Goal: Task Accomplishment & Management: Manage account settings

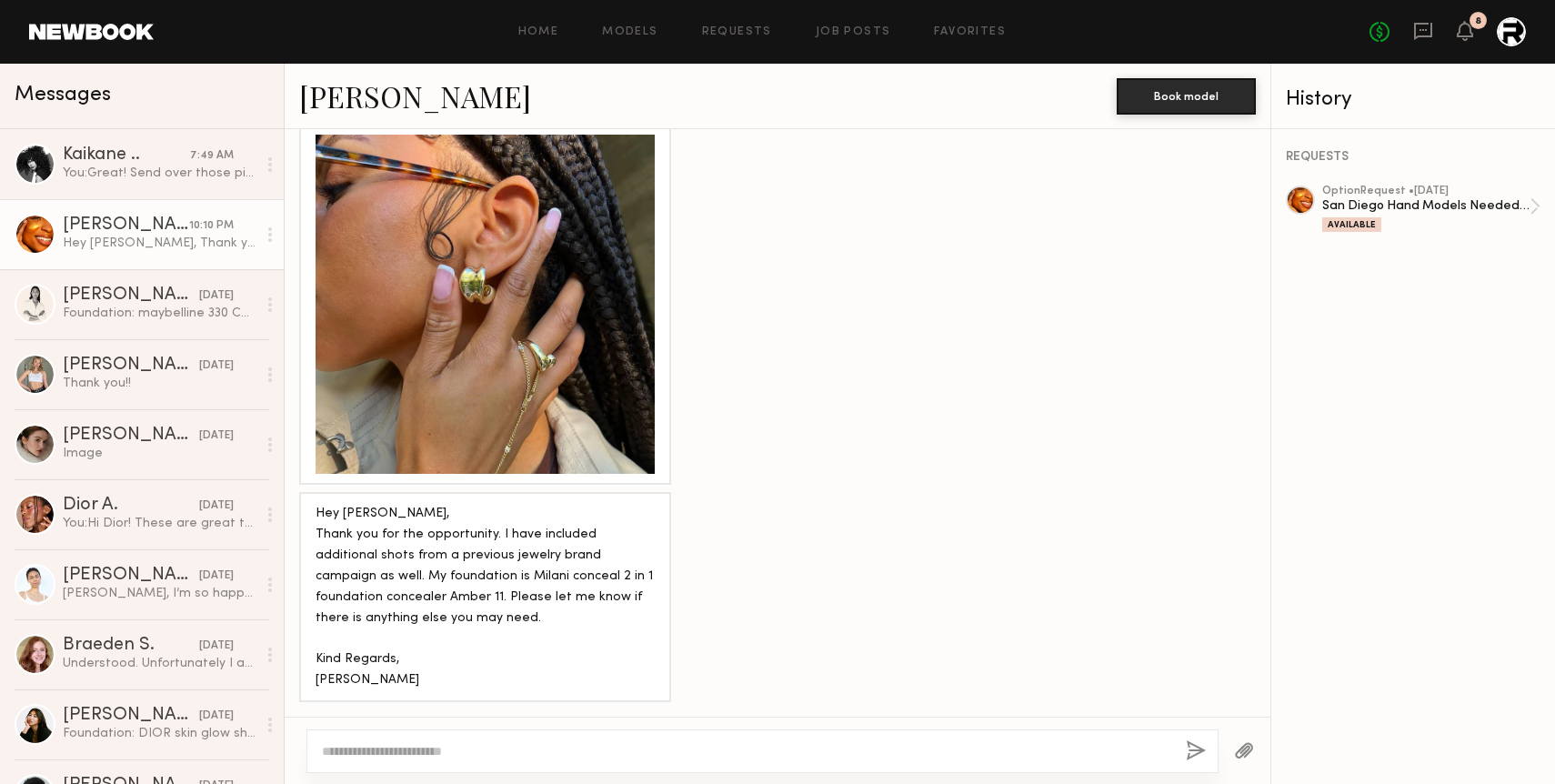
scroll to position [2997, 0]
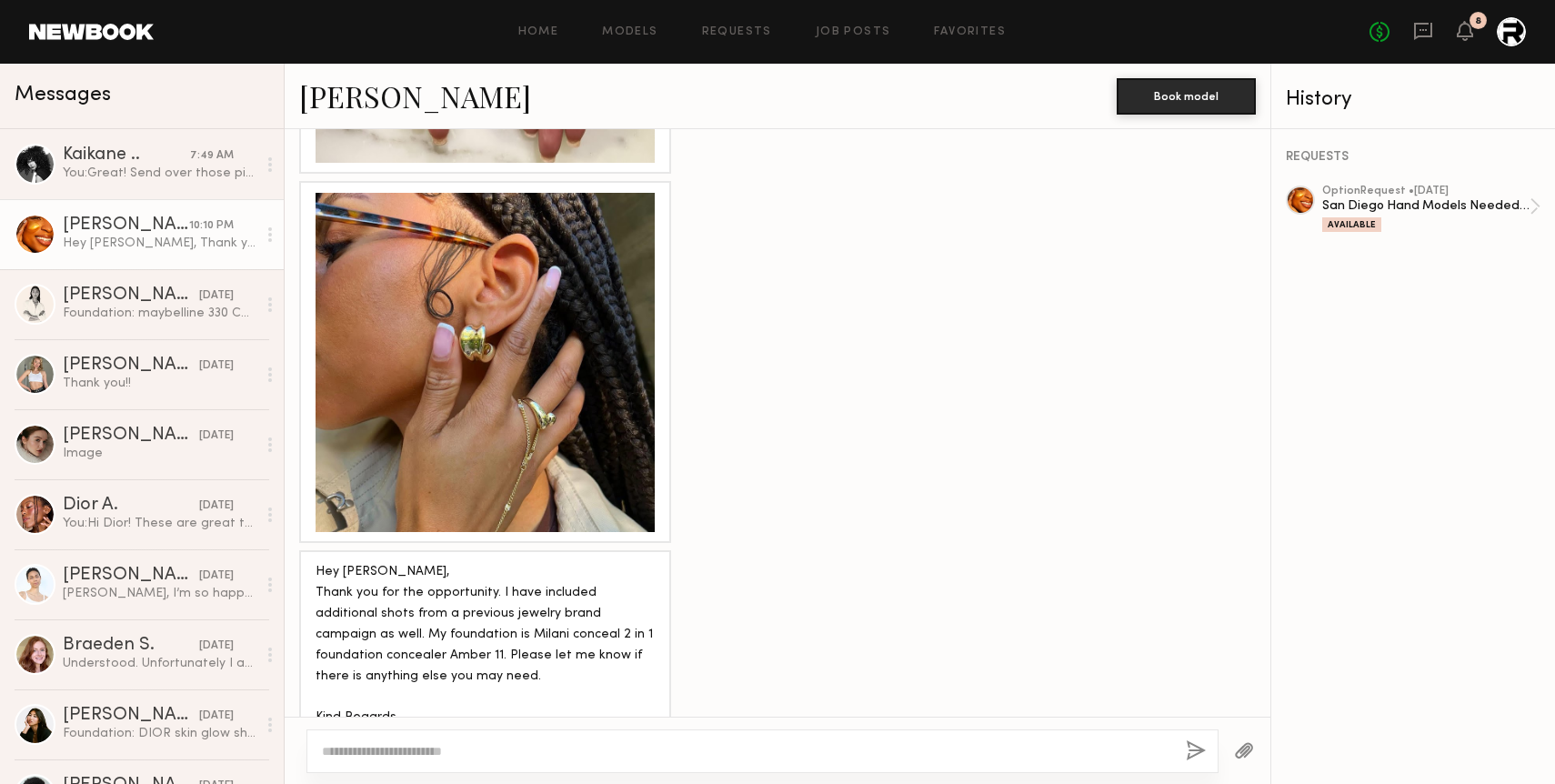
click at [840, 41] on div "Home Models Requests Job Posts Favorites Sign Out No fees up to $5,000 8" at bounding box center [840, 31] width 1372 height 30
click at [840, 31] on link "Job Posts" at bounding box center [853, 32] width 75 height 11
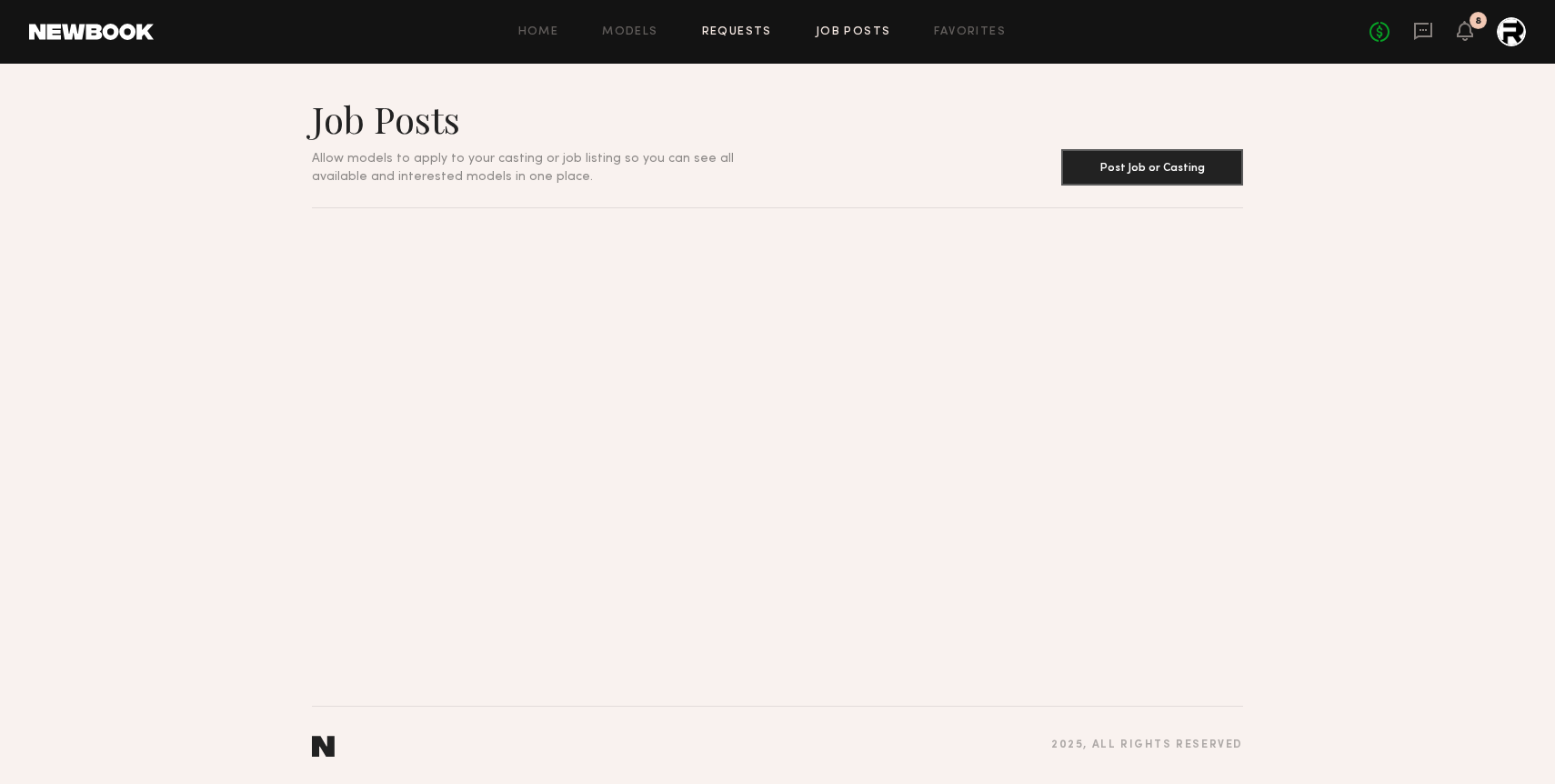
click at [741, 30] on link "Requests" at bounding box center [736, 32] width 70 height 11
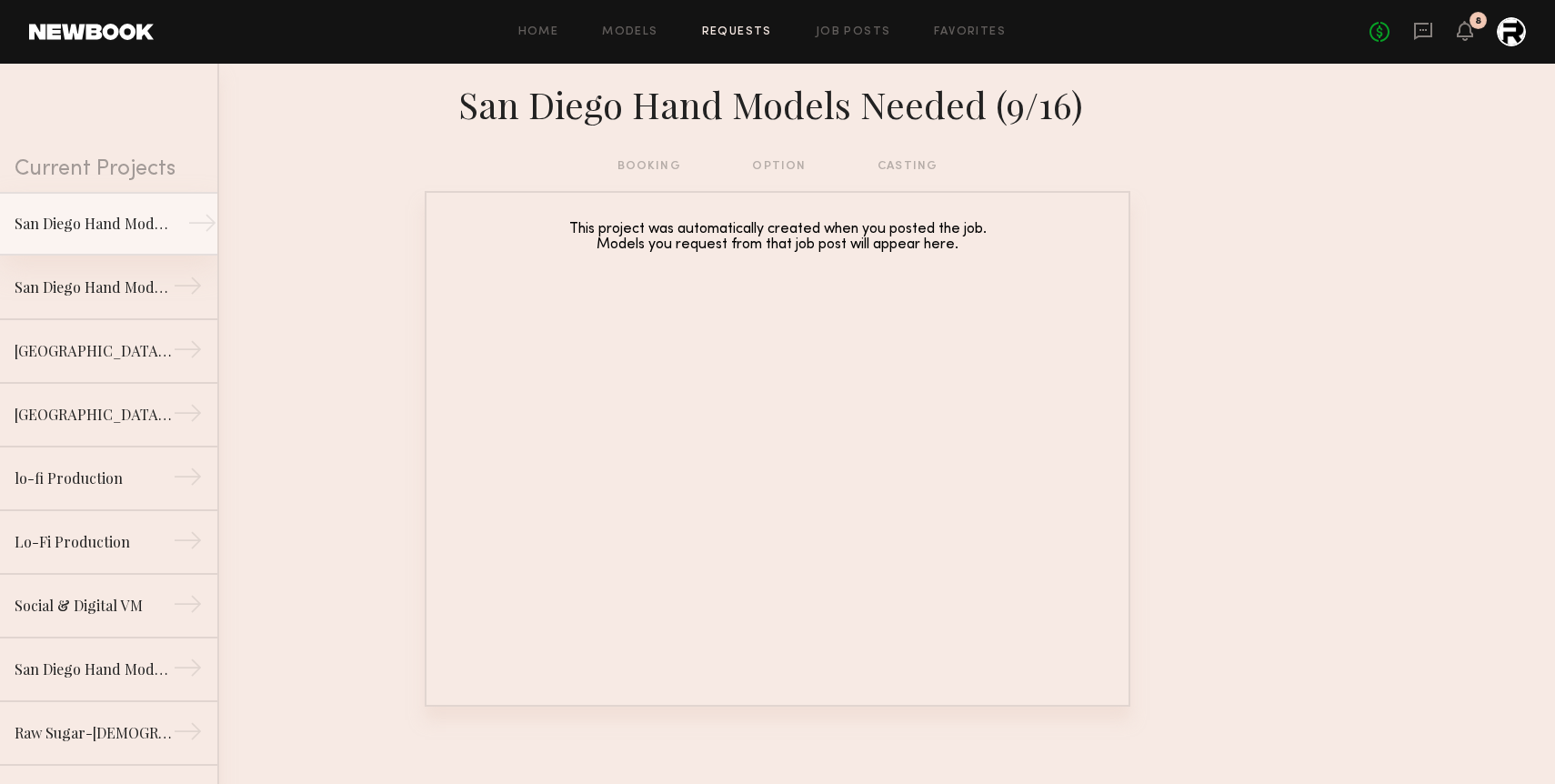
click at [104, 227] on div "San Diego Hand Models Needed (9/16)" at bounding box center [93, 223] width 158 height 22
click at [124, 231] on div "San Diego Hand Models Needed (9/16)" at bounding box center [93, 223] width 158 height 22
click at [202, 219] on div "→" at bounding box center [201, 226] width 30 height 36
click at [759, 72] on div "San Diego Hand Models Needed (9/16)" at bounding box center [778, 110] width 1555 height 93
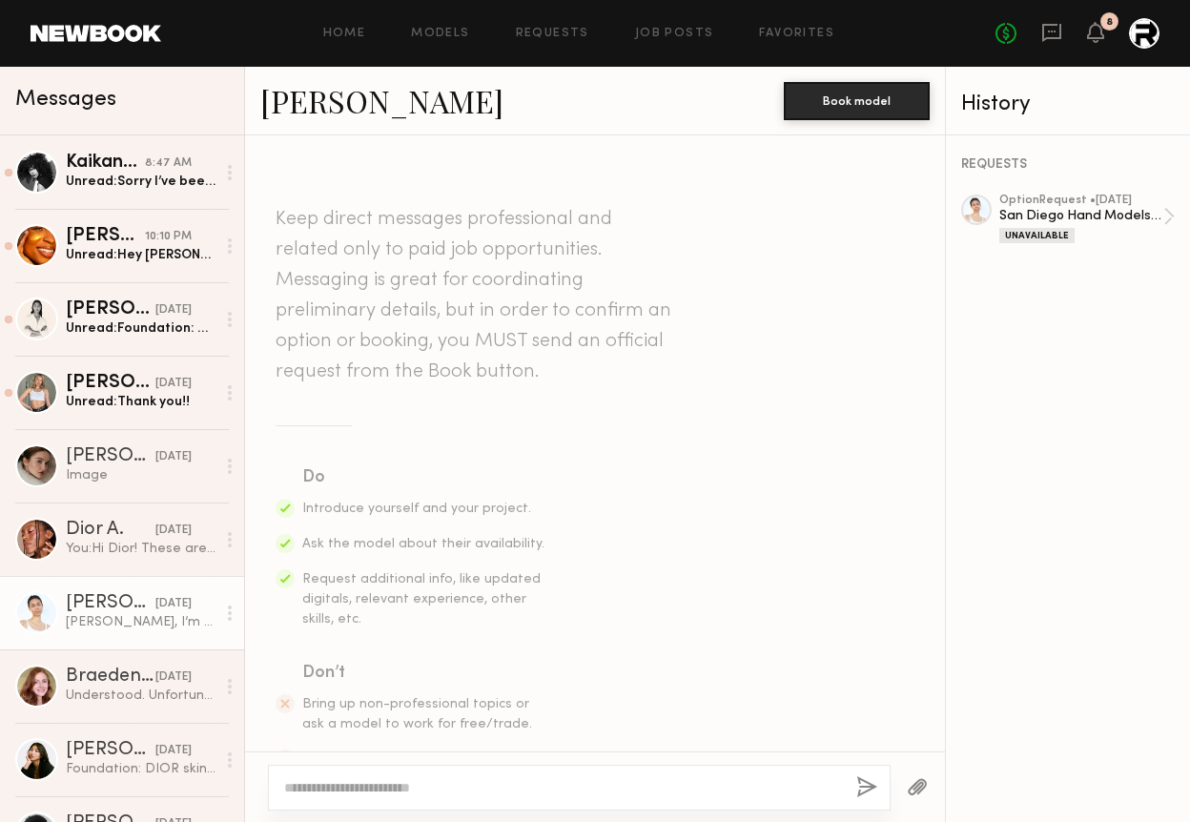
scroll to position [993, 0]
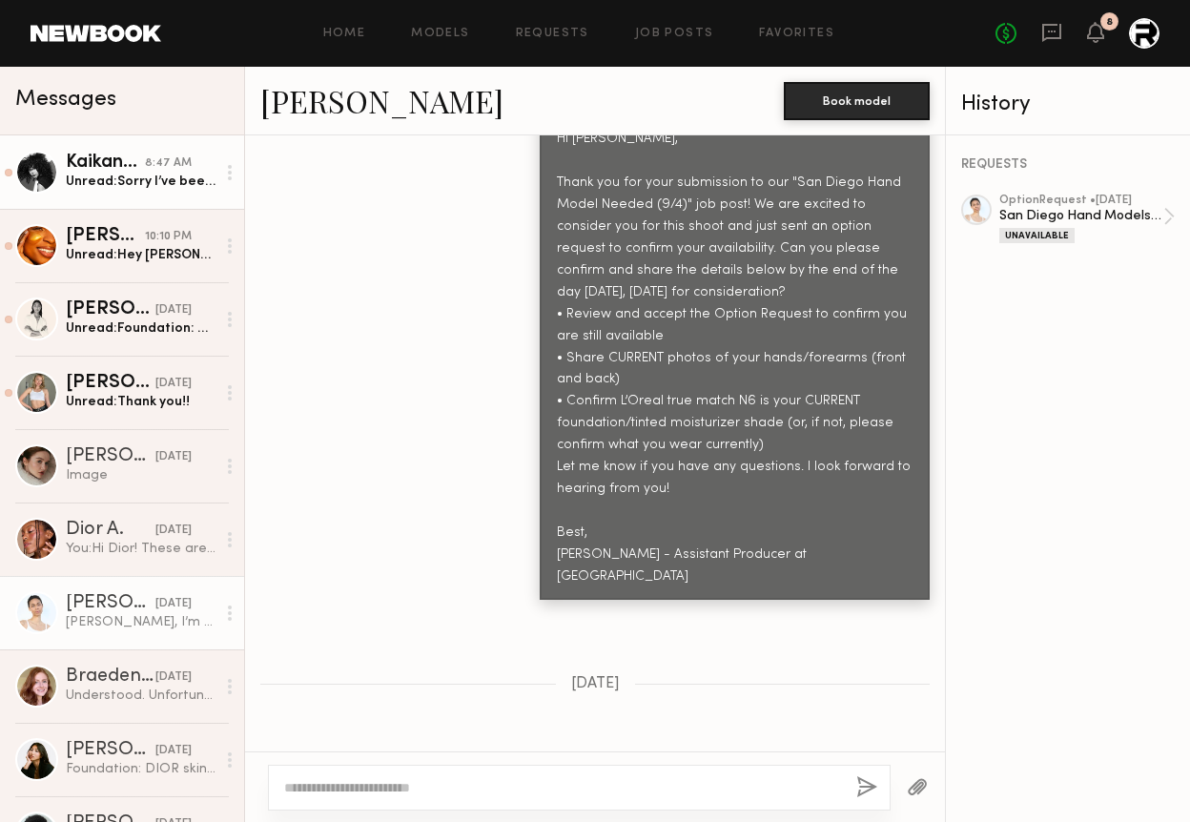
click at [104, 188] on div "Unread: Sorry I’ve been on set all week. Late hours, let me know if you need an…" at bounding box center [141, 182] width 150 height 18
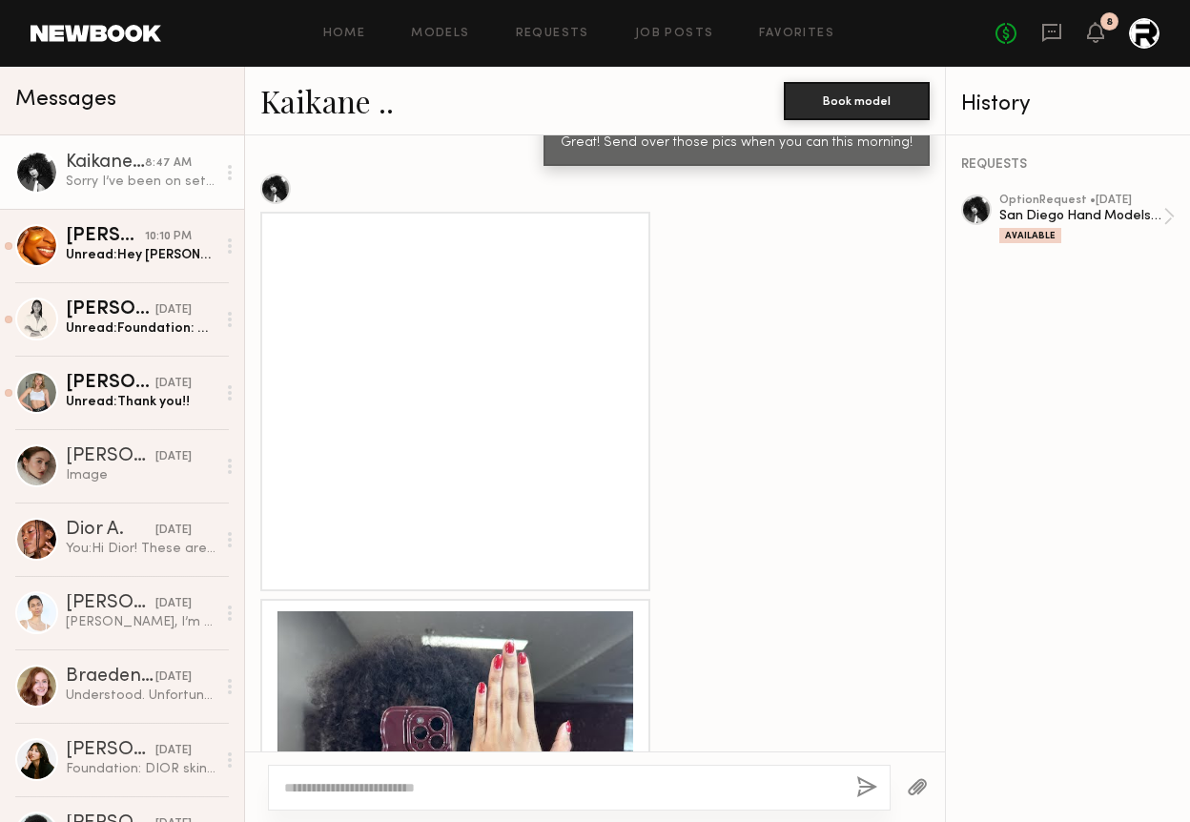
scroll to position [2159, 0]
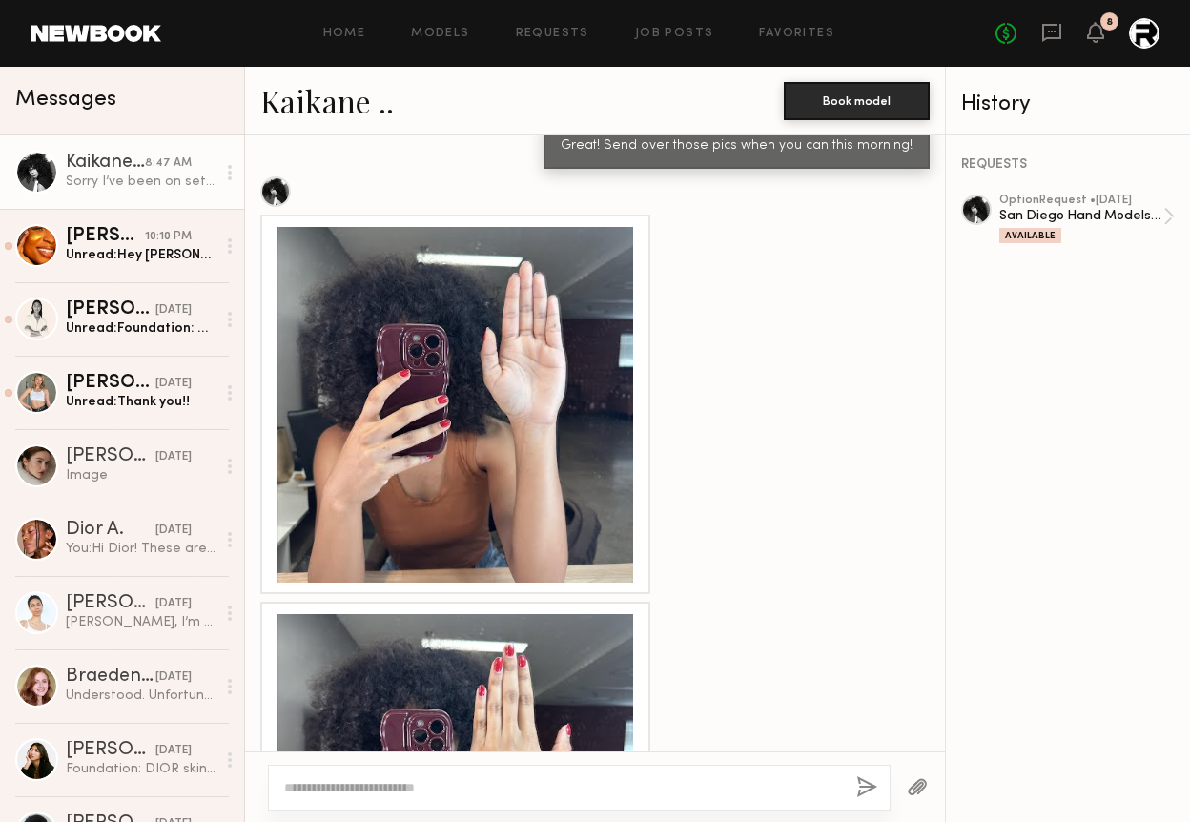
click at [503, 355] on div at bounding box center [455, 405] width 356 height 356
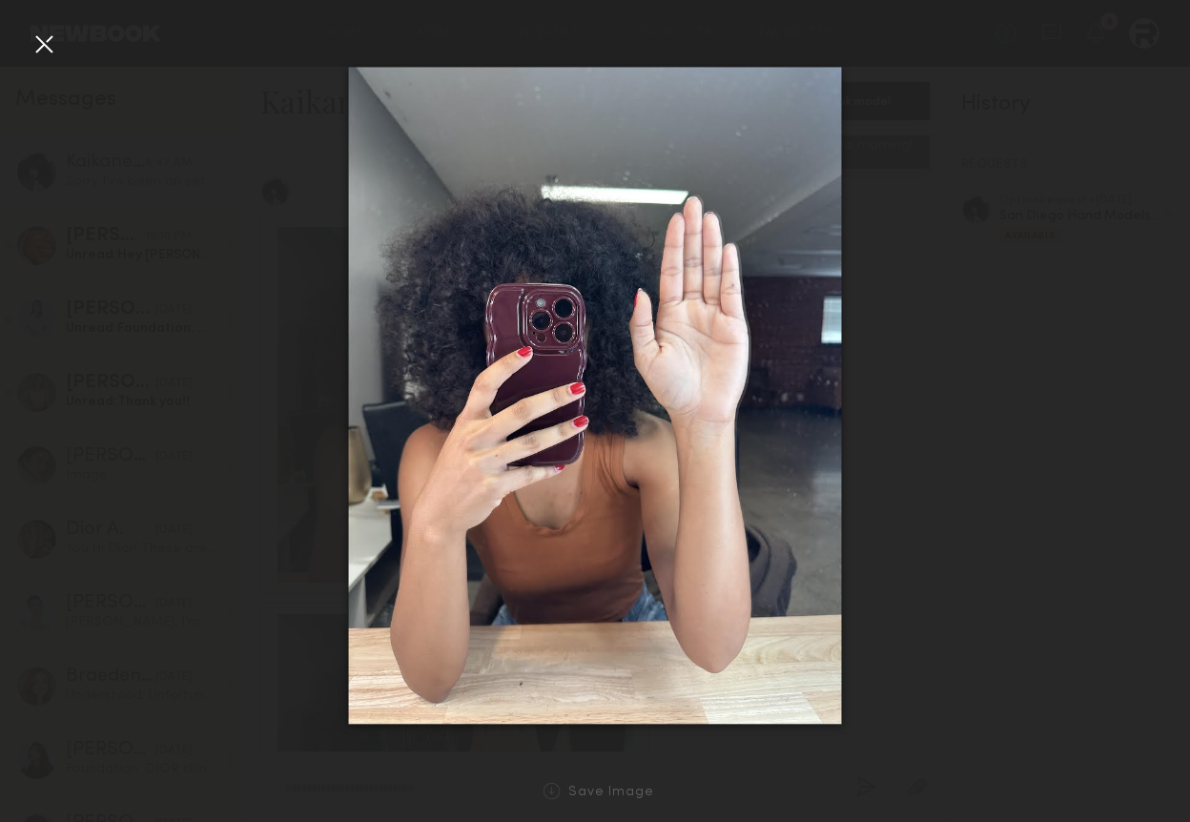
click at [54, 41] on div at bounding box center [44, 44] width 31 height 31
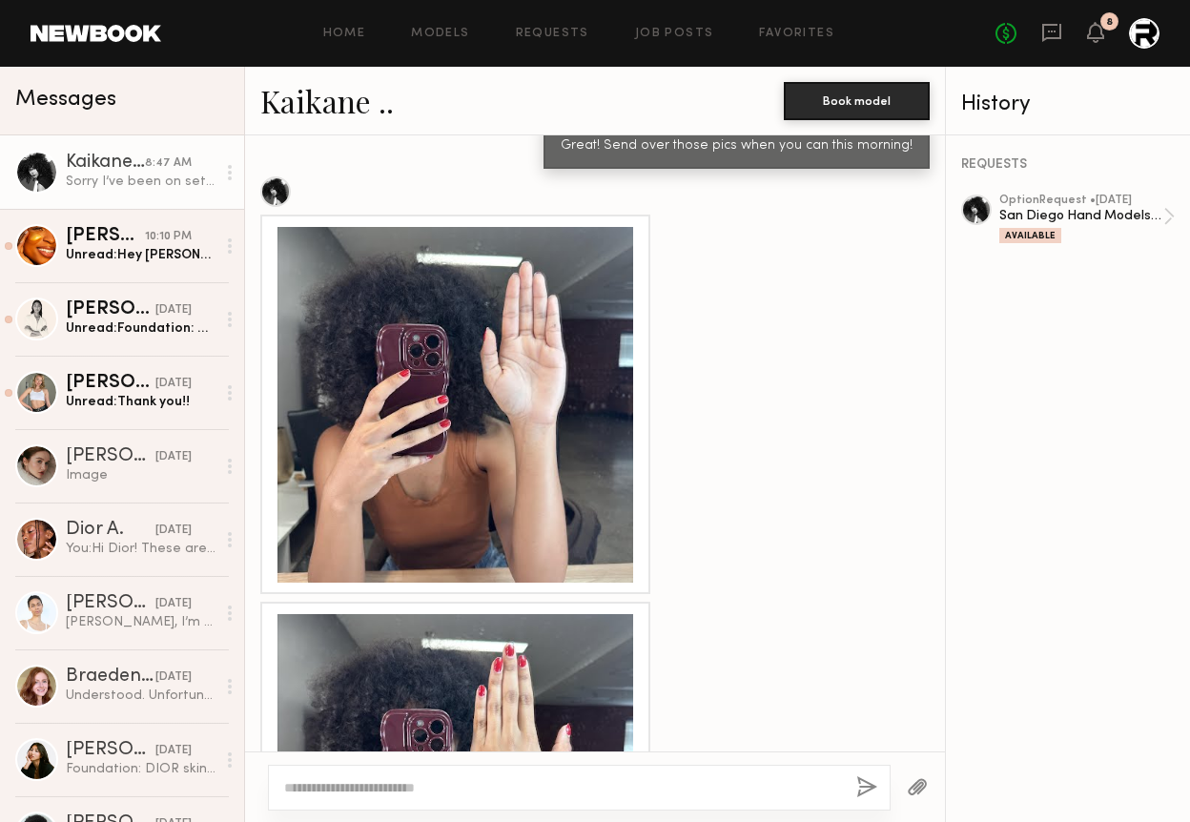
click at [407, 614] on div at bounding box center [455, 792] width 356 height 356
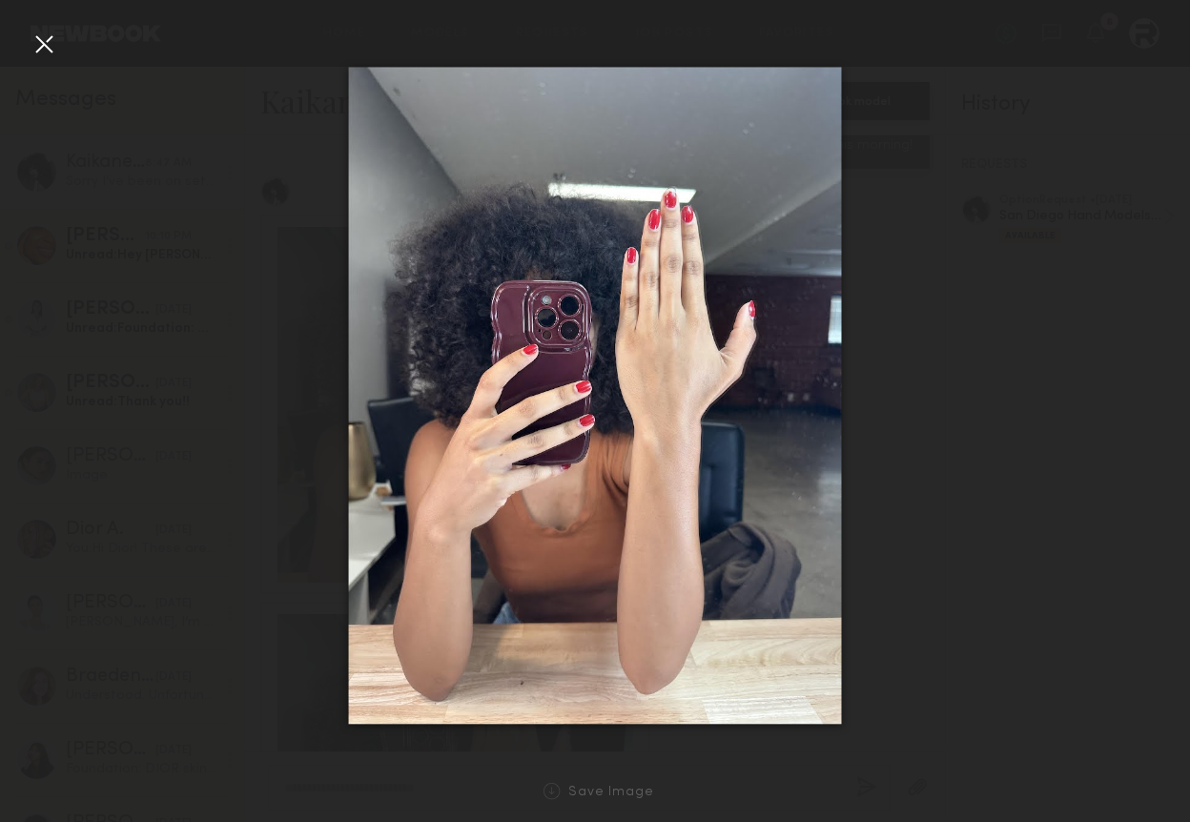
click at [36, 37] on div at bounding box center [44, 44] width 31 height 31
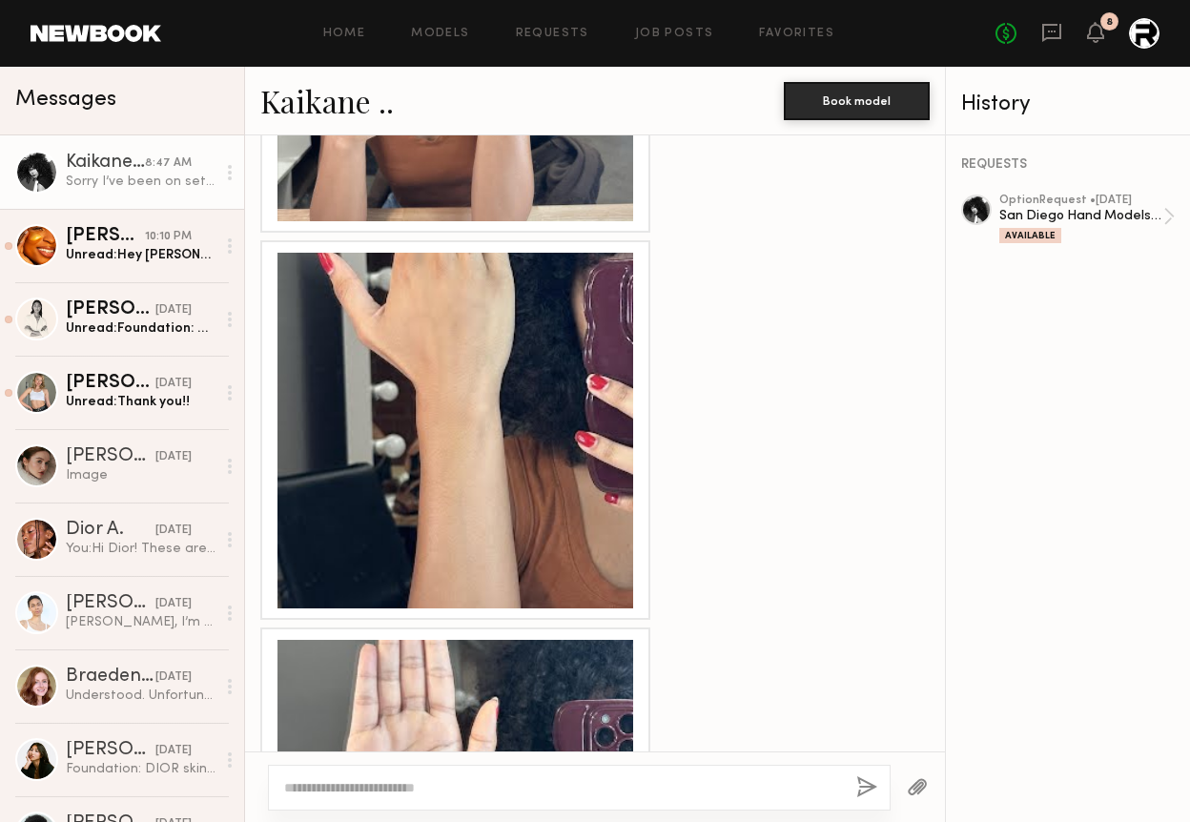
scroll to position [3193, 0]
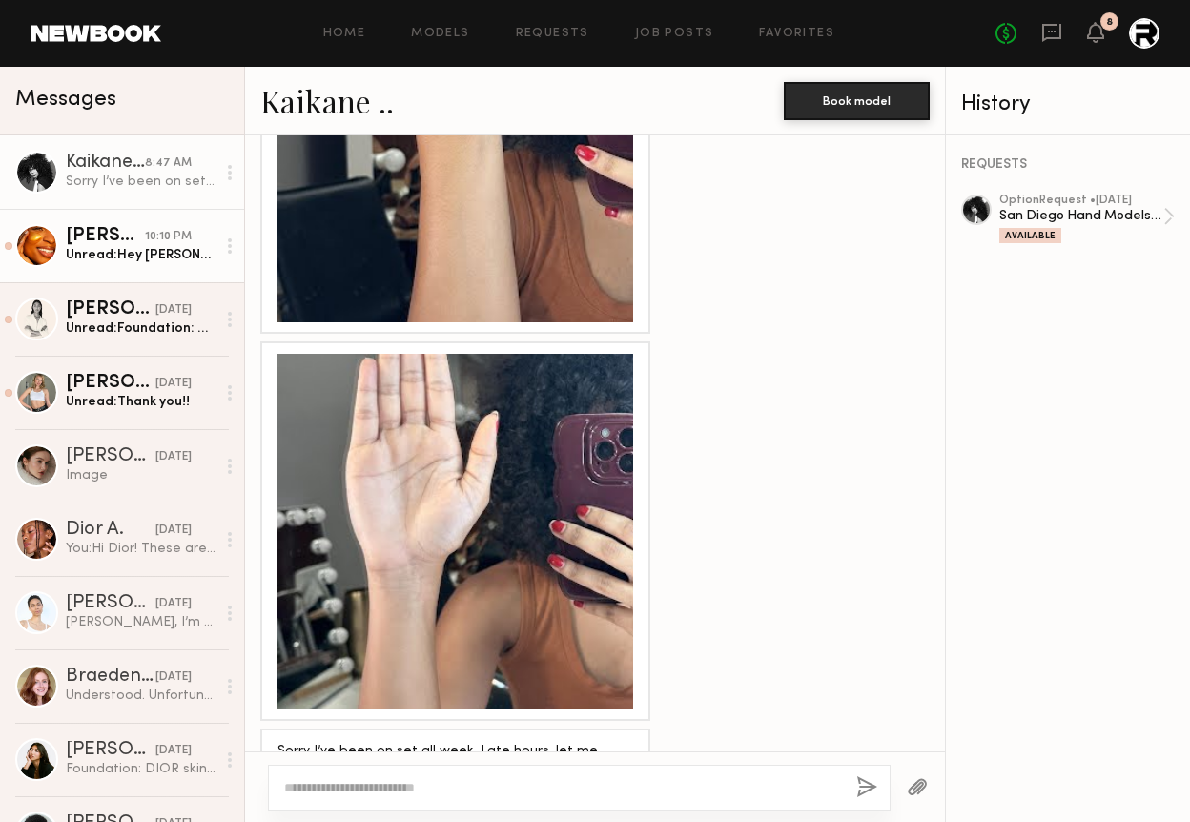
click at [142, 252] on div "Unread: Hey Maeghan, Thank you for the opportunity. I have included additional …" at bounding box center [141, 255] width 150 height 18
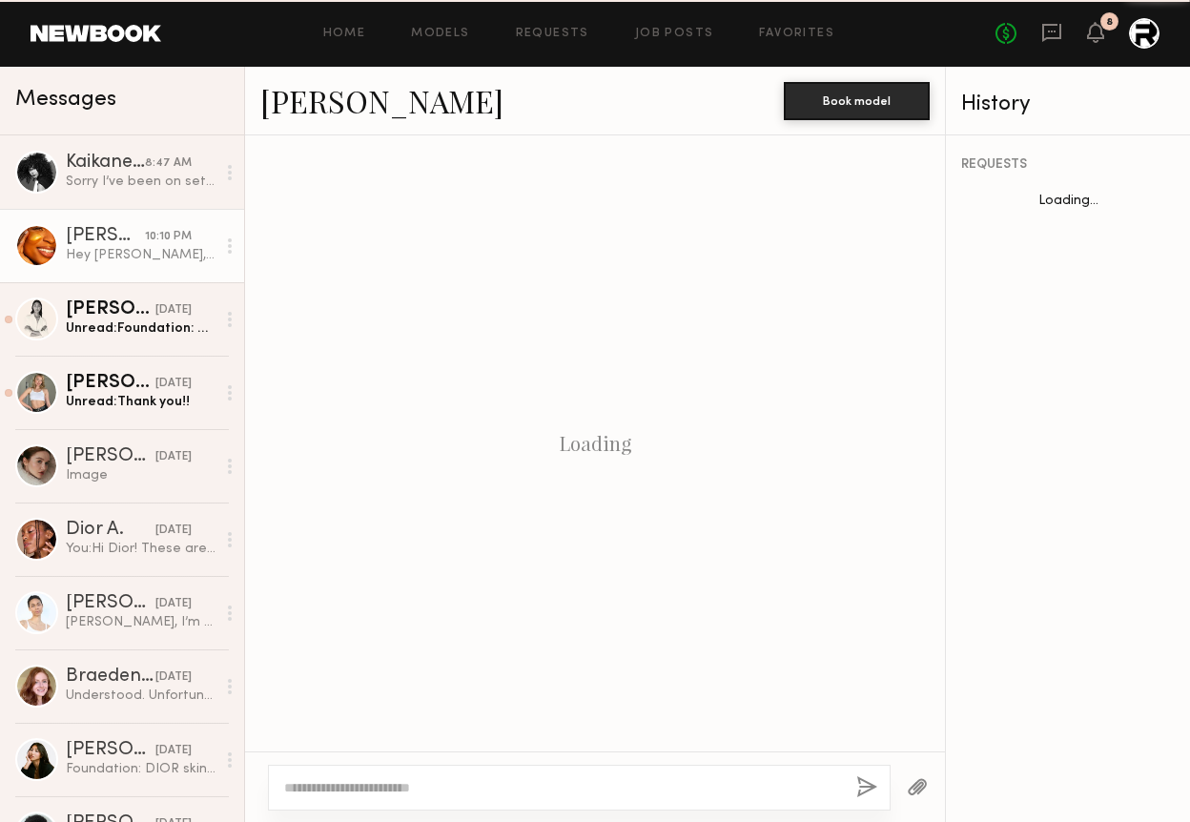
scroll to position [3340, 0]
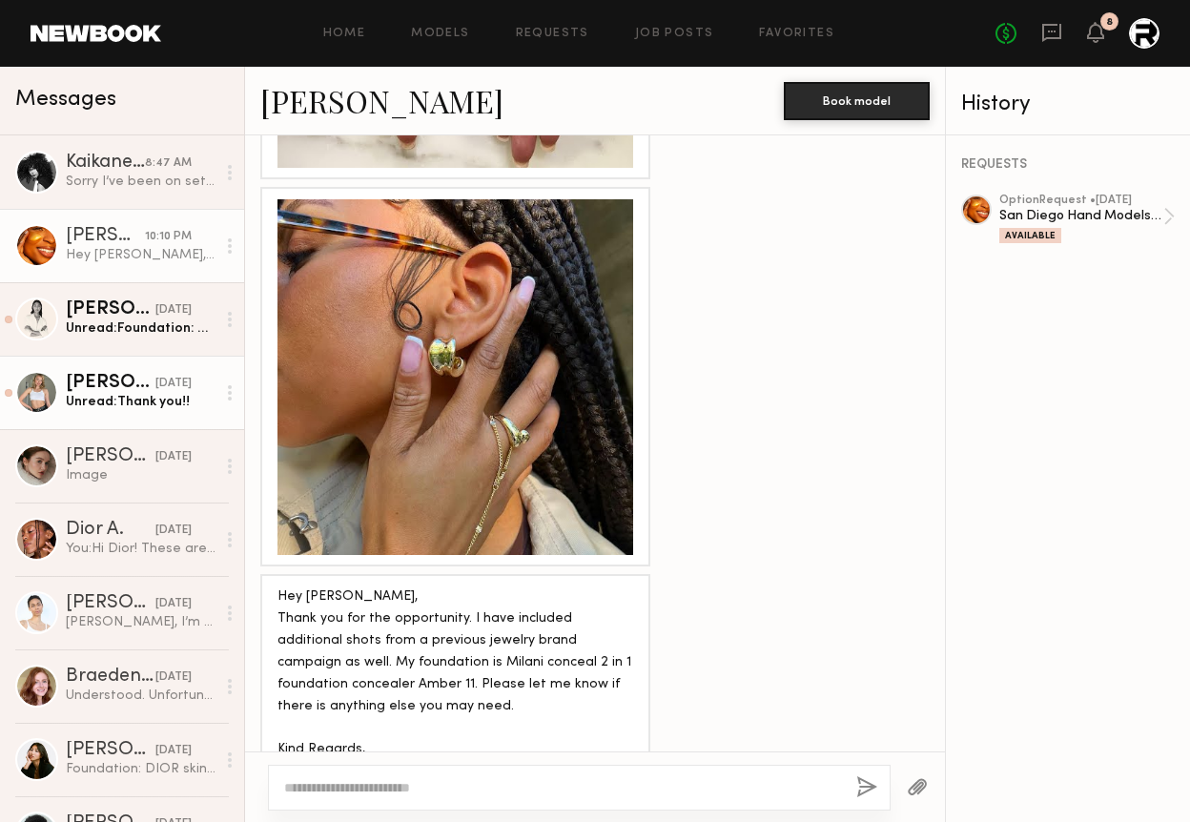
click at [127, 411] on link "Katty U. yesterday Unread: Thank you!!" at bounding box center [122, 392] width 244 height 73
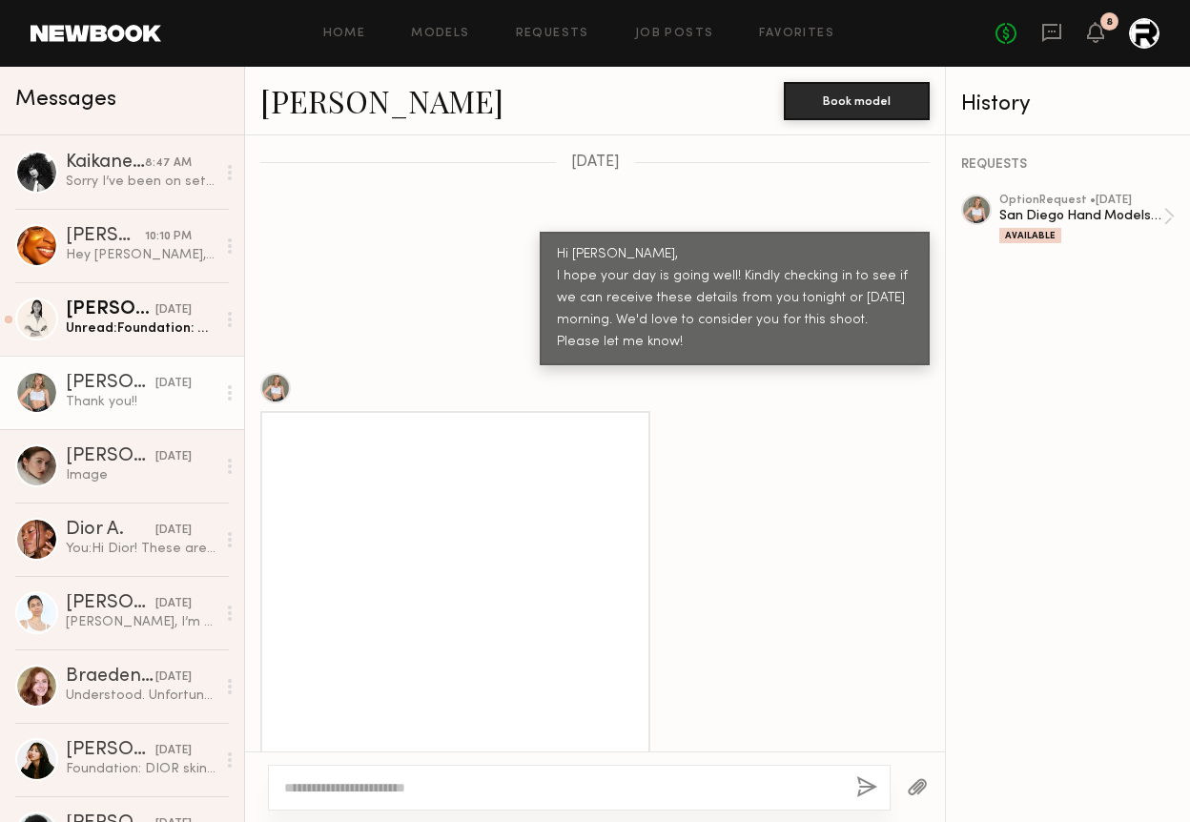
scroll to position [2391, 0]
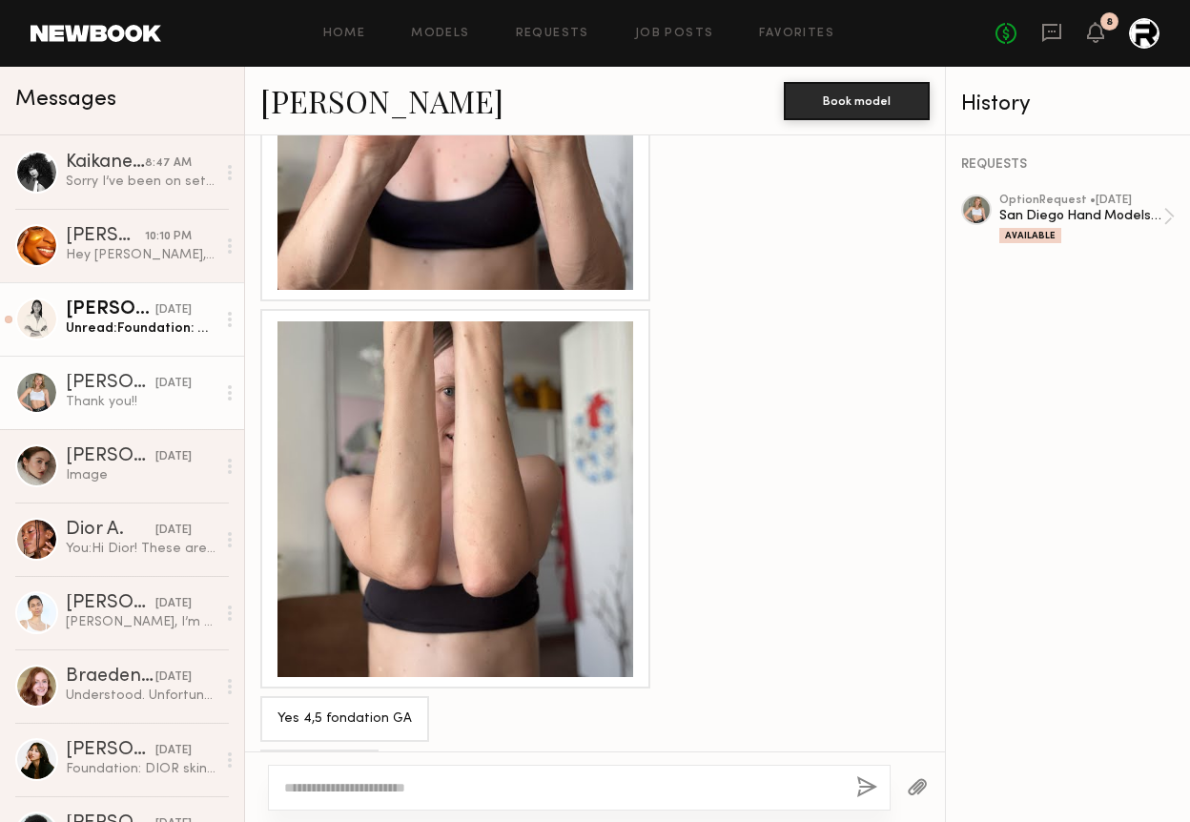
click at [83, 319] on div "Unread: Foundation: maybelline 330 Concealer: maybelline 040" at bounding box center [141, 328] width 150 height 18
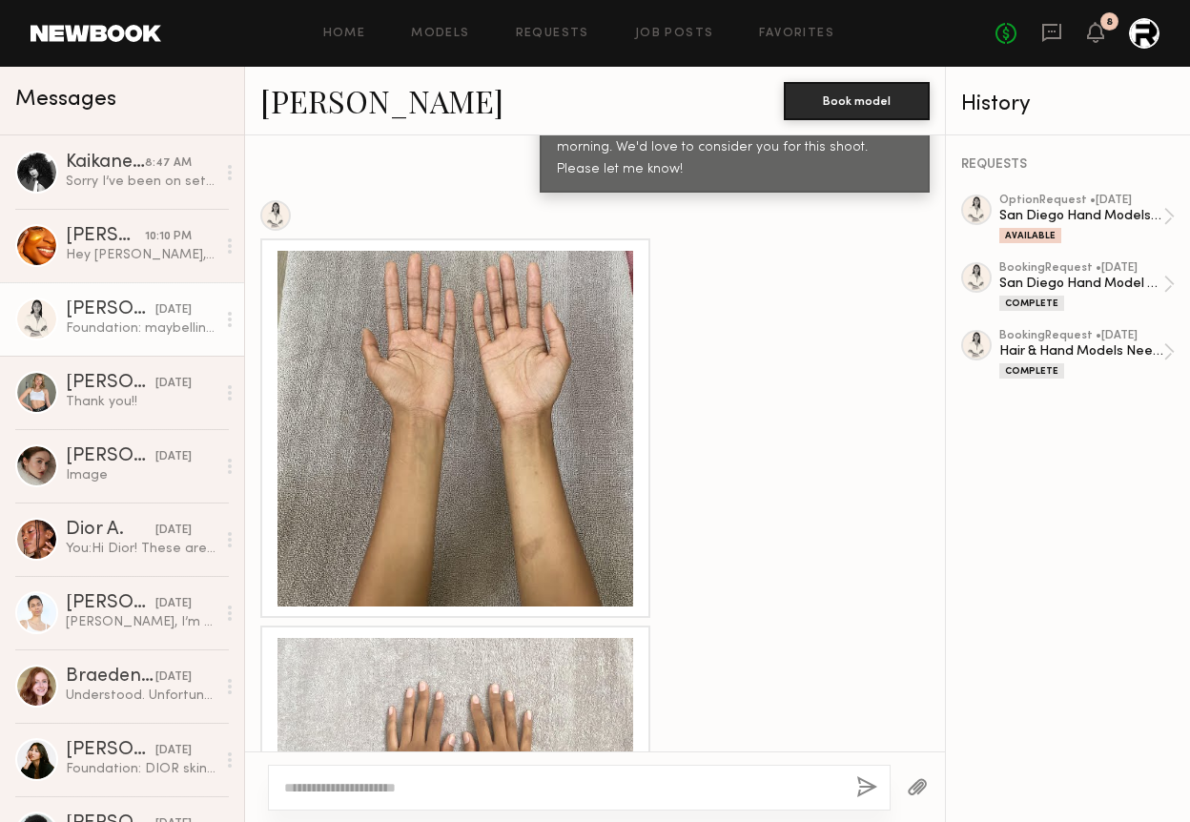
scroll to position [12298, 0]
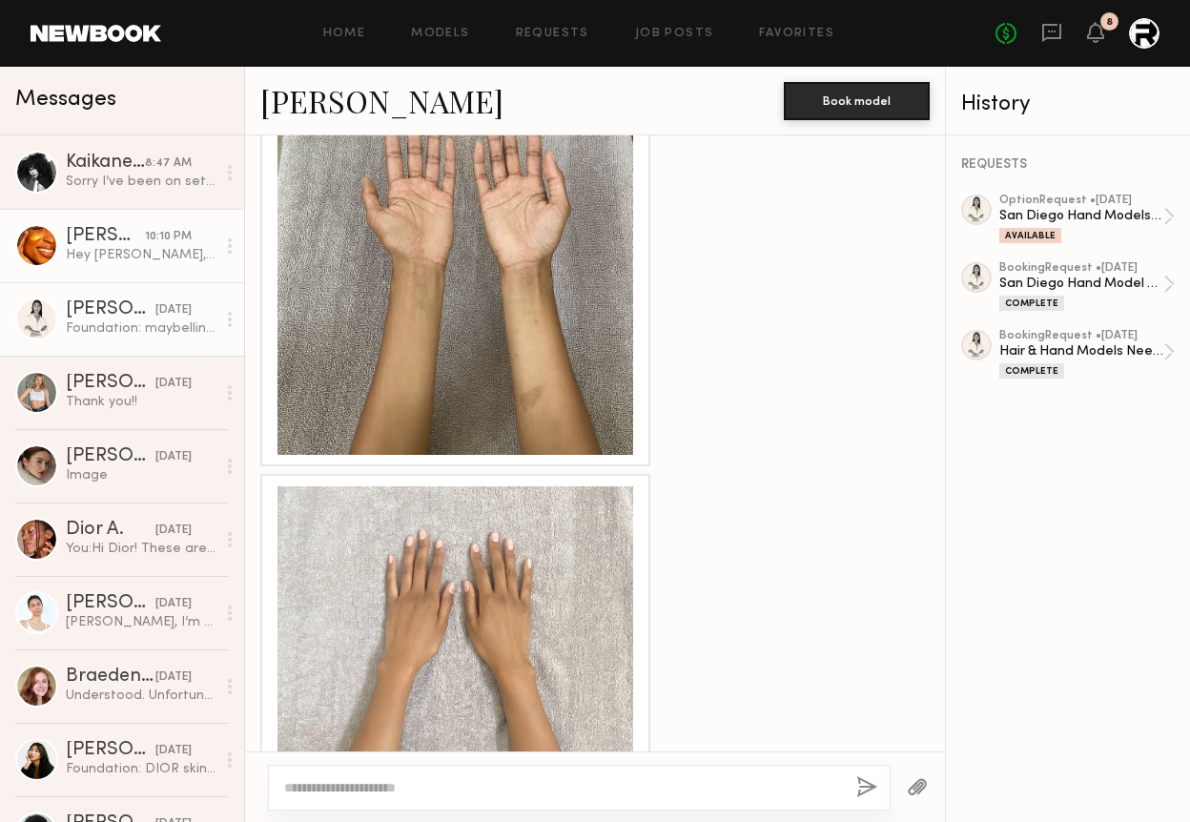
click at [117, 250] on div "Hey Maeghan, Thank you for the opportunity. I have included additional shots fr…" at bounding box center [141, 255] width 150 height 18
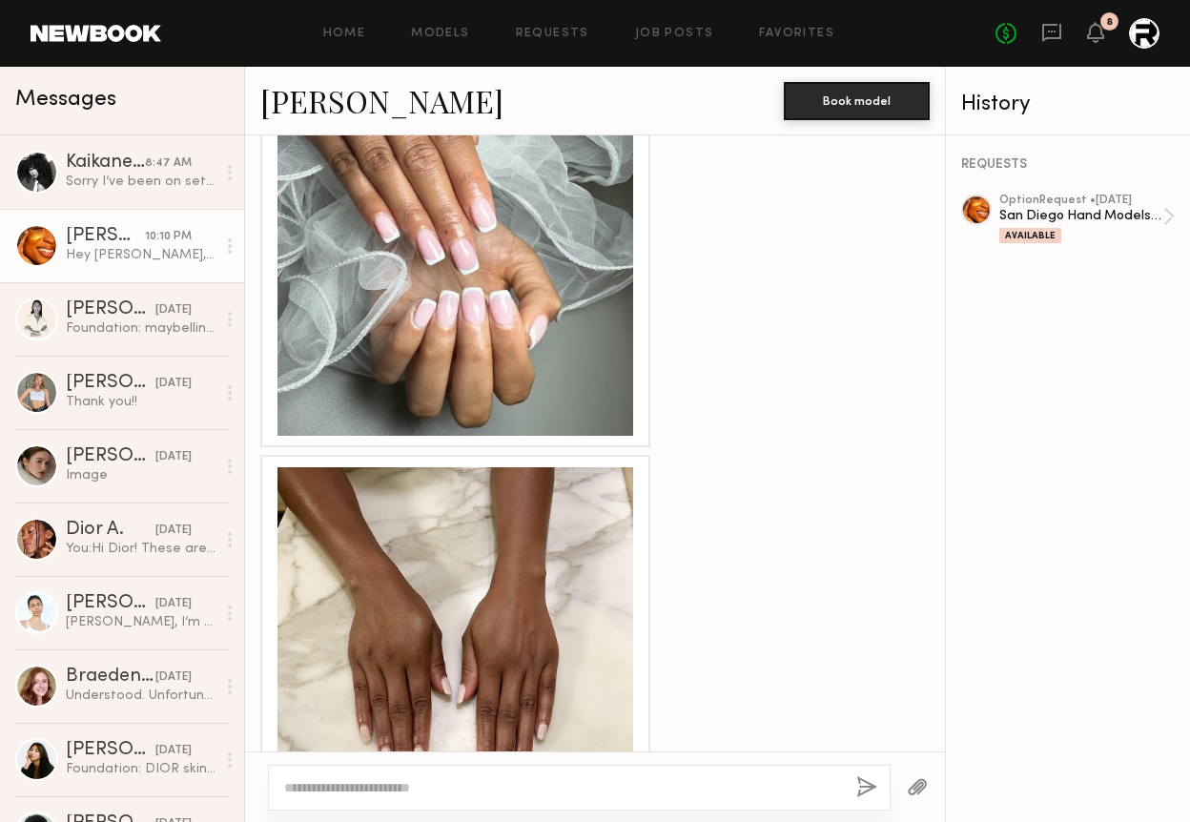
scroll to position [1913, 0]
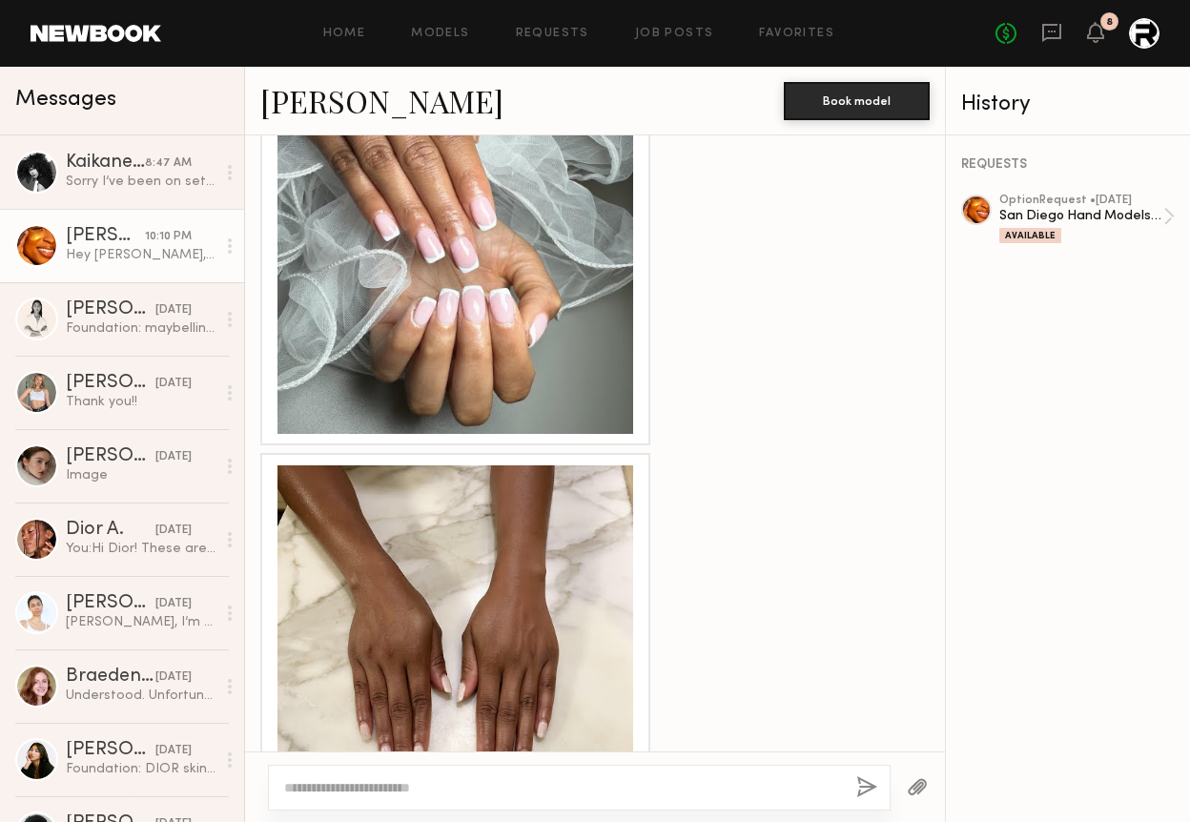
click at [481, 477] on div at bounding box center [455, 643] width 356 height 356
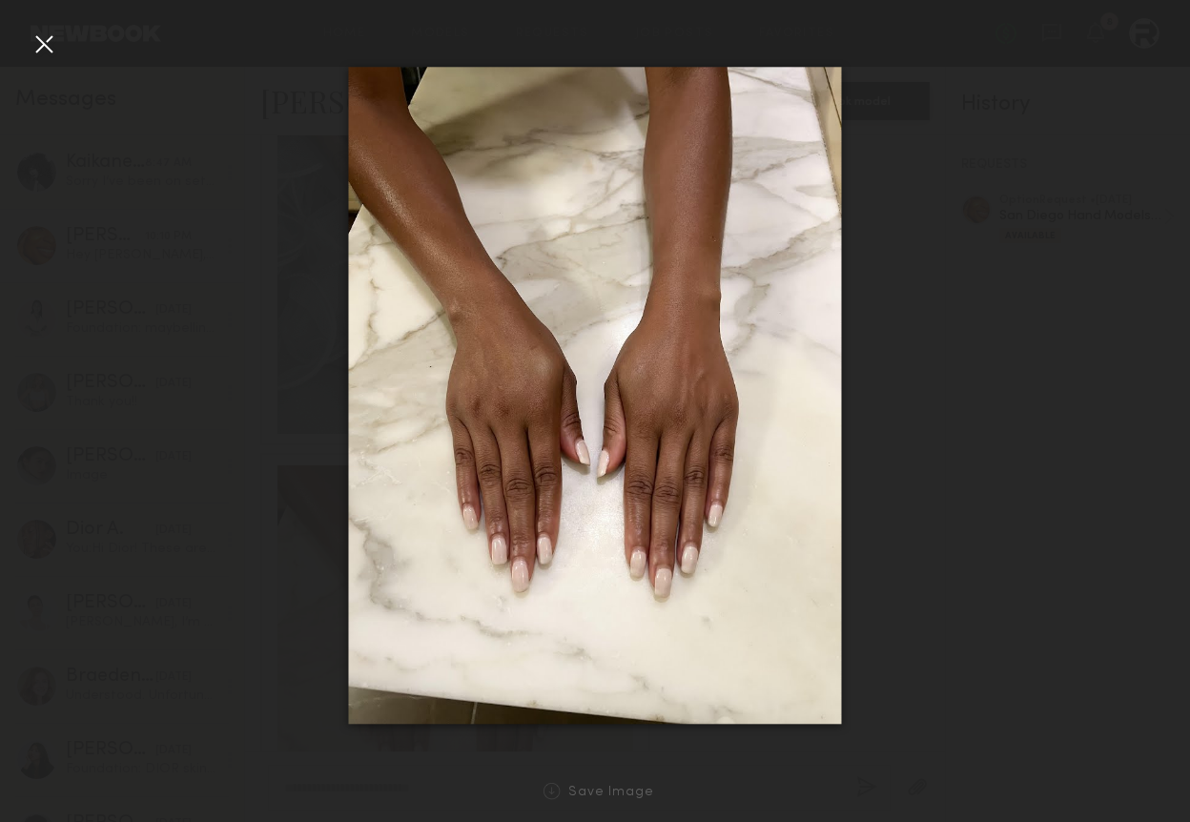
click at [29, 33] on div at bounding box center [44, 44] width 31 height 31
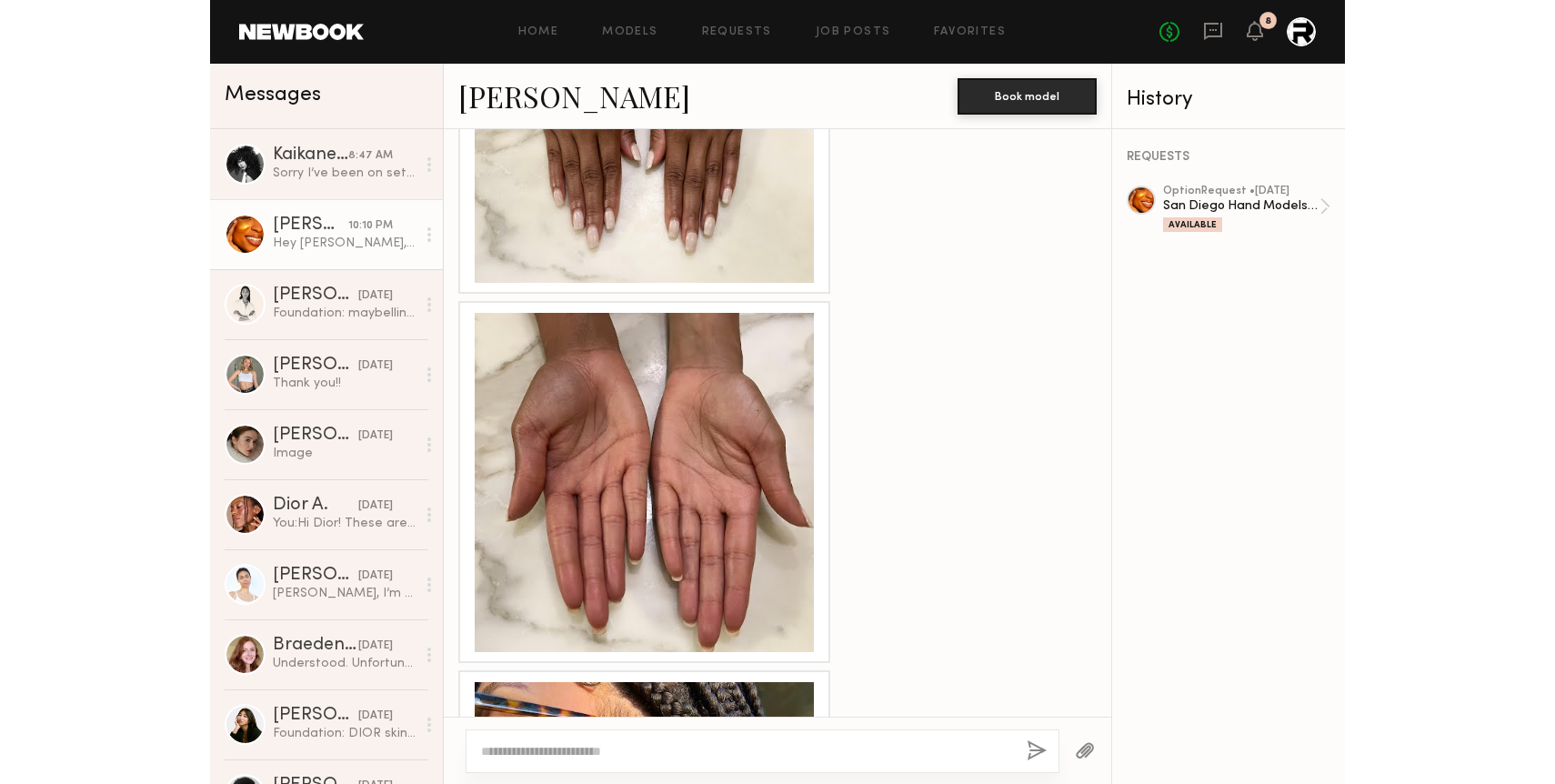
scroll to position [2720, 0]
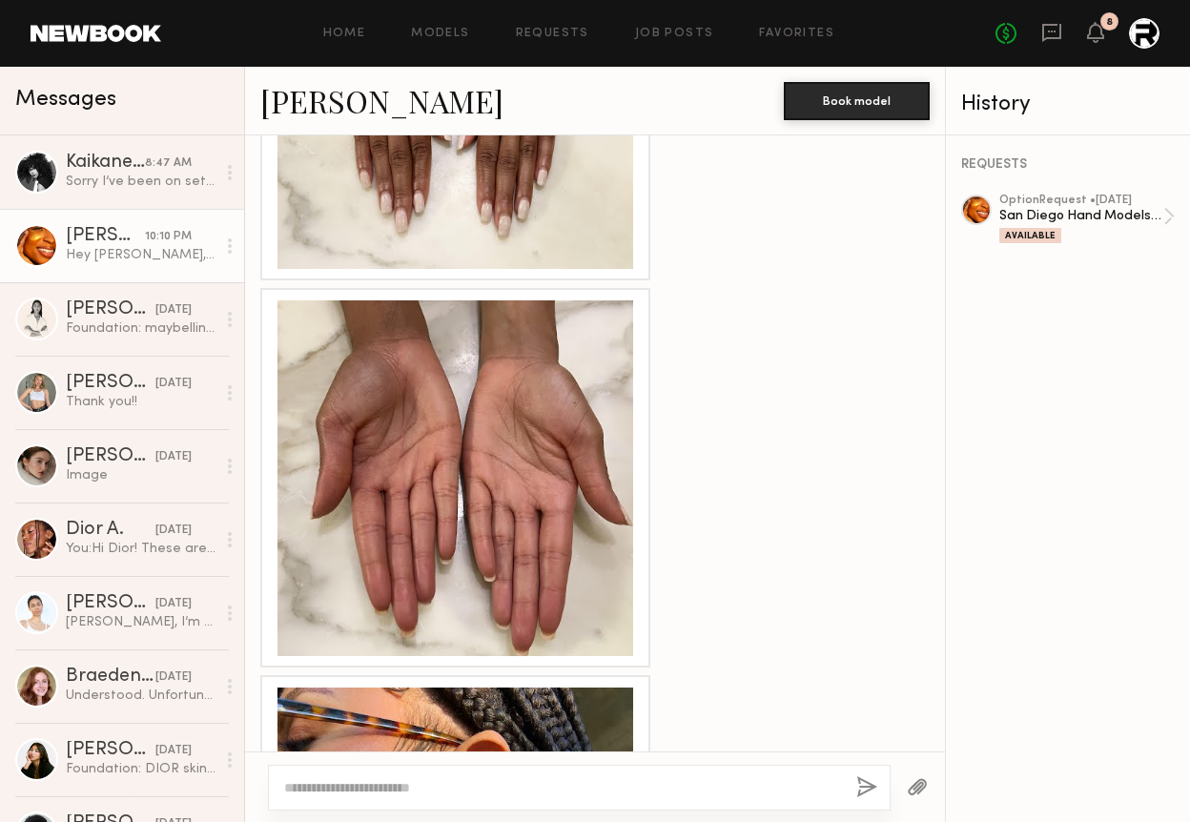
click at [470, 461] on div at bounding box center [455, 478] width 356 height 356
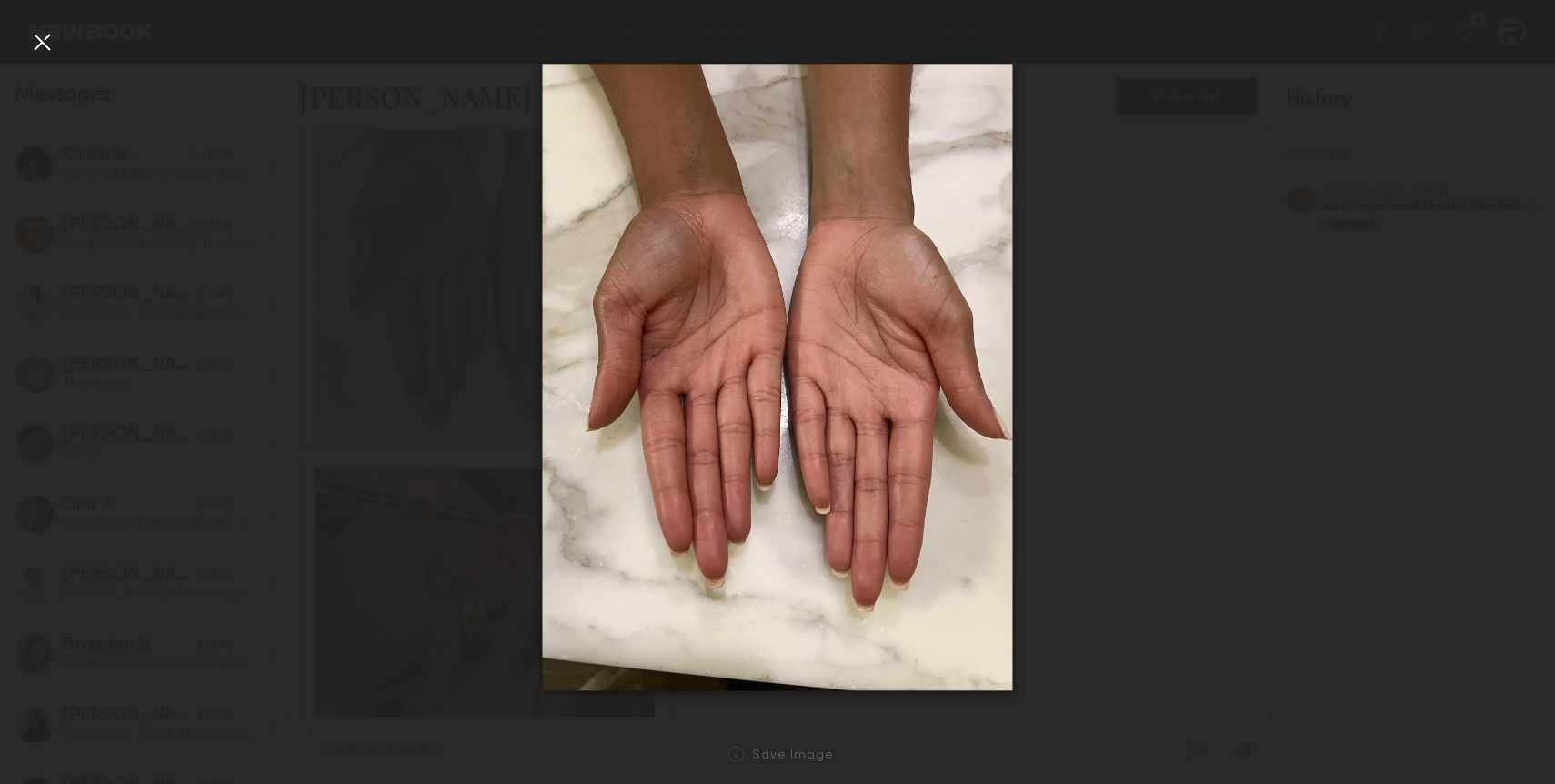
scroll to position [2531, 0]
click at [43, 39] on div at bounding box center [42, 42] width 30 height 30
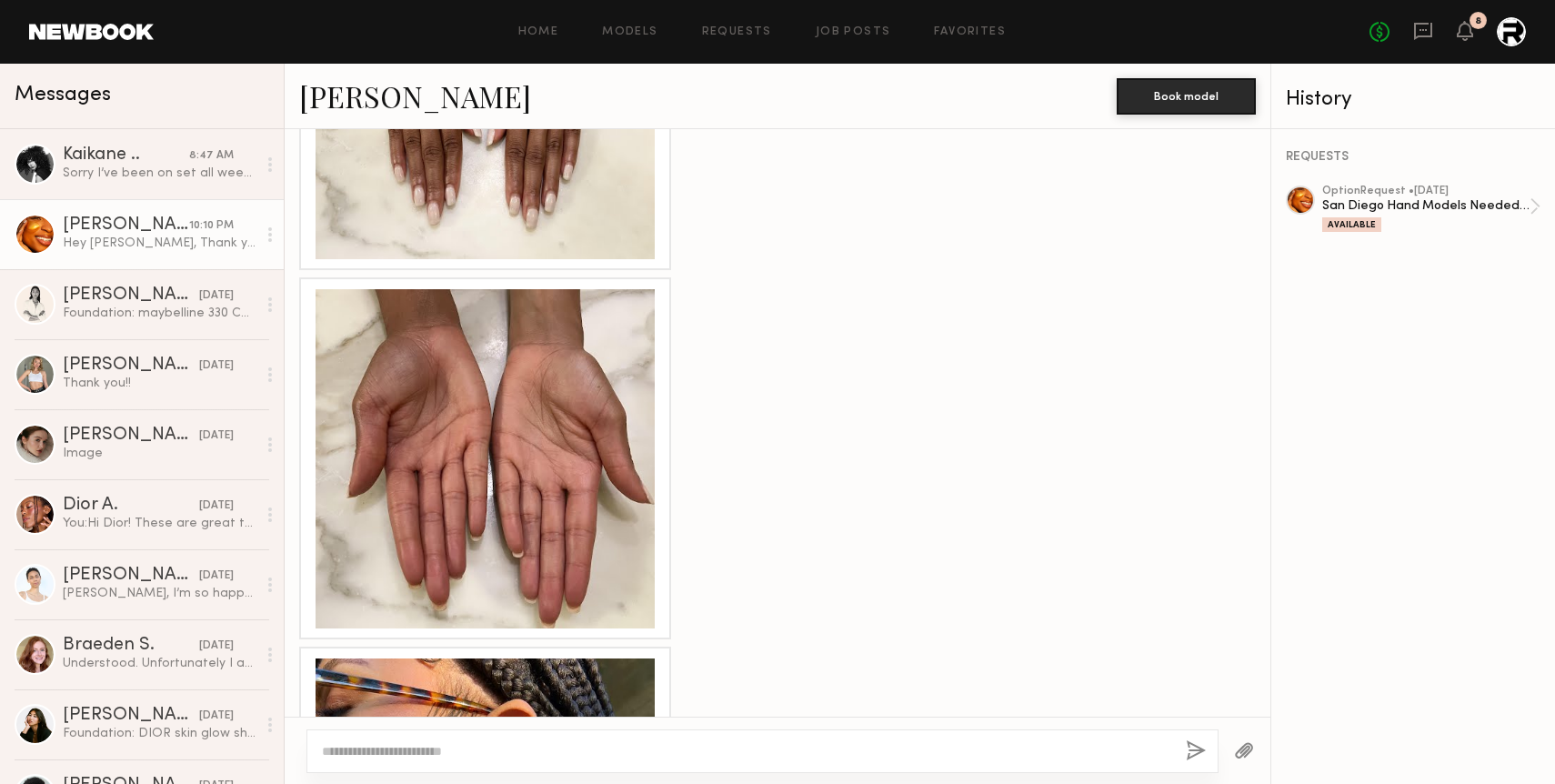
click at [84, 39] on link at bounding box center [92, 31] width 125 height 16
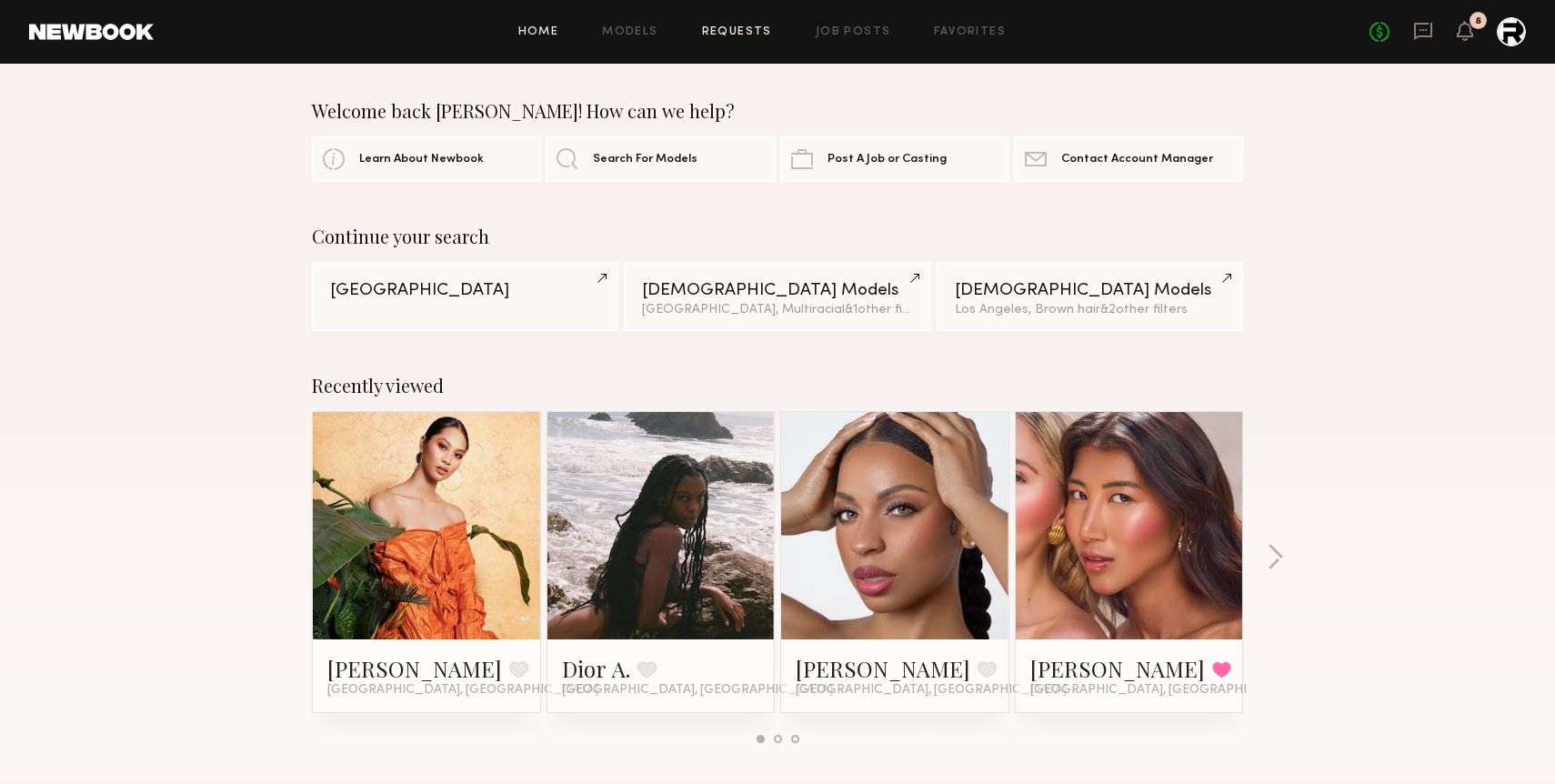
click at [757, 29] on link "Requests" at bounding box center [736, 32] width 70 height 11
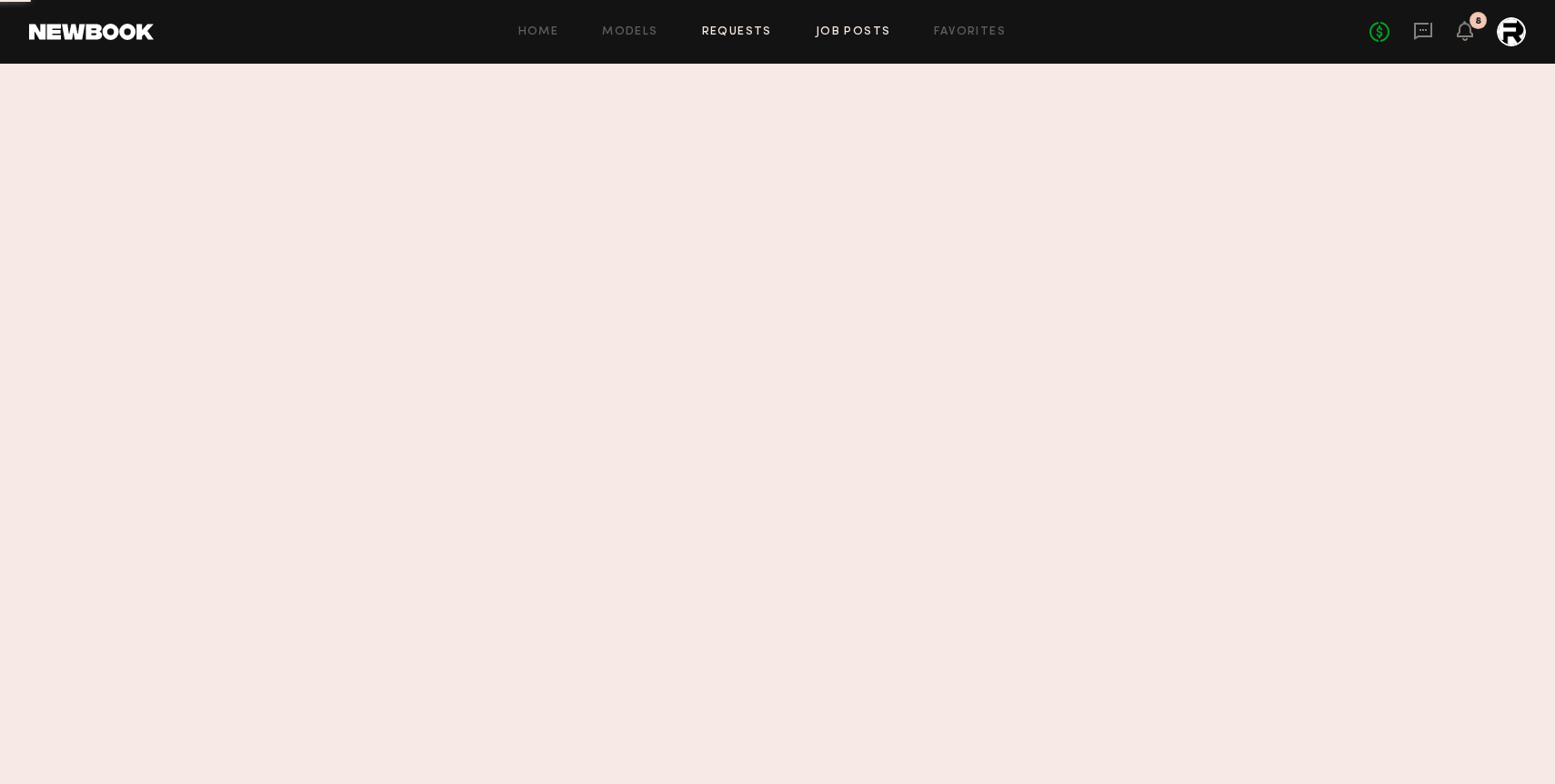
click at [861, 31] on link "Job Posts" at bounding box center [853, 32] width 75 height 11
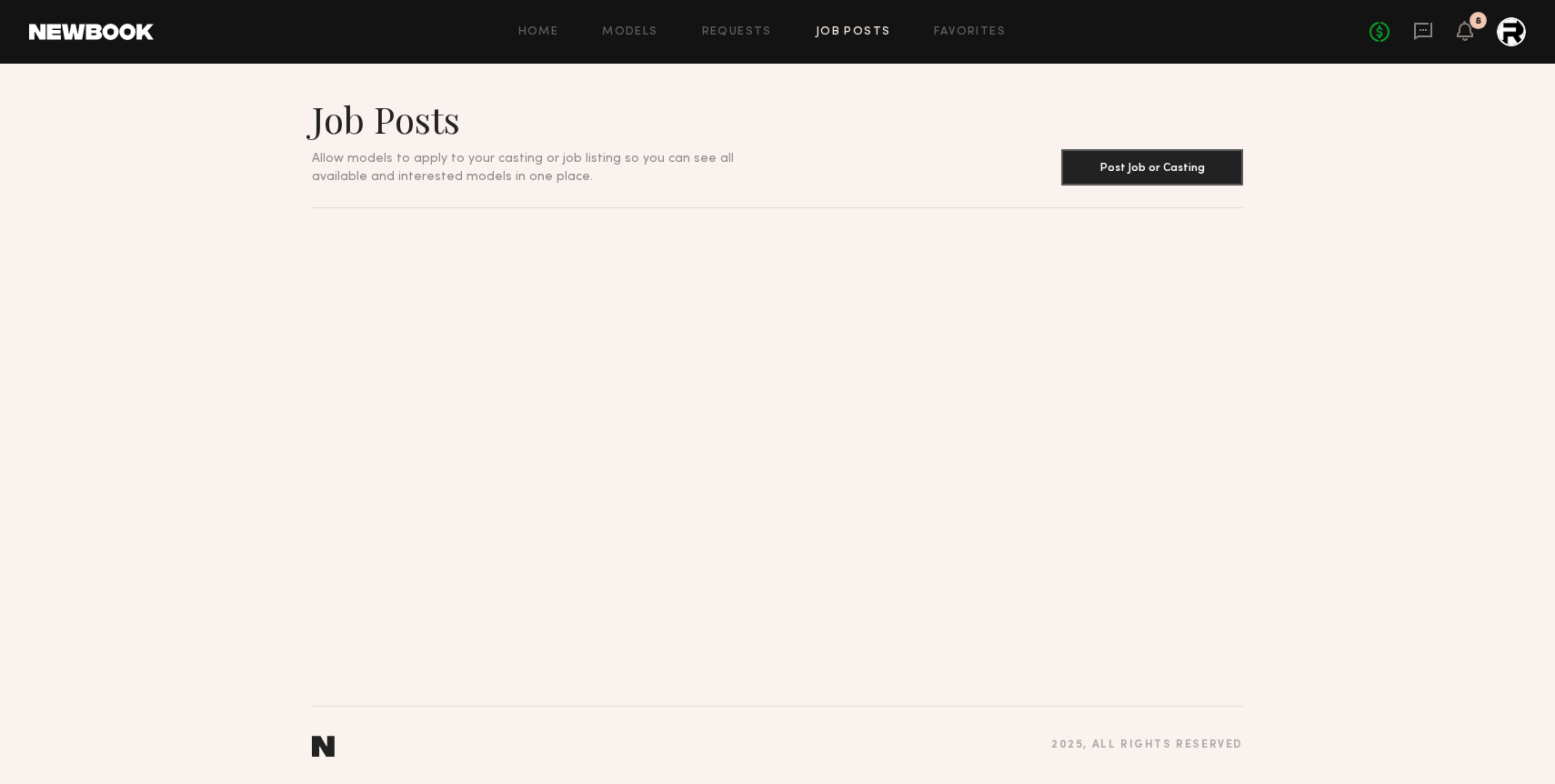
click at [738, 22] on div "Home Models Requests Job Posts Favorites Sign Out No fees up to $5,000 8" at bounding box center [840, 31] width 1372 height 30
click at [734, 30] on link "Requests" at bounding box center [736, 32] width 70 height 11
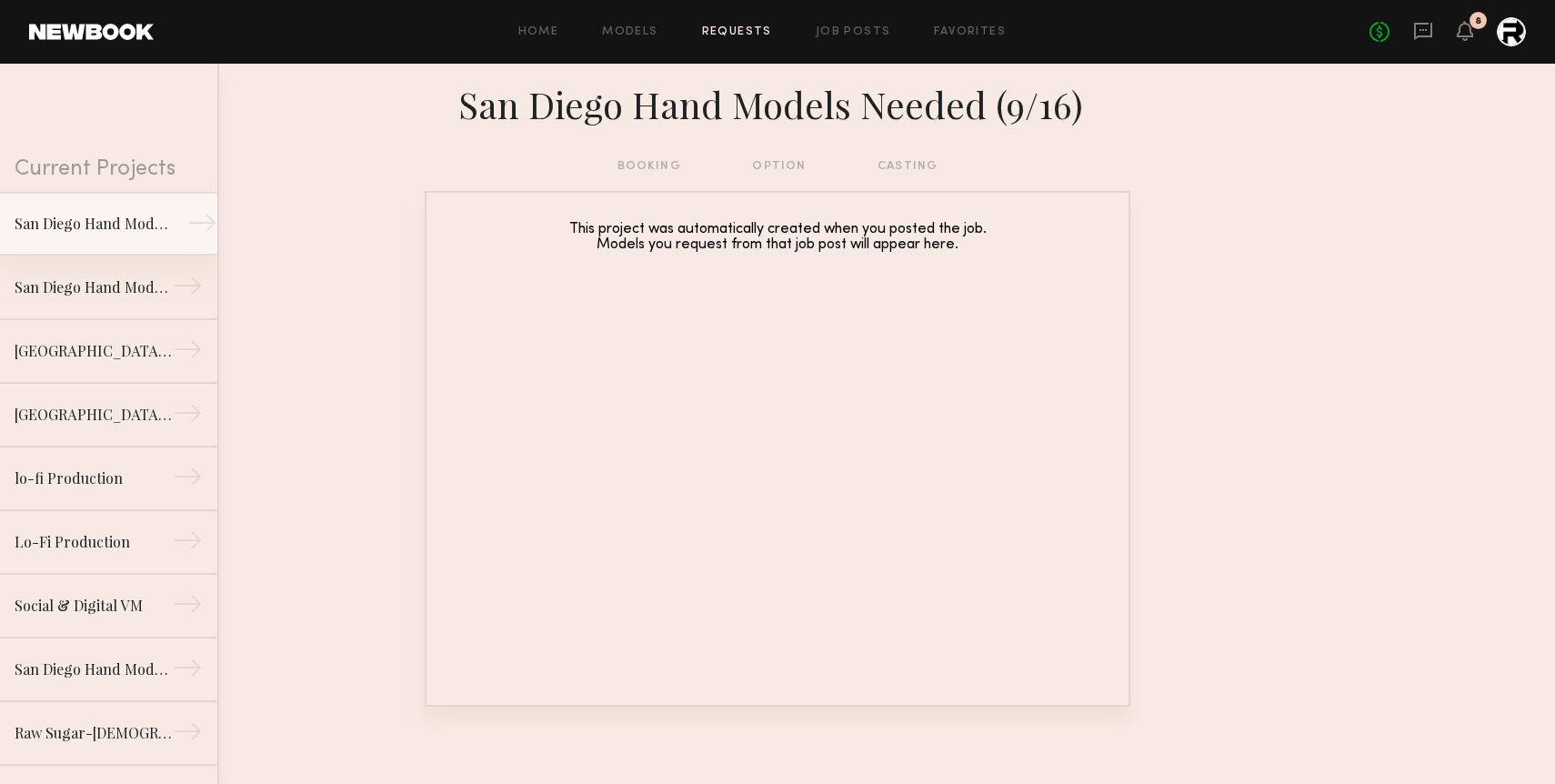
click at [189, 228] on div "→" at bounding box center [201, 226] width 30 height 36
click at [201, 218] on div "→" at bounding box center [201, 226] width 30 height 36
click at [902, 172] on div "booking option casting" at bounding box center [778, 166] width 321 height 20
click at [68, 27] on link at bounding box center [92, 31] width 125 height 16
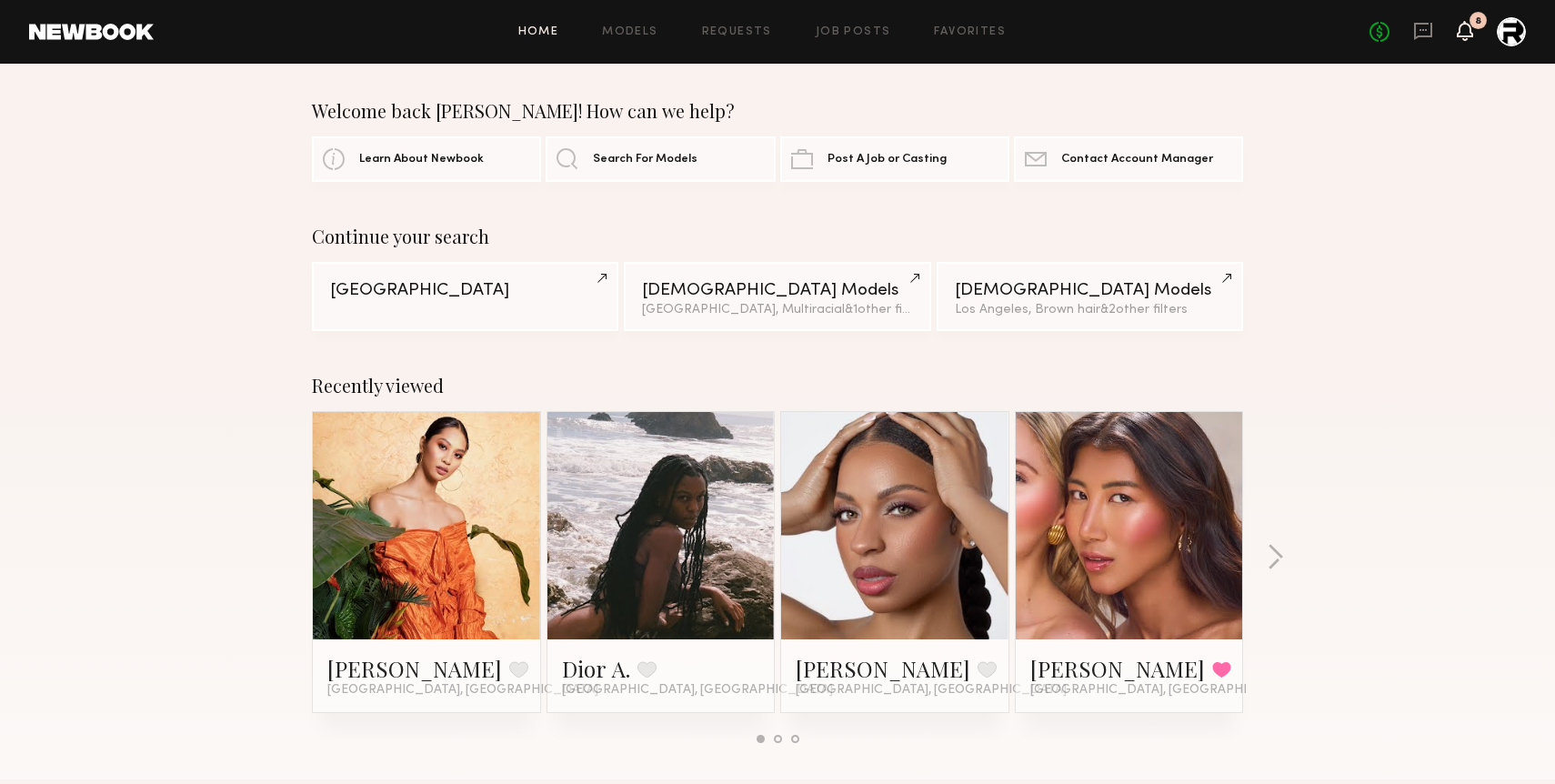
click at [1134, 30] on icon at bounding box center [1464, 30] width 14 height 12
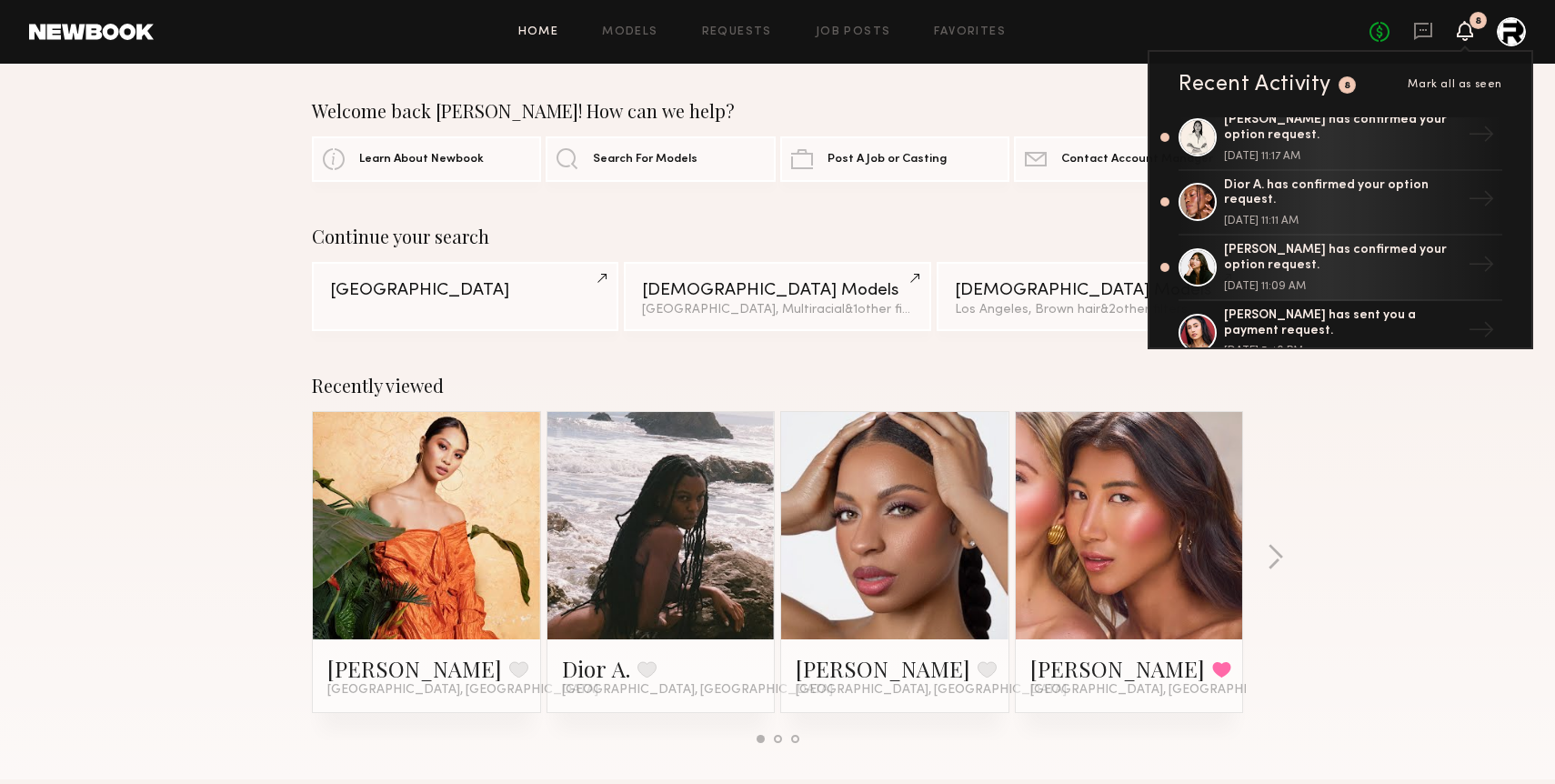
scroll to position [337, 0]
click at [1134, 460] on div "Recently viewed Joy C. Favorite Los Angeles, CA Dior A. Favorite Los Angeles, C…" at bounding box center [778, 566] width 1555 height 426
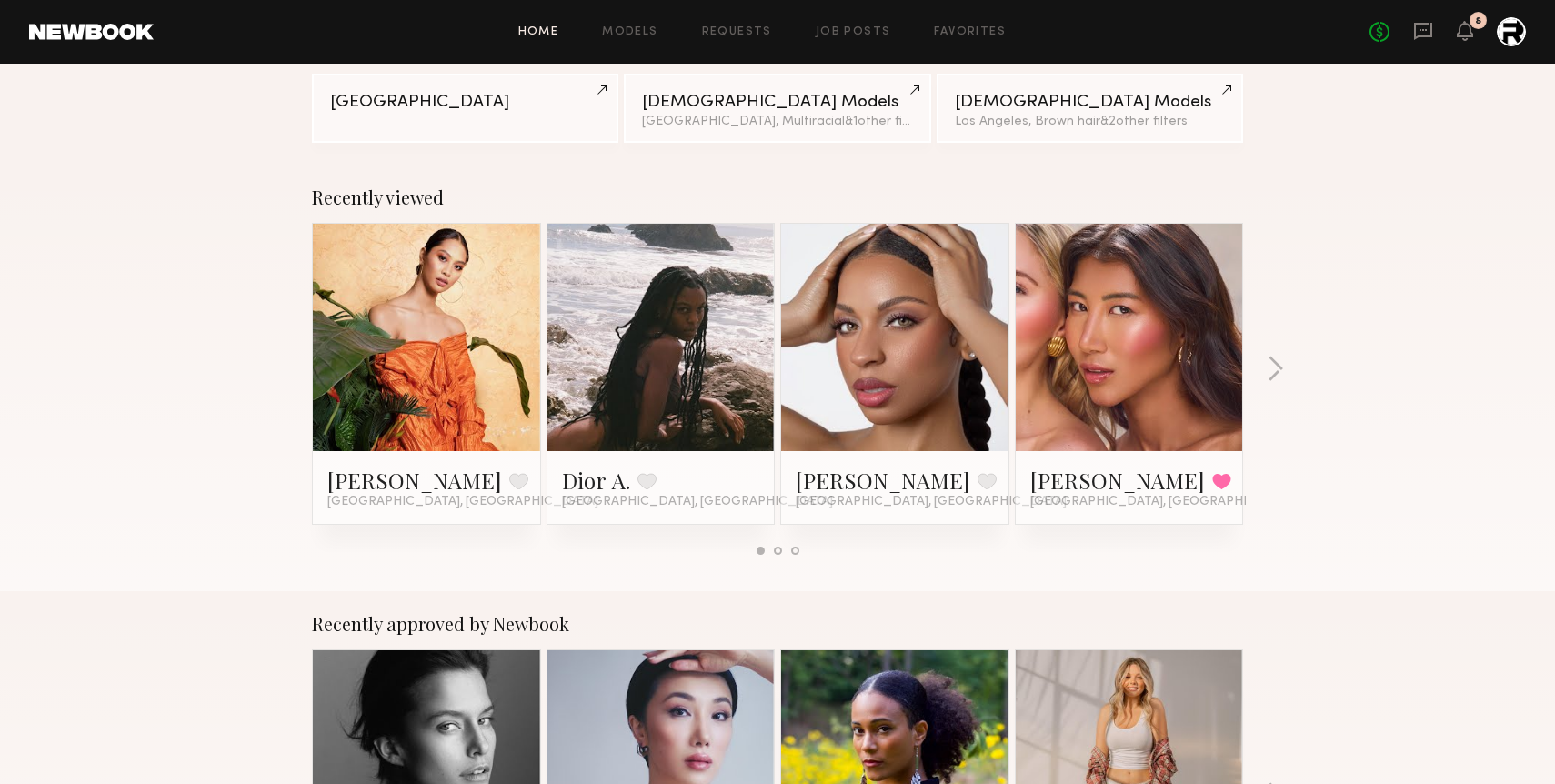
scroll to position [0, 0]
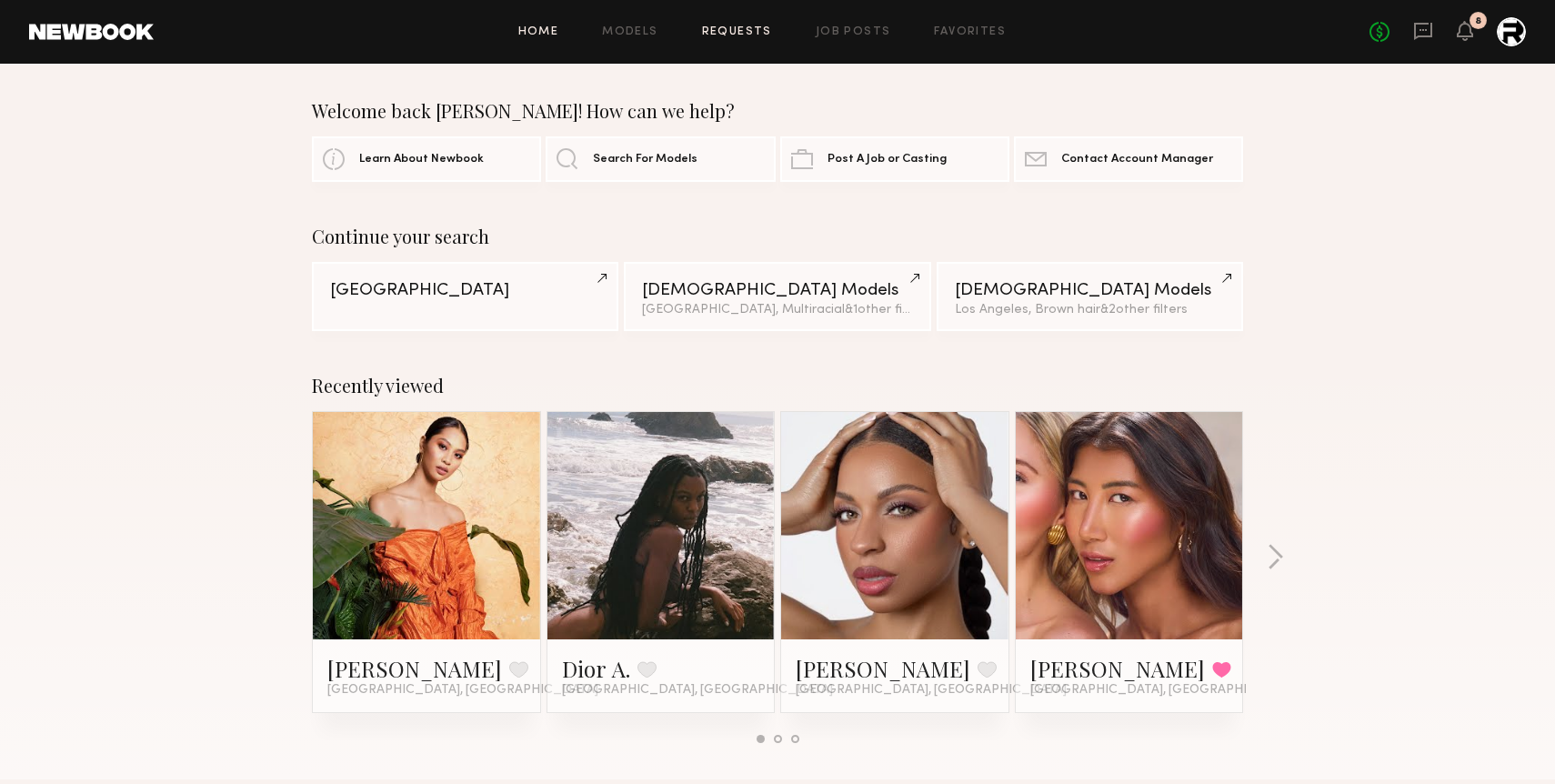
click at [740, 36] on link "Requests" at bounding box center [736, 32] width 70 height 11
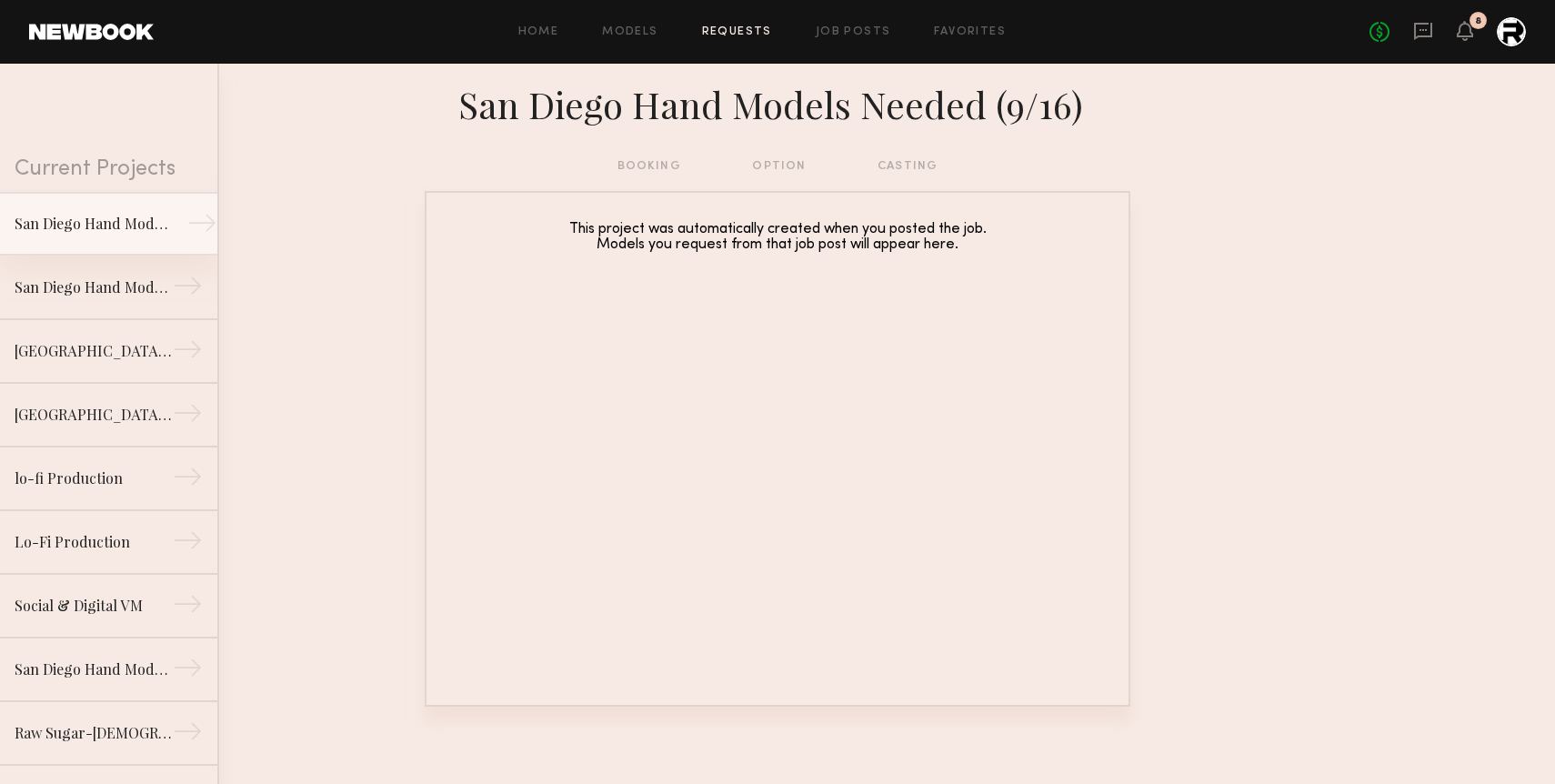
click at [196, 221] on div "→" at bounding box center [201, 226] width 30 height 36
click at [74, 237] on link "San Diego Hand Models Needed (9/16) →" at bounding box center [109, 223] width 218 height 64
click at [87, 286] on div "San Diego Hand Models Needed (9/4)" at bounding box center [93, 286] width 158 height 22
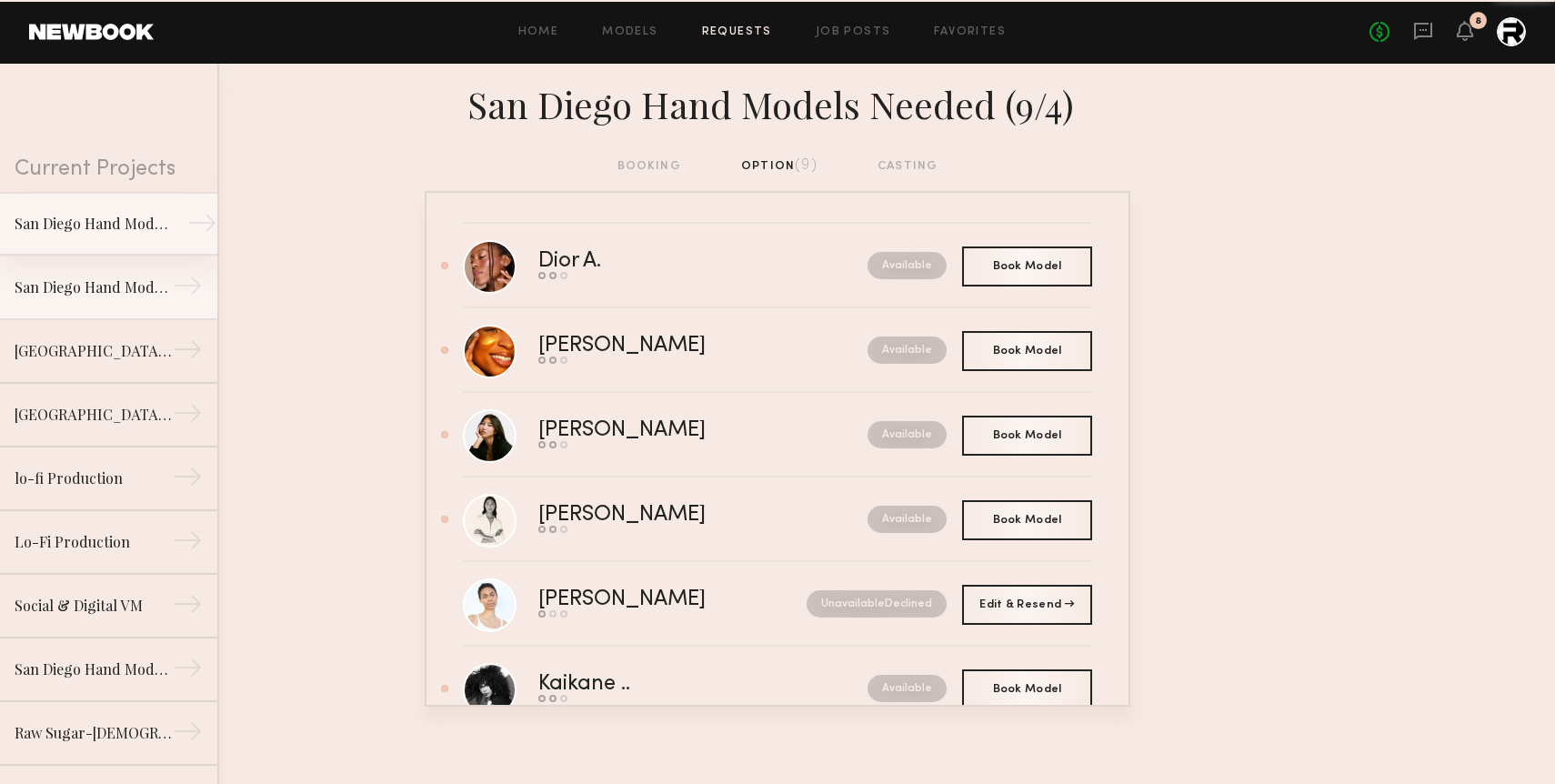
click at [78, 232] on div "San Diego Hand Models Needed (9/16)" at bounding box center [93, 223] width 158 height 22
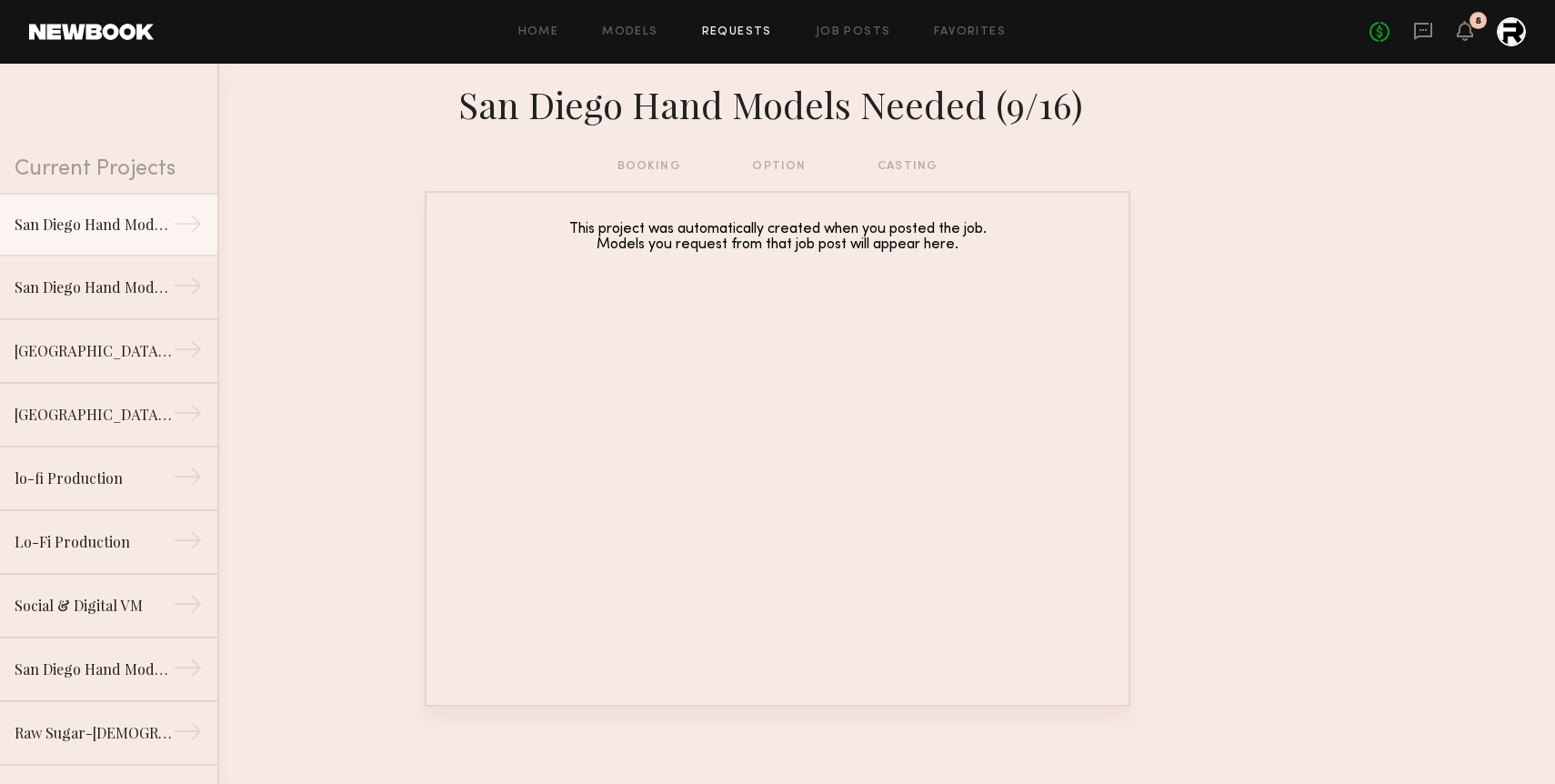
click at [644, 165] on div "booking option casting" at bounding box center [778, 166] width 321 height 20
click at [854, 85] on div "San Diego Hand Models Needed (9/16)" at bounding box center [778, 102] width 706 height 49
click at [875, 29] on link "Job Posts" at bounding box center [853, 32] width 75 height 11
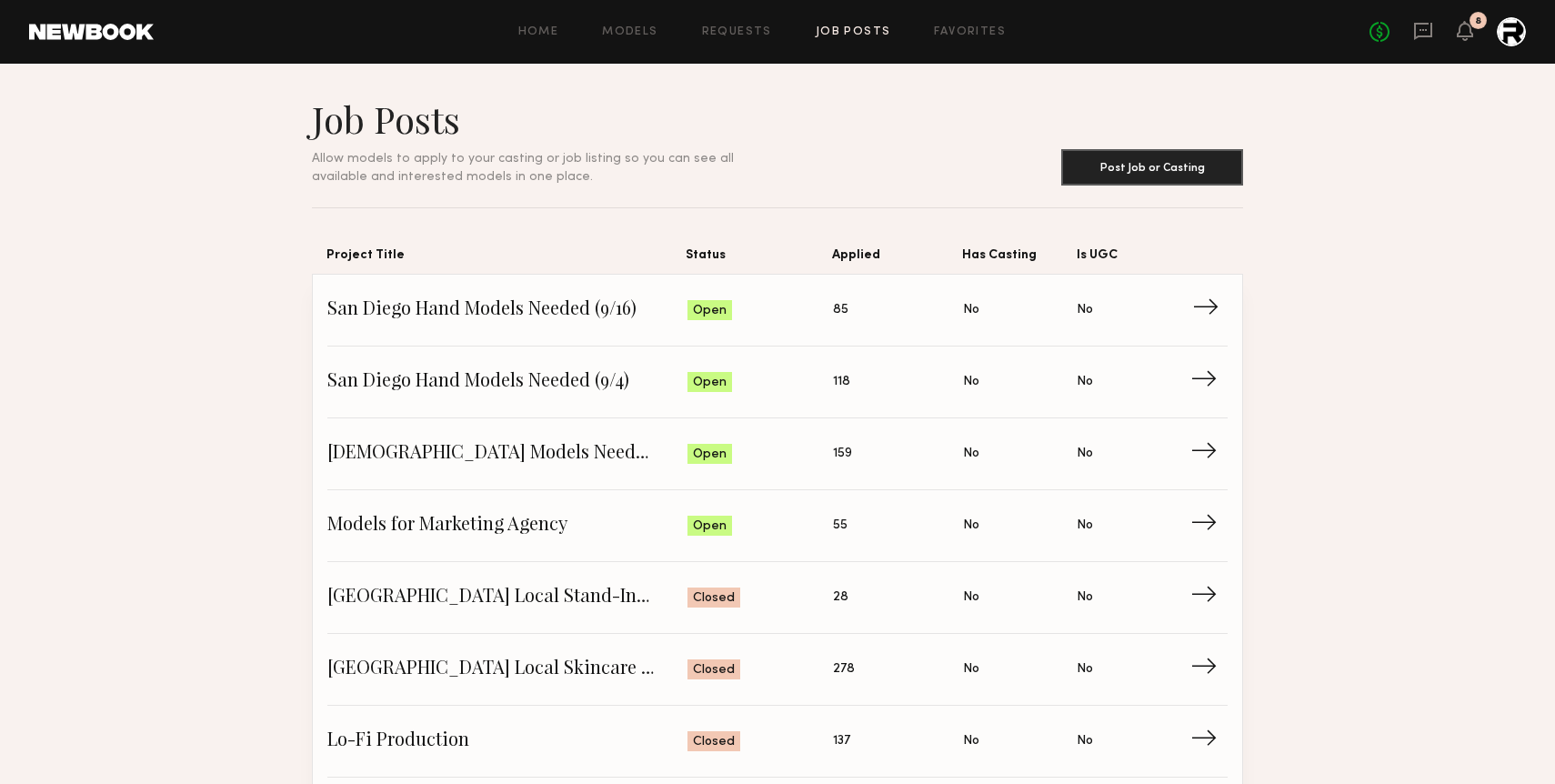
click at [1134, 304] on span "→" at bounding box center [1211, 310] width 37 height 28
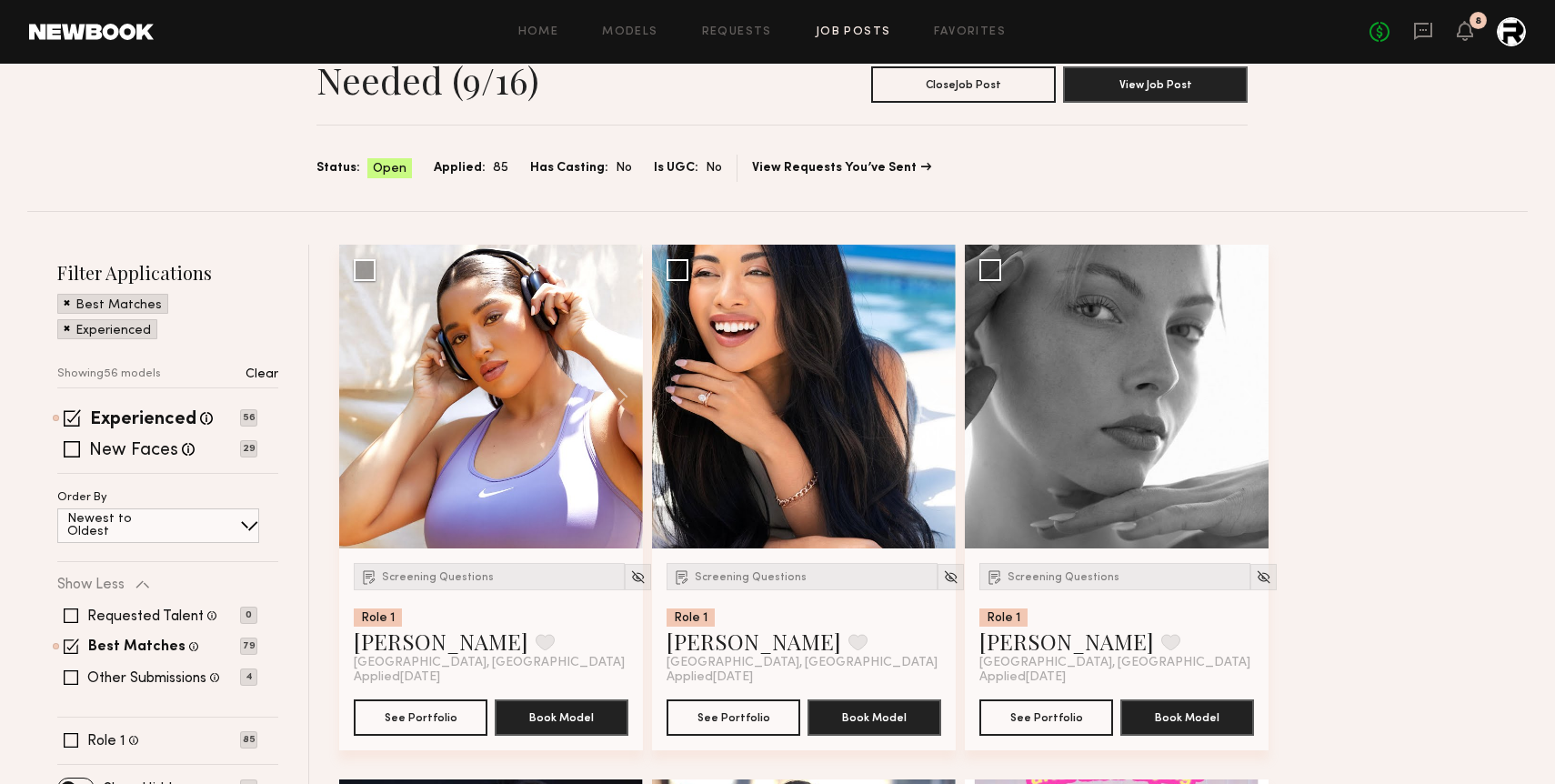
scroll to position [63, 0]
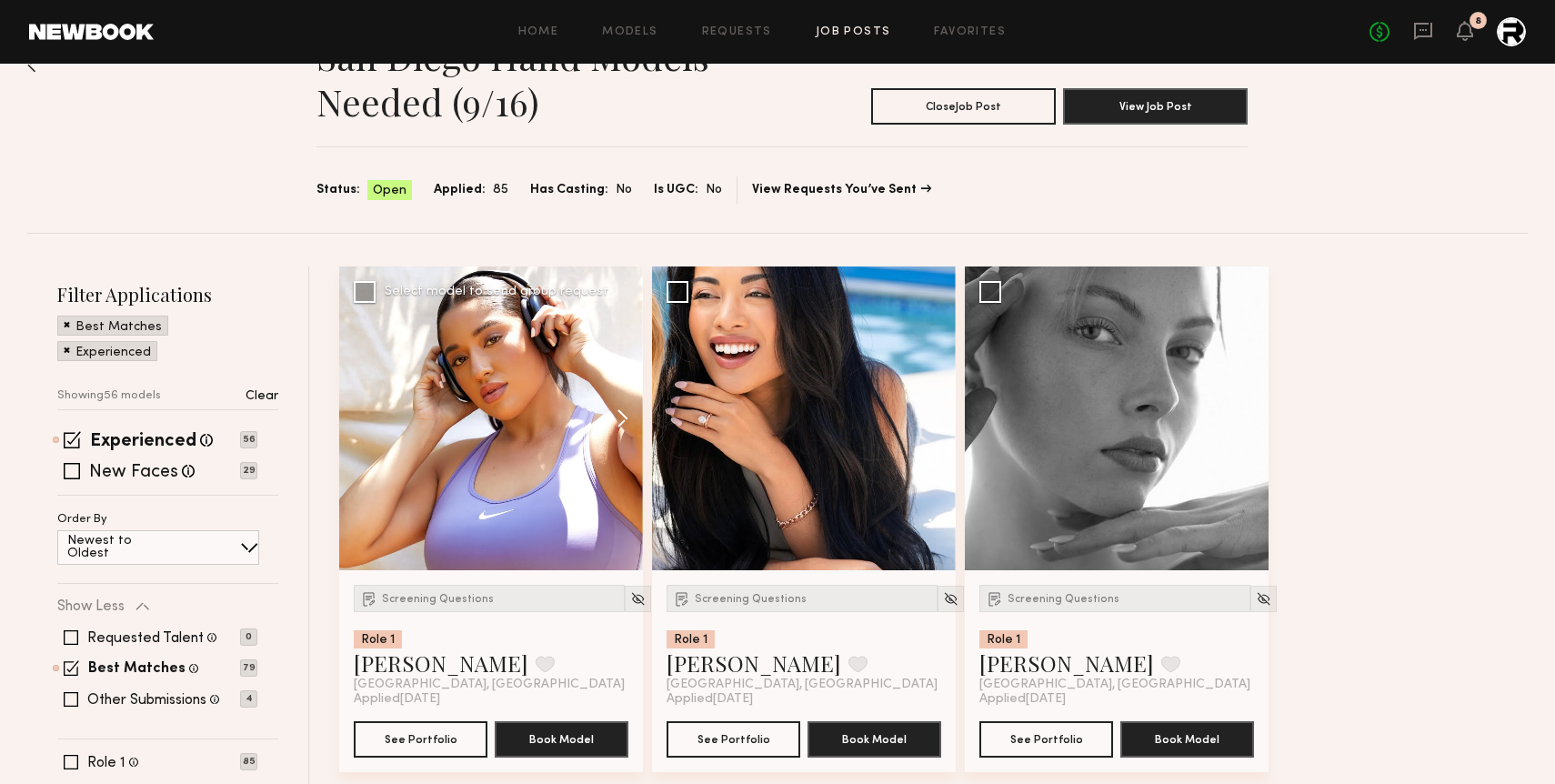
click at [622, 408] on button at bounding box center [613, 418] width 58 height 303
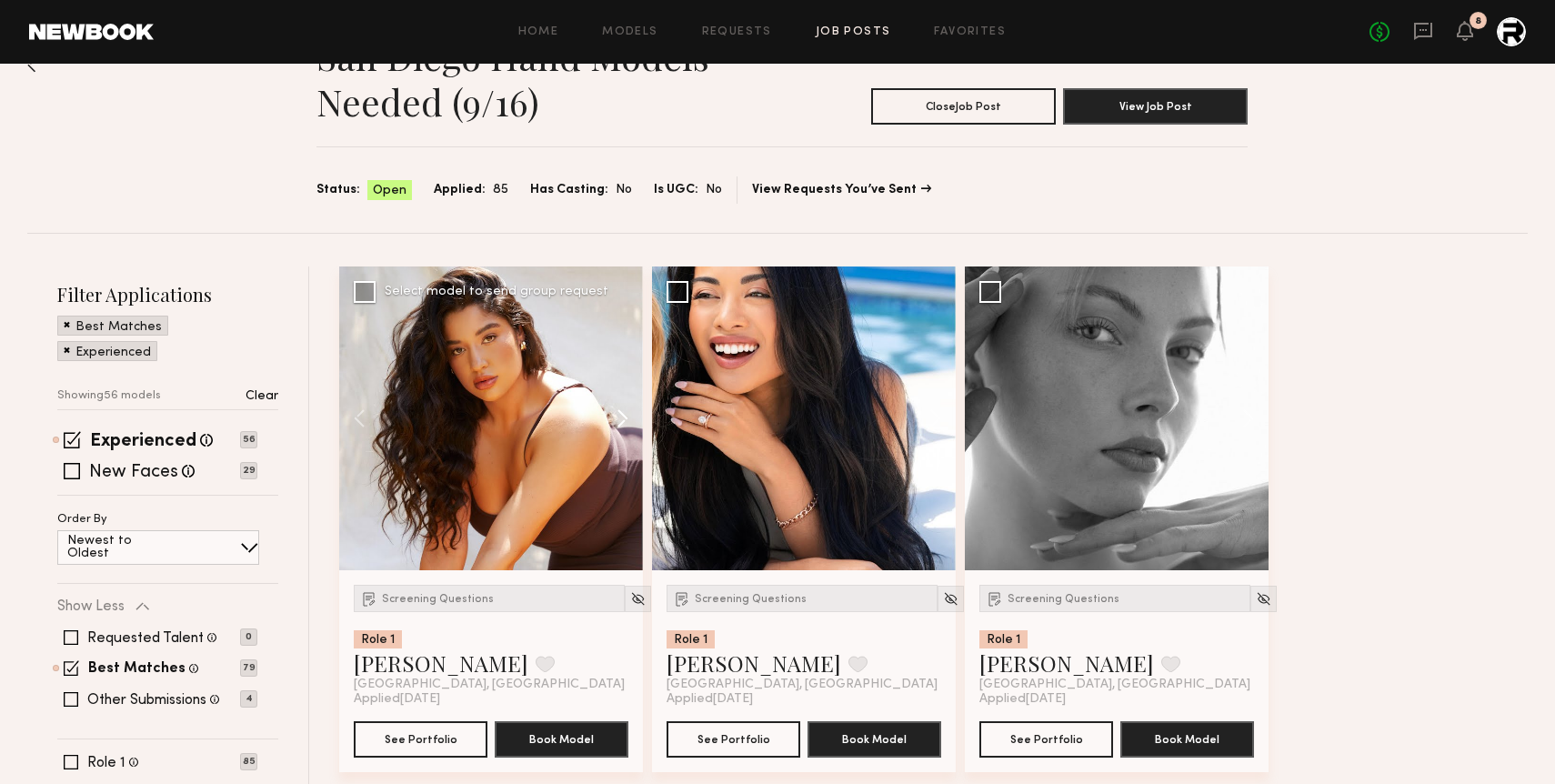
click at [622, 408] on button at bounding box center [613, 418] width 58 height 303
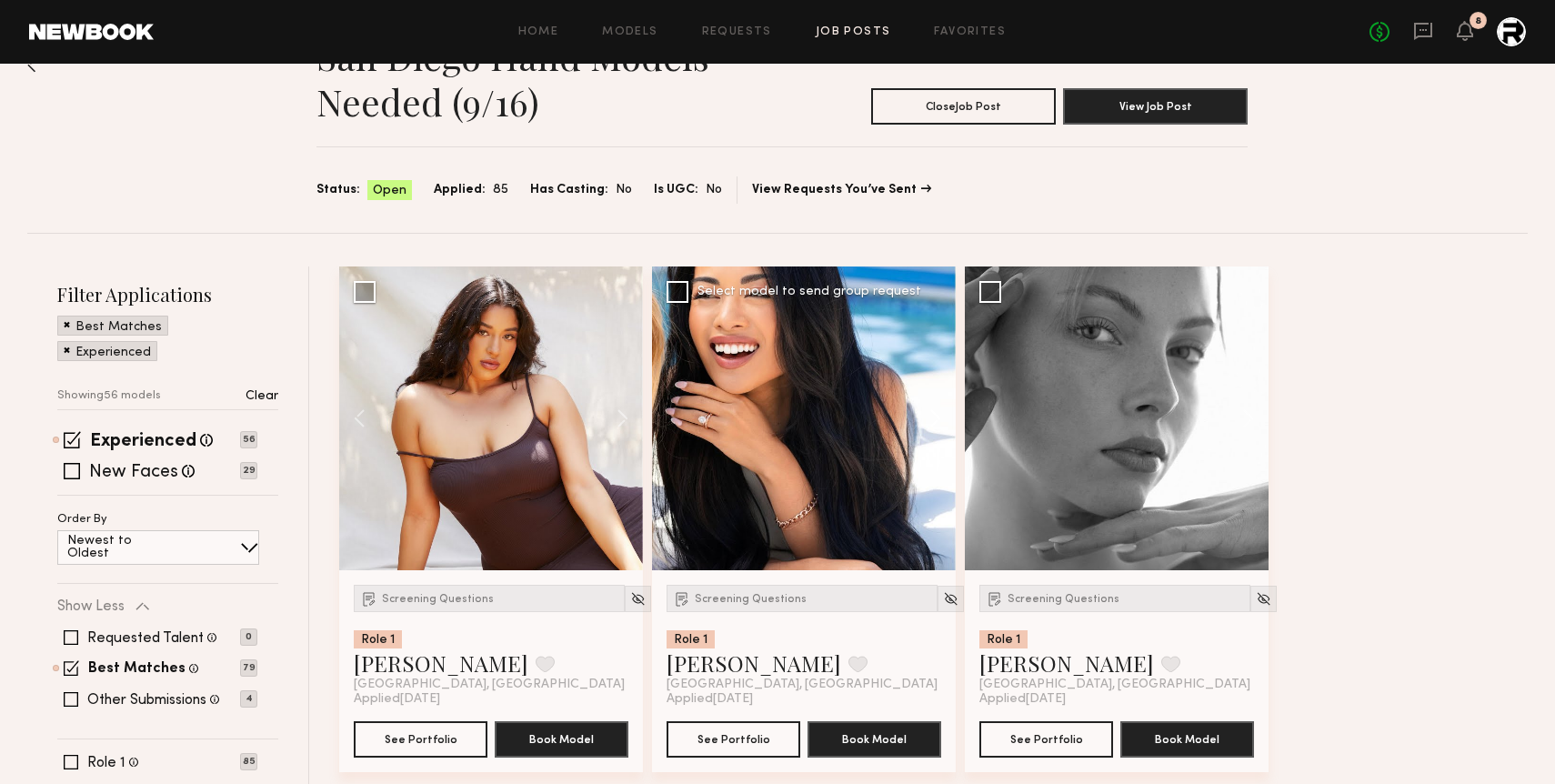
click at [935, 416] on button at bounding box center [926, 418] width 58 height 303
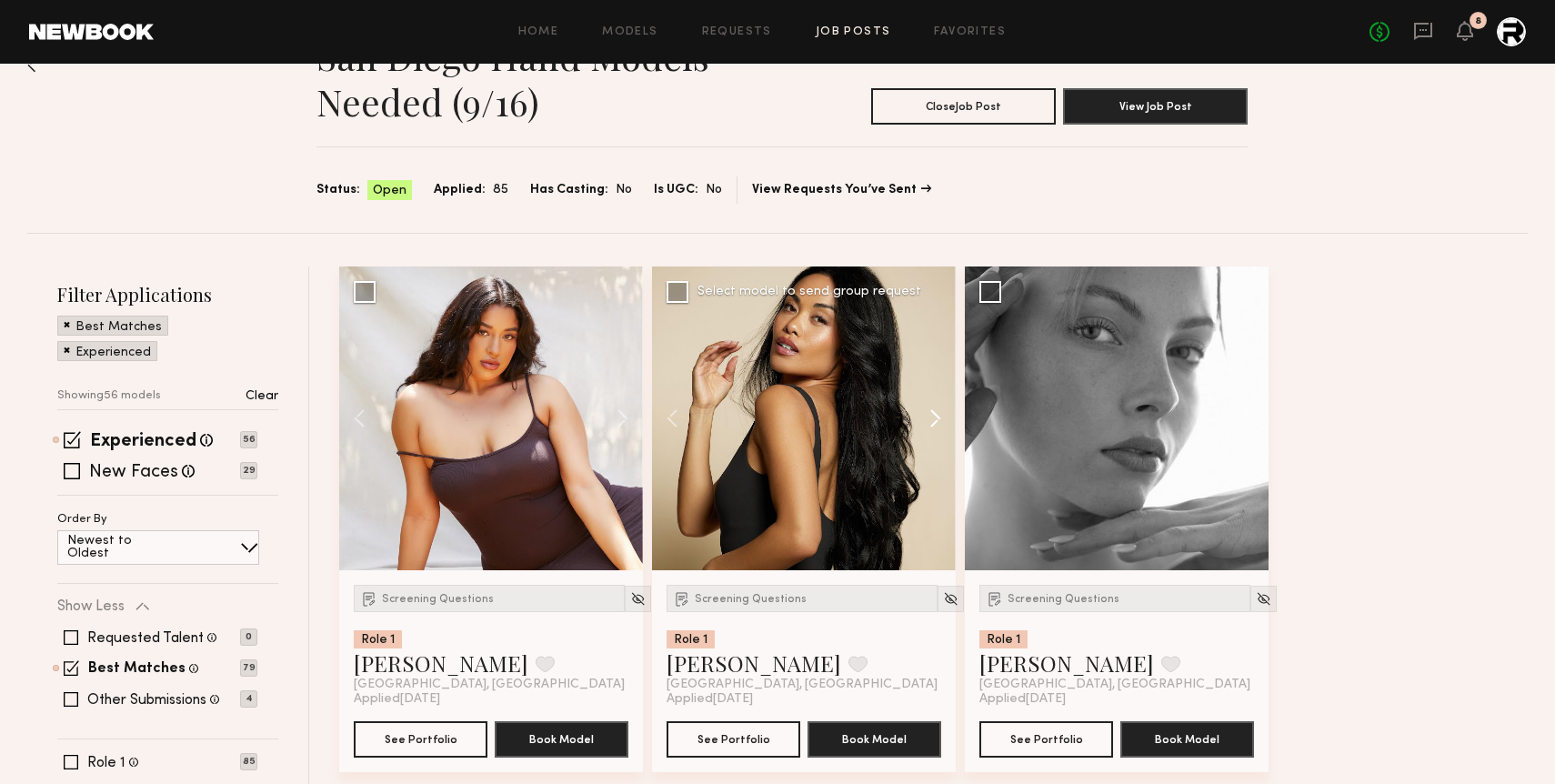
click at [935, 416] on button at bounding box center [926, 418] width 58 height 303
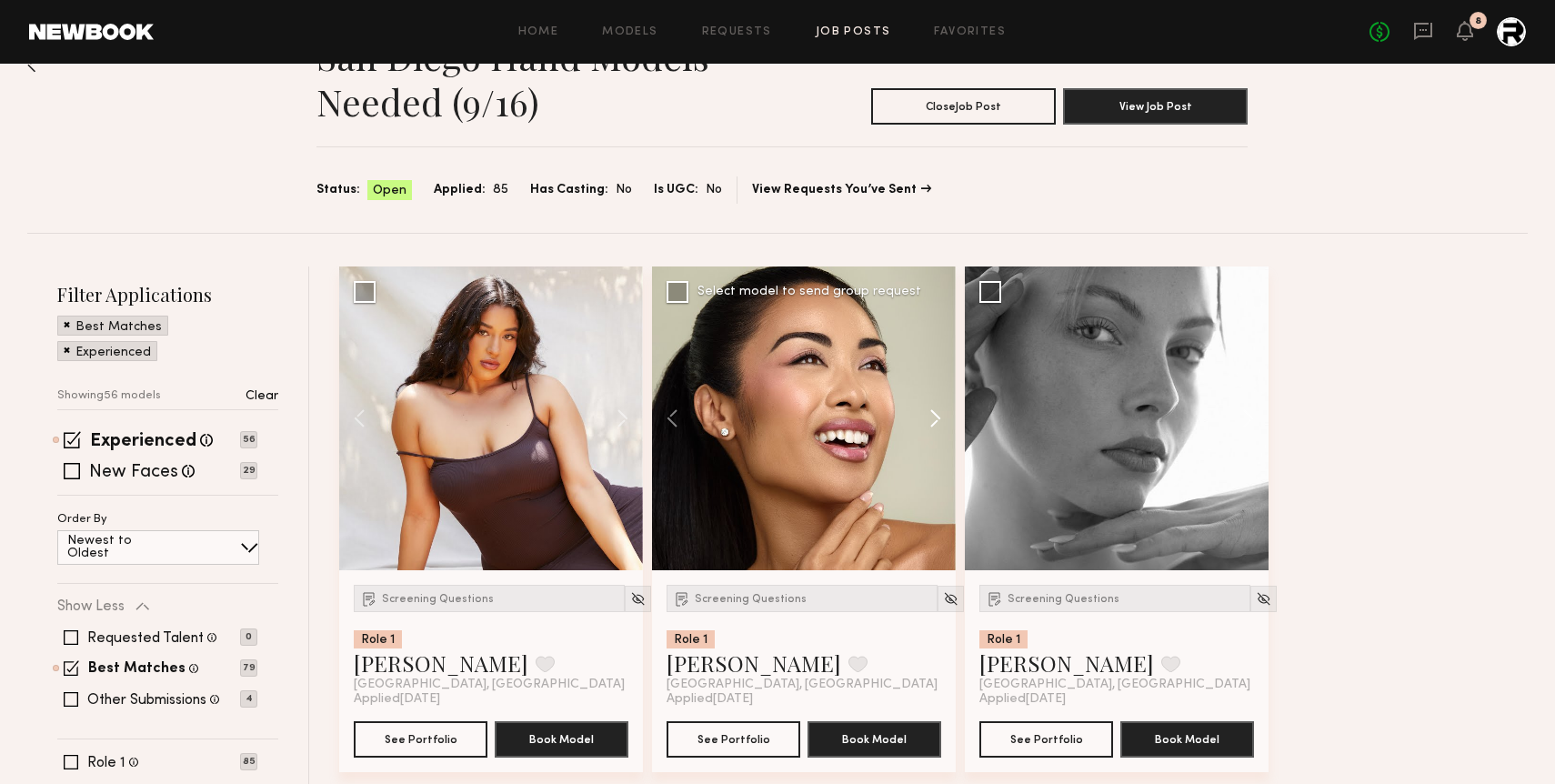
click at [935, 416] on button at bounding box center [926, 418] width 58 height 303
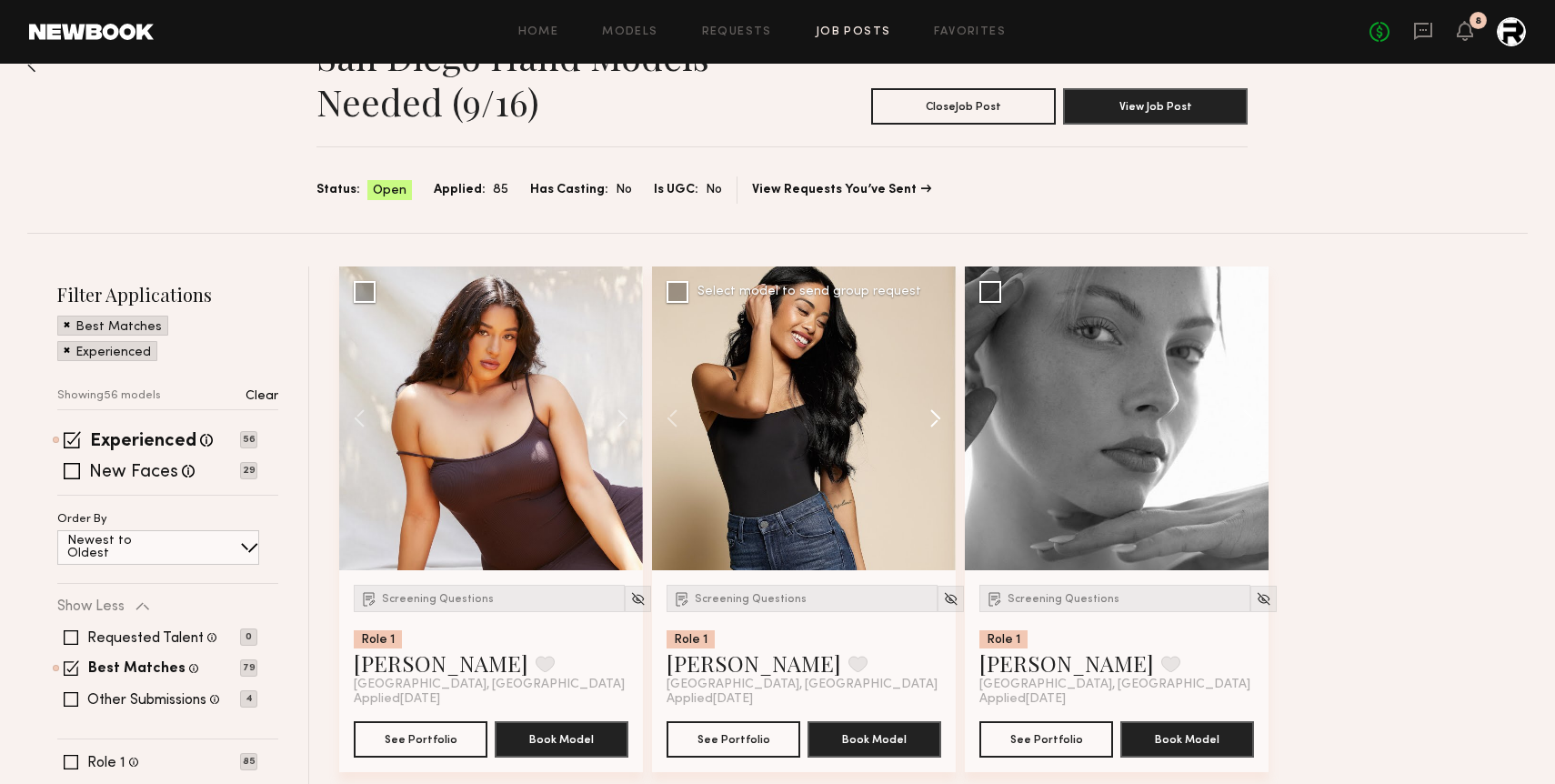
click at [935, 416] on button at bounding box center [926, 418] width 58 height 303
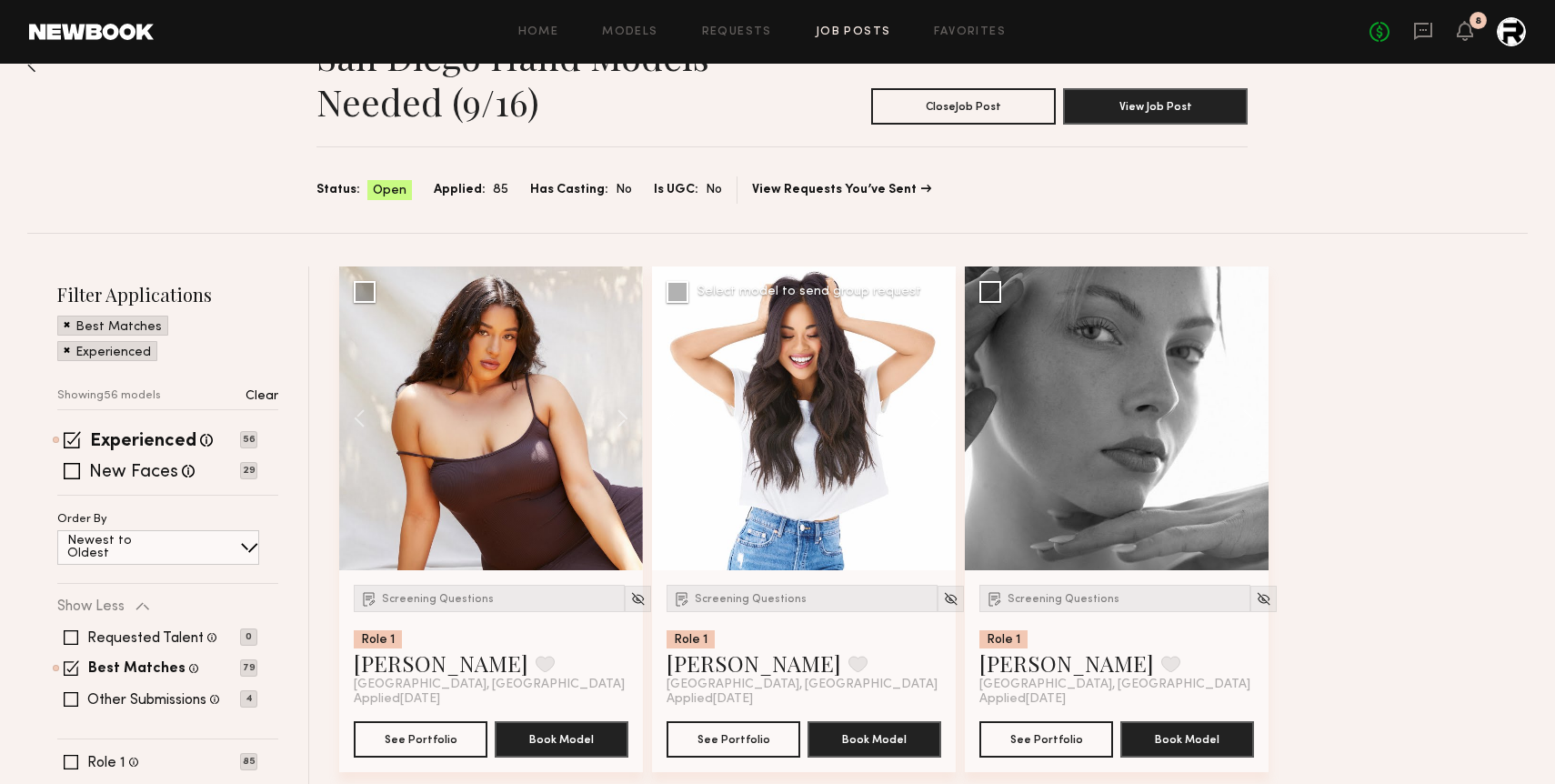
click at [935, 416] on button at bounding box center [926, 418] width 58 height 303
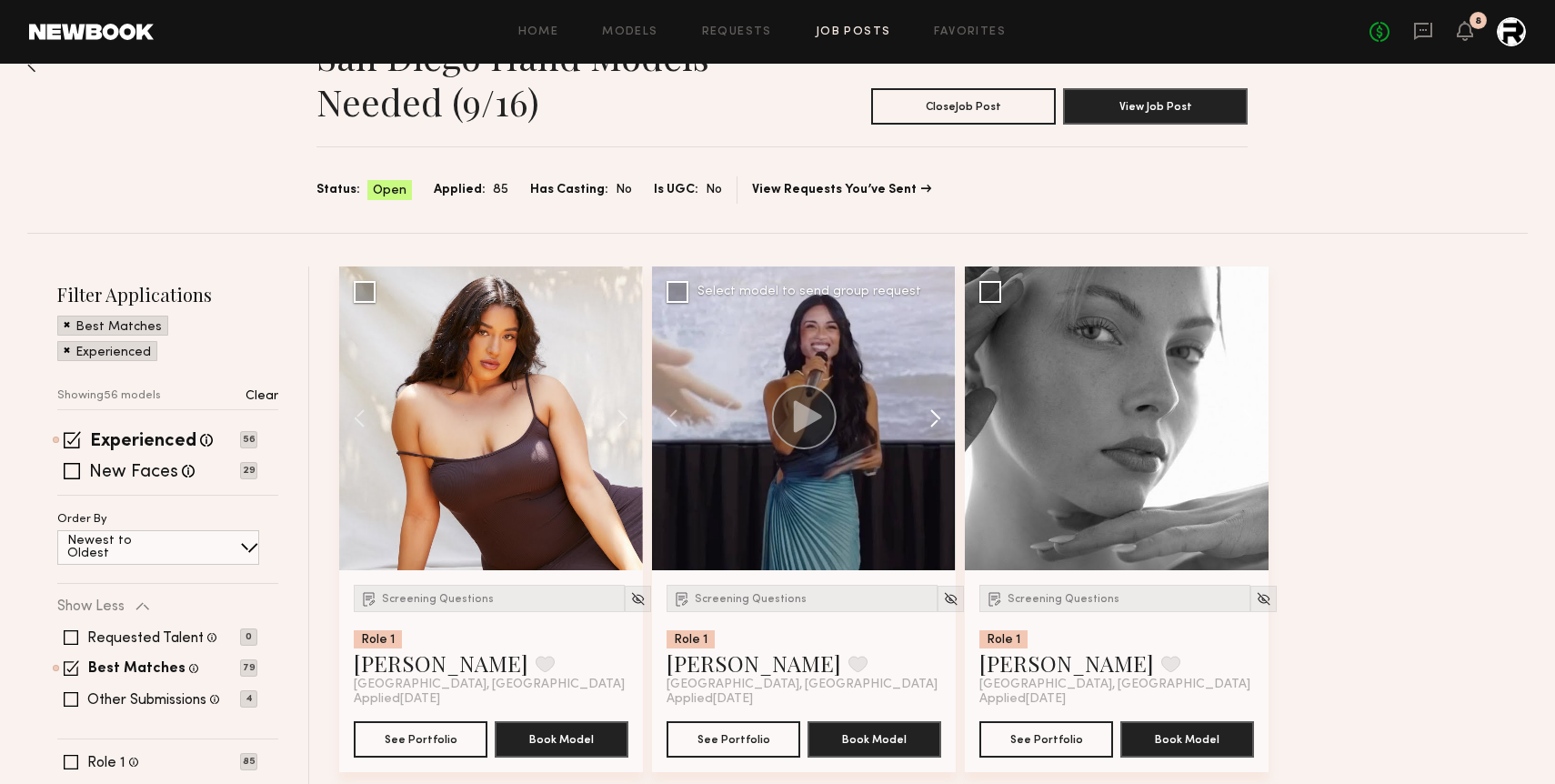
click at [935, 416] on button at bounding box center [926, 418] width 58 height 303
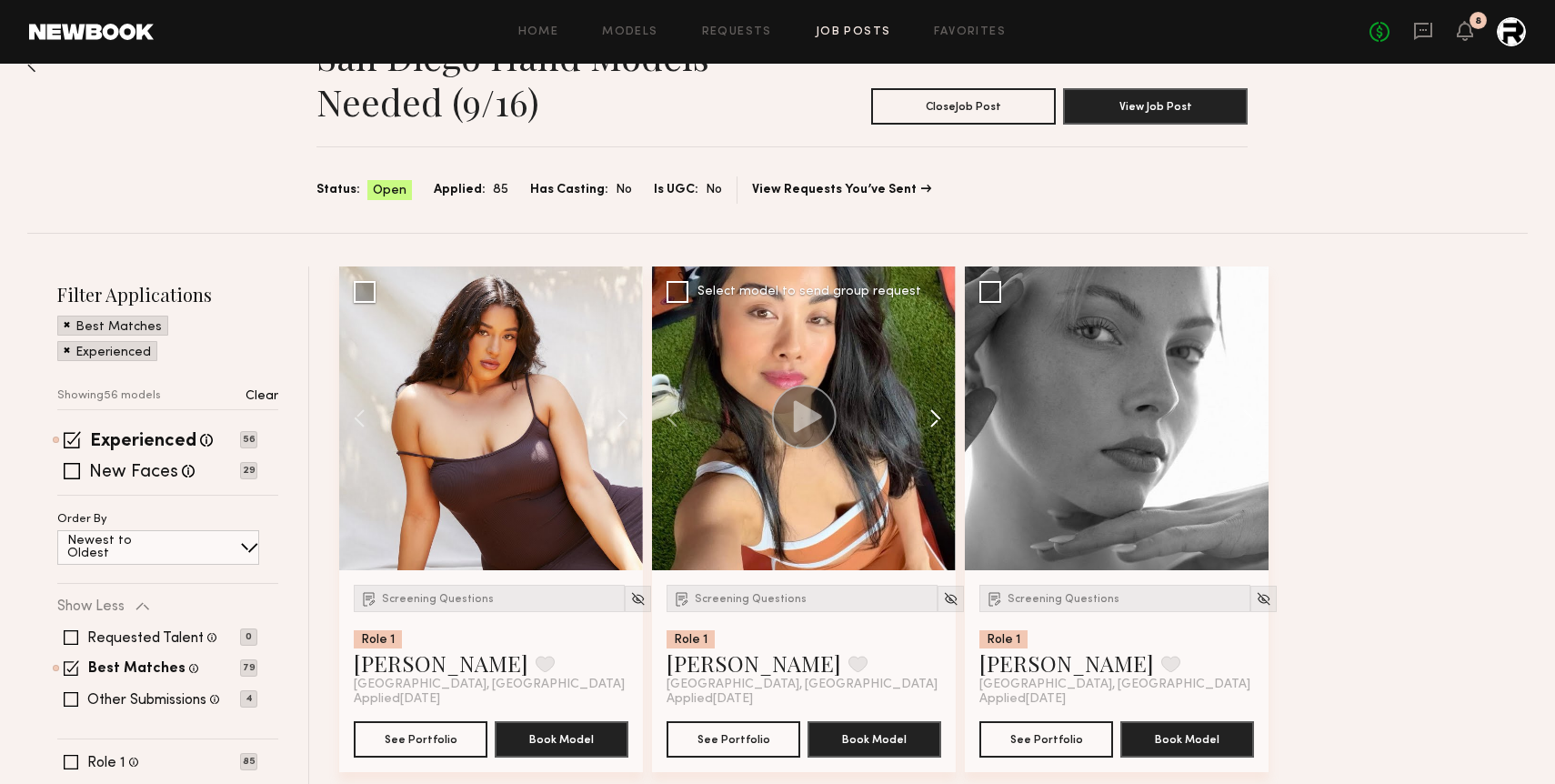
click at [935, 416] on button at bounding box center [926, 418] width 58 height 303
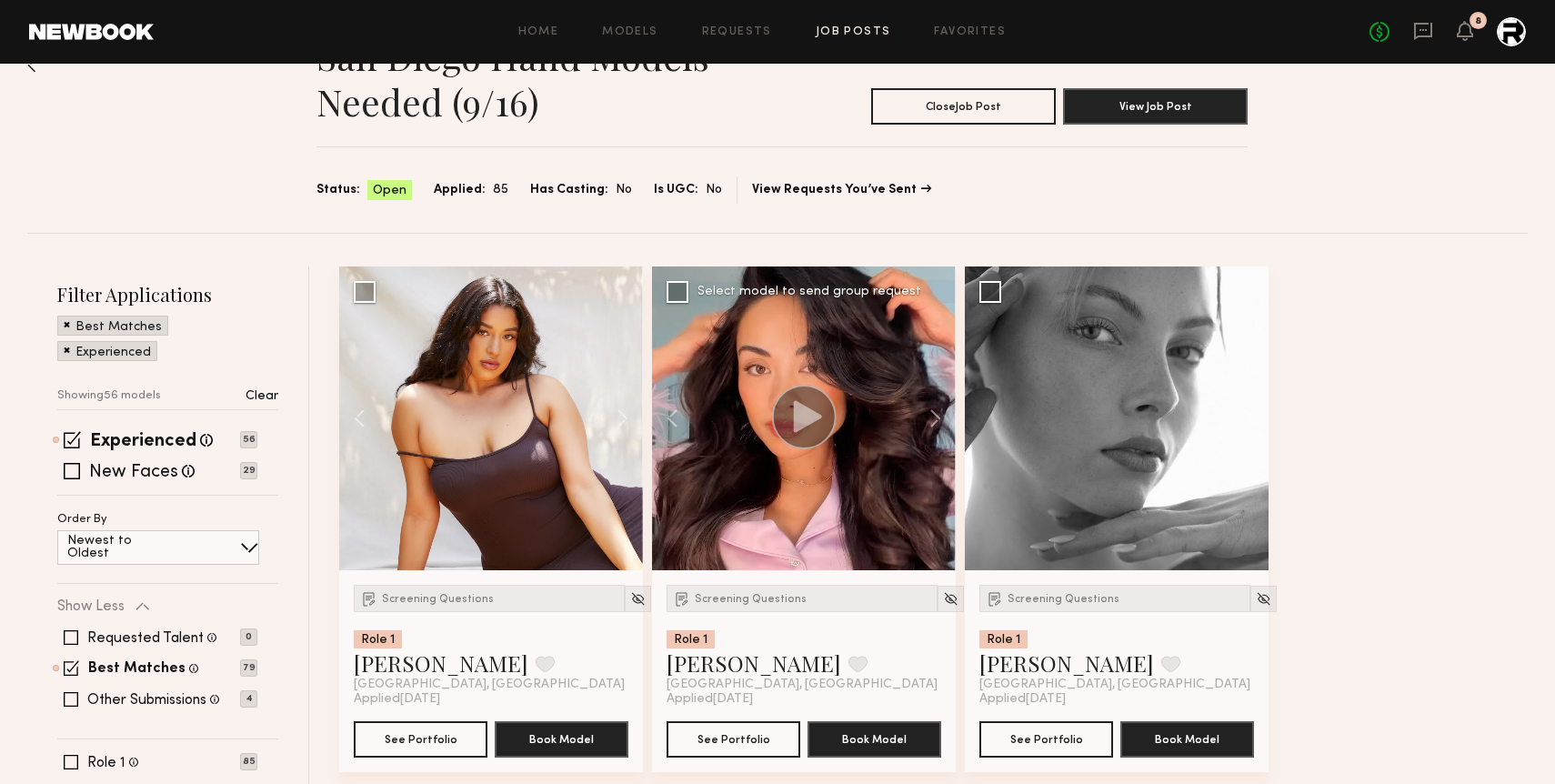
click at [802, 516] on div at bounding box center [803, 418] width 303 height 303
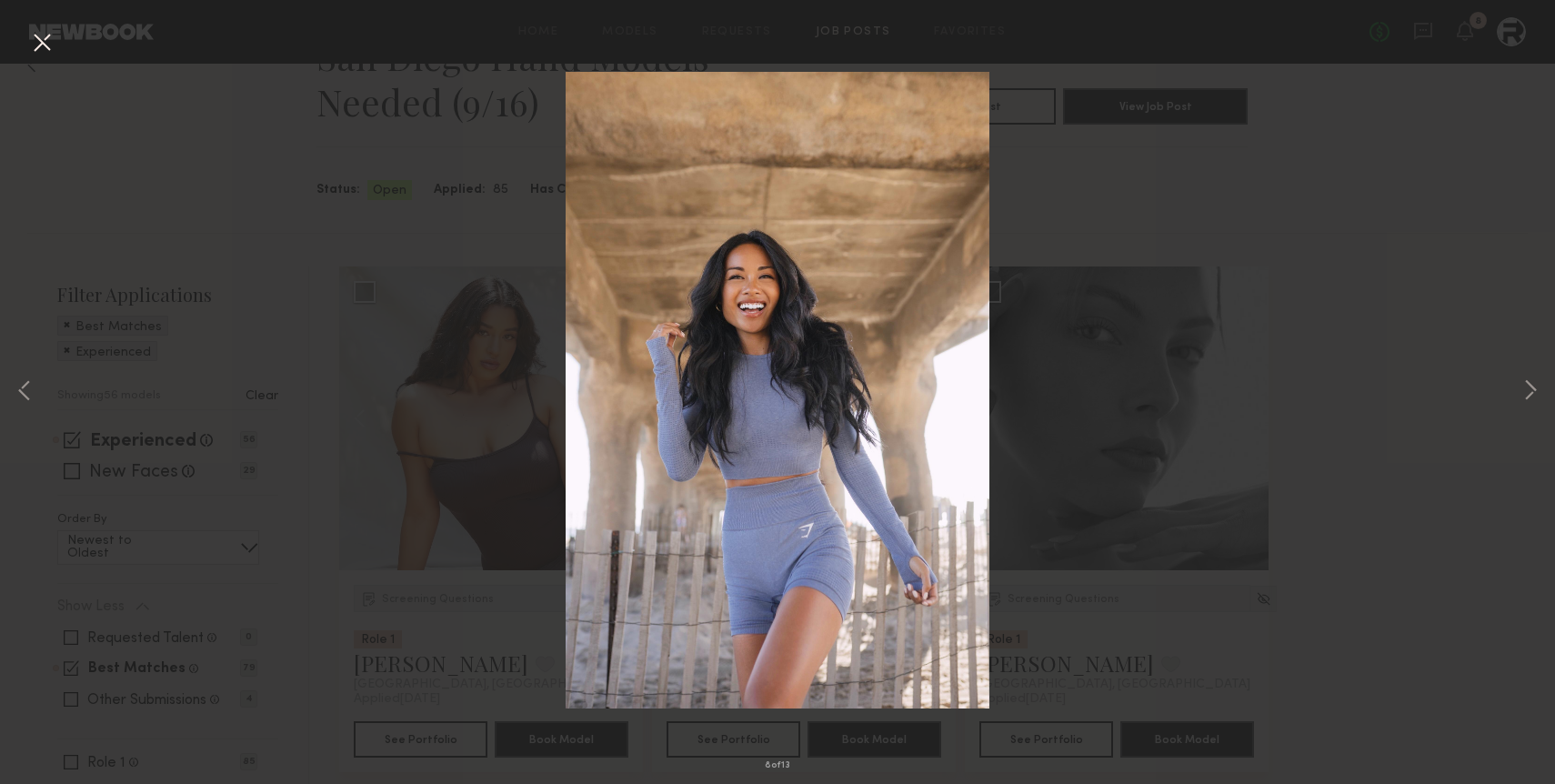
click at [39, 50] on button at bounding box center [42, 44] width 30 height 32
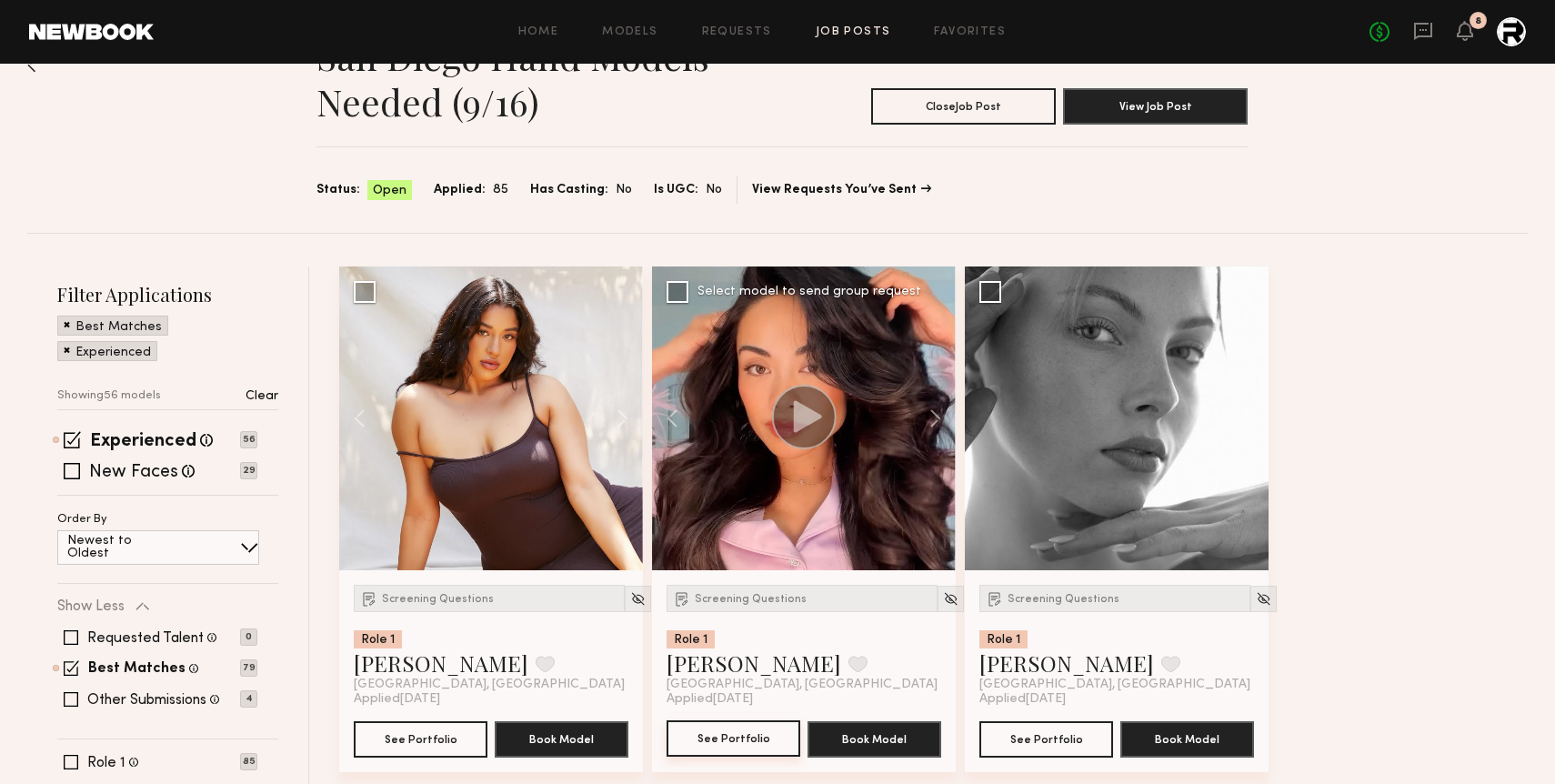
click at [752, 747] on button "See Portfolio" at bounding box center [734, 738] width 134 height 36
click at [710, 607] on div "Screening Questions" at bounding box center [802, 598] width 271 height 28
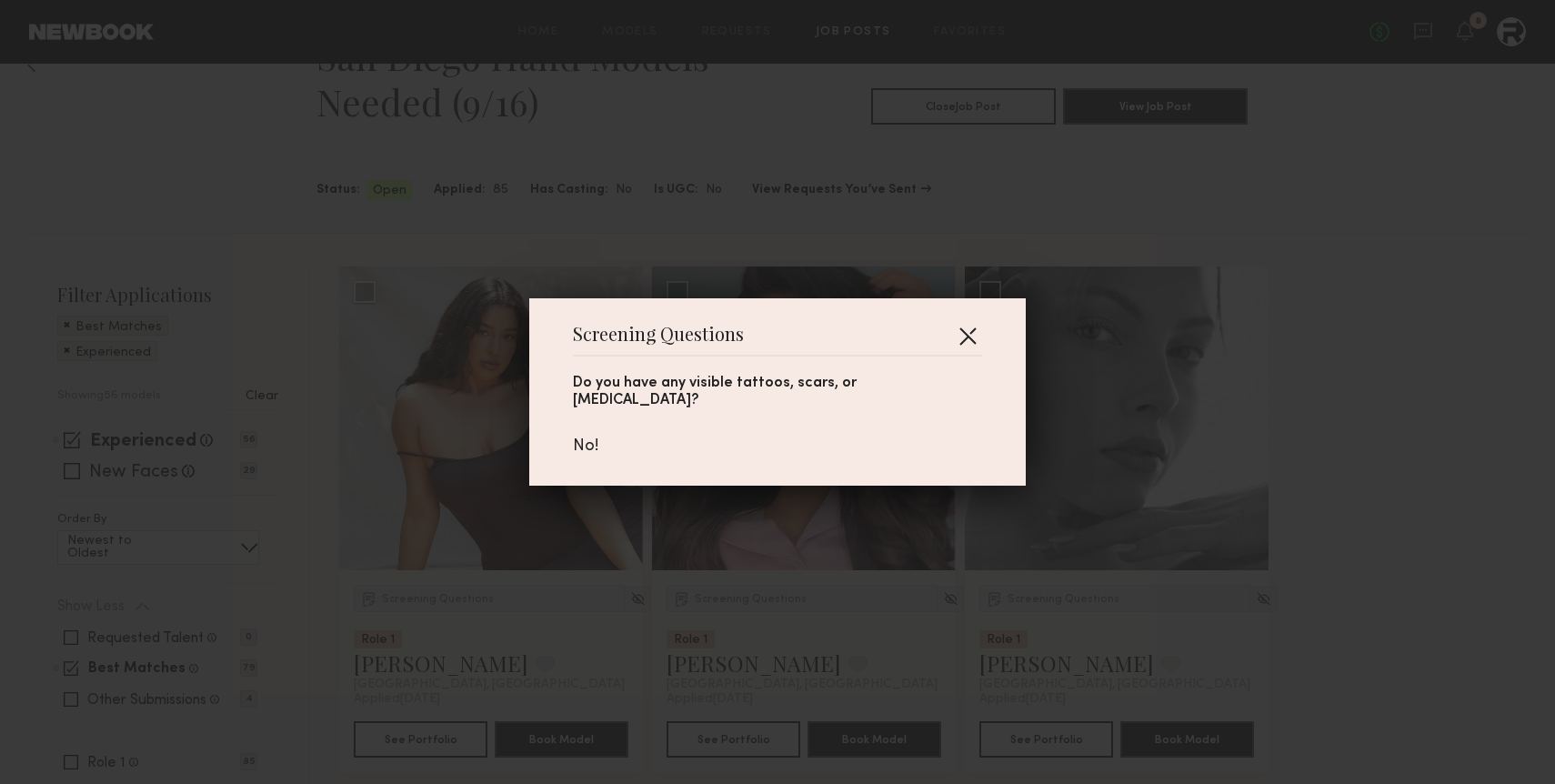
click at [953, 340] on button "button" at bounding box center [967, 335] width 30 height 30
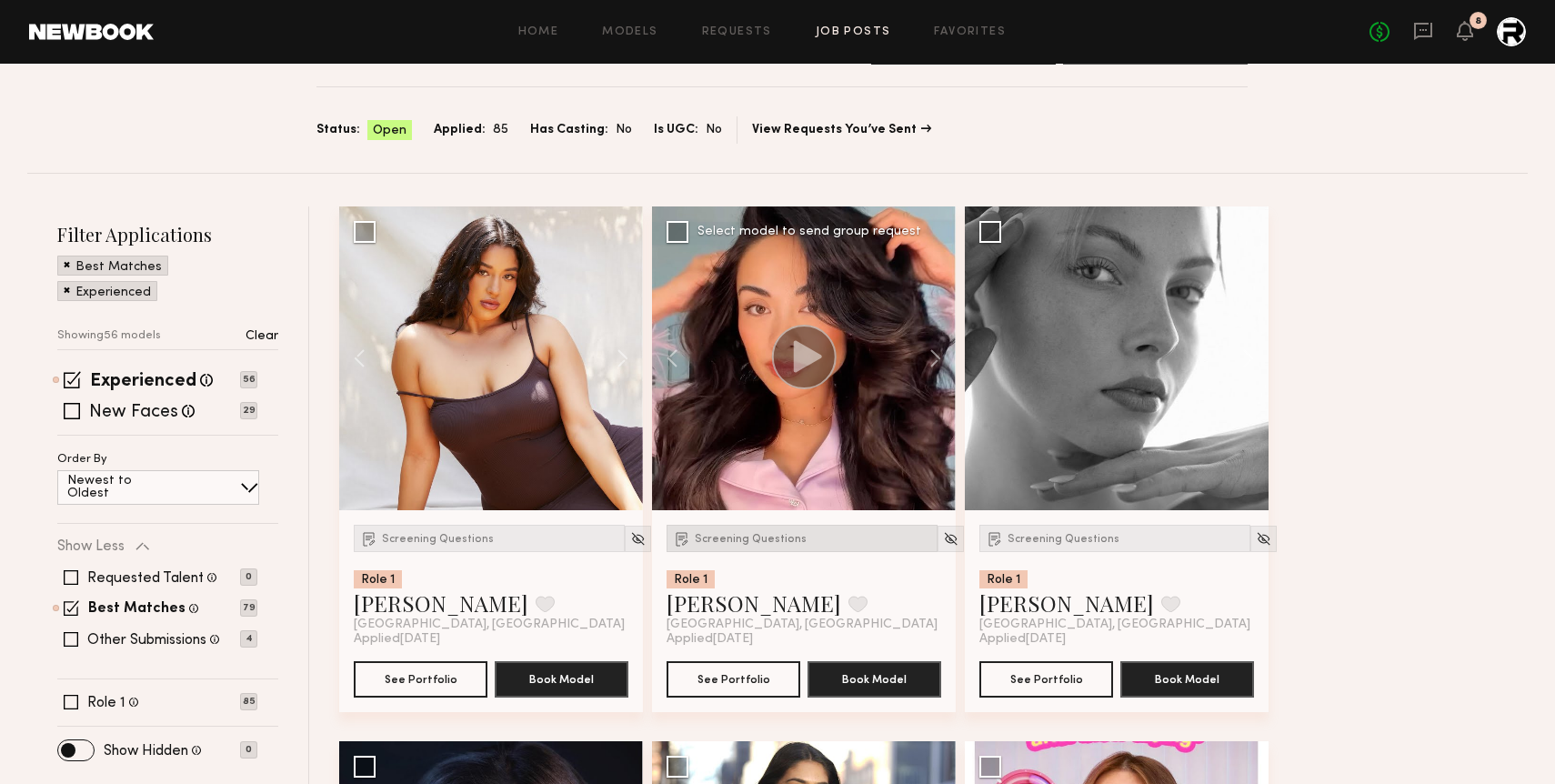
scroll to position [118, 0]
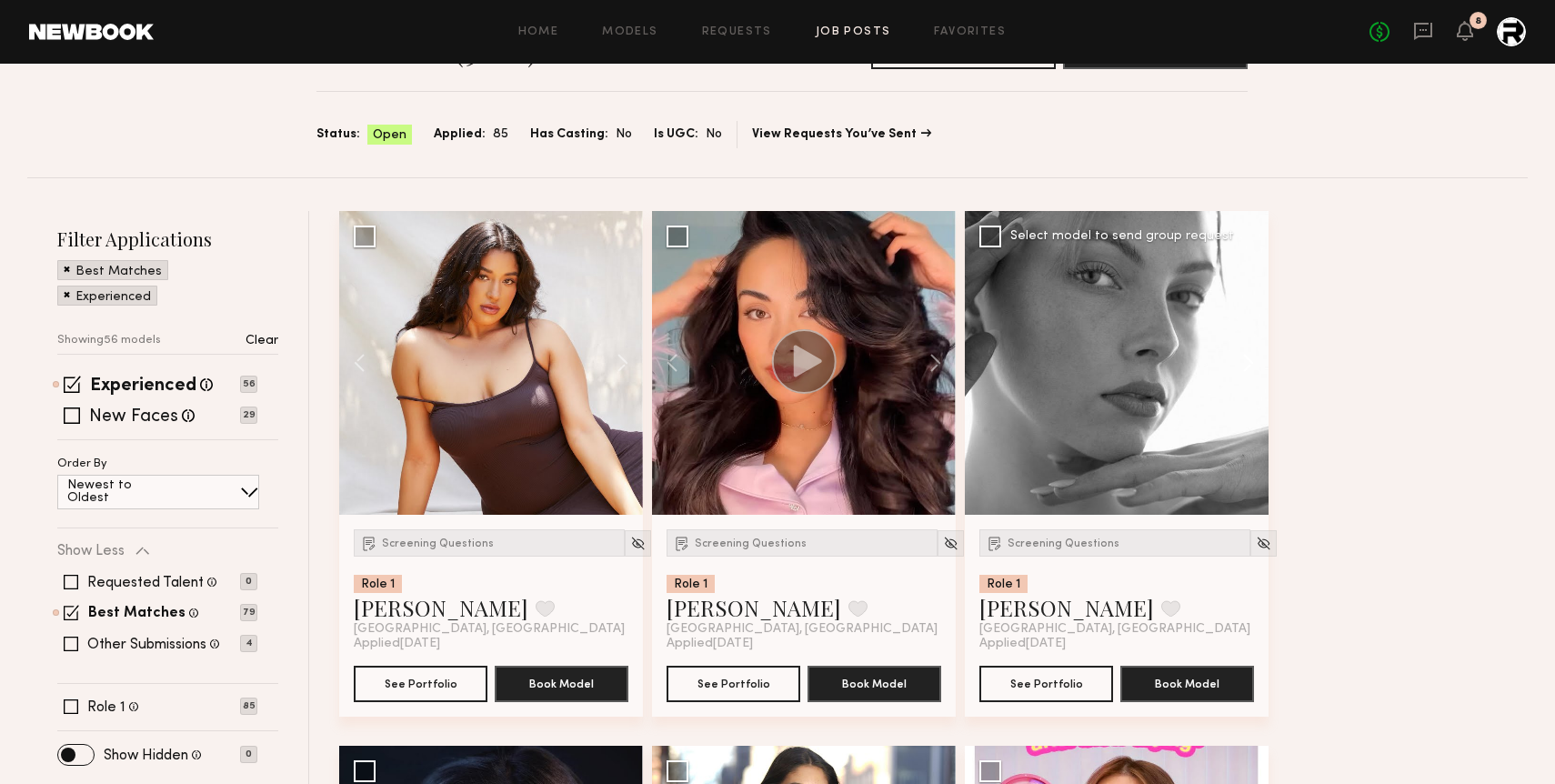
click at [1134, 368] on button at bounding box center [1239, 362] width 58 height 303
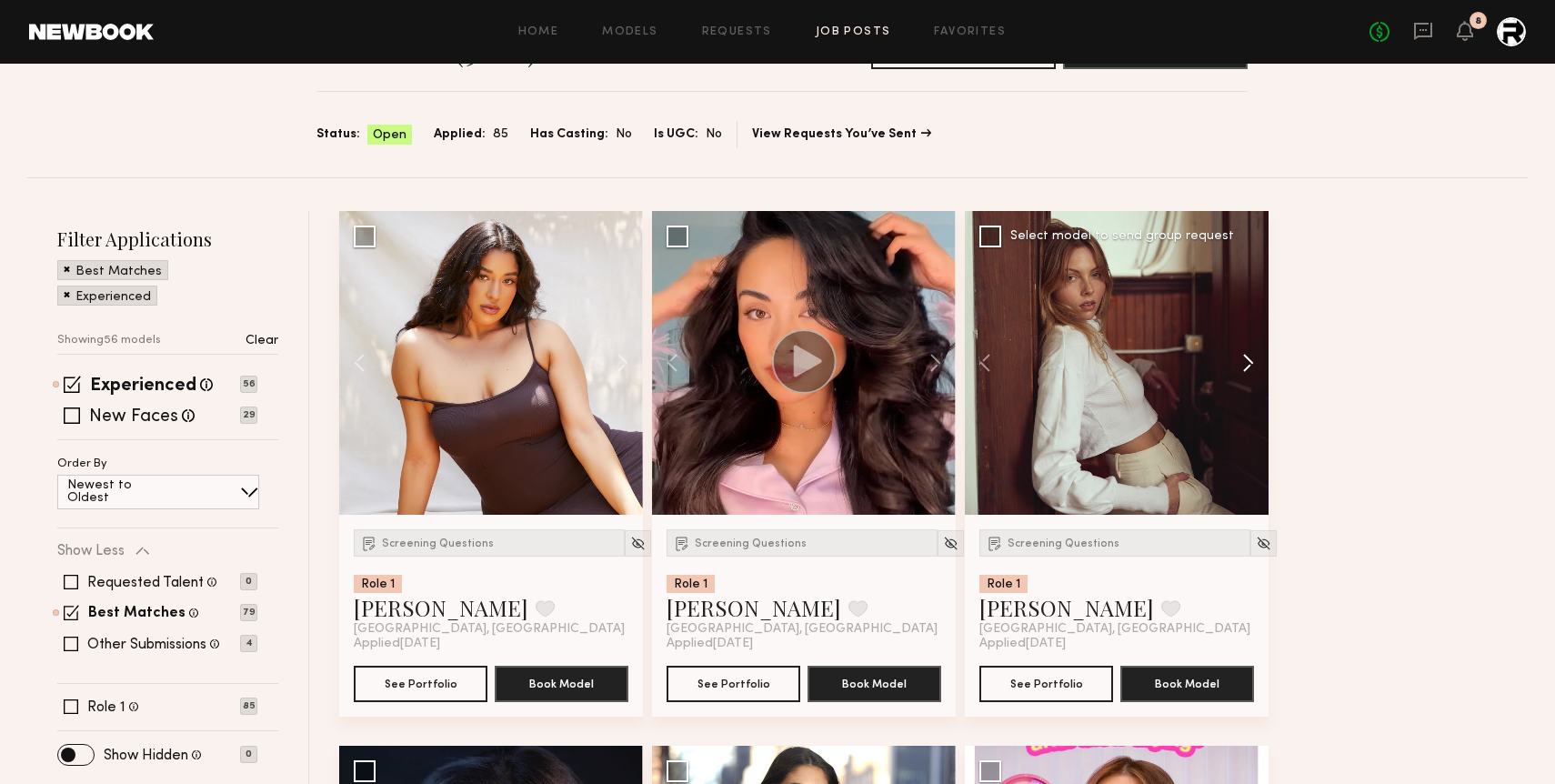
click at [1134, 368] on button at bounding box center [1239, 362] width 58 height 303
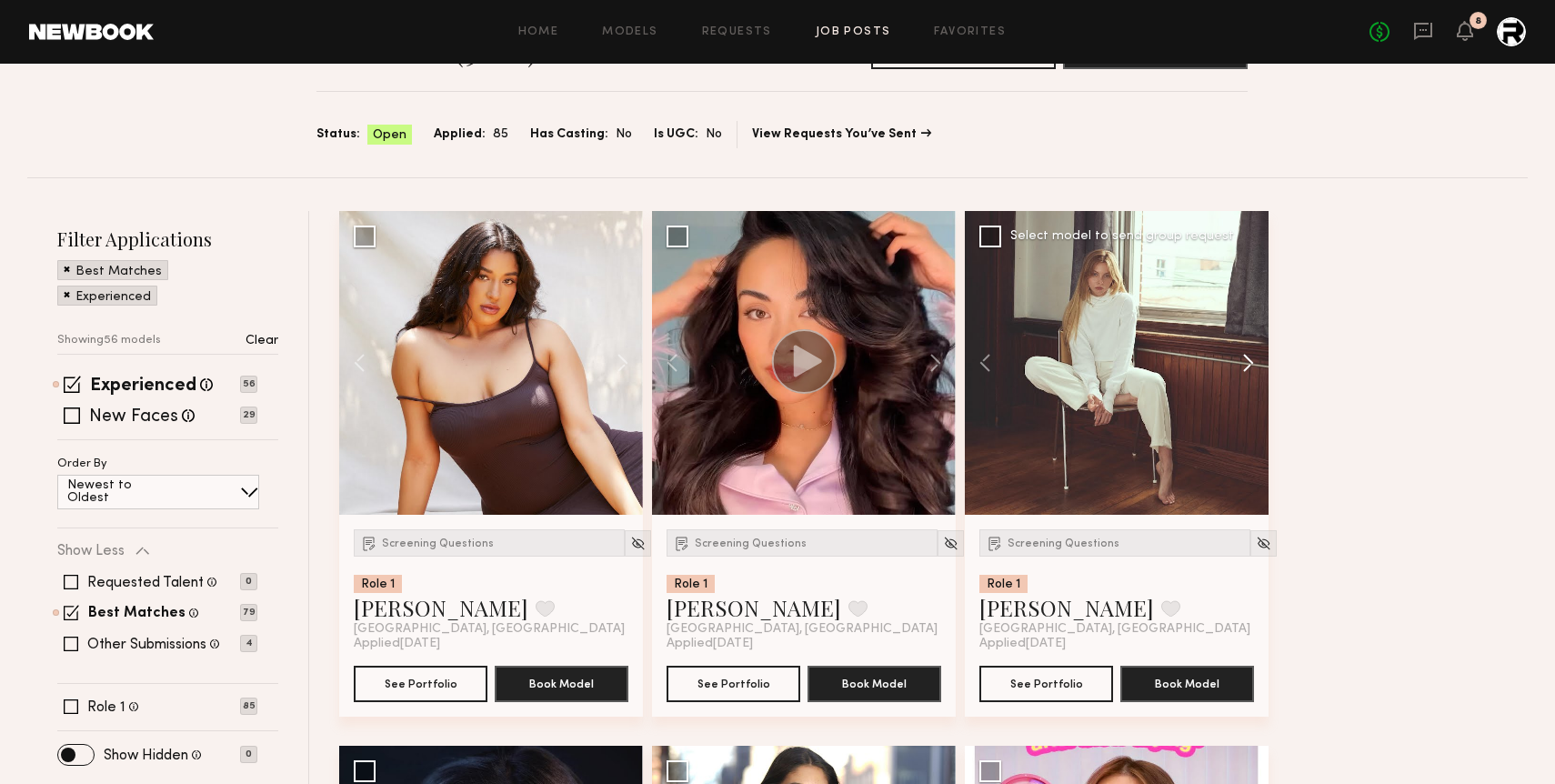
click at [1134, 368] on button at bounding box center [1239, 362] width 58 height 303
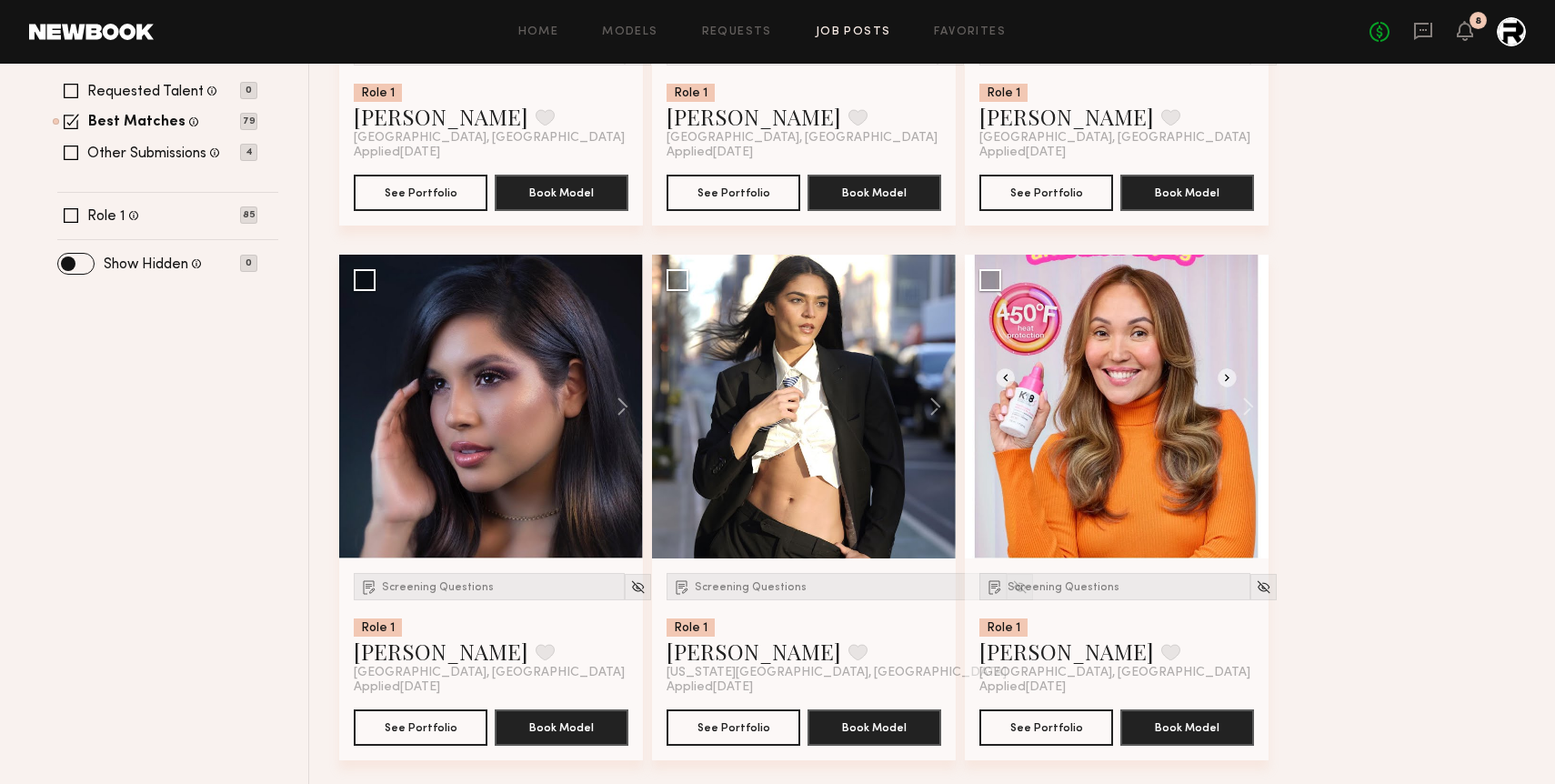
scroll to position [610, 0]
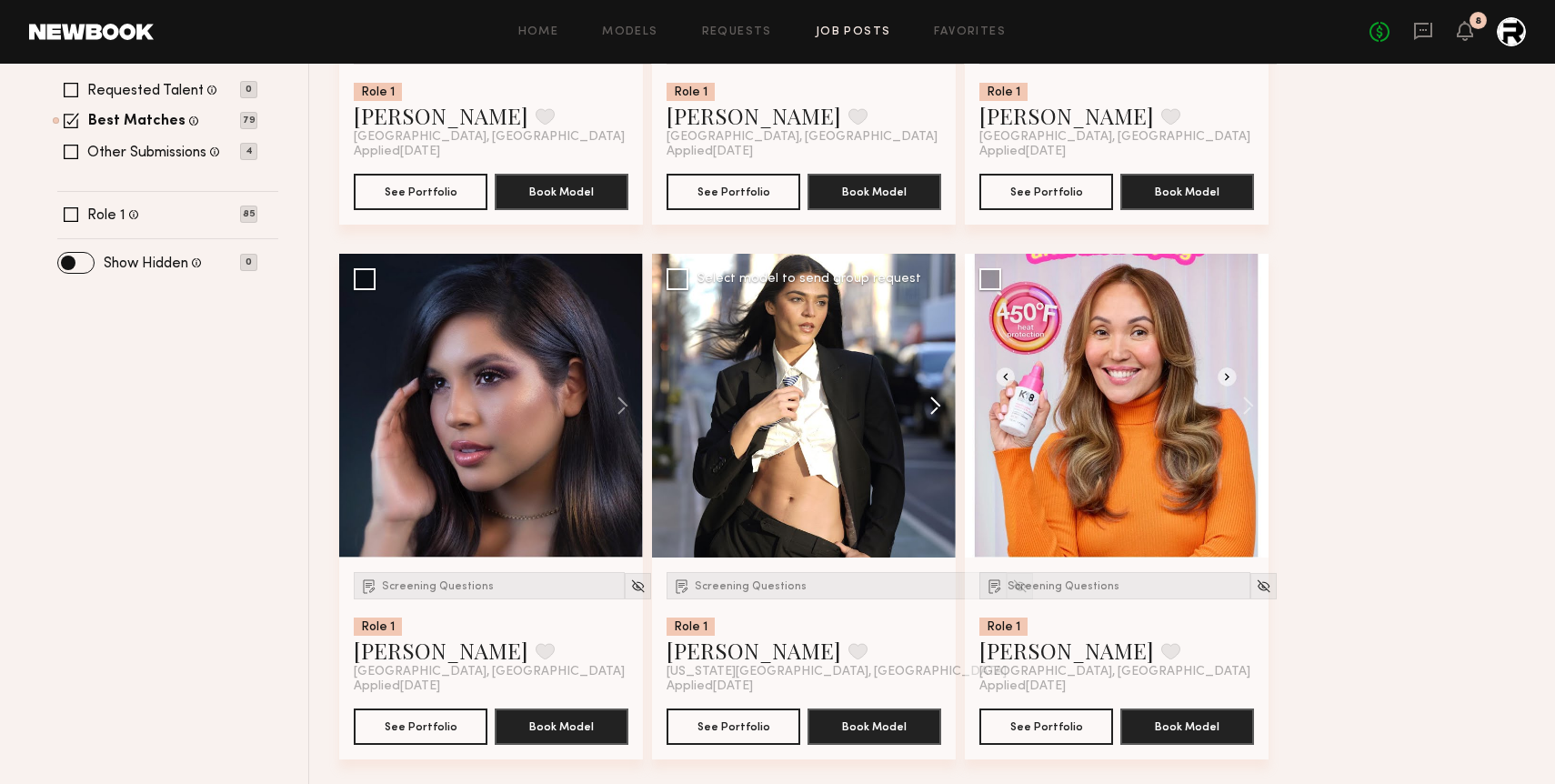
click at [933, 399] on button at bounding box center [926, 405] width 58 height 303
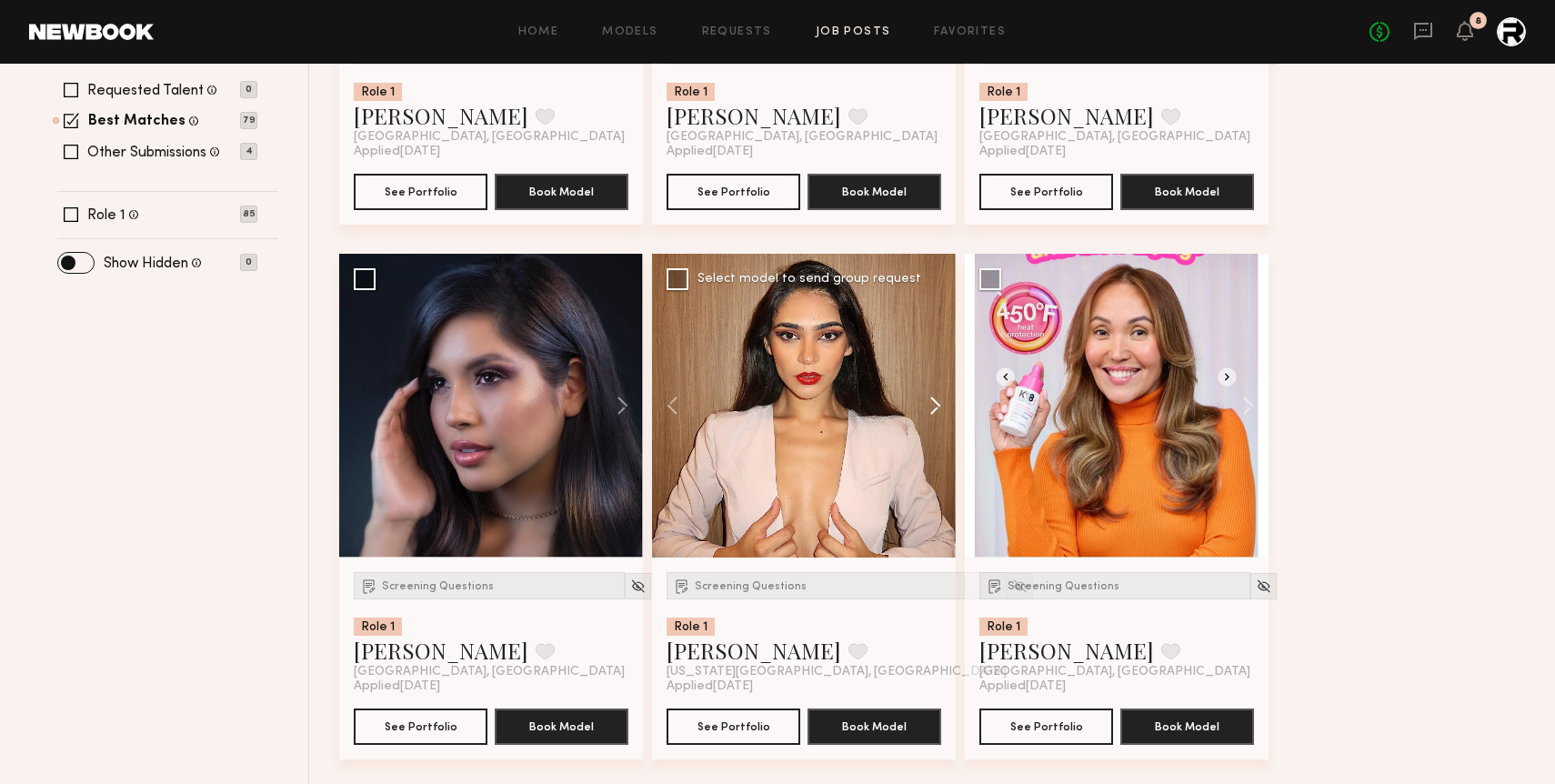
click at [933, 399] on button at bounding box center [926, 405] width 58 height 303
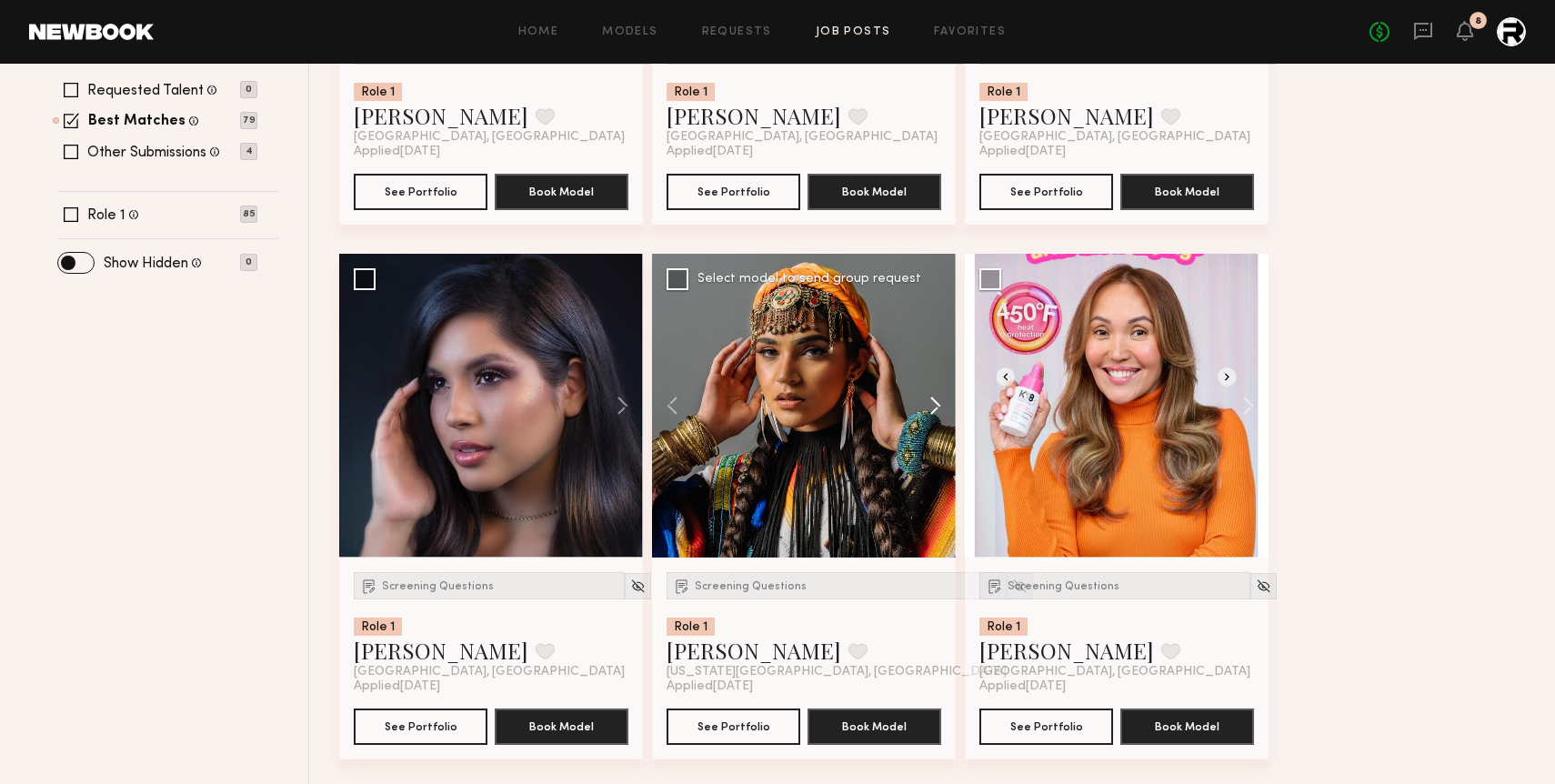
click at [933, 399] on button at bounding box center [926, 405] width 58 height 303
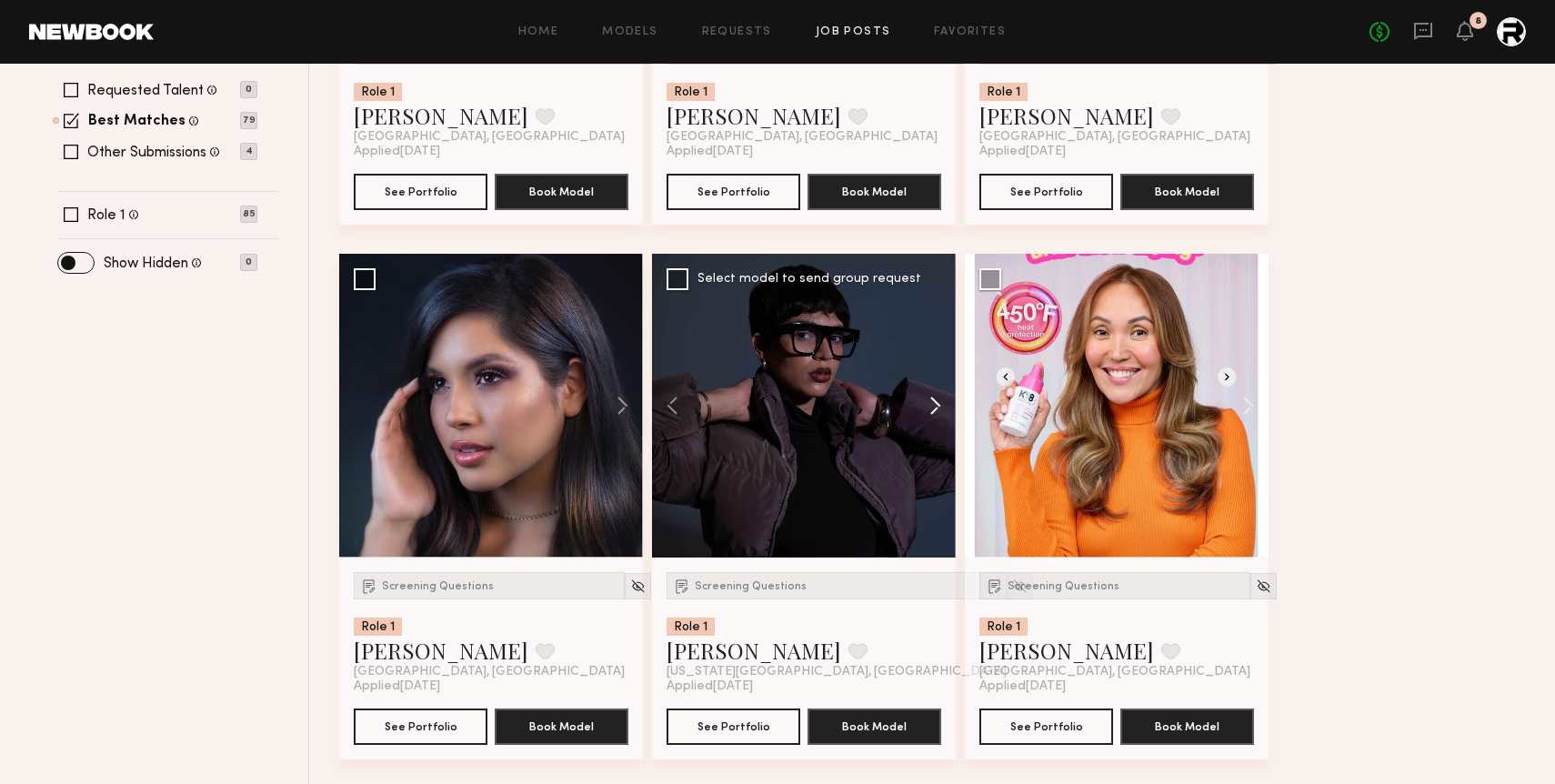
click at [933, 399] on button at bounding box center [926, 405] width 58 height 303
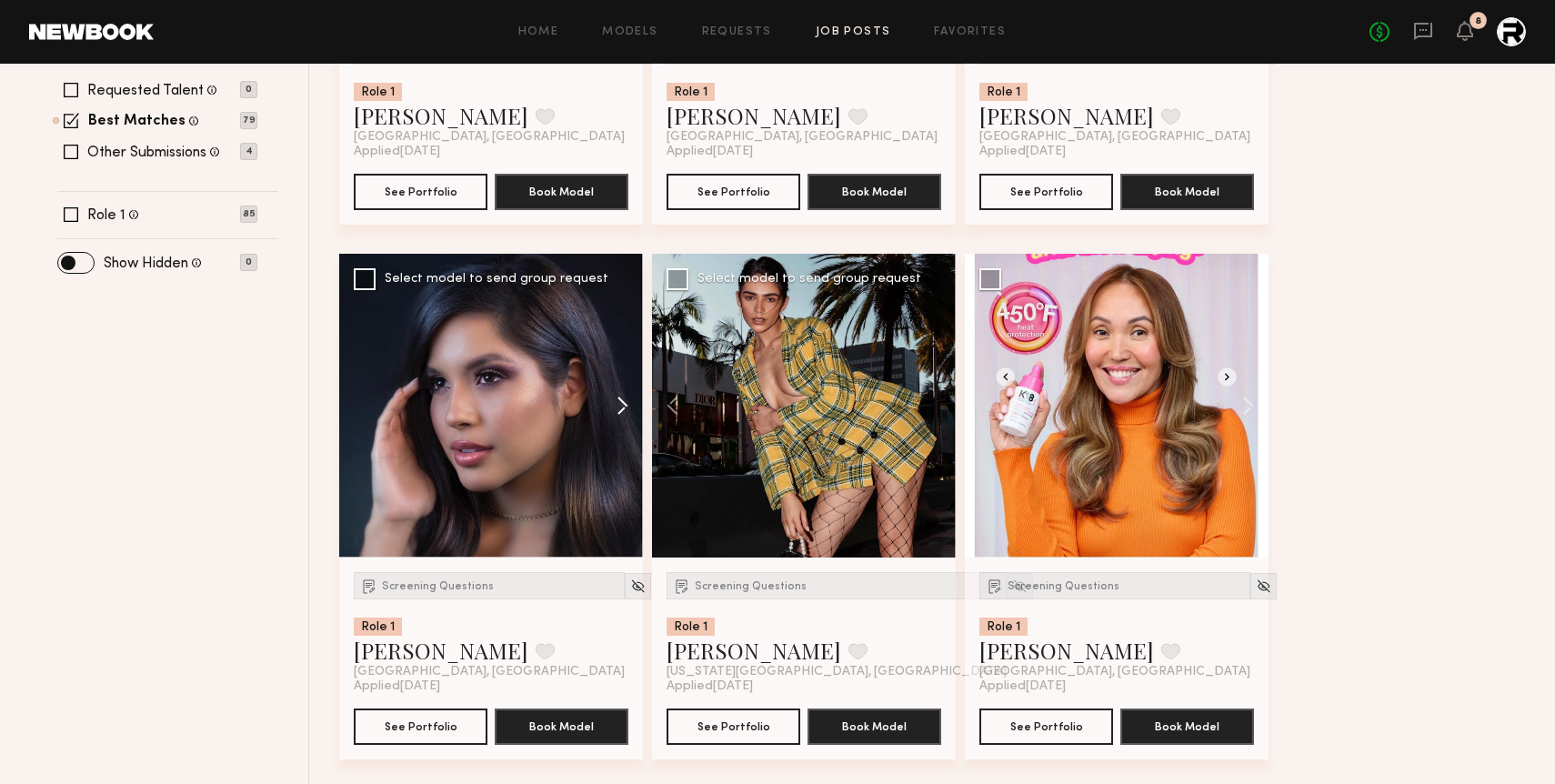
click at [619, 410] on button at bounding box center [613, 405] width 58 height 303
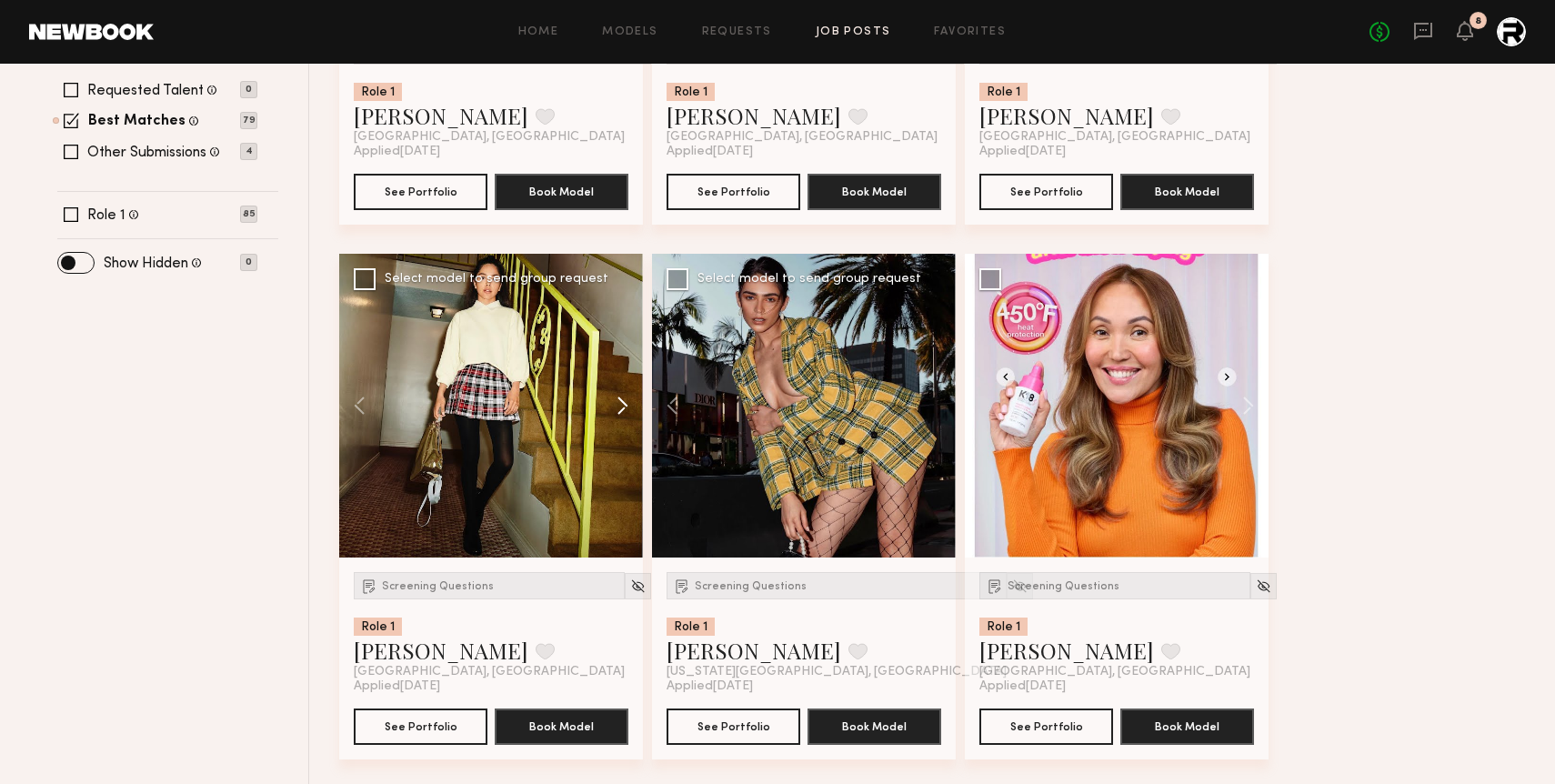
click at [619, 410] on button at bounding box center [613, 405] width 58 height 303
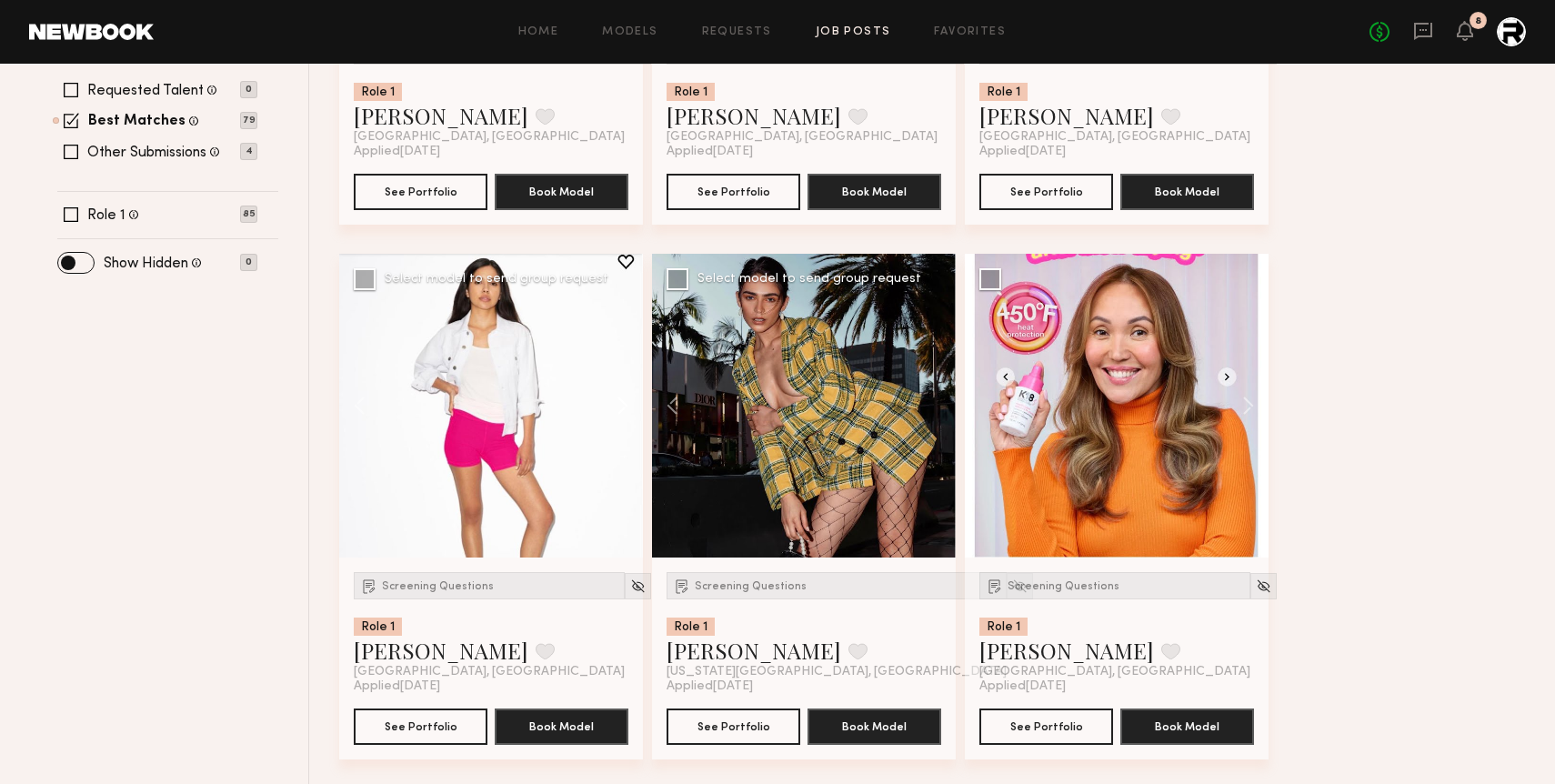
click at [619, 410] on button at bounding box center [613, 405] width 58 height 303
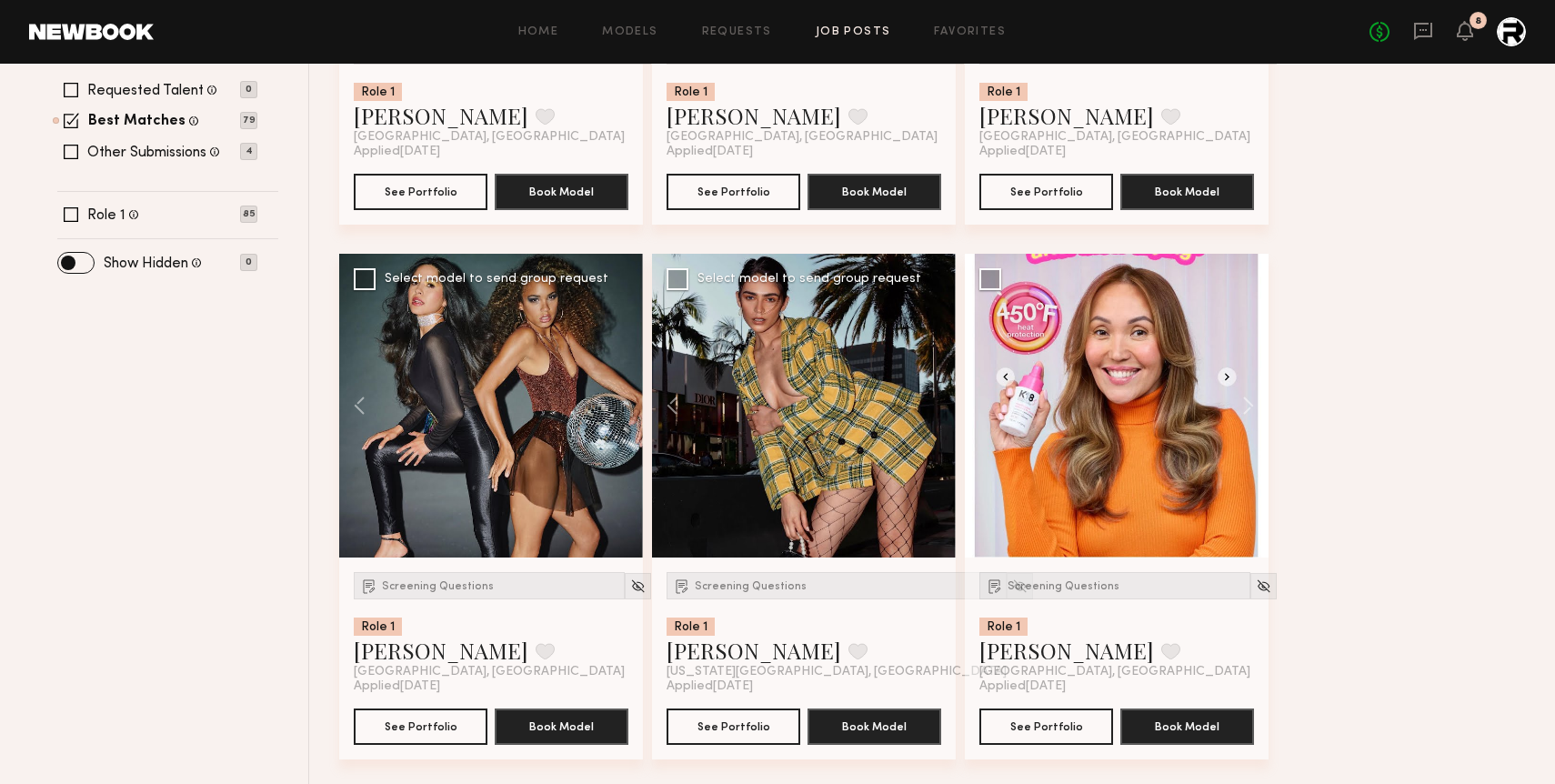
click at [619, 410] on div at bounding box center [491, 405] width 303 height 303
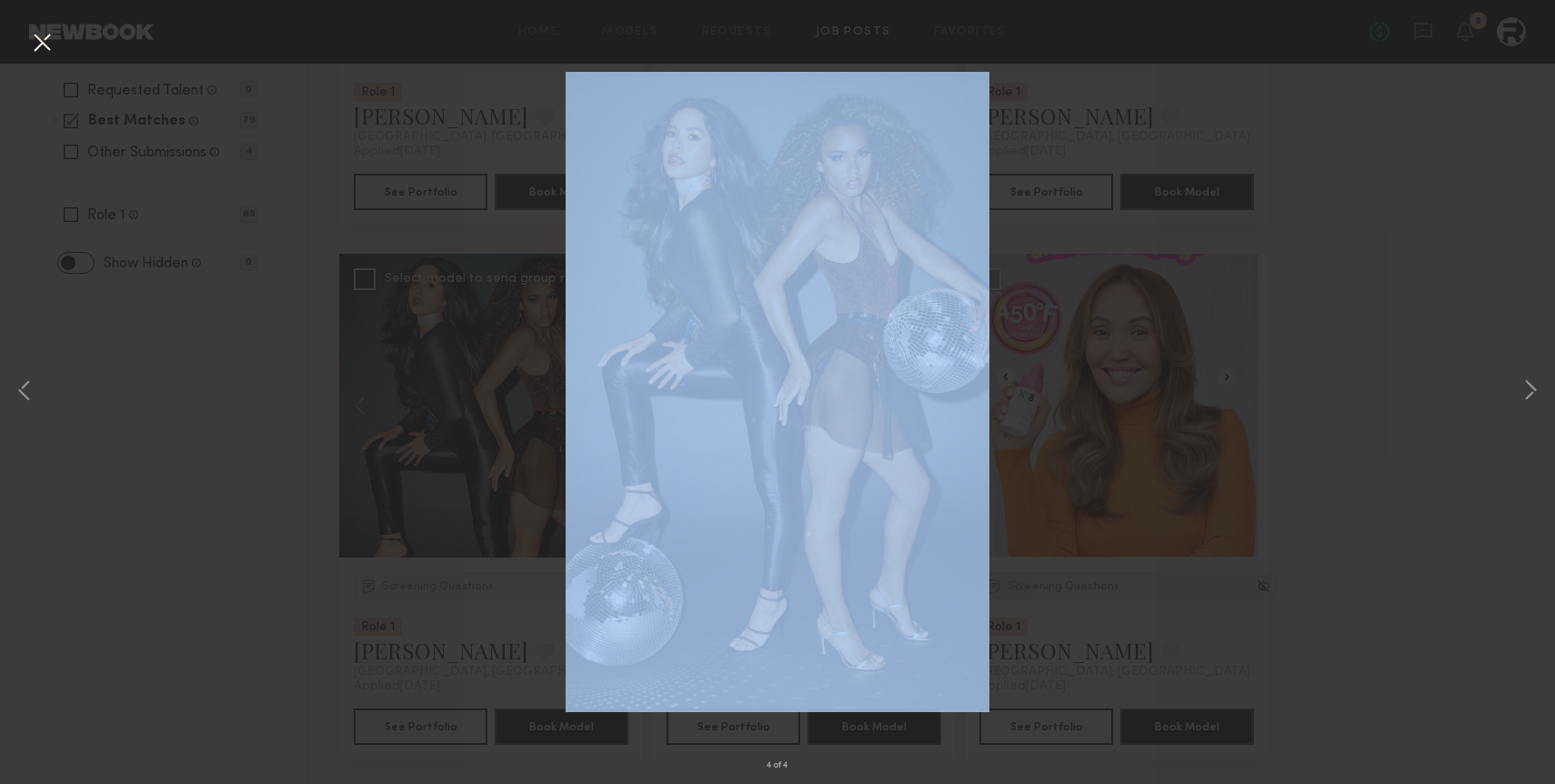
click at [619, 410] on div "4 of 4" at bounding box center [778, 392] width 1555 height 784
click at [90, 68] on div "4 of 4" at bounding box center [778, 392] width 1555 height 784
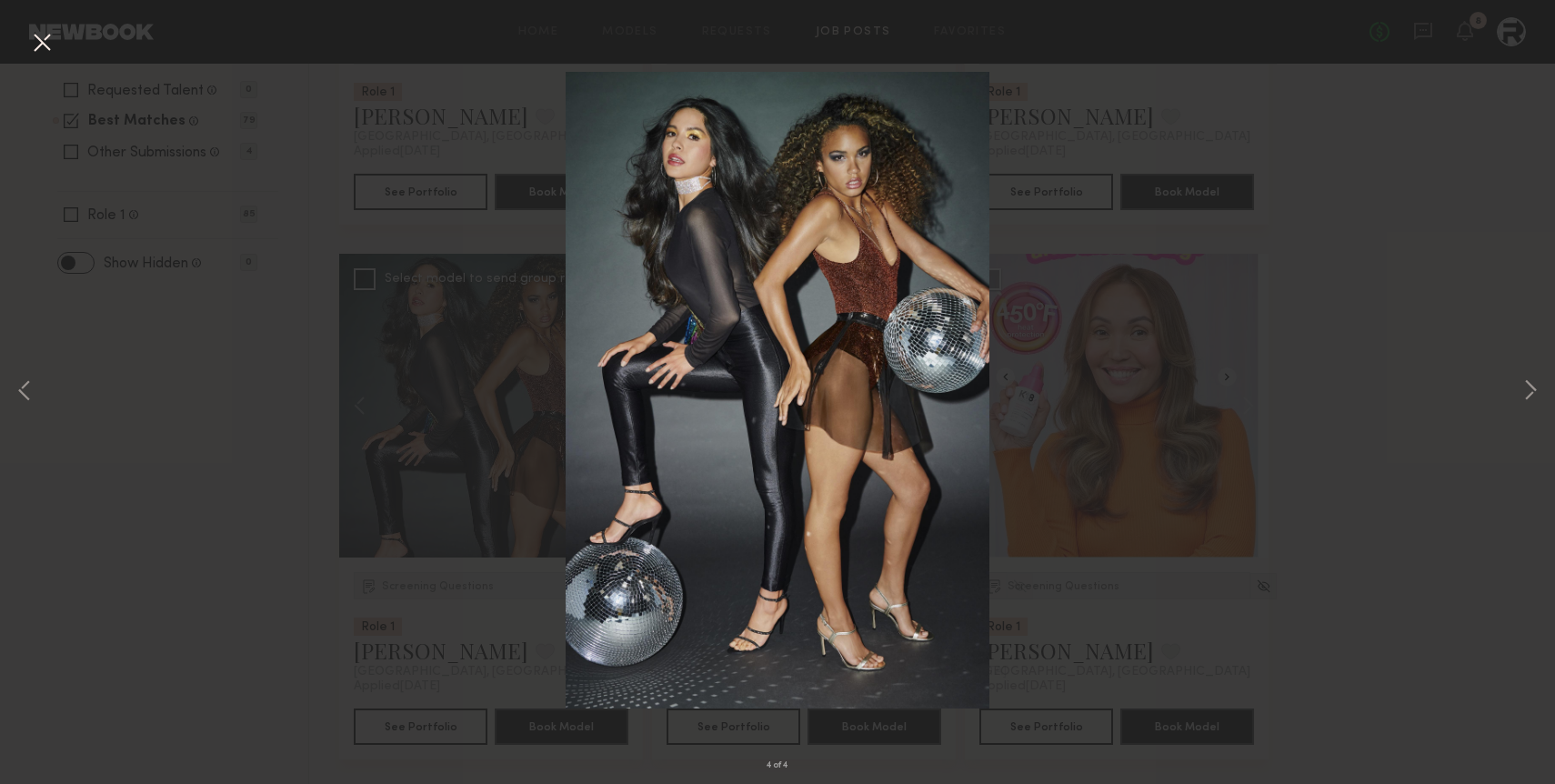
click at [46, 47] on button at bounding box center [42, 44] width 30 height 32
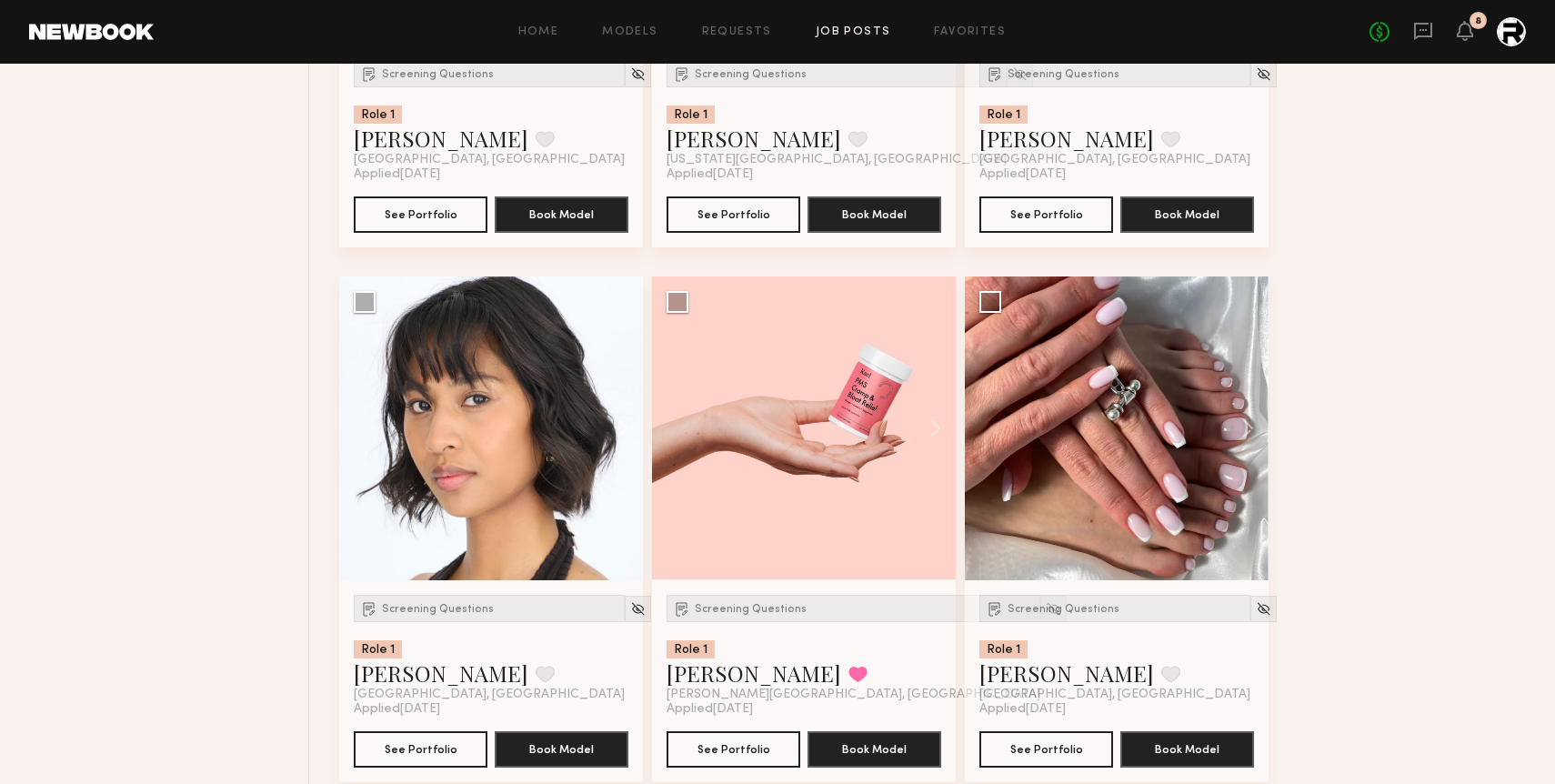
scroll to position [1130, 0]
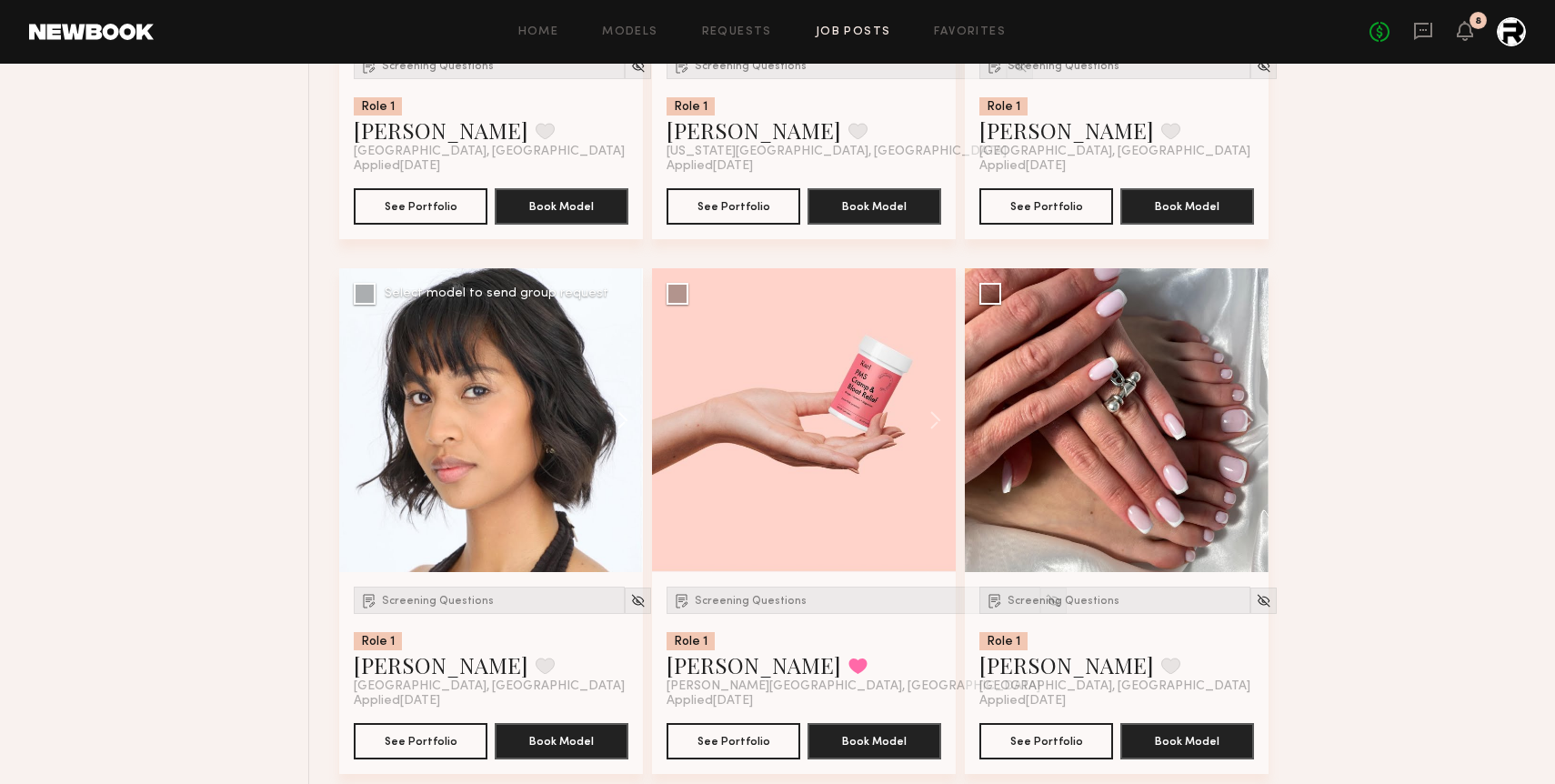
click at [626, 408] on button at bounding box center [613, 420] width 58 height 303
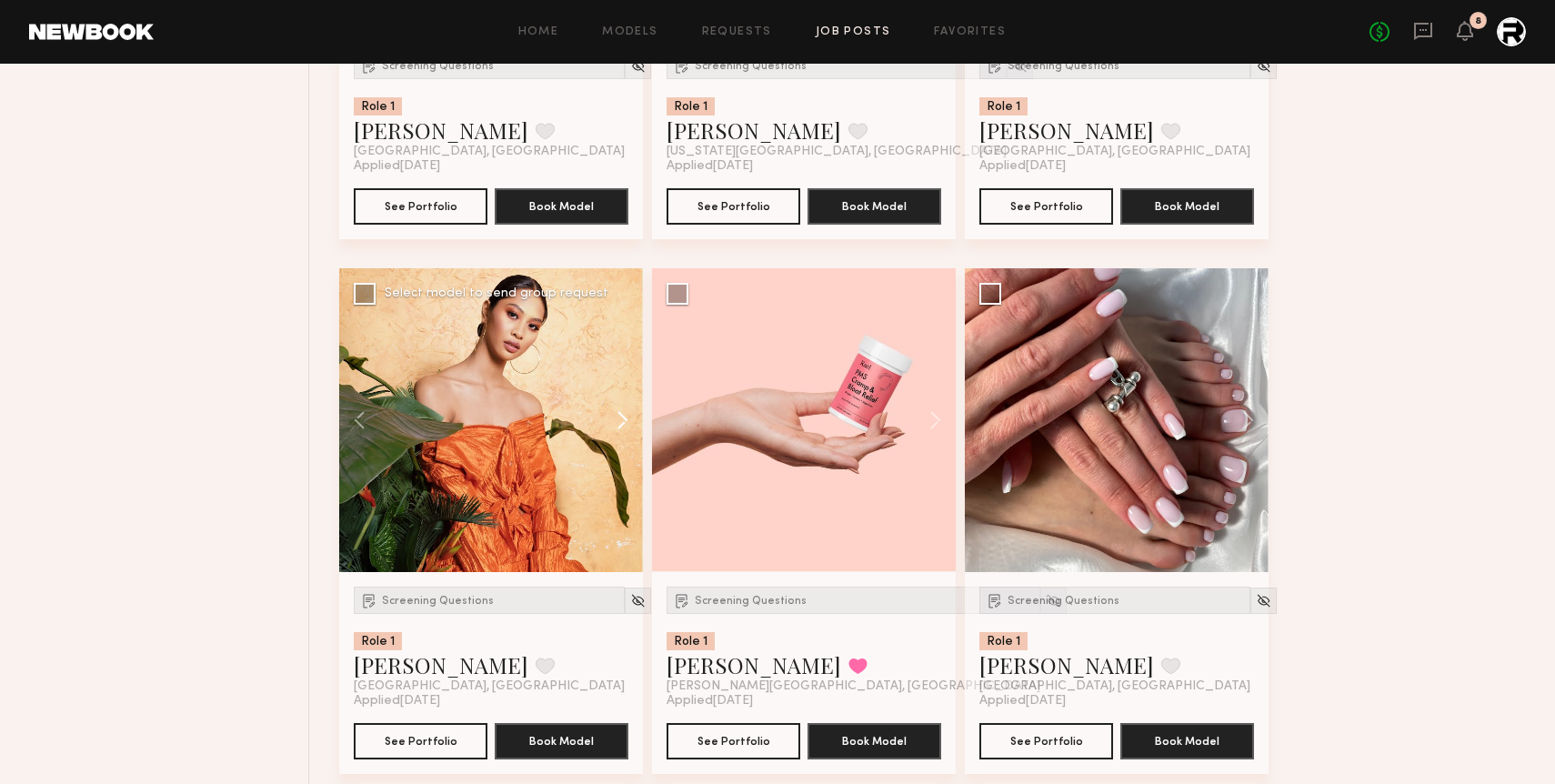
click at [626, 408] on button at bounding box center [613, 420] width 58 height 303
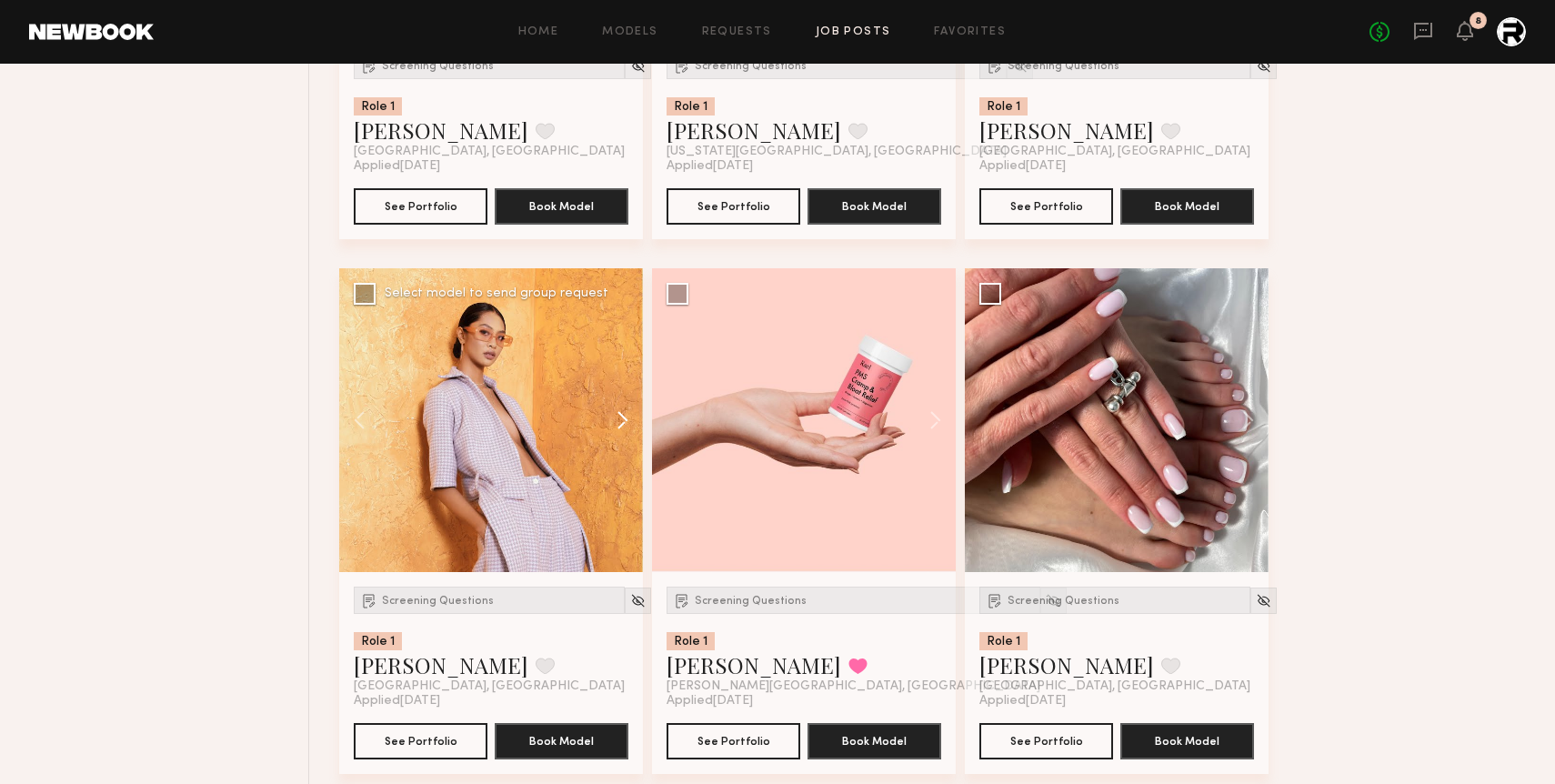
click at [626, 408] on button at bounding box center [613, 420] width 58 height 303
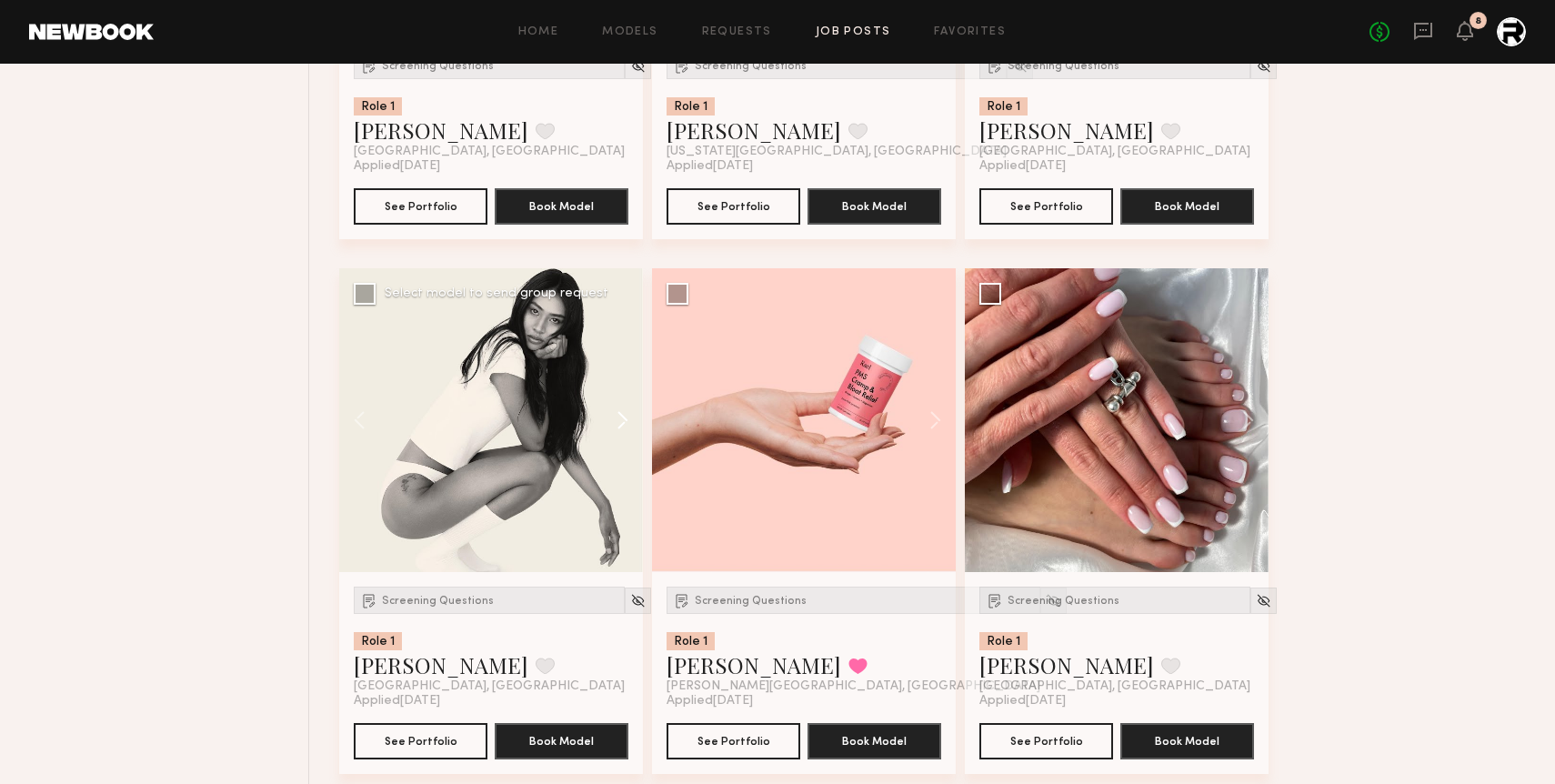
click at [626, 408] on button at bounding box center [613, 420] width 58 height 303
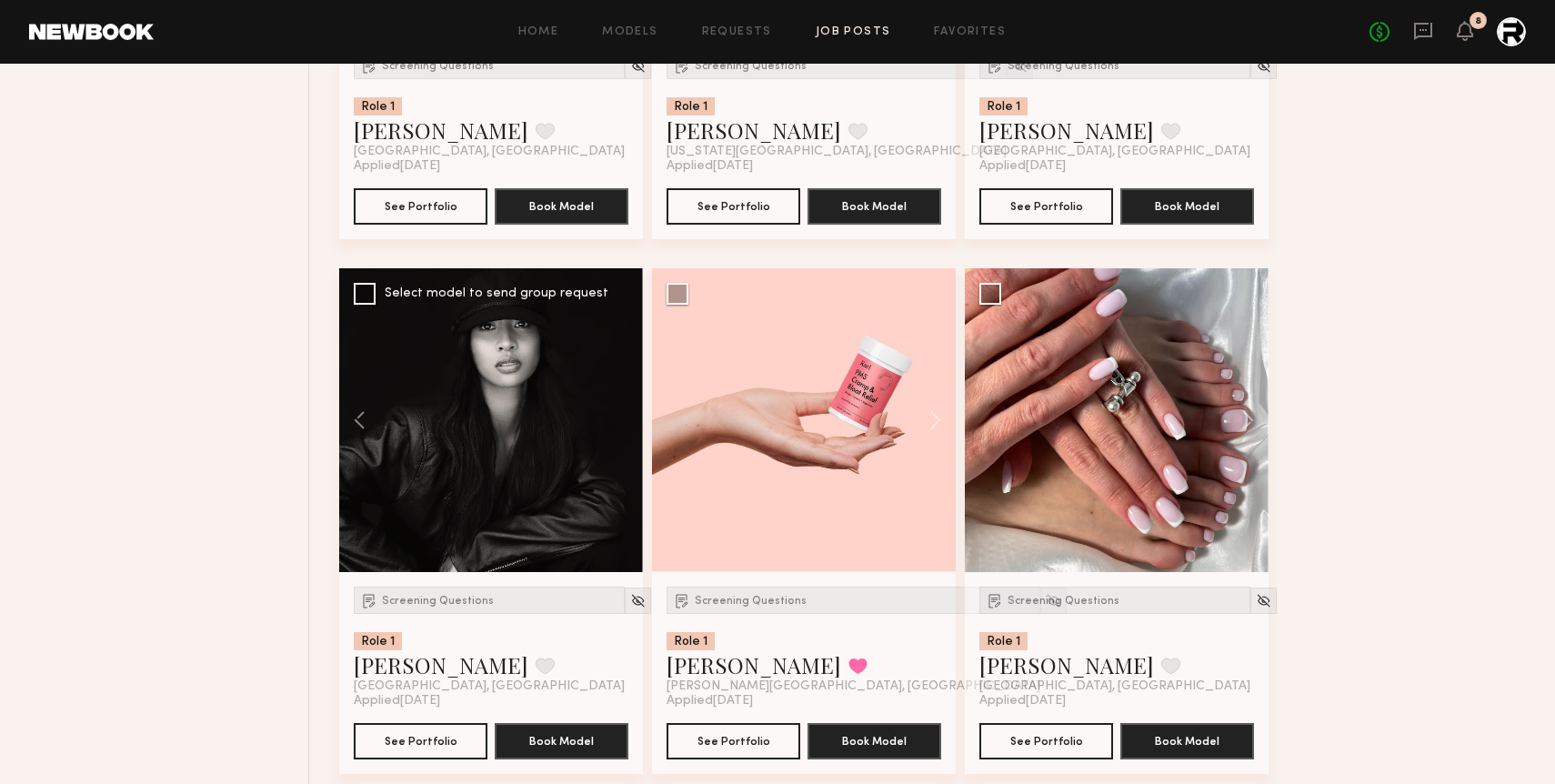
click at [625, 408] on div at bounding box center [491, 420] width 303 height 303
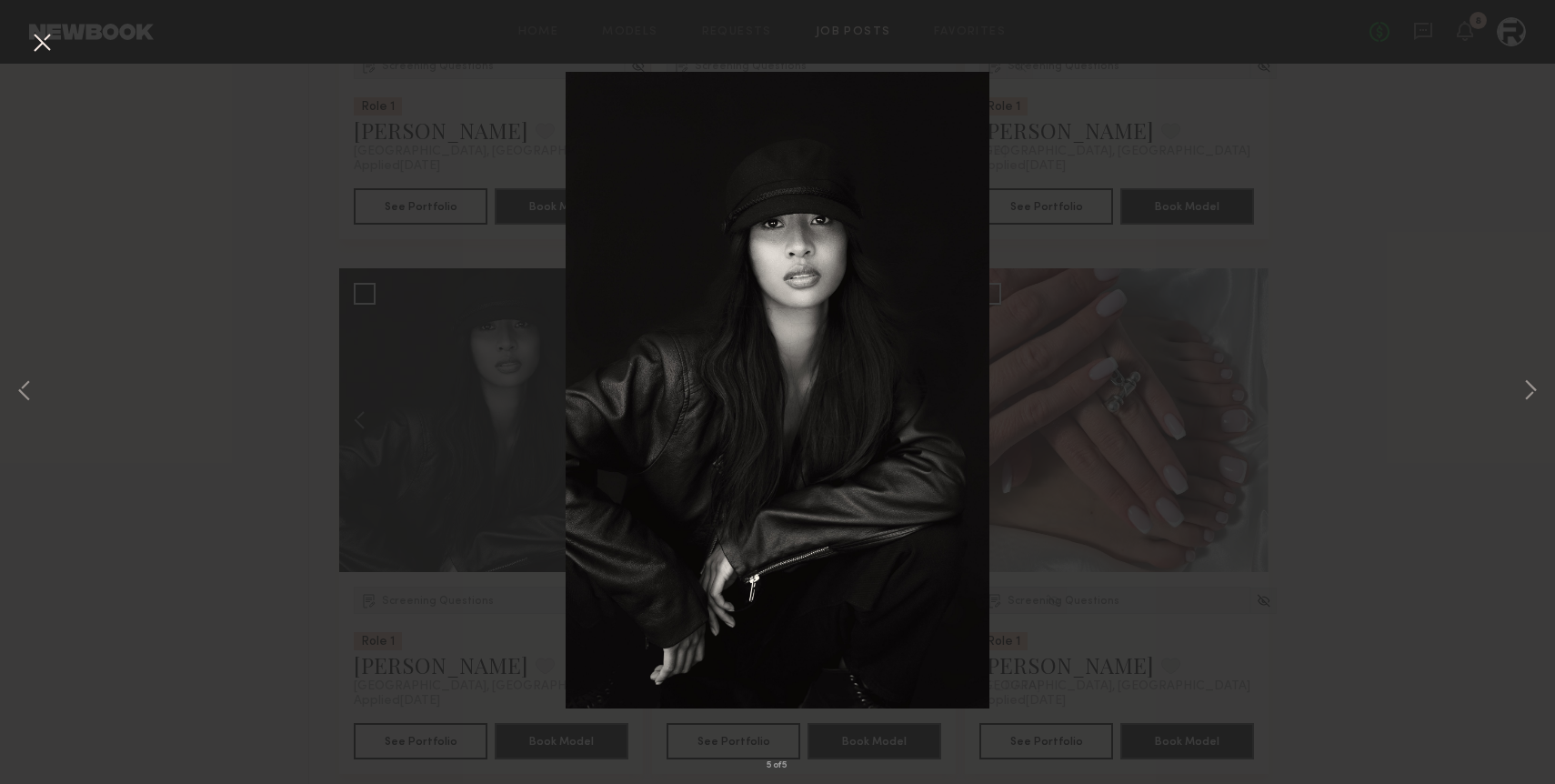
click at [46, 39] on button at bounding box center [42, 44] width 30 height 32
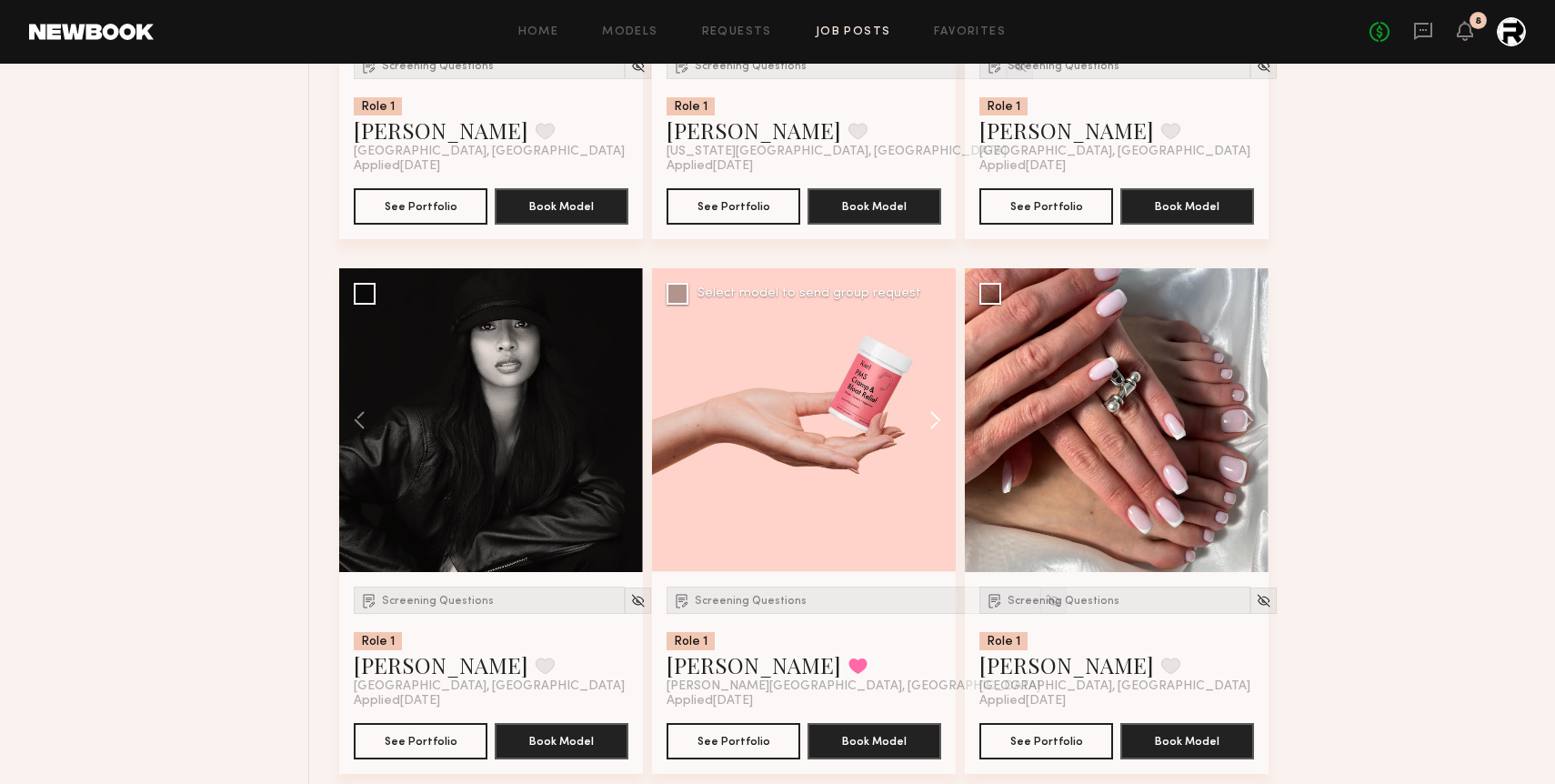
click at [930, 420] on button at bounding box center [926, 420] width 58 height 303
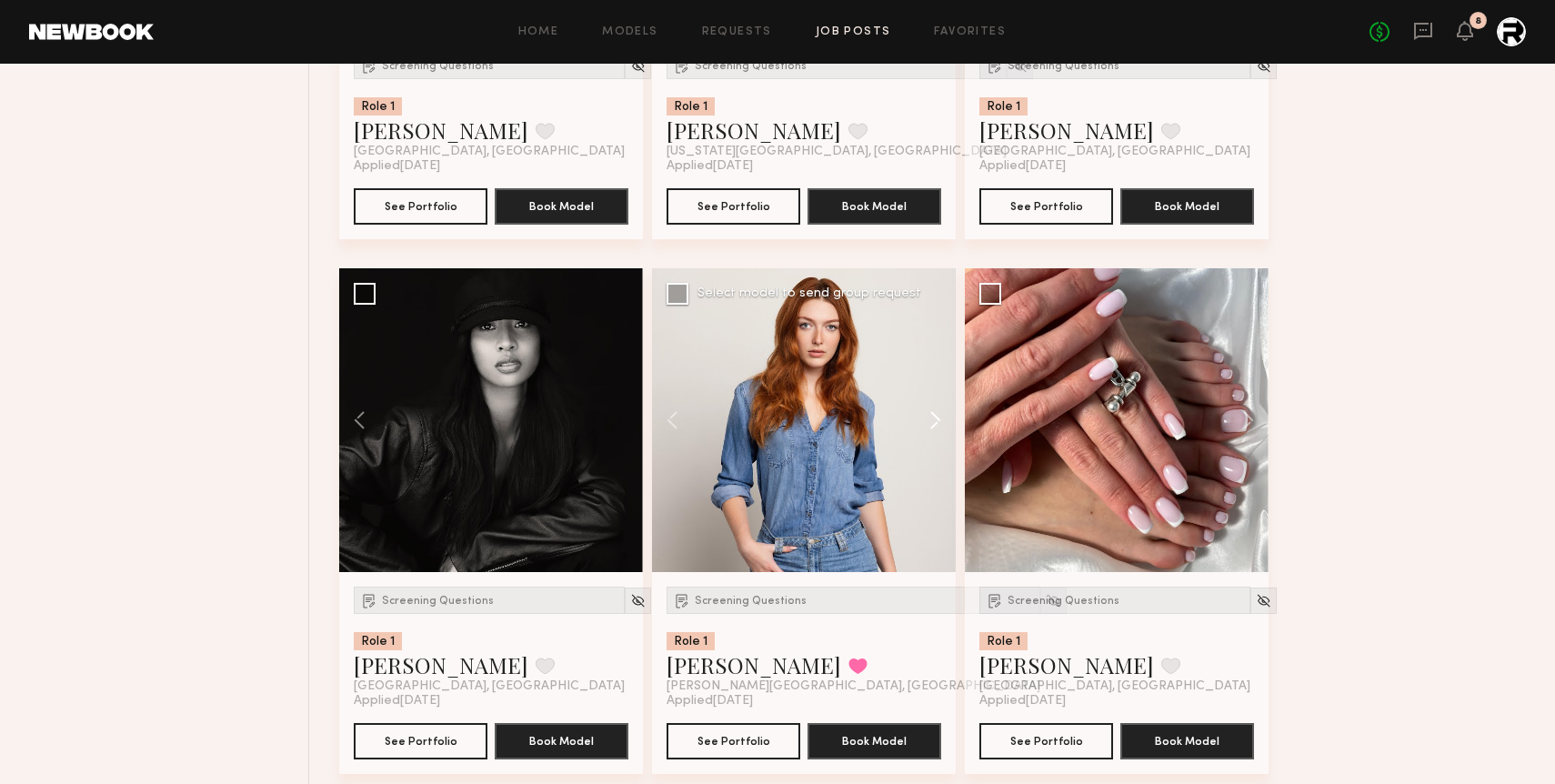
click at [930, 420] on button at bounding box center [926, 420] width 58 height 303
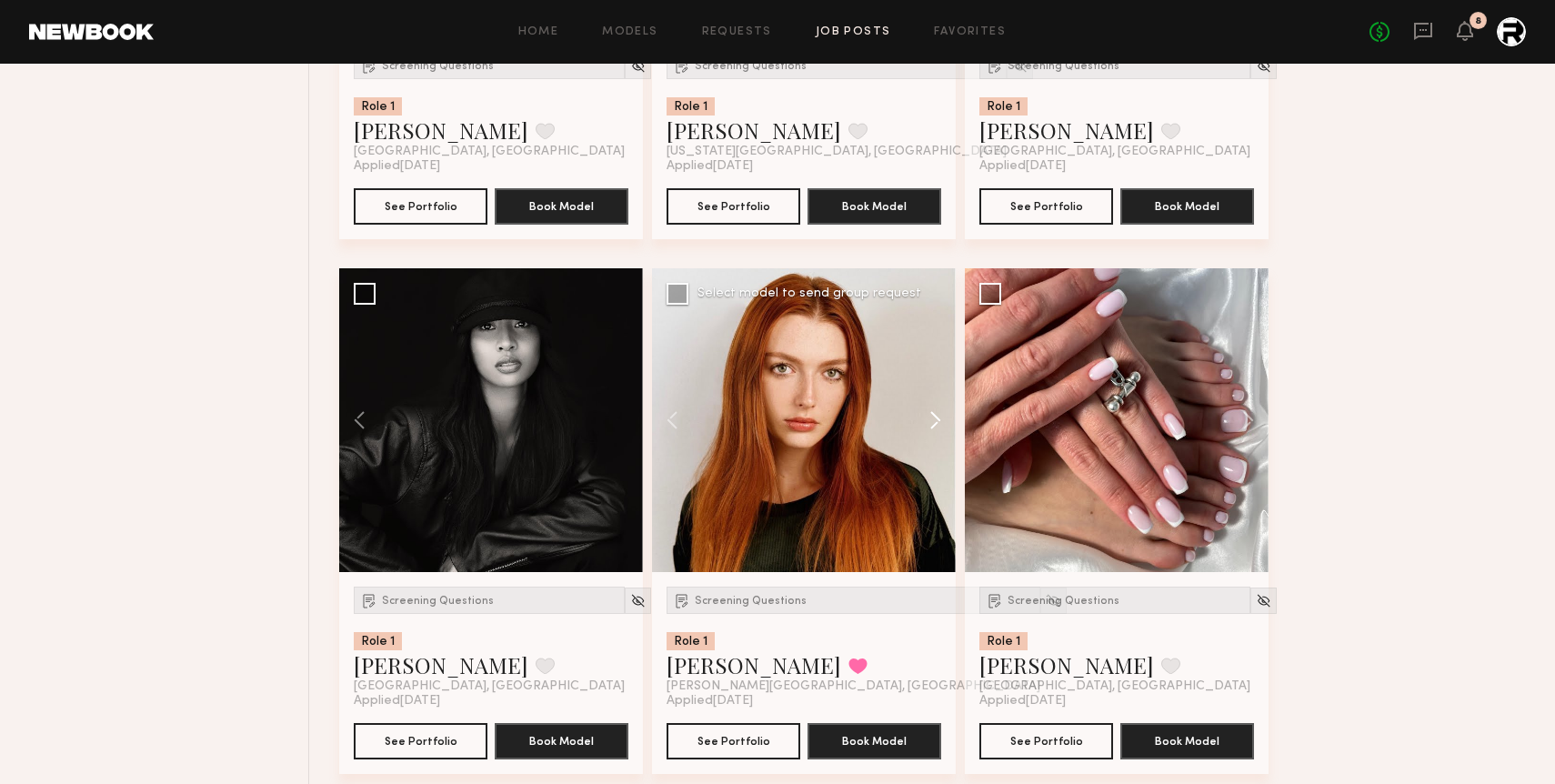
click at [930, 420] on button at bounding box center [926, 420] width 58 height 303
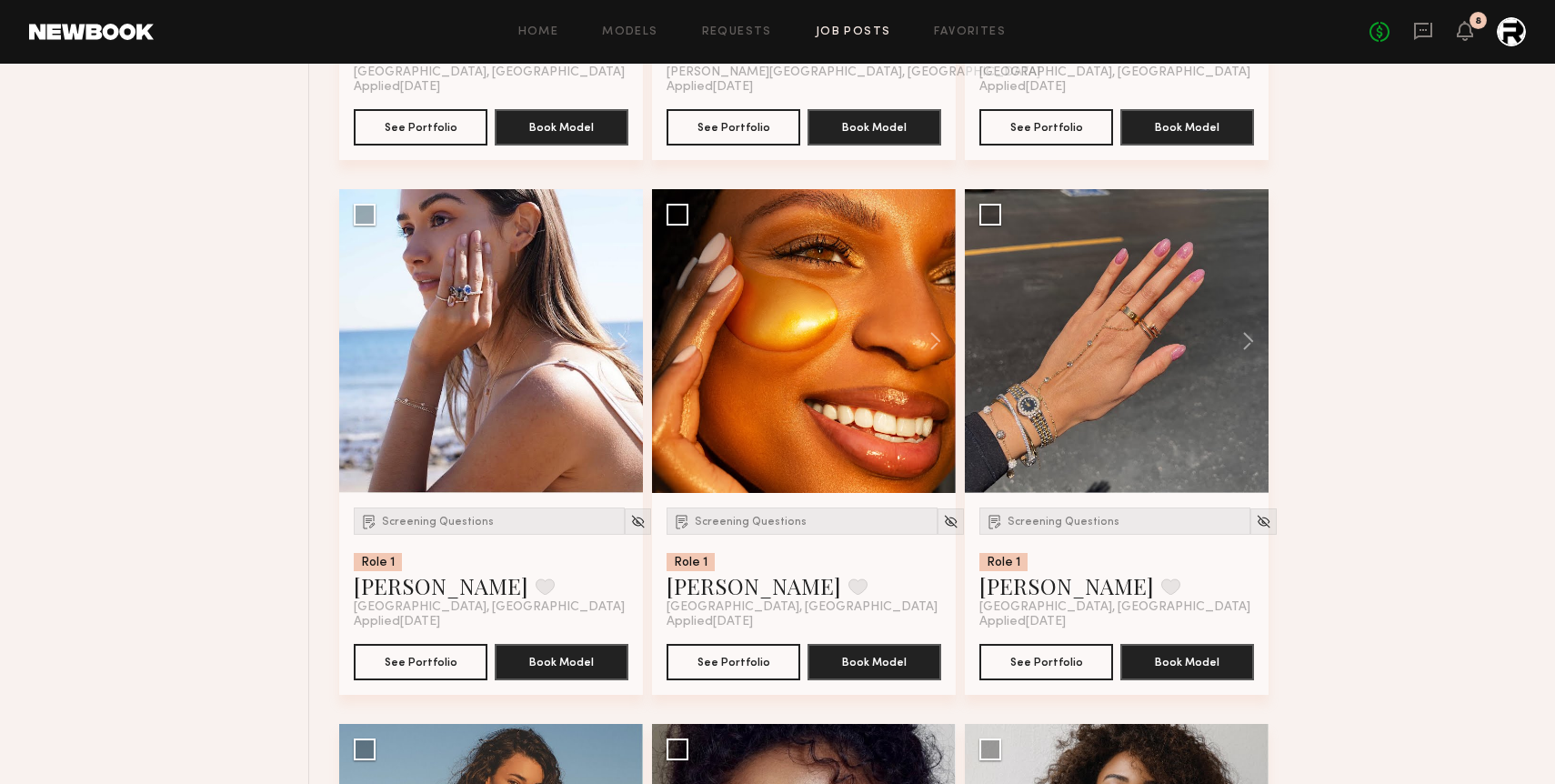
scroll to position [1739, 0]
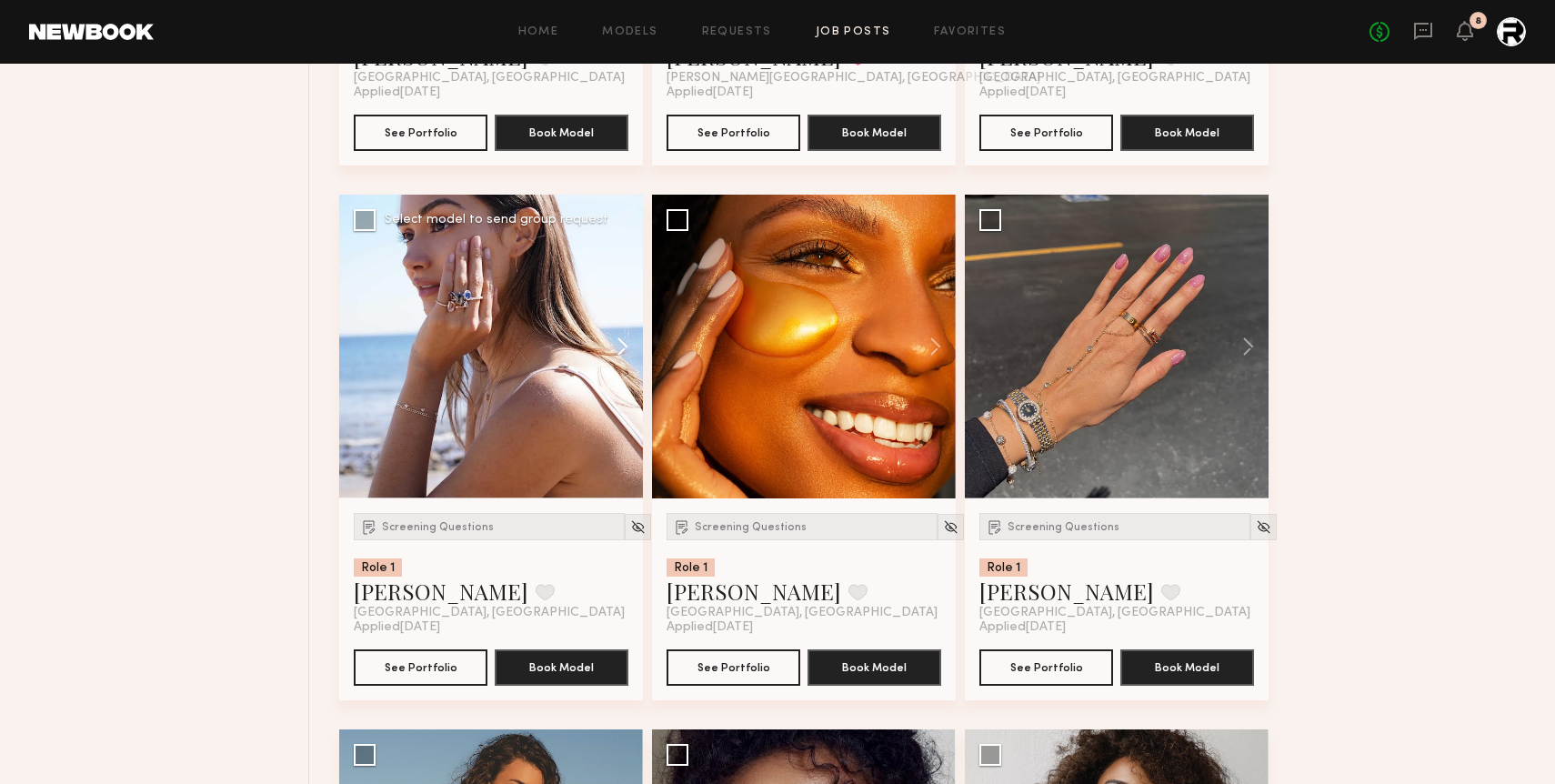
click at [622, 340] on button at bounding box center [613, 346] width 58 height 303
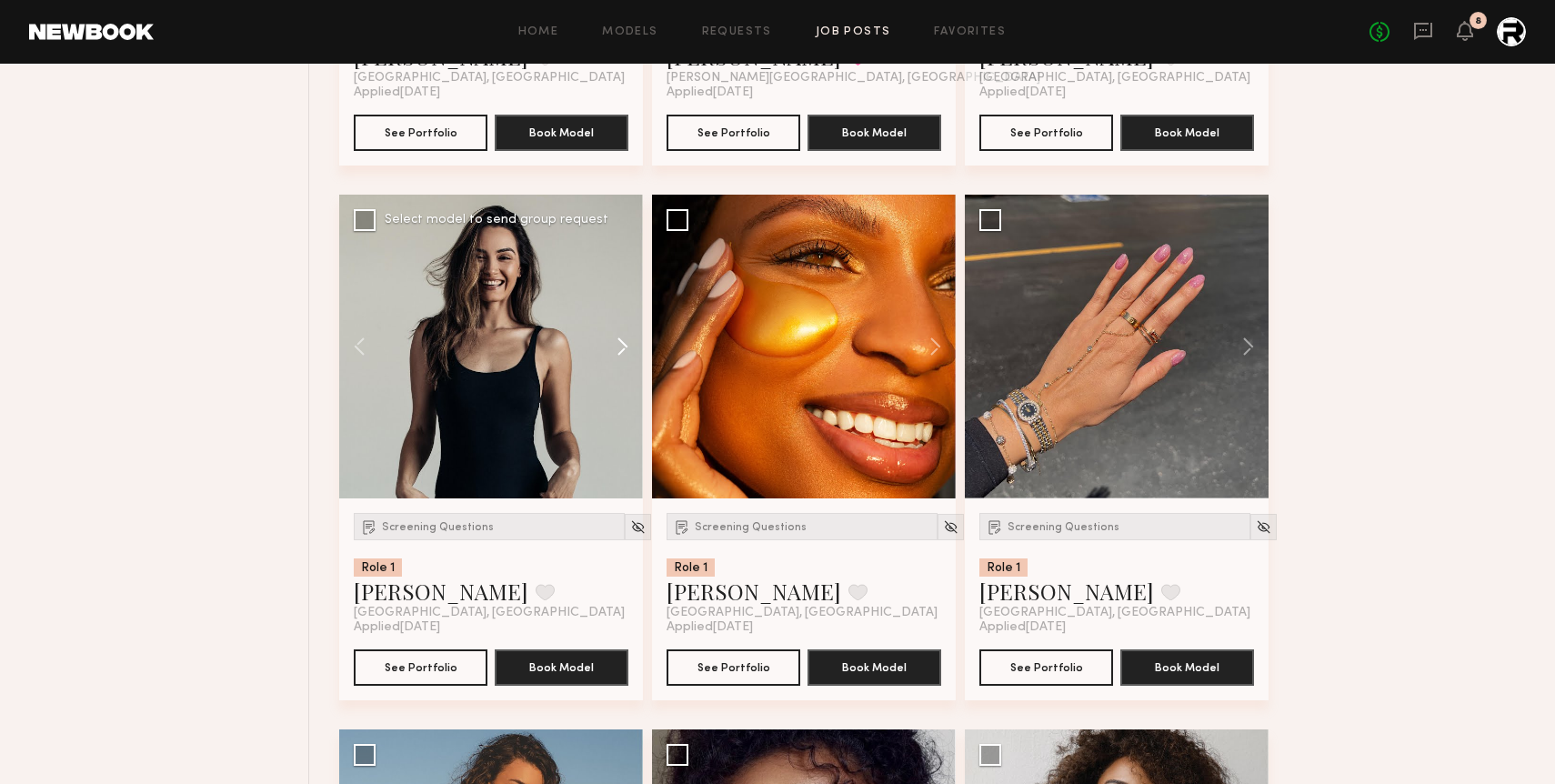
click at [622, 340] on button at bounding box center [613, 346] width 58 height 303
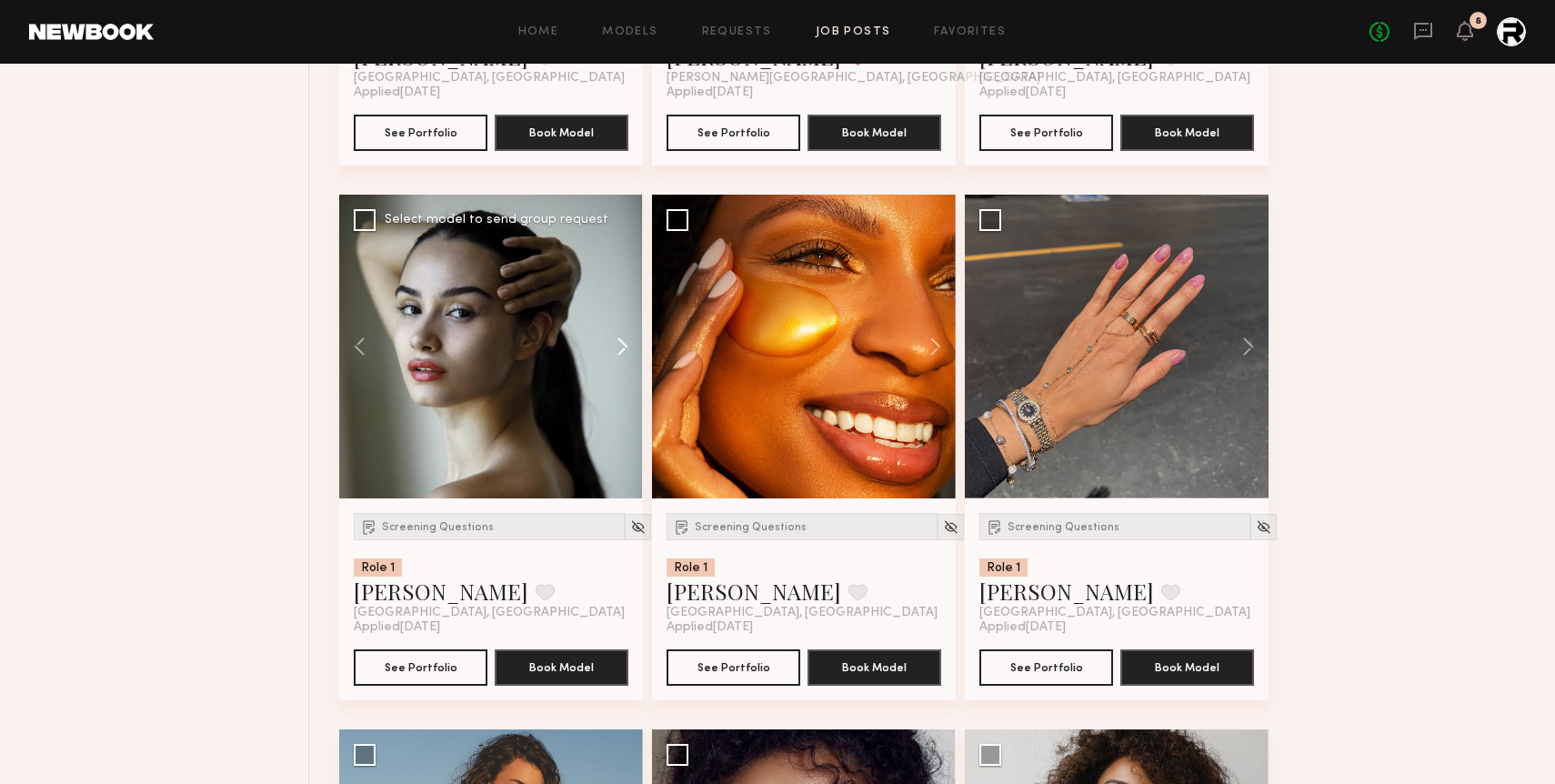
click at [622, 340] on button at bounding box center [613, 346] width 58 height 303
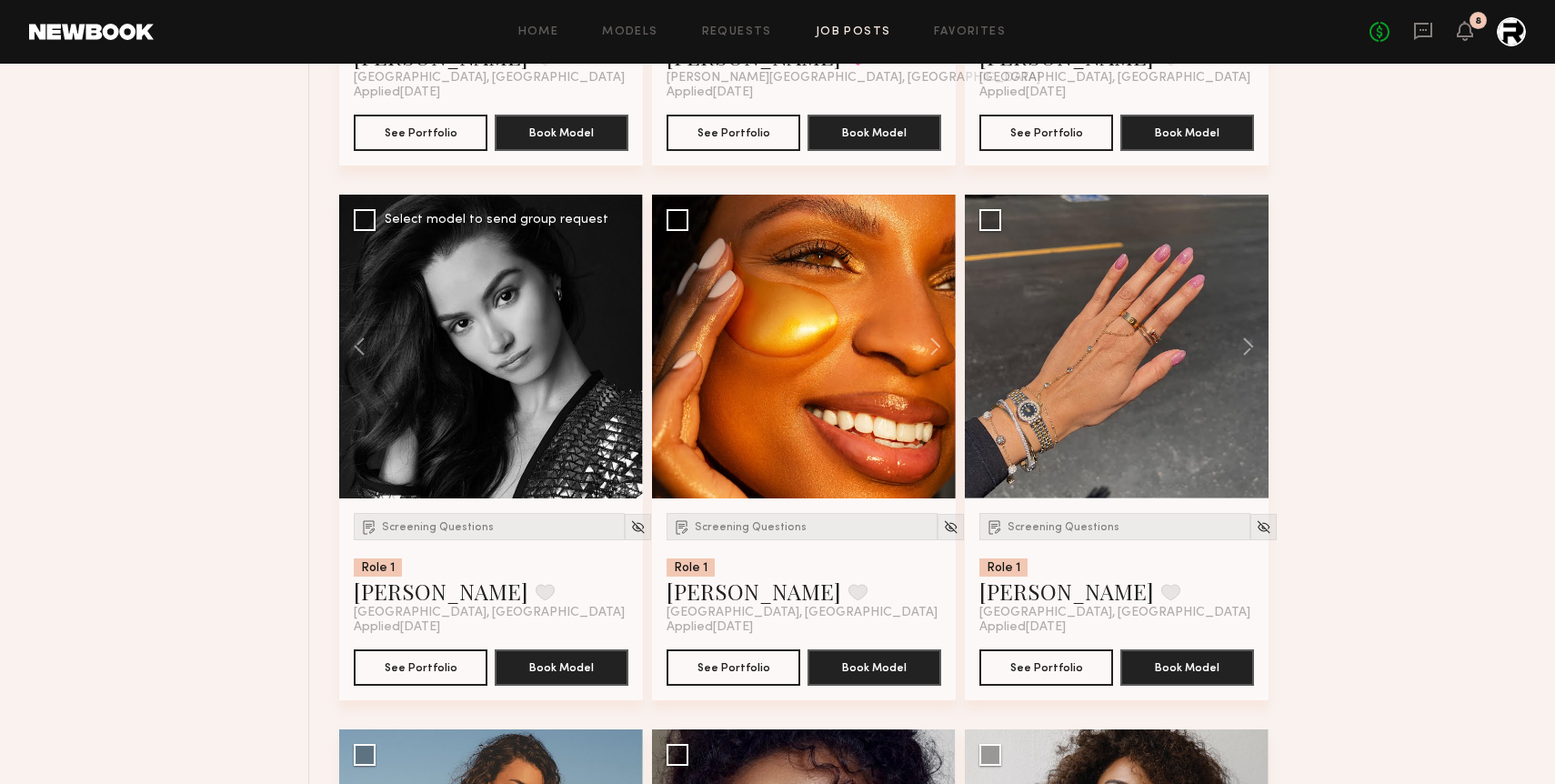
click at [622, 340] on div at bounding box center [491, 346] width 303 height 303
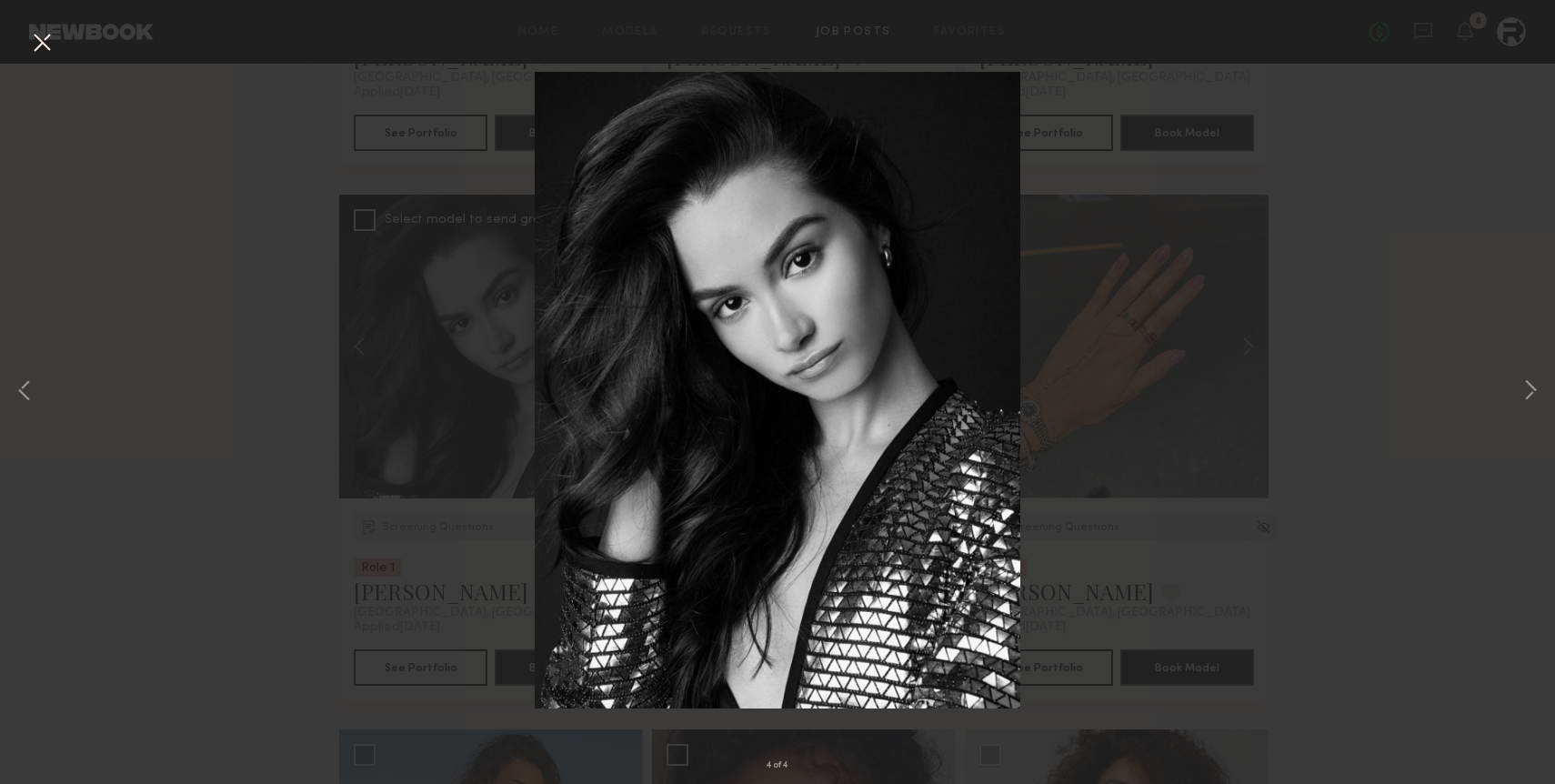
click at [49, 45] on button at bounding box center [42, 44] width 30 height 32
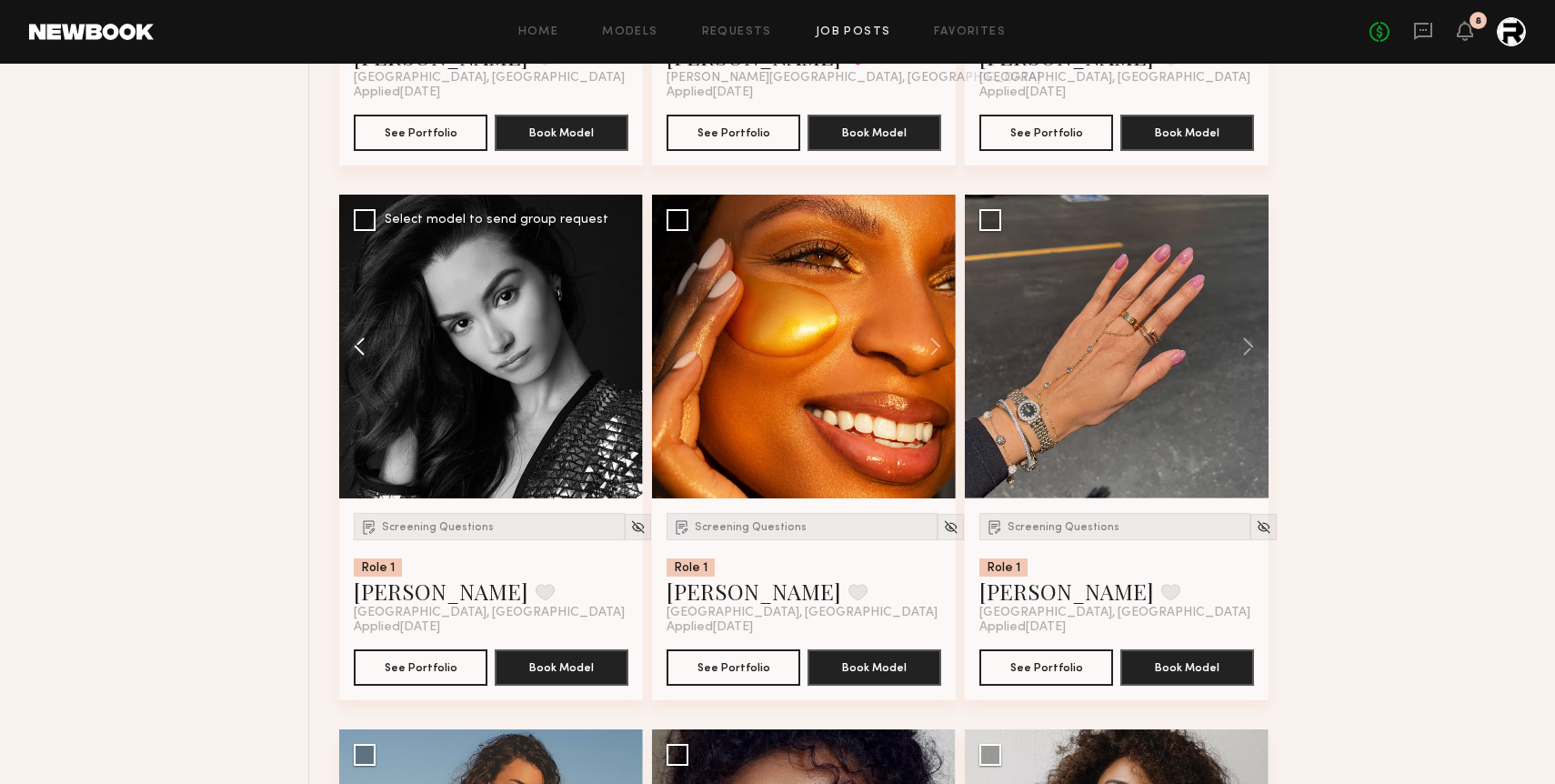
click at [354, 331] on button at bounding box center [368, 346] width 58 height 303
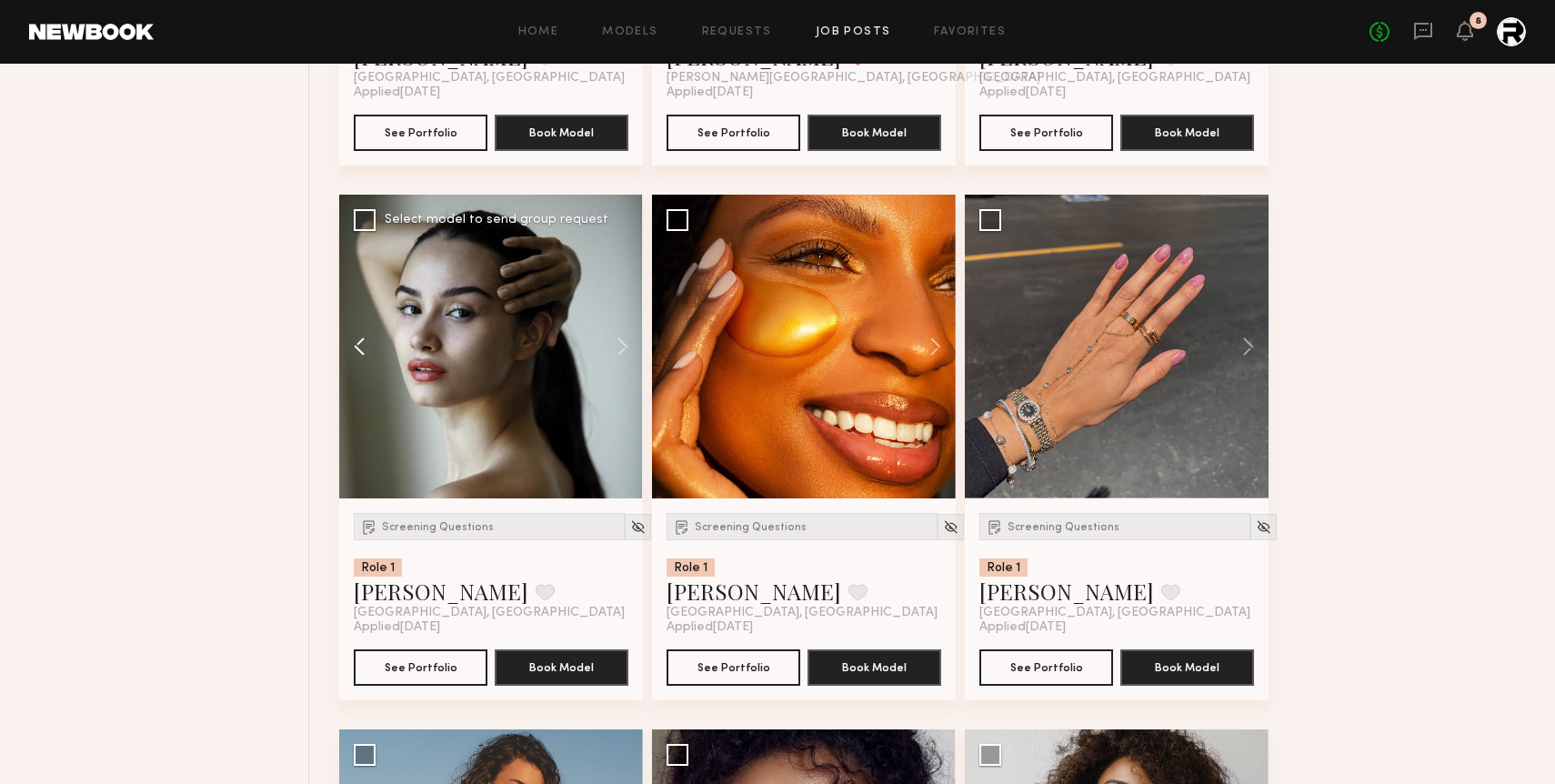
click at [354, 331] on button at bounding box center [368, 346] width 58 height 303
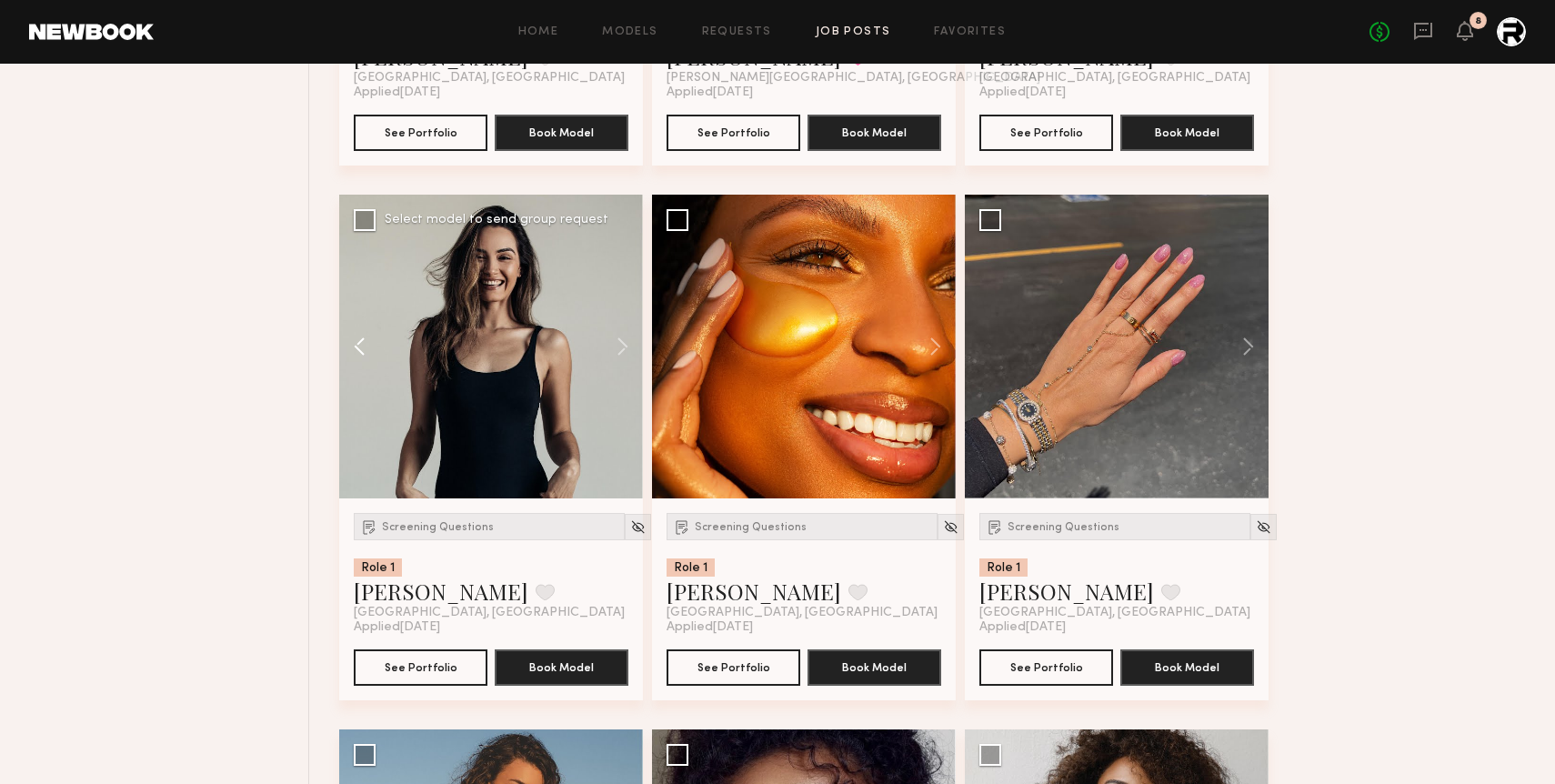
click at [354, 331] on button at bounding box center [368, 346] width 58 height 303
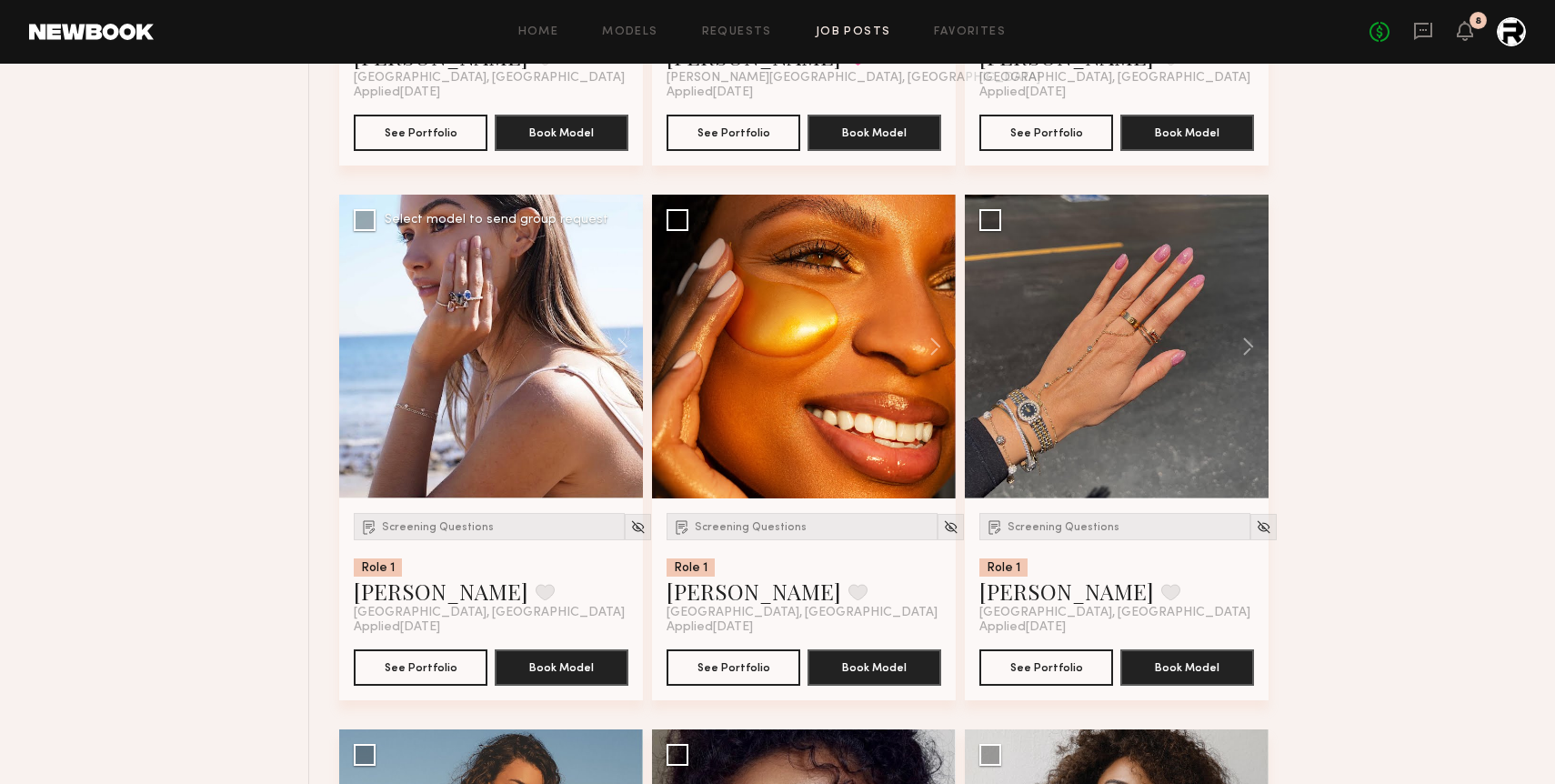
click at [354, 331] on div at bounding box center [491, 346] width 303 height 303
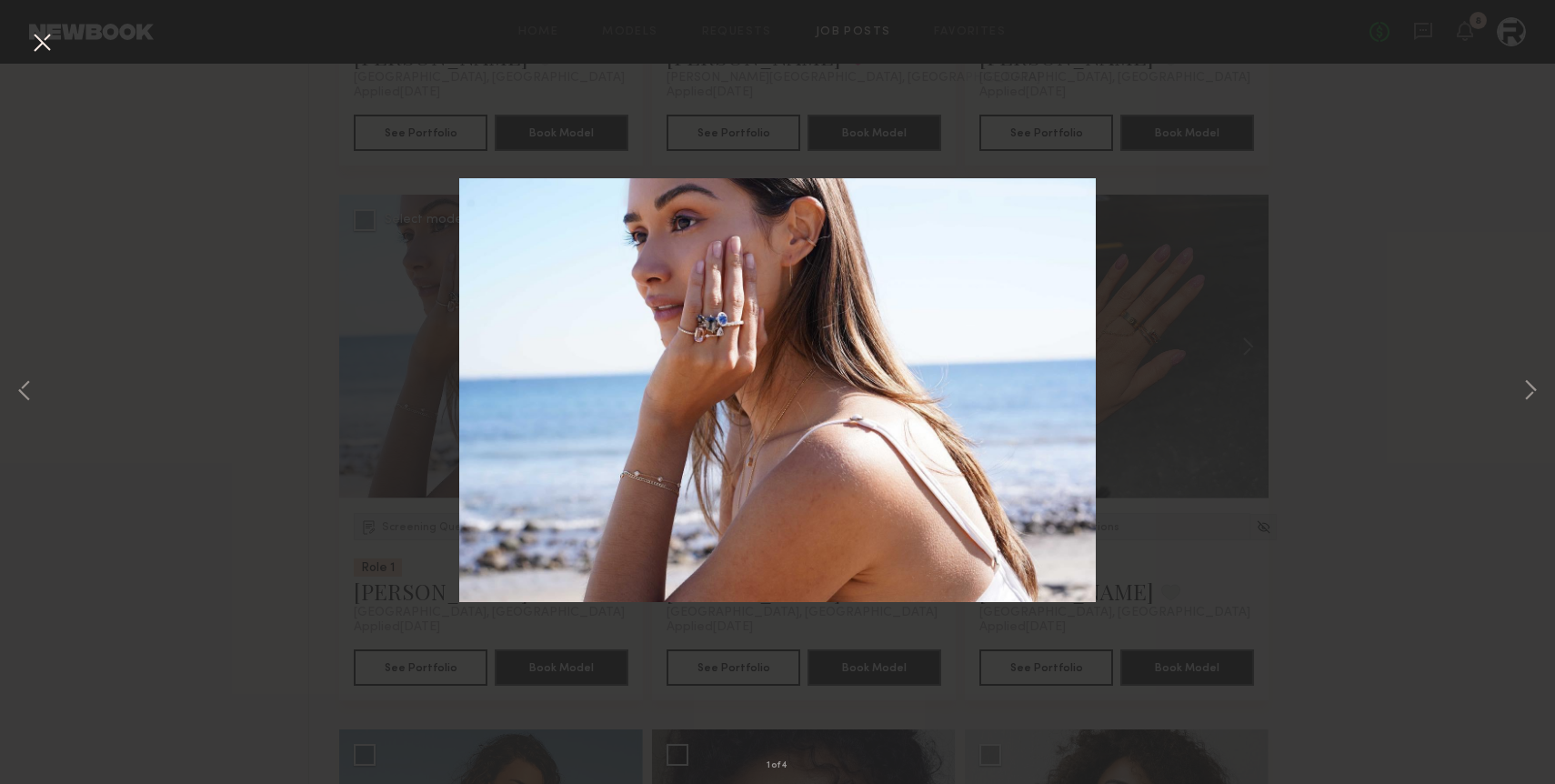
click at [40, 44] on button at bounding box center [42, 44] width 30 height 32
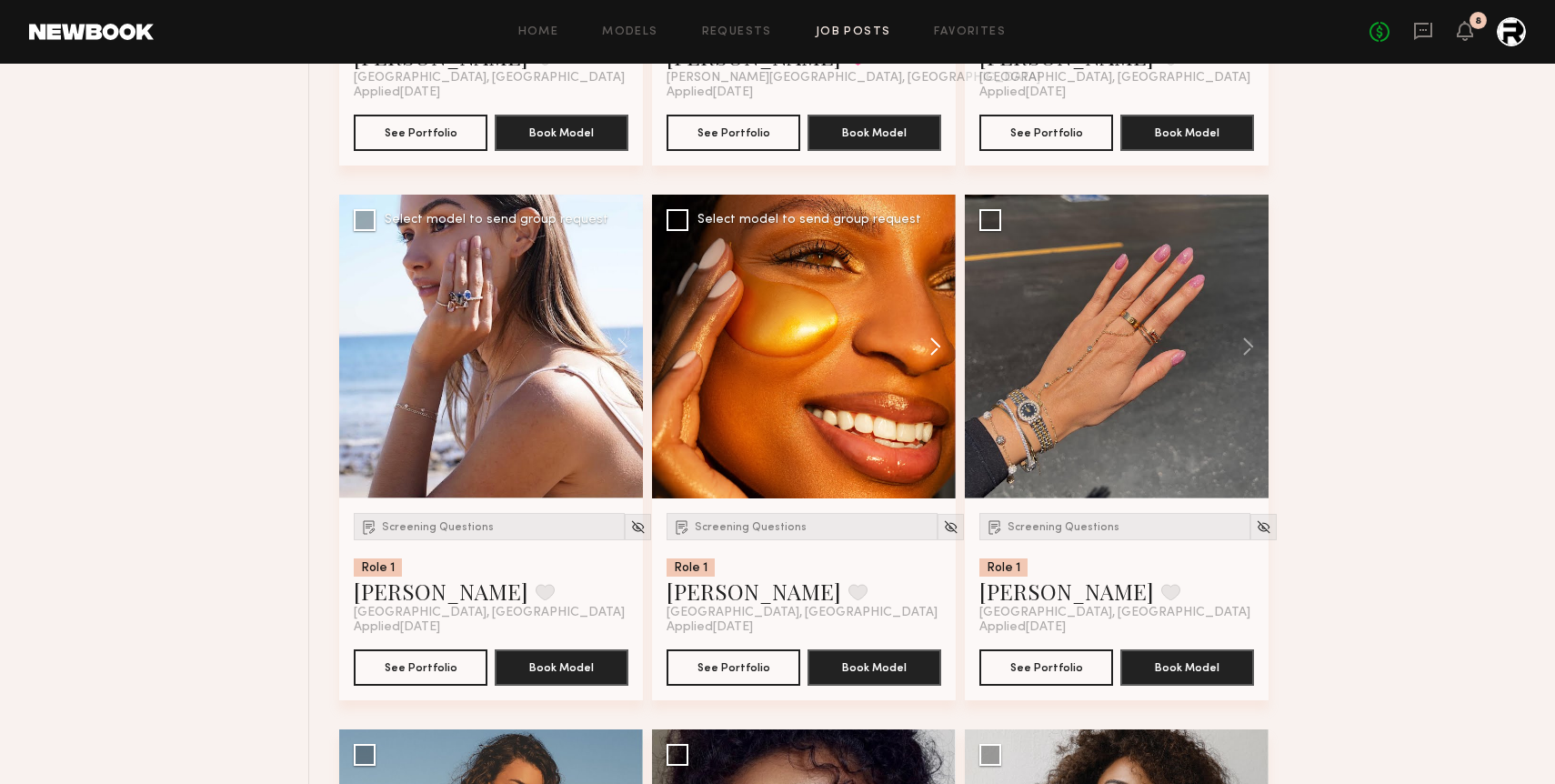
click at [935, 342] on button at bounding box center [926, 346] width 58 height 303
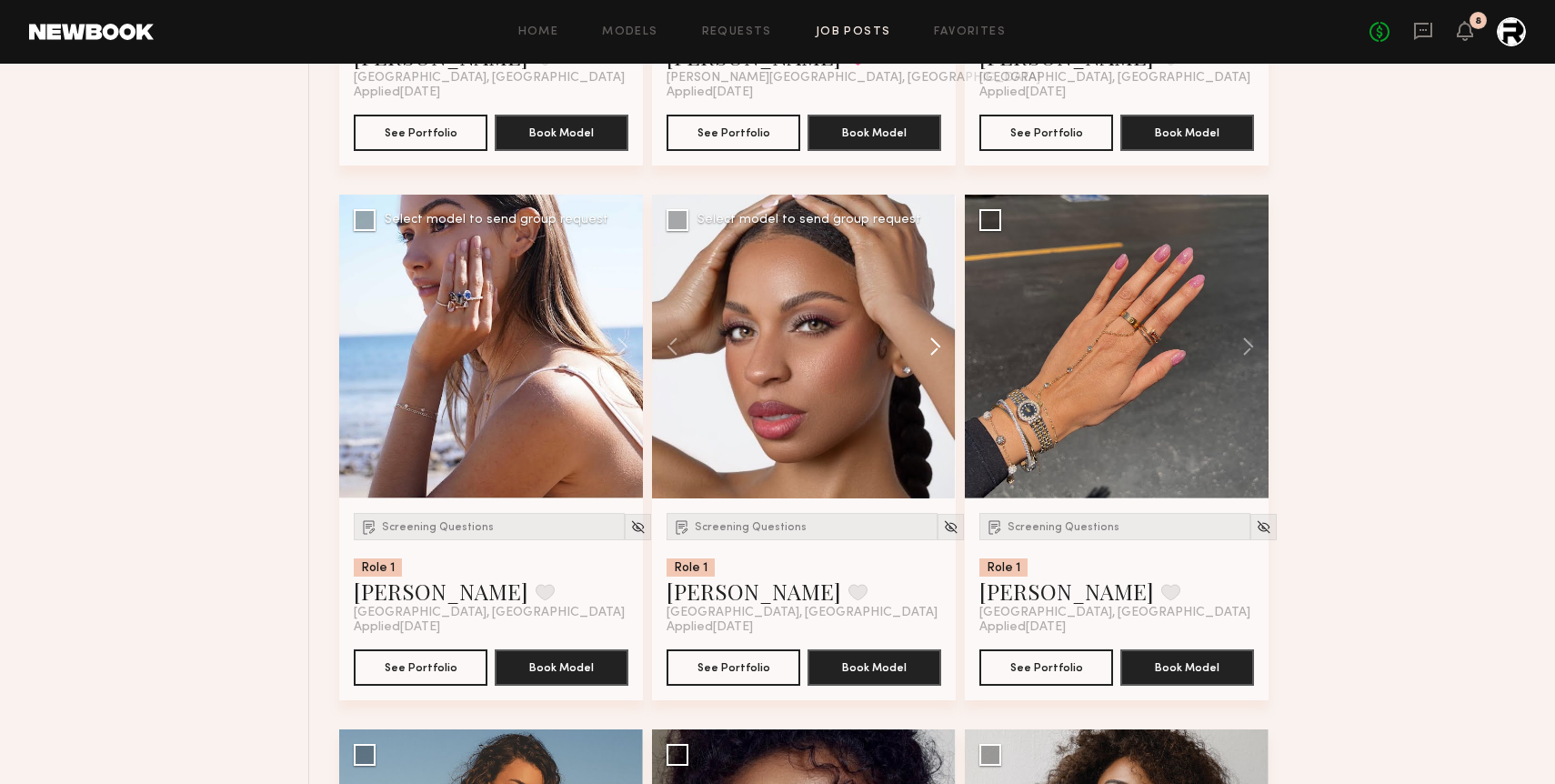
click at [935, 342] on button at bounding box center [926, 346] width 58 height 303
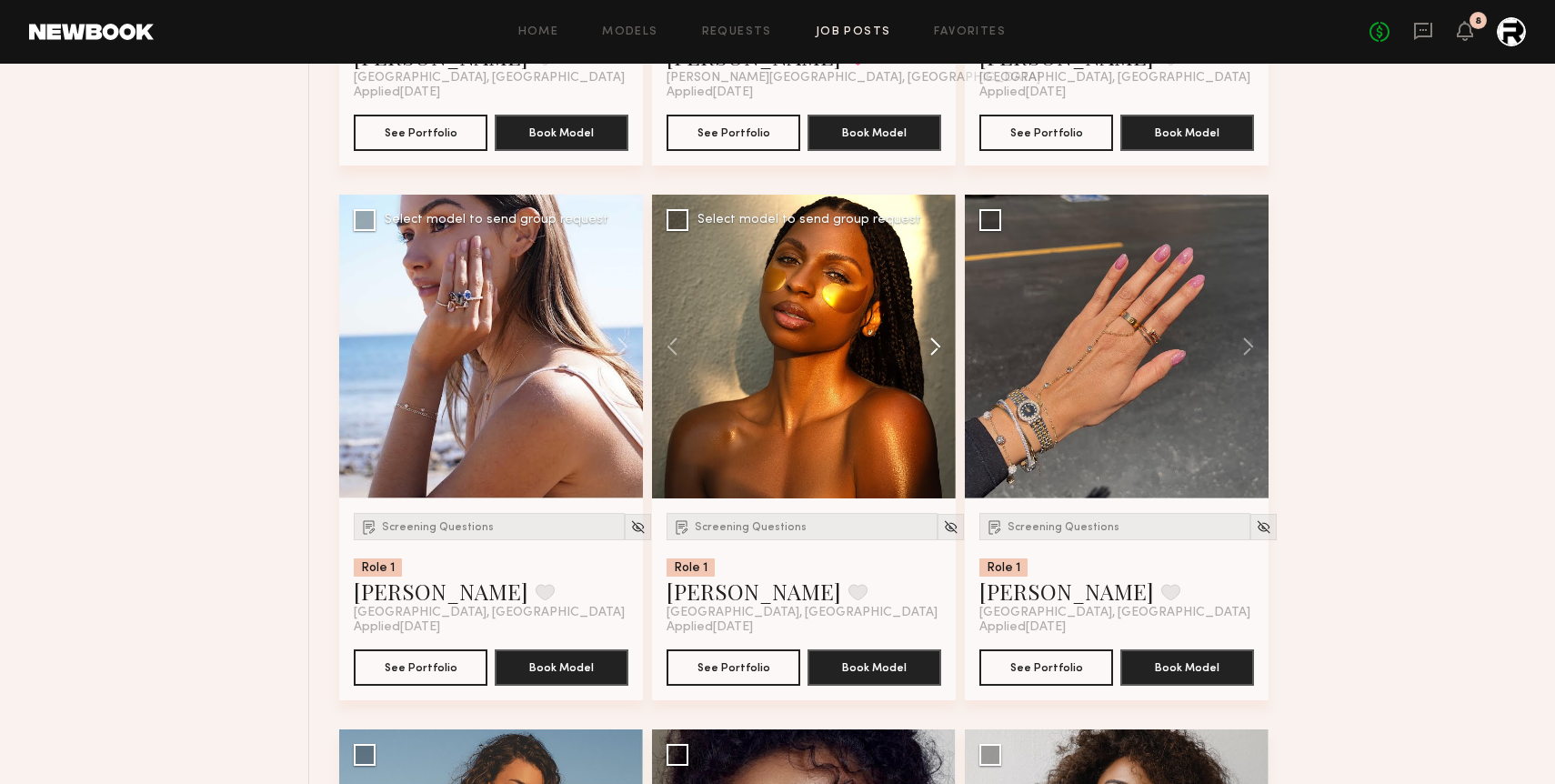
click at [935, 342] on button at bounding box center [926, 346] width 58 height 303
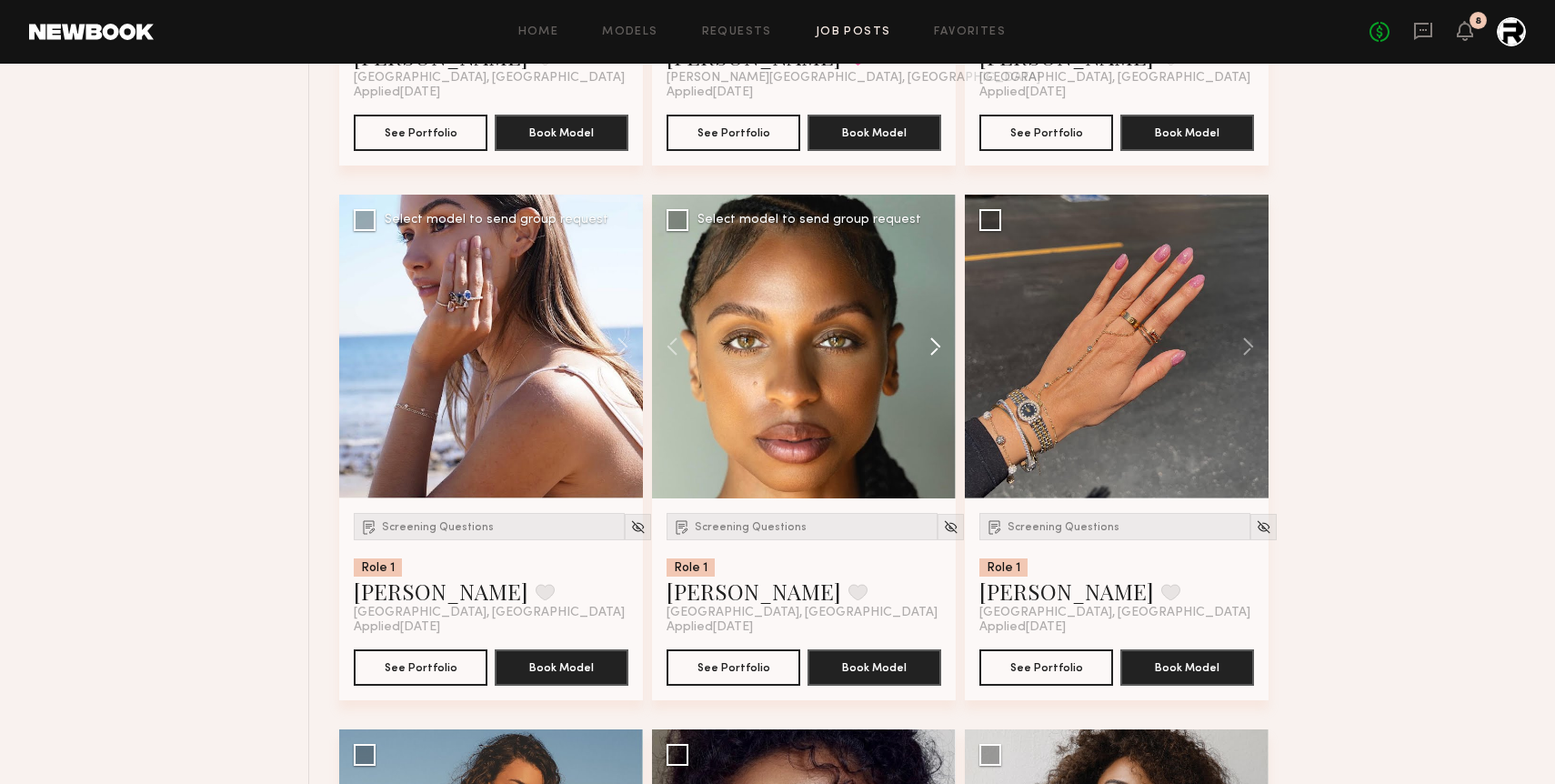
click at [935, 342] on button at bounding box center [926, 346] width 58 height 303
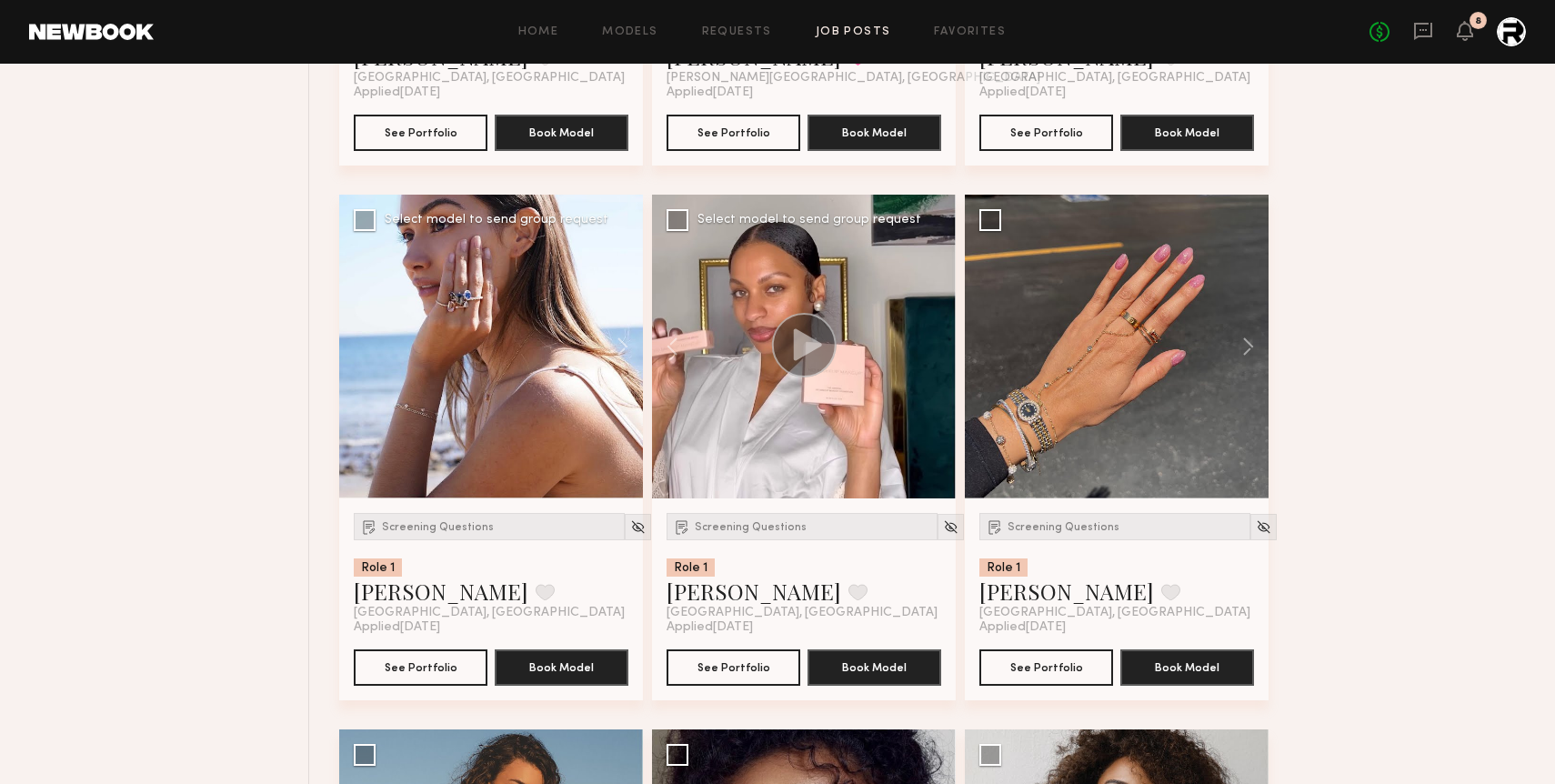
click at [935, 342] on div at bounding box center [803, 346] width 303 height 303
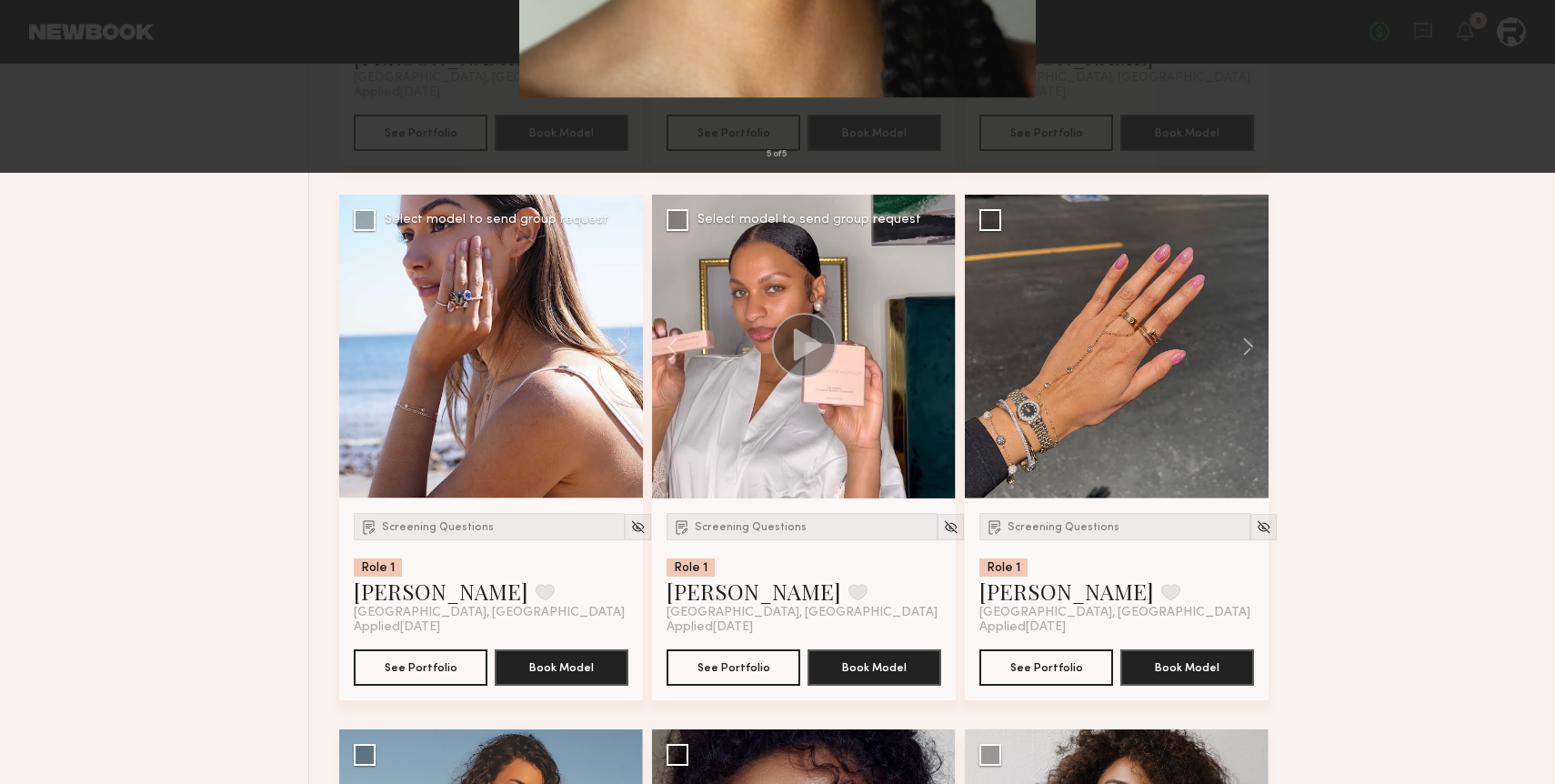
click at [31, 37] on button at bounding box center [42, 44] width 30 height 32
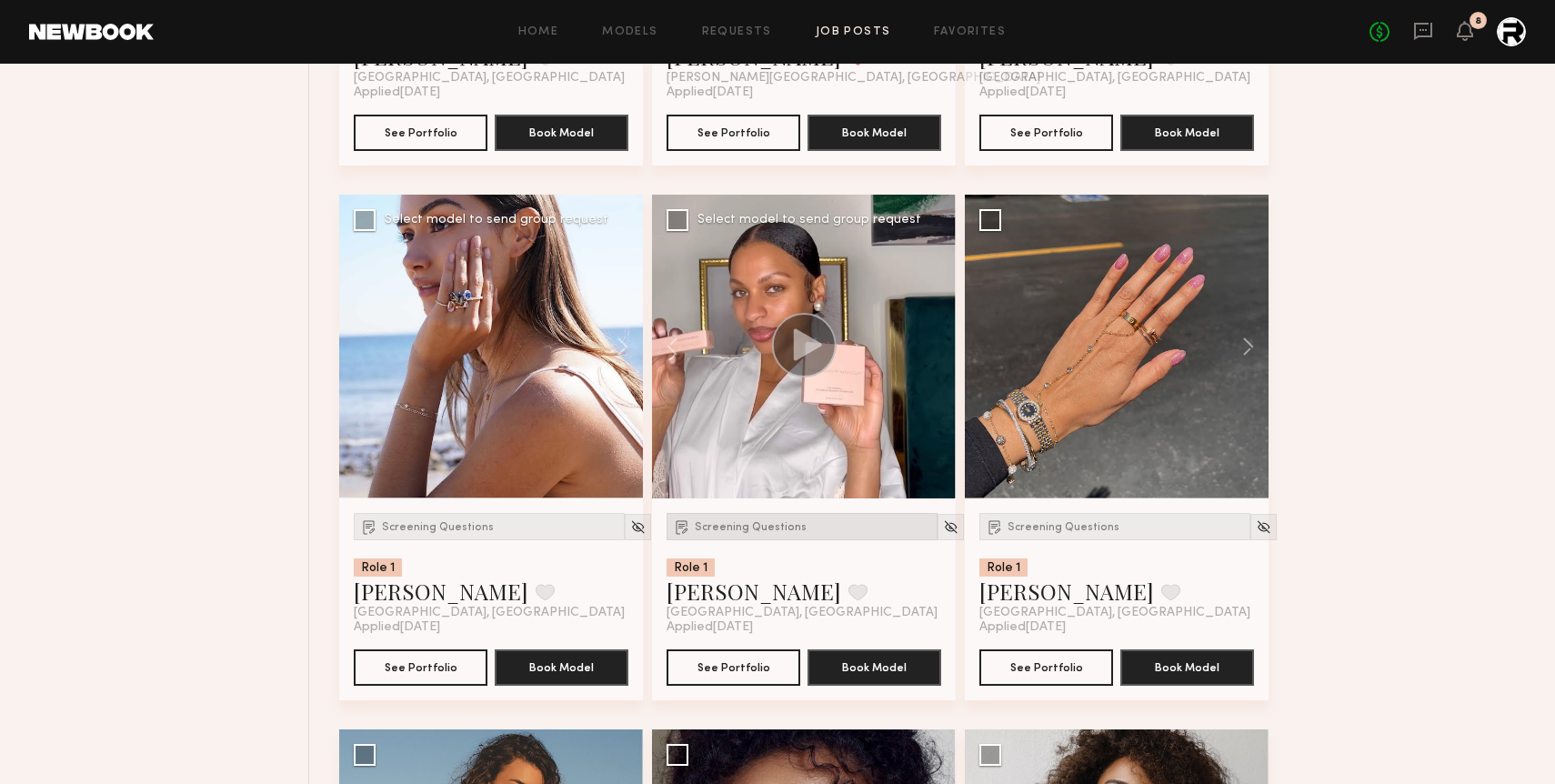
click at [752, 532] on span "Screening Questions" at bounding box center [750, 526] width 112 height 10
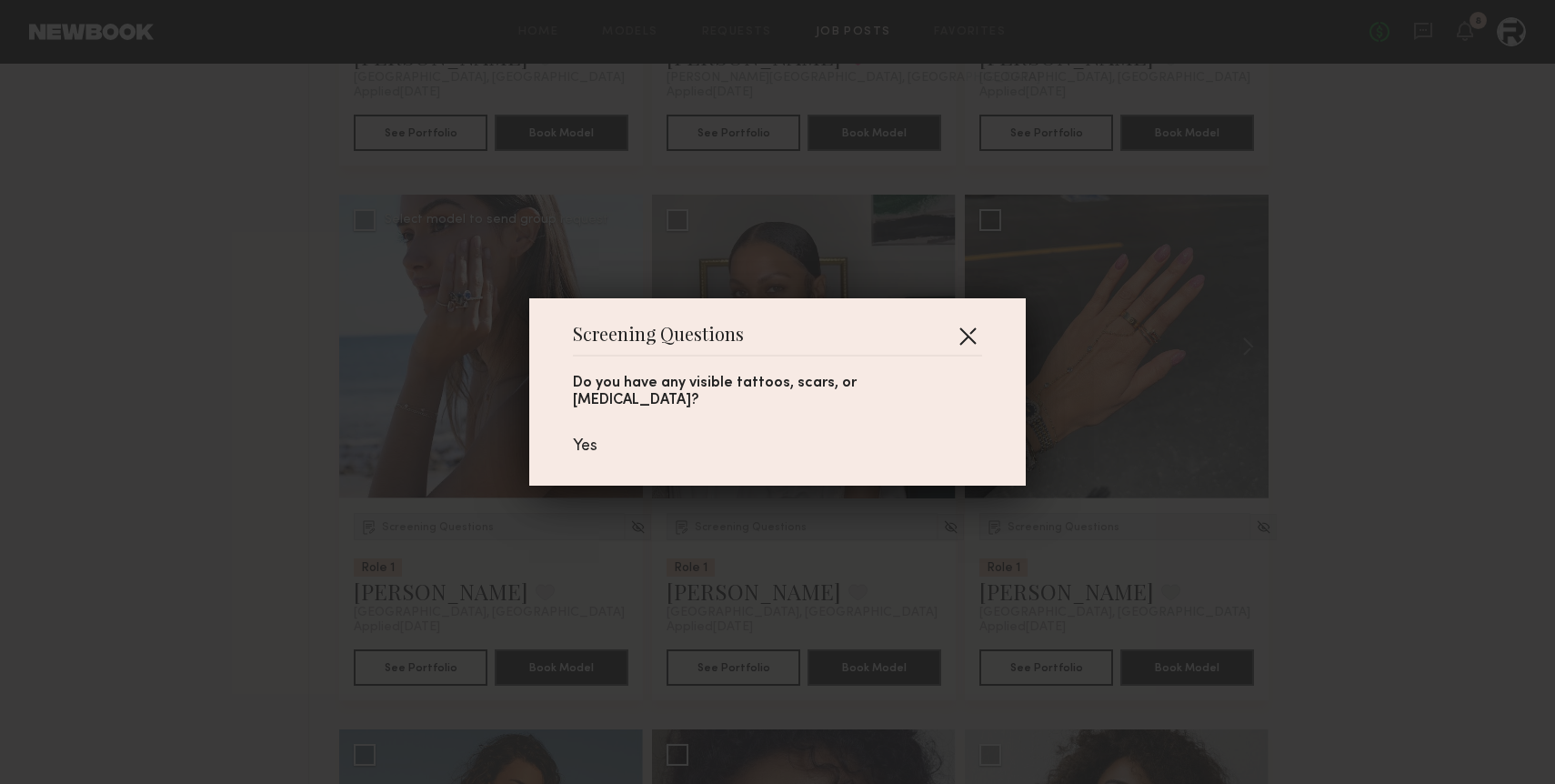
click at [953, 337] on button "button" at bounding box center [967, 335] width 30 height 30
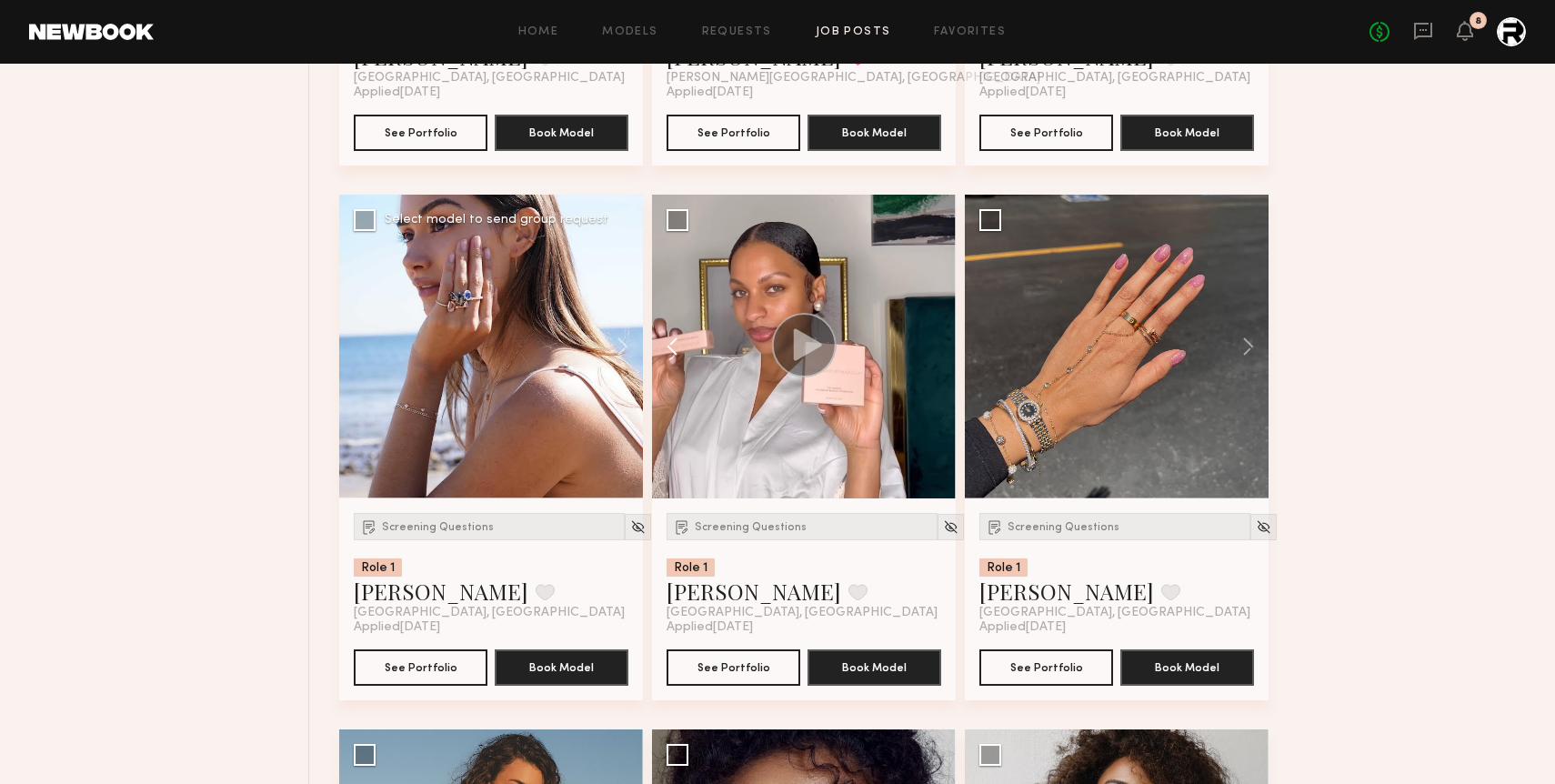
click at [680, 340] on button at bounding box center [680, 346] width 58 height 303
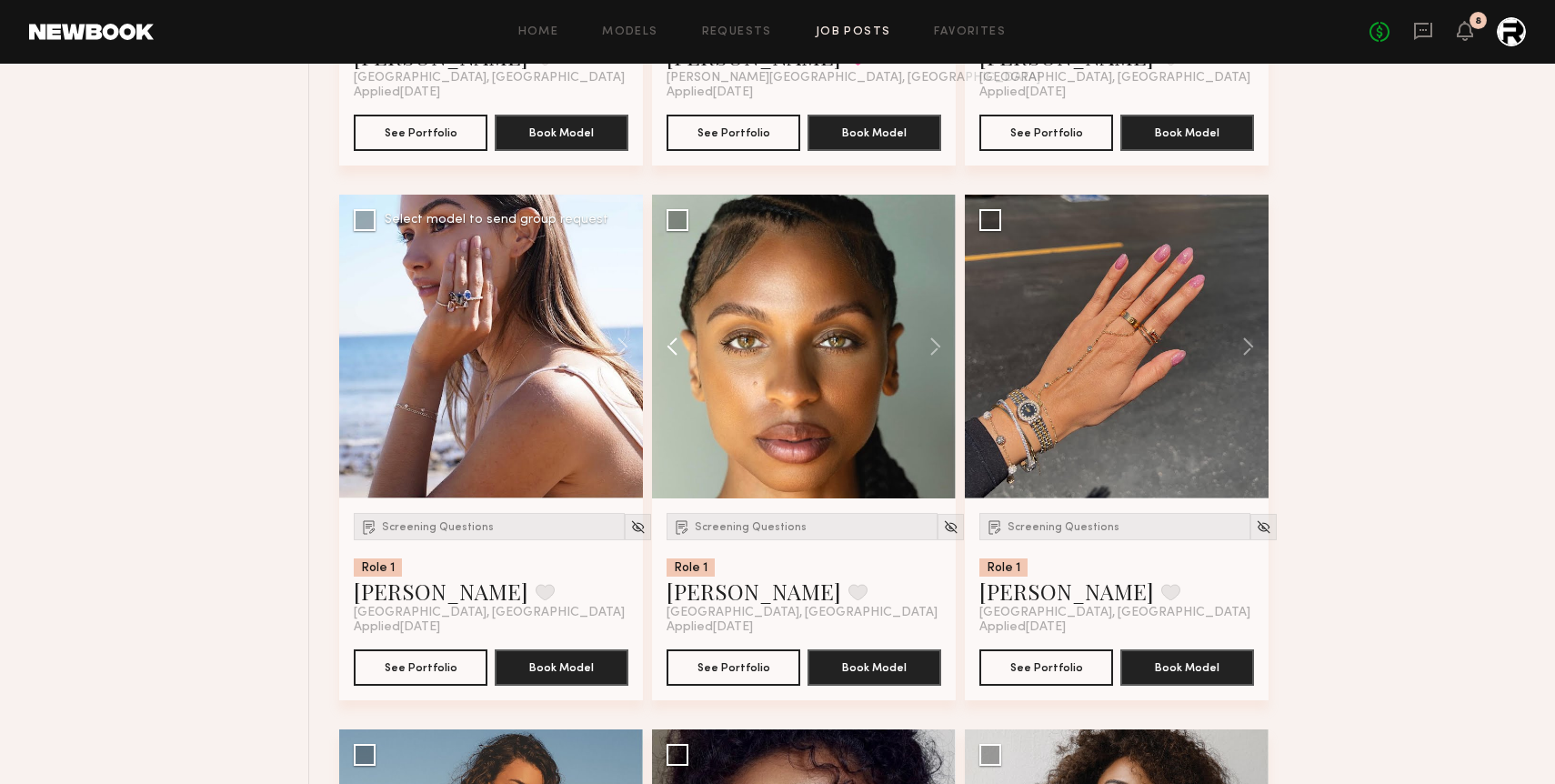
click at [680, 340] on button at bounding box center [680, 346] width 58 height 303
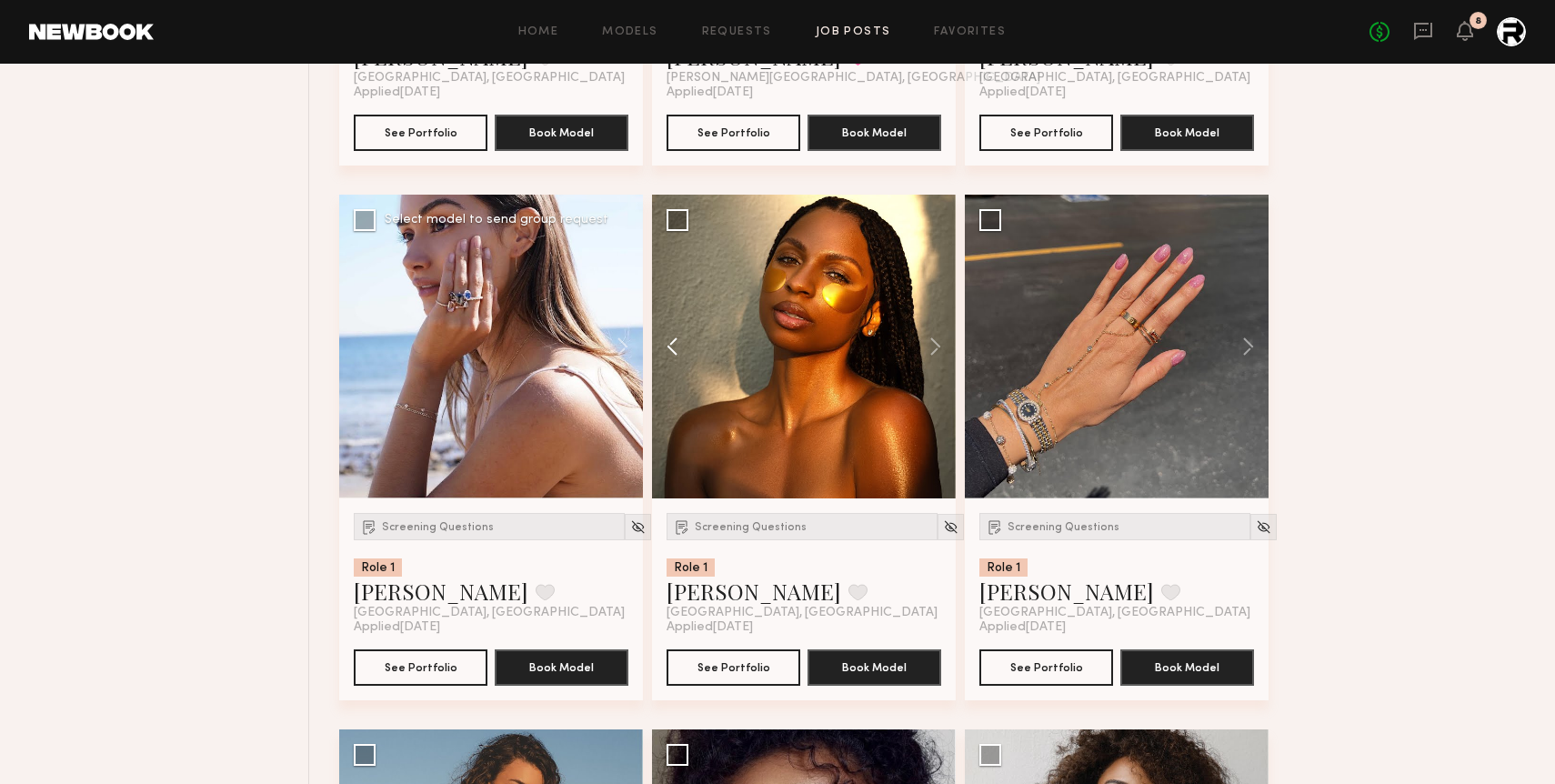
click at [680, 340] on button at bounding box center [680, 346] width 58 height 303
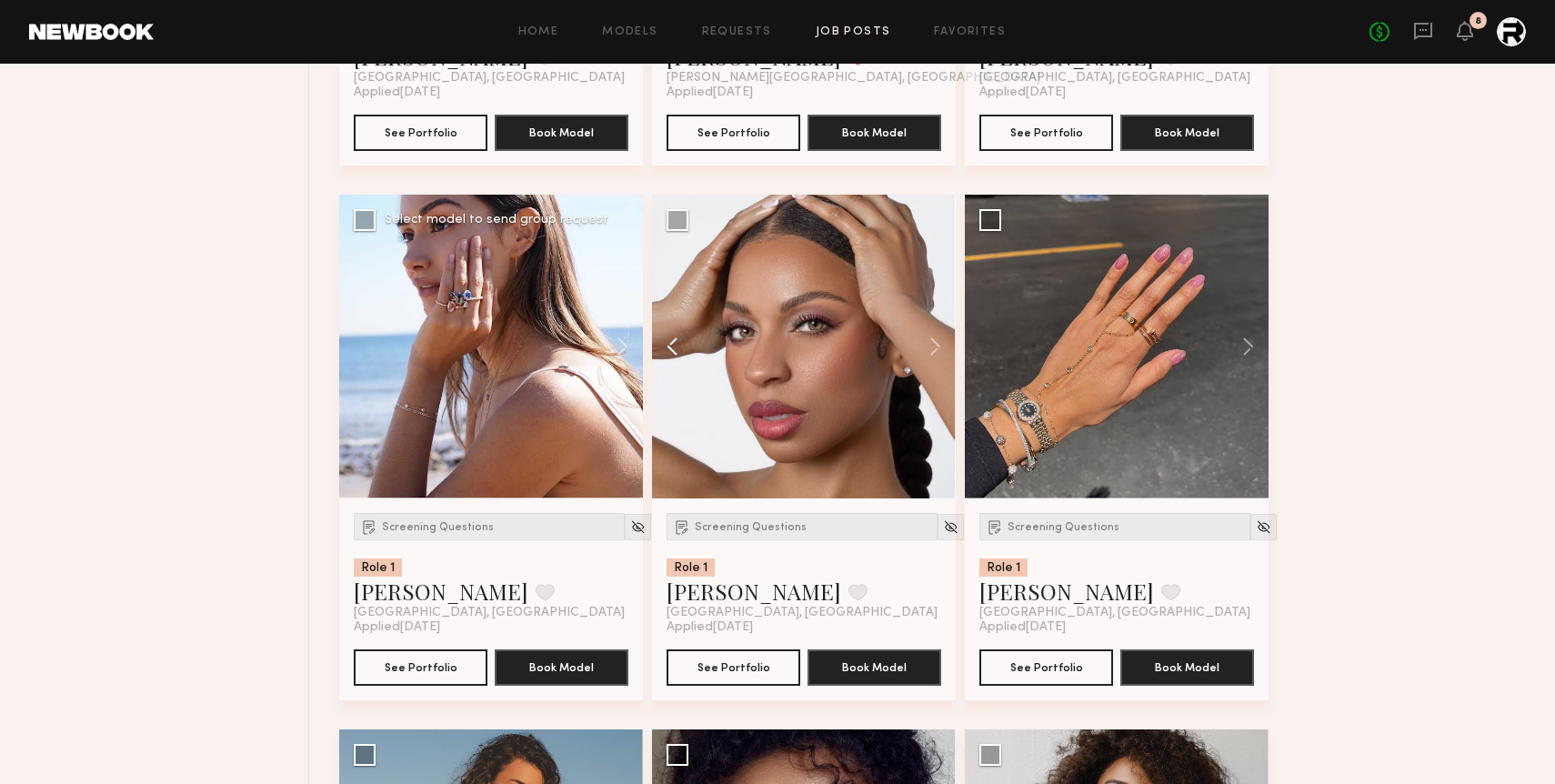
click at [680, 340] on button at bounding box center [680, 346] width 58 height 303
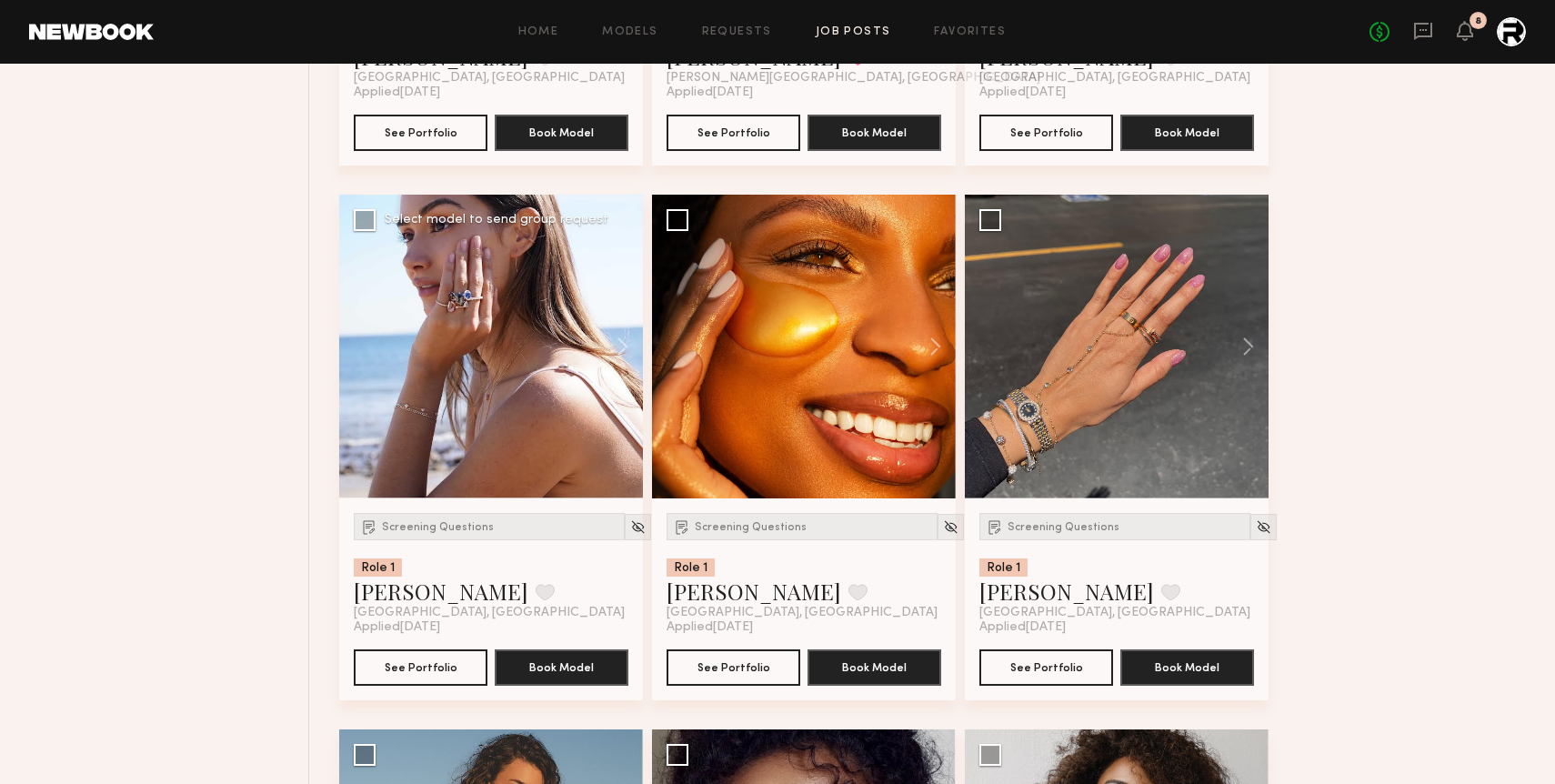
click at [680, 340] on div at bounding box center [803, 346] width 303 height 303
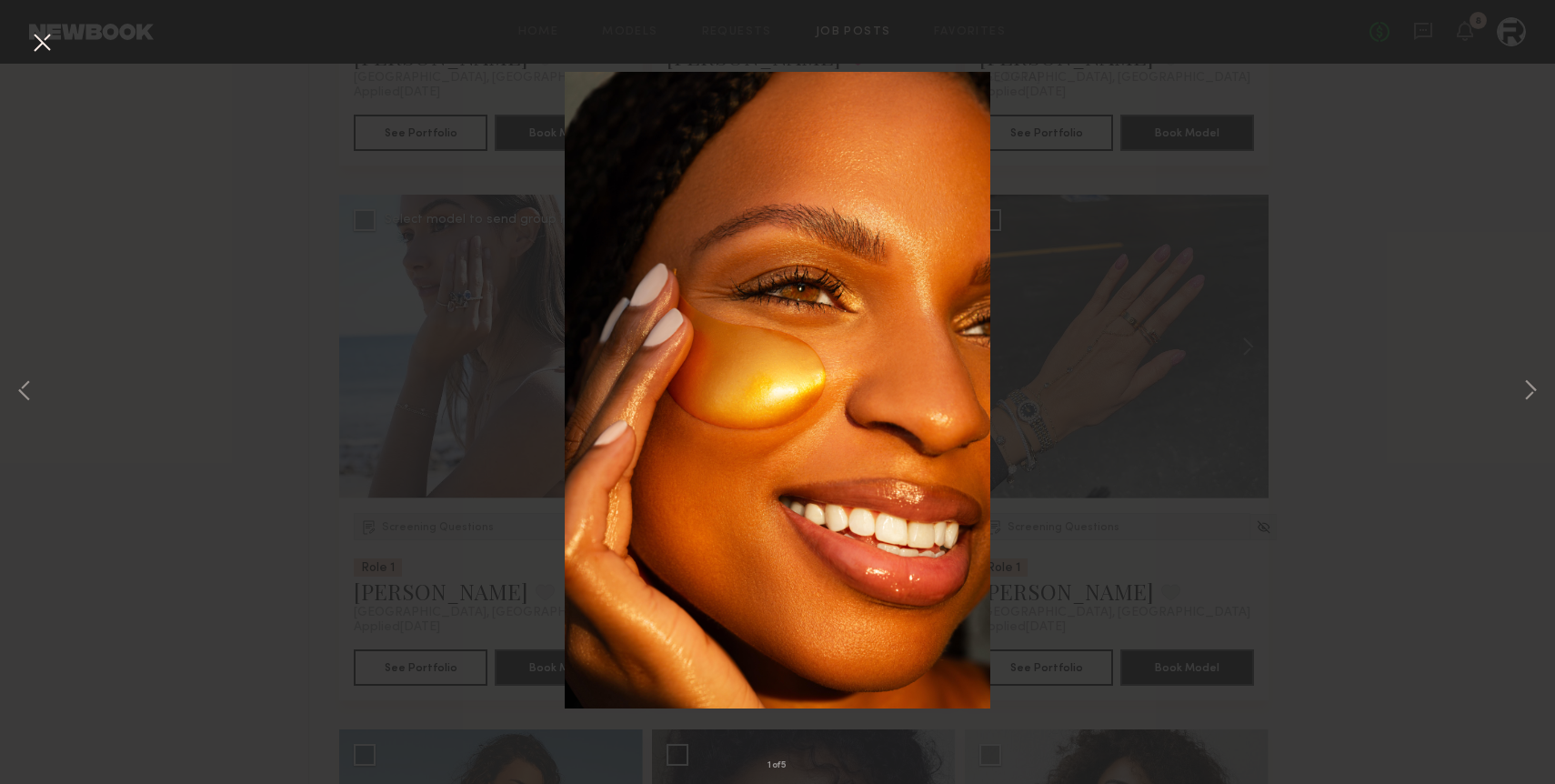
click at [42, 45] on button at bounding box center [42, 44] width 30 height 32
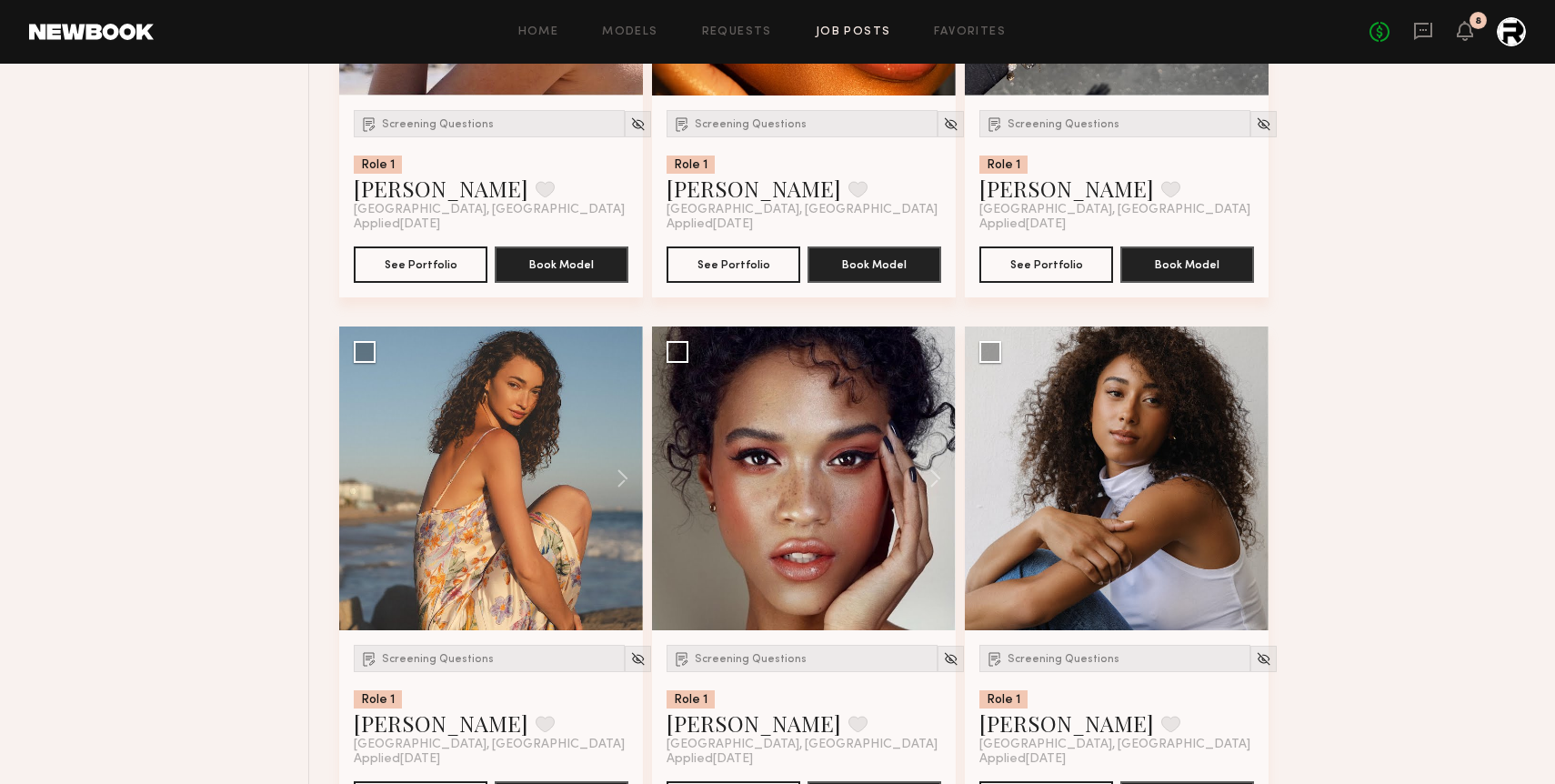
scroll to position [2233, 0]
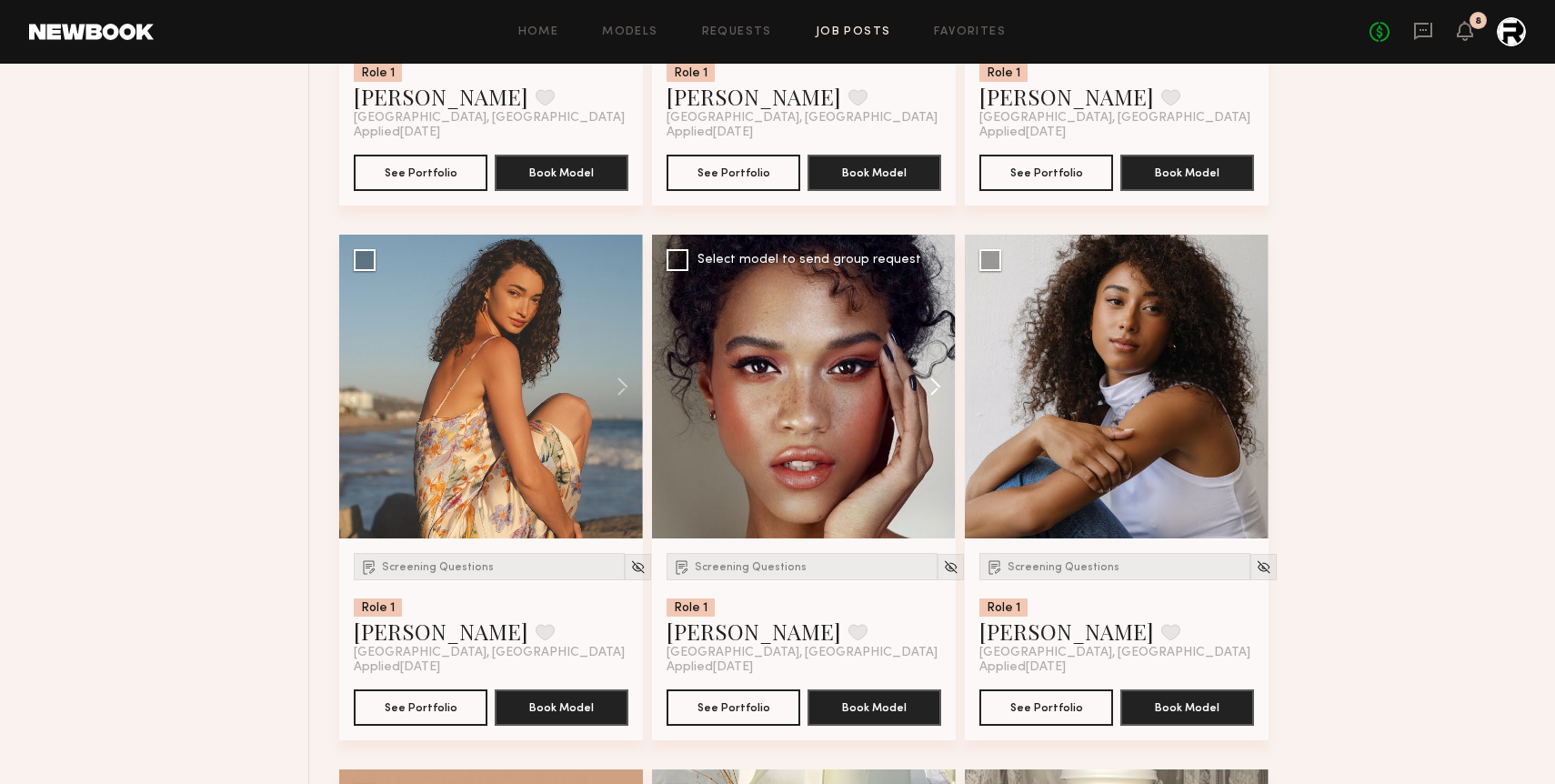
click at [932, 383] on button at bounding box center [926, 386] width 58 height 303
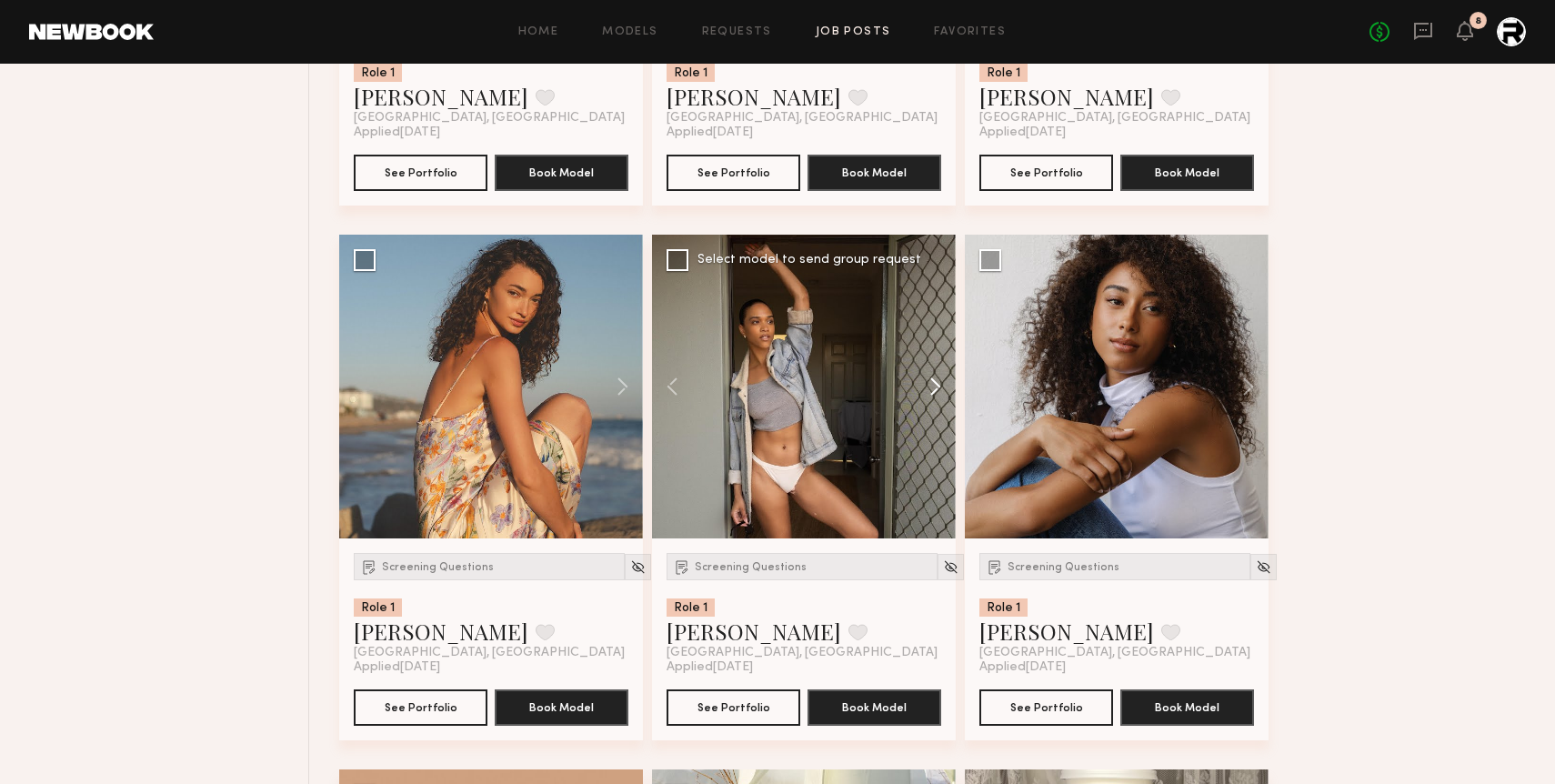
click at [932, 383] on button at bounding box center [926, 386] width 58 height 303
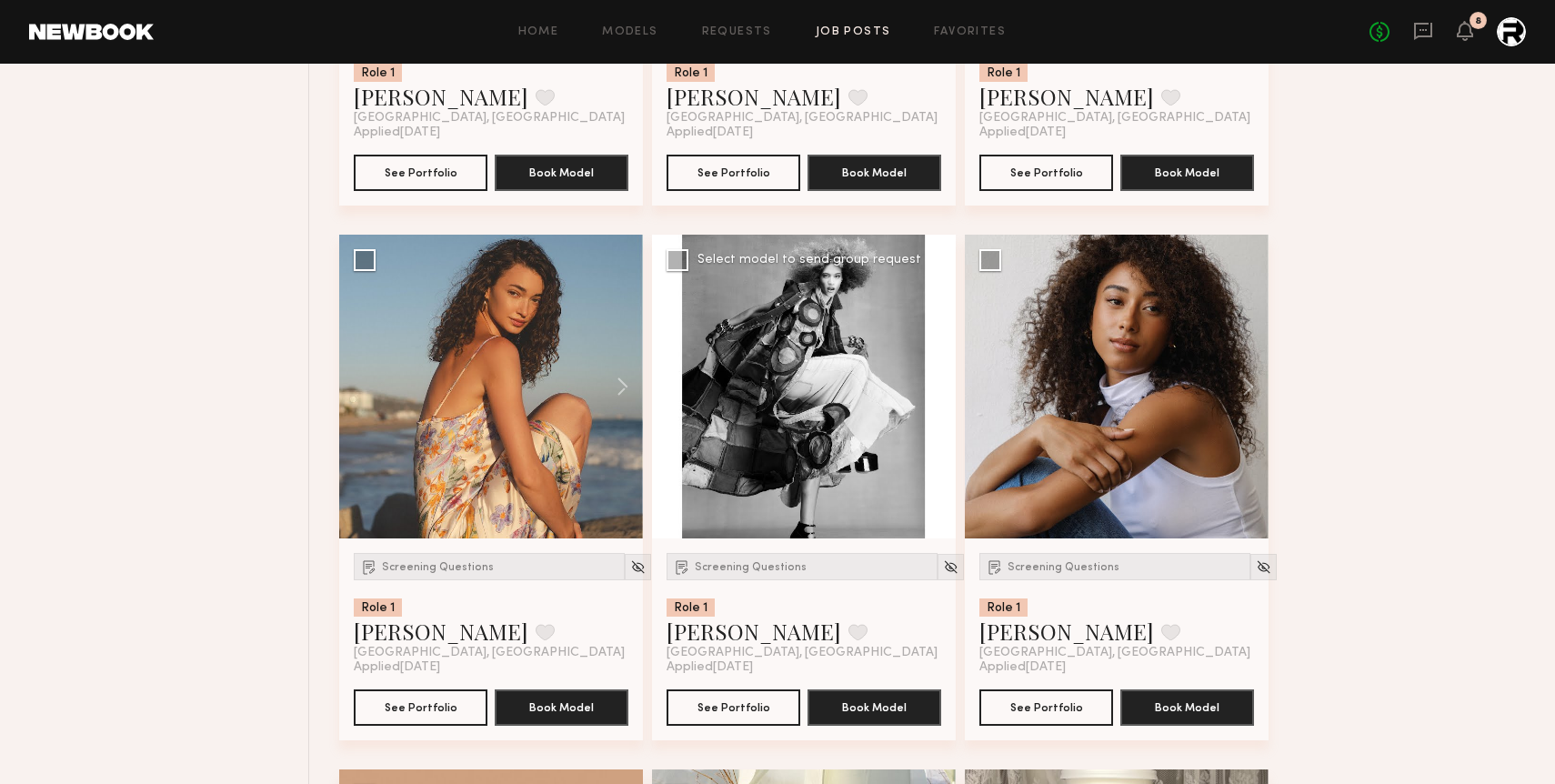
click at [932, 383] on button at bounding box center [926, 386] width 58 height 303
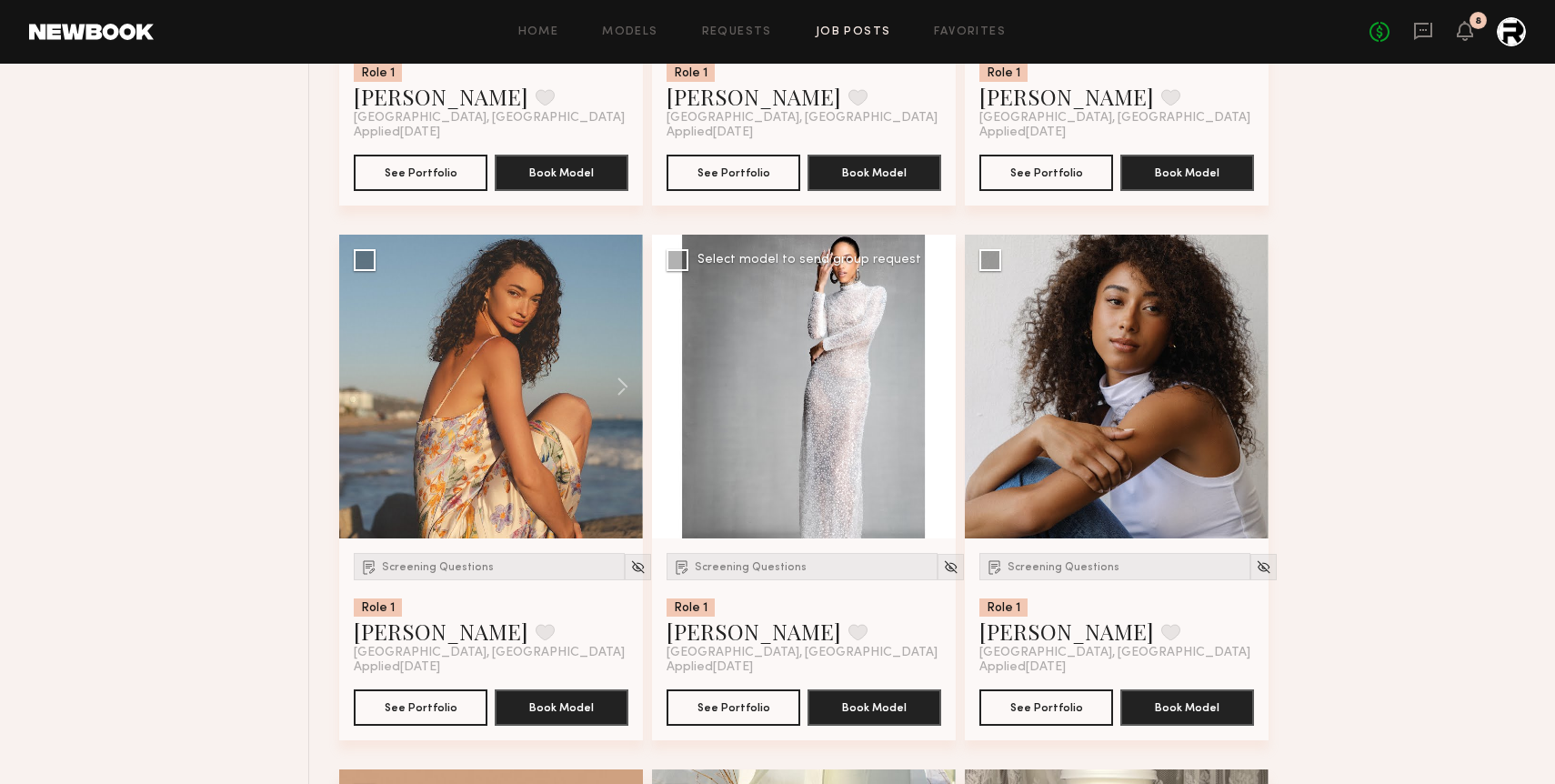
click at [932, 383] on button at bounding box center [926, 386] width 58 height 303
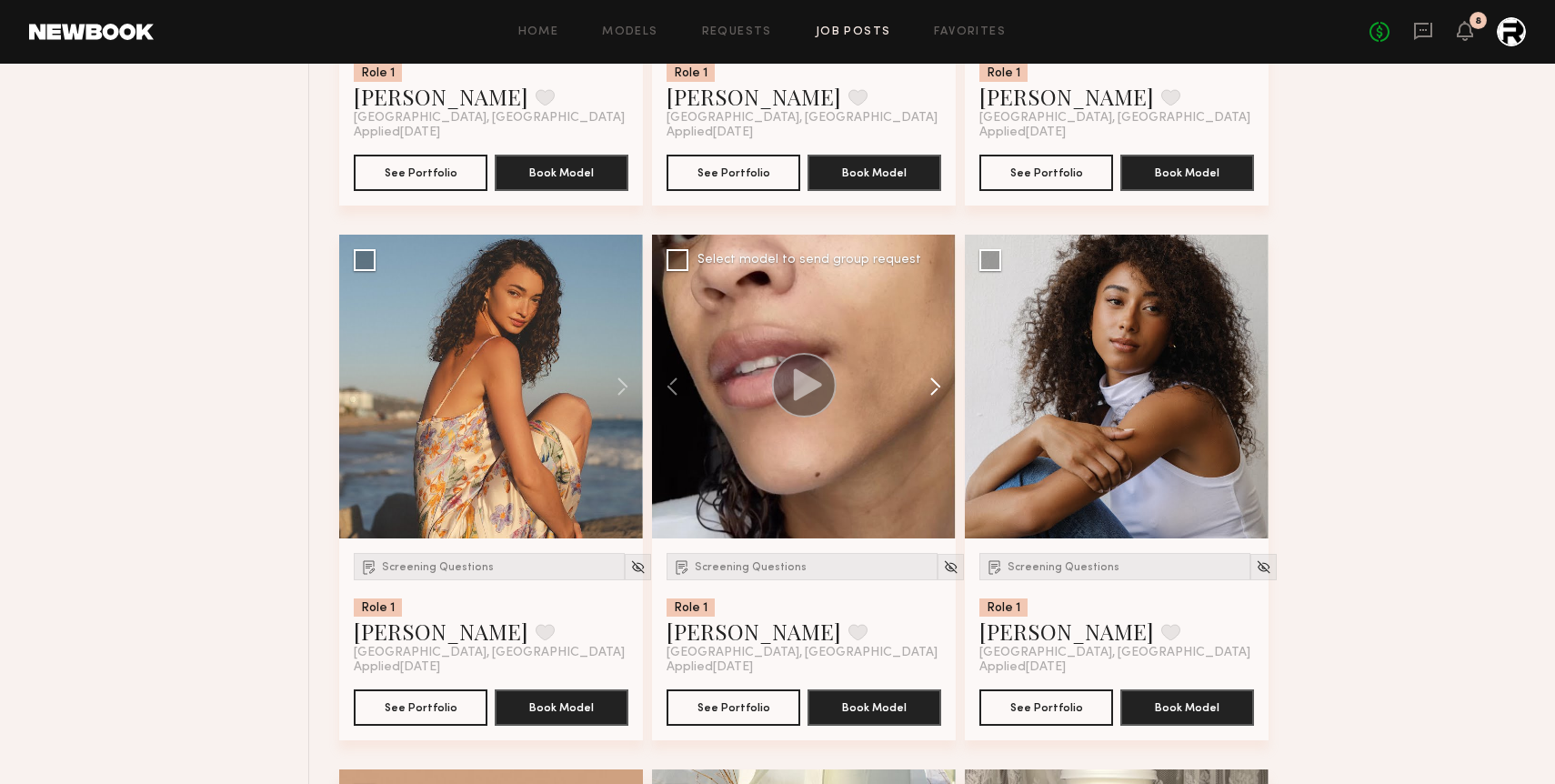
click at [932, 383] on button at bounding box center [926, 386] width 58 height 303
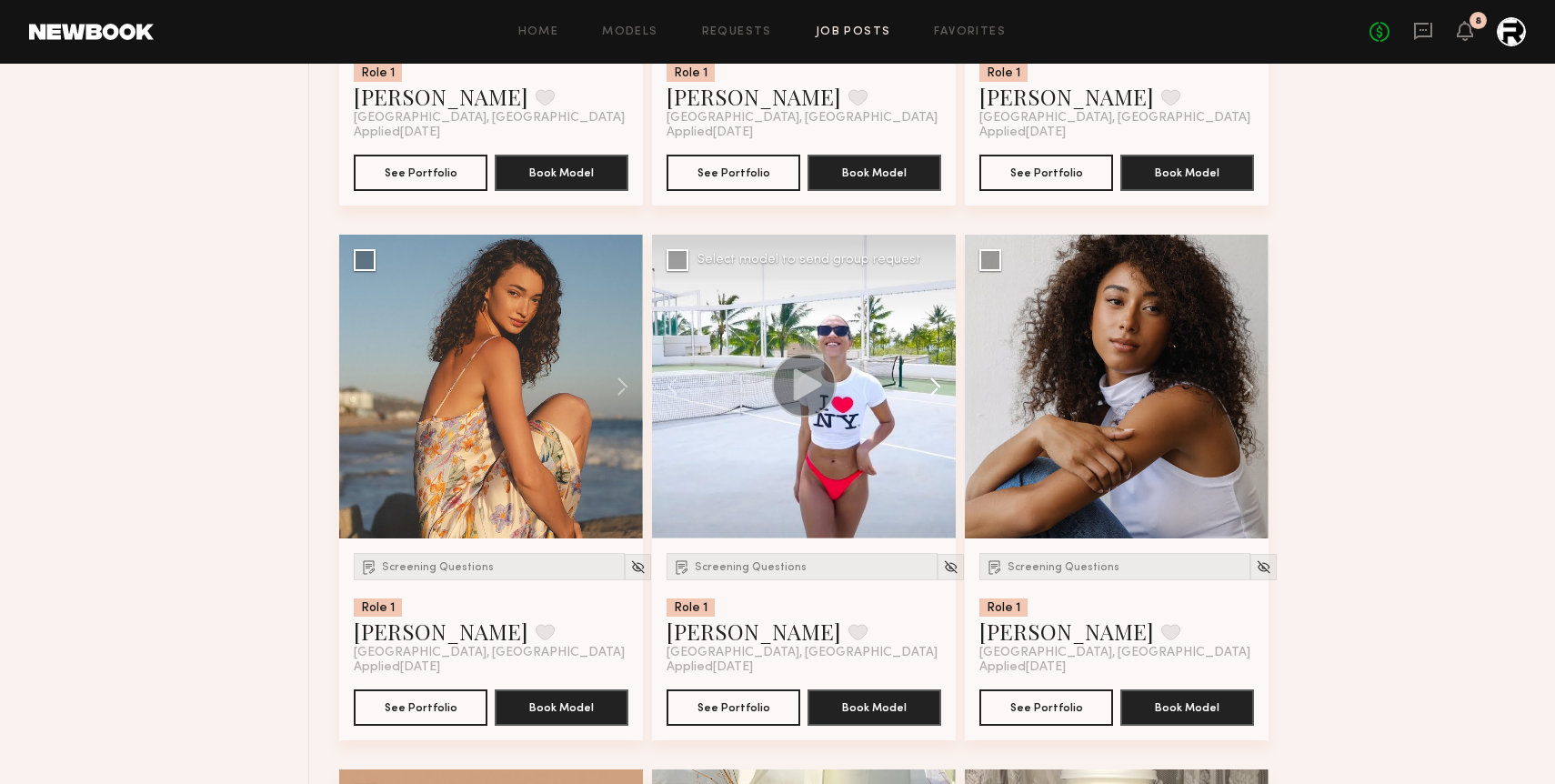
click at [932, 383] on button at bounding box center [926, 386] width 58 height 303
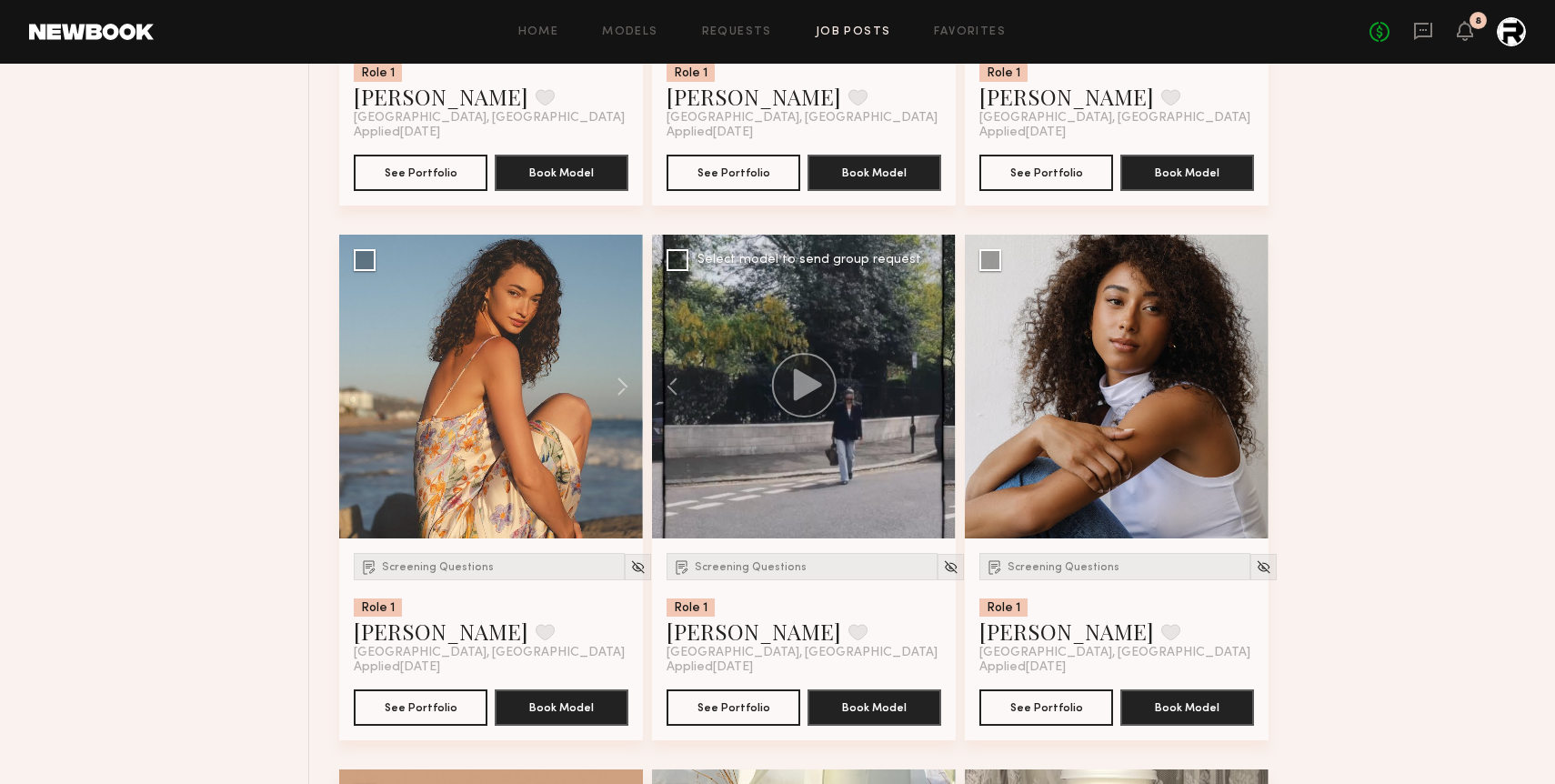
click at [932, 383] on div at bounding box center [803, 386] width 303 height 303
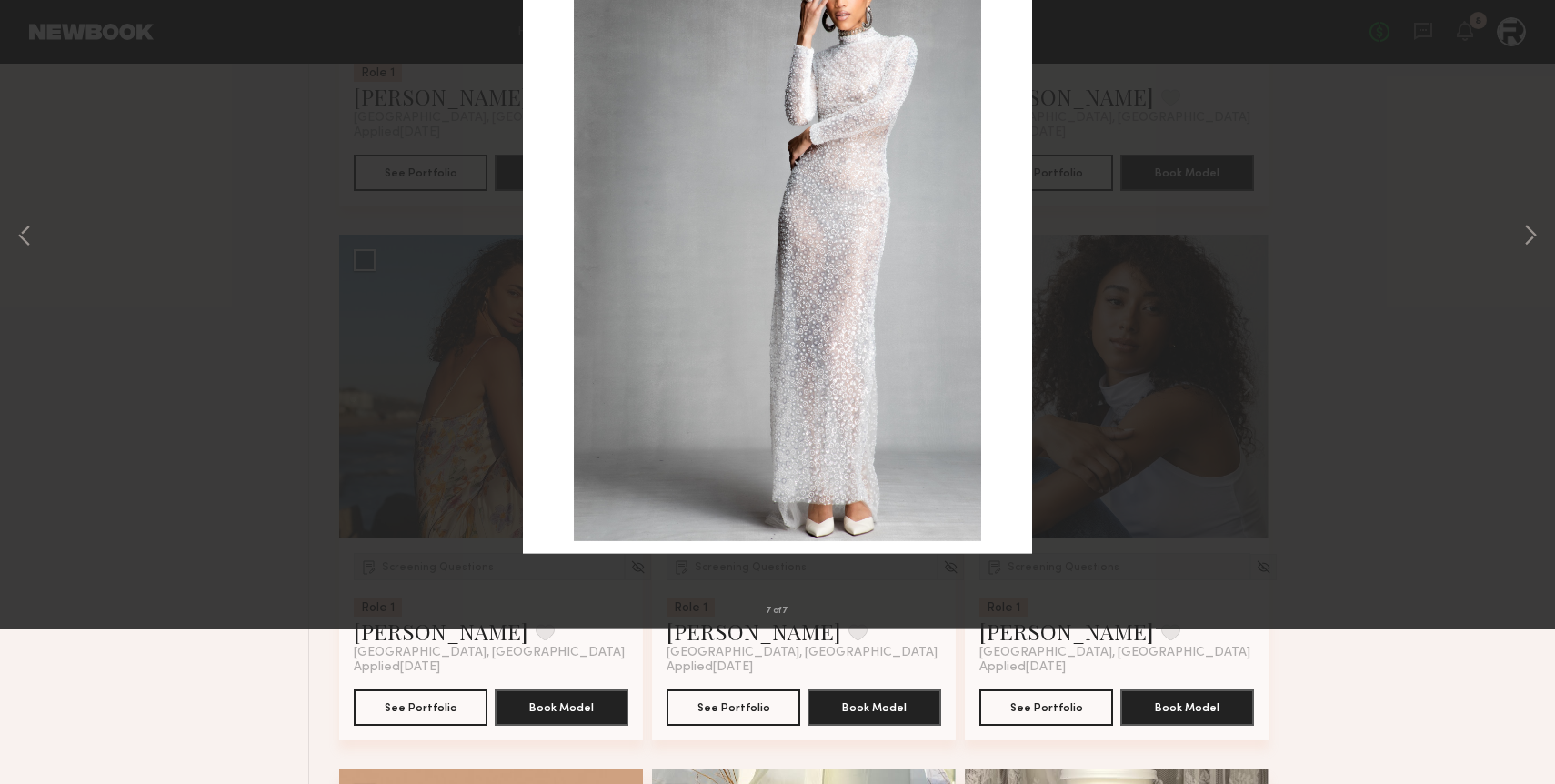
click at [40, 44] on button at bounding box center [42, 44] width 30 height 32
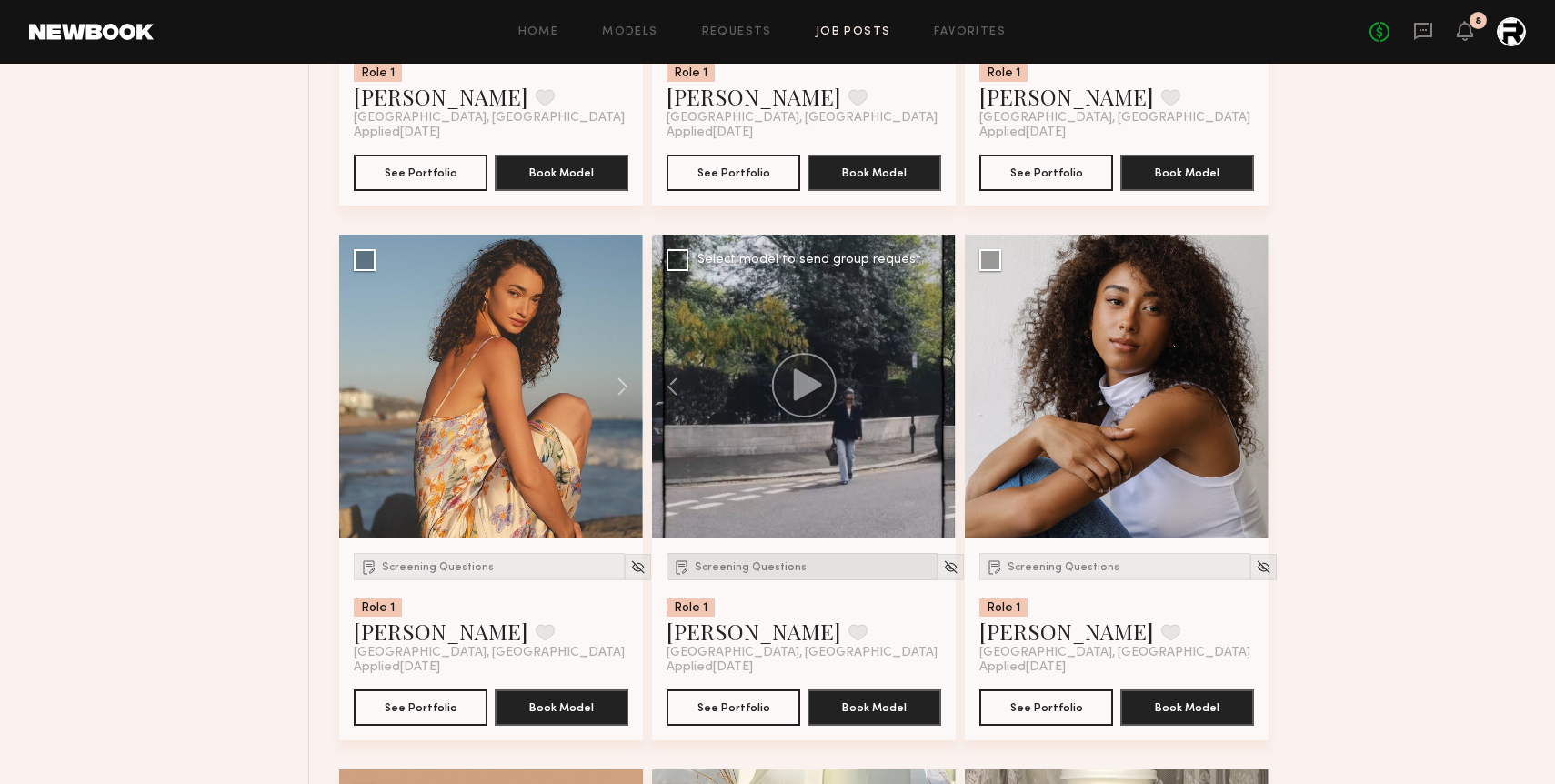
click at [705, 573] on span "Screening Questions" at bounding box center [750, 567] width 112 height 10
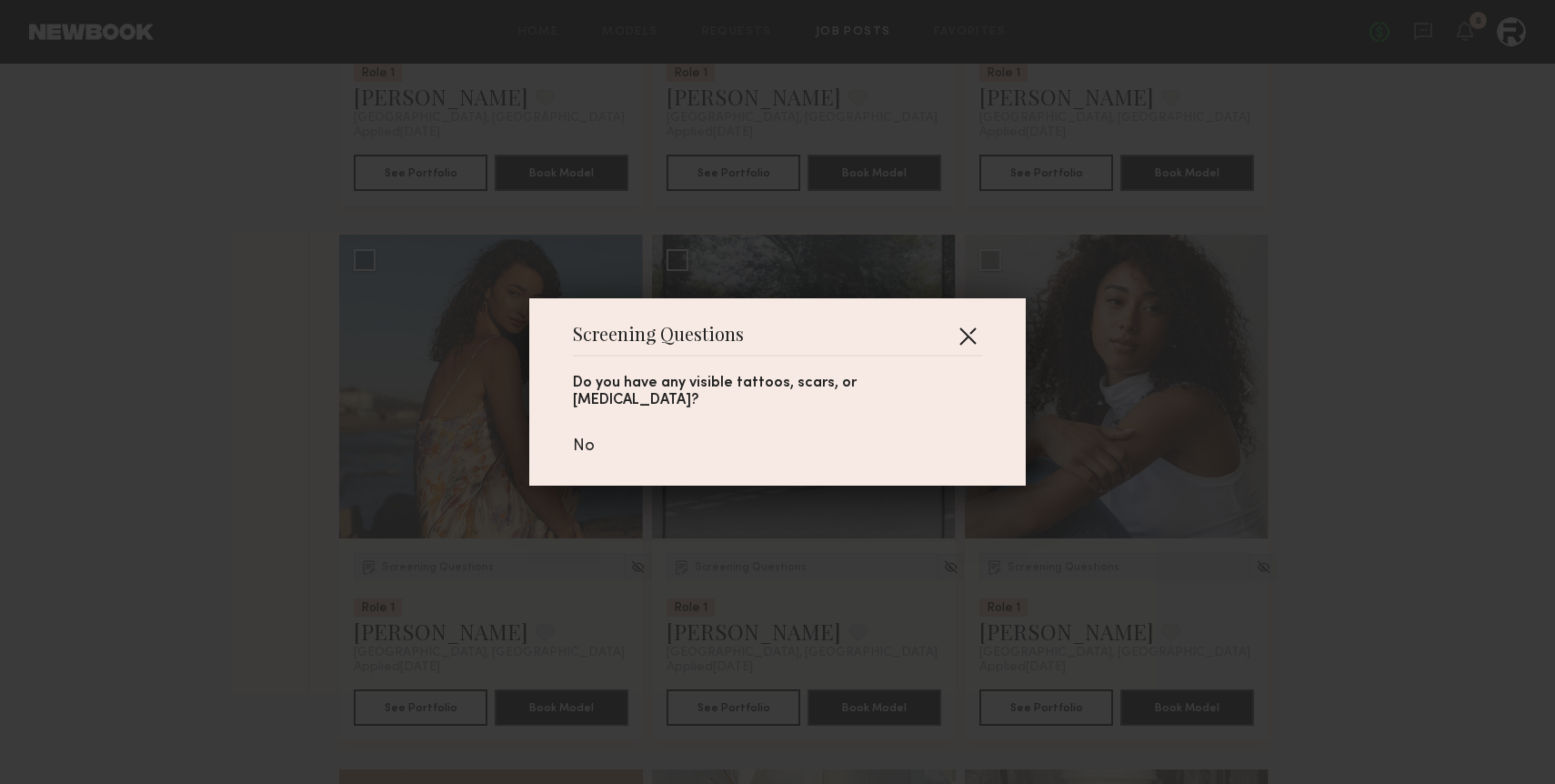
click at [953, 340] on button "button" at bounding box center [967, 335] width 30 height 30
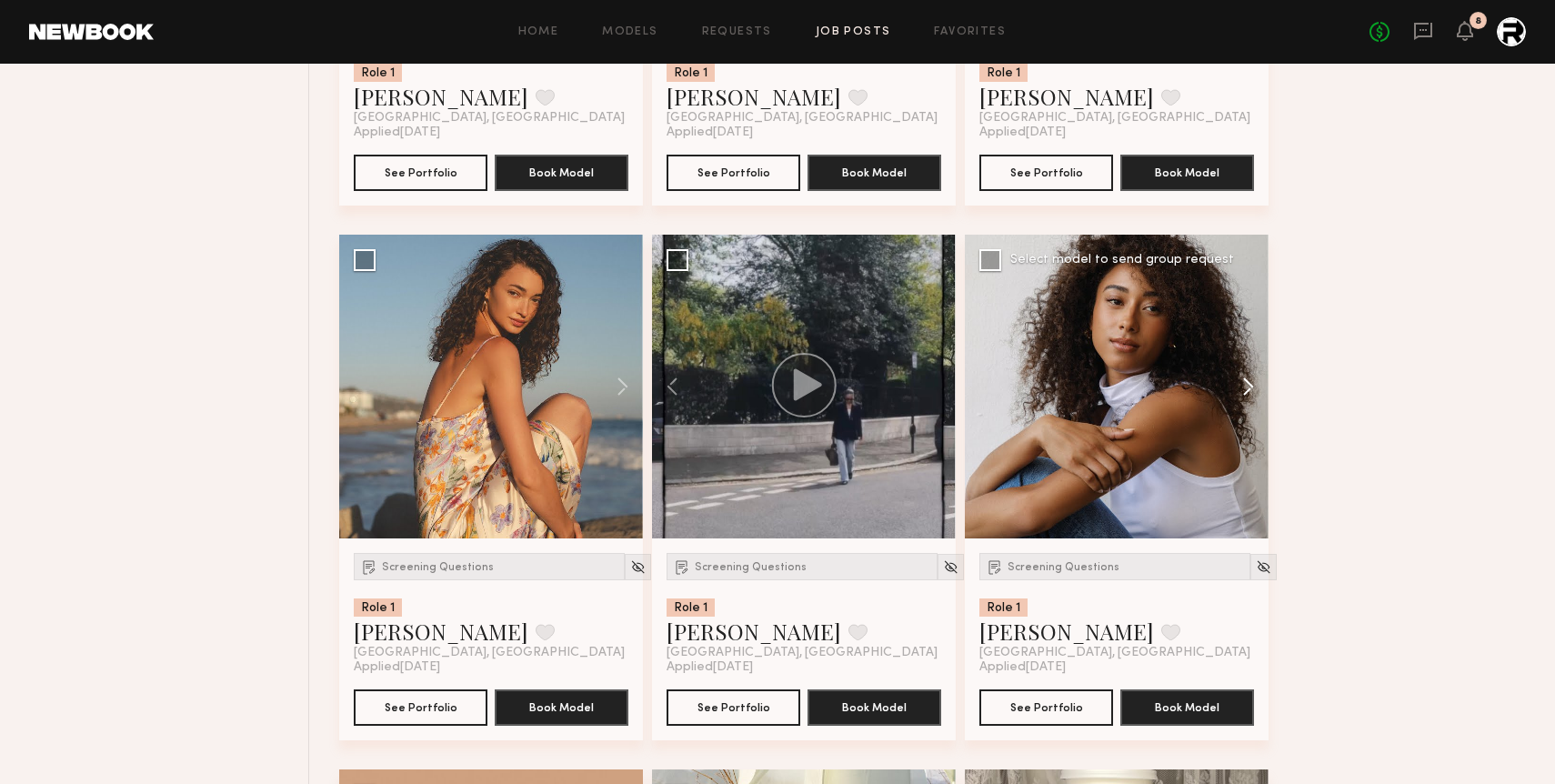
click at [1134, 381] on button at bounding box center [1239, 386] width 58 height 303
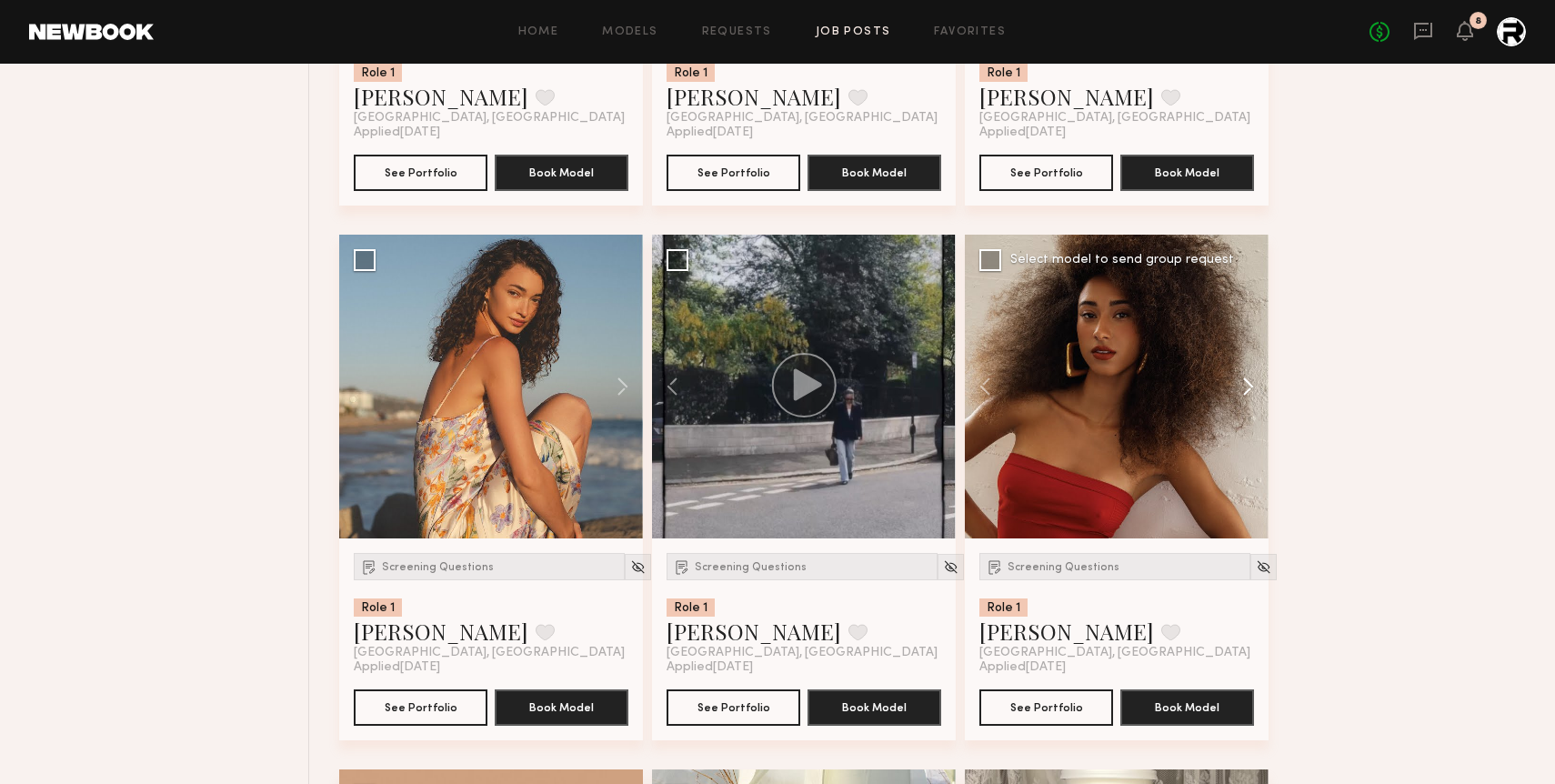
click at [1134, 381] on button at bounding box center [1239, 386] width 58 height 303
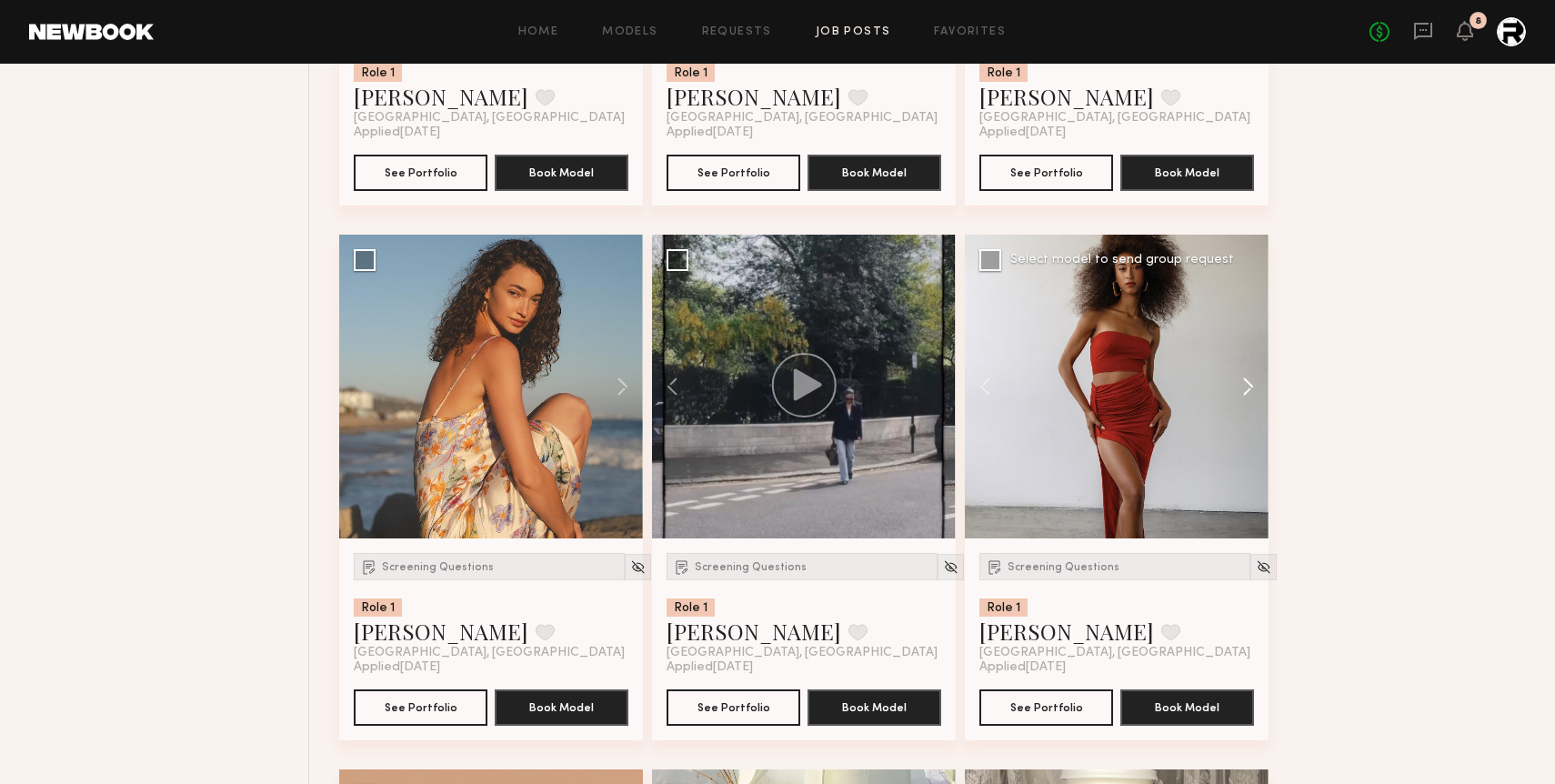
click at [1134, 381] on button at bounding box center [1239, 386] width 58 height 303
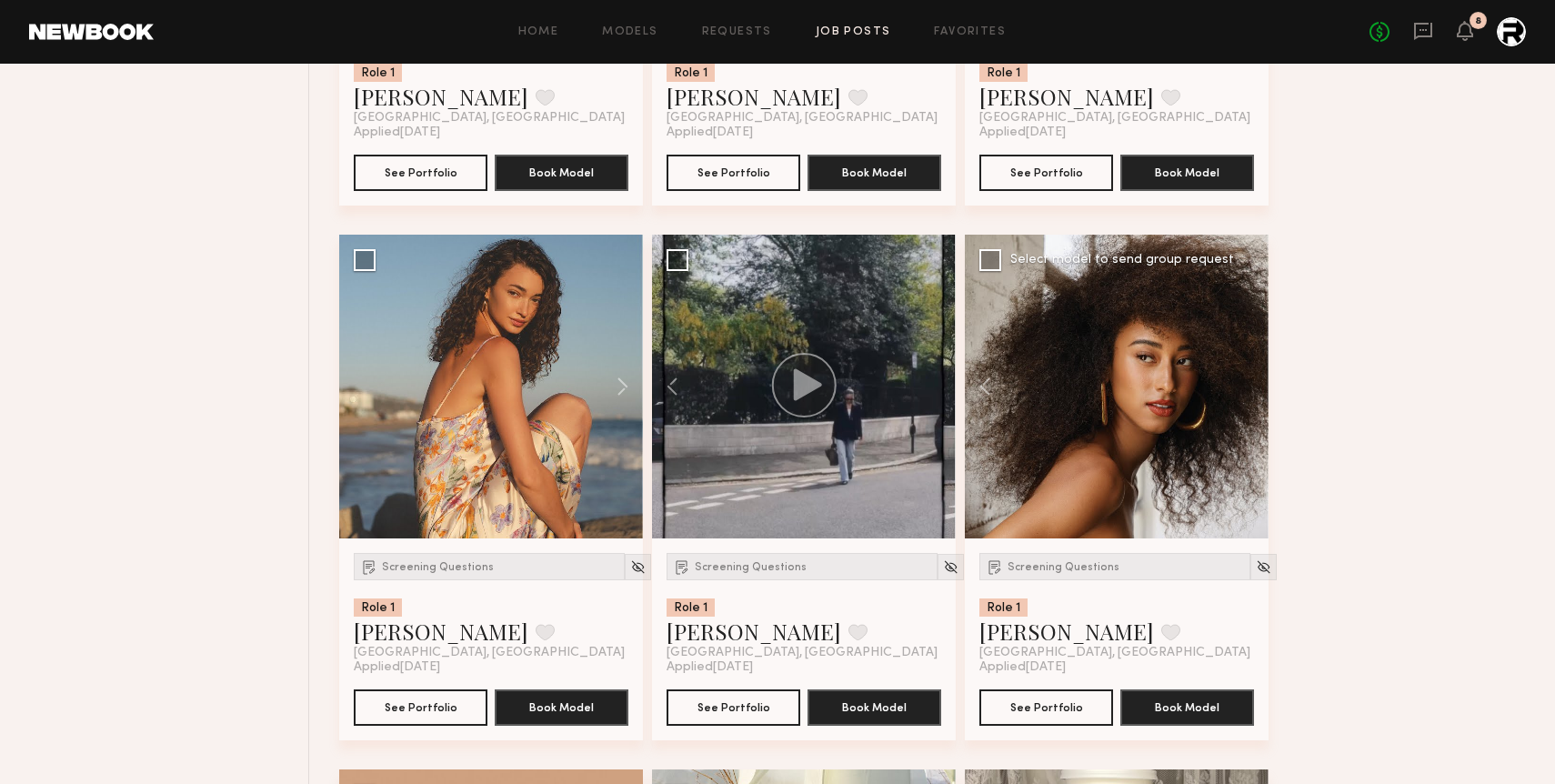
click at [1134, 381] on div at bounding box center [1116, 386] width 303 height 303
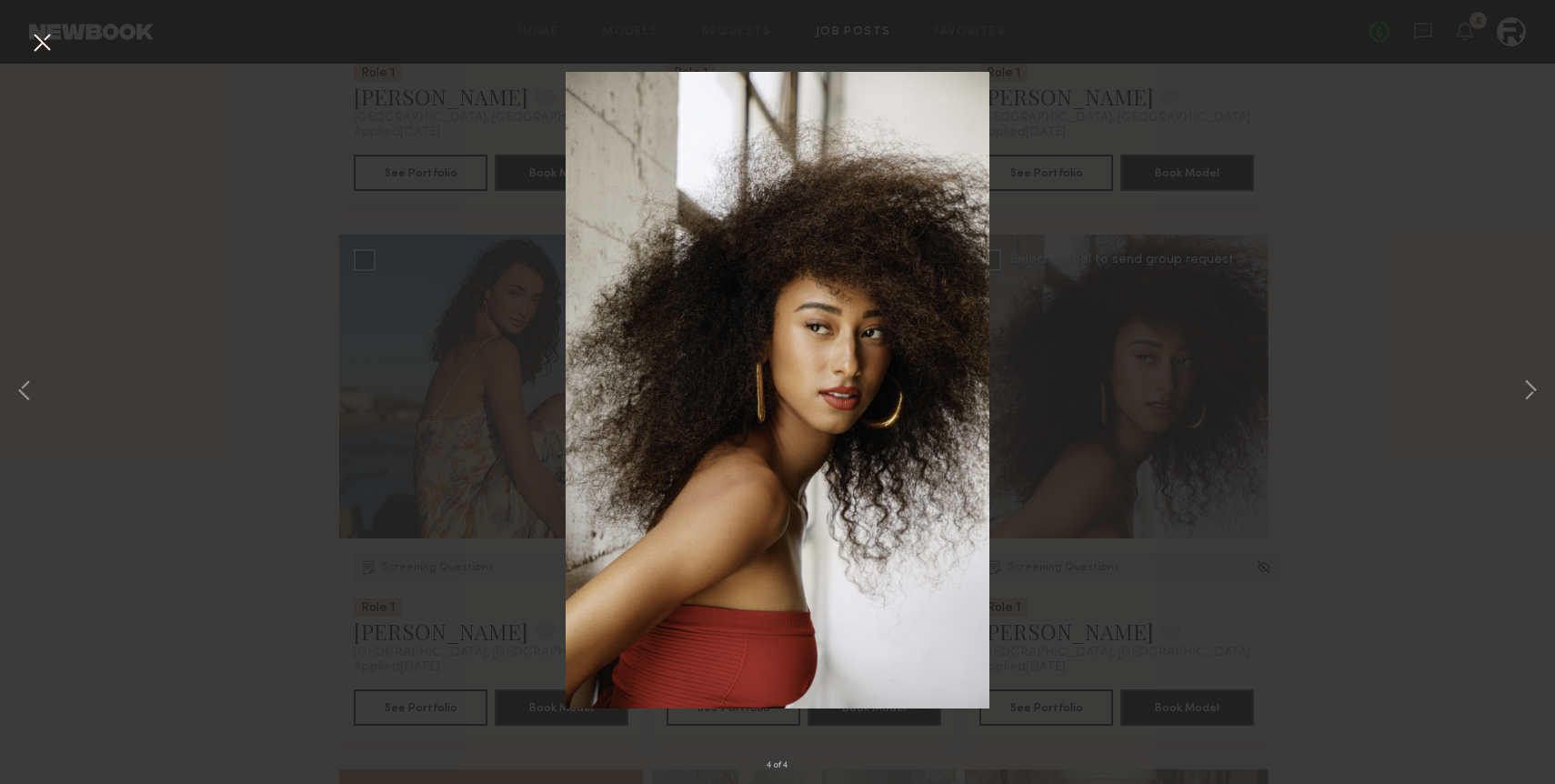
click at [248, 276] on div "4 of 4" at bounding box center [778, 392] width 1555 height 784
click at [38, 43] on button at bounding box center [42, 44] width 30 height 32
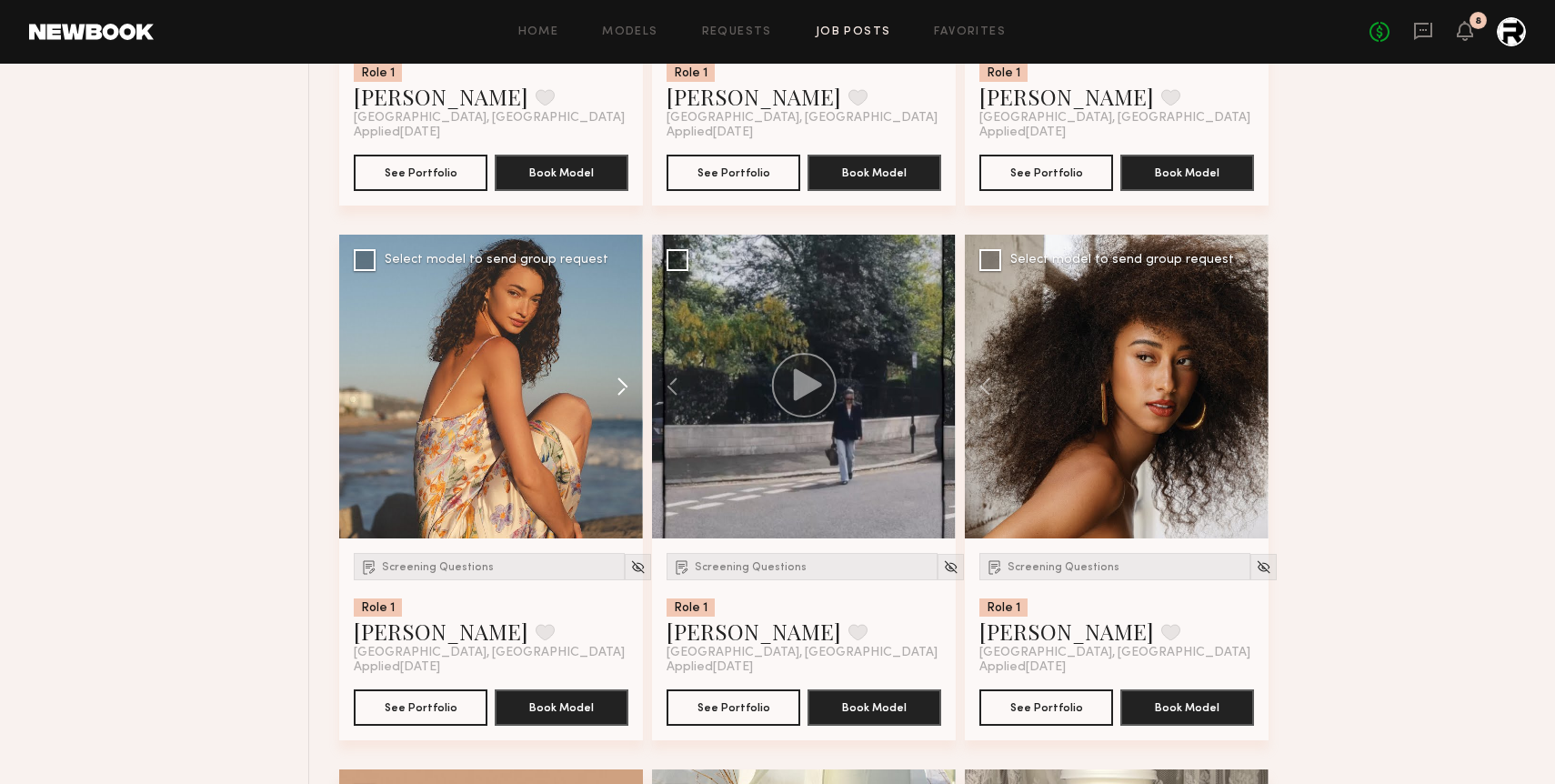
click at [619, 381] on button at bounding box center [613, 386] width 58 height 303
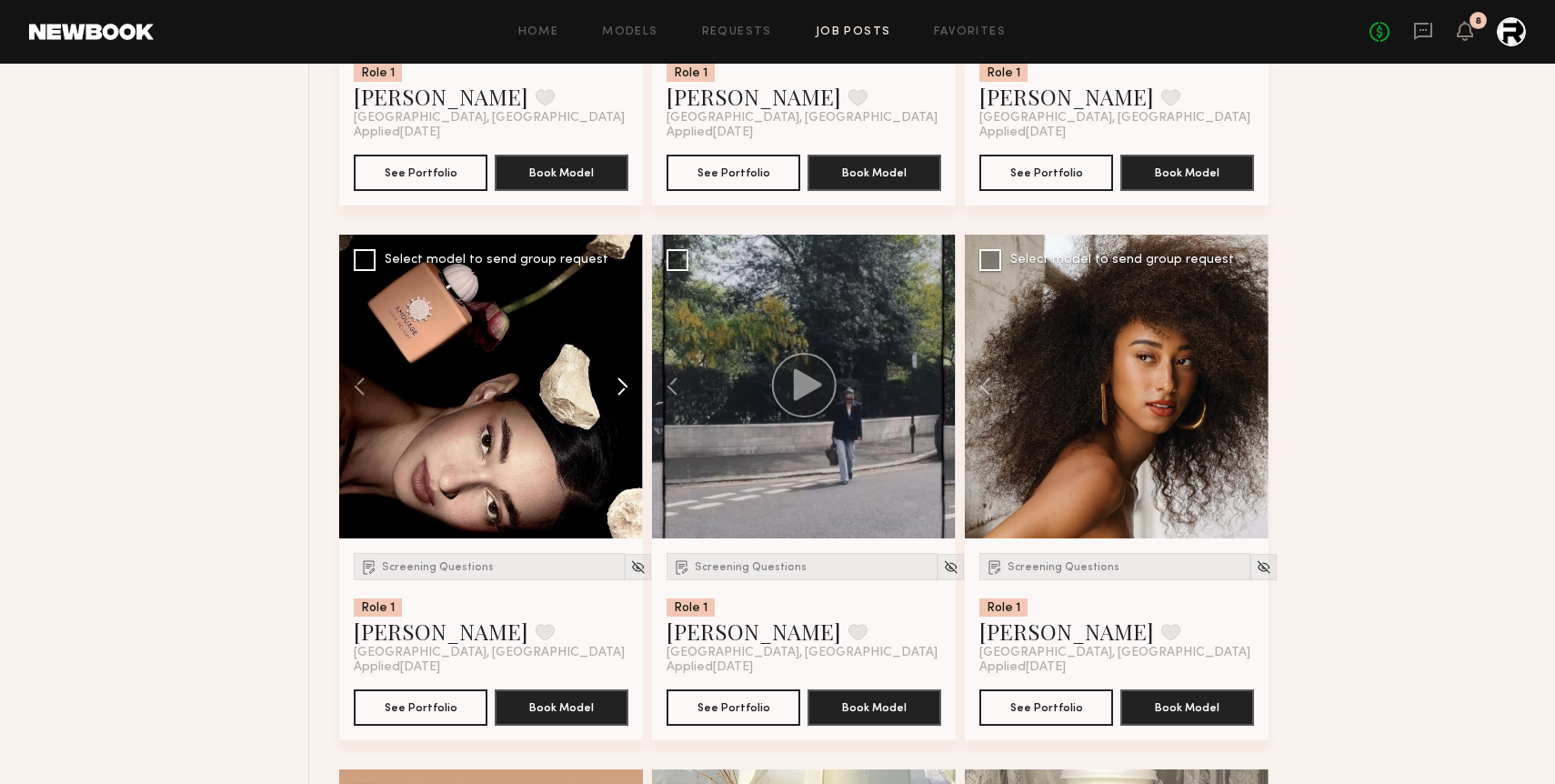
click at [619, 381] on button at bounding box center [613, 386] width 58 height 303
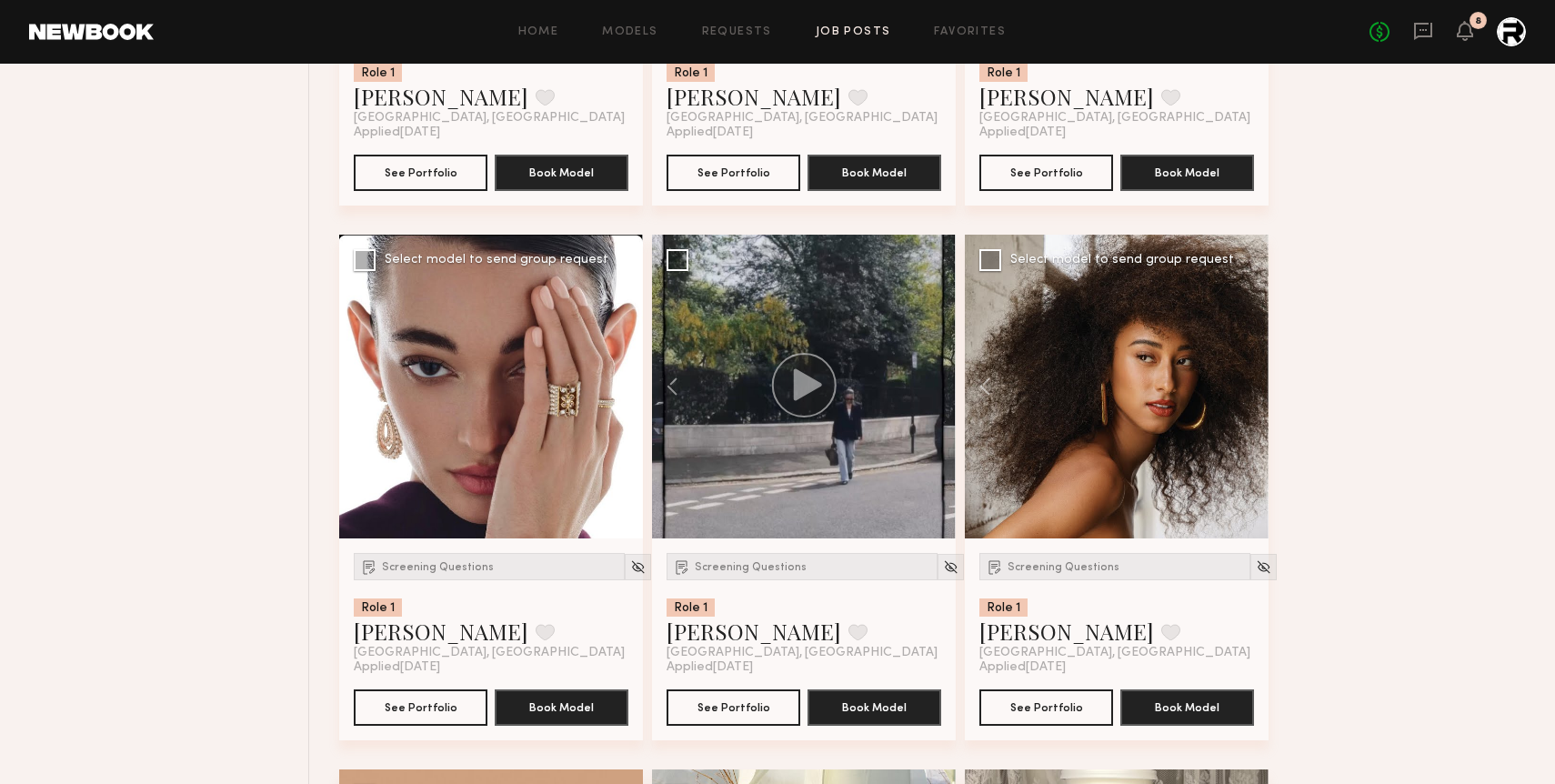
click at [619, 381] on button at bounding box center [613, 386] width 58 height 303
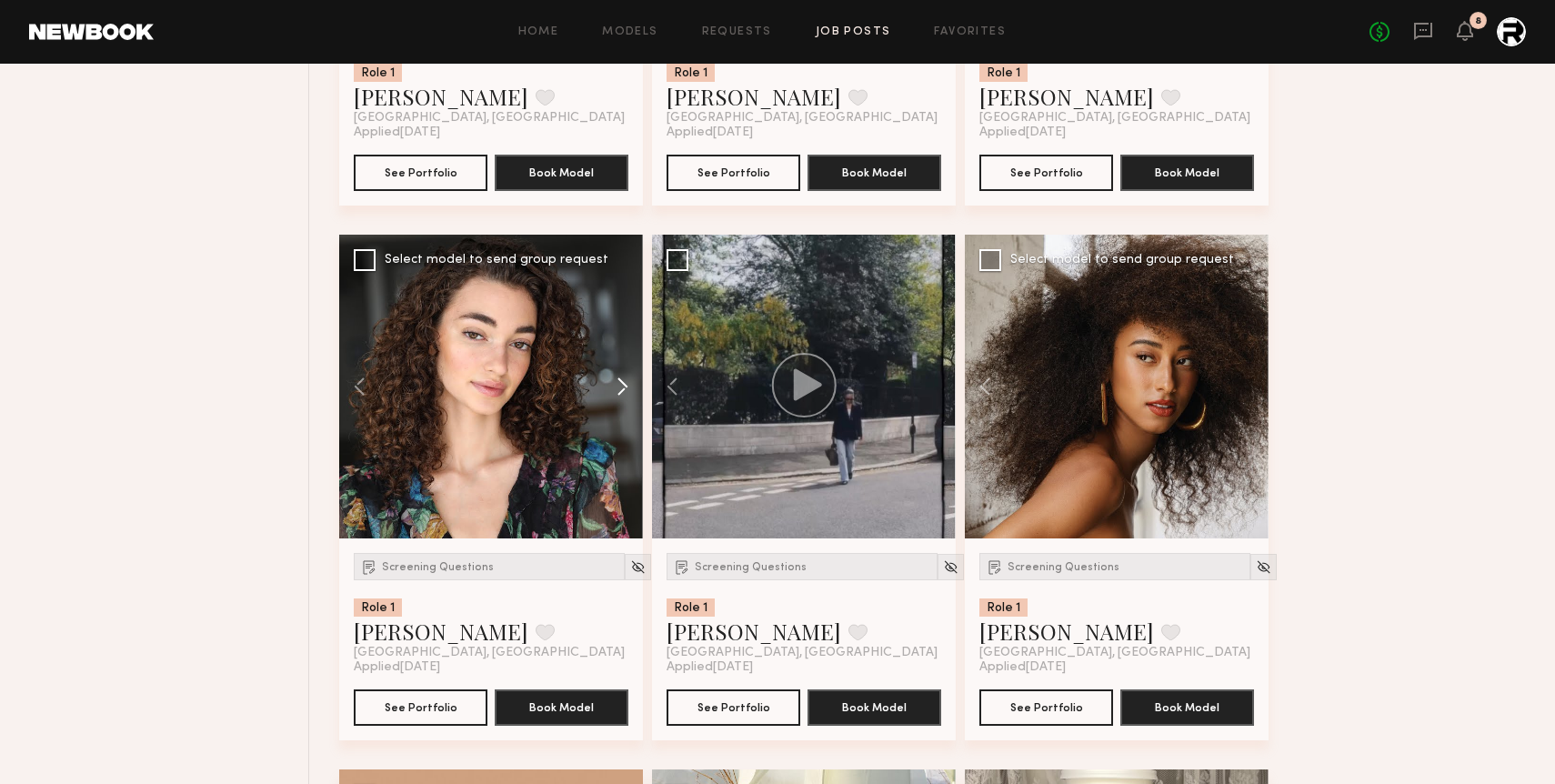
click at [619, 381] on button at bounding box center [613, 386] width 58 height 303
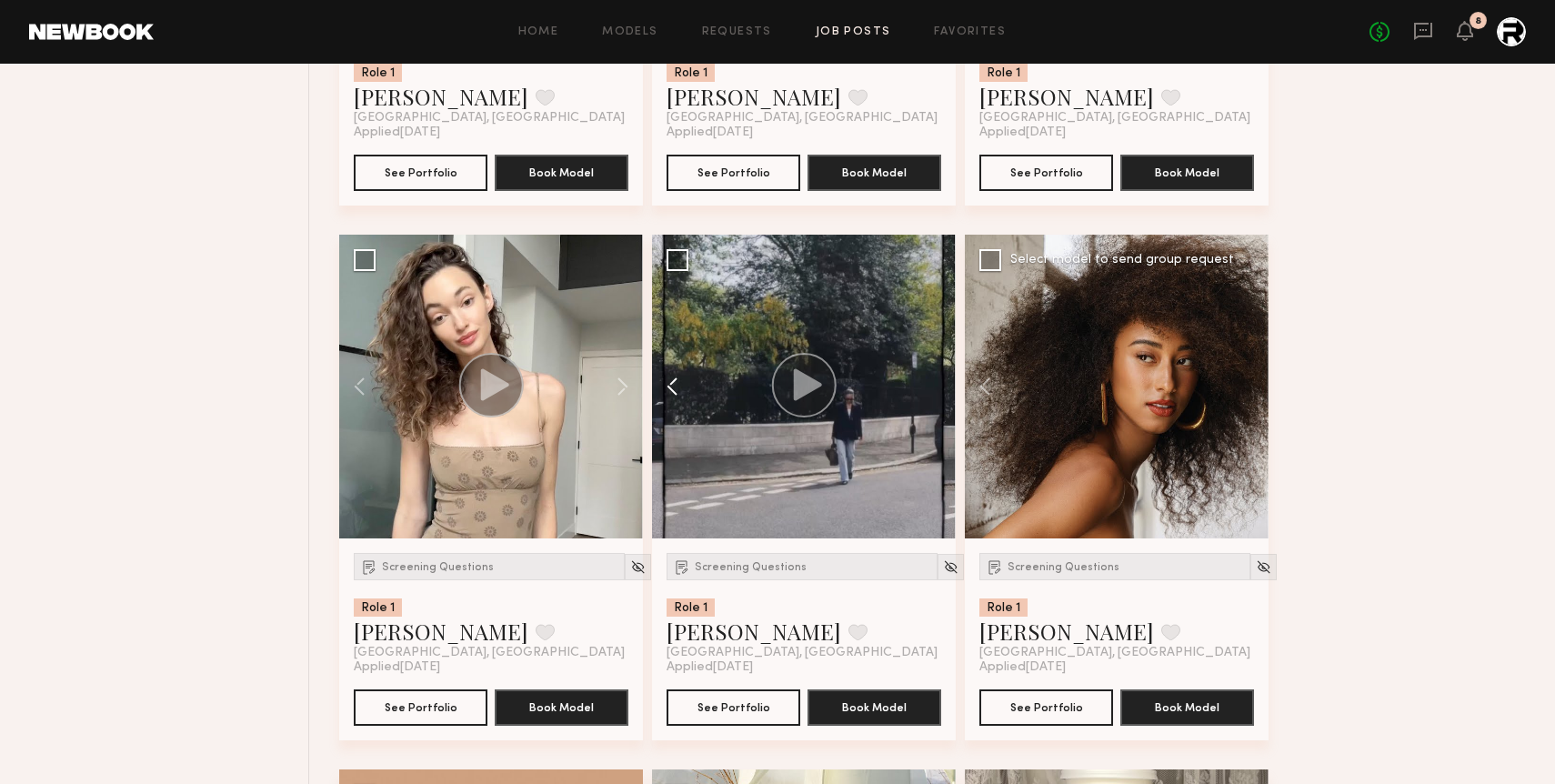
click at [675, 383] on button at bounding box center [680, 386] width 58 height 303
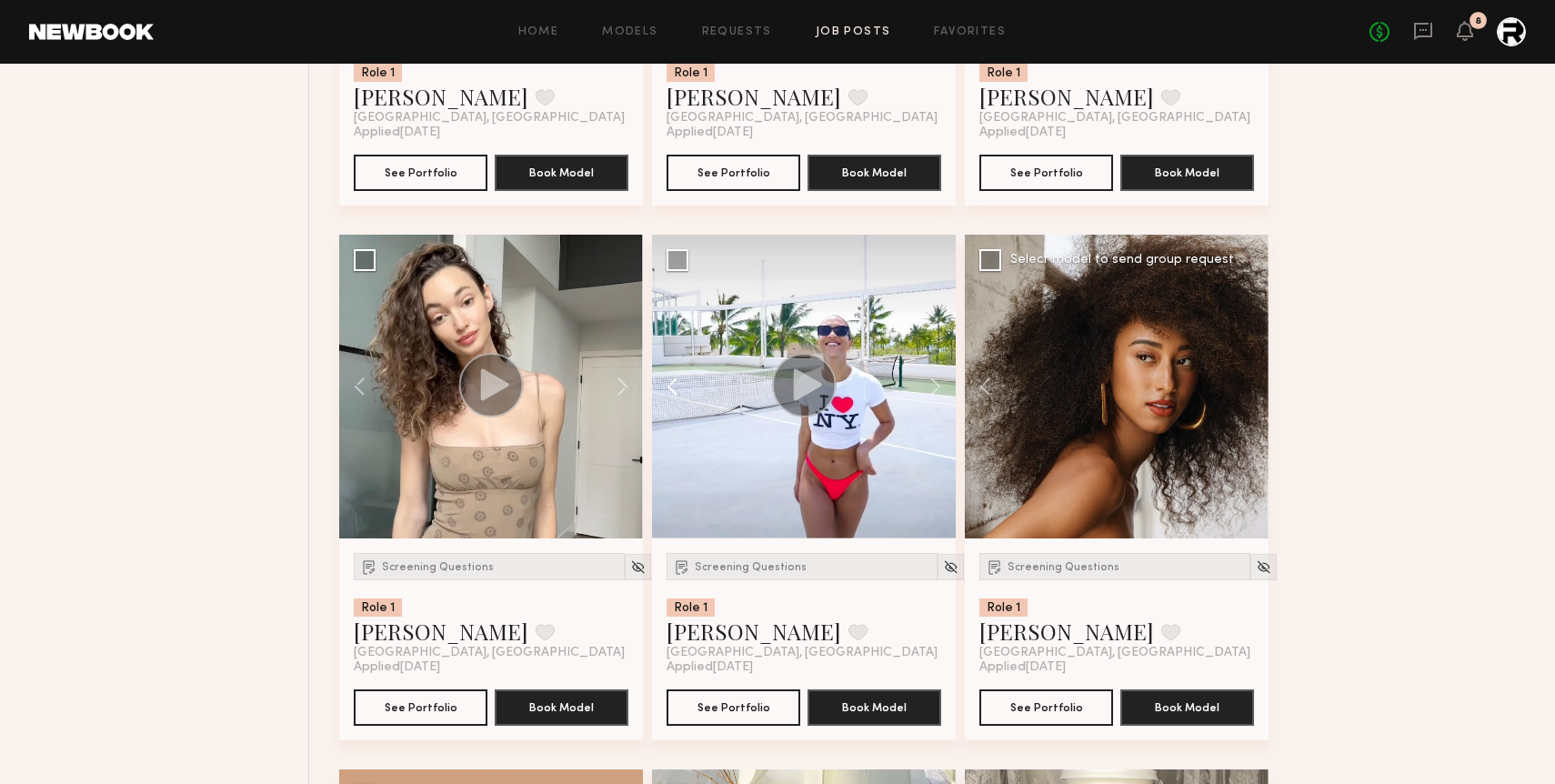
click at [675, 383] on button at bounding box center [680, 386] width 58 height 303
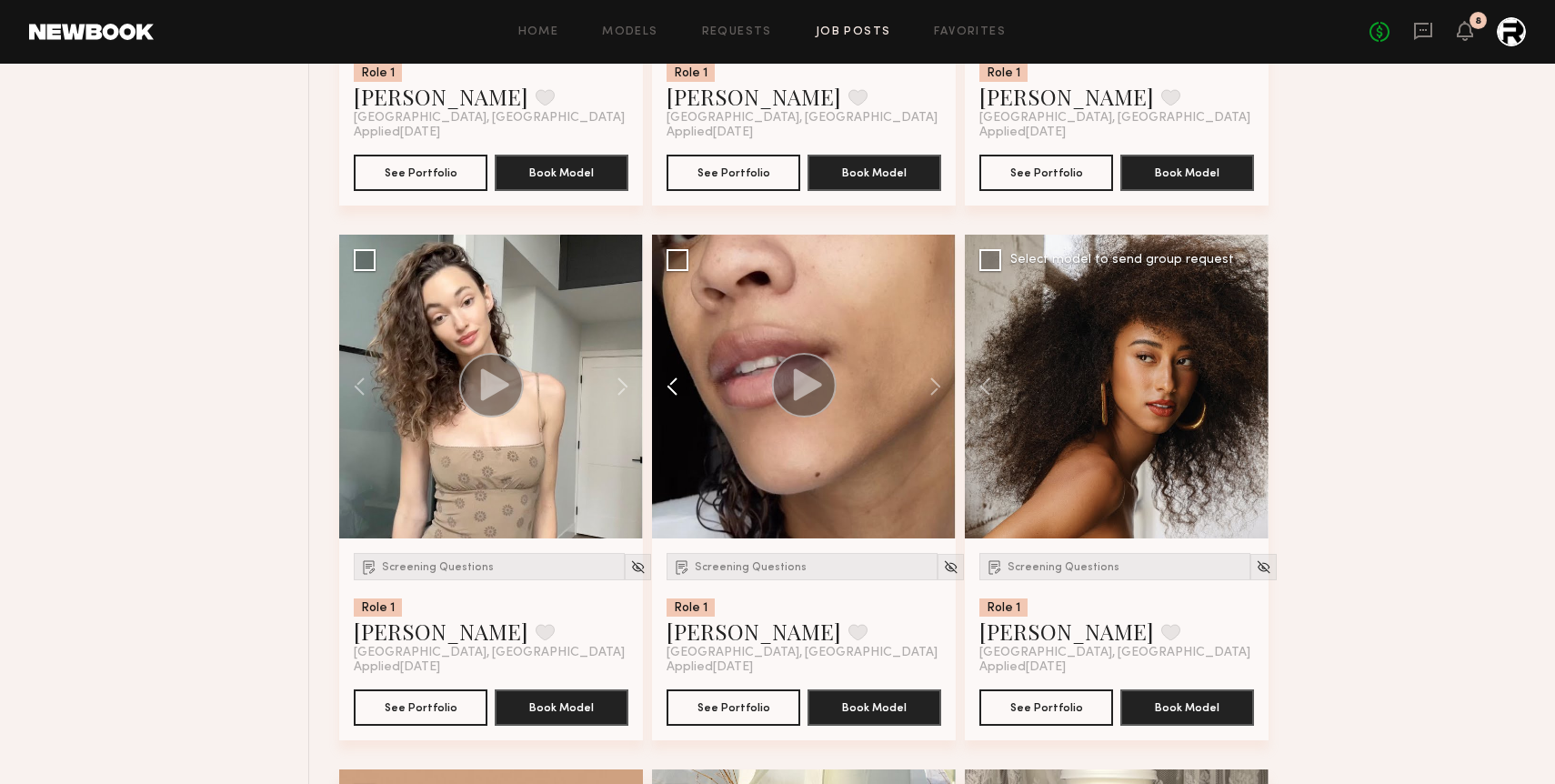
click at [675, 383] on button at bounding box center [680, 386] width 58 height 303
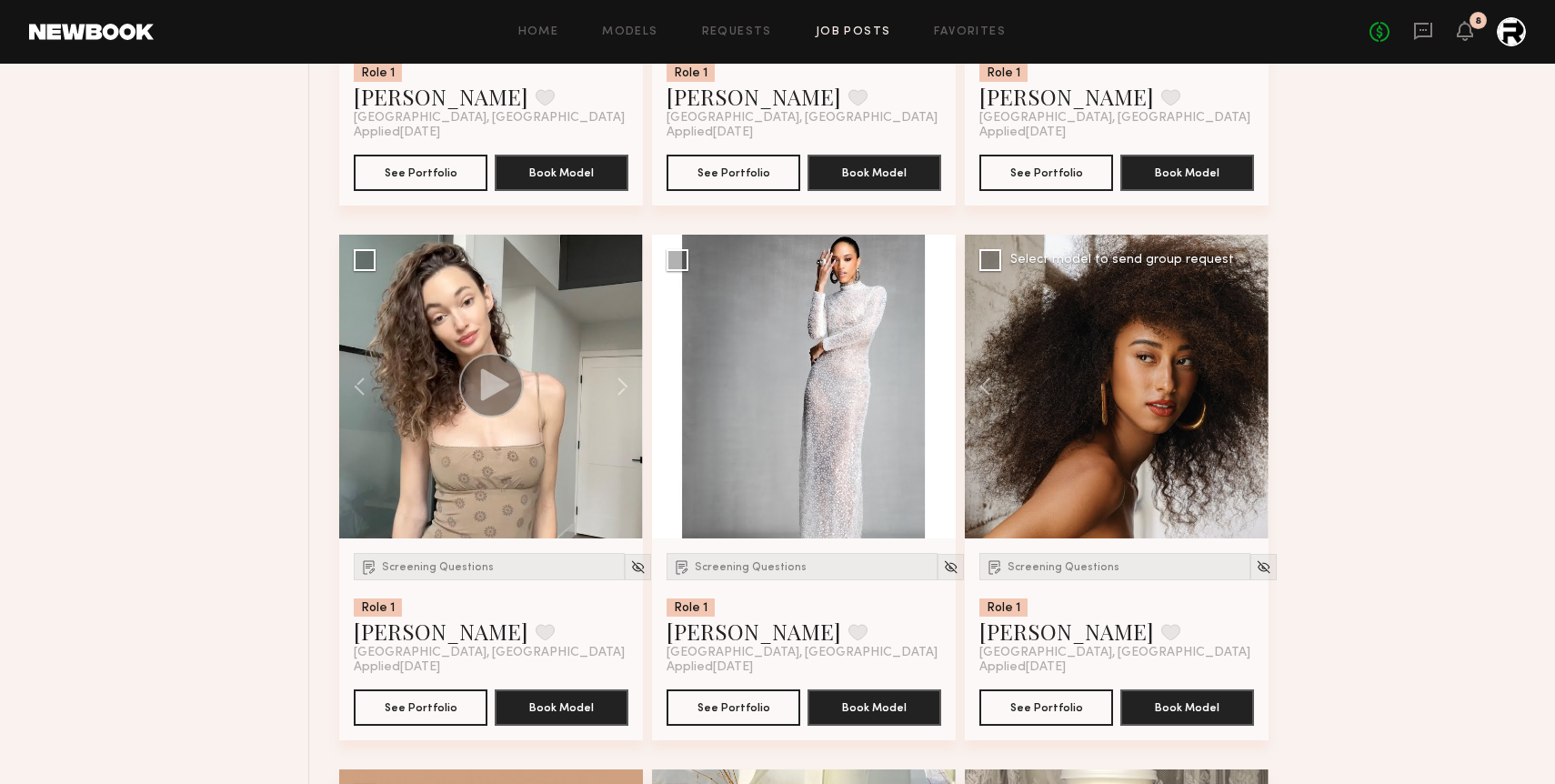
click at [675, 383] on button at bounding box center [680, 386] width 58 height 303
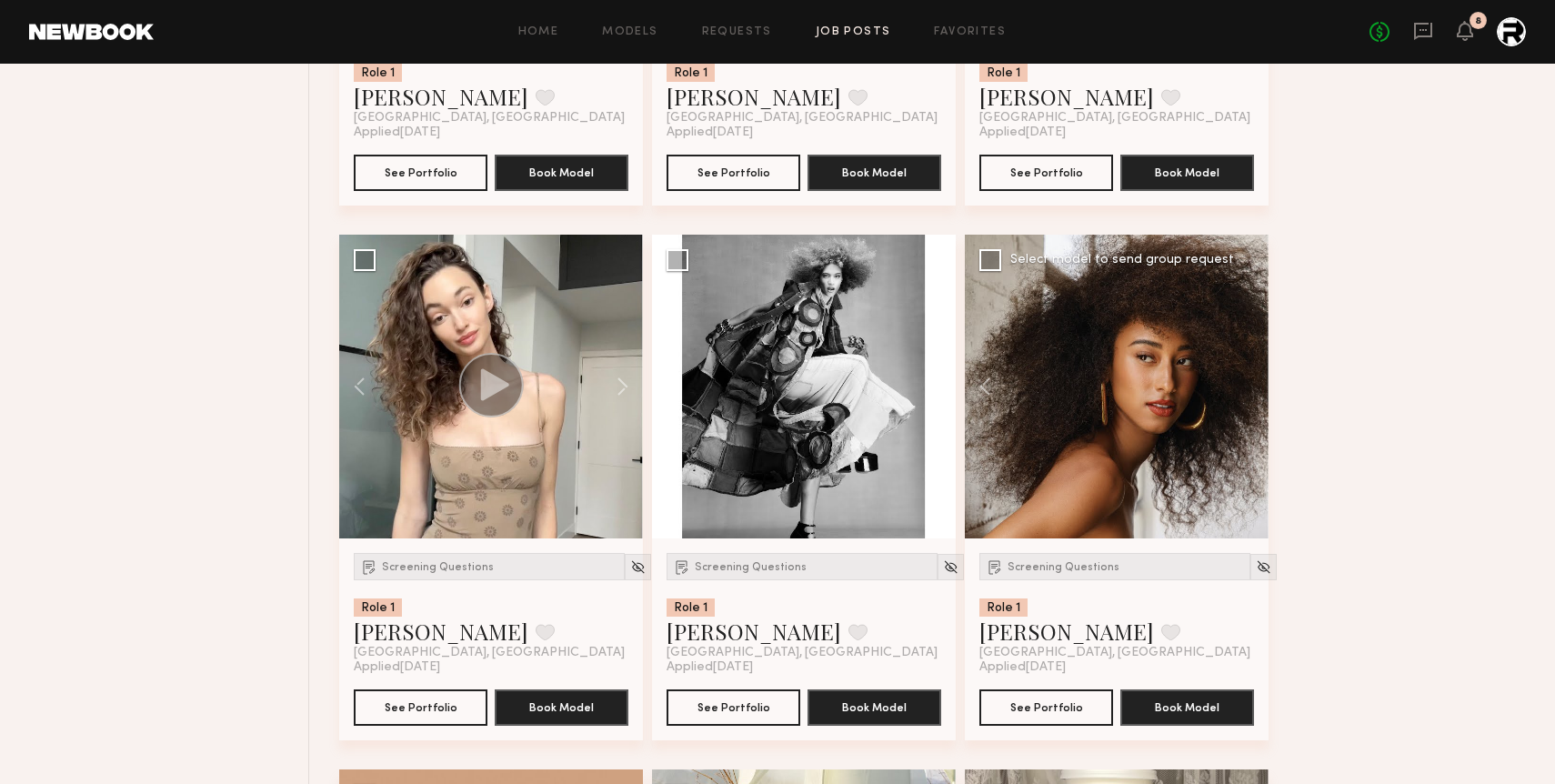
click at [675, 383] on button at bounding box center [680, 386] width 58 height 303
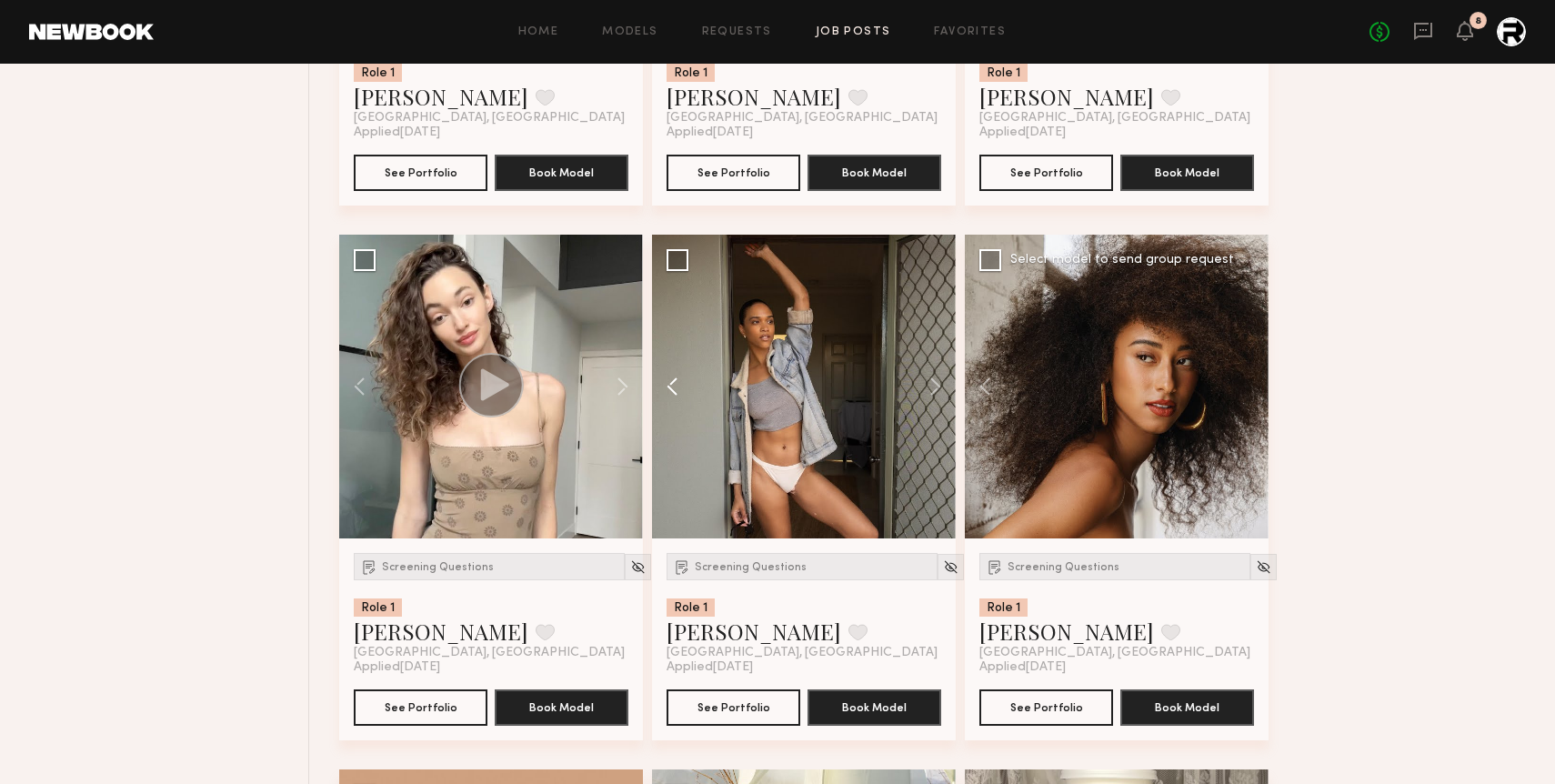
click at [675, 383] on button at bounding box center [680, 386] width 58 height 303
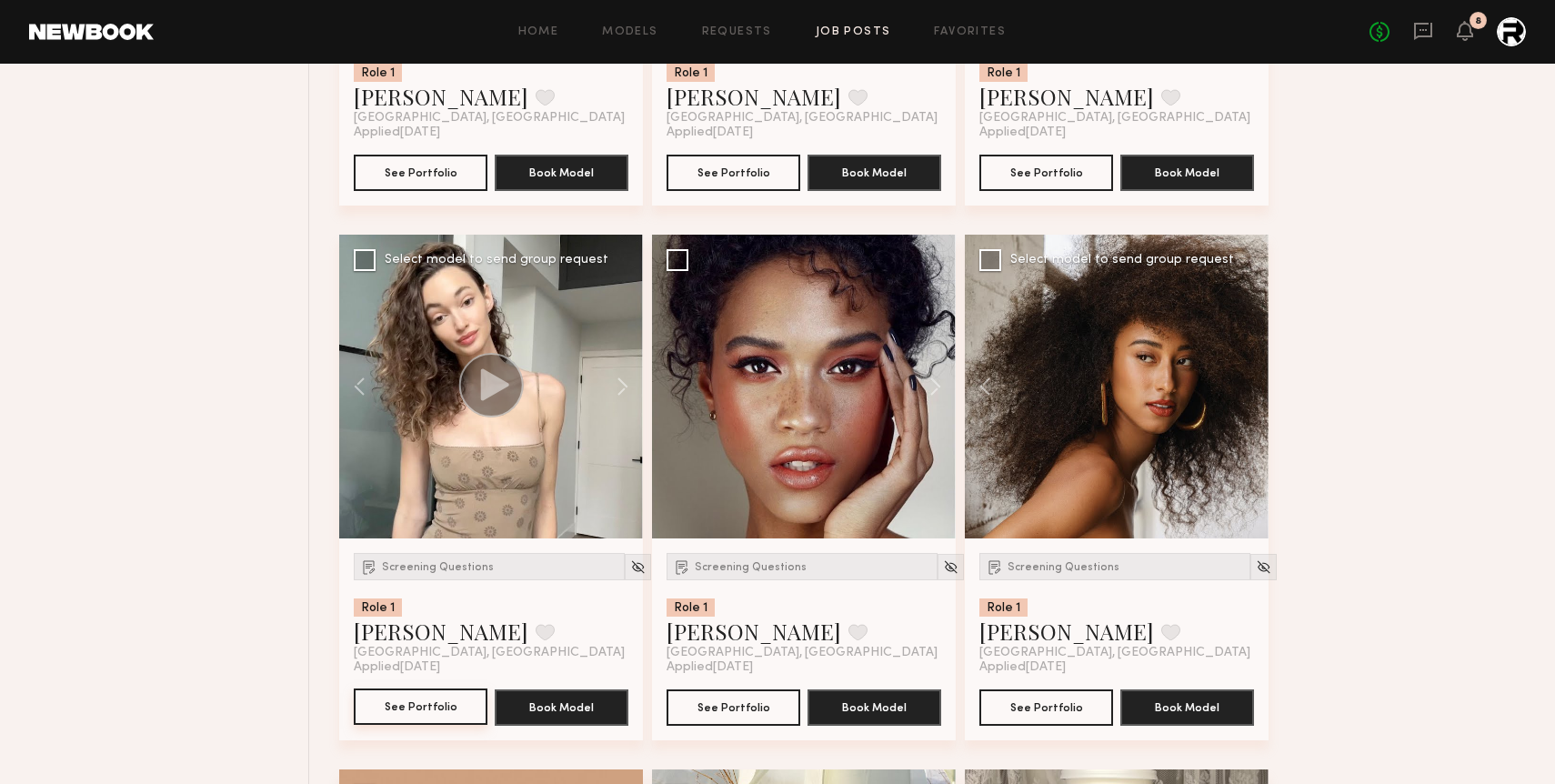
click at [418, 719] on button "See Portfolio" at bounding box center [421, 707] width 134 height 36
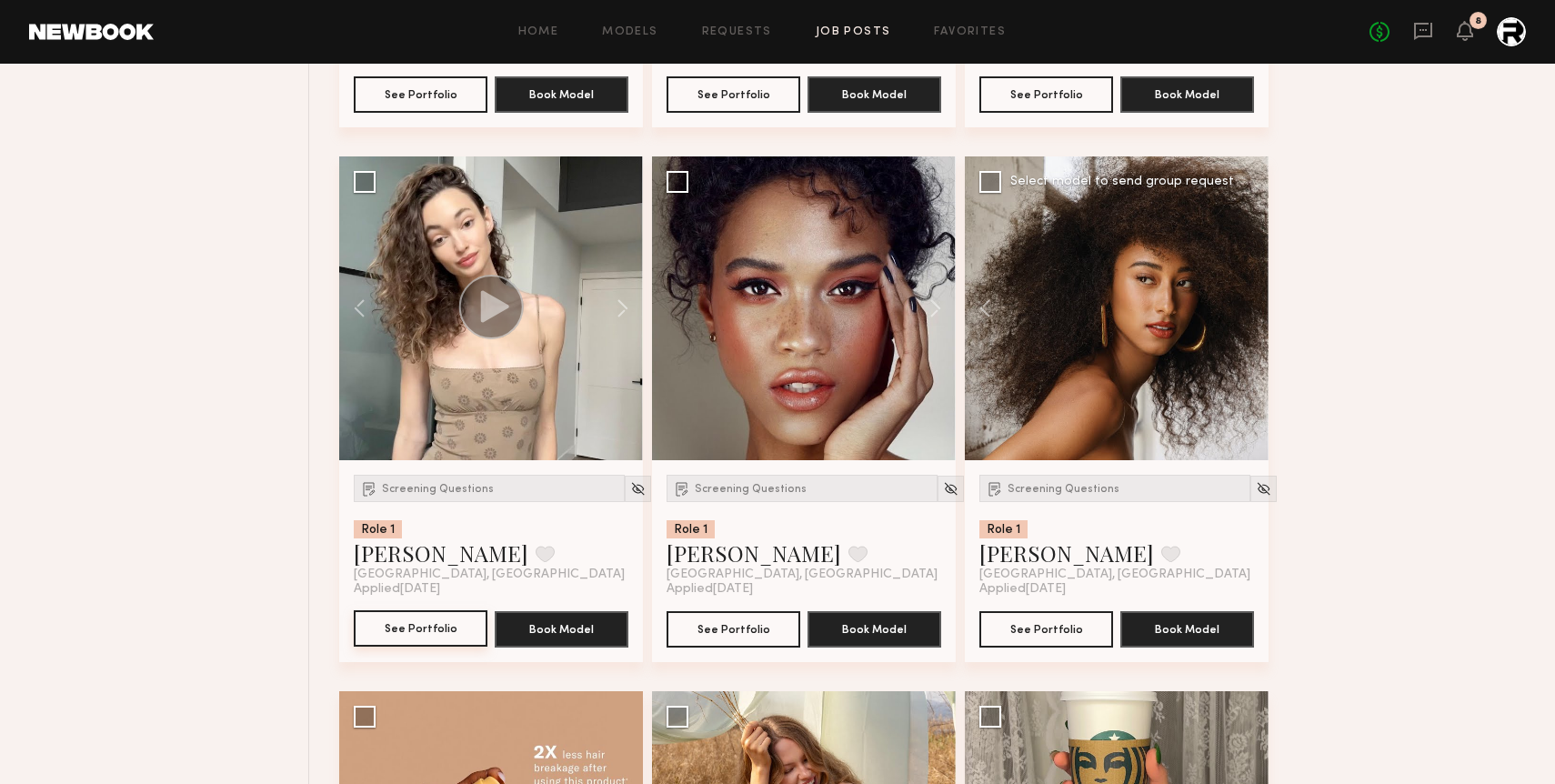
scroll to position [2320, 0]
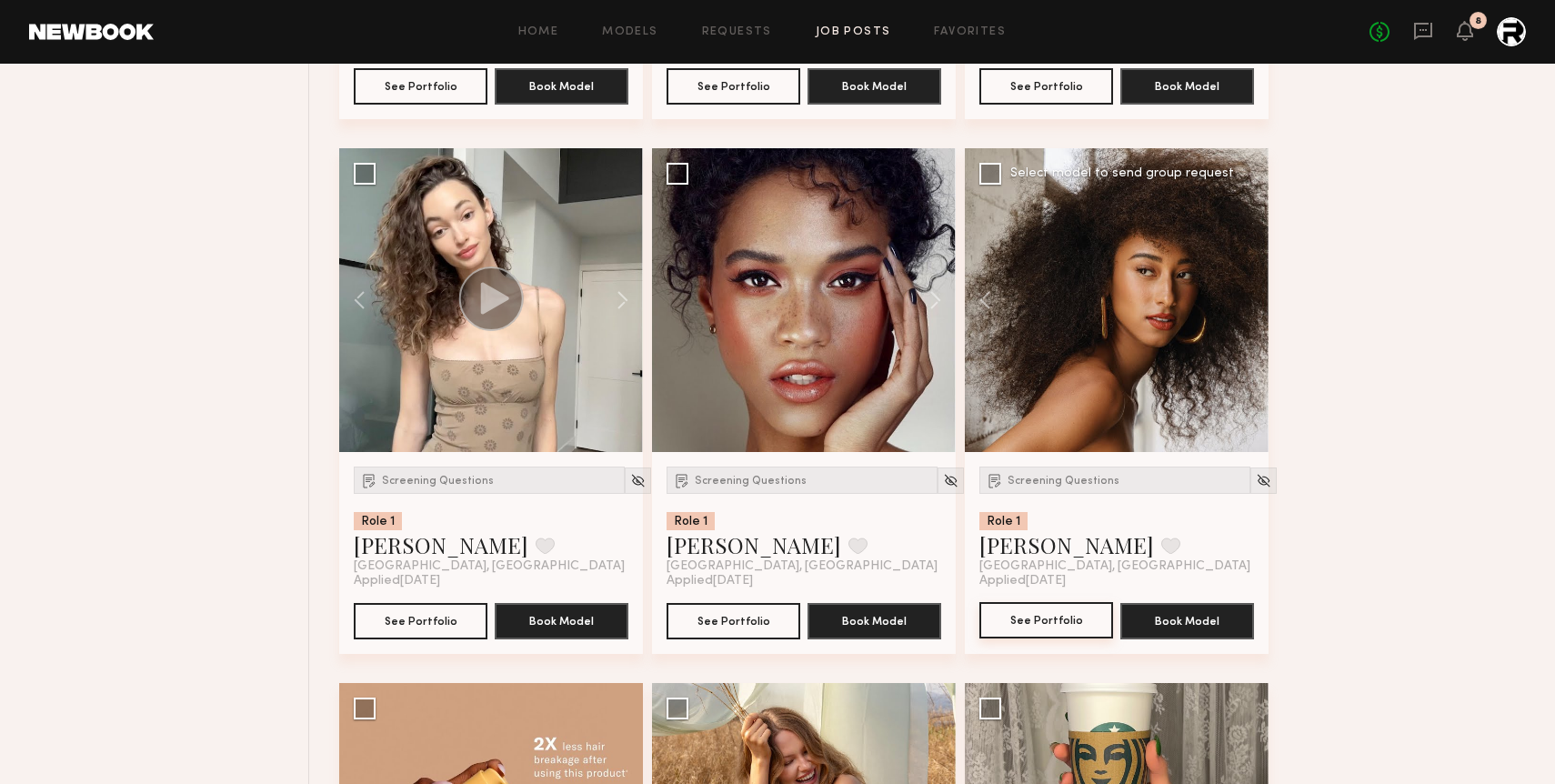
click at [1047, 621] on button "See Portfolio" at bounding box center [1047, 620] width 134 height 36
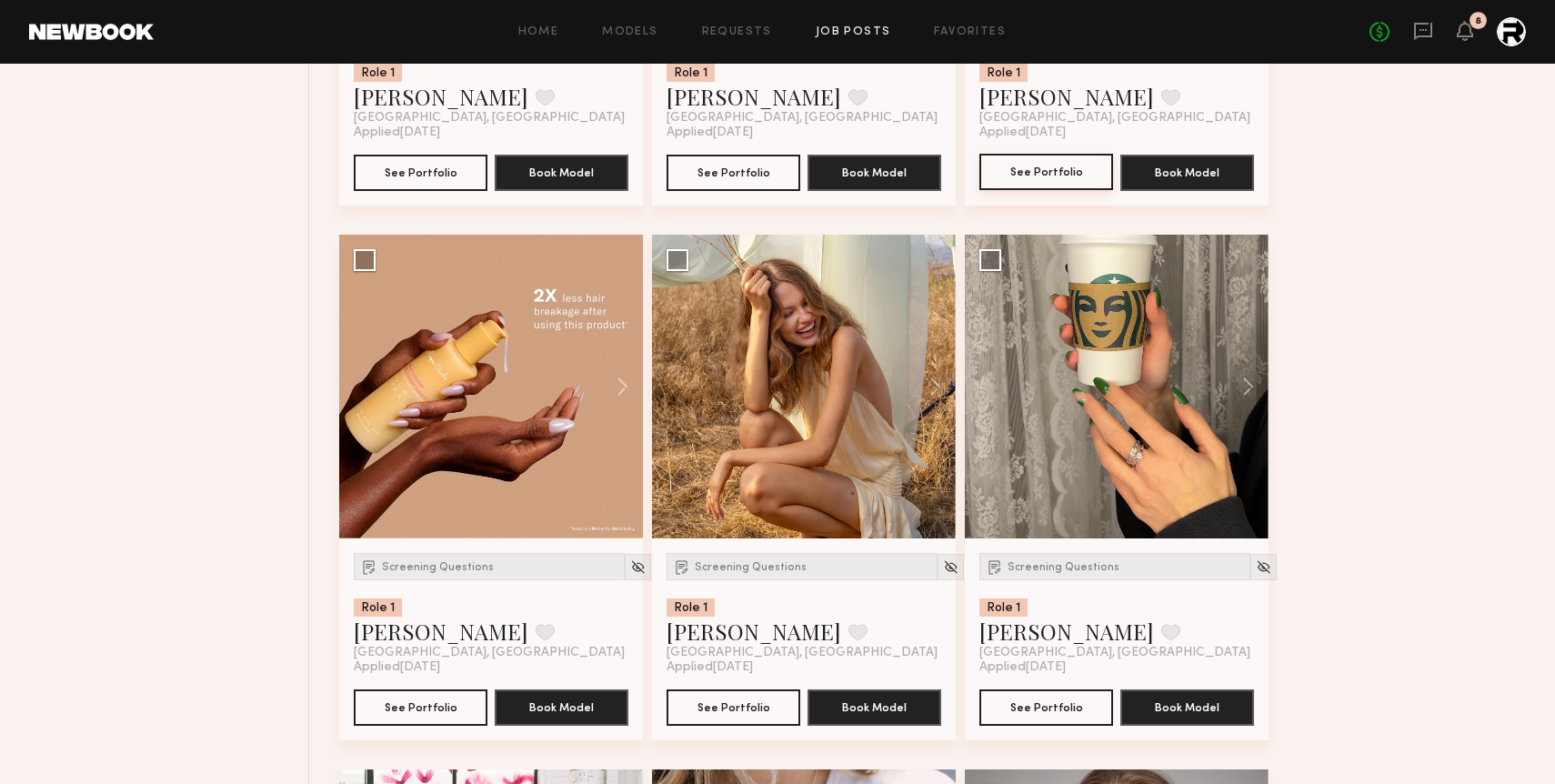
scroll to position [2773, 0]
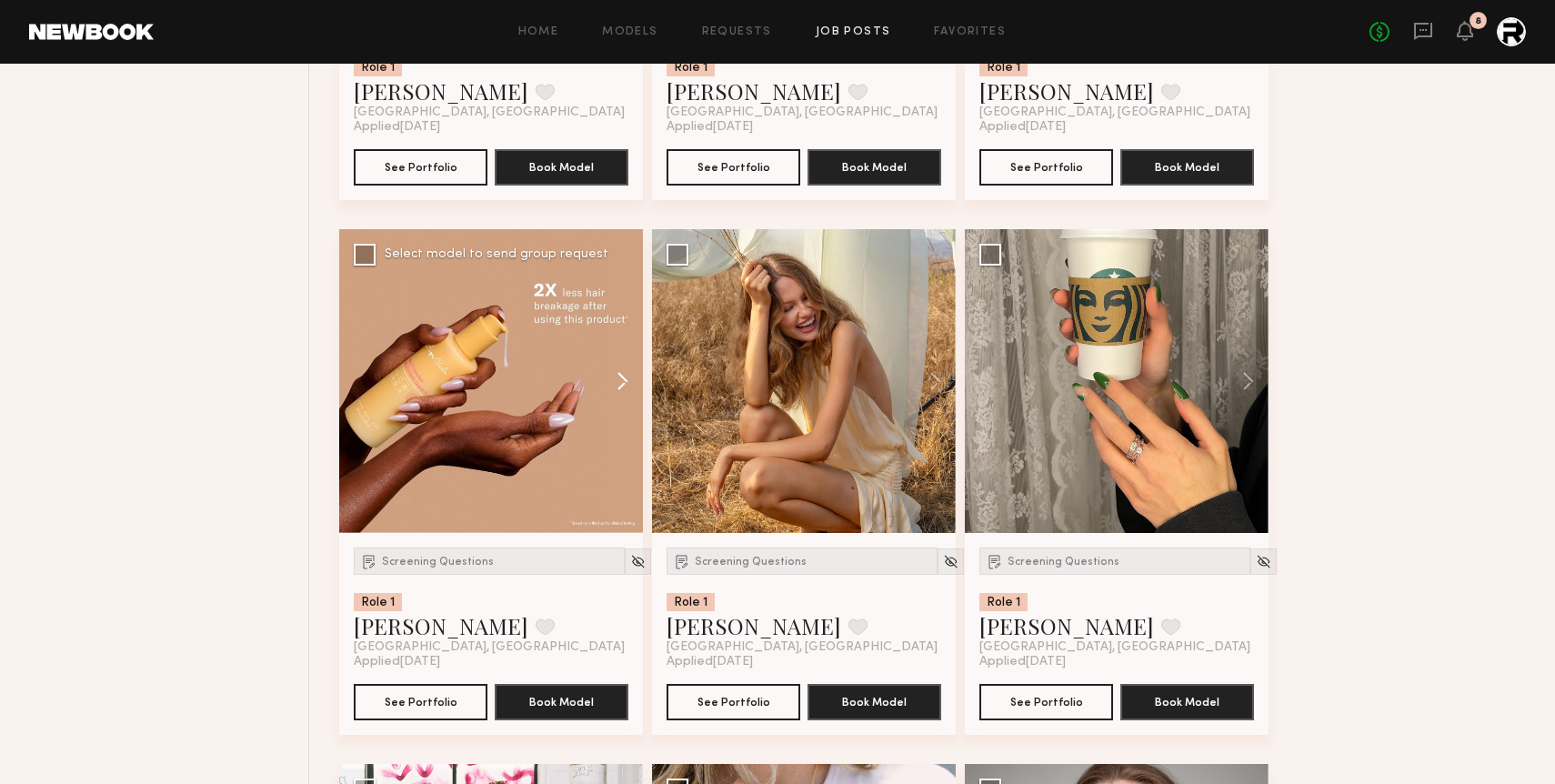
click at [623, 373] on button at bounding box center [613, 381] width 58 height 303
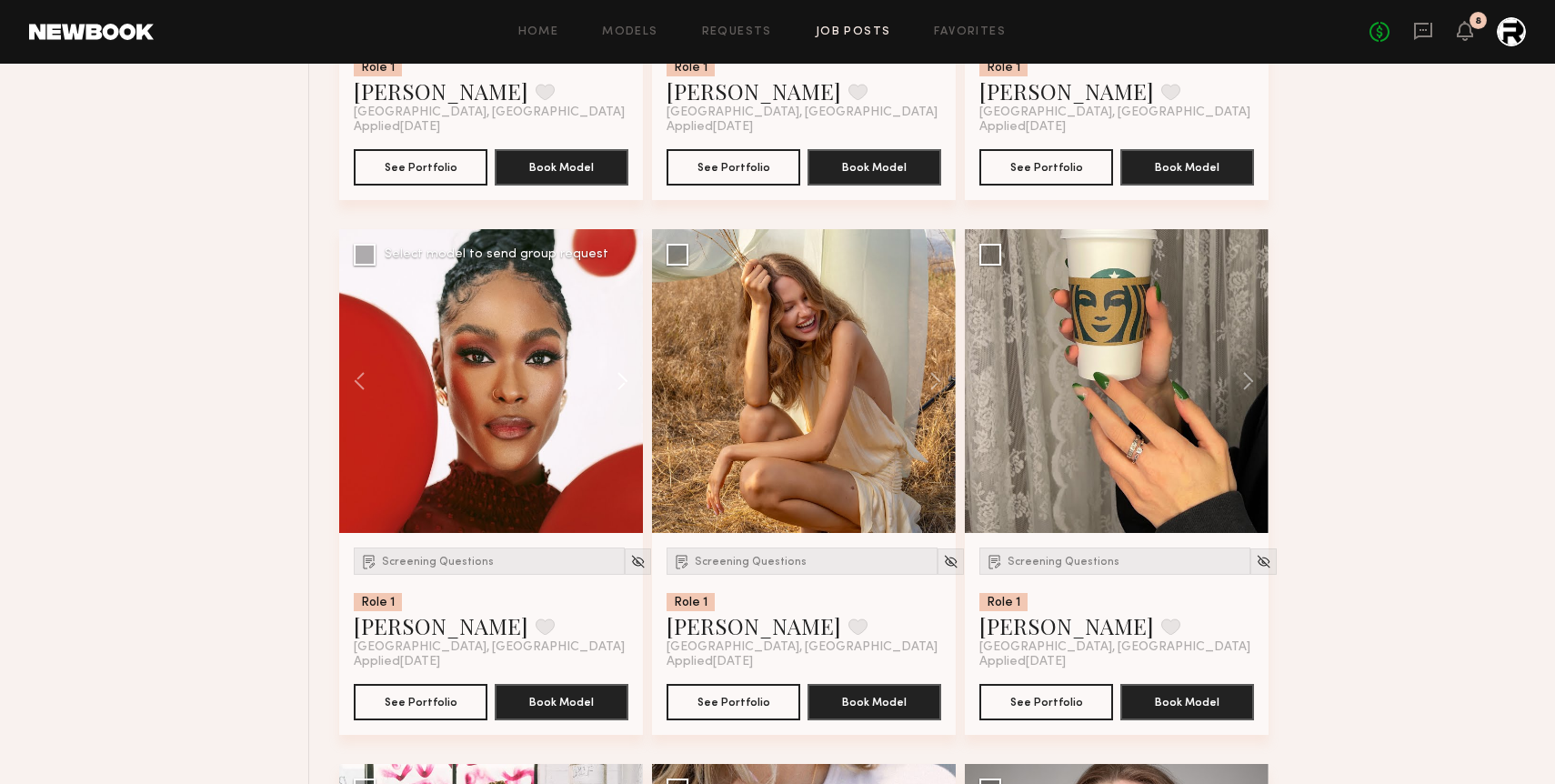
click at [623, 373] on button at bounding box center [613, 381] width 58 height 303
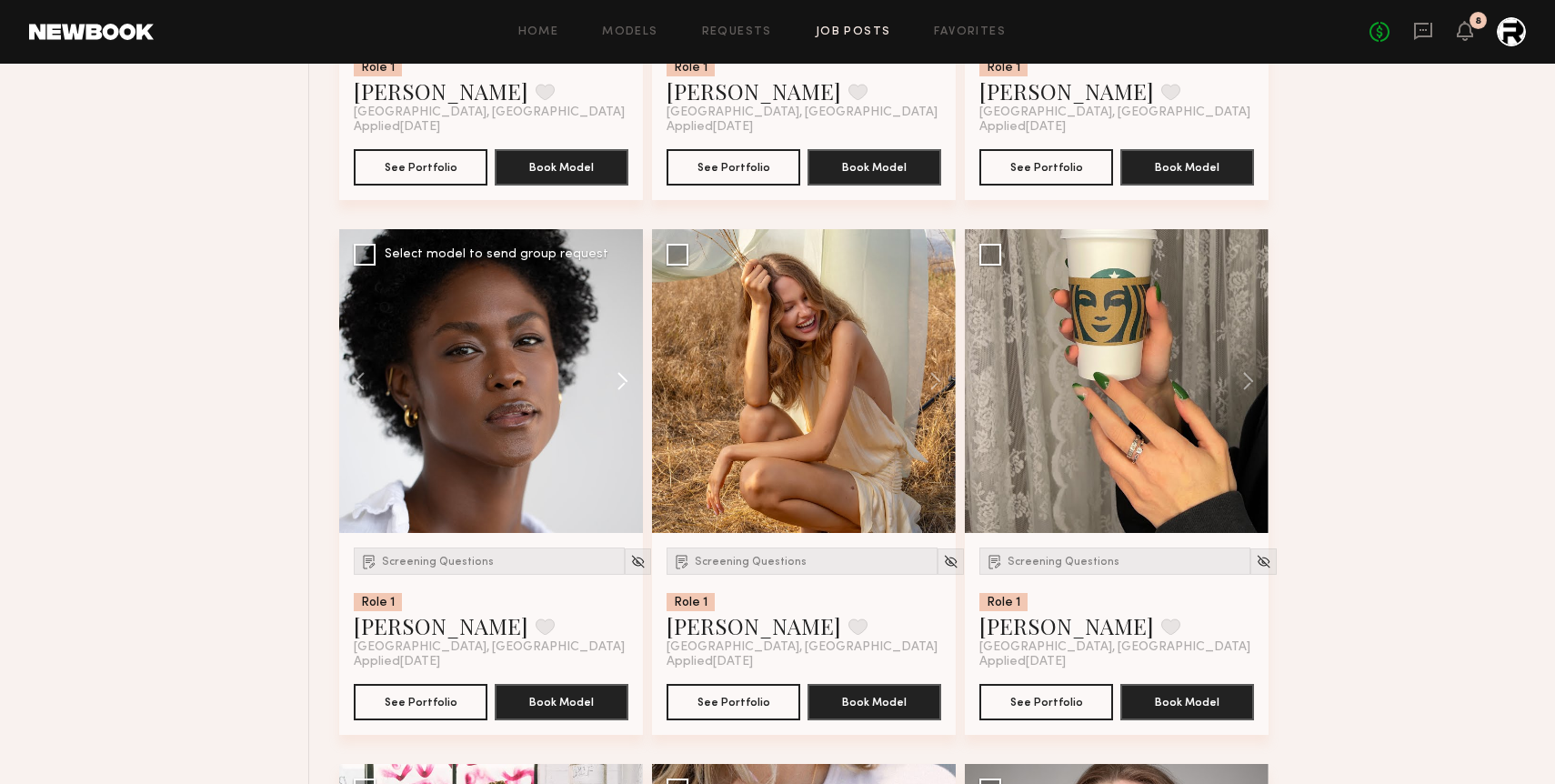
click at [623, 373] on button at bounding box center [613, 381] width 58 height 303
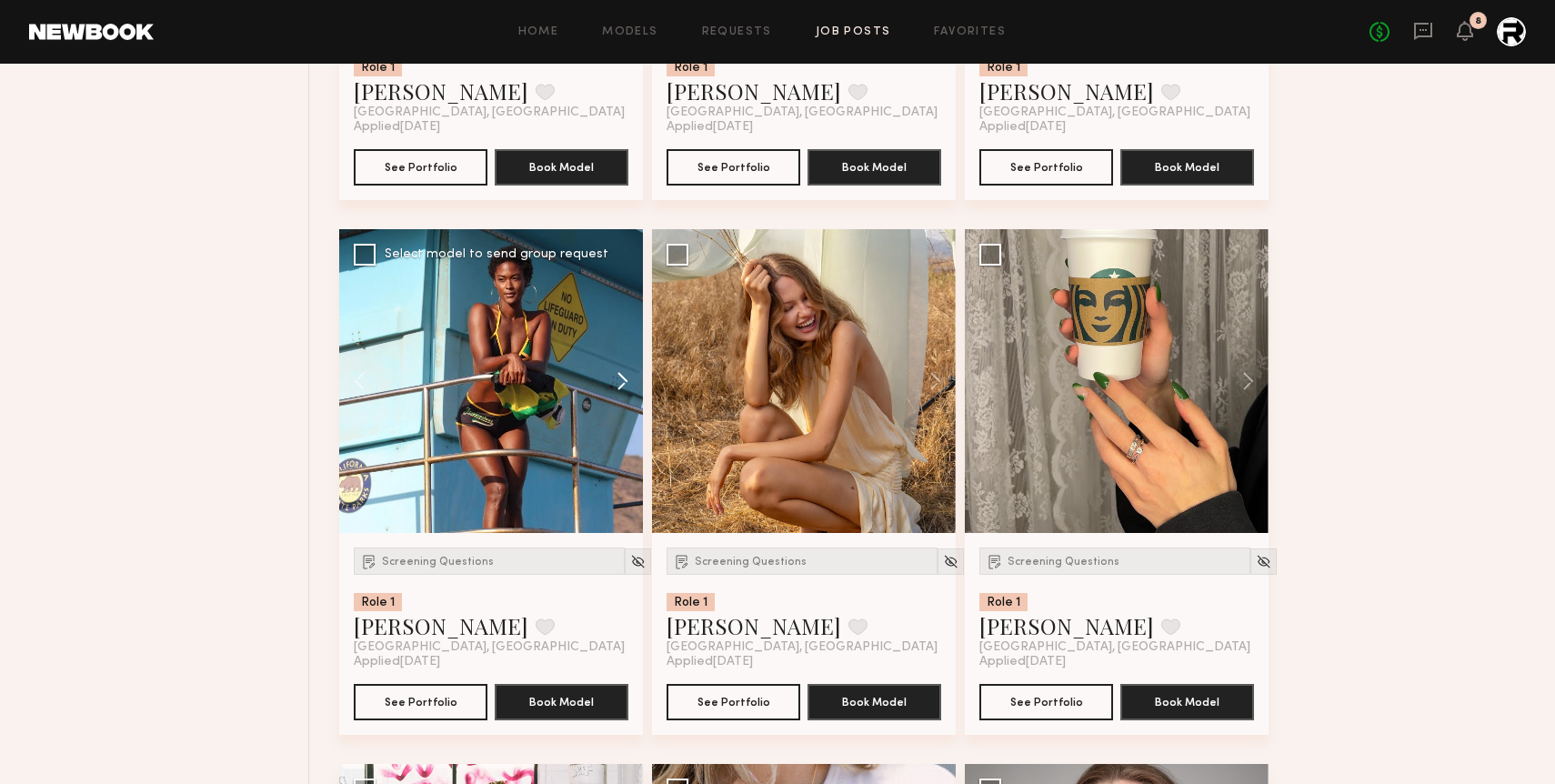
click at [623, 373] on button at bounding box center [613, 381] width 58 height 303
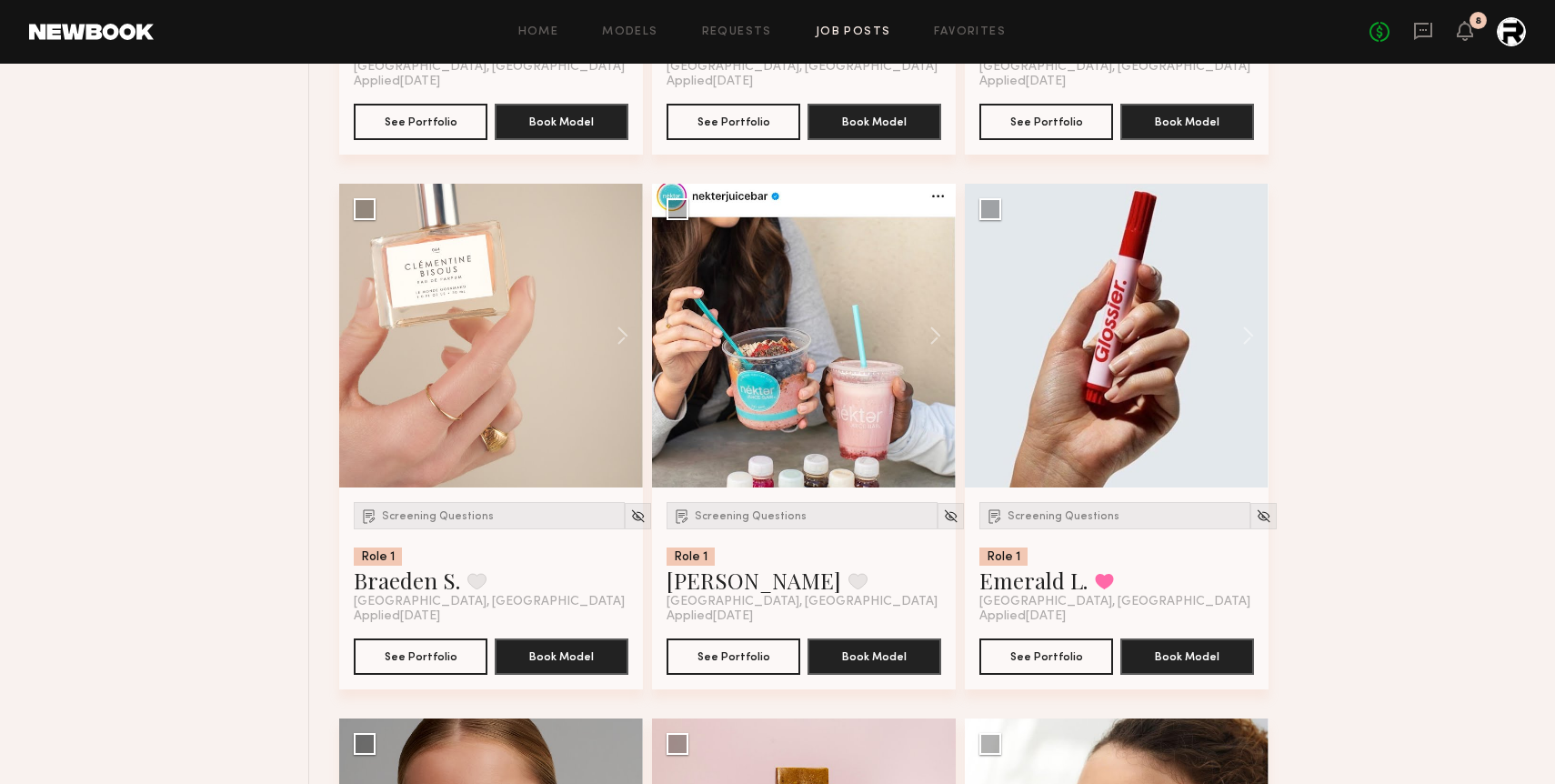
scroll to position [4956, 0]
click at [1134, 332] on button at bounding box center [1239, 337] width 58 height 303
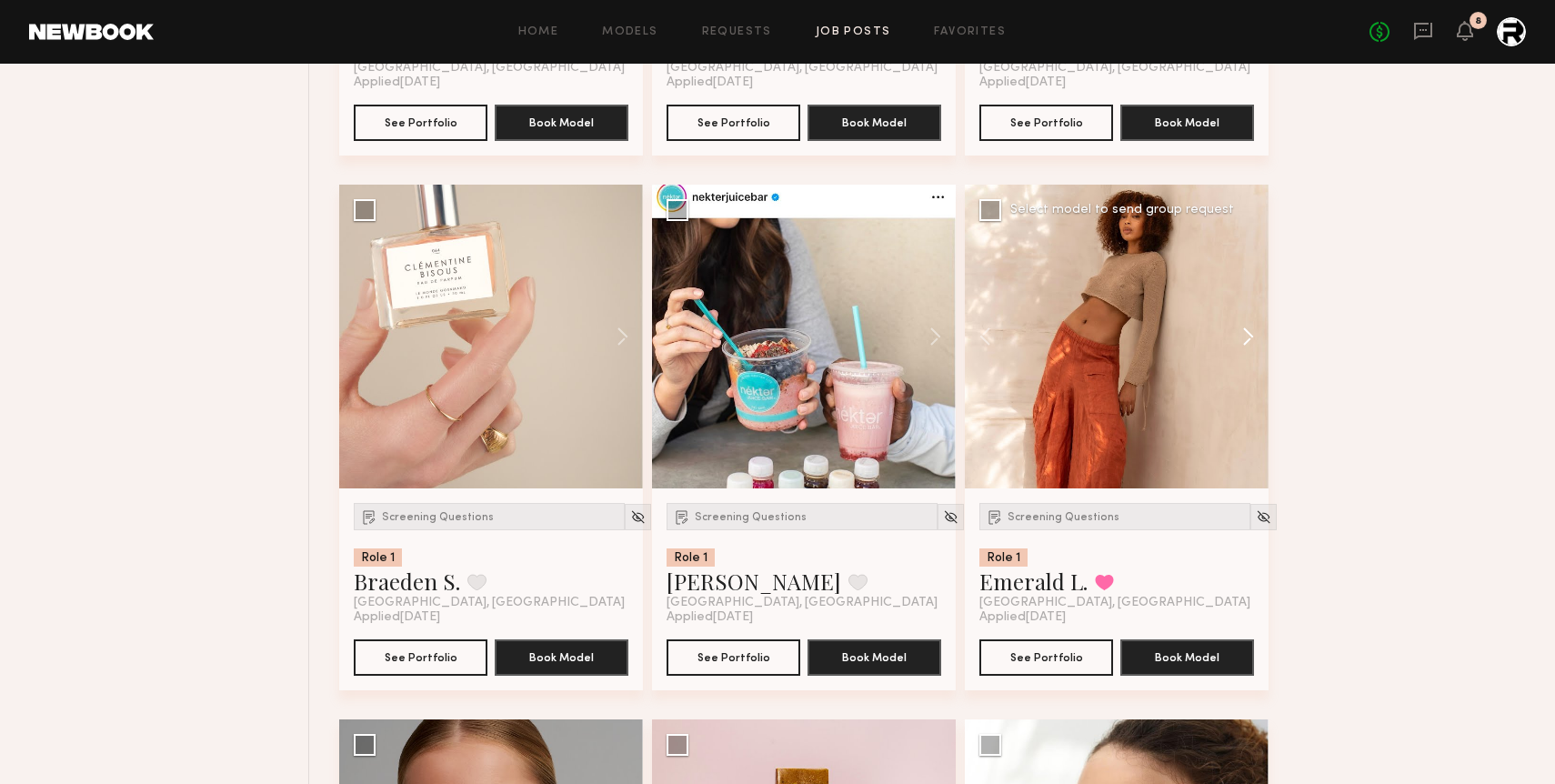
click at [1134, 332] on button at bounding box center [1239, 337] width 58 height 303
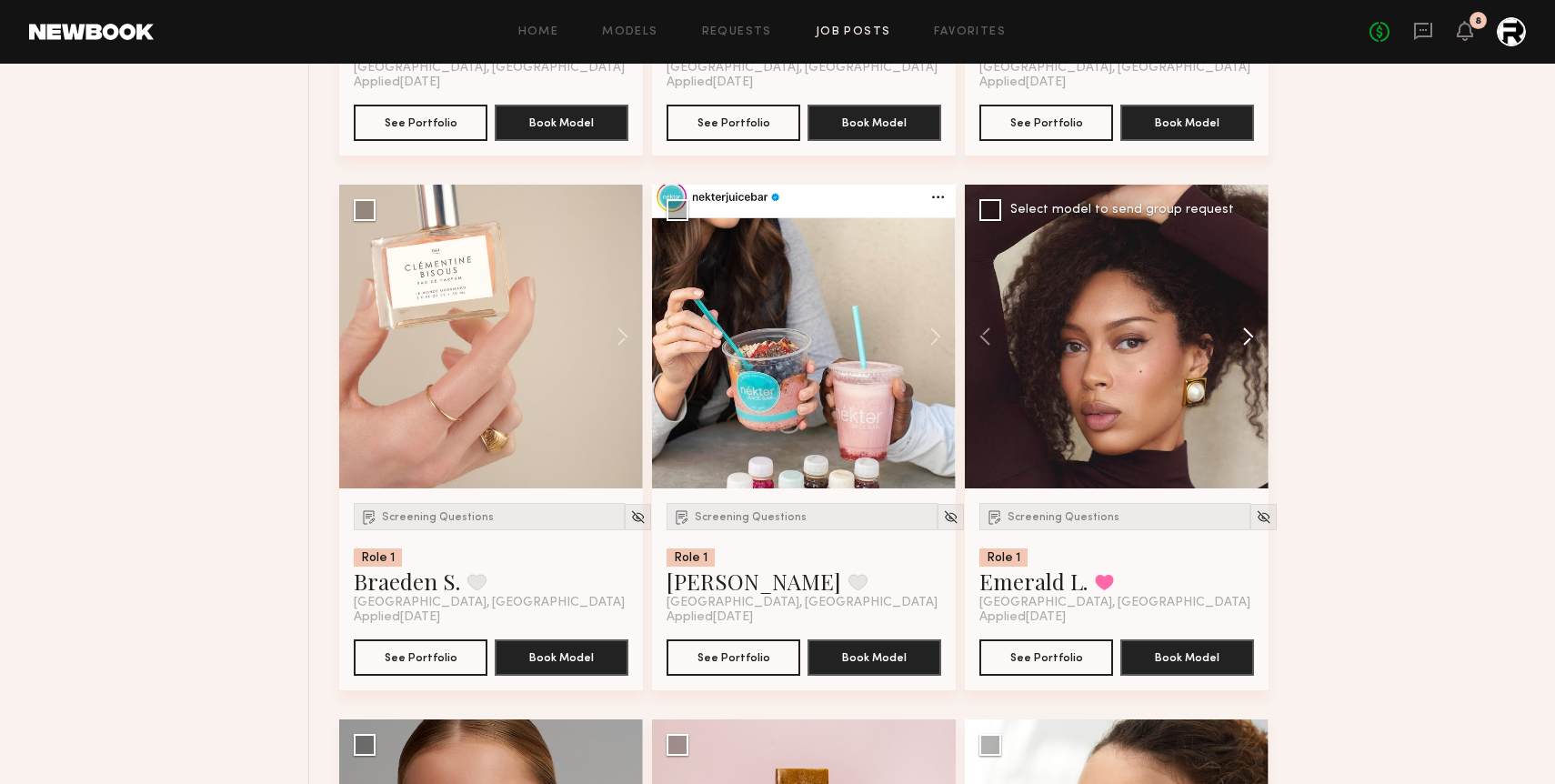
click at [1134, 332] on button at bounding box center [1239, 337] width 58 height 303
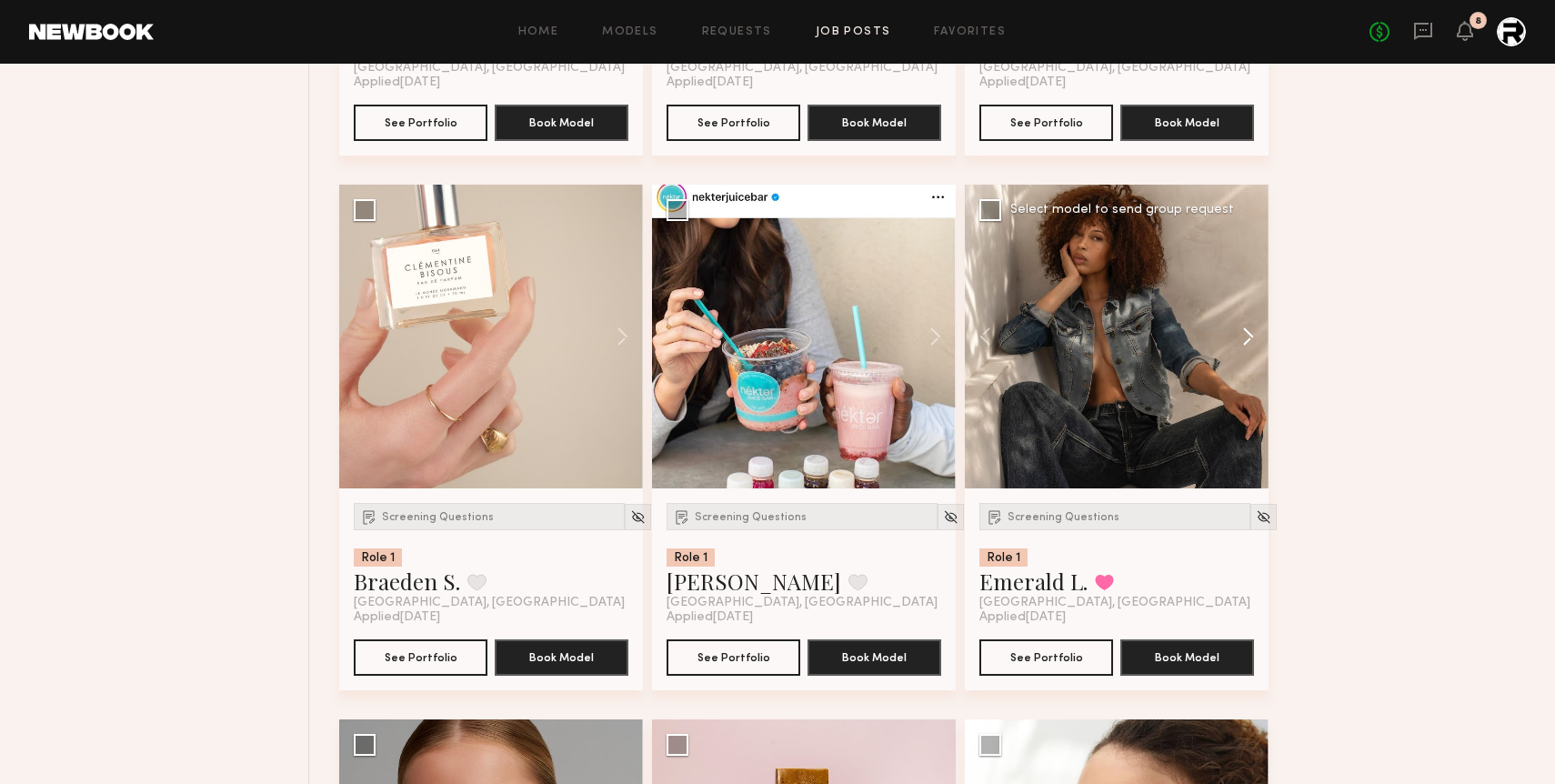
click at [1134, 332] on button at bounding box center [1239, 337] width 58 height 303
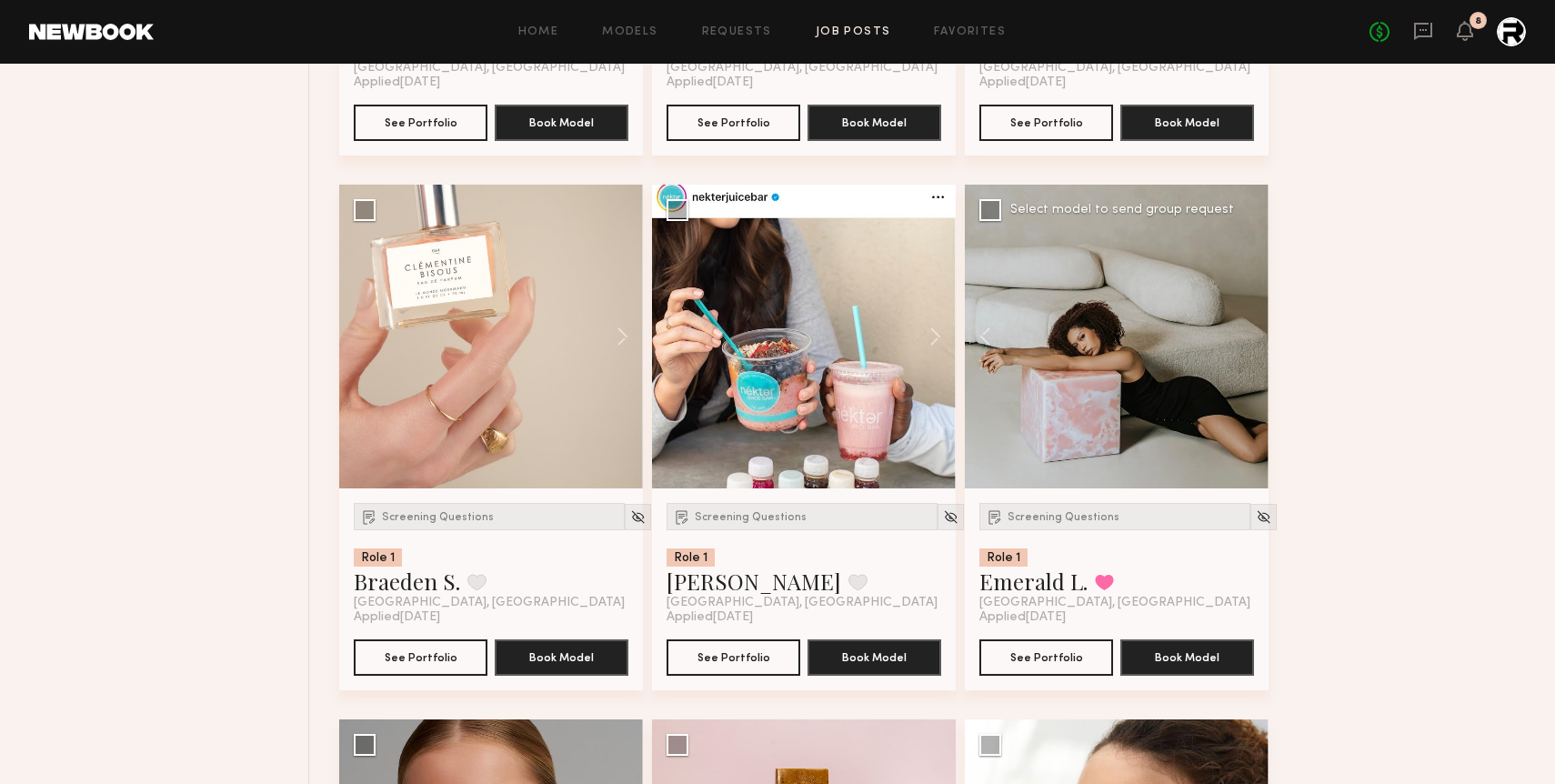
click at [1134, 332] on div at bounding box center [1116, 337] width 303 height 303
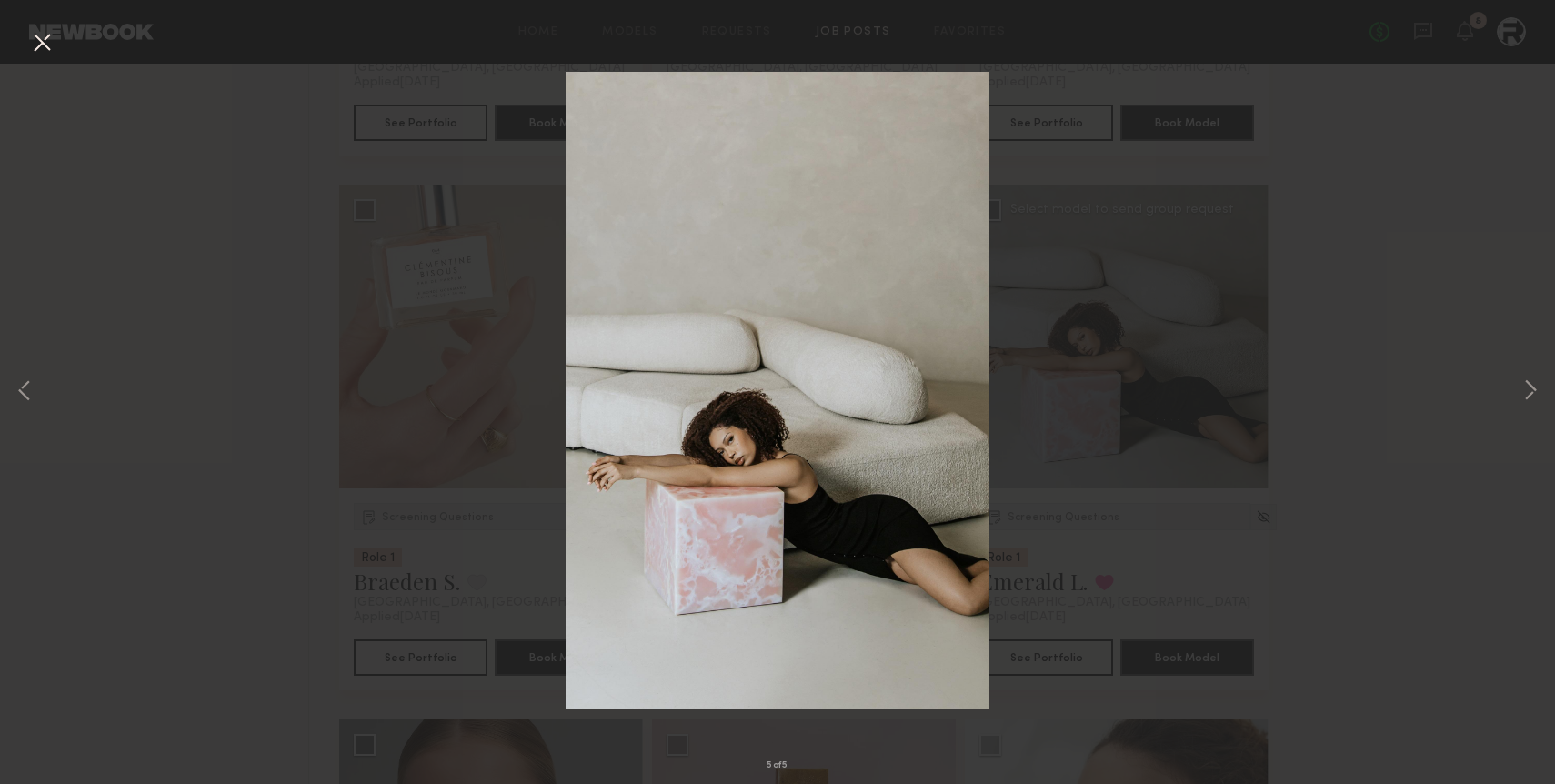
click at [1134, 381] on div "5 of 5" at bounding box center [778, 392] width 1555 height 784
click at [58, 41] on div "5 of 5" at bounding box center [778, 392] width 1555 height 784
click at [30, 41] on button at bounding box center [42, 44] width 30 height 32
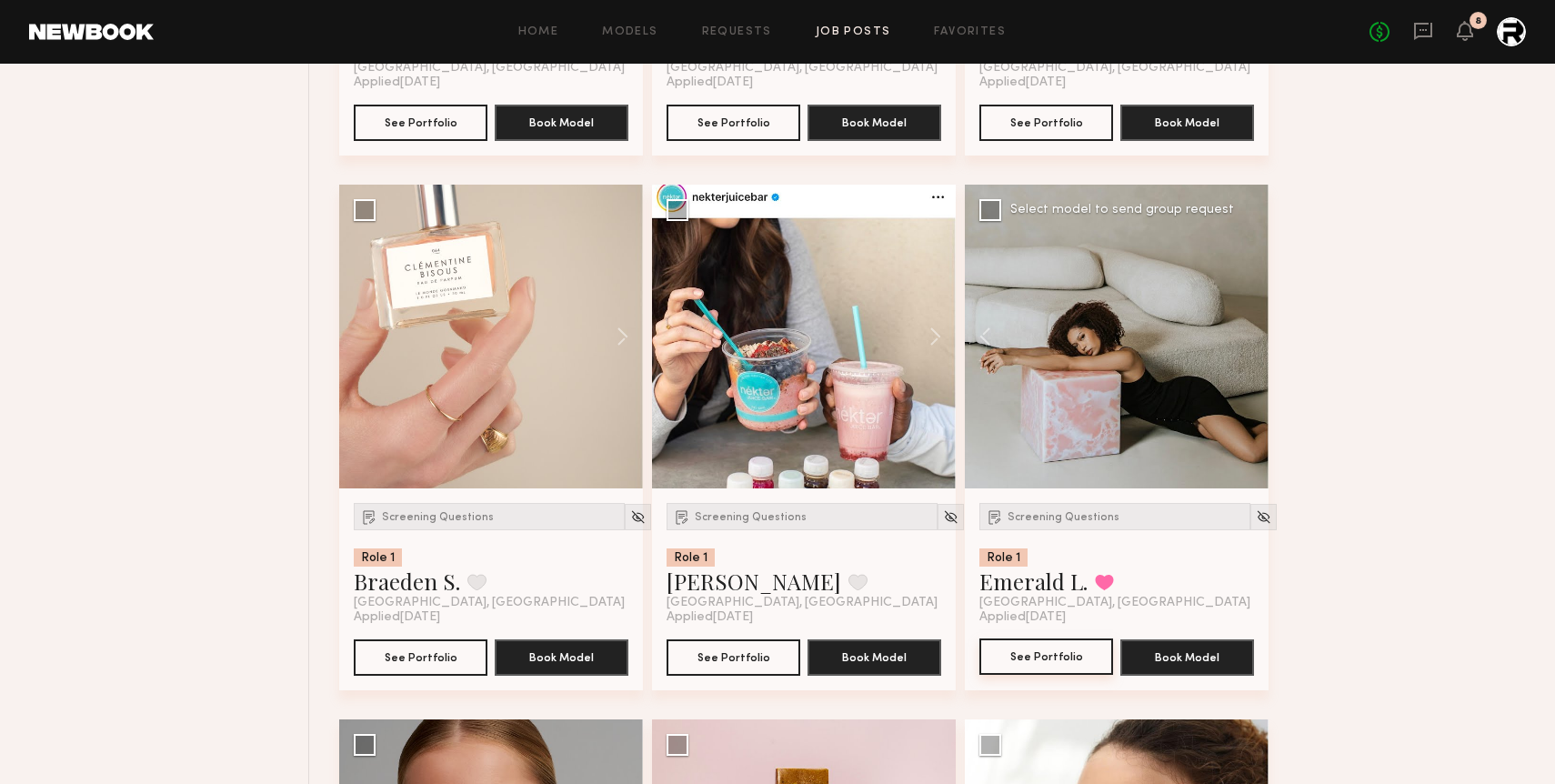
click at [1059, 653] on button "See Portfolio" at bounding box center [1047, 656] width 134 height 36
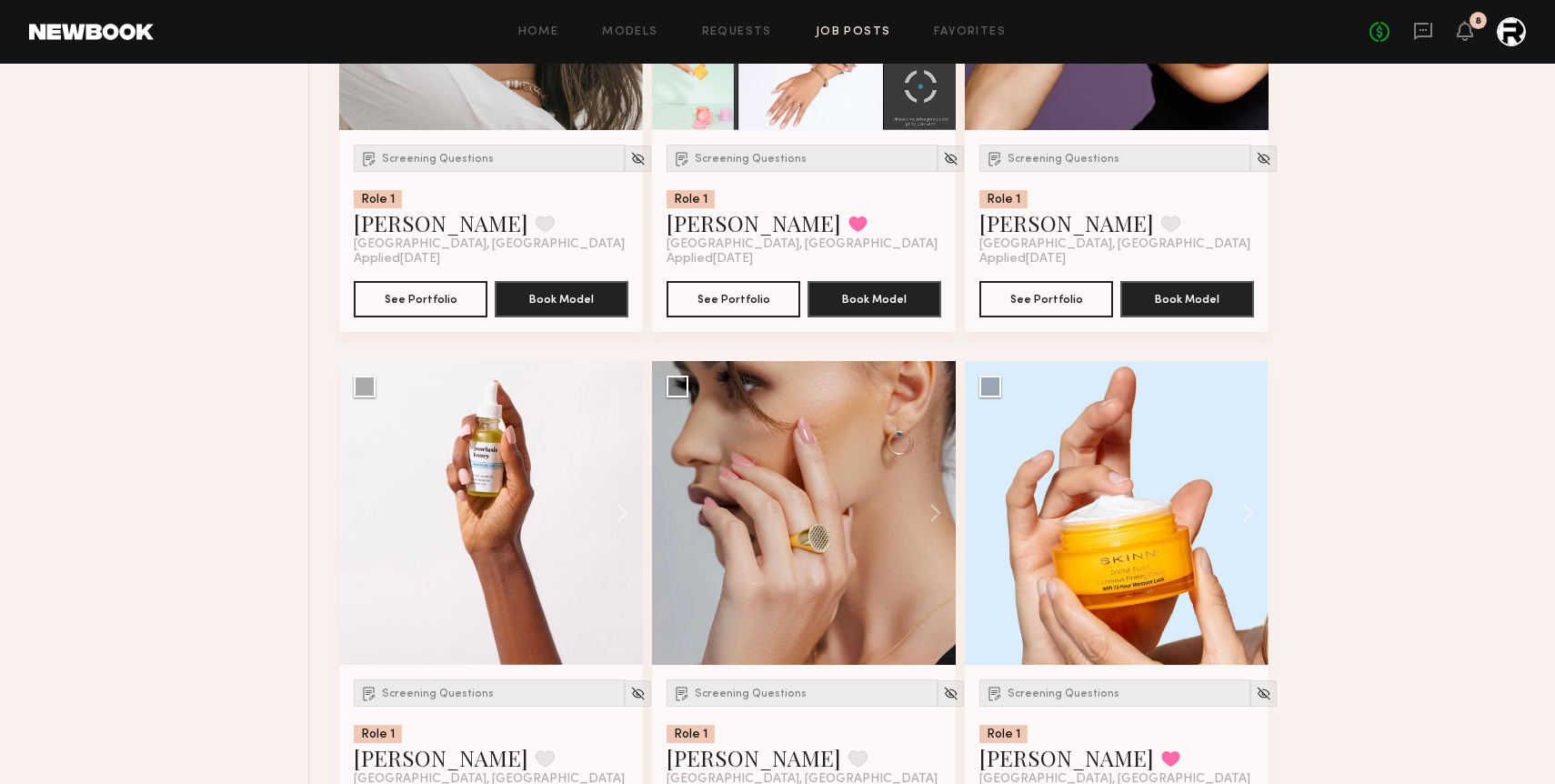
scroll to position [6383, 0]
click at [618, 515] on button at bounding box center [613, 513] width 58 height 303
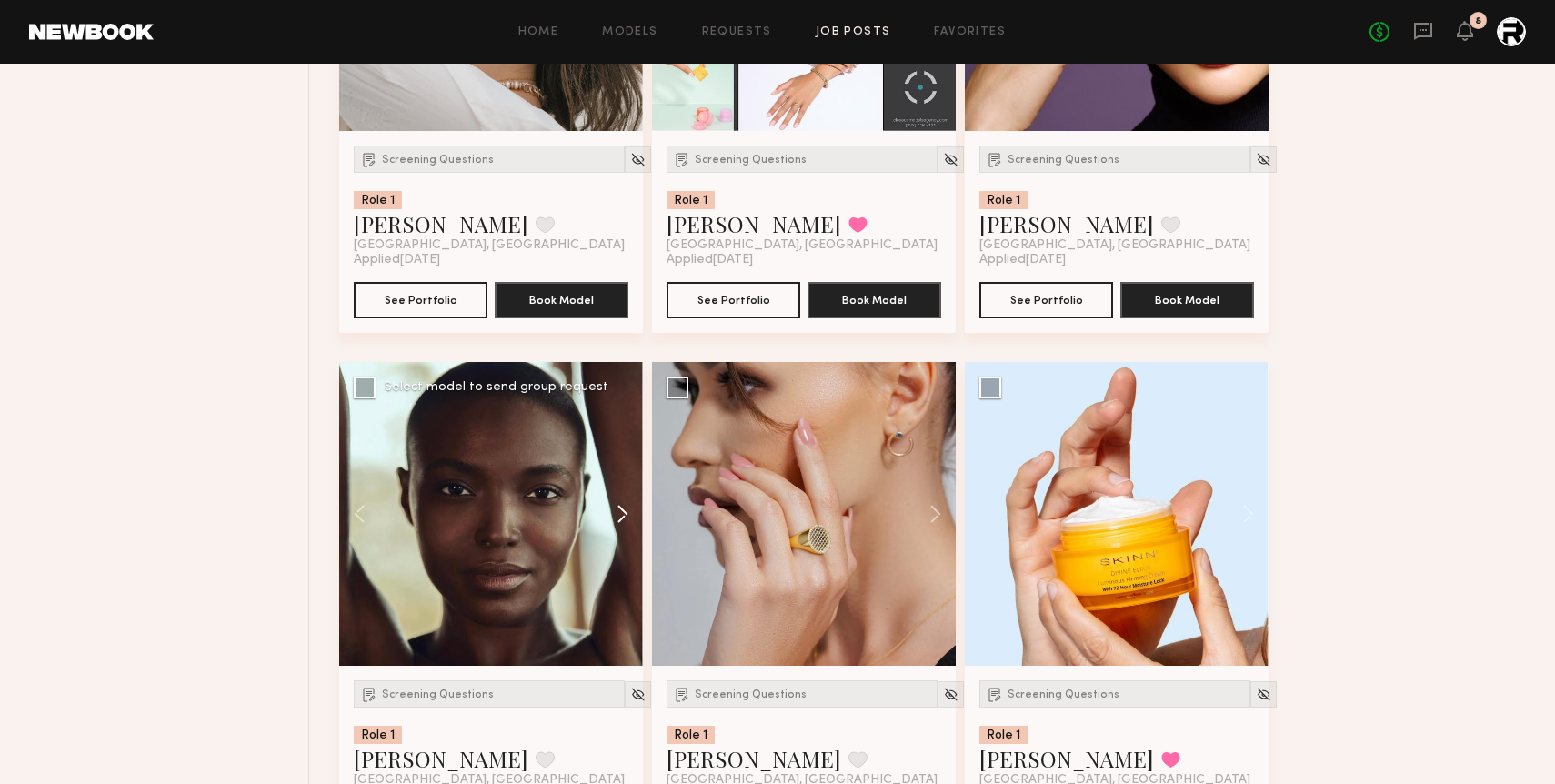
click at [618, 515] on button at bounding box center [613, 513] width 58 height 303
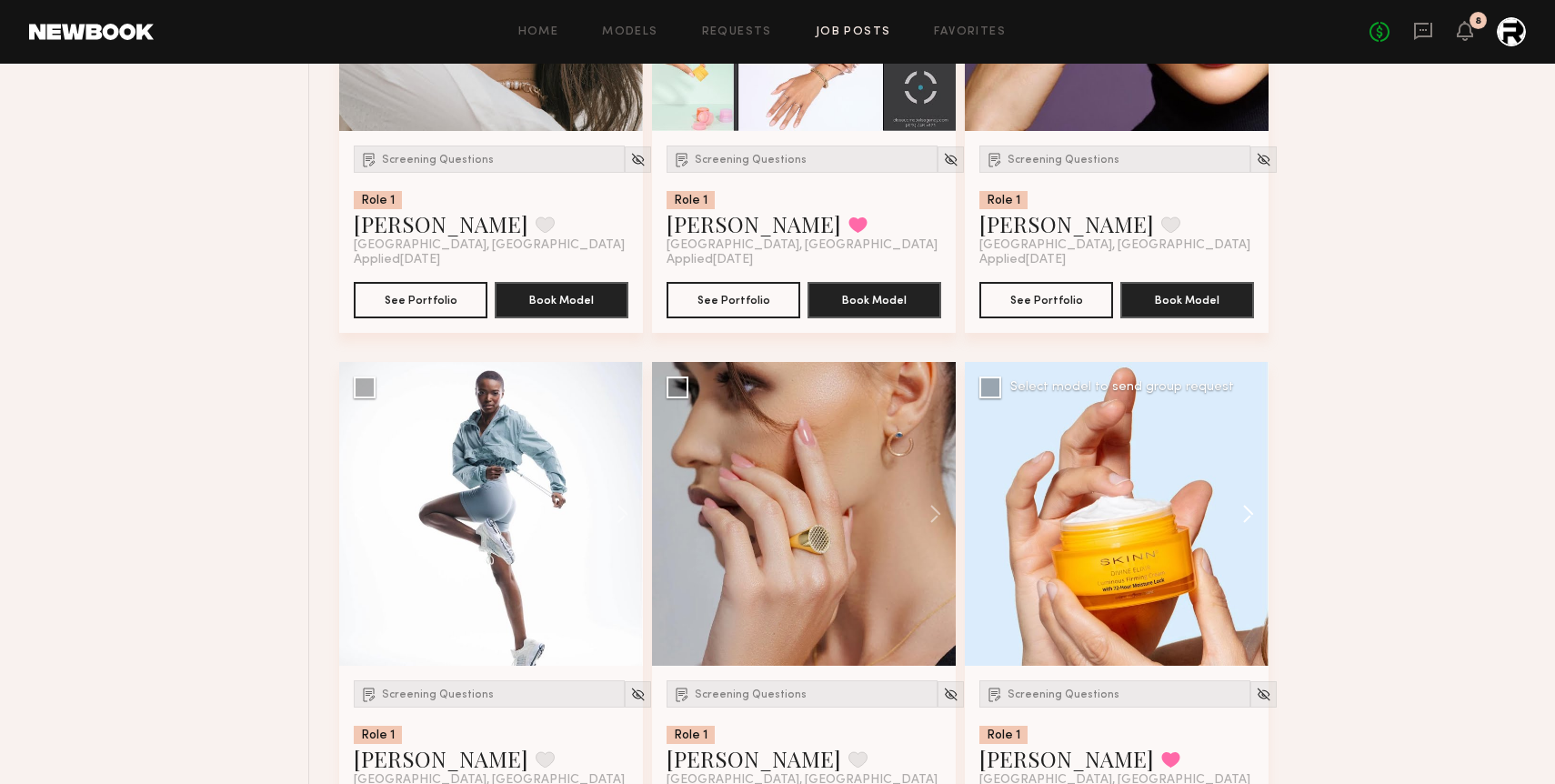
click at [1134, 515] on button at bounding box center [1239, 513] width 58 height 303
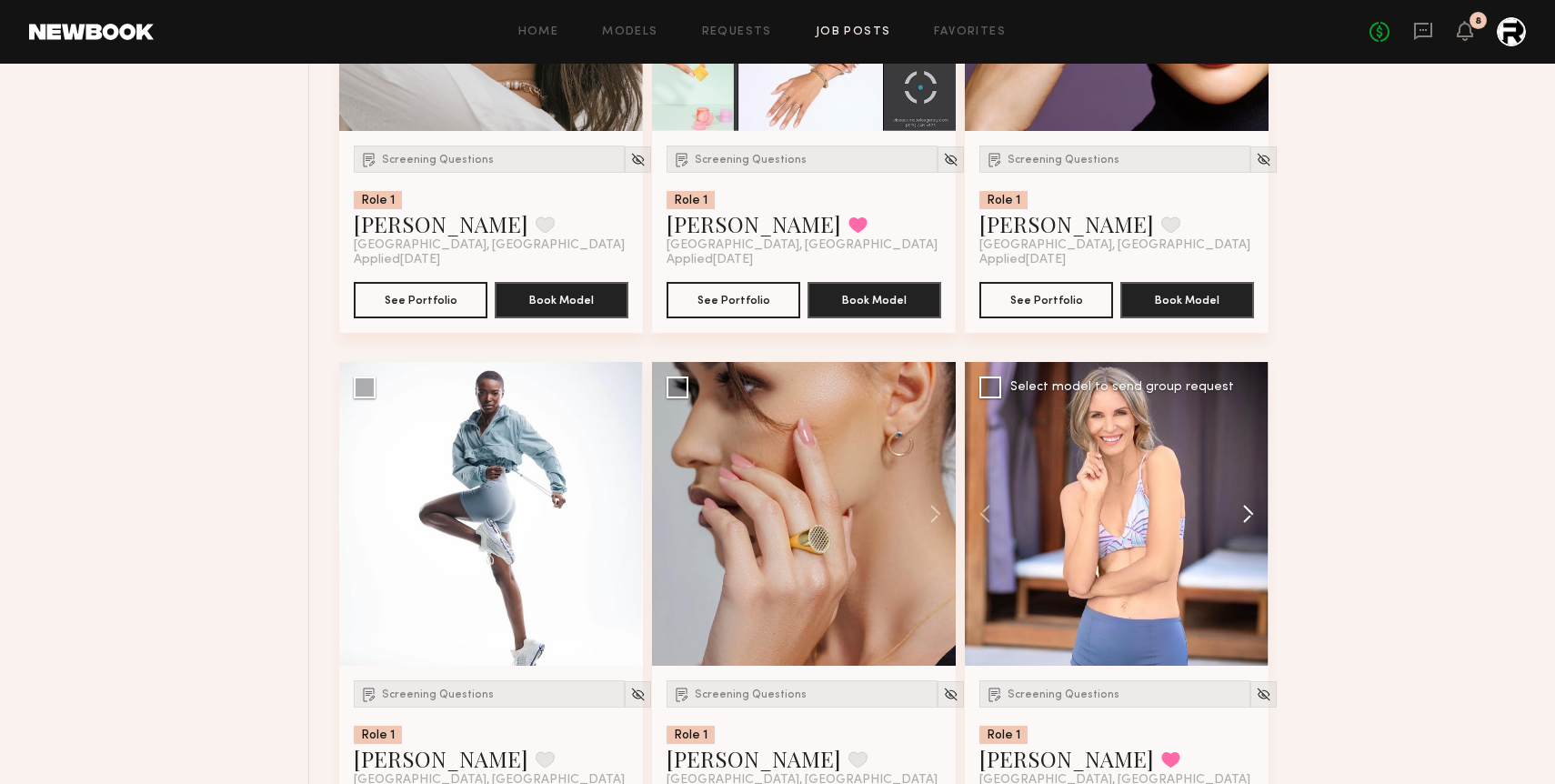
click at [1134, 515] on button at bounding box center [1239, 513] width 58 height 303
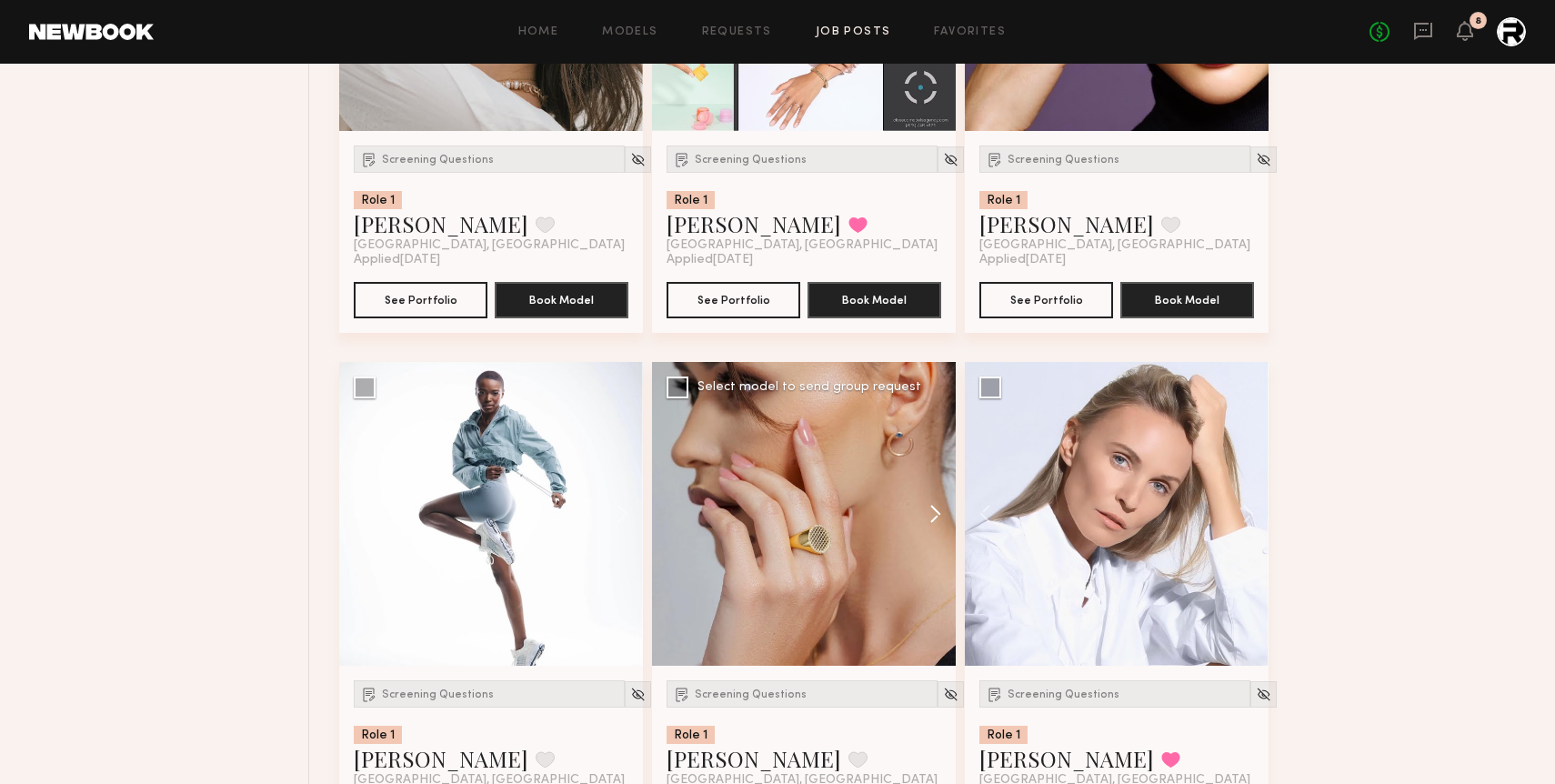
click at [937, 519] on button at bounding box center [926, 513] width 58 height 303
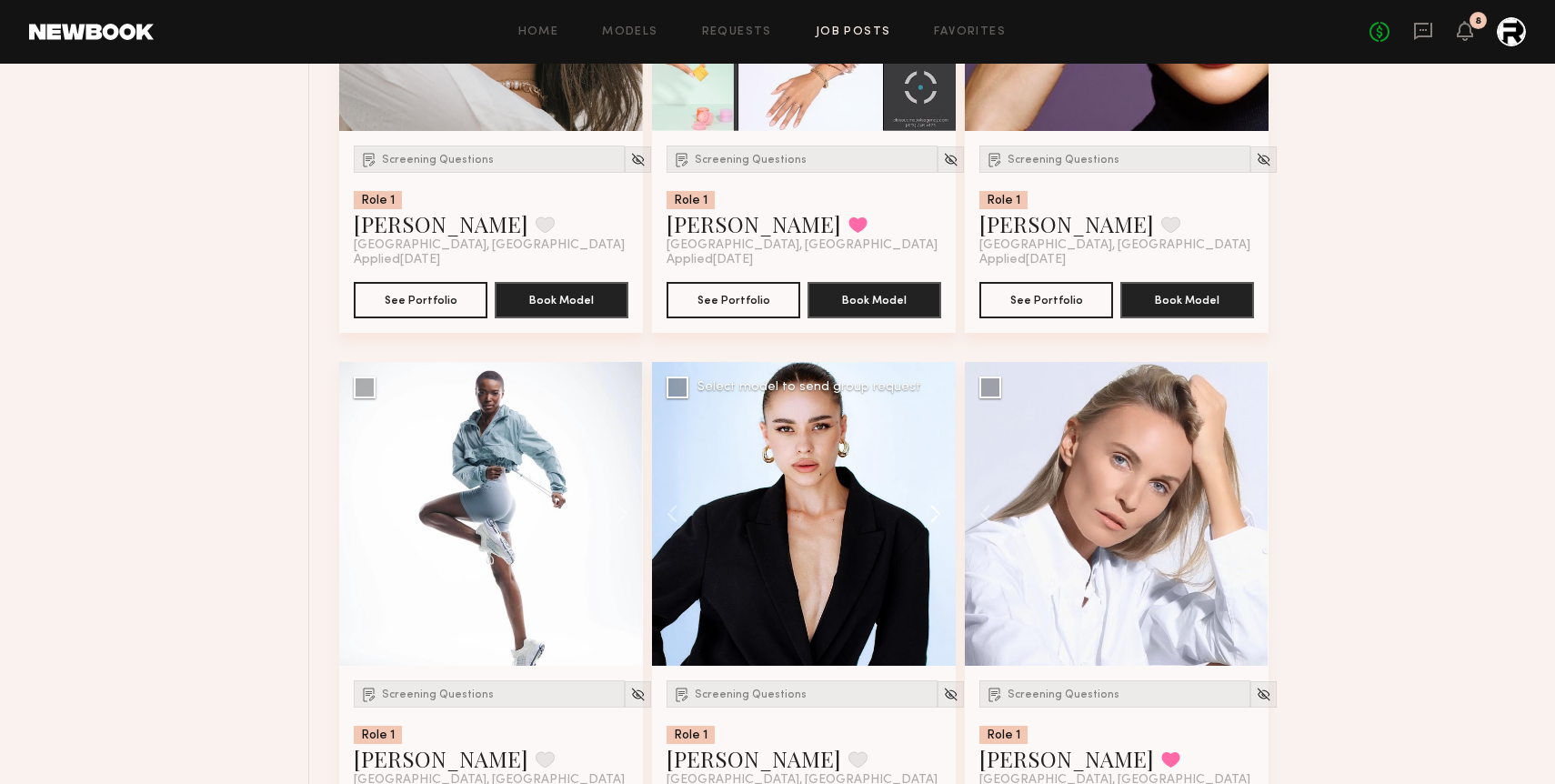
click at [937, 519] on button at bounding box center [926, 513] width 58 height 303
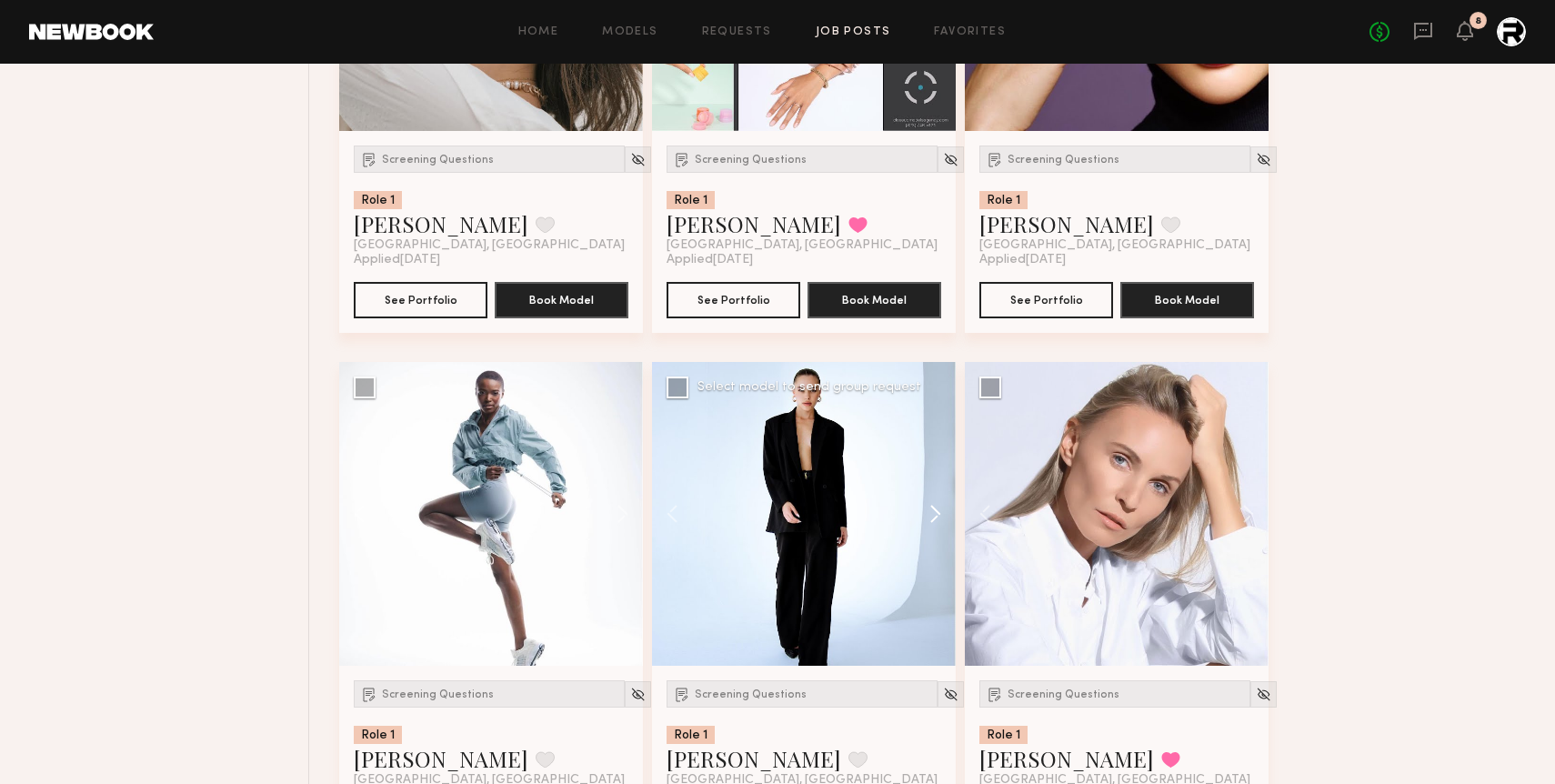
click at [937, 519] on button at bounding box center [926, 513] width 58 height 303
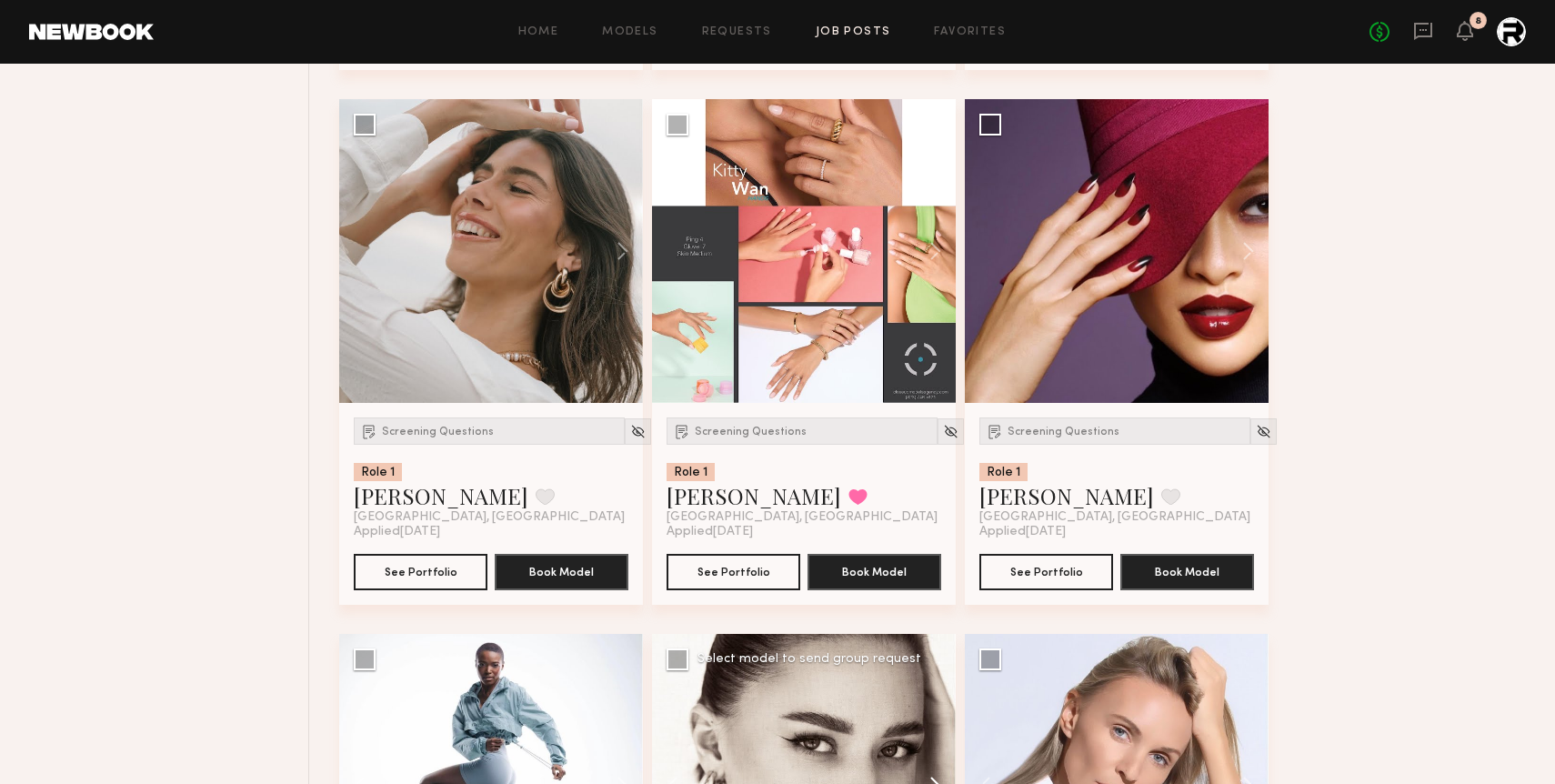
scroll to position [6110, 0]
click at [1134, 249] on button at bounding box center [1239, 252] width 58 height 303
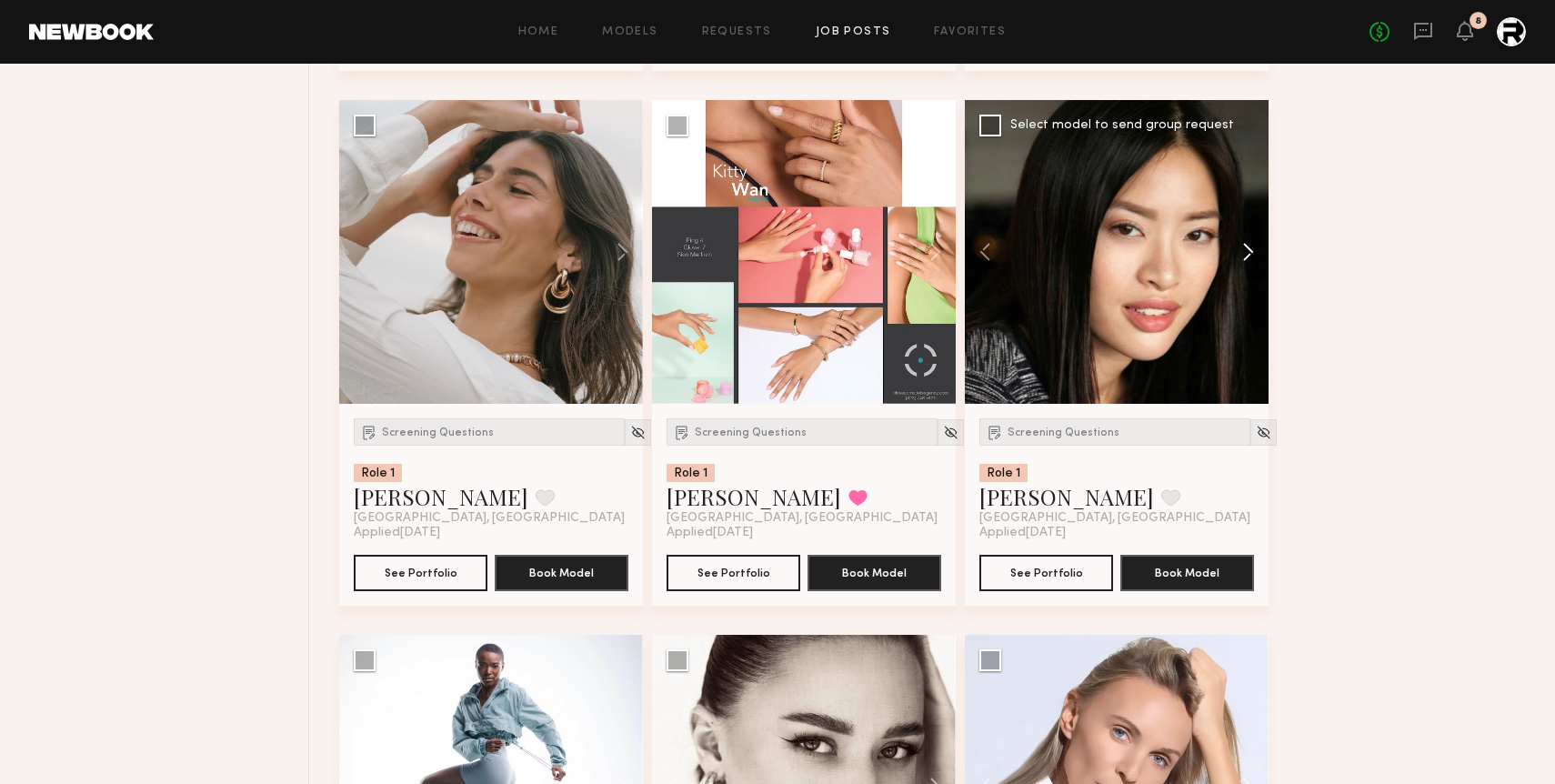
click at [1134, 249] on button at bounding box center [1239, 252] width 58 height 303
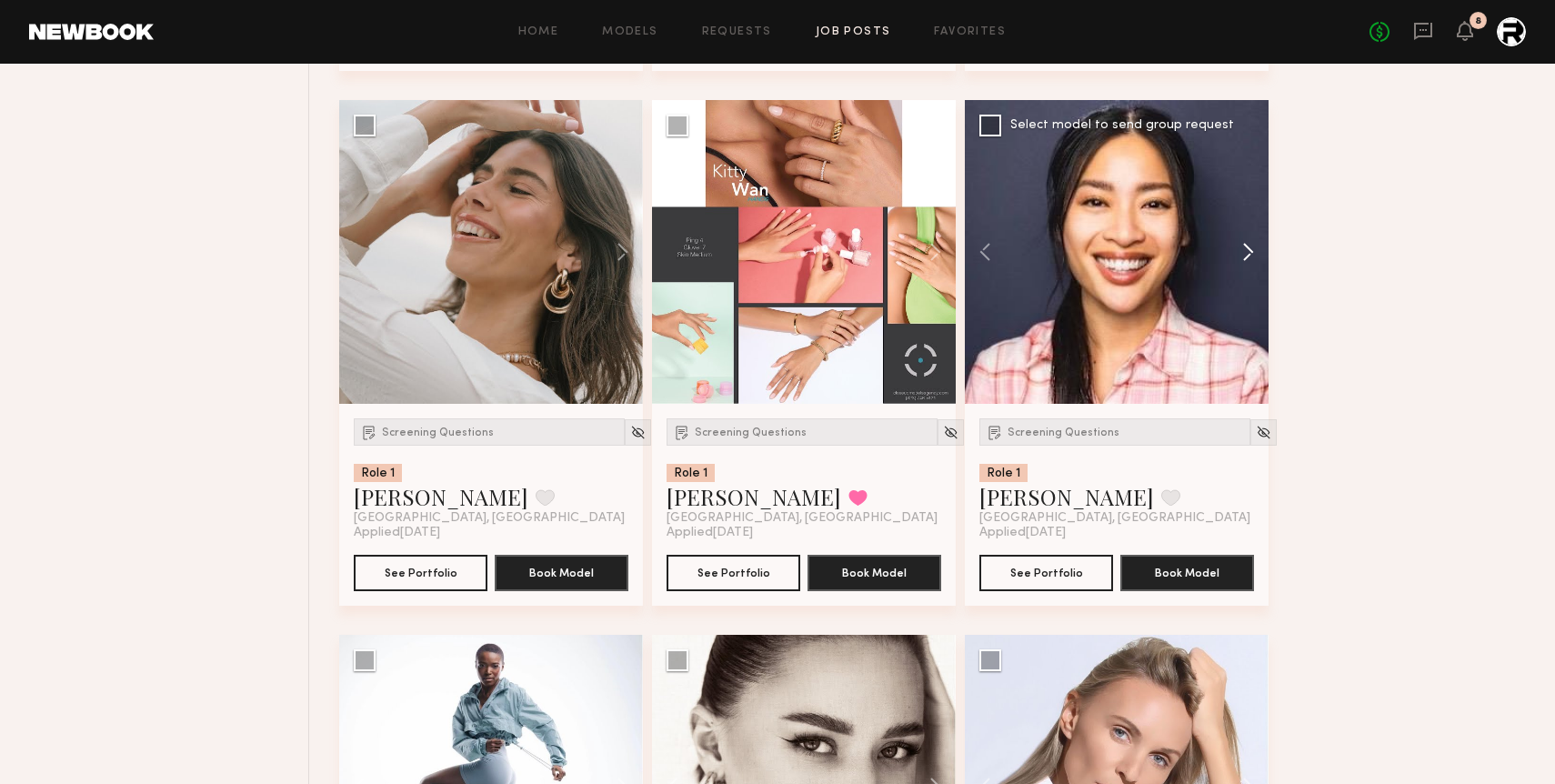
click at [1134, 249] on button at bounding box center [1239, 252] width 58 height 303
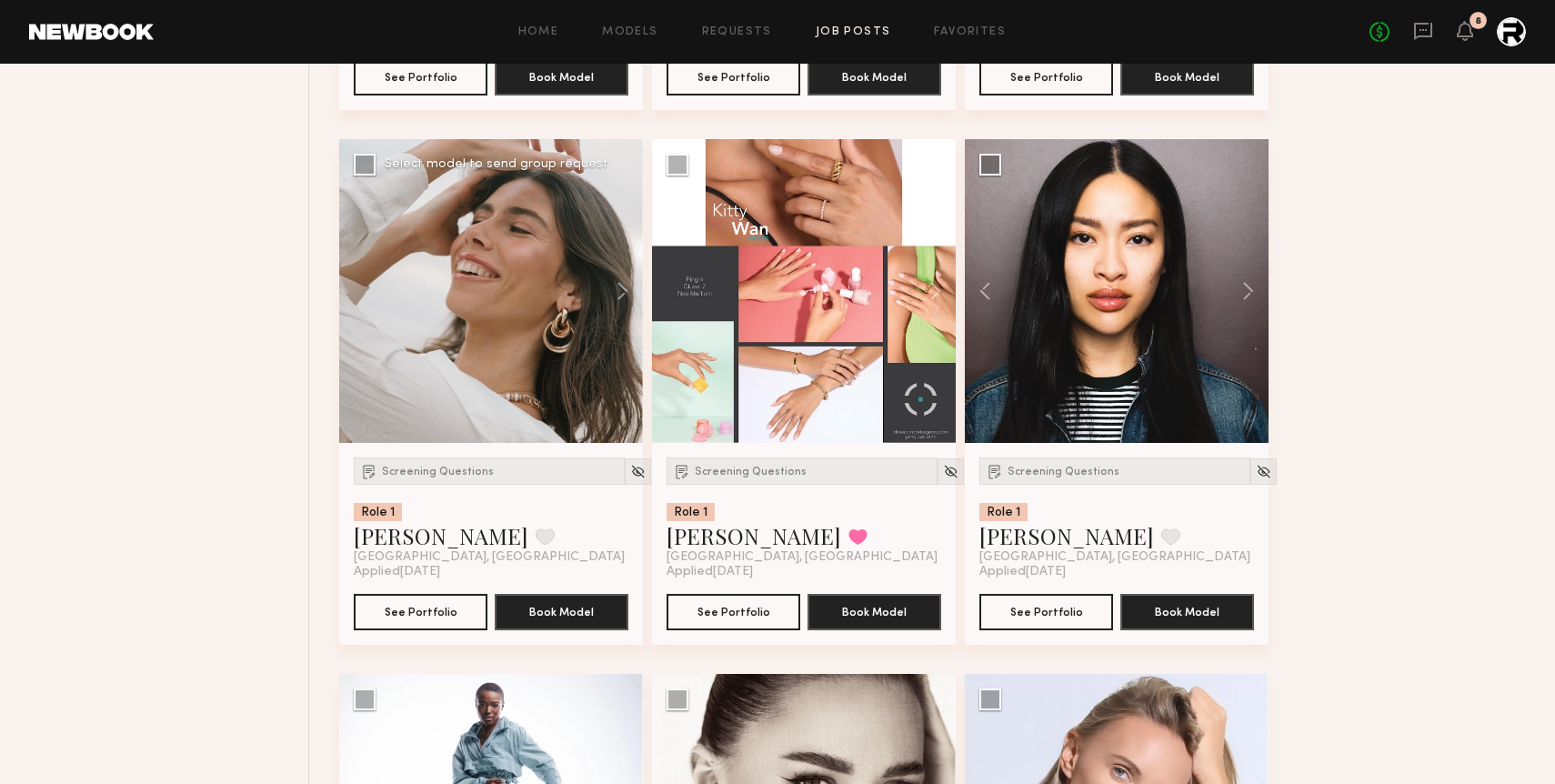
scroll to position [6049, 0]
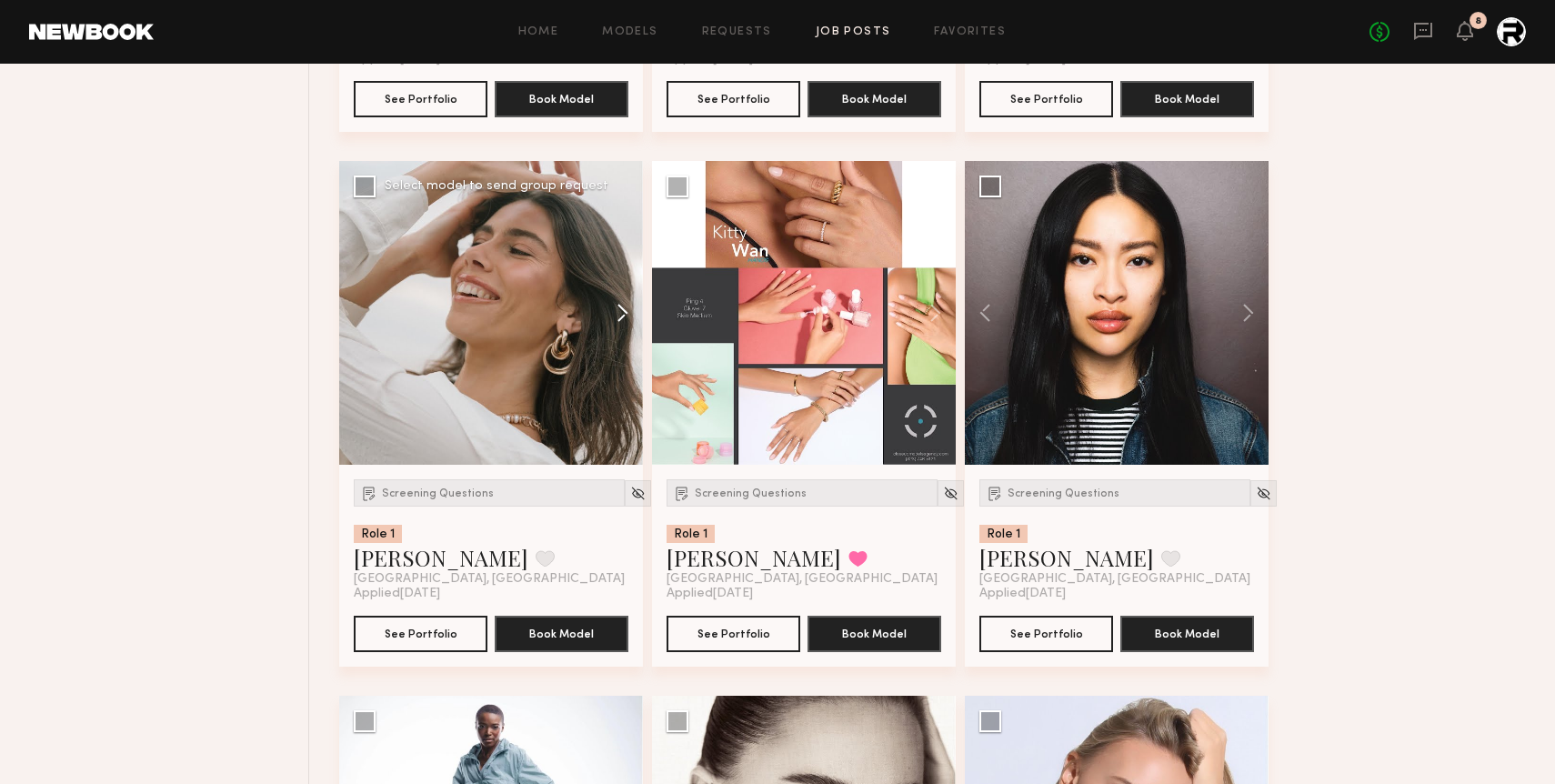
click at [625, 314] on button at bounding box center [613, 313] width 58 height 303
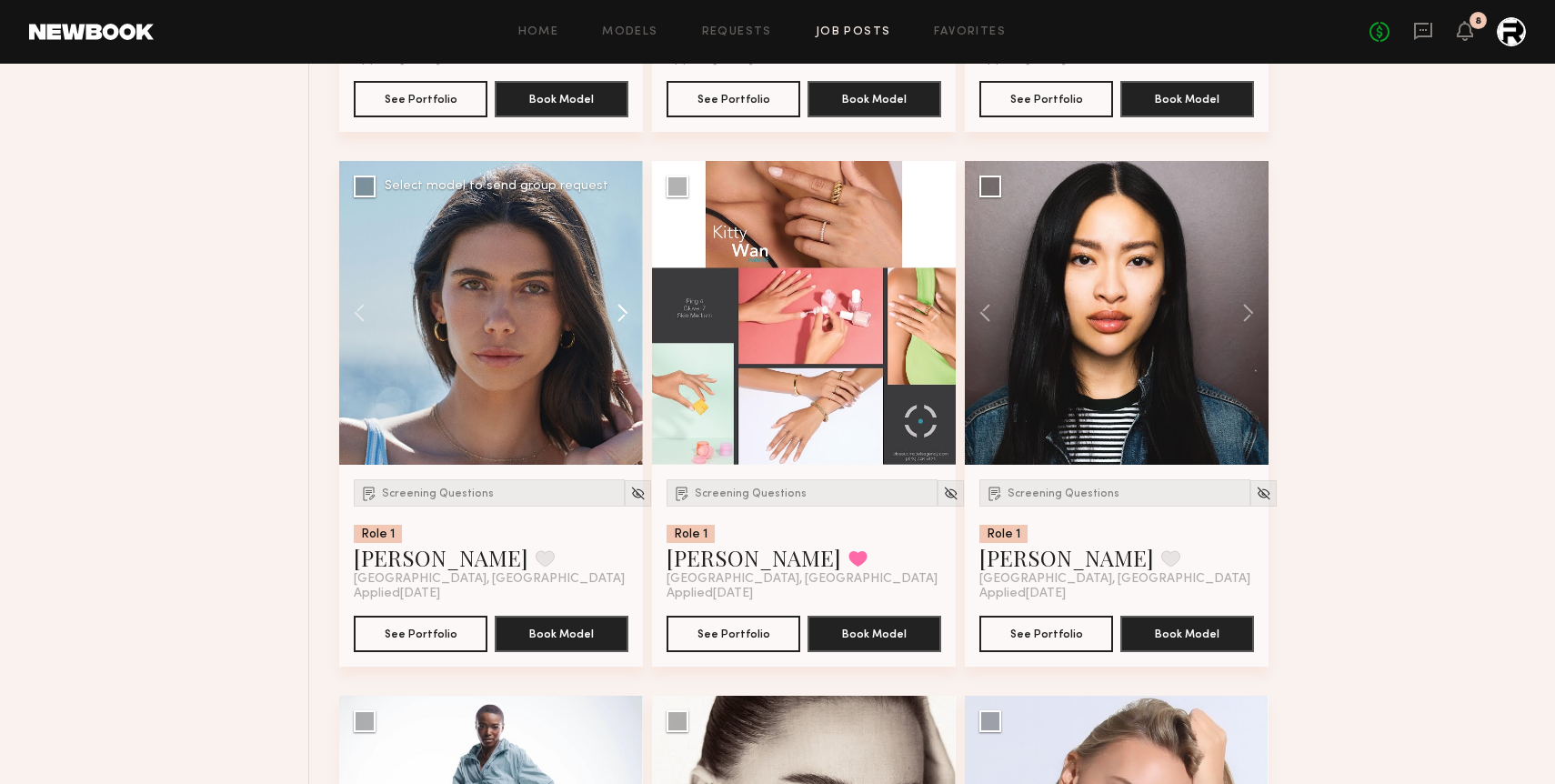
click at [625, 314] on button at bounding box center [613, 313] width 58 height 303
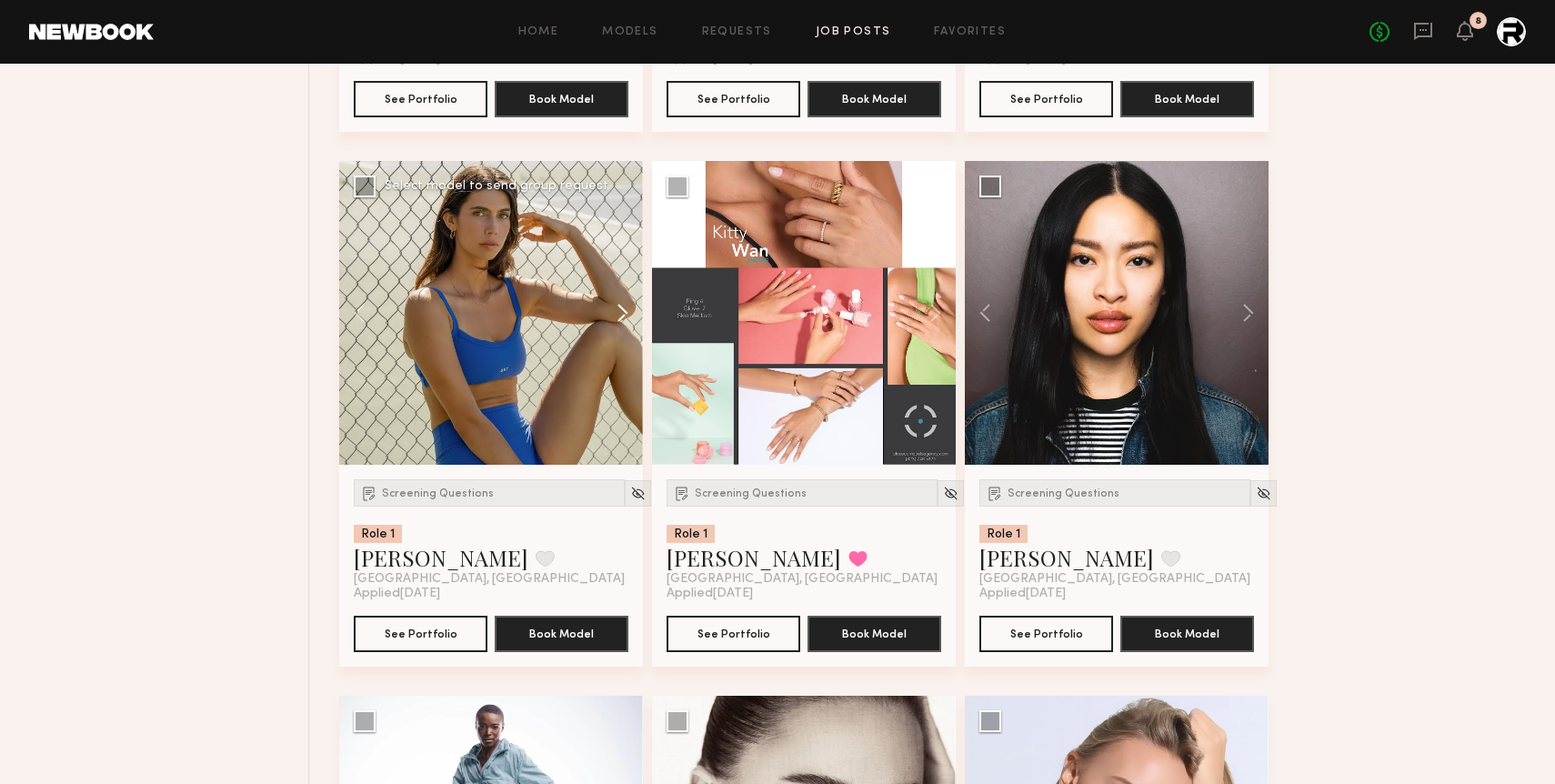
click at [625, 314] on button at bounding box center [613, 313] width 58 height 303
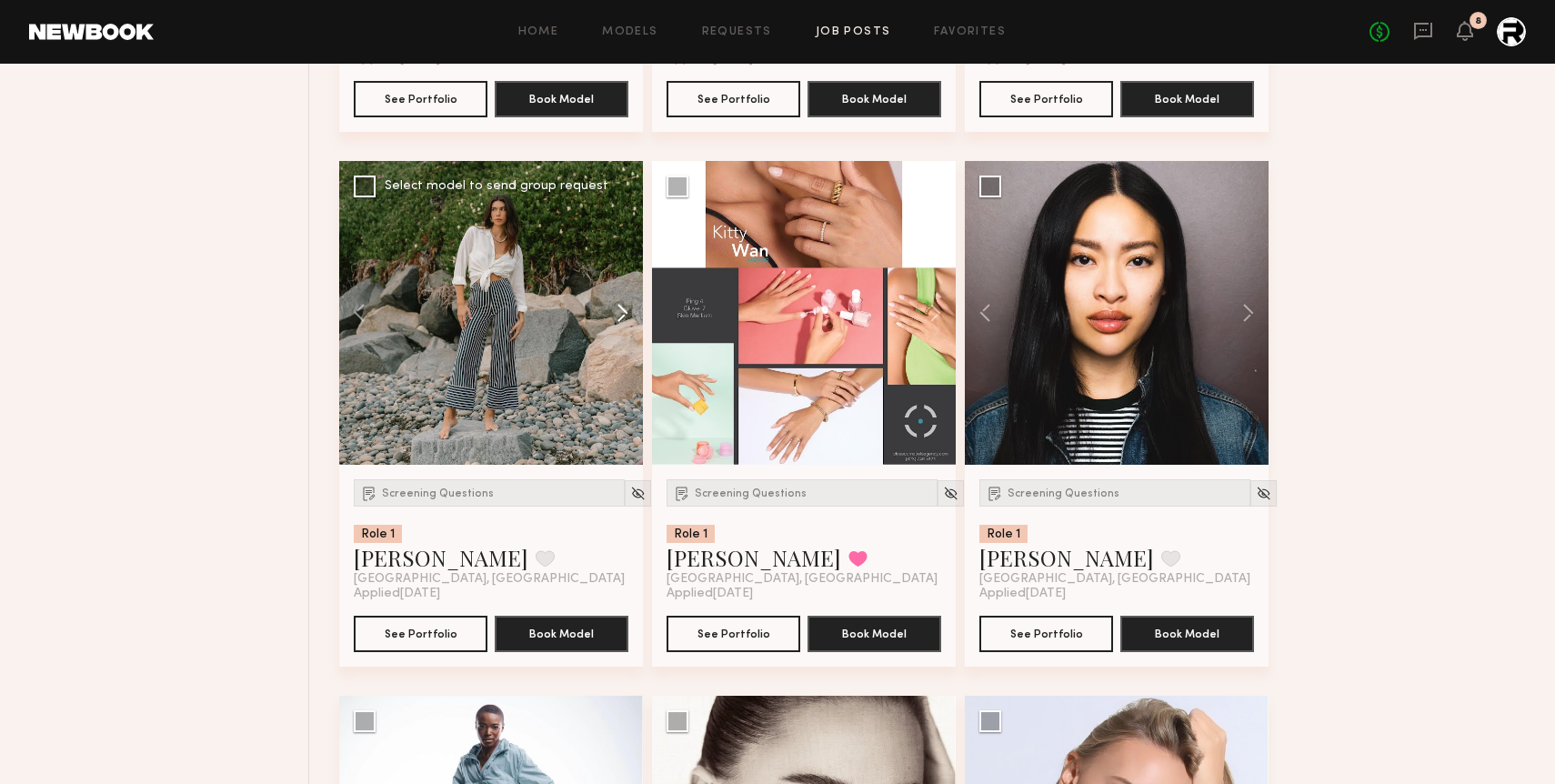
click at [625, 314] on button at bounding box center [613, 313] width 58 height 303
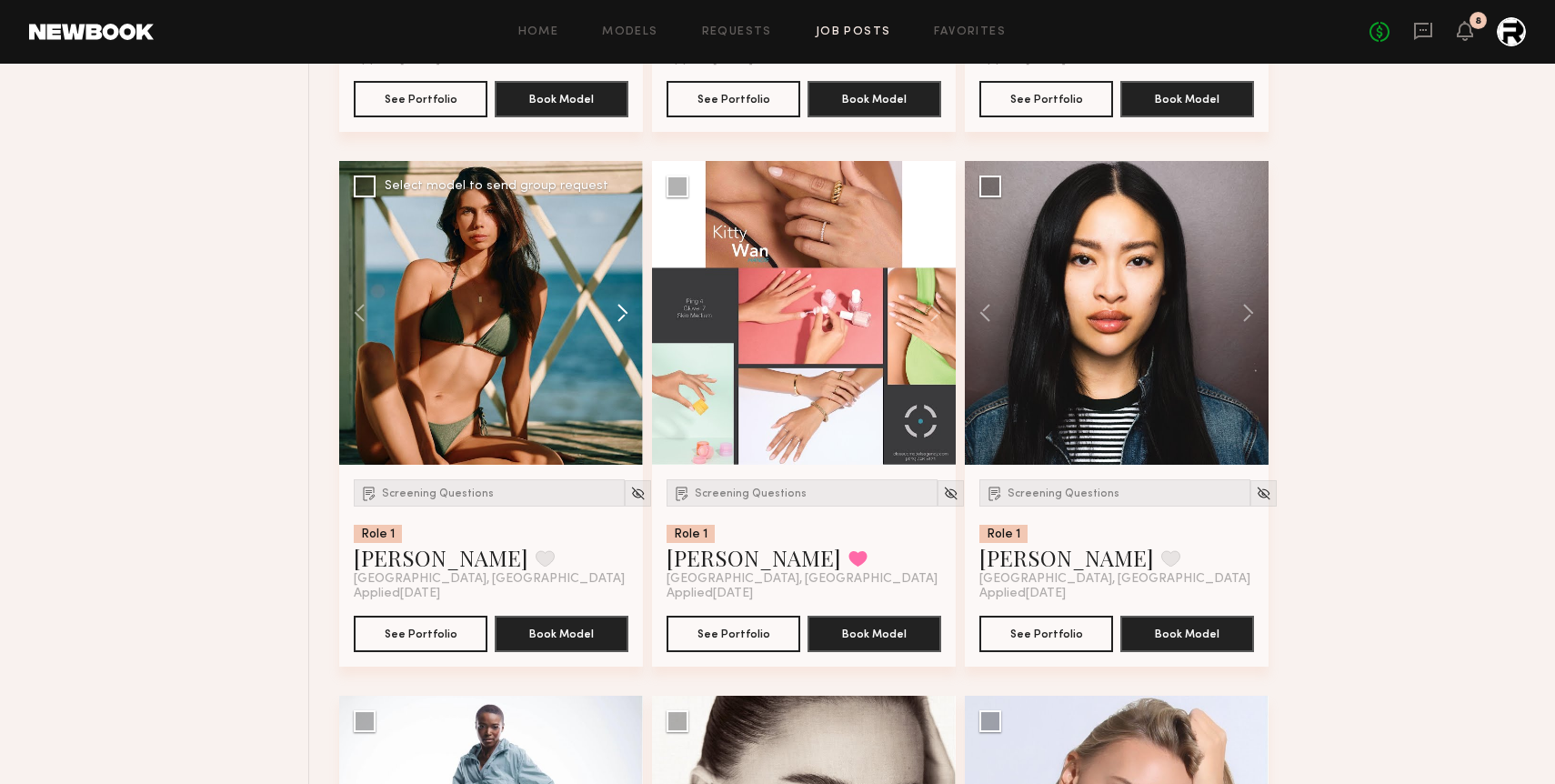
click at [625, 314] on button at bounding box center [613, 313] width 58 height 303
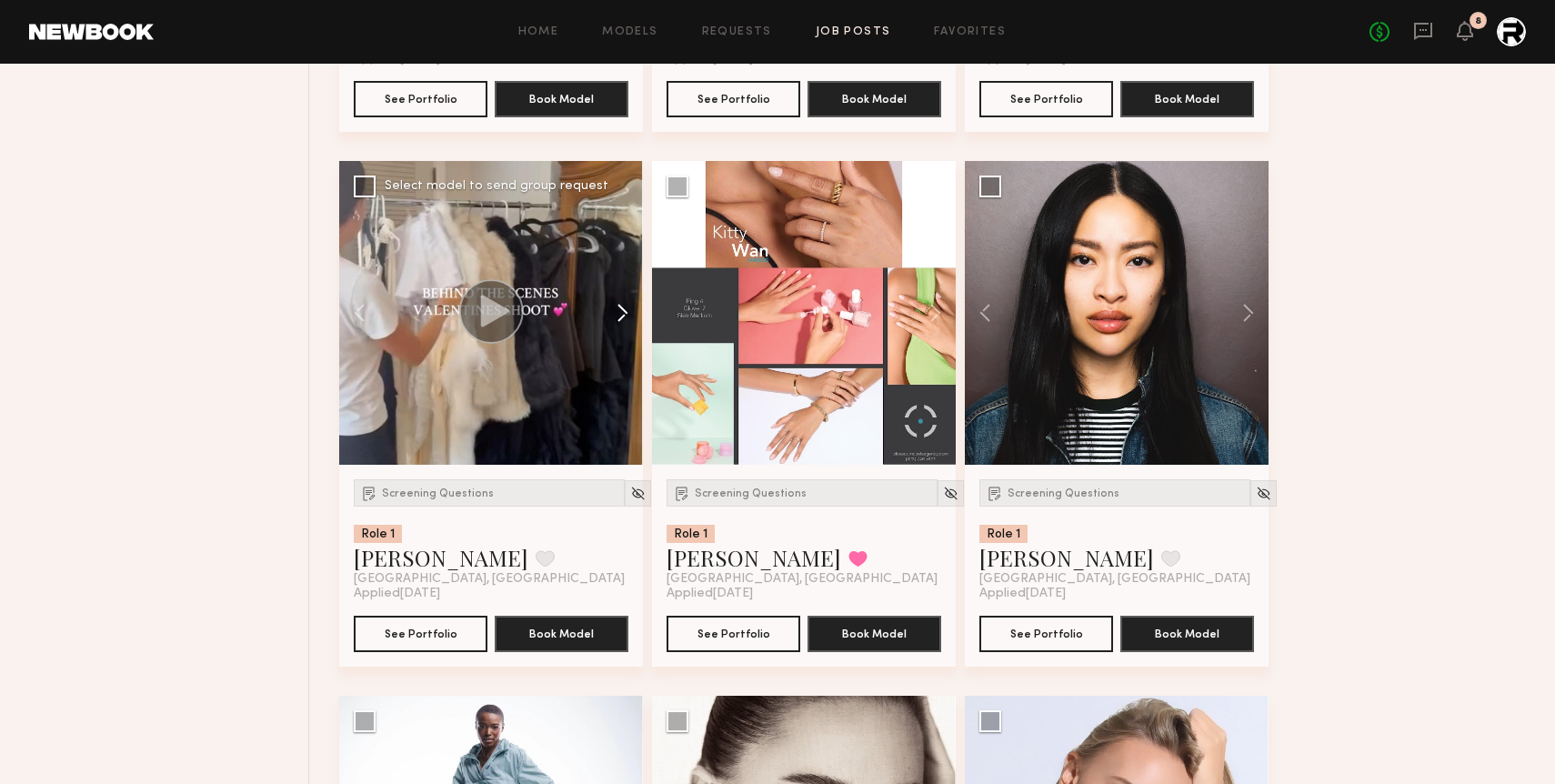
click at [625, 314] on button at bounding box center [613, 313] width 58 height 303
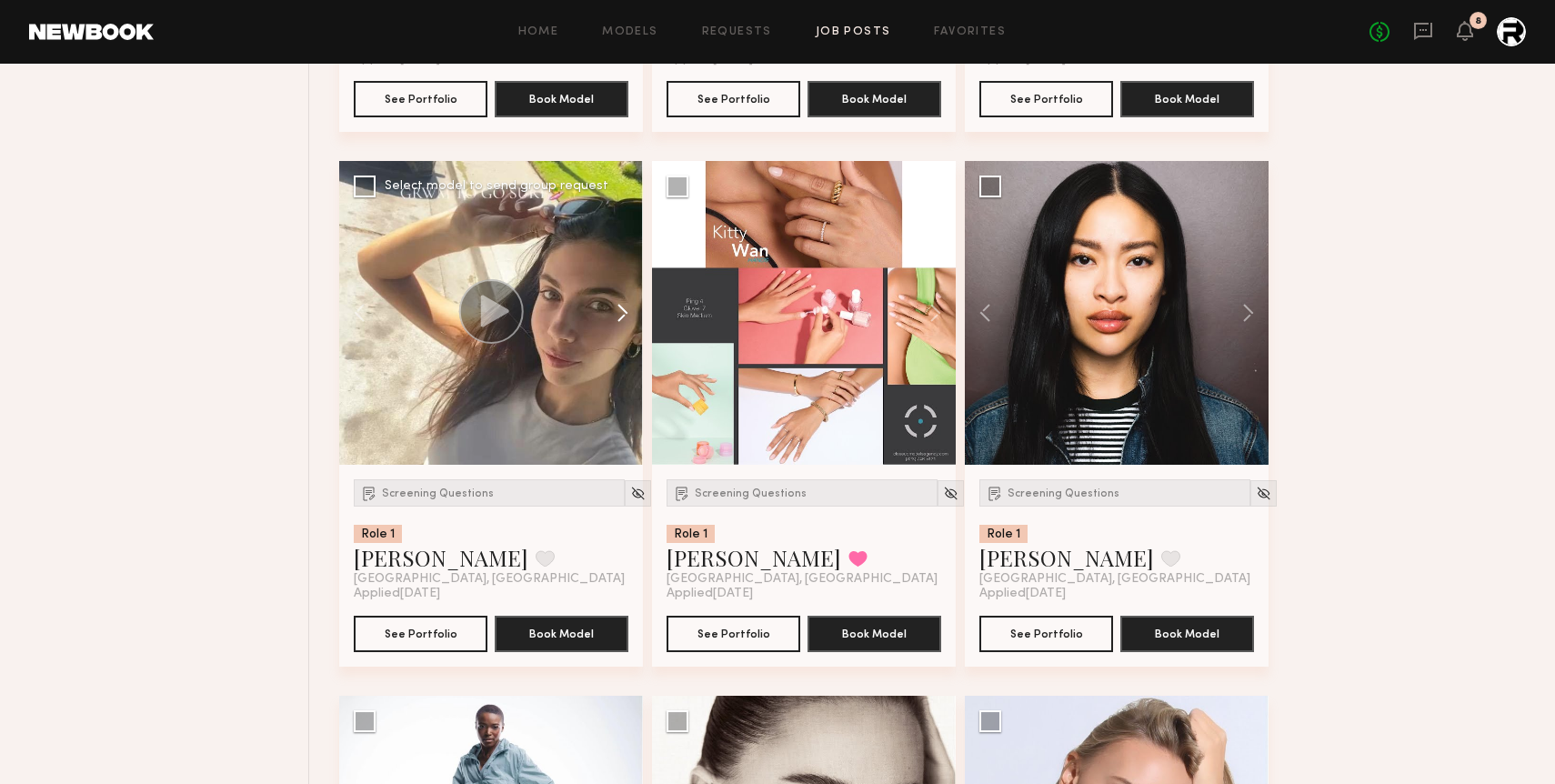
click at [625, 314] on button at bounding box center [613, 313] width 58 height 303
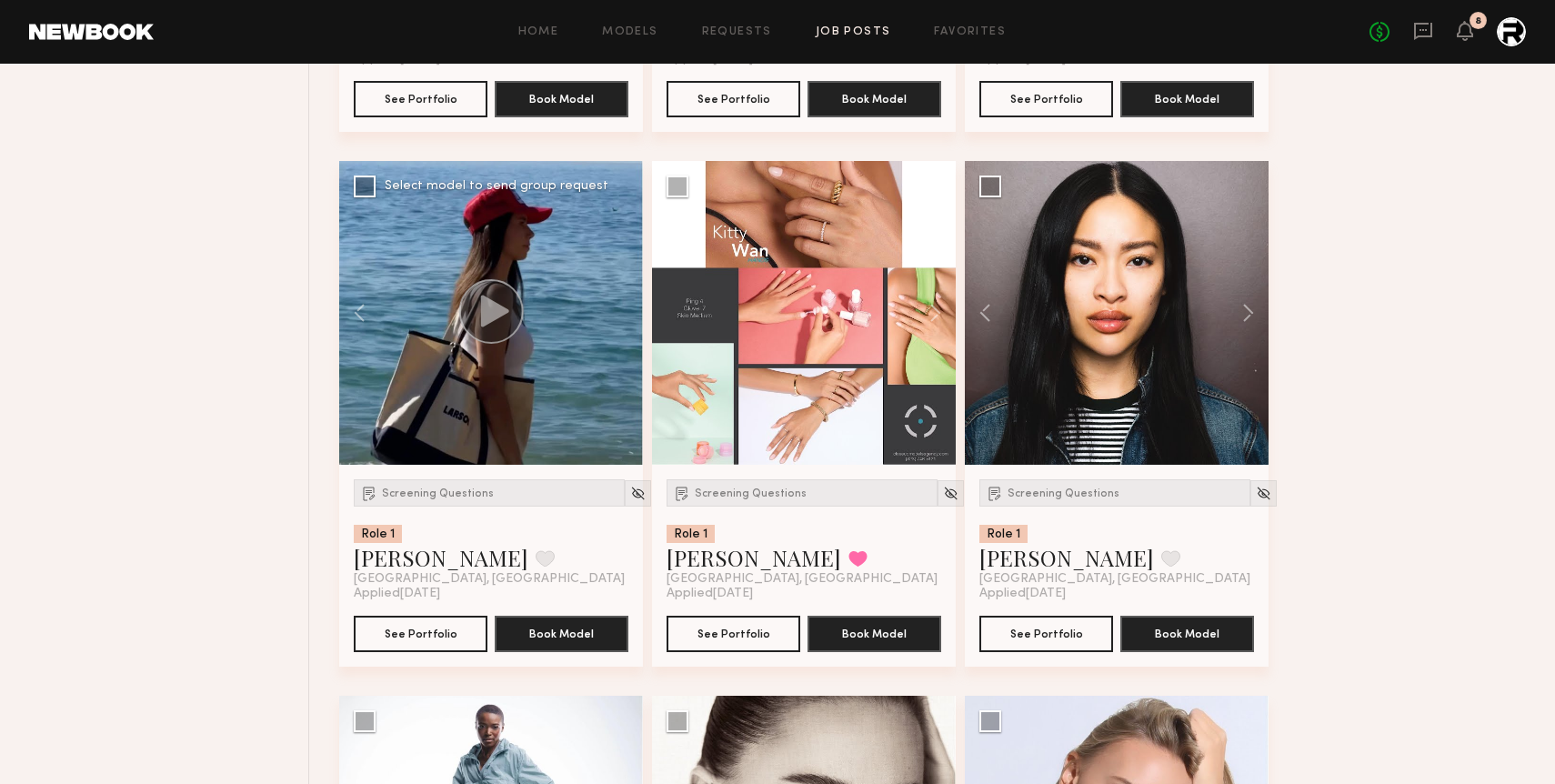
click at [625, 314] on div at bounding box center [491, 313] width 303 height 303
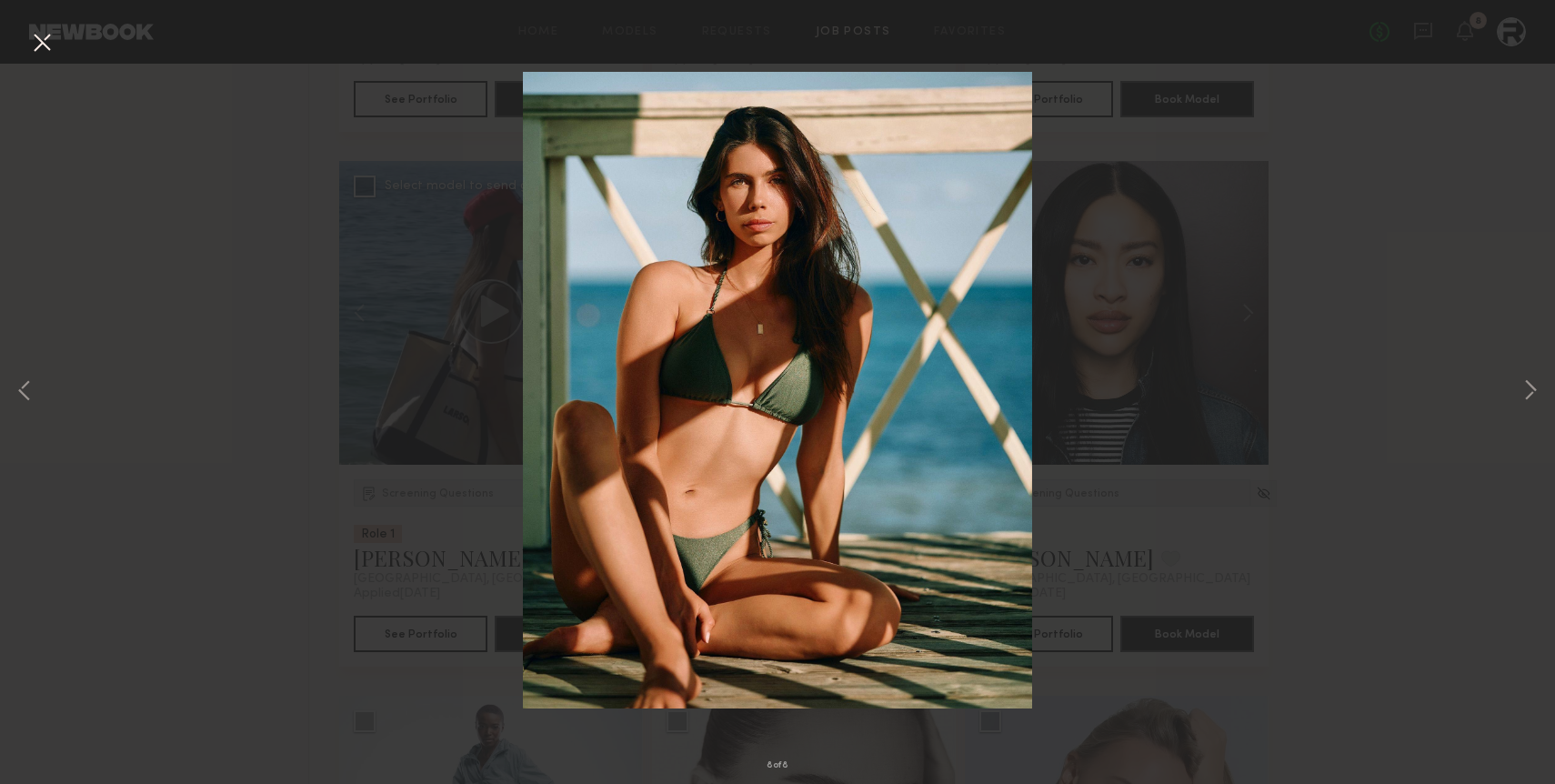
click at [51, 37] on button at bounding box center [42, 44] width 30 height 32
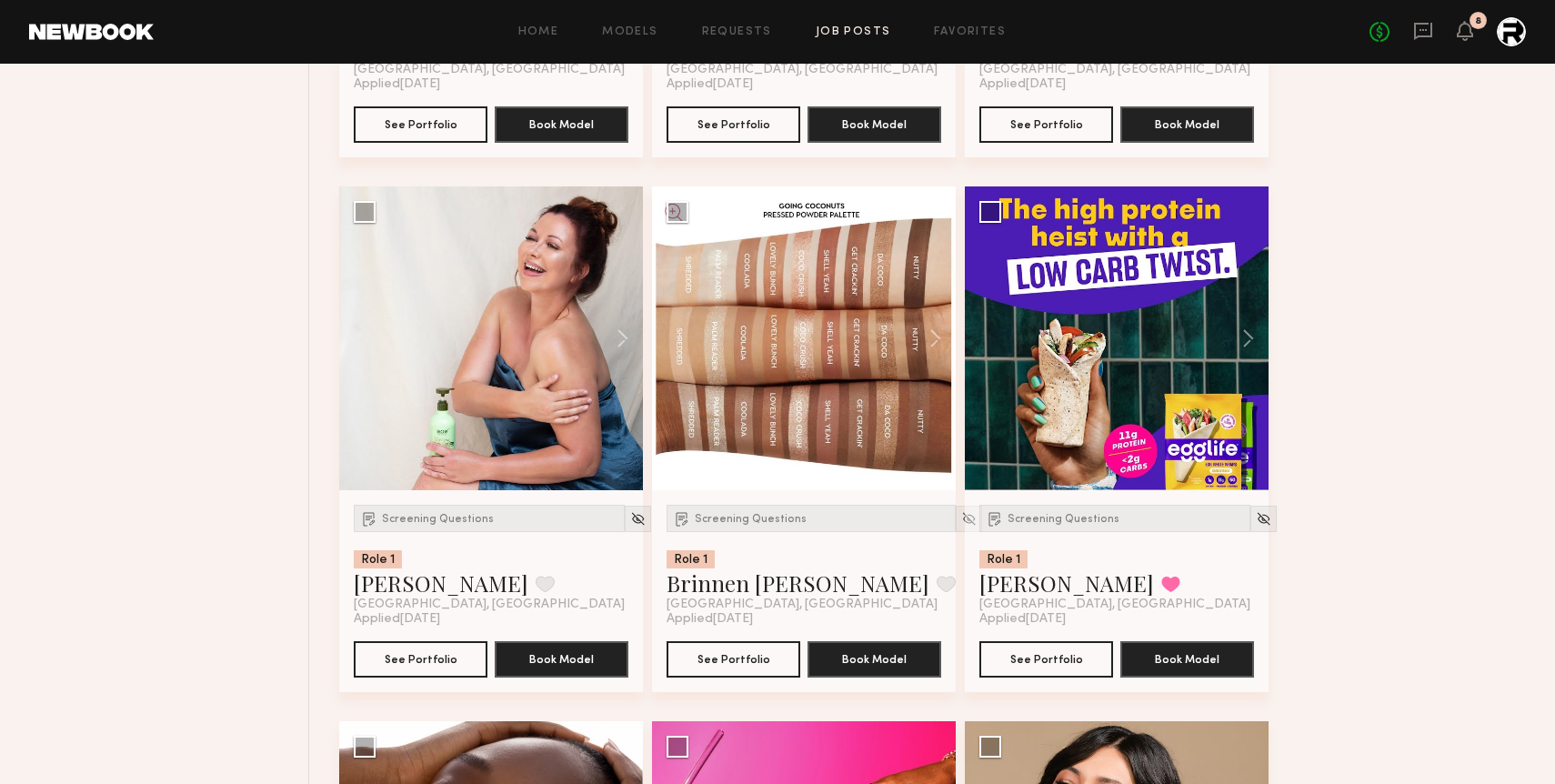
scroll to position [7094, 0]
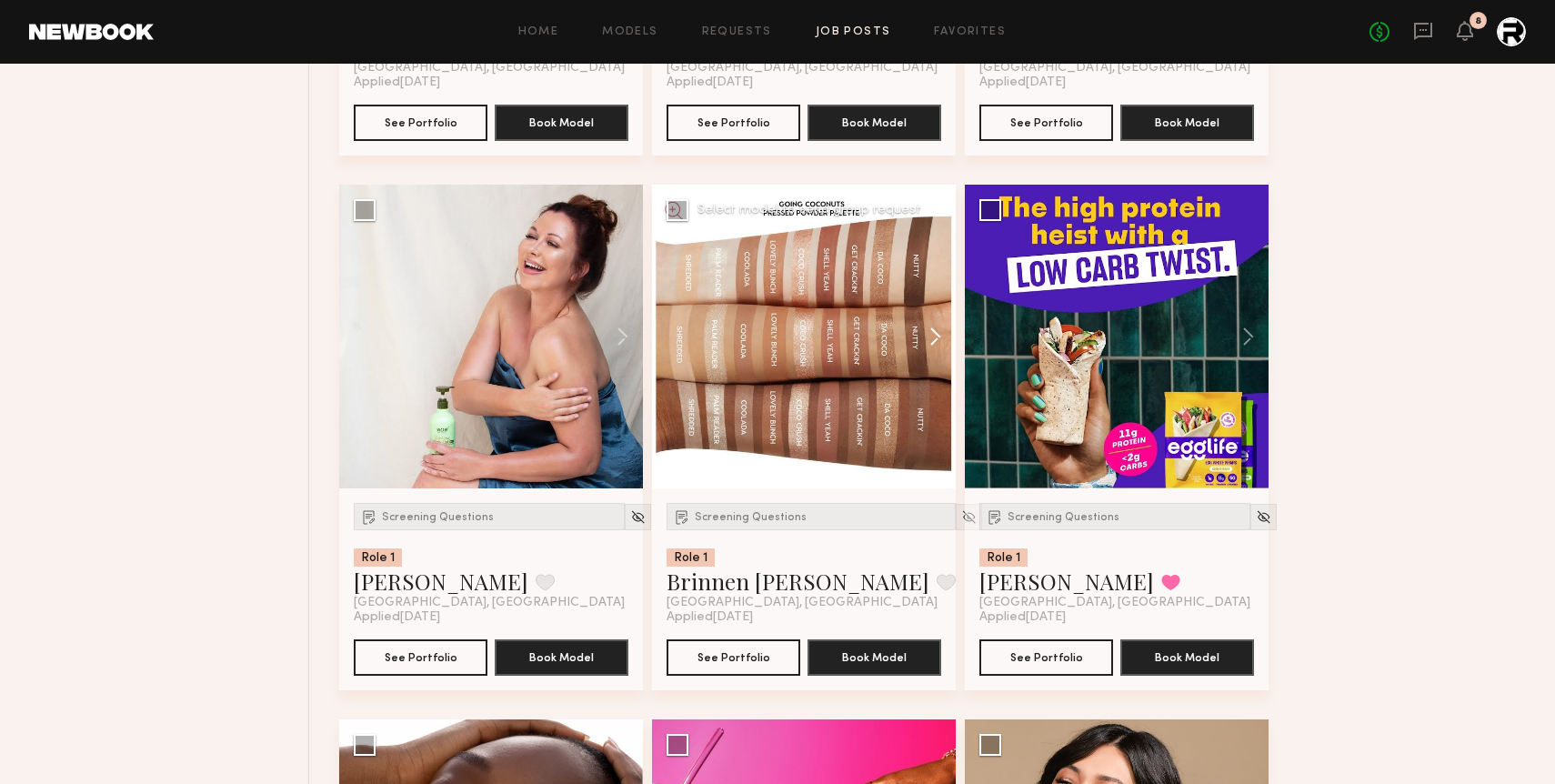
click at [932, 335] on button at bounding box center [926, 337] width 58 height 303
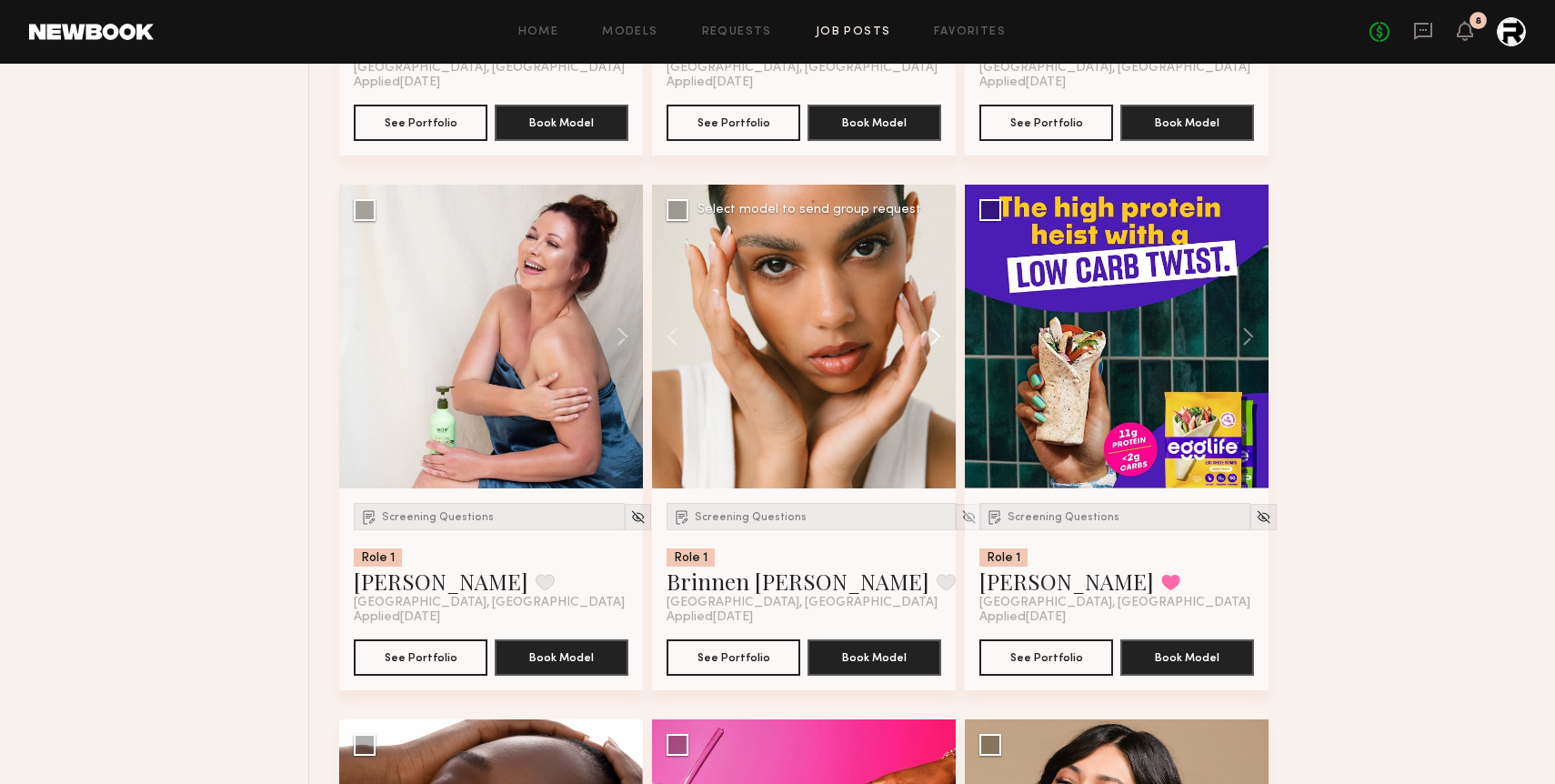
click at [932, 335] on button at bounding box center [926, 337] width 58 height 303
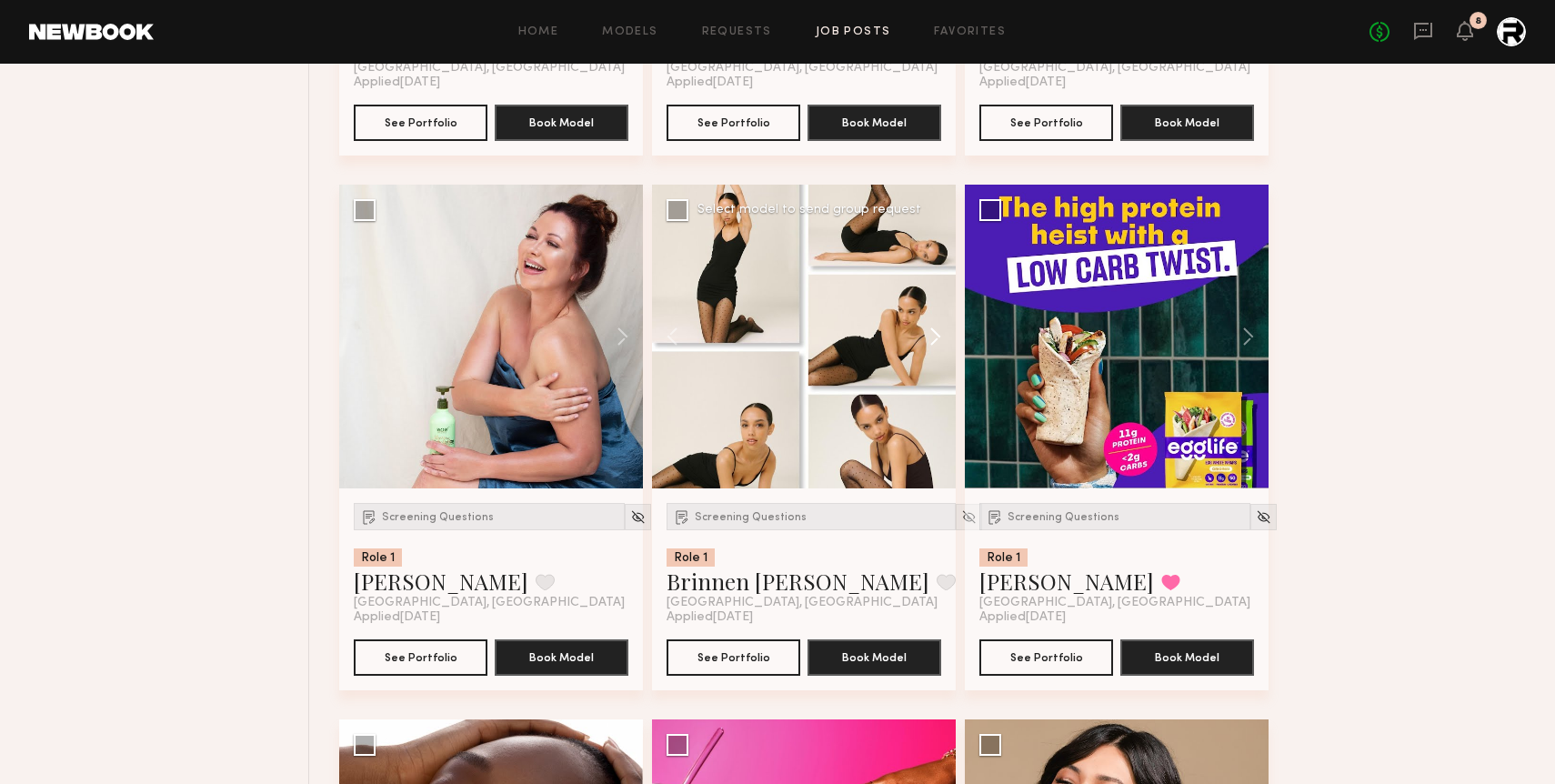
click at [932, 335] on button at bounding box center [926, 337] width 58 height 303
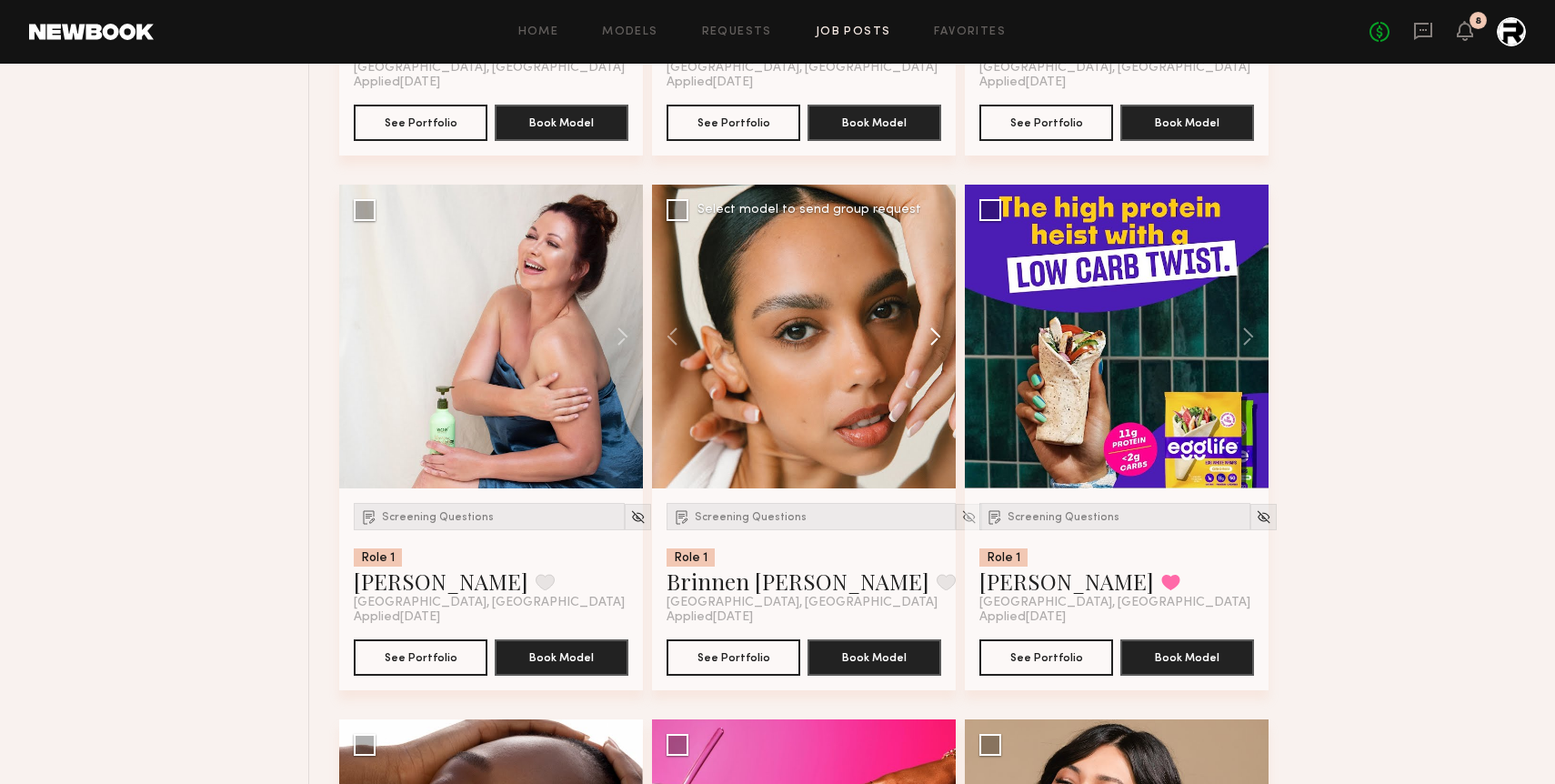
click at [932, 335] on button at bounding box center [926, 337] width 58 height 303
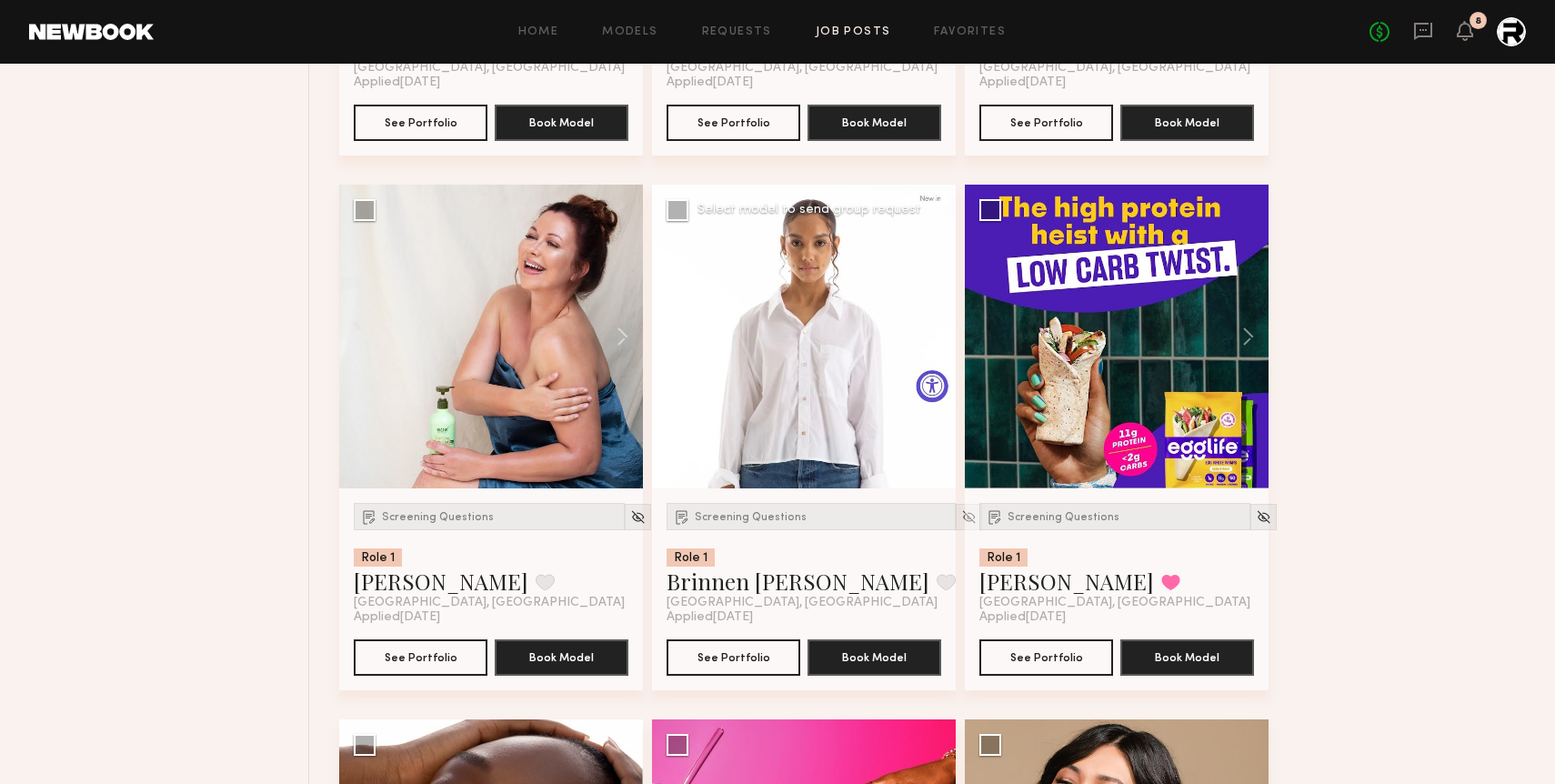
click at [932, 335] on button at bounding box center [926, 337] width 58 height 303
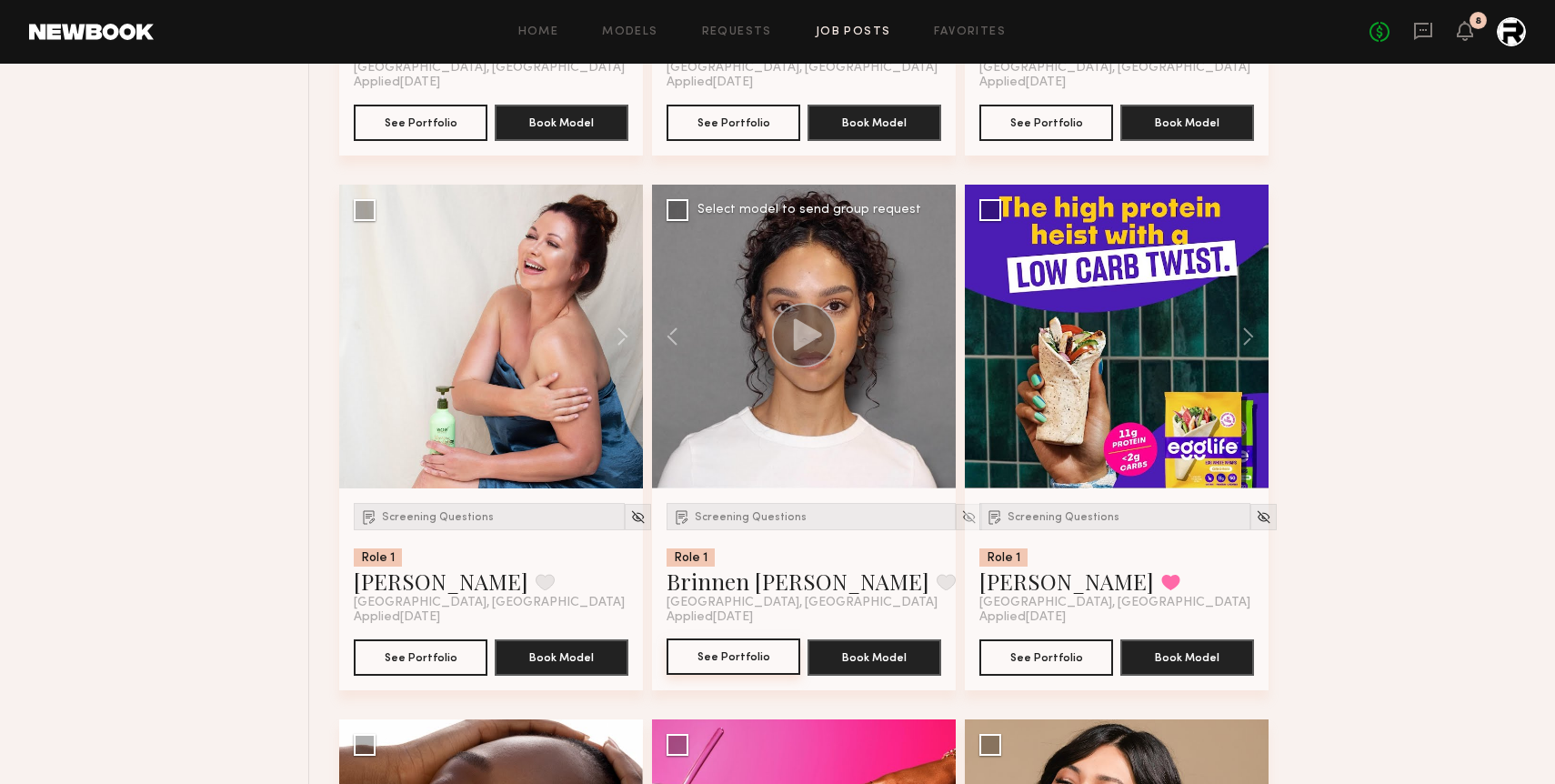
click at [731, 662] on button "See Portfolio" at bounding box center [734, 656] width 134 height 36
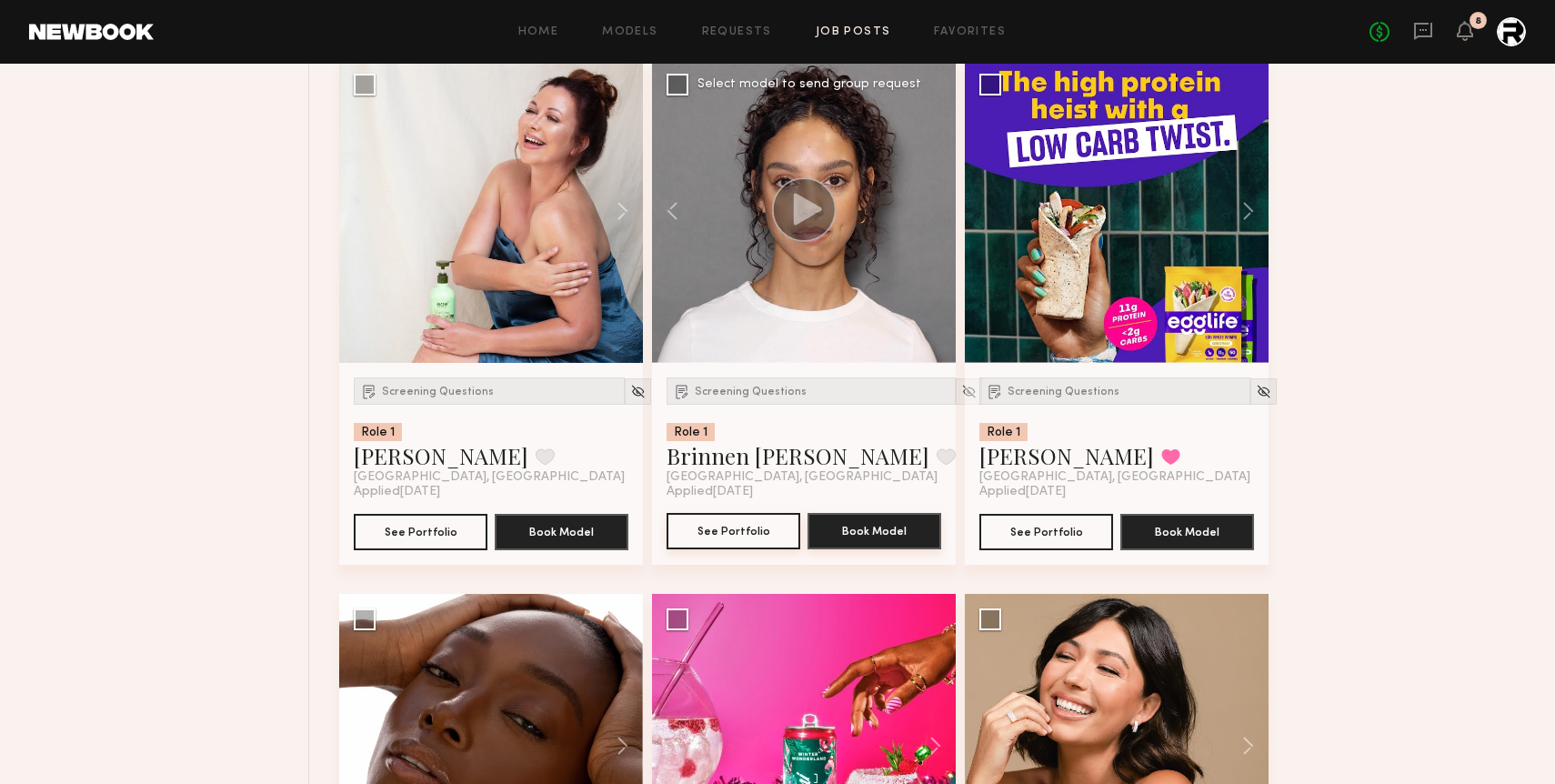
scroll to position [7217, 0]
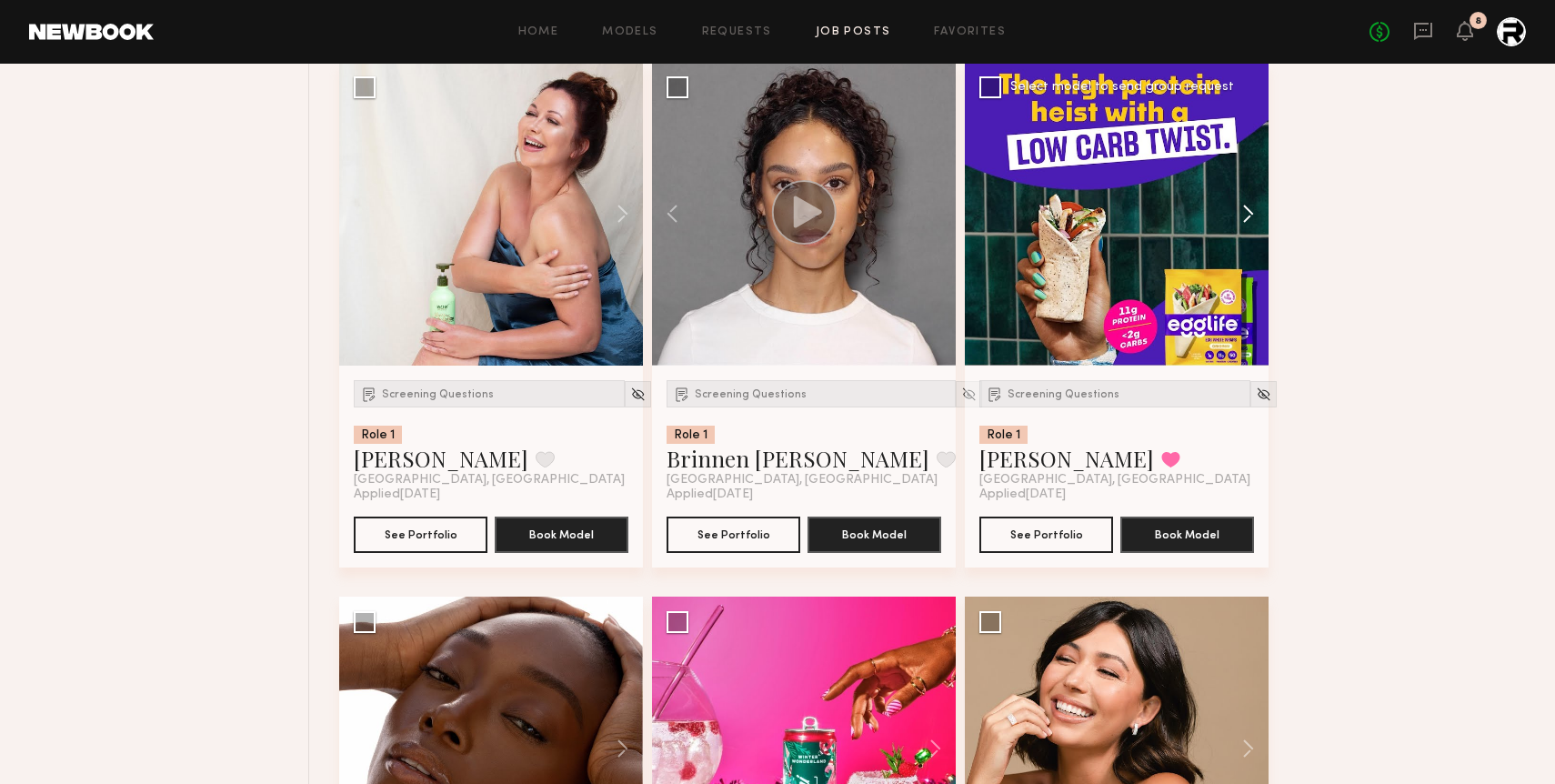
click at [1134, 221] on button at bounding box center [1239, 214] width 58 height 303
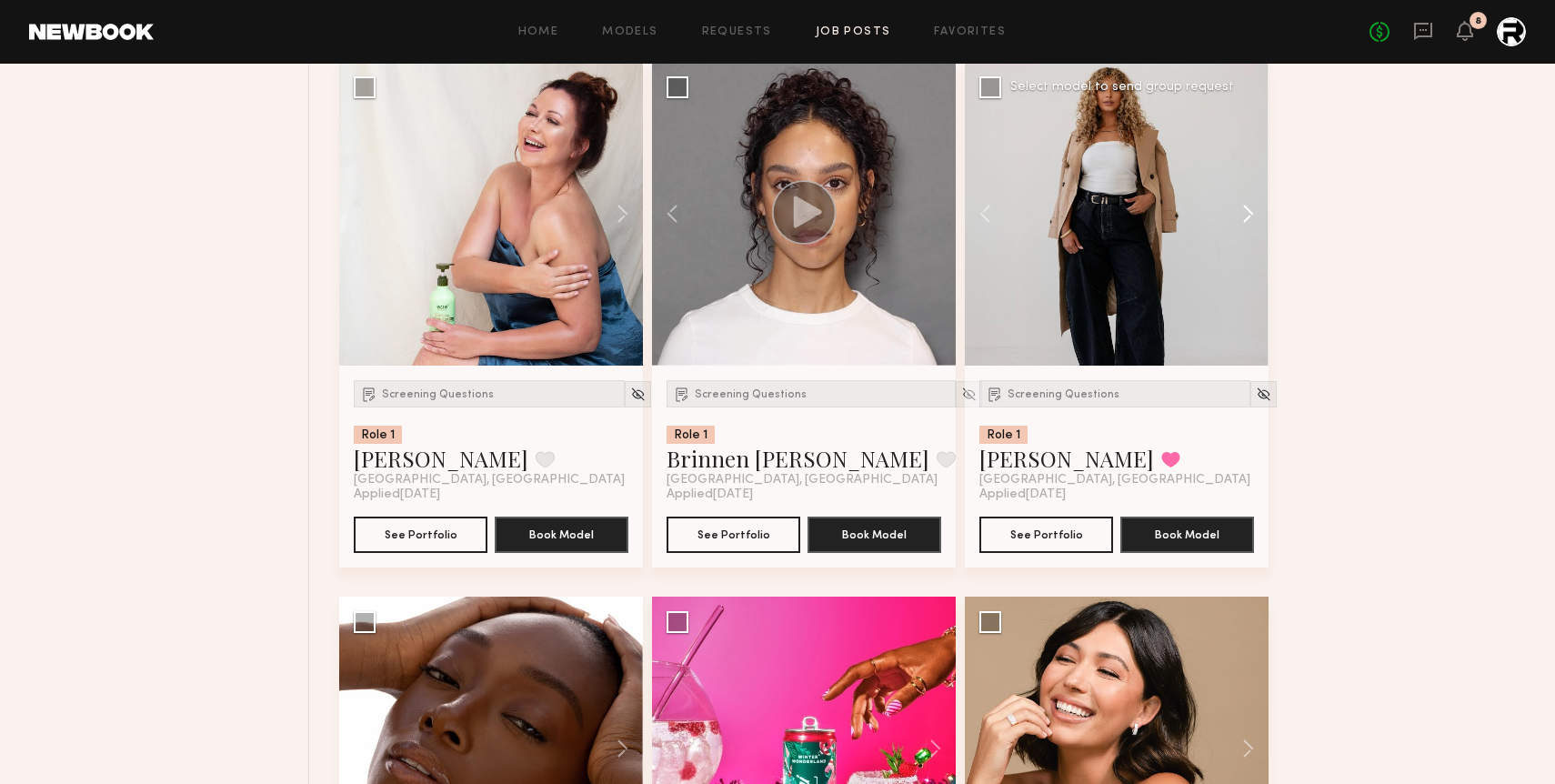
click at [1134, 221] on button at bounding box center [1239, 214] width 58 height 303
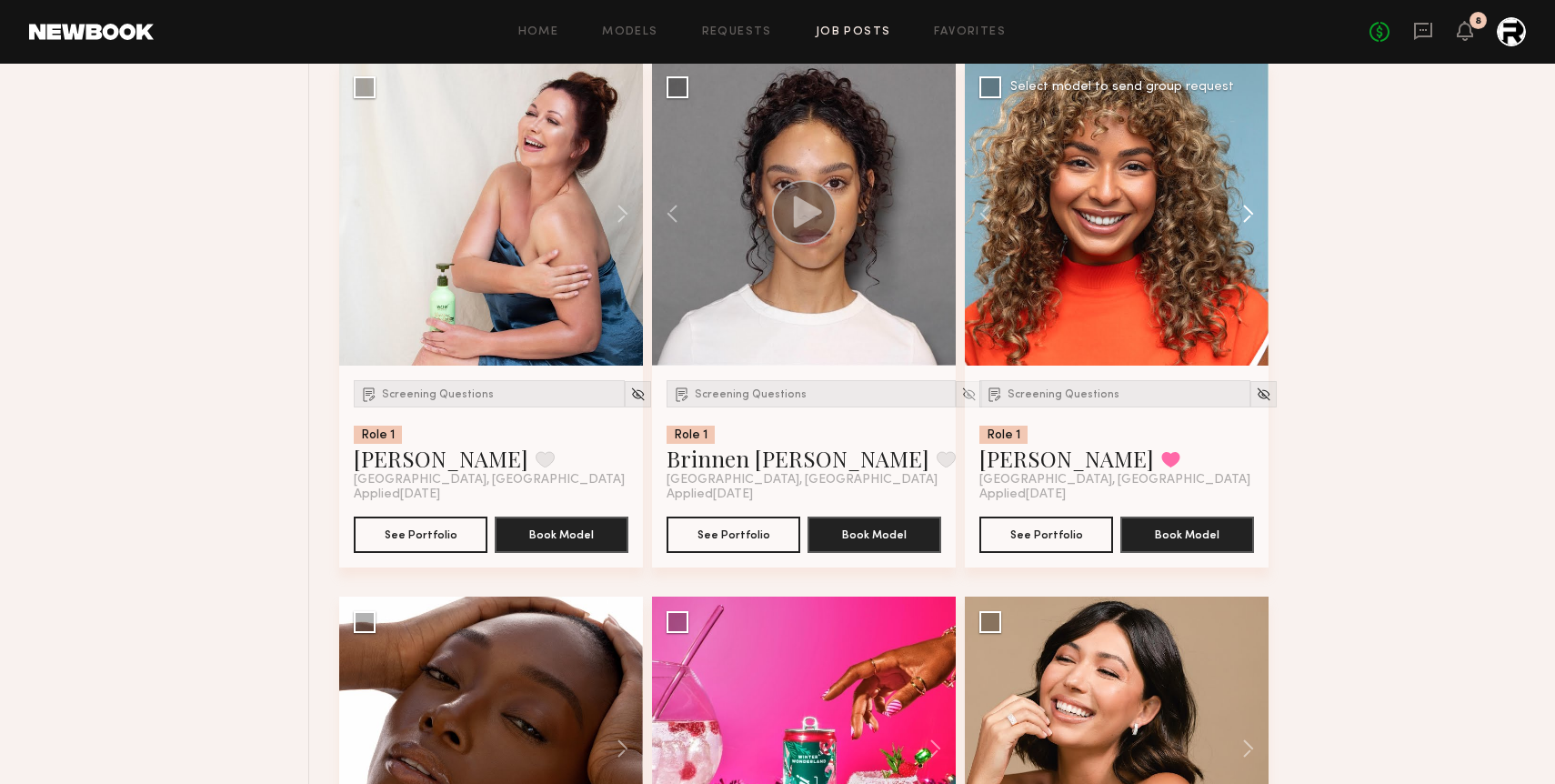
click at [1134, 221] on button at bounding box center [1239, 214] width 58 height 303
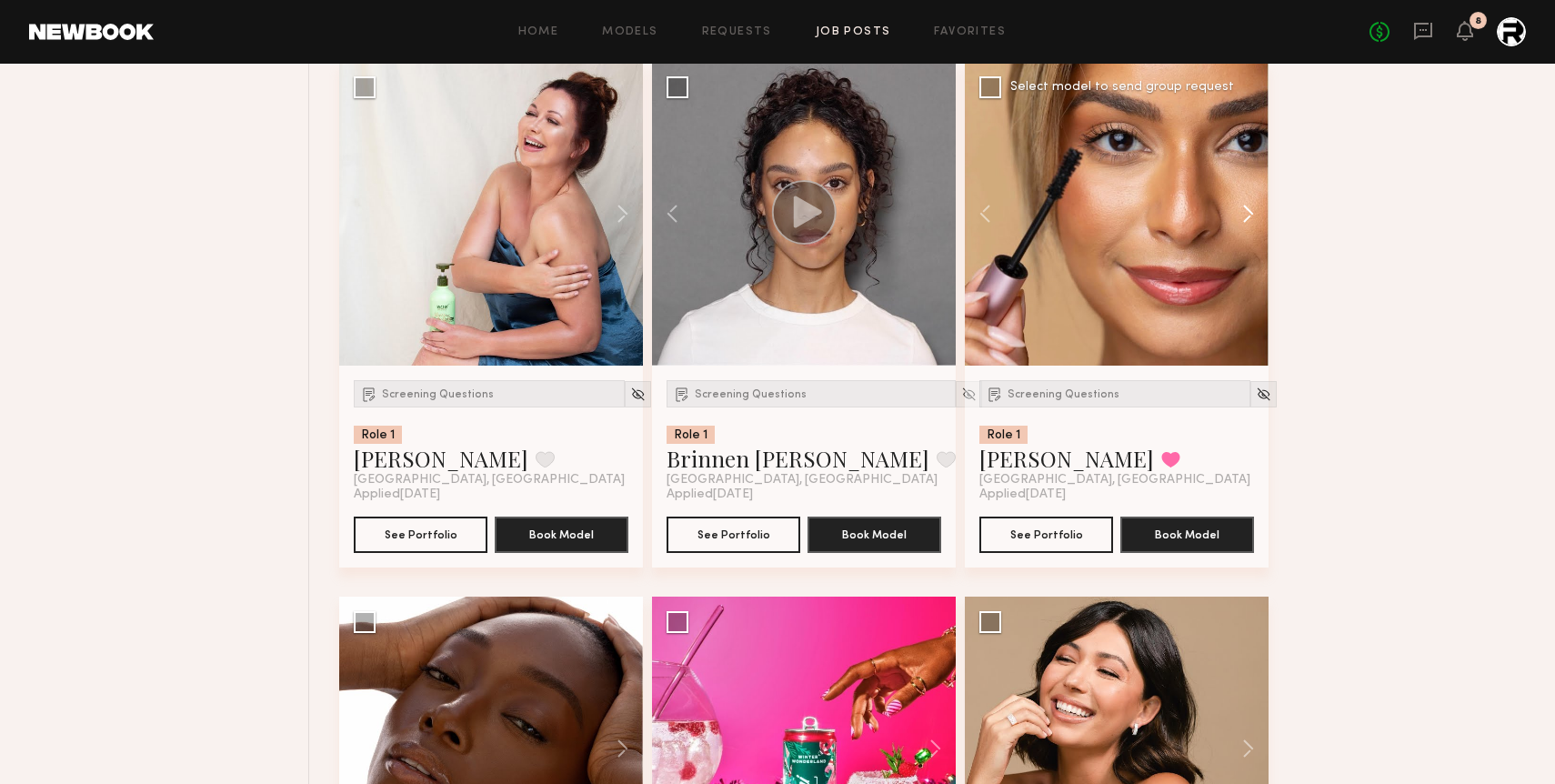
click at [1134, 221] on button at bounding box center [1239, 214] width 58 height 303
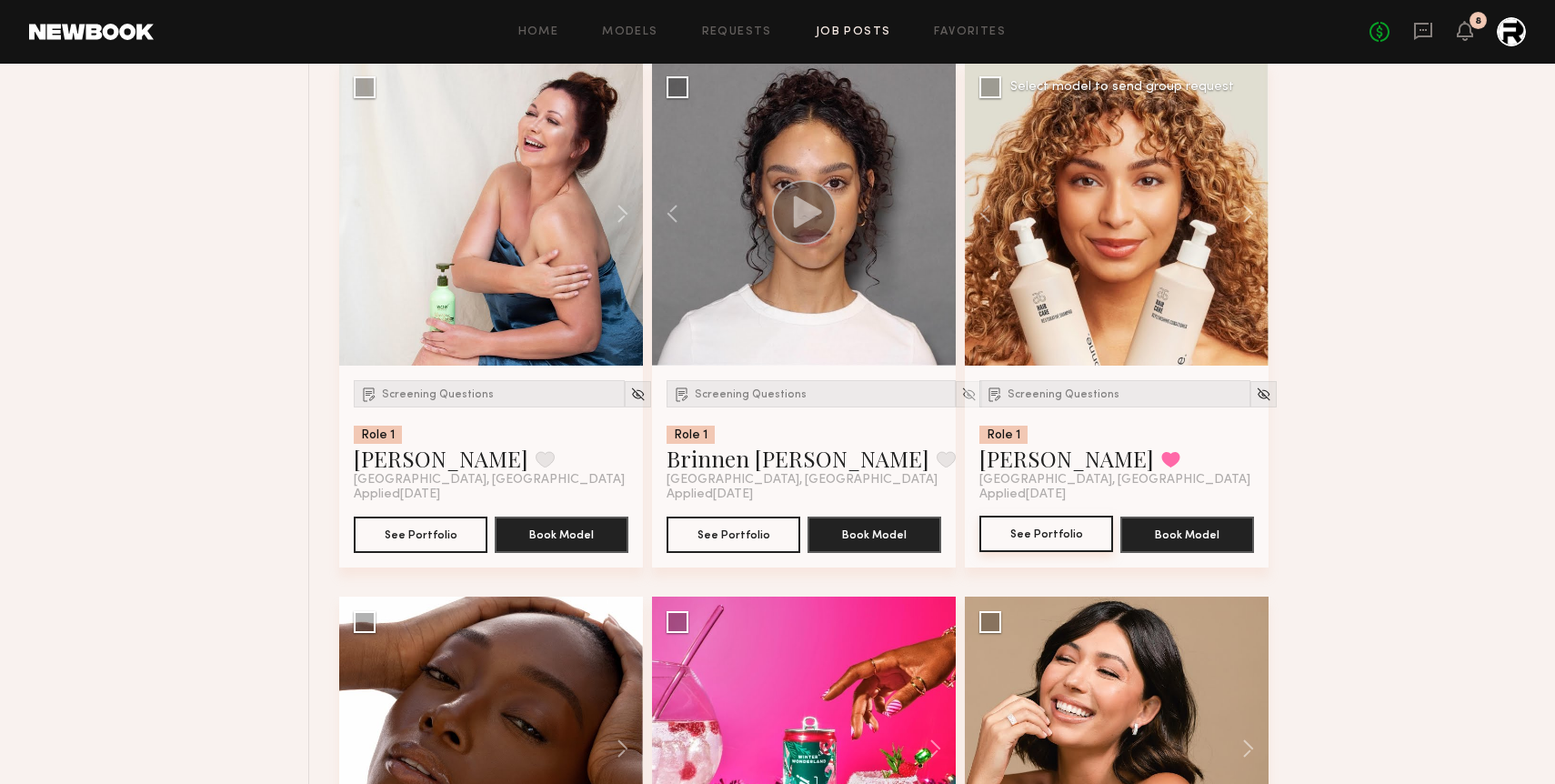
click at [1046, 544] on button "See Portfolio" at bounding box center [1047, 533] width 134 height 36
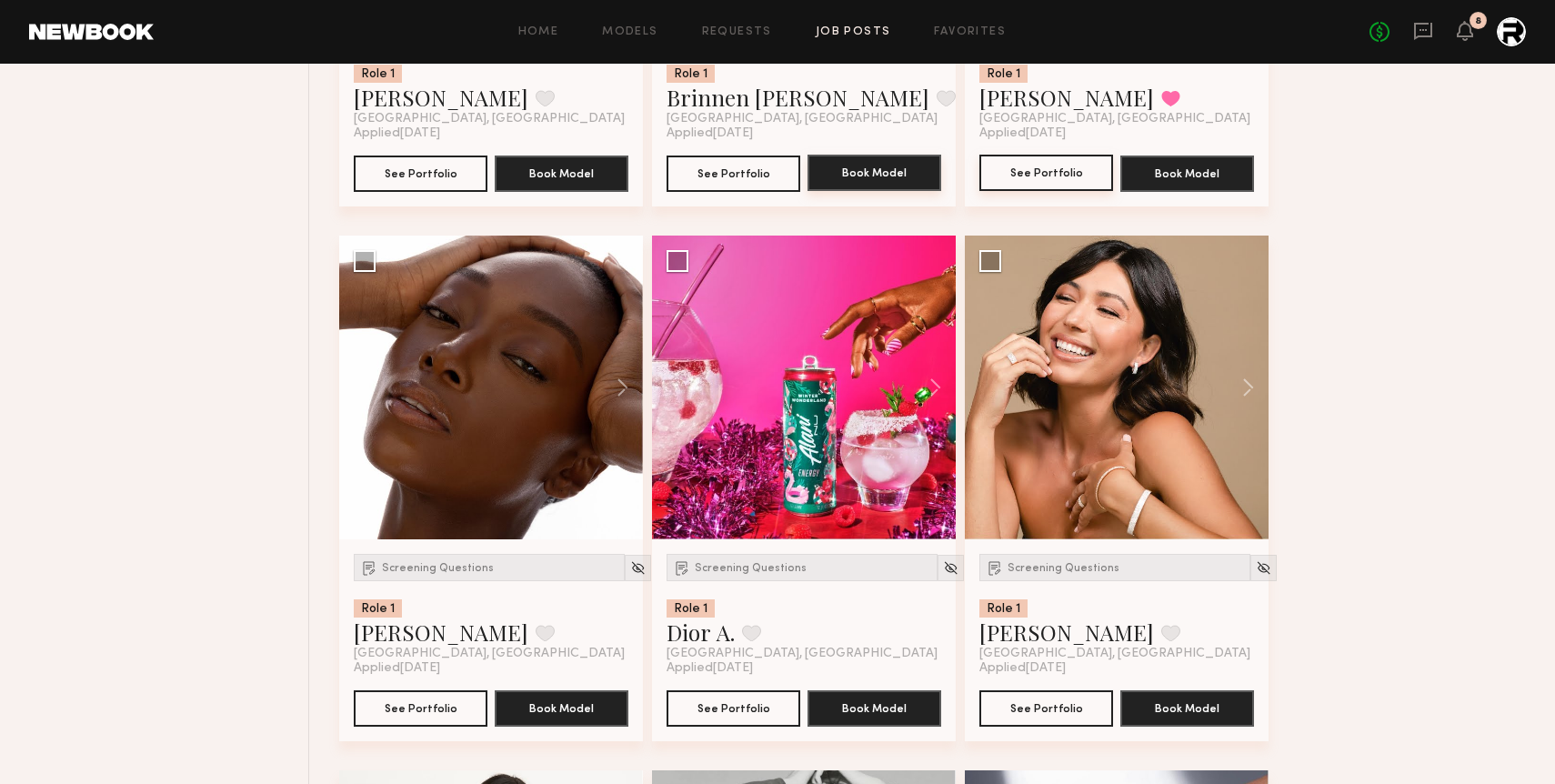
scroll to position [7585, 0]
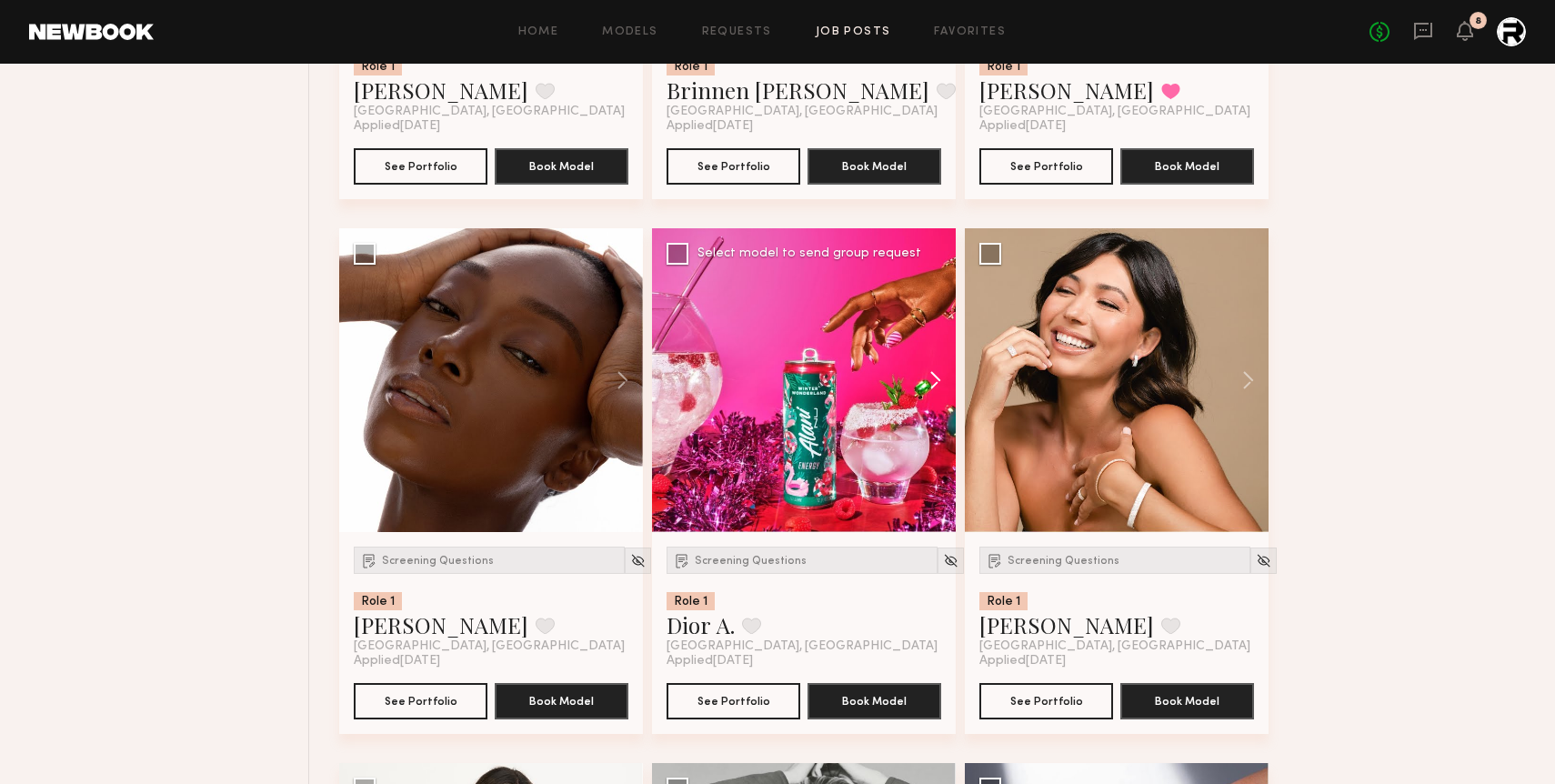
click at [933, 384] on button at bounding box center [926, 380] width 58 height 303
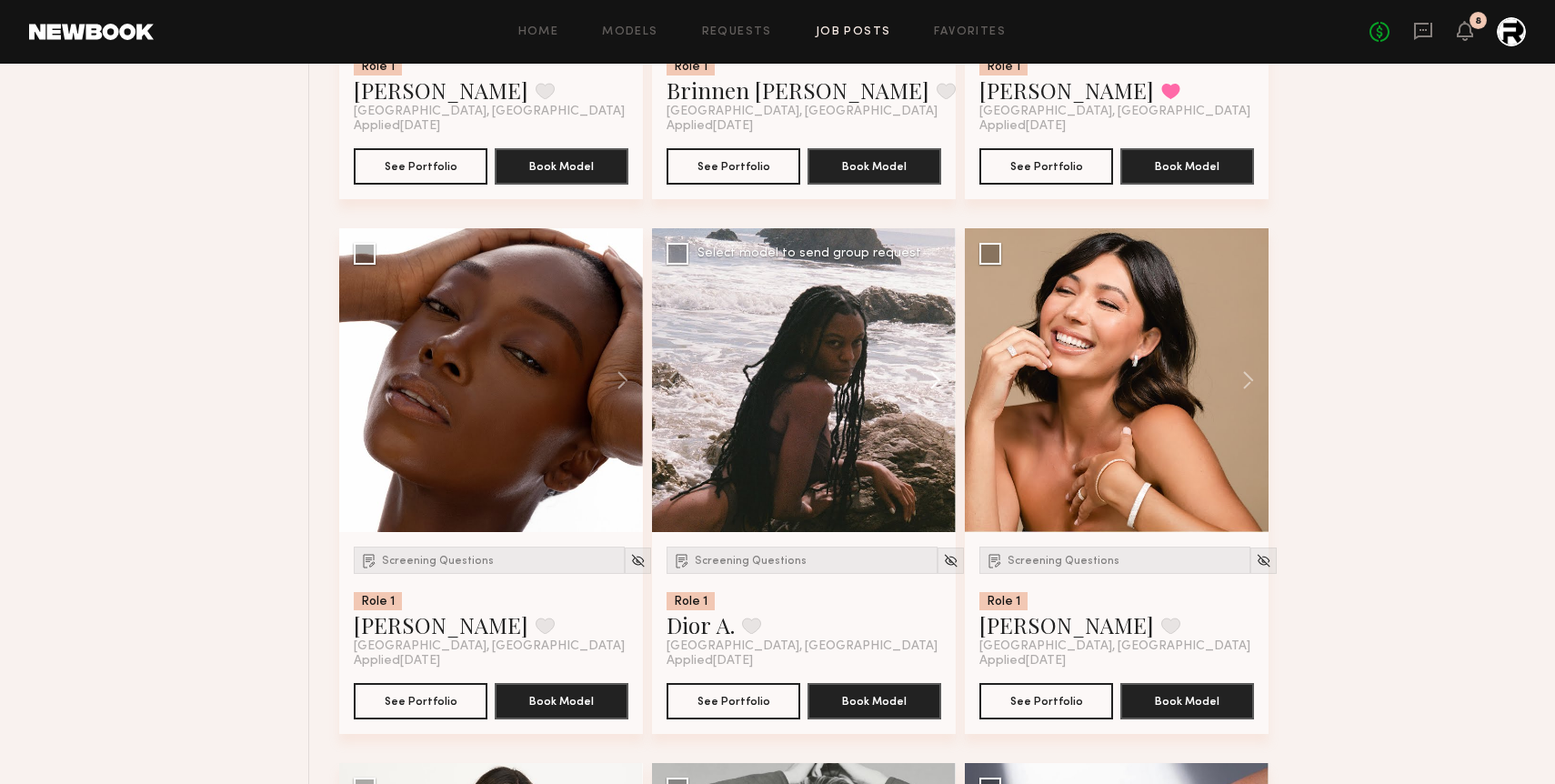
click at [933, 384] on button at bounding box center [926, 380] width 58 height 303
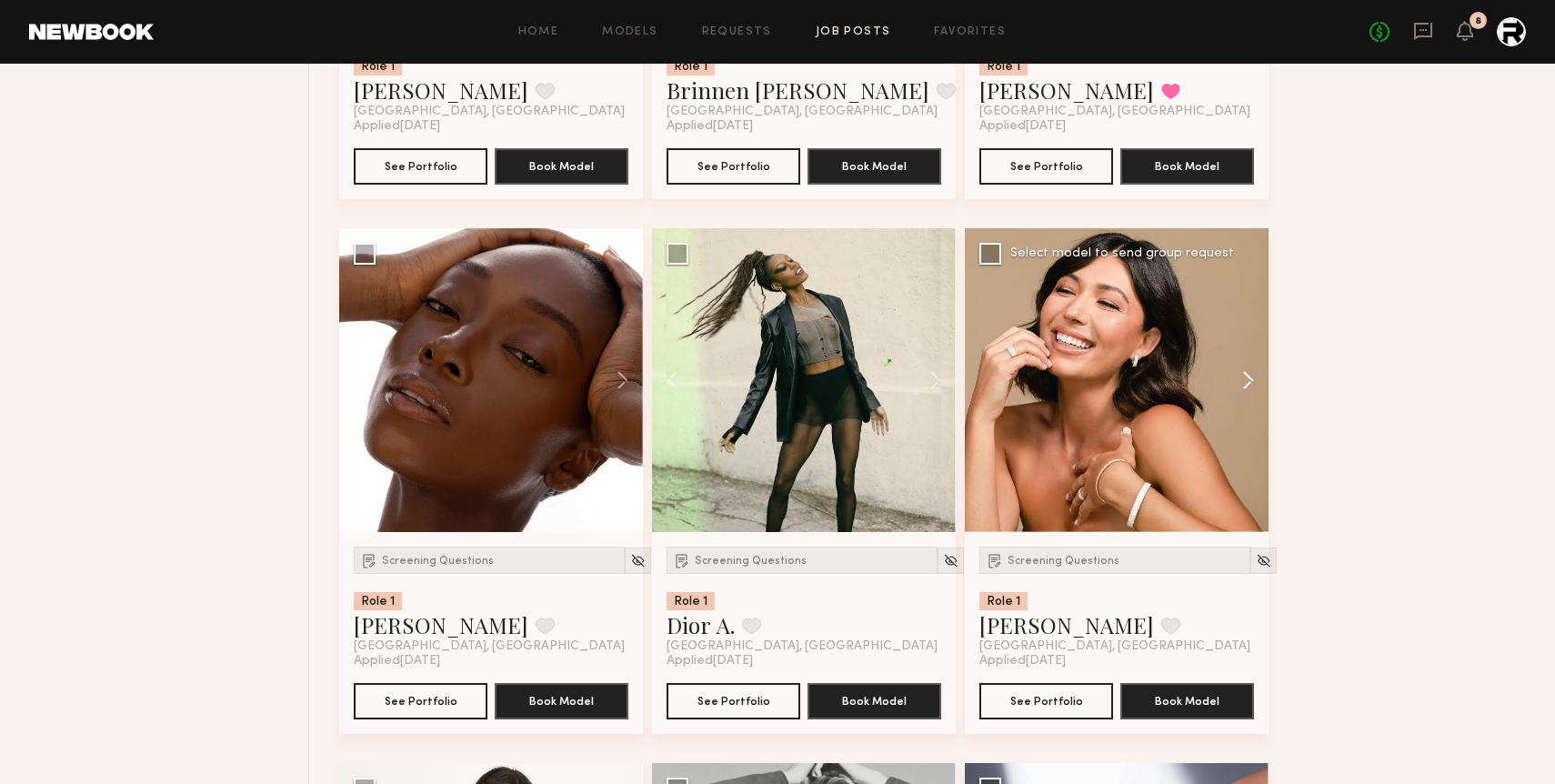
click at [1134, 387] on button at bounding box center [1239, 380] width 58 height 303
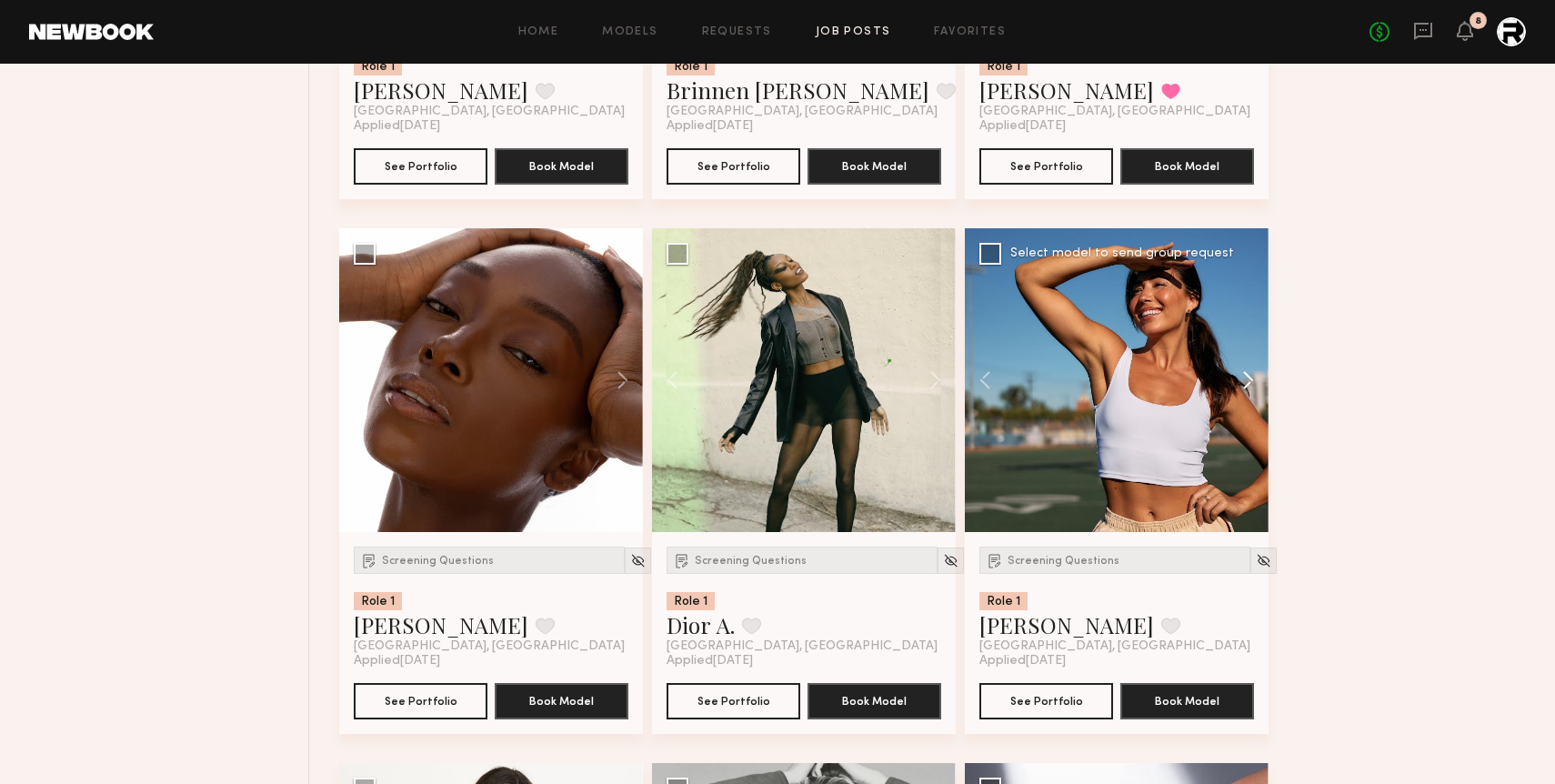
click at [1134, 387] on button at bounding box center [1239, 380] width 58 height 303
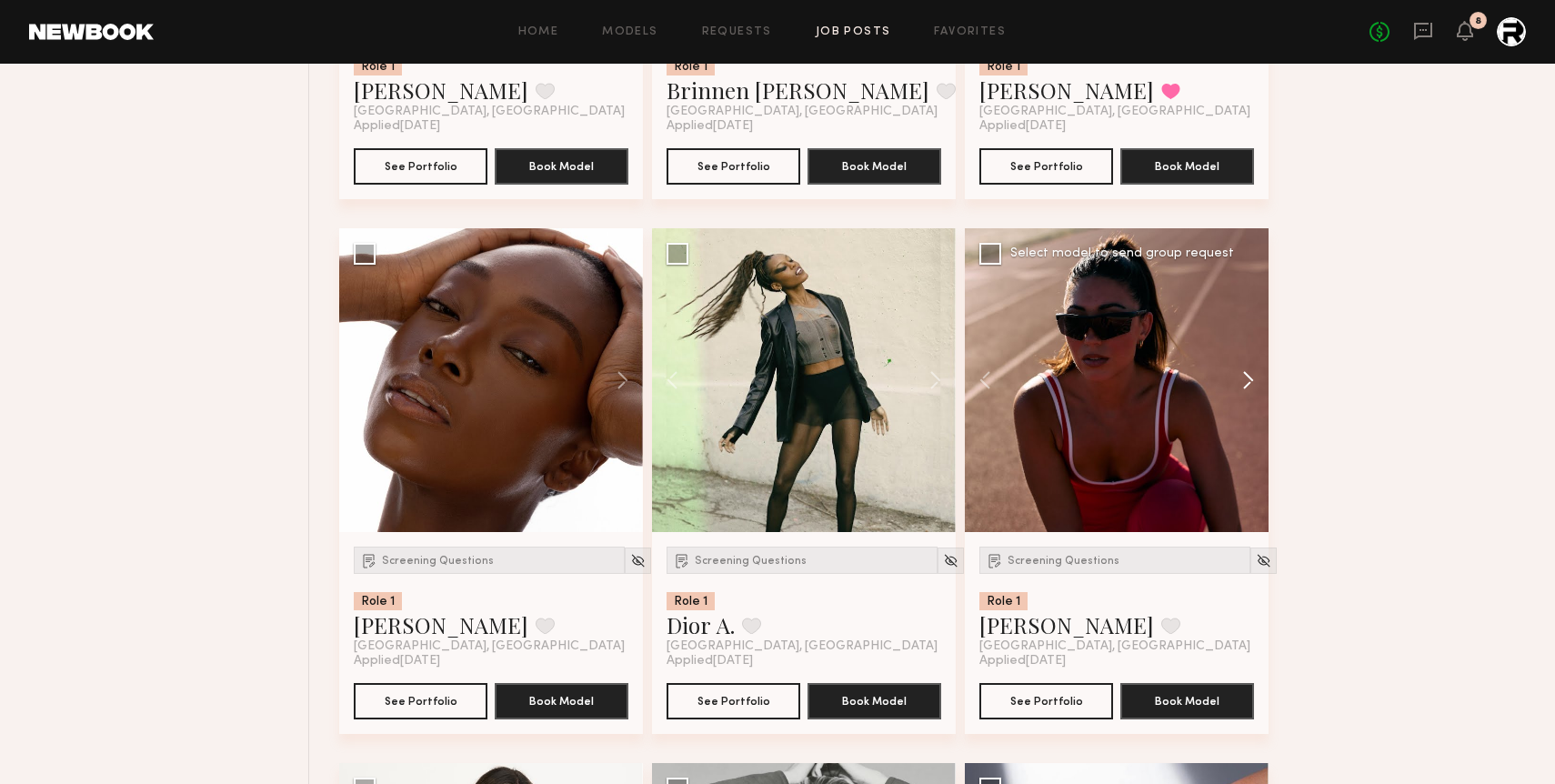
click at [1134, 387] on button at bounding box center [1239, 380] width 58 height 303
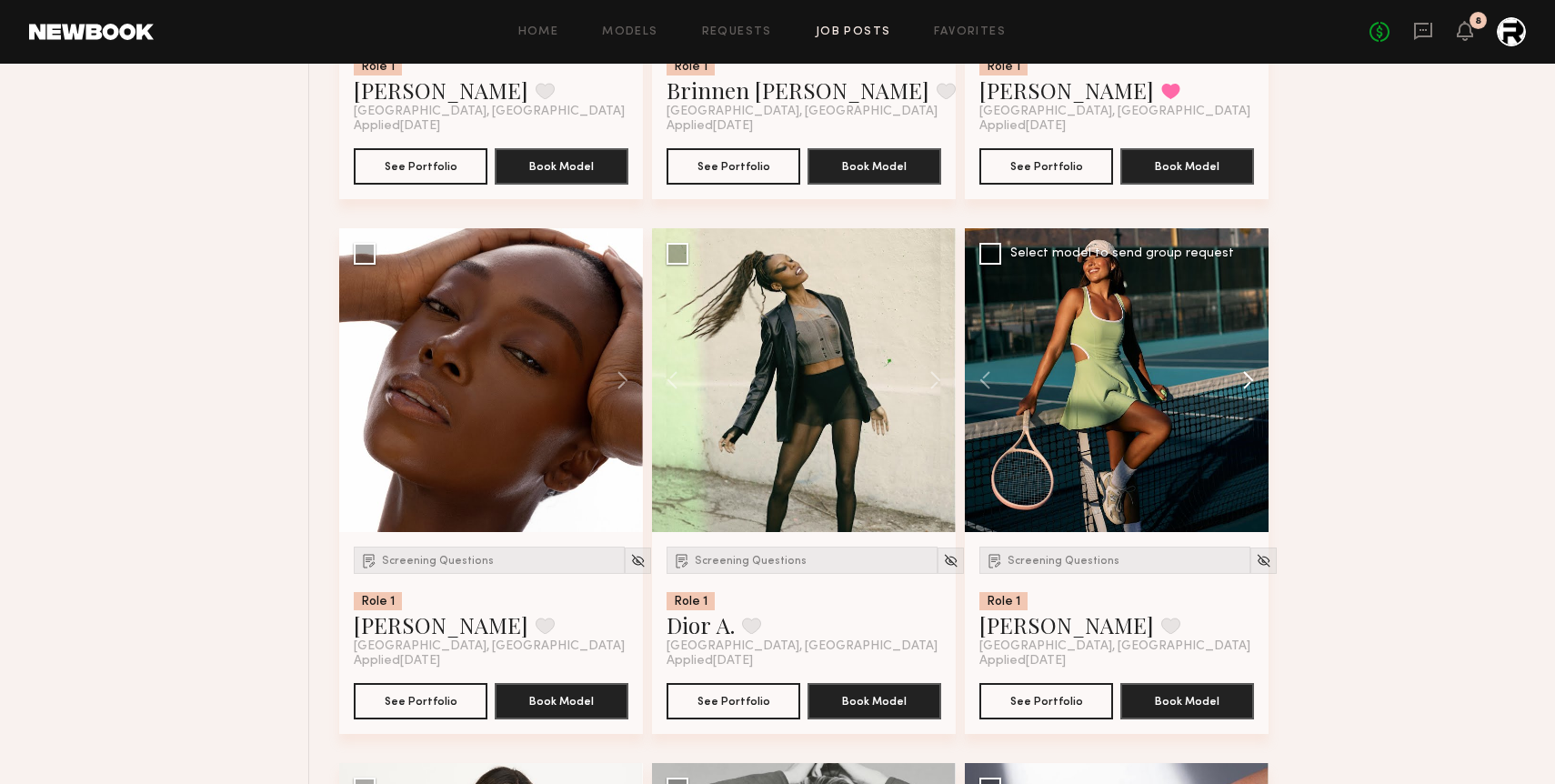
click at [1134, 387] on button at bounding box center [1239, 380] width 58 height 303
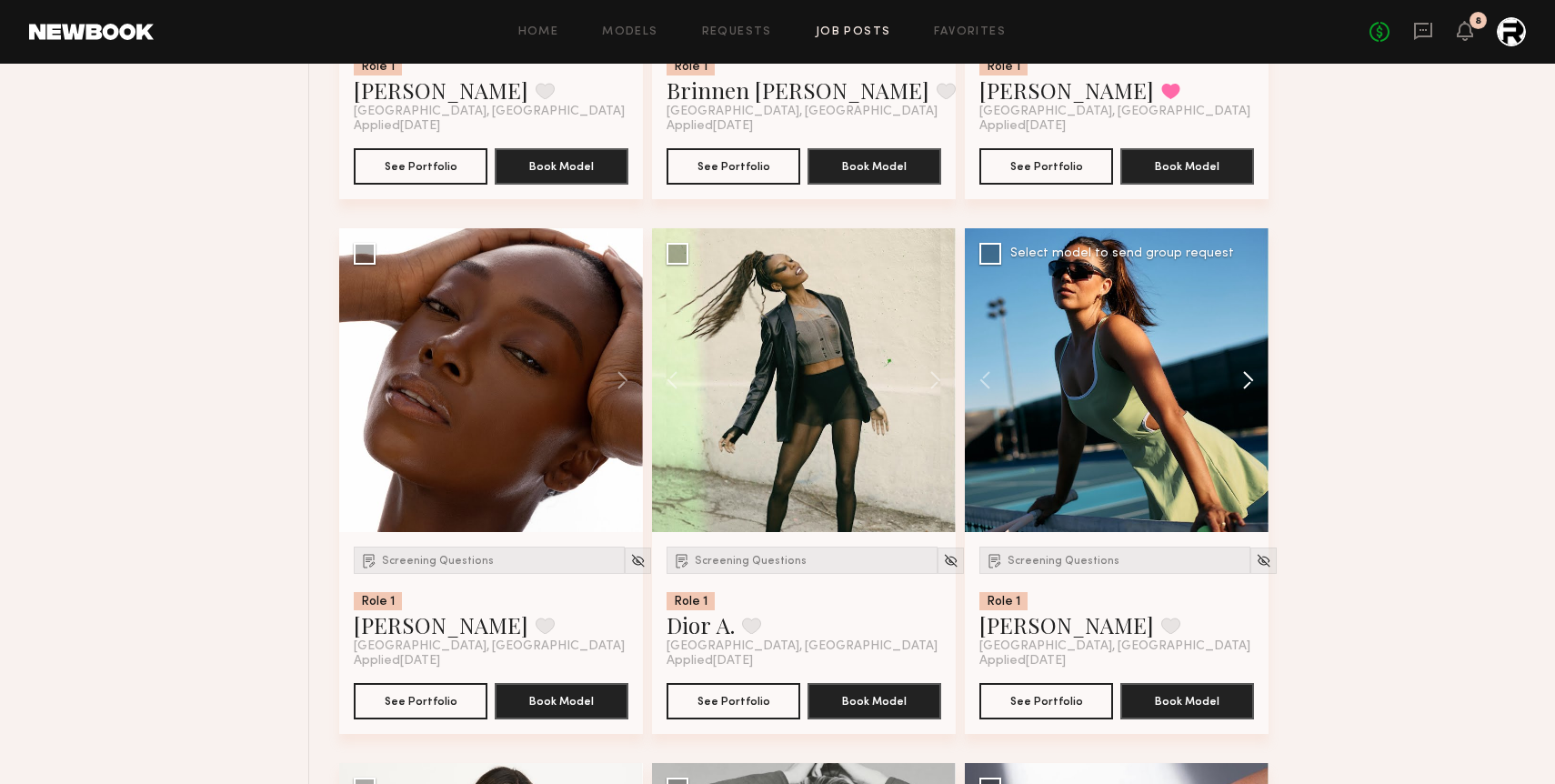
click at [1134, 387] on button at bounding box center [1239, 380] width 58 height 303
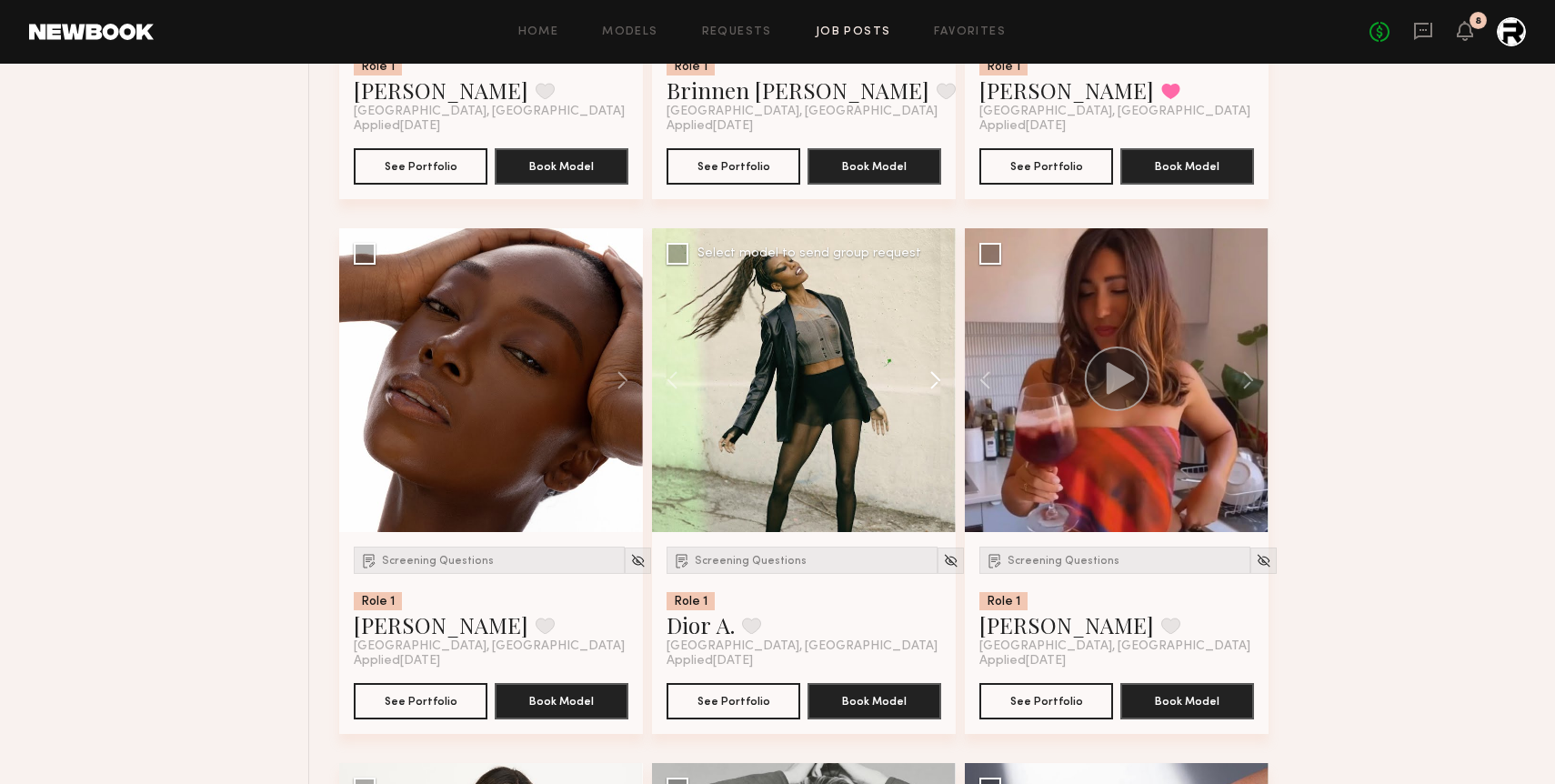
click at [934, 382] on button at bounding box center [926, 380] width 58 height 303
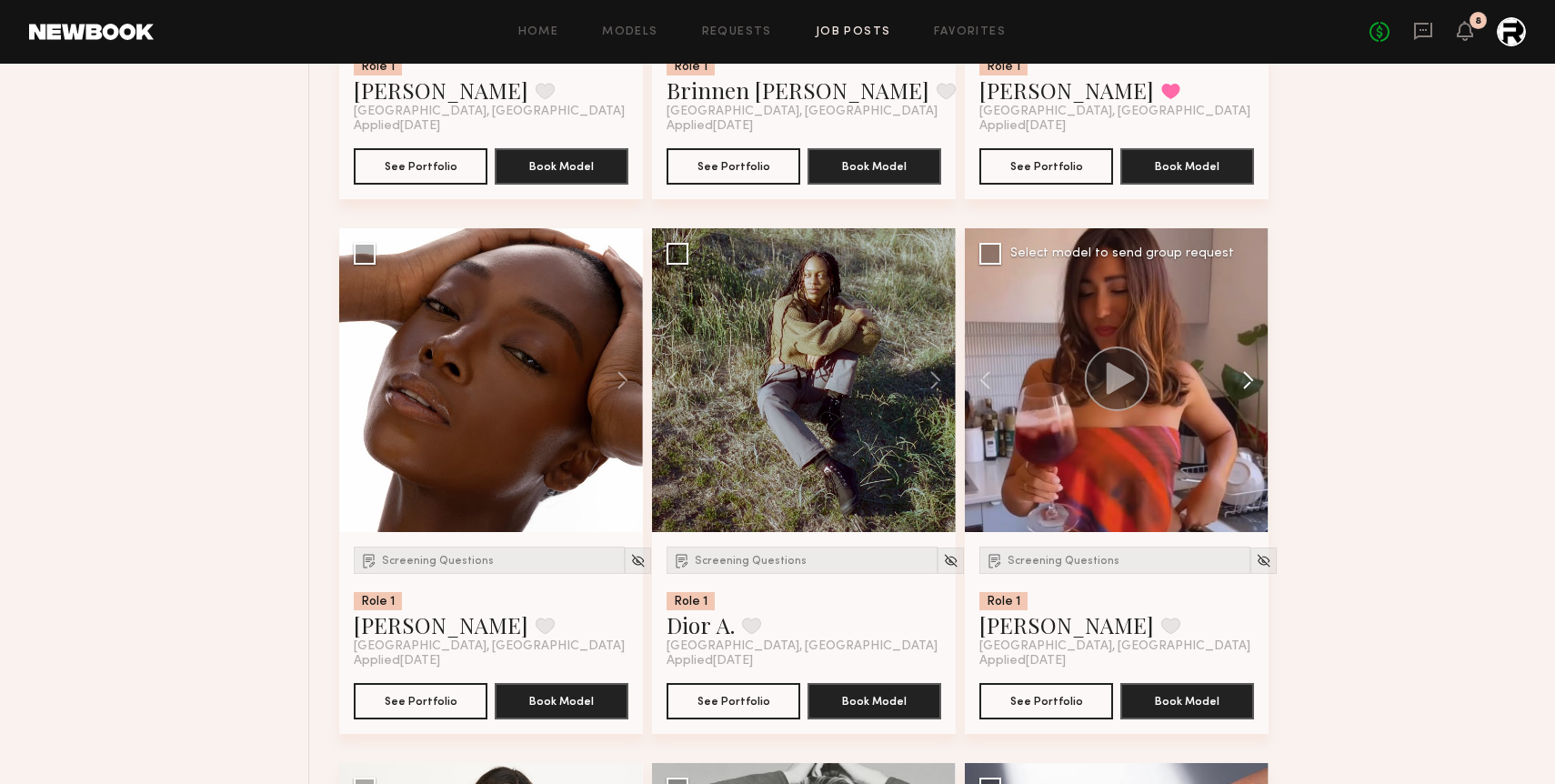
click at [1134, 376] on button at bounding box center [1239, 380] width 58 height 303
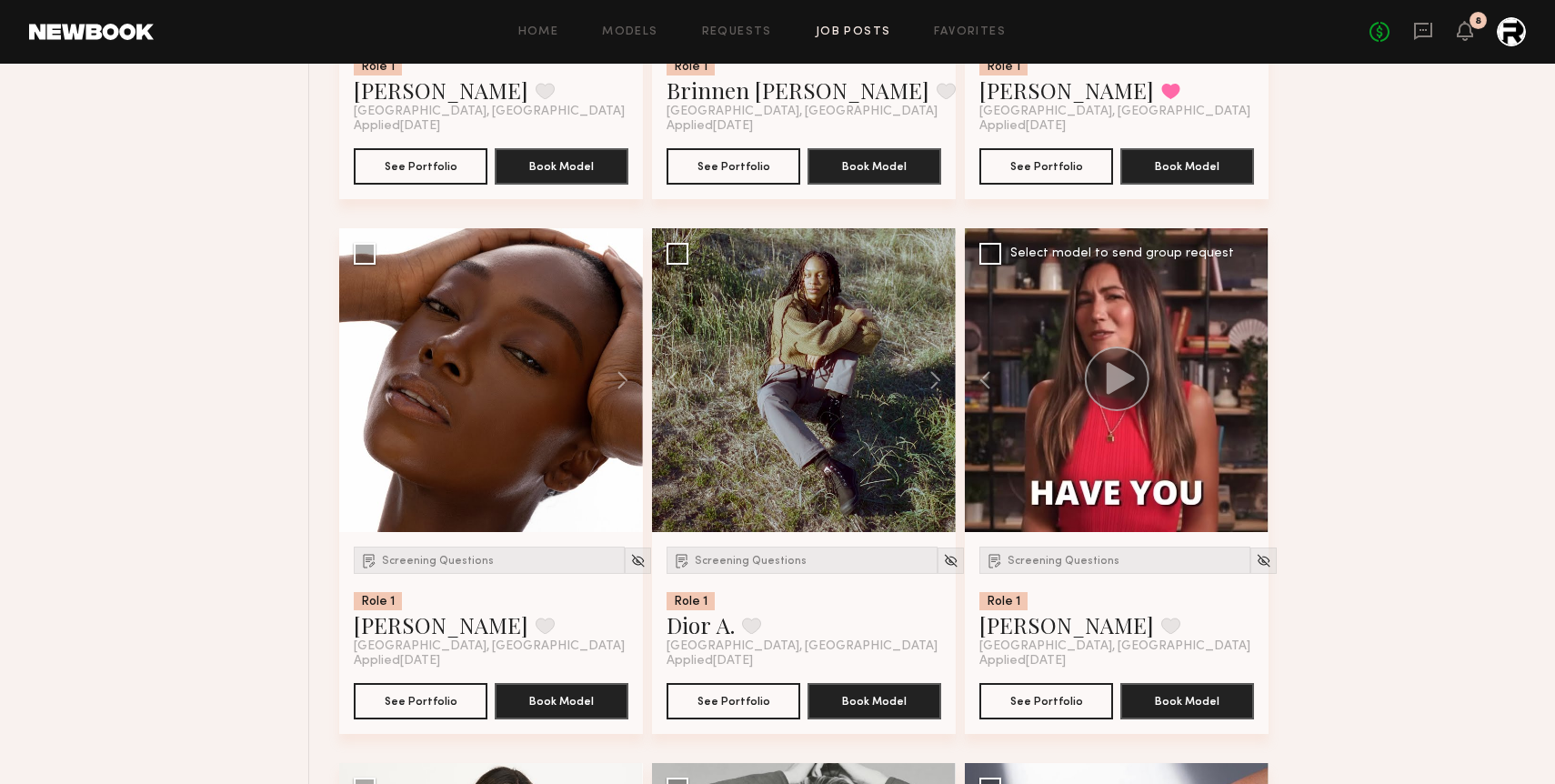
click at [1134, 376] on div at bounding box center [1116, 380] width 303 height 303
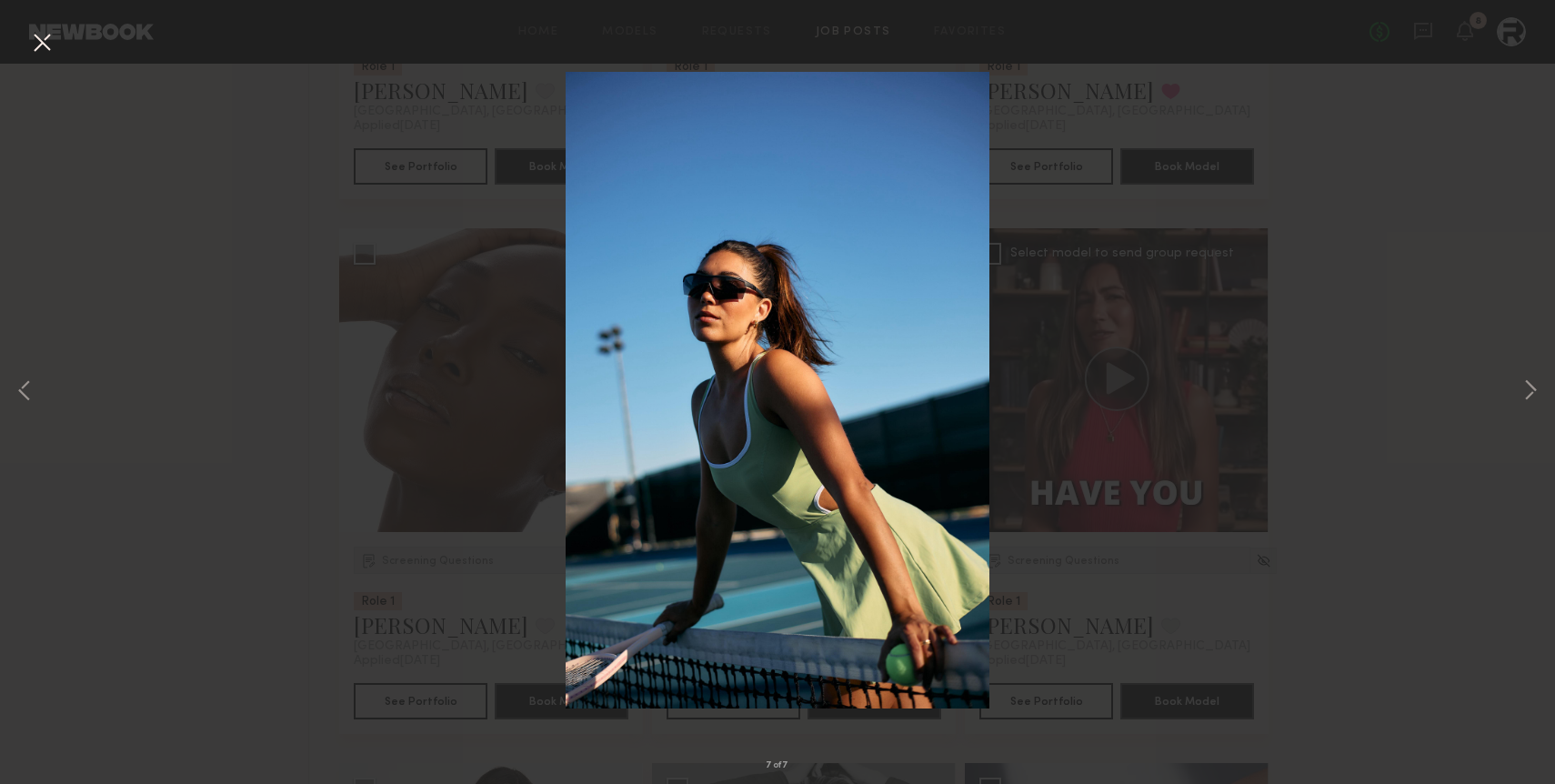
click at [40, 39] on button at bounding box center [42, 44] width 30 height 32
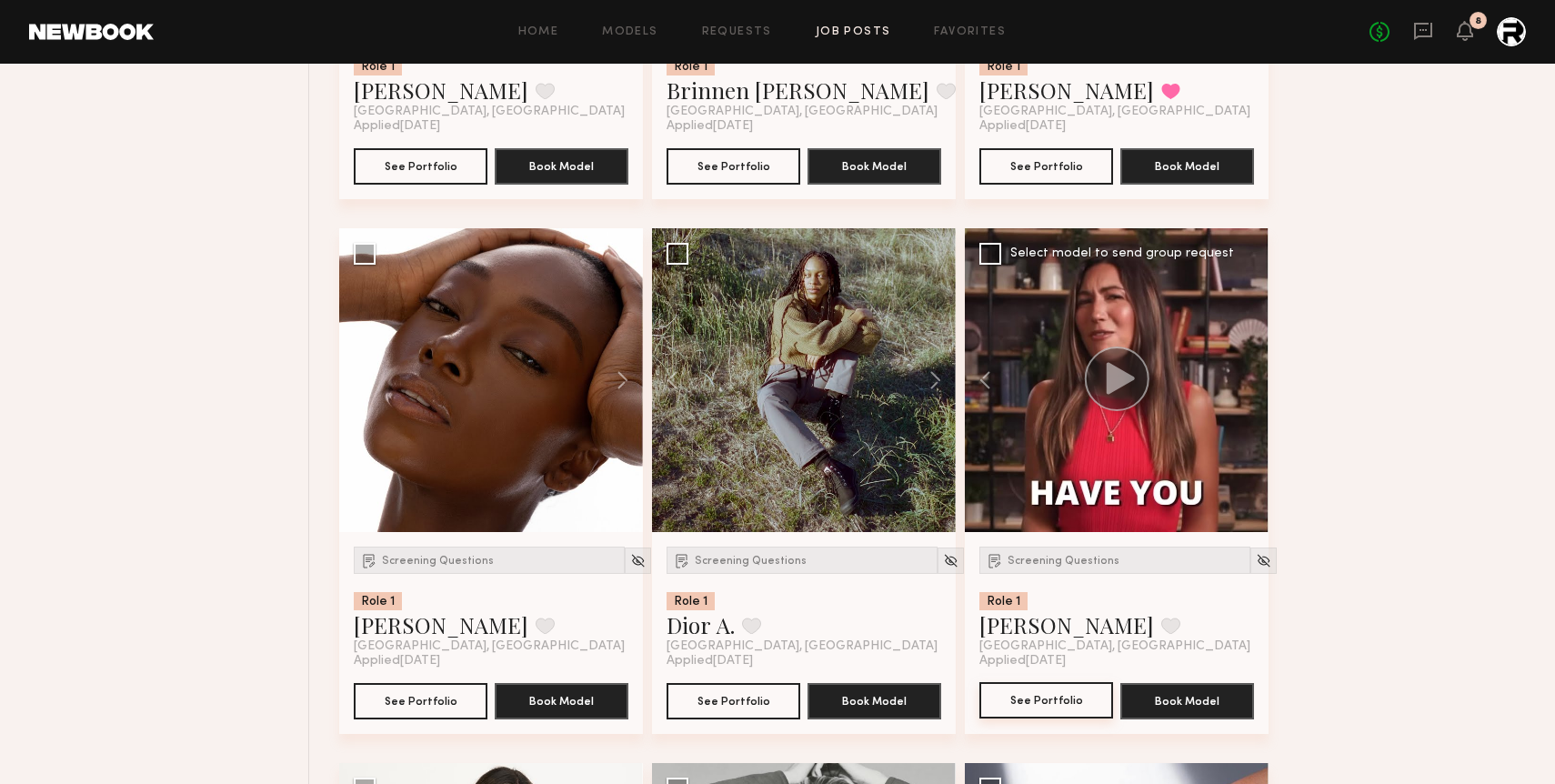
click at [1064, 705] on button "See Portfolio" at bounding box center [1047, 700] width 134 height 36
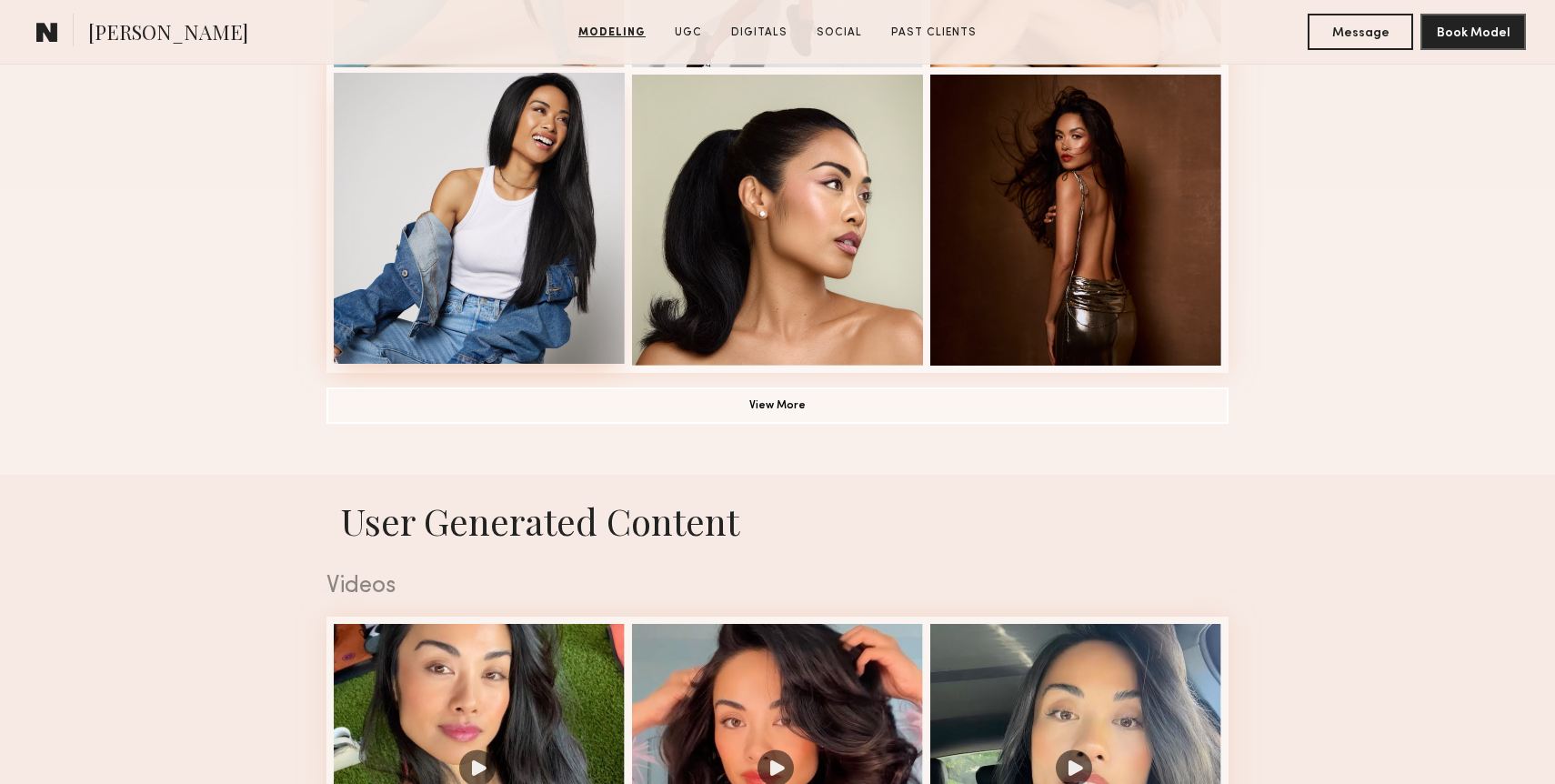
scroll to position [1563, 0]
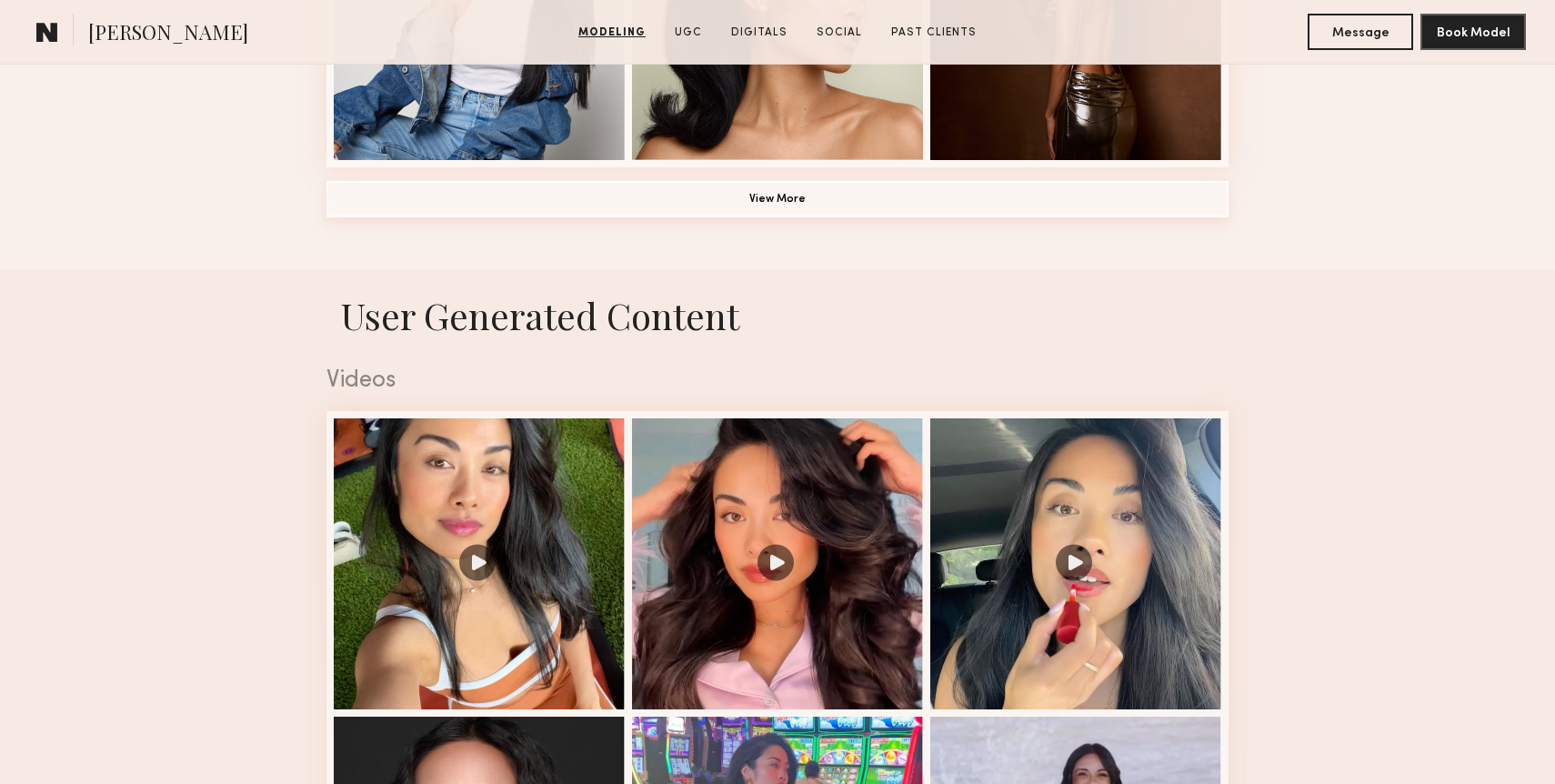
click at [758, 205] on button "View More" at bounding box center [778, 199] width 902 height 36
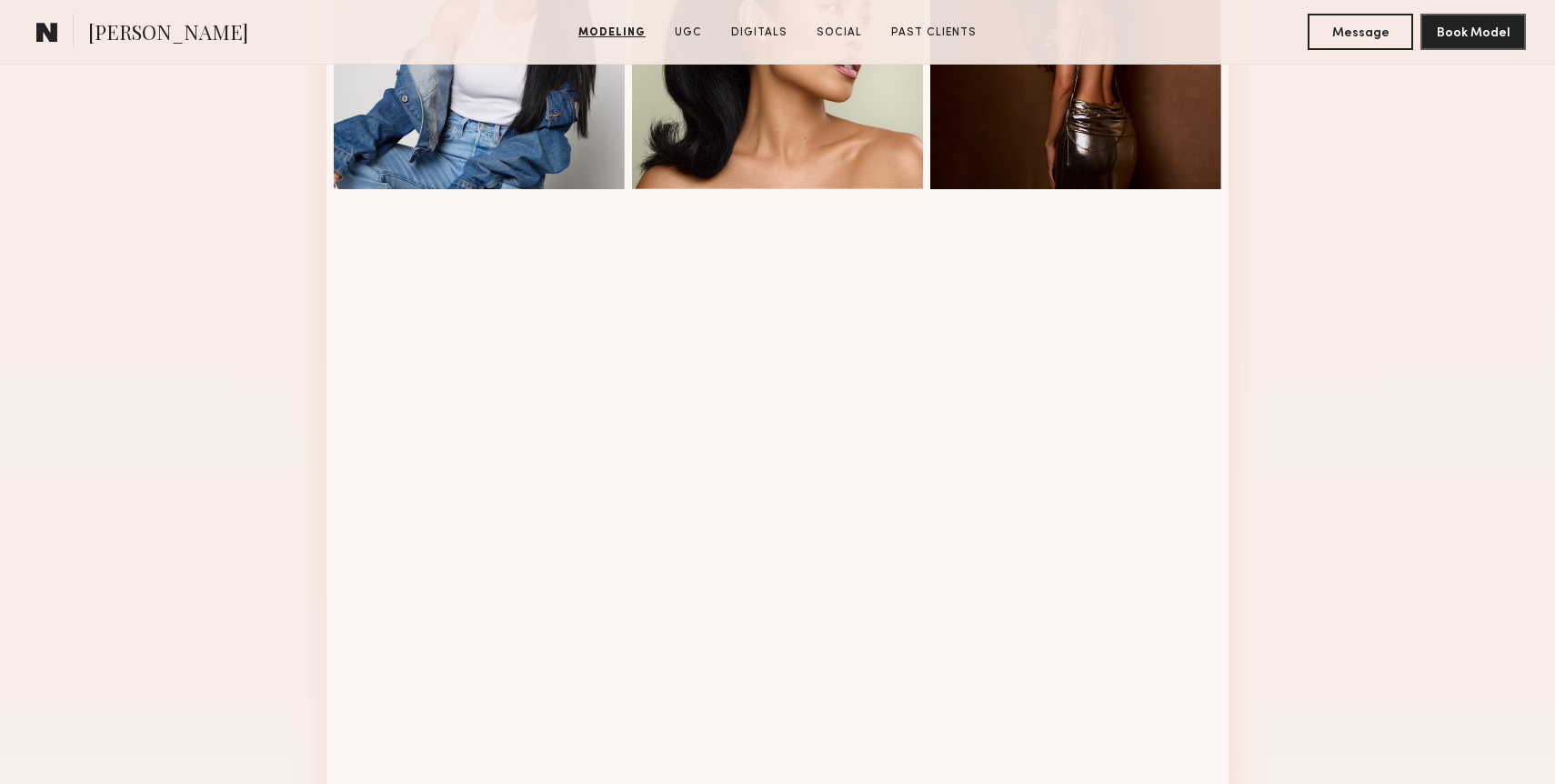
scroll to position [1532, 0]
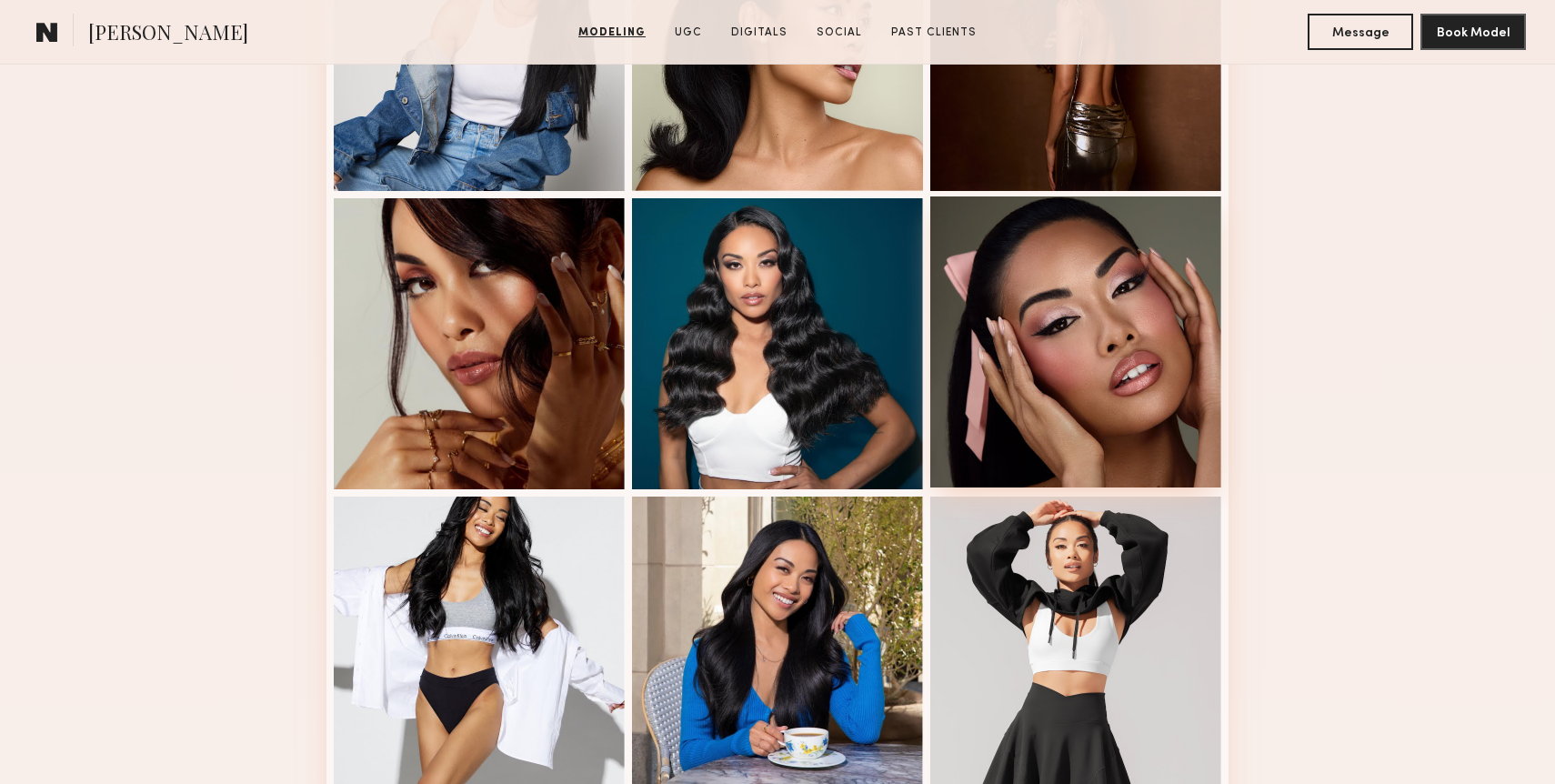
click at [1038, 351] on div at bounding box center [1075, 341] width 291 height 291
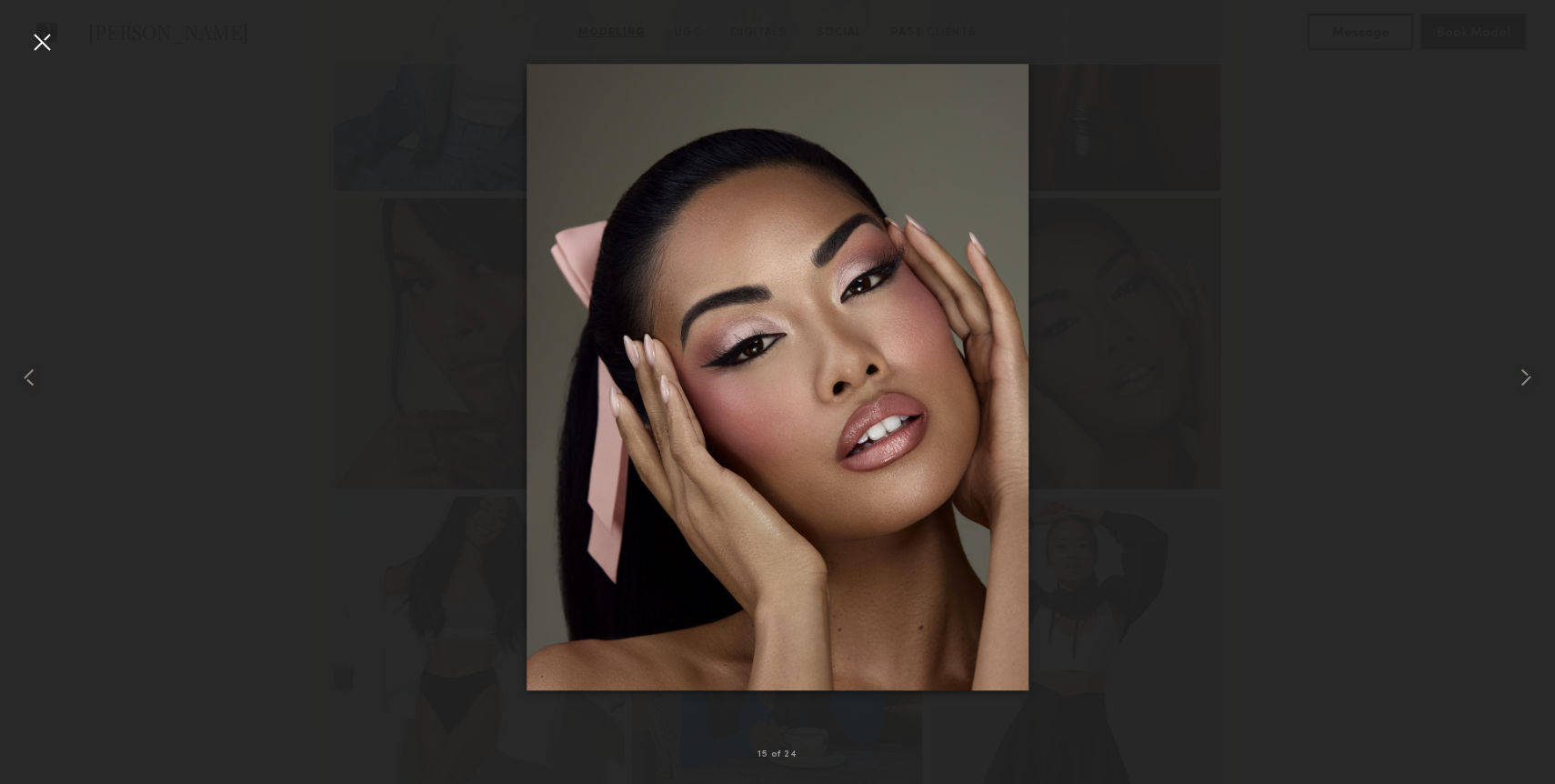
click at [43, 37] on div at bounding box center [42, 42] width 30 height 30
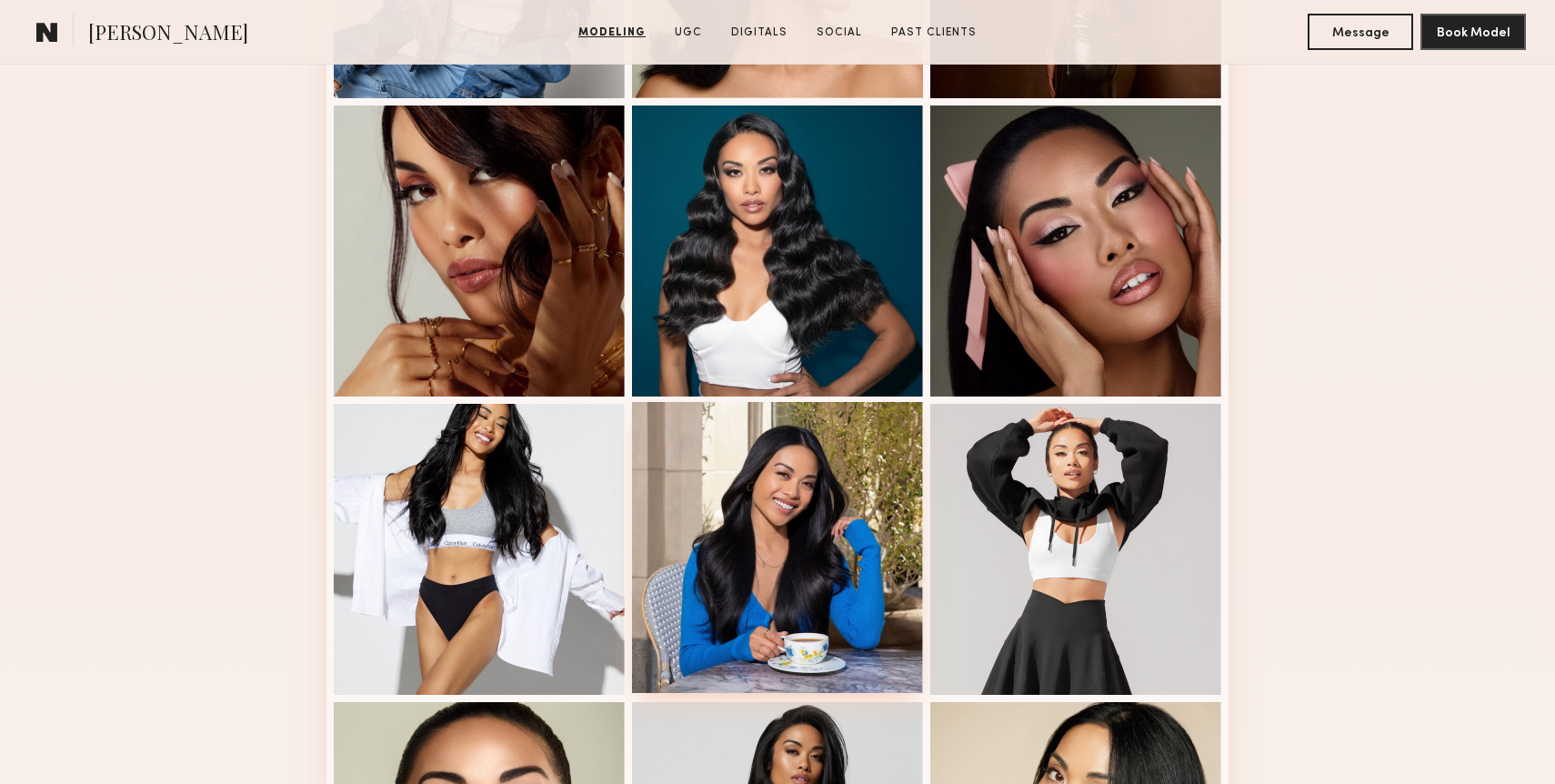
scroll to position [1583, 0]
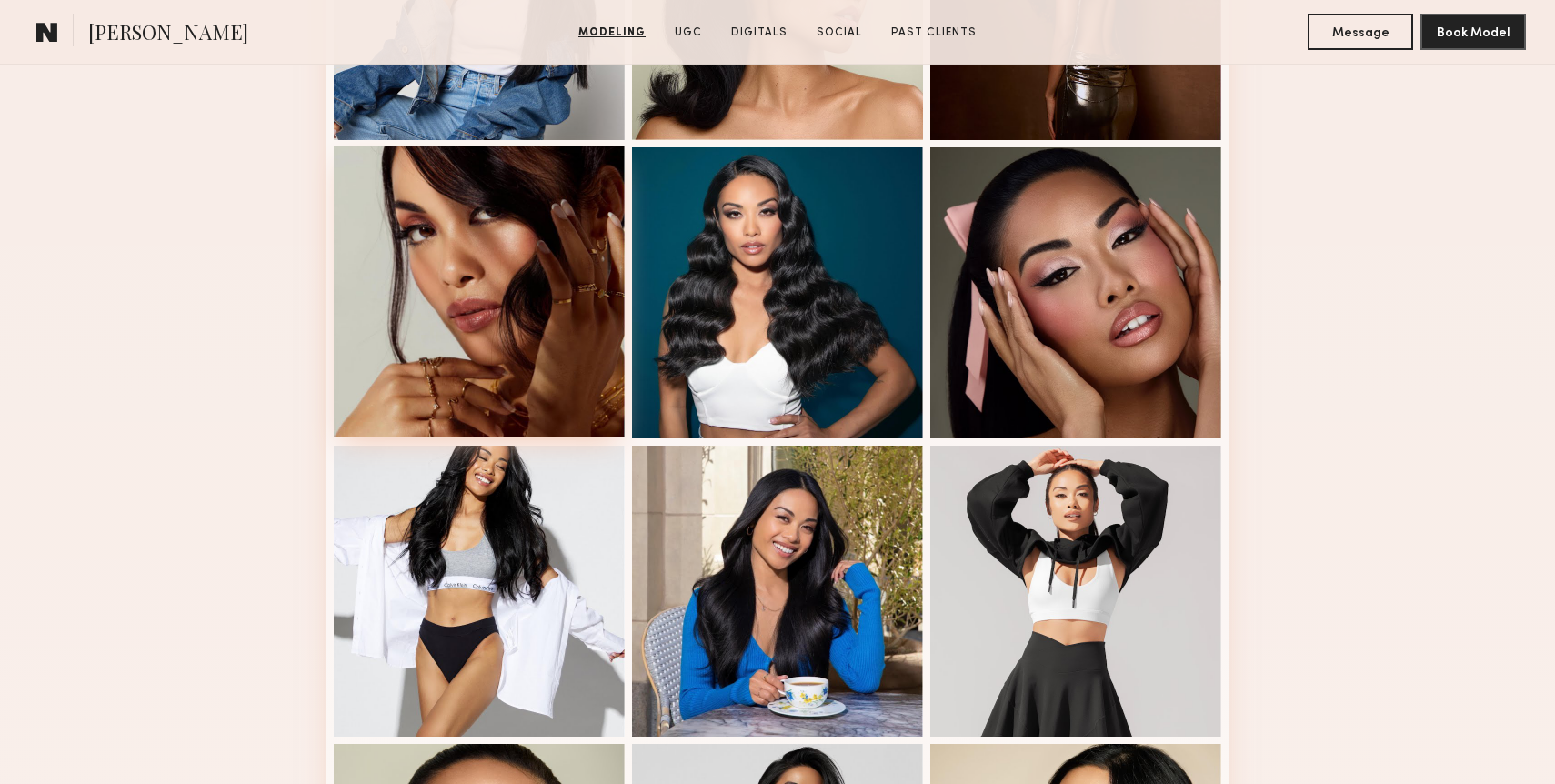
click at [504, 332] on div at bounding box center [479, 291] width 291 height 291
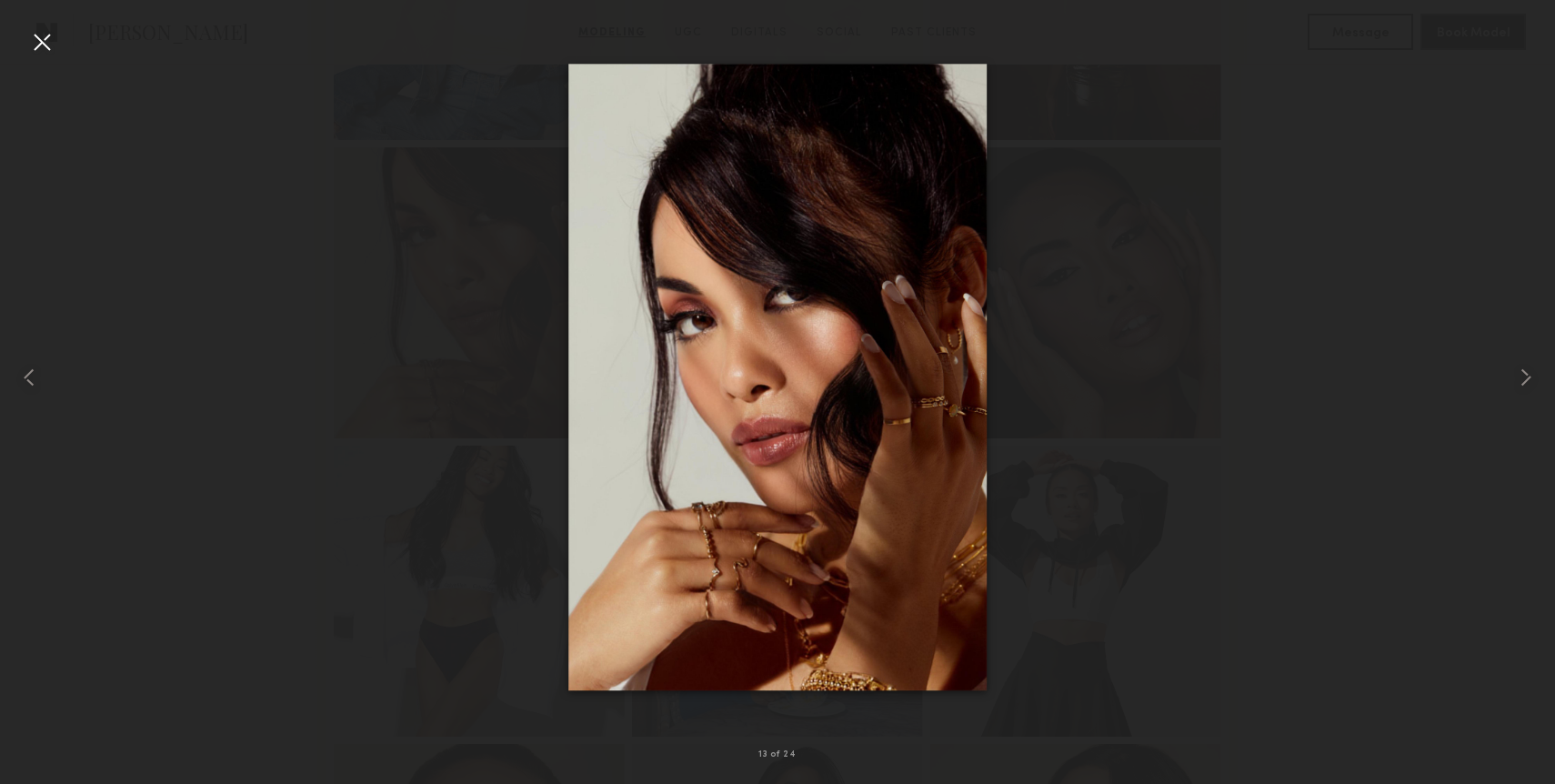
click at [48, 38] on div at bounding box center [42, 42] width 30 height 30
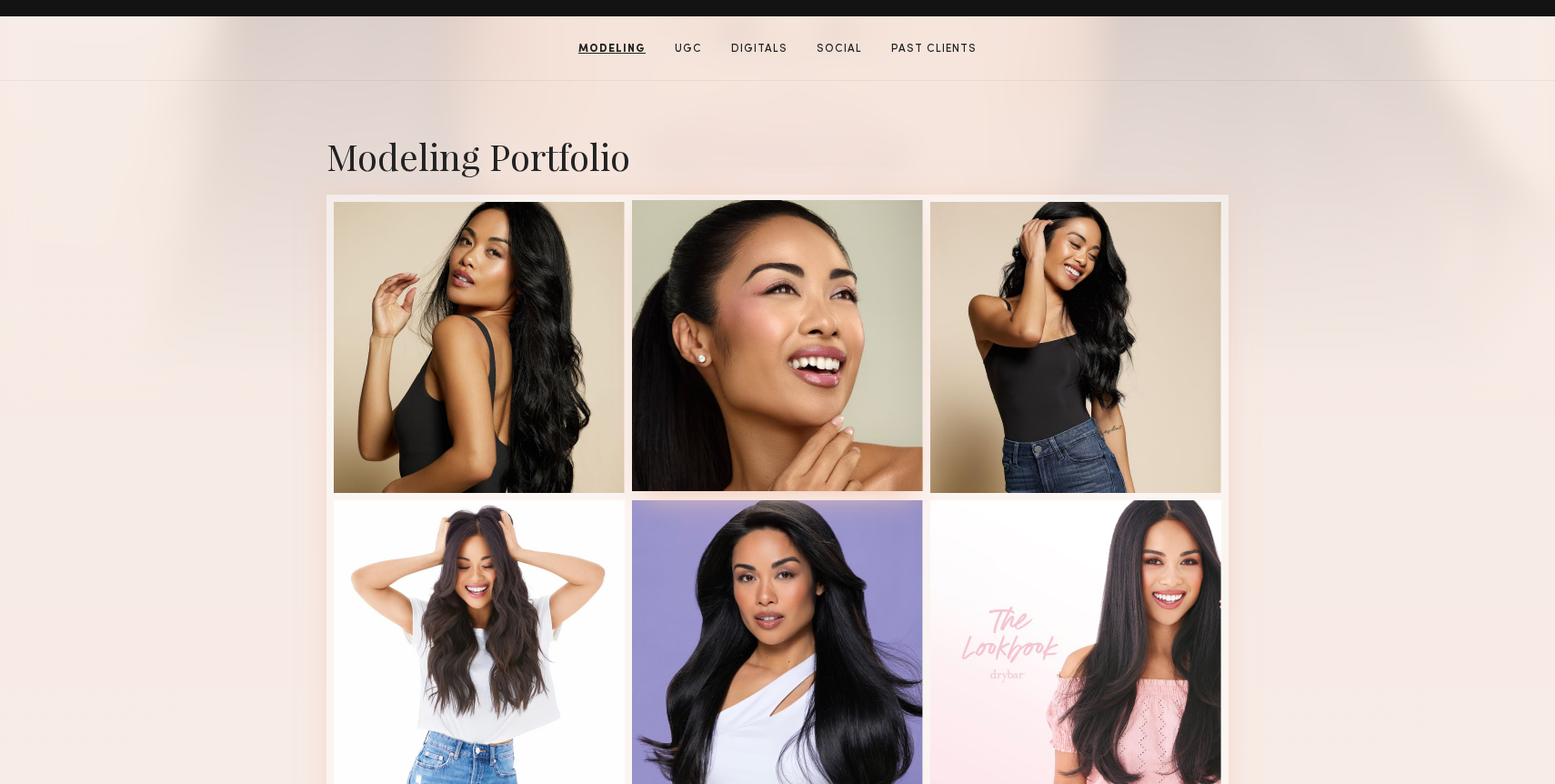
scroll to position [334, 0]
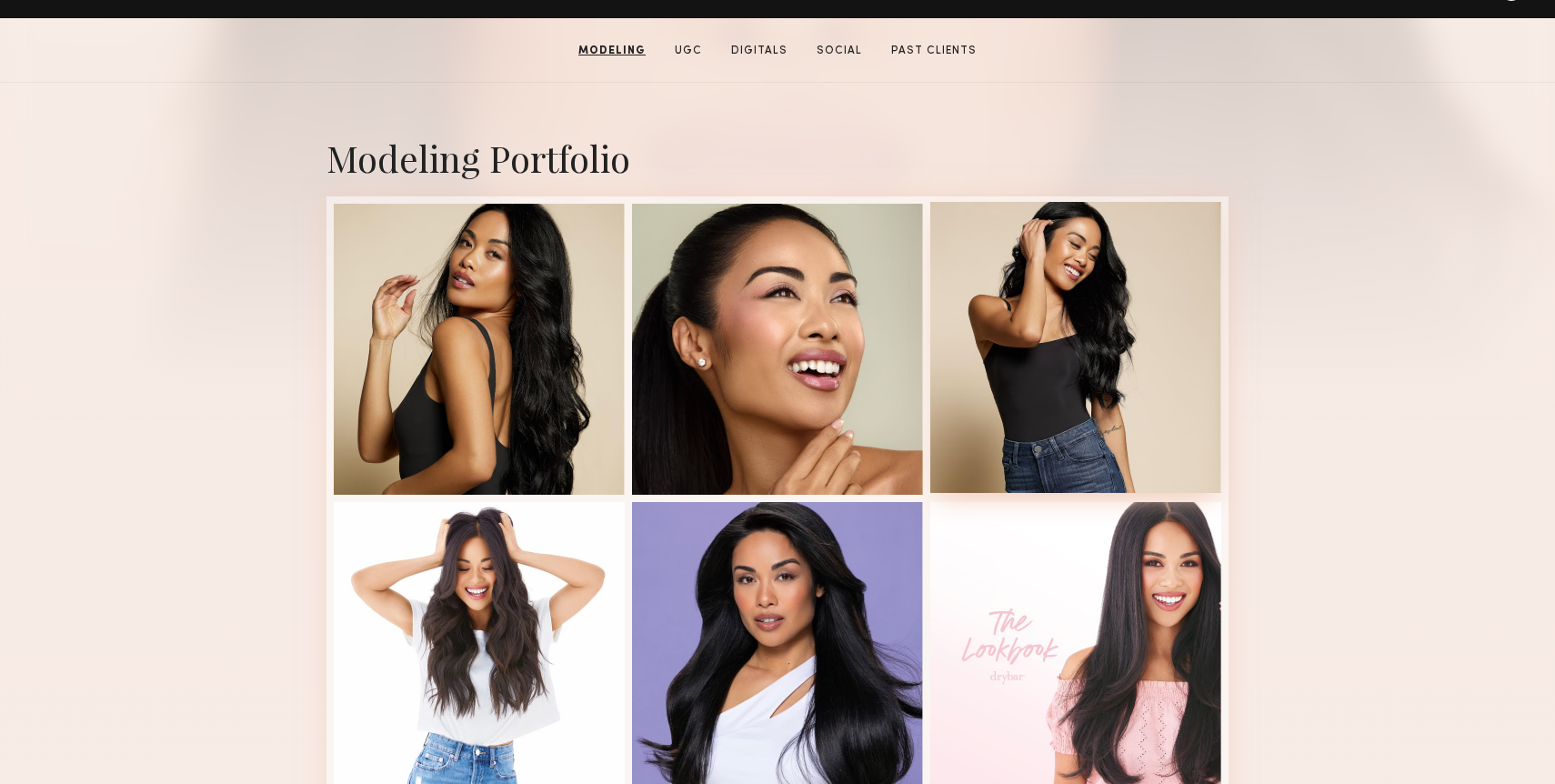
click at [1036, 363] on div at bounding box center [1075, 347] width 291 height 291
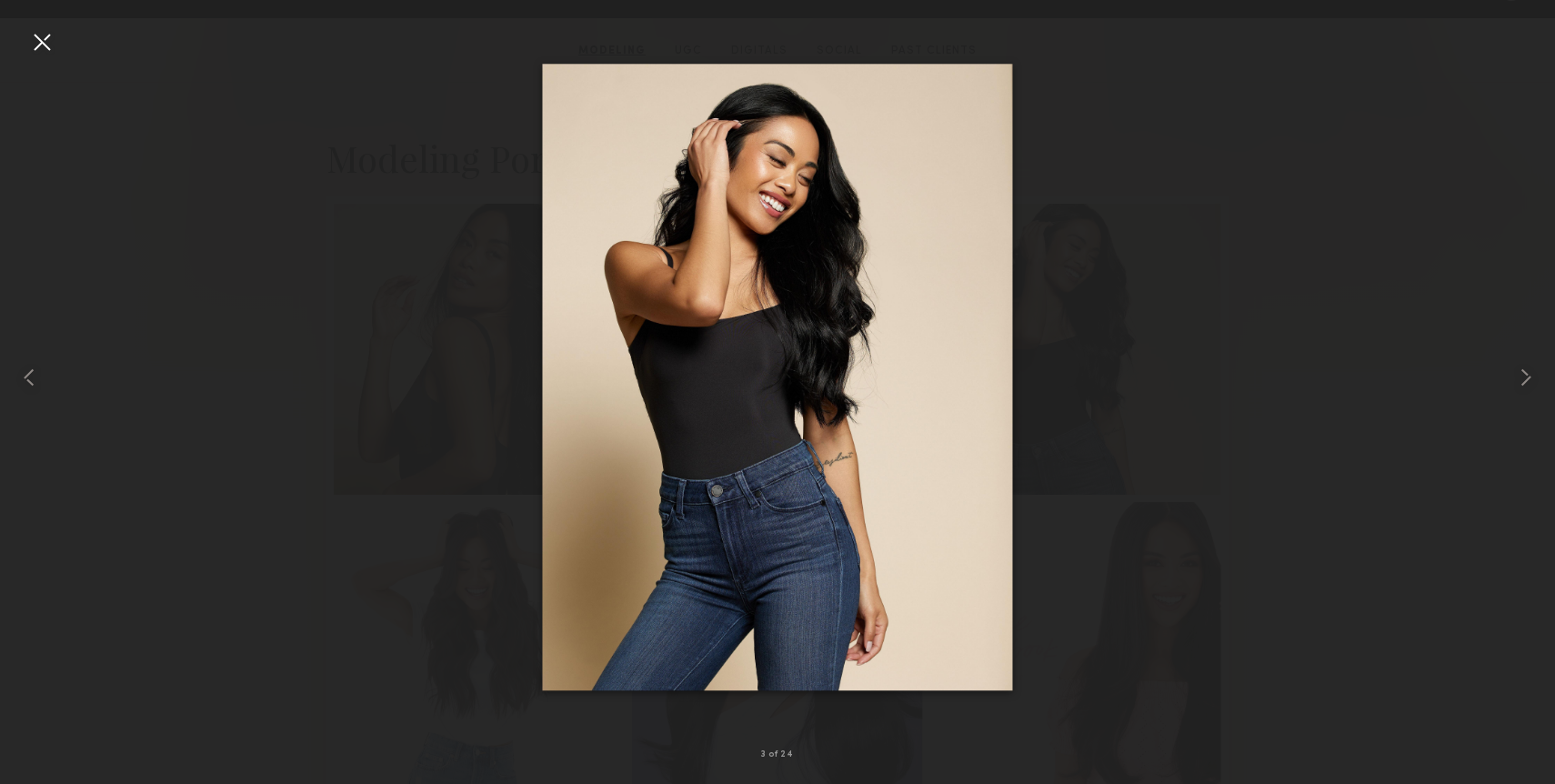
click at [30, 36] on div at bounding box center [42, 42] width 30 height 30
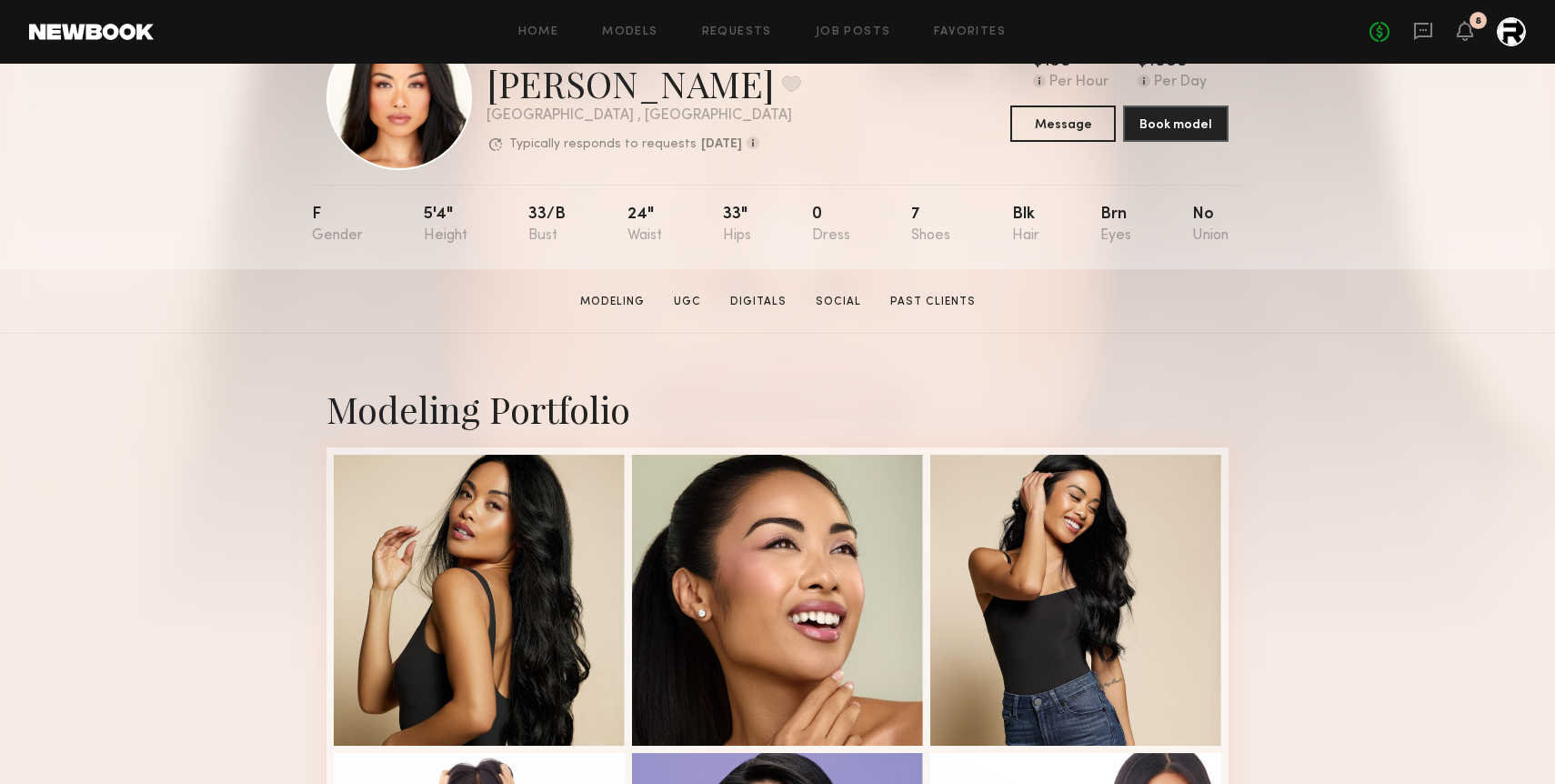
scroll to position [84, 0]
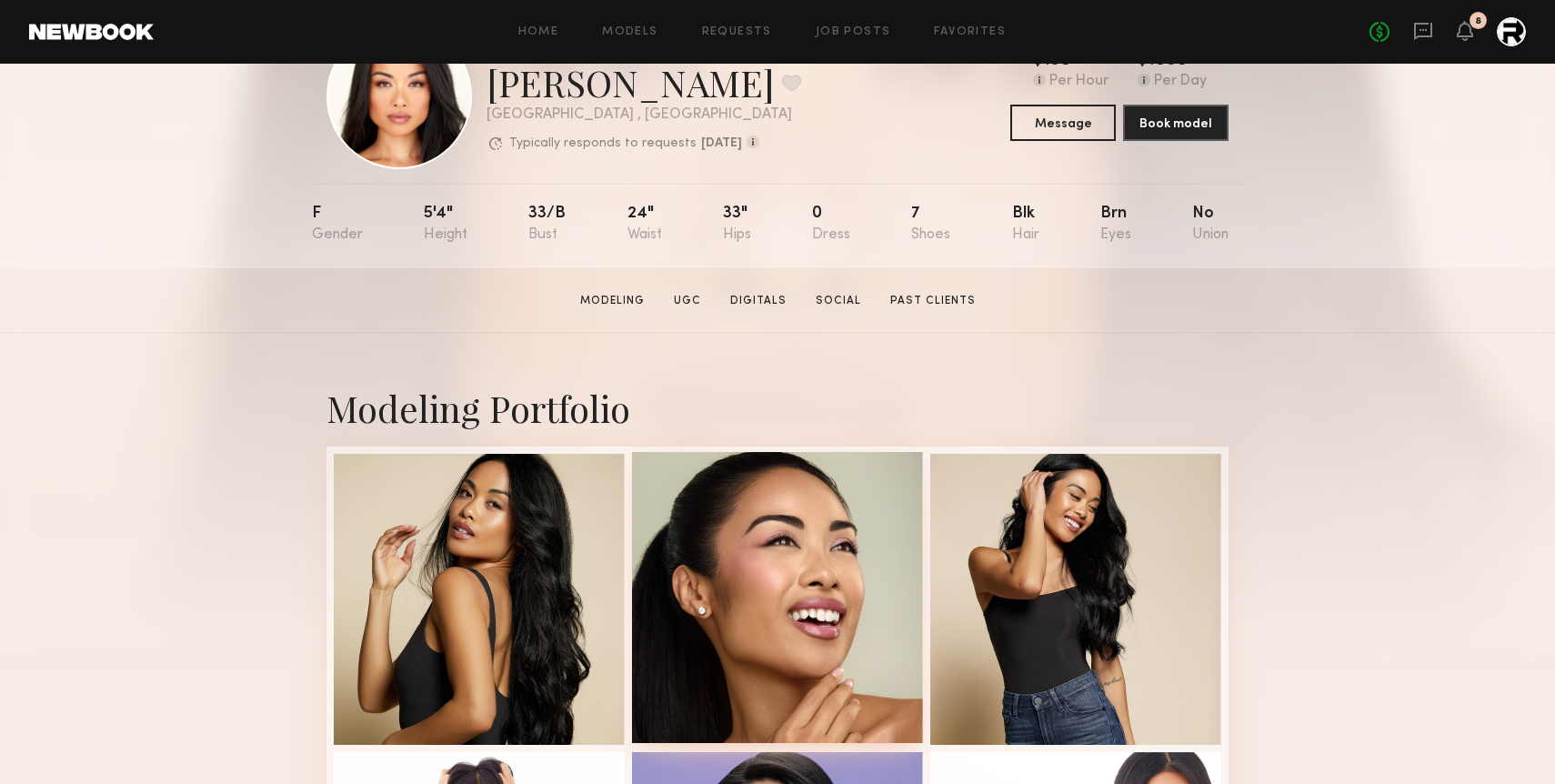
click at [867, 604] on div at bounding box center [777, 597] width 291 height 291
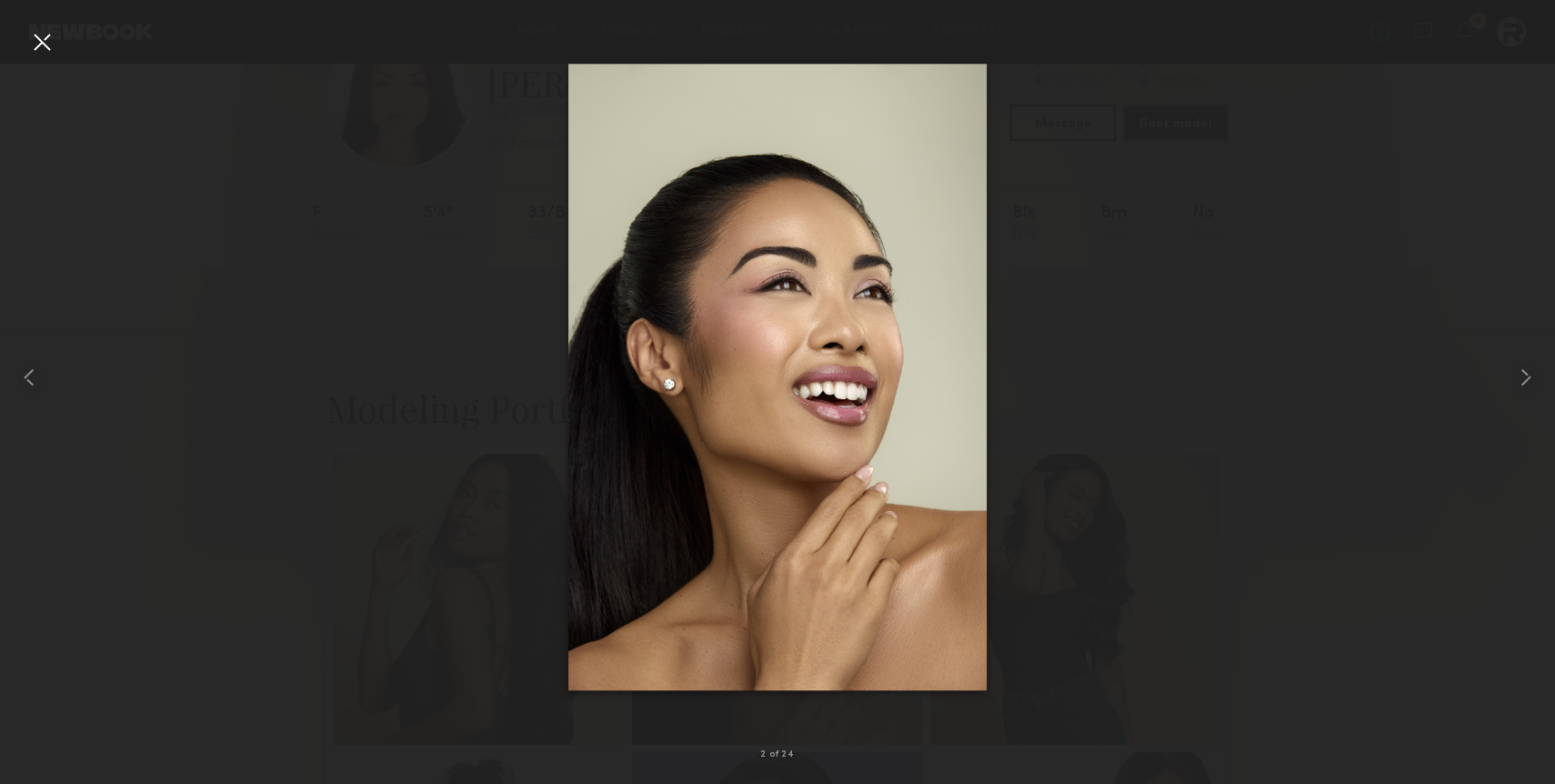
click at [48, 36] on div at bounding box center [42, 42] width 30 height 30
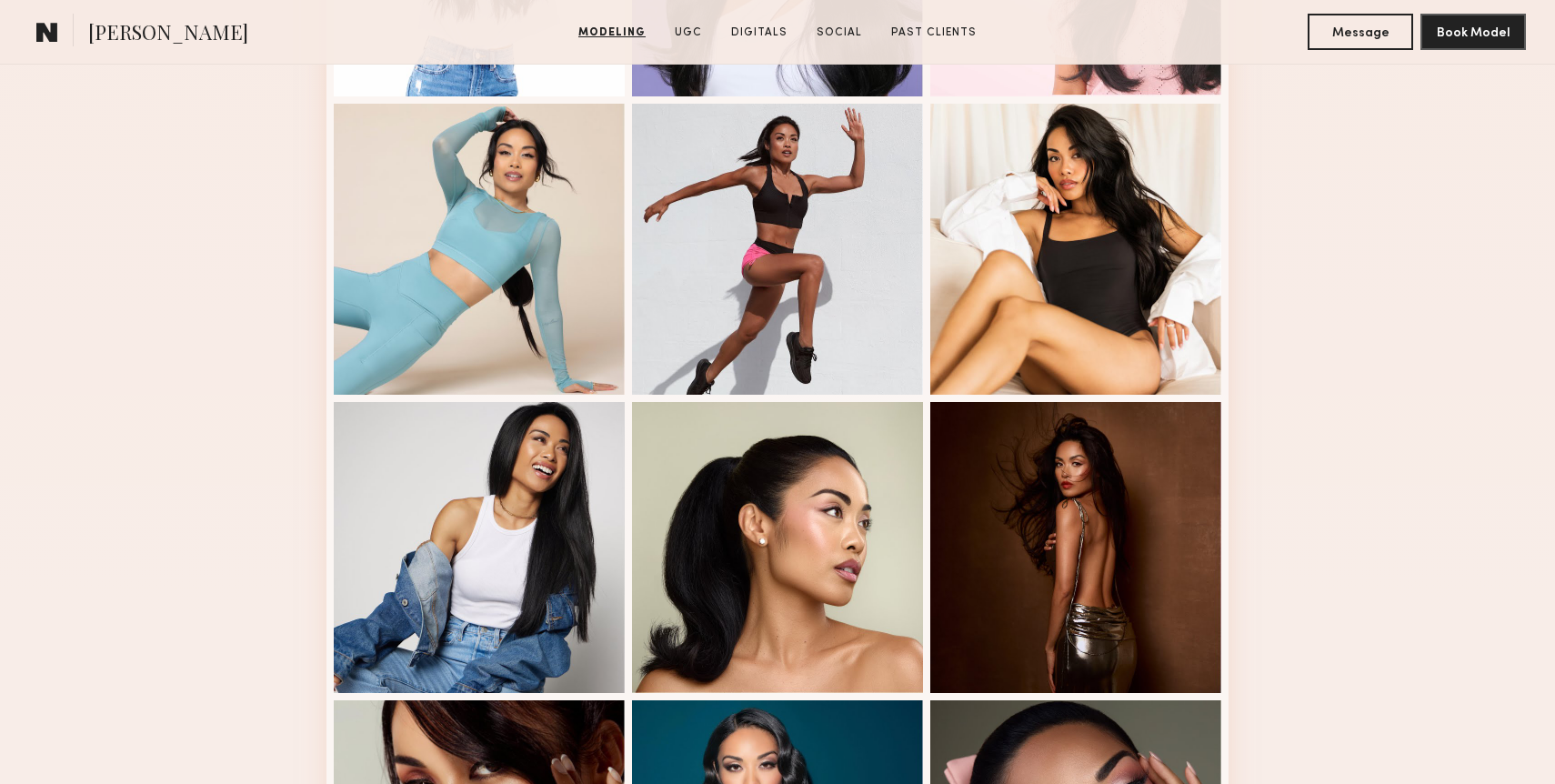
scroll to position [1025, 0]
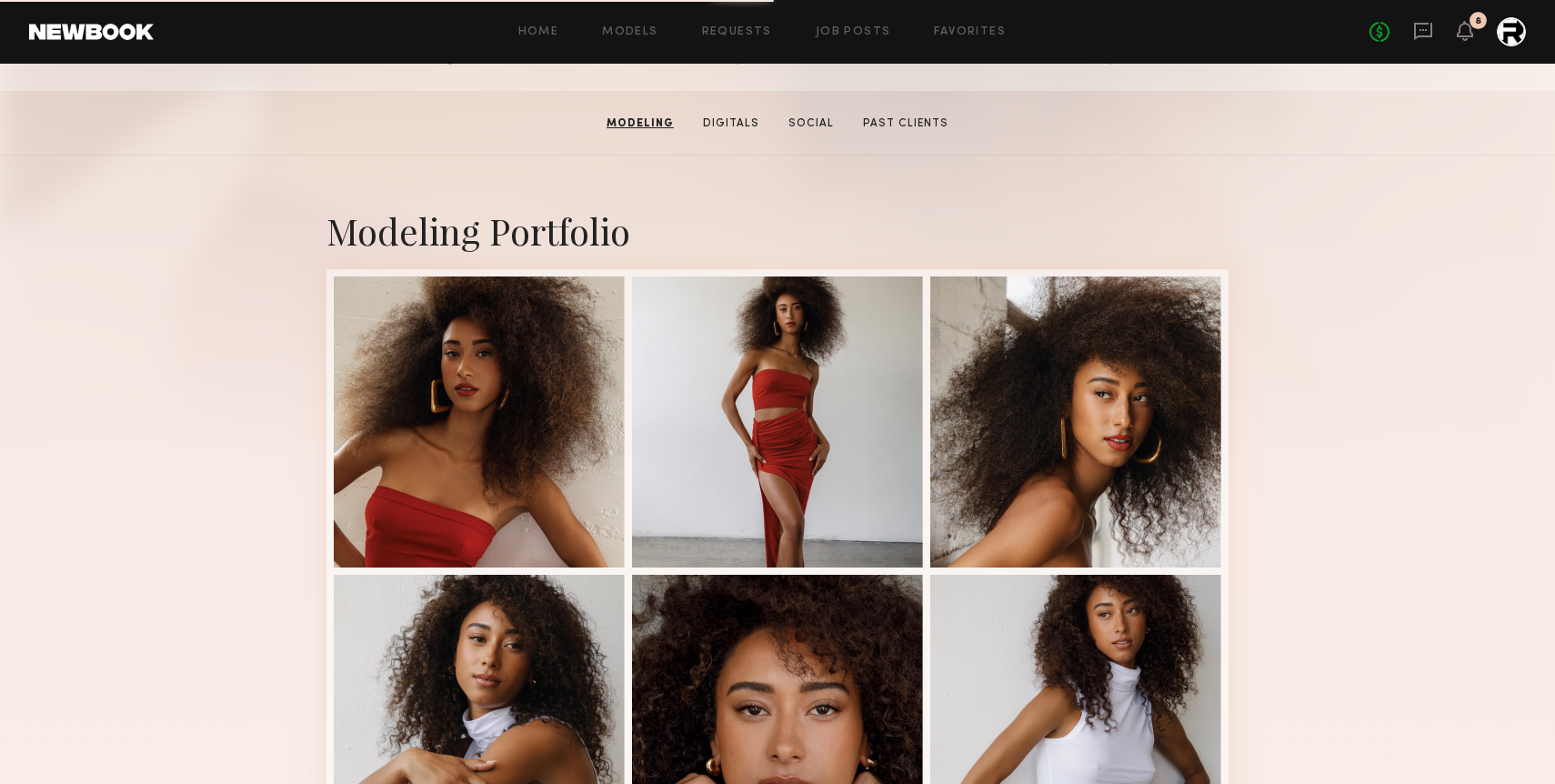
scroll to position [471, 0]
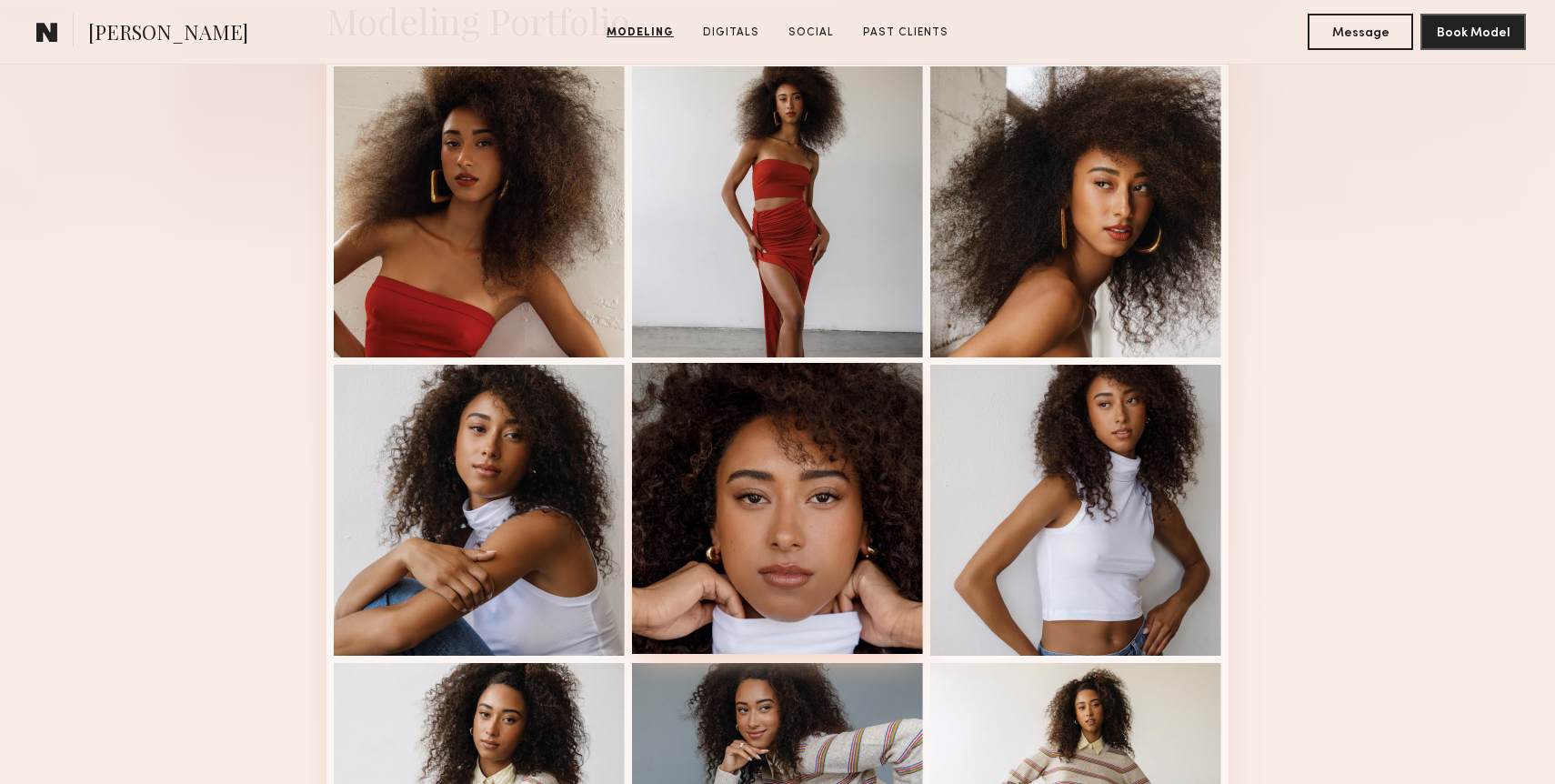
click at [803, 507] on div at bounding box center [777, 507] width 291 height 291
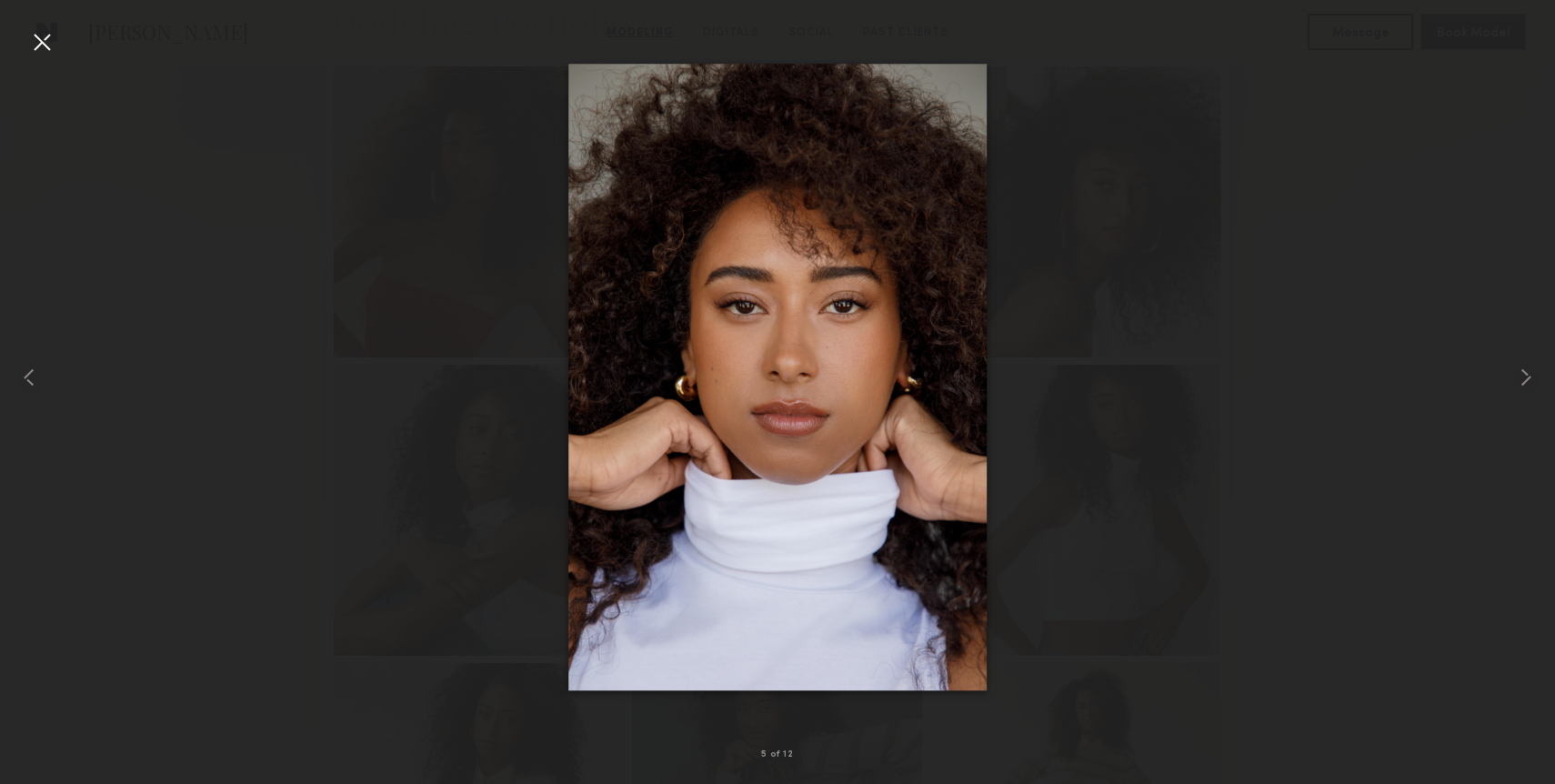
click at [36, 34] on div at bounding box center [42, 42] width 30 height 30
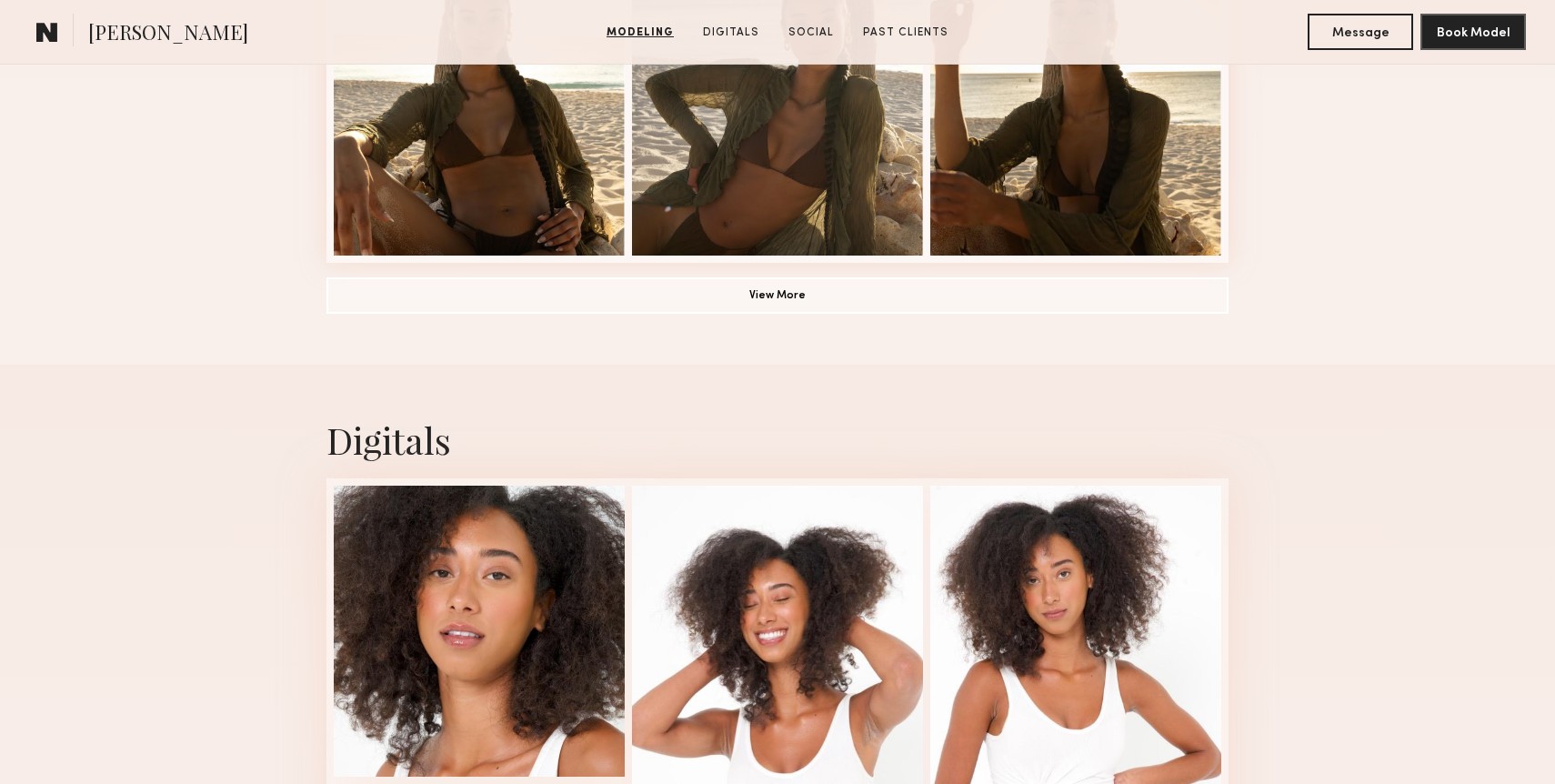
scroll to position [1468, 0]
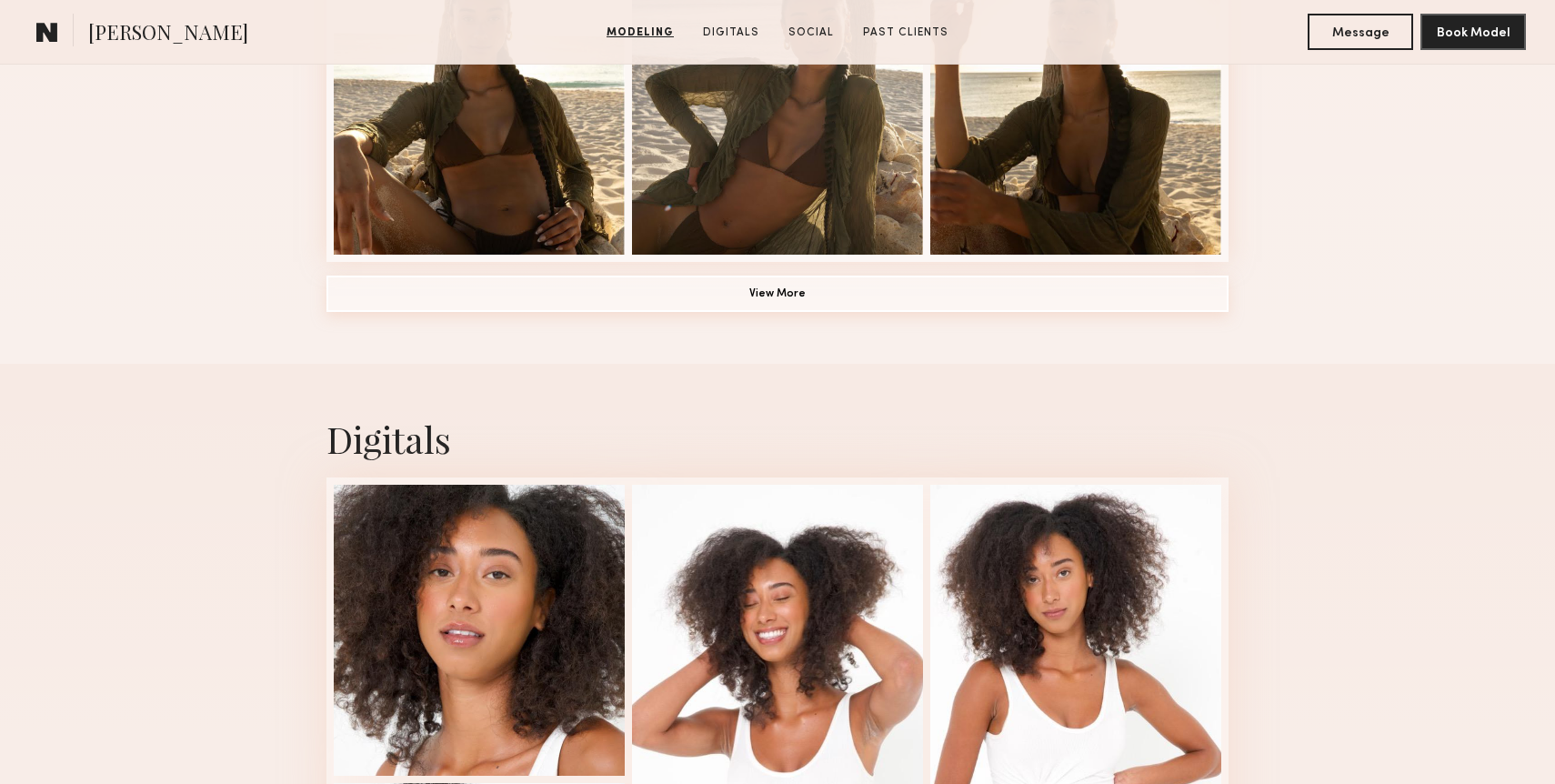
click at [778, 287] on button "View More" at bounding box center [778, 294] width 902 height 36
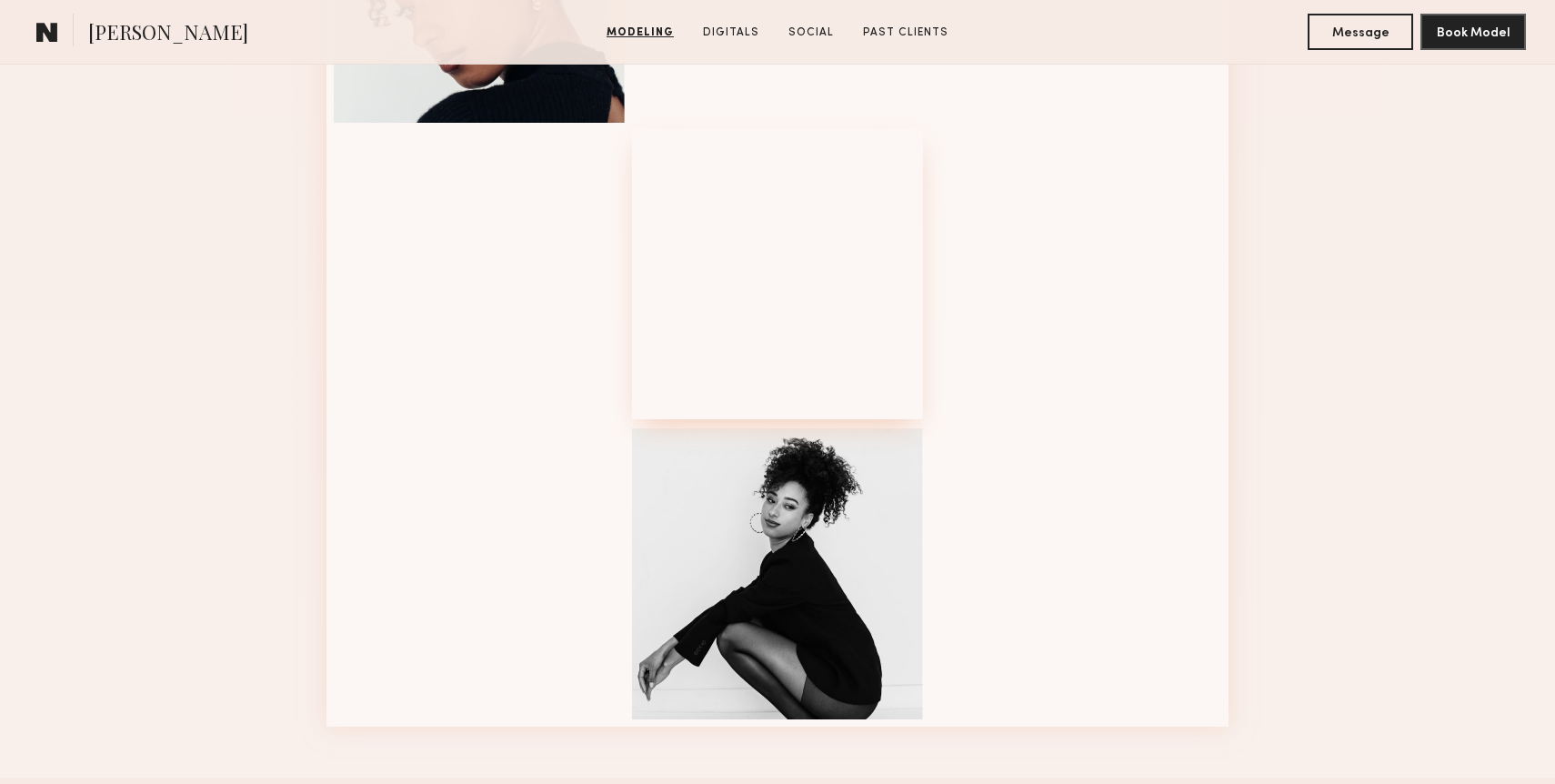
scroll to position [1900, 0]
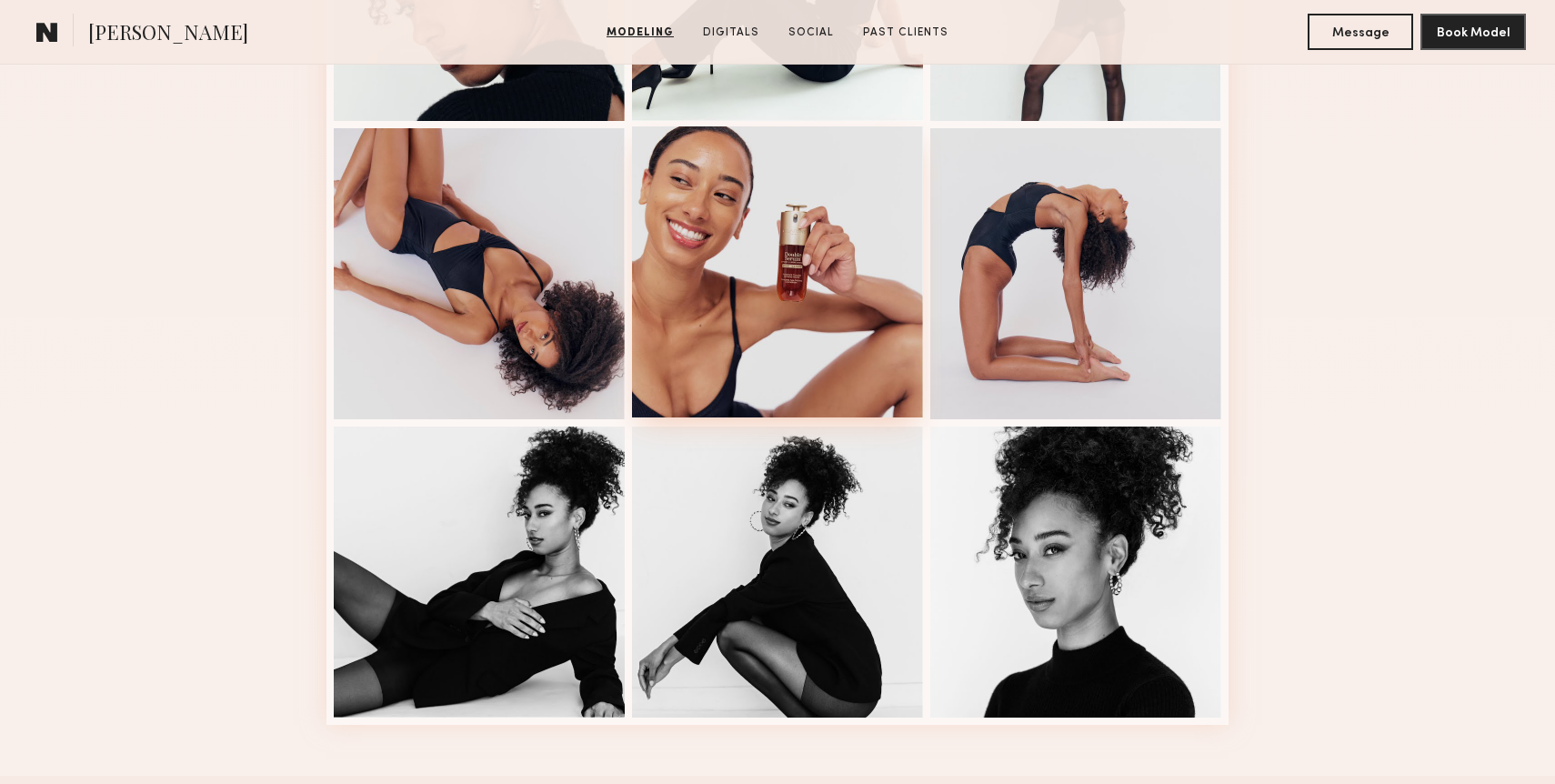
click at [761, 363] on div at bounding box center [777, 271] width 291 height 291
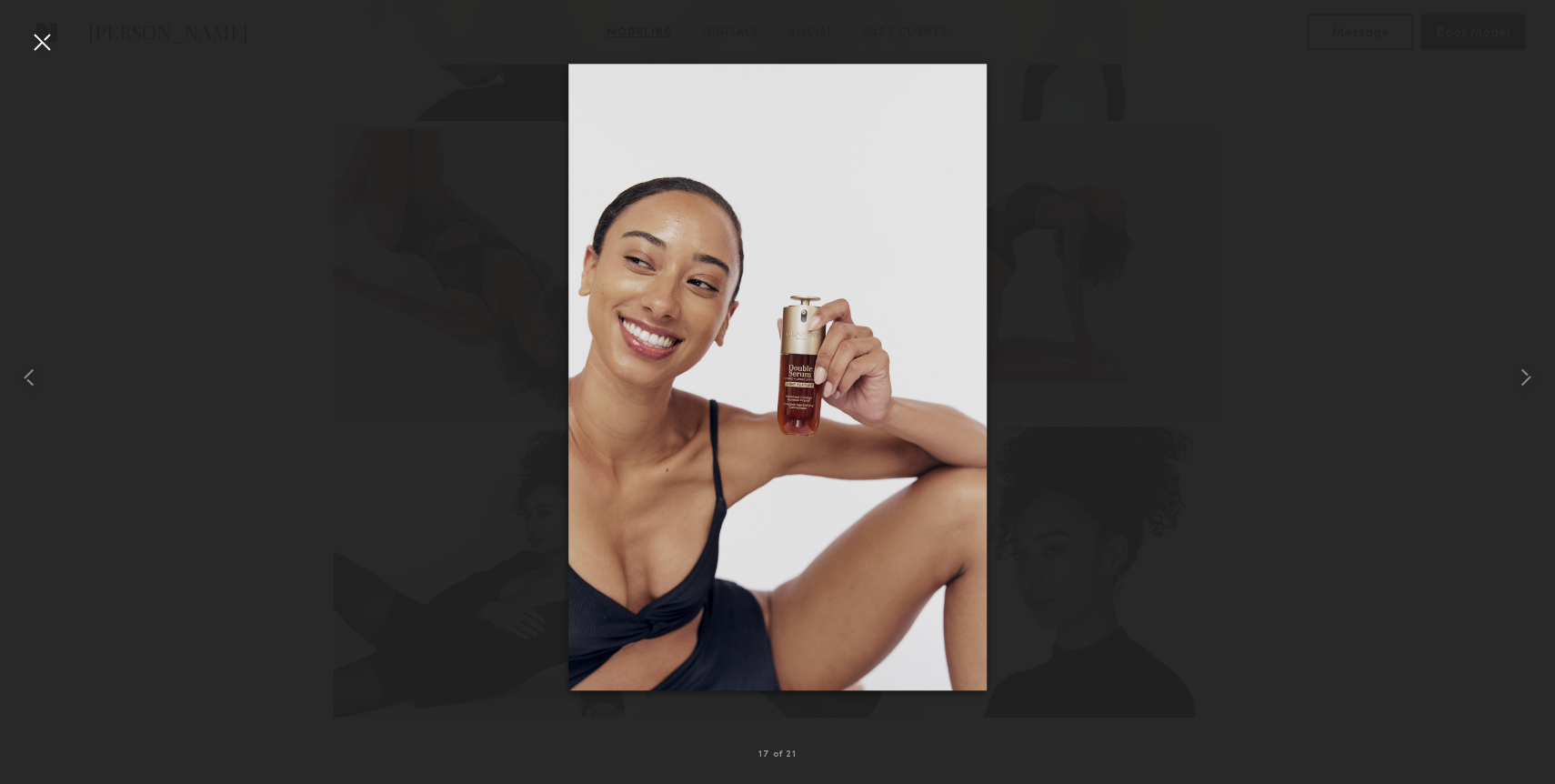
click at [40, 49] on div at bounding box center [42, 42] width 30 height 30
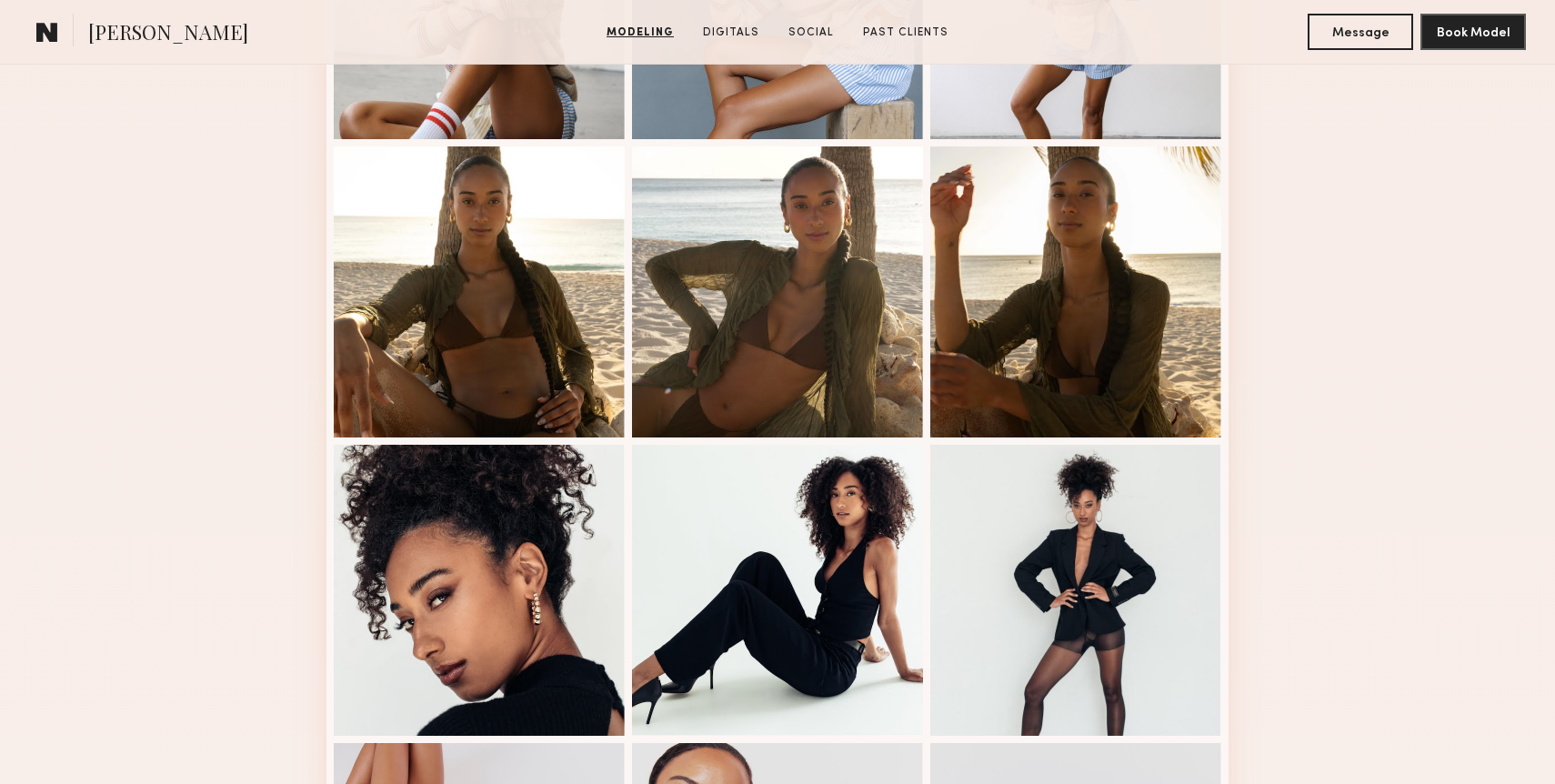
scroll to position [1289, 0]
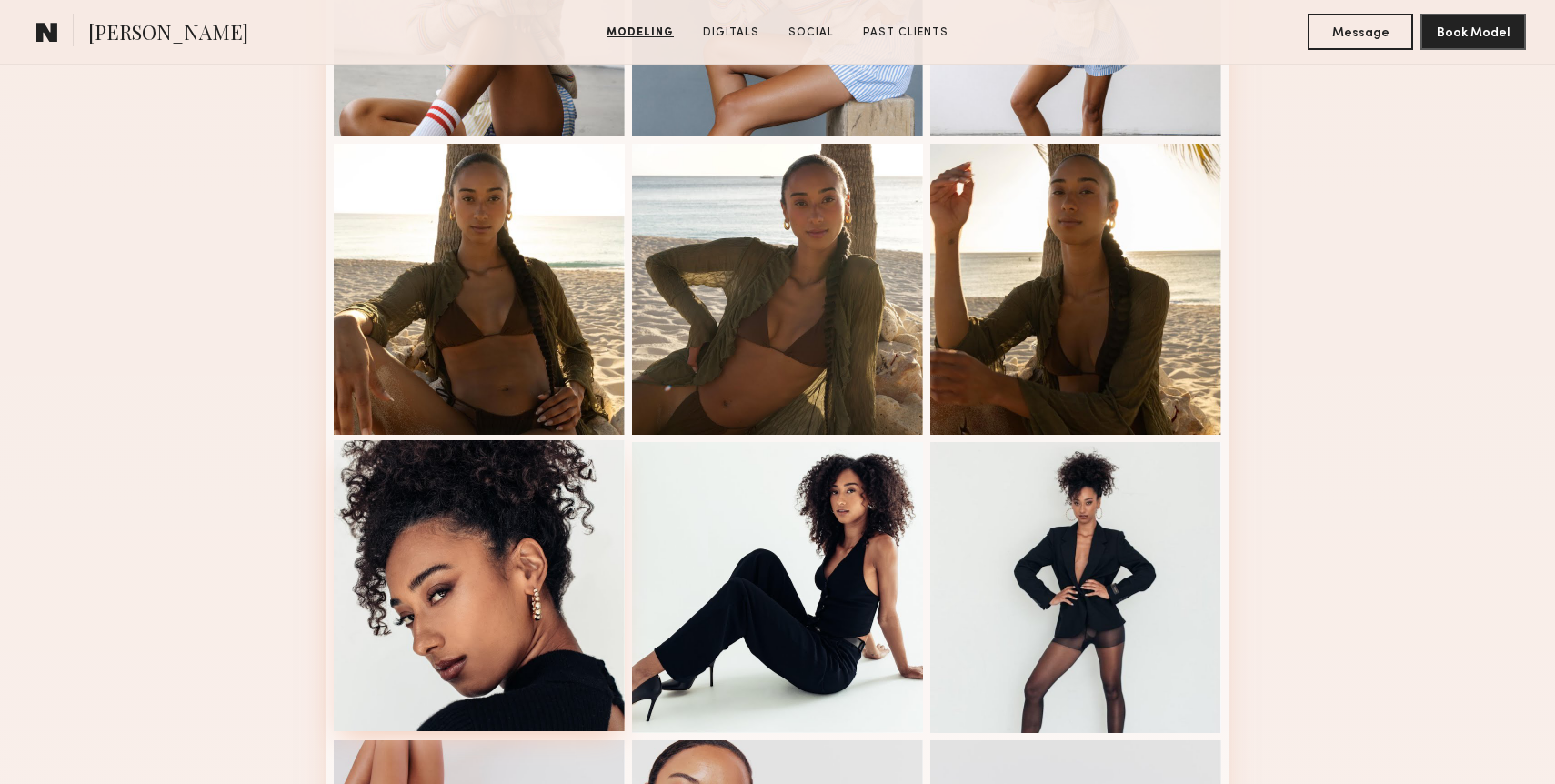
click at [535, 551] on div at bounding box center [479, 585] width 291 height 291
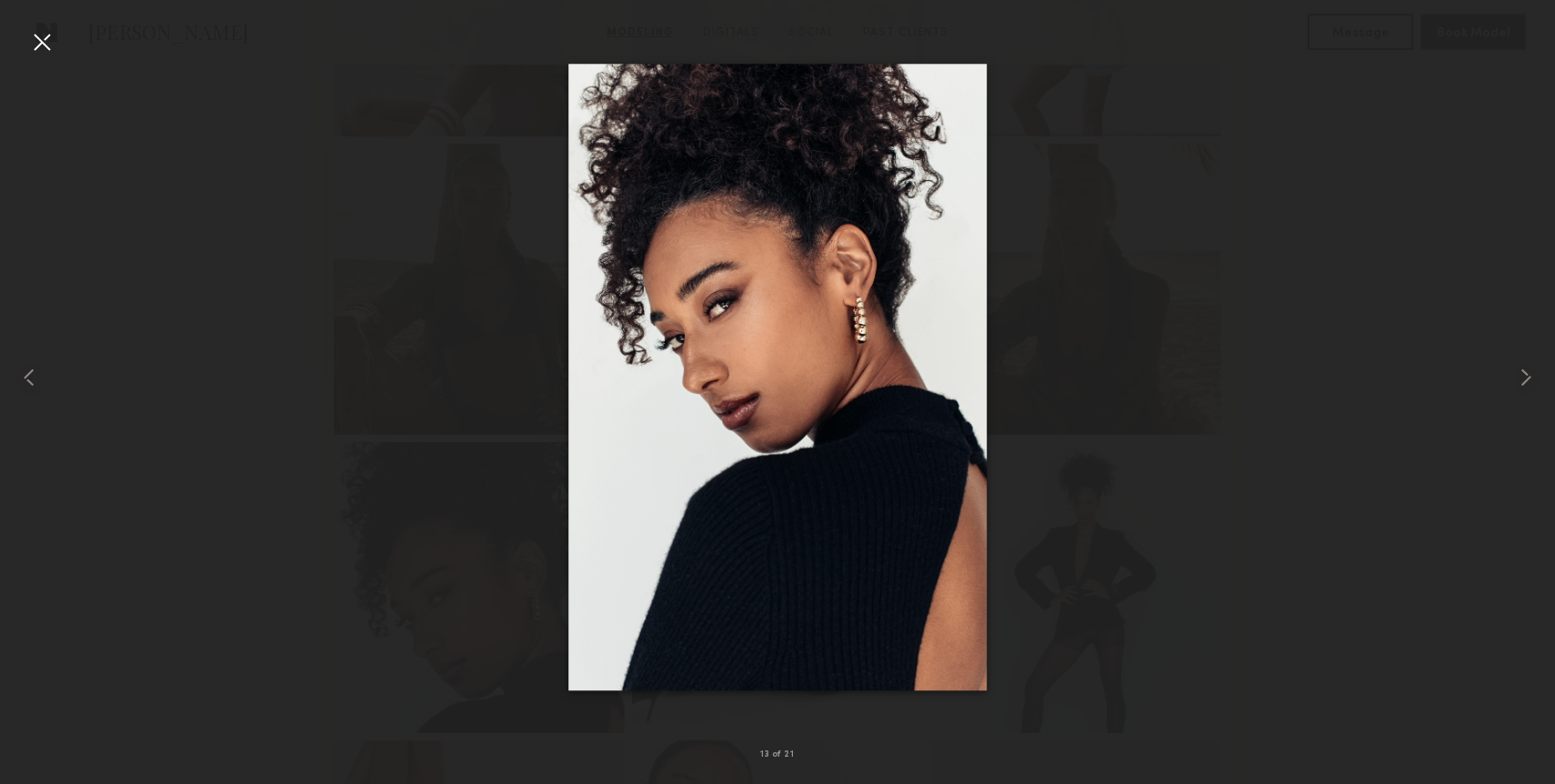
click at [52, 43] on div at bounding box center [42, 42] width 30 height 30
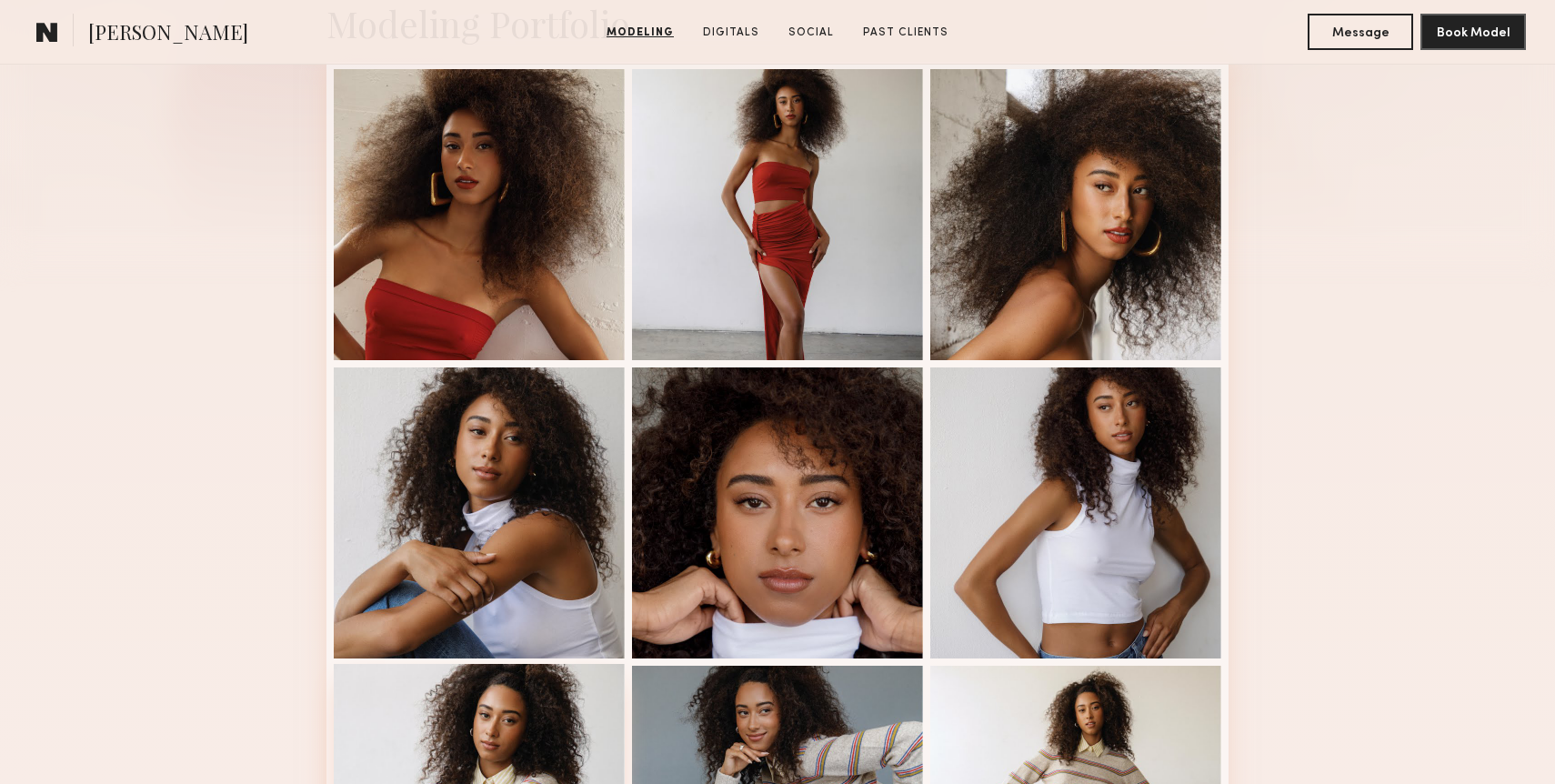
scroll to position [467, 0]
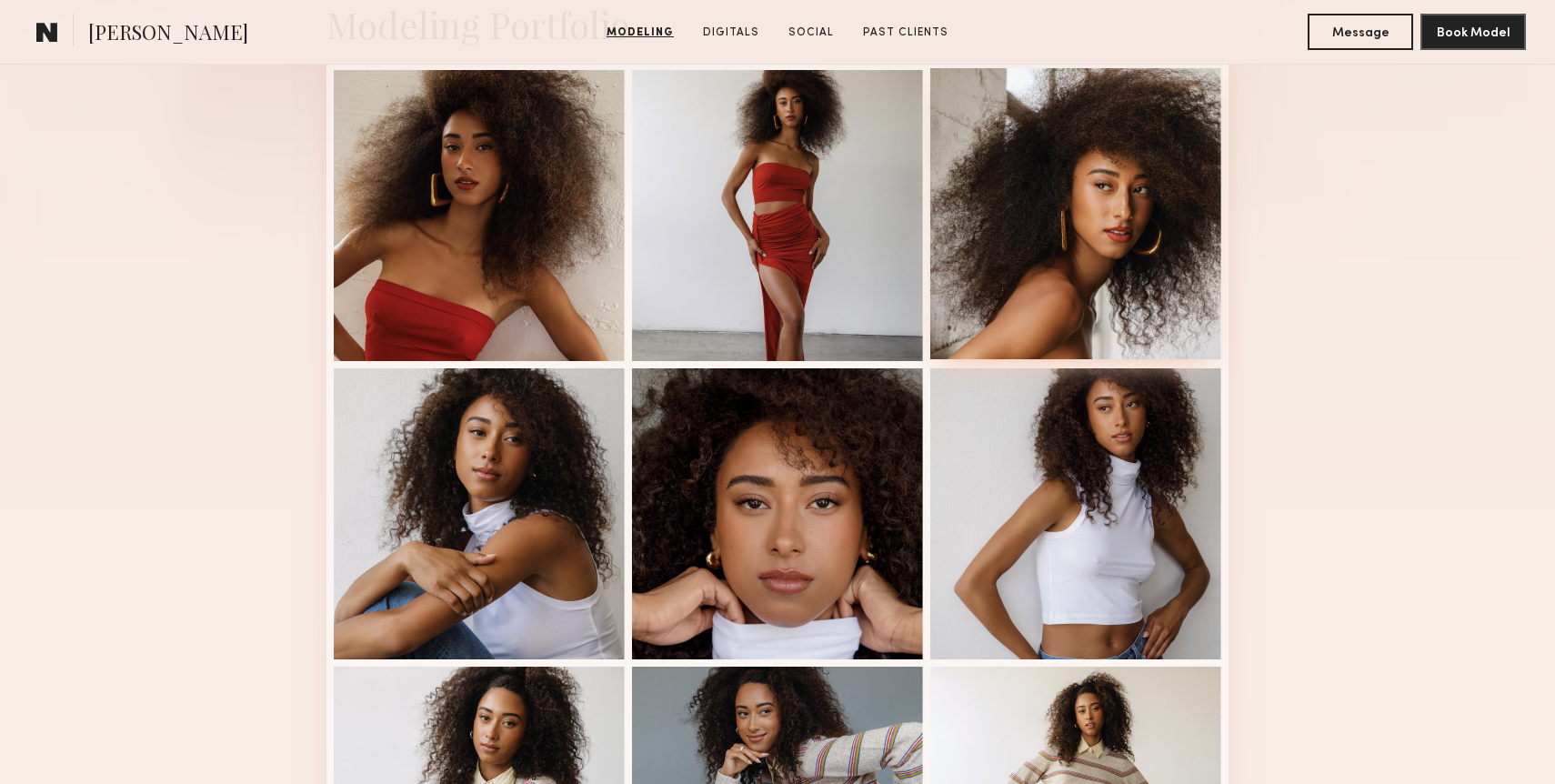
click at [1128, 270] on div at bounding box center [1075, 213] width 291 height 291
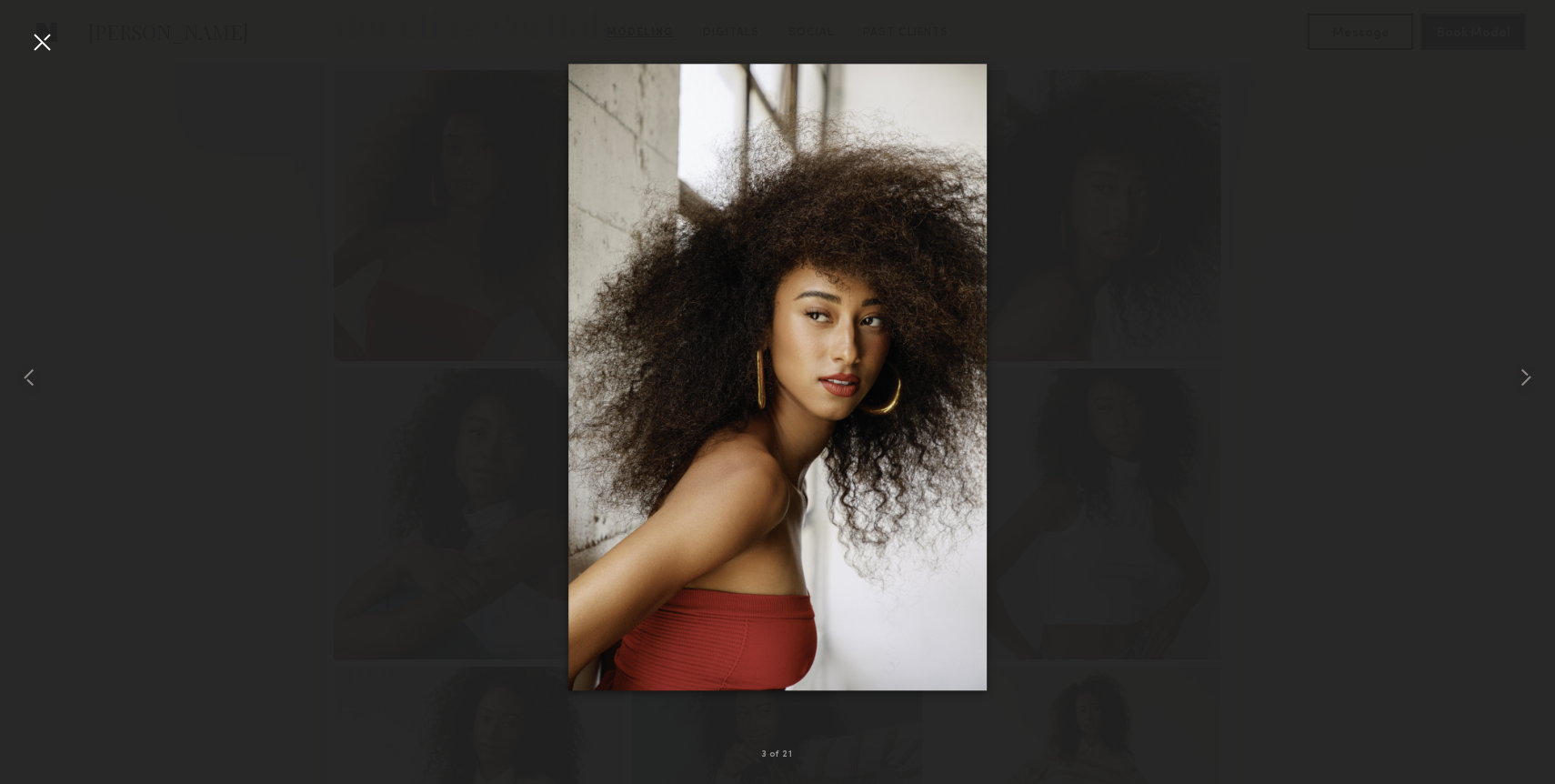
click at [54, 50] on div at bounding box center [42, 42] width 30 height 30
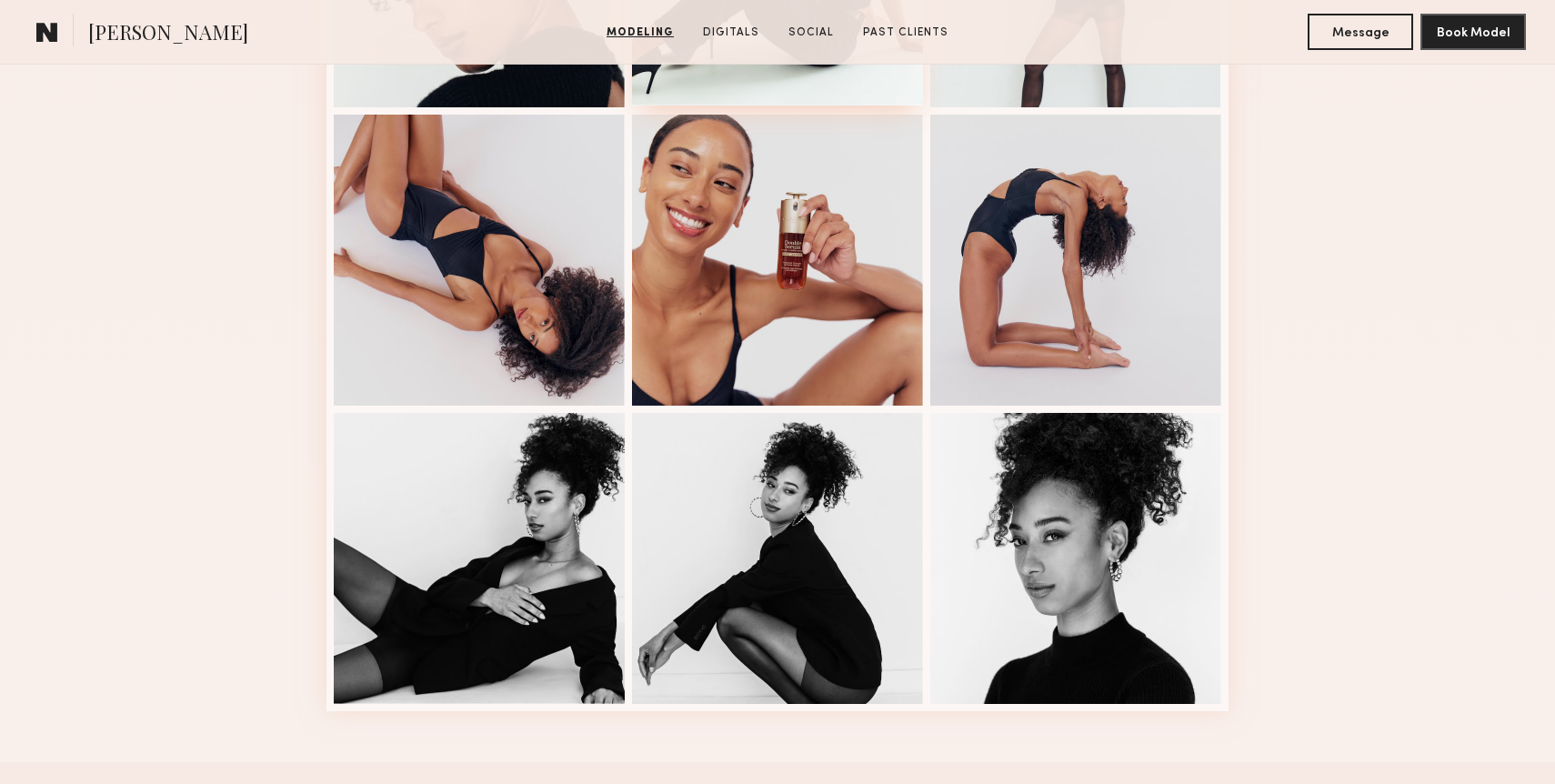
scroll to position [1949, 0]
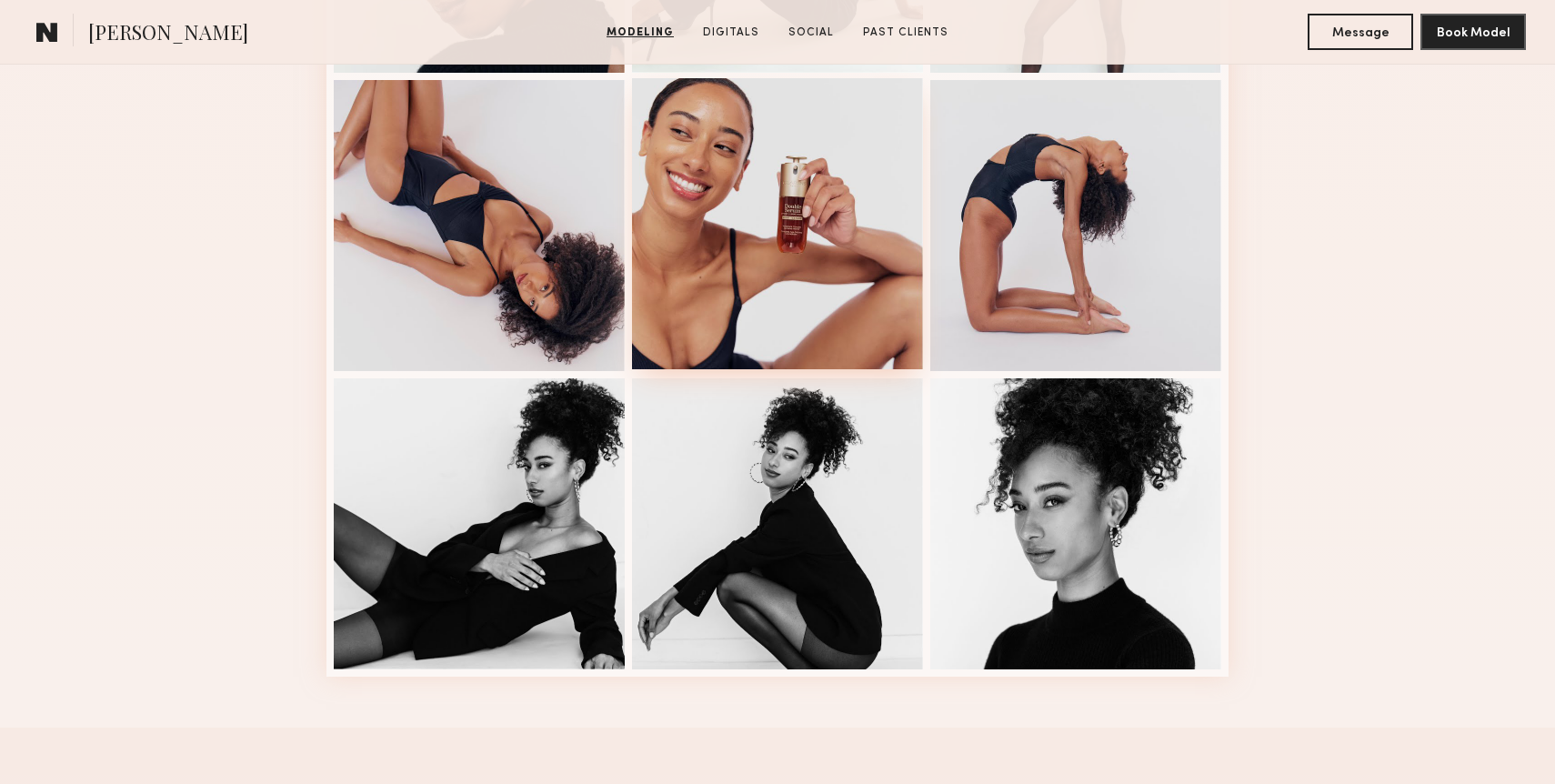
click at [750, 264] on div at bounding box center [777, 223] width 291 height 291
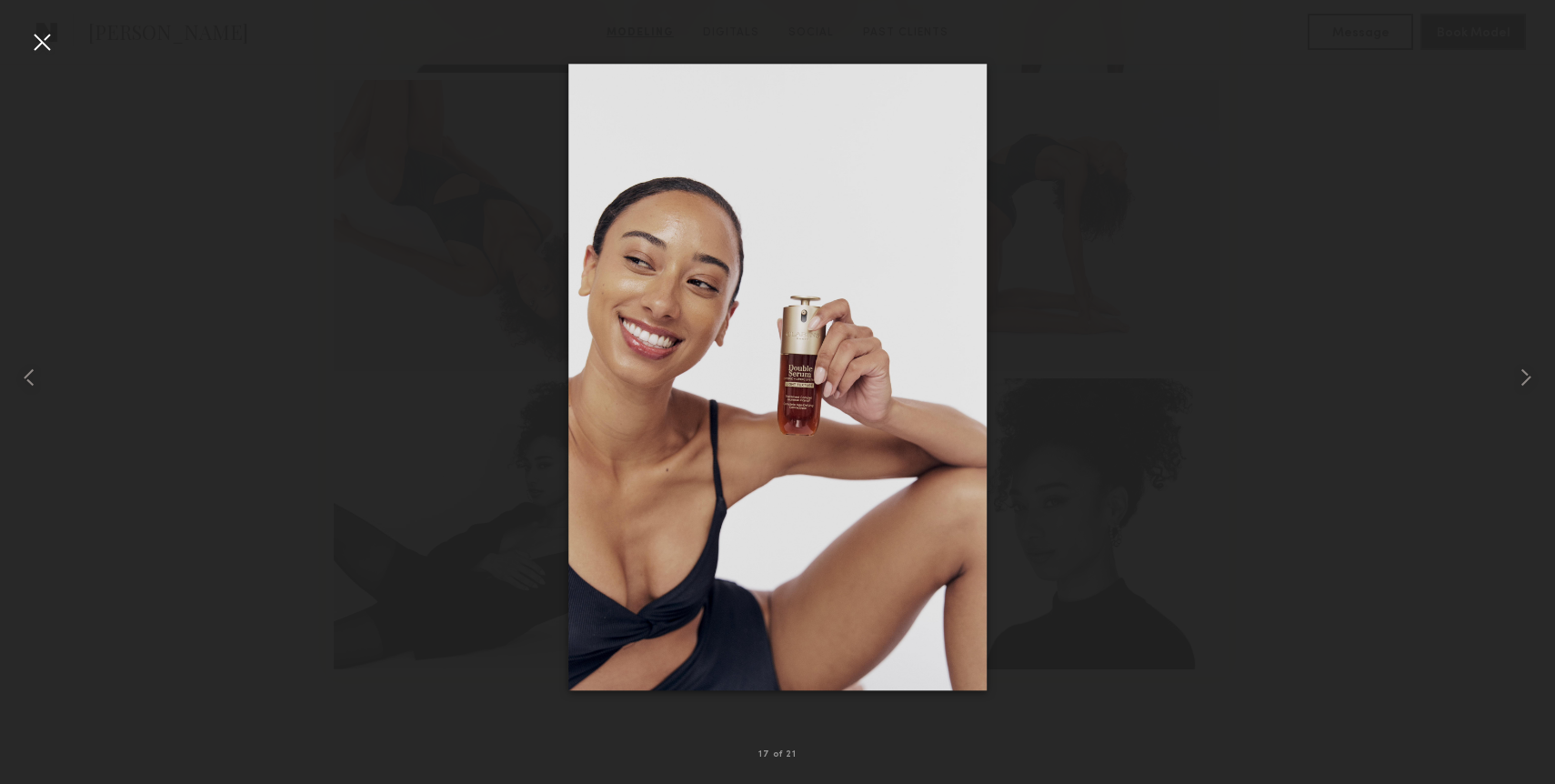
click at [47, 38] on div at bounding box center [42, 42] width 30 height 30
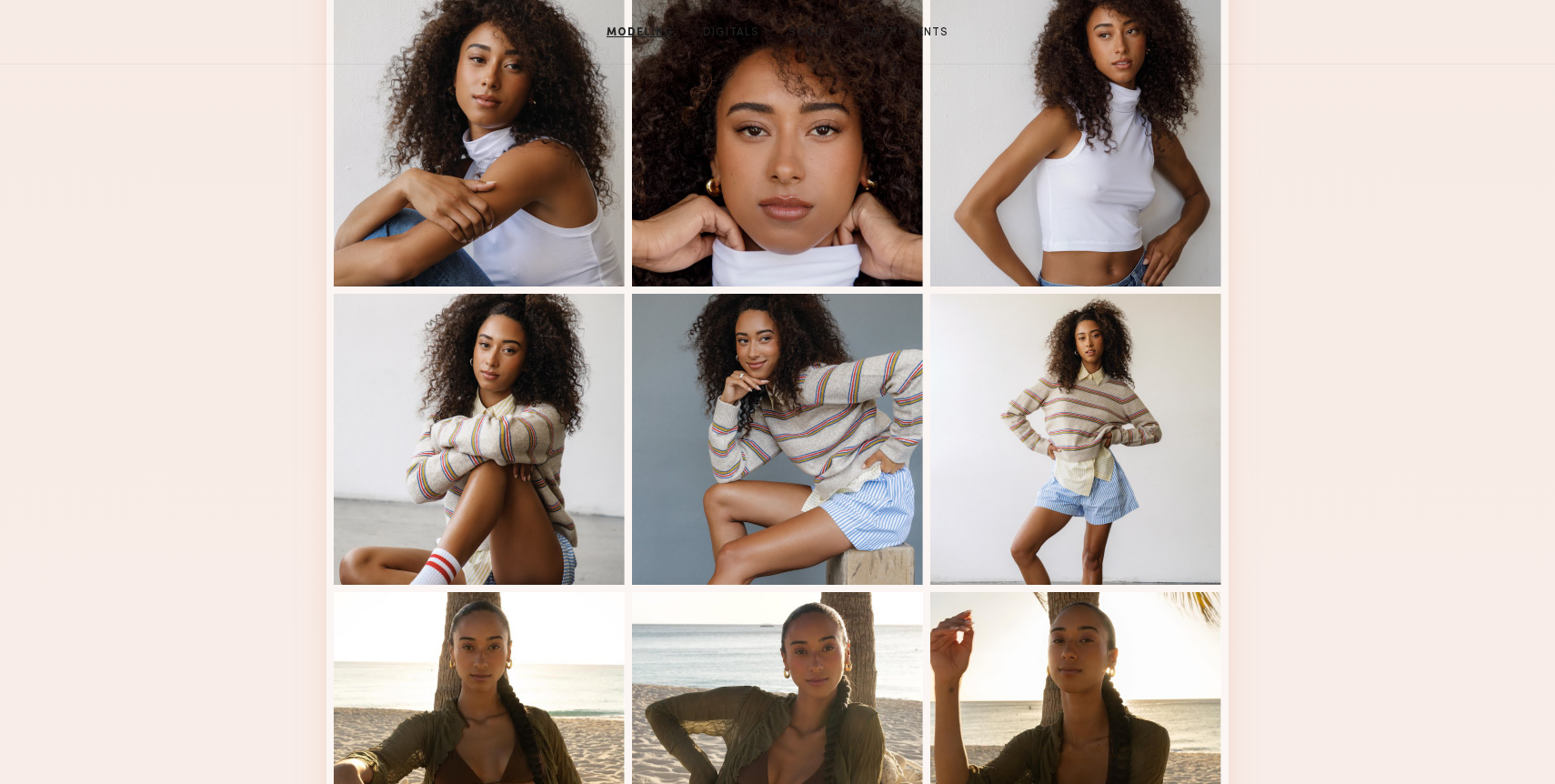
scroll to position [0, 0]
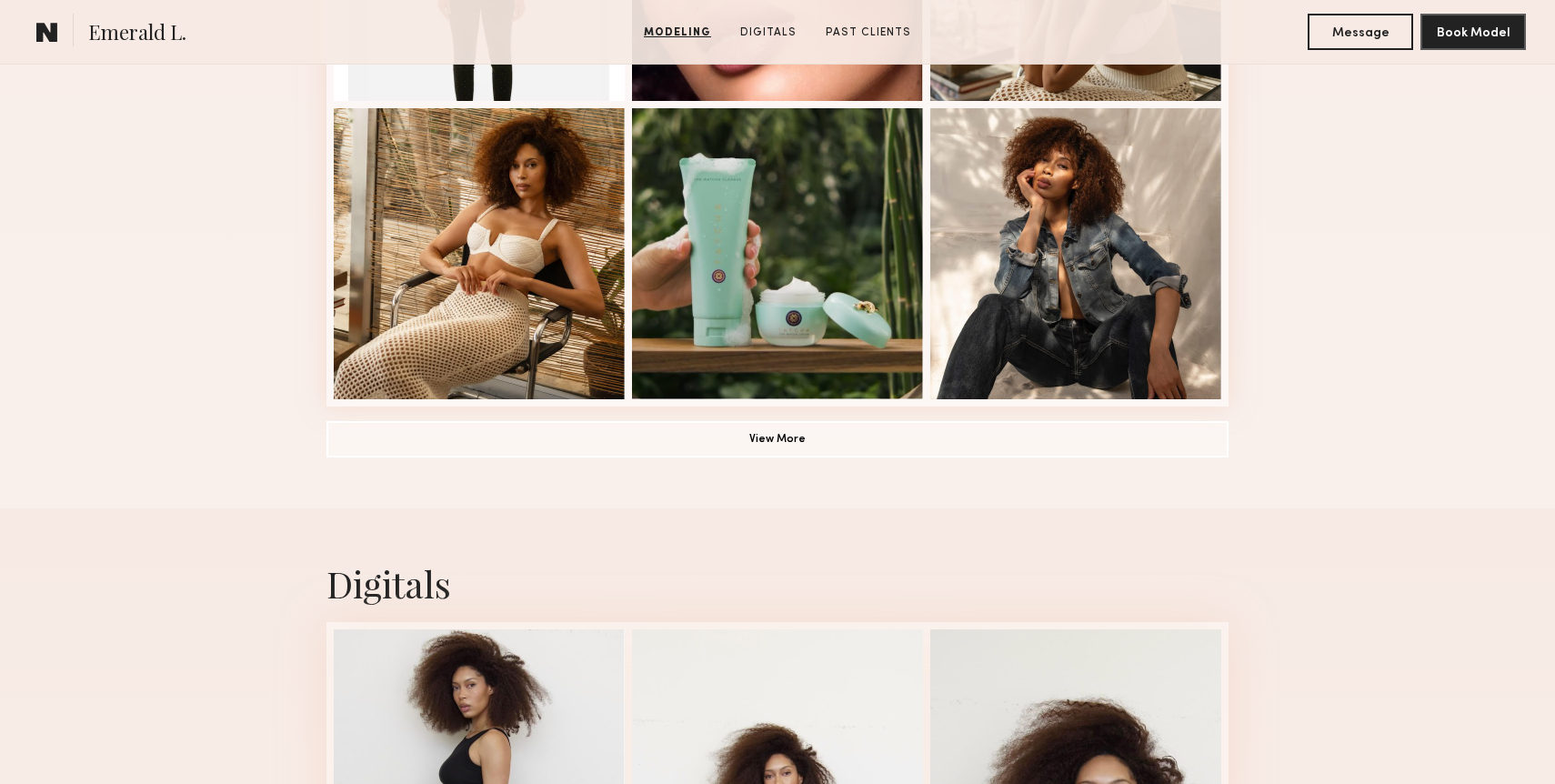
scroll to position [1331, 0]
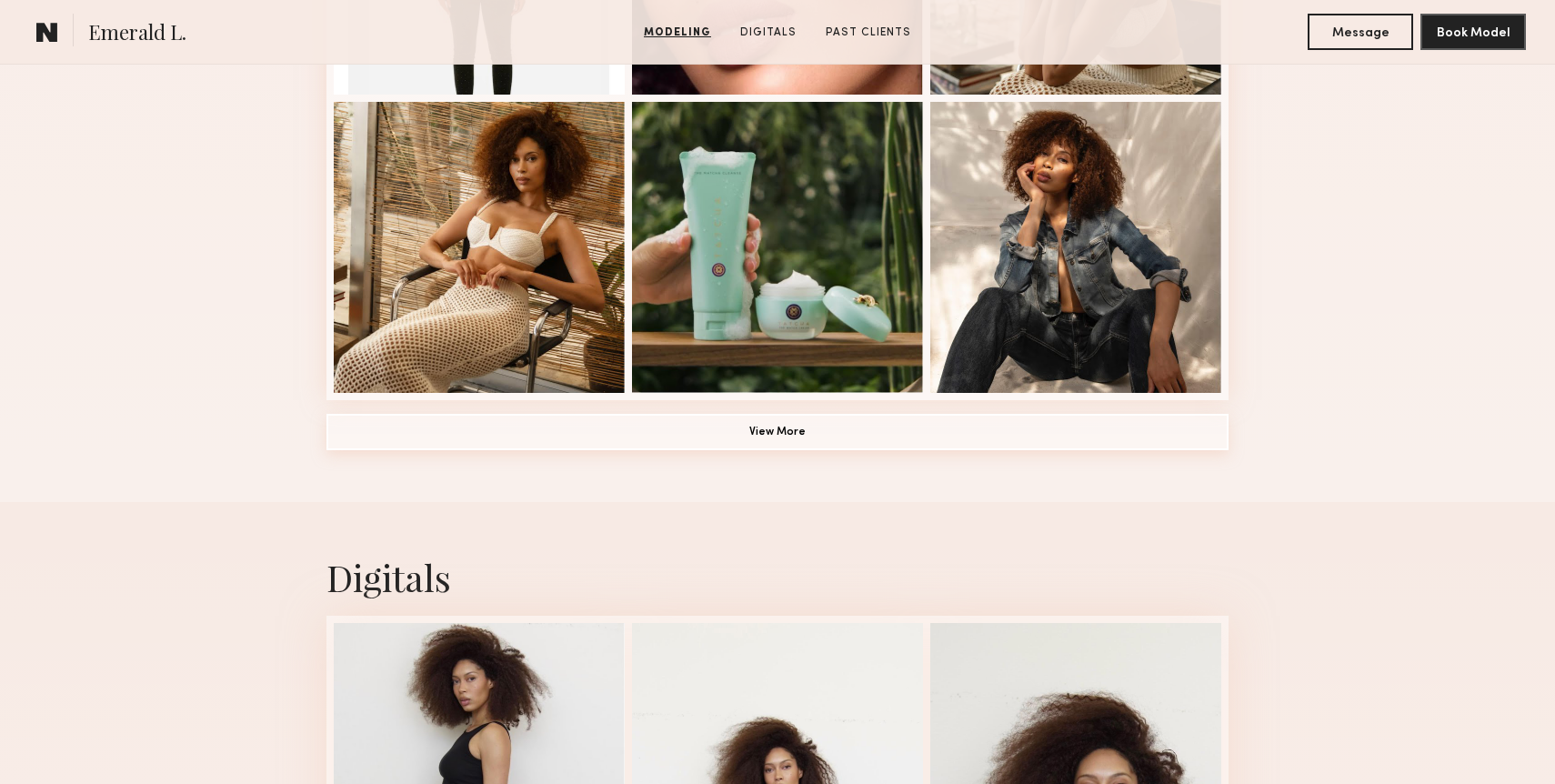
click at [765, 441] on button "View More" at bounding box center [778, 432] width 902 height 36
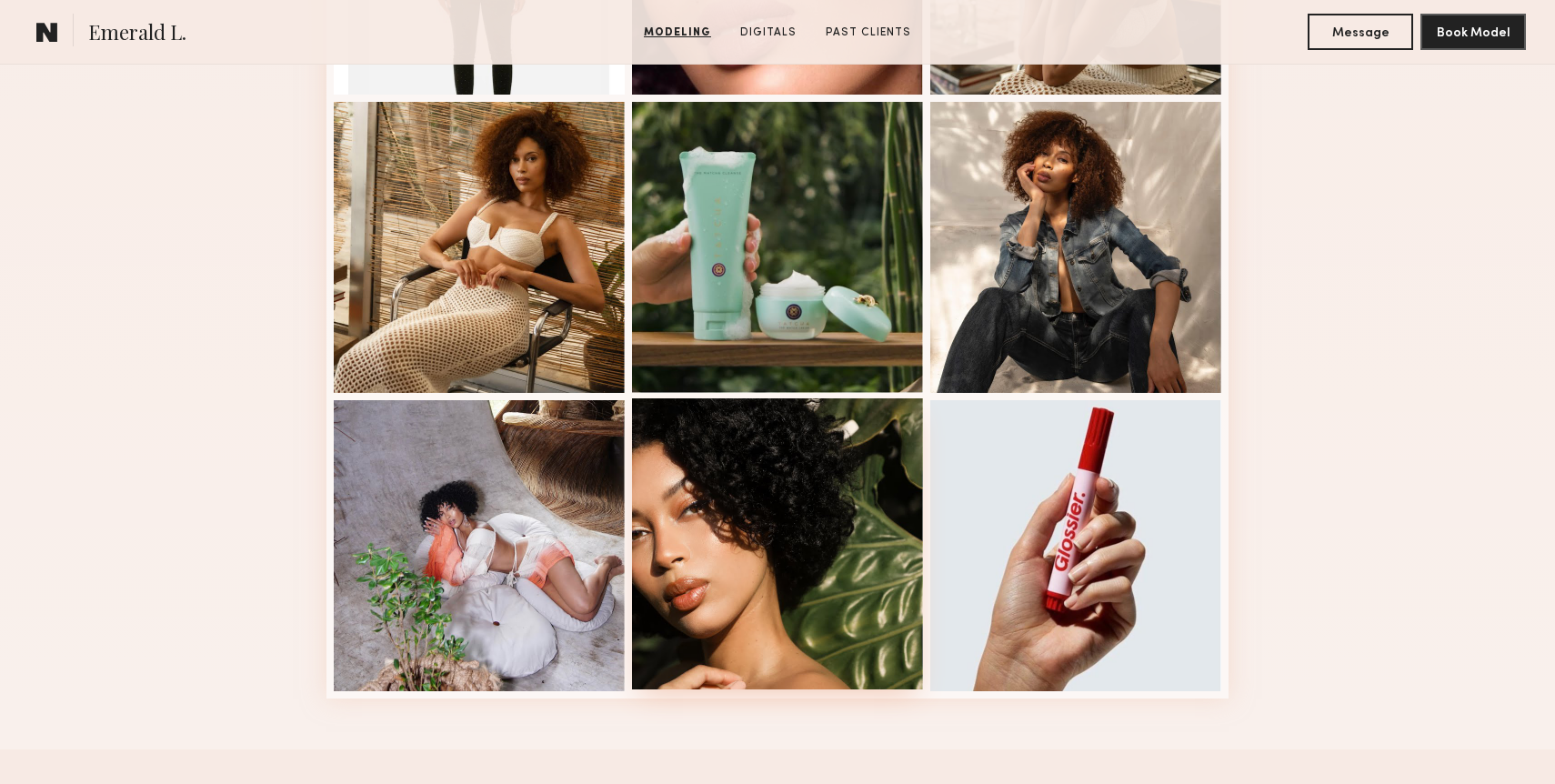
click at [765, 536] on div at bounding box center [777, 544] width 291 height 291
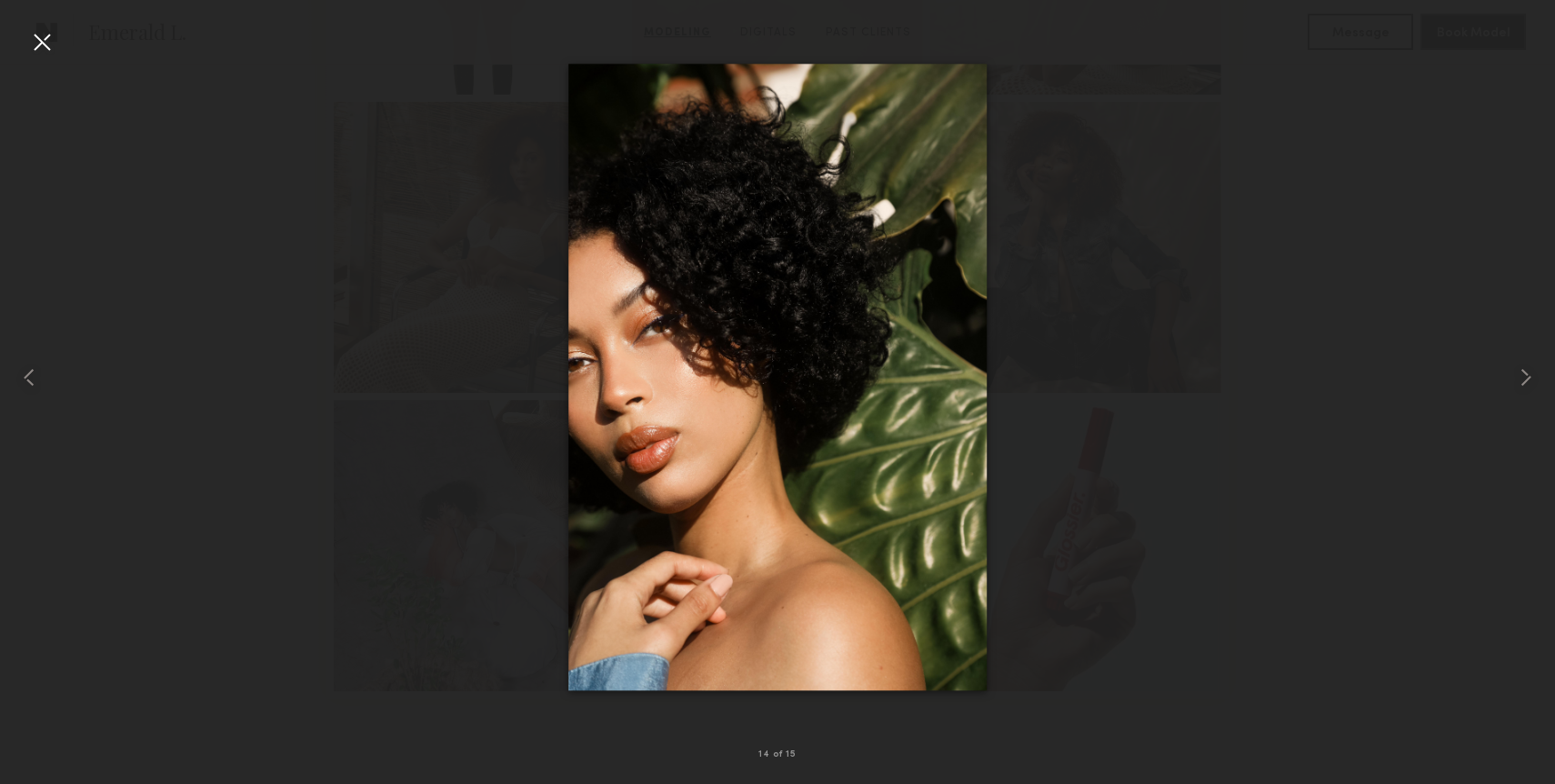
click at [39, 48] on div at bounding box center [42, 42] width 30 height 30
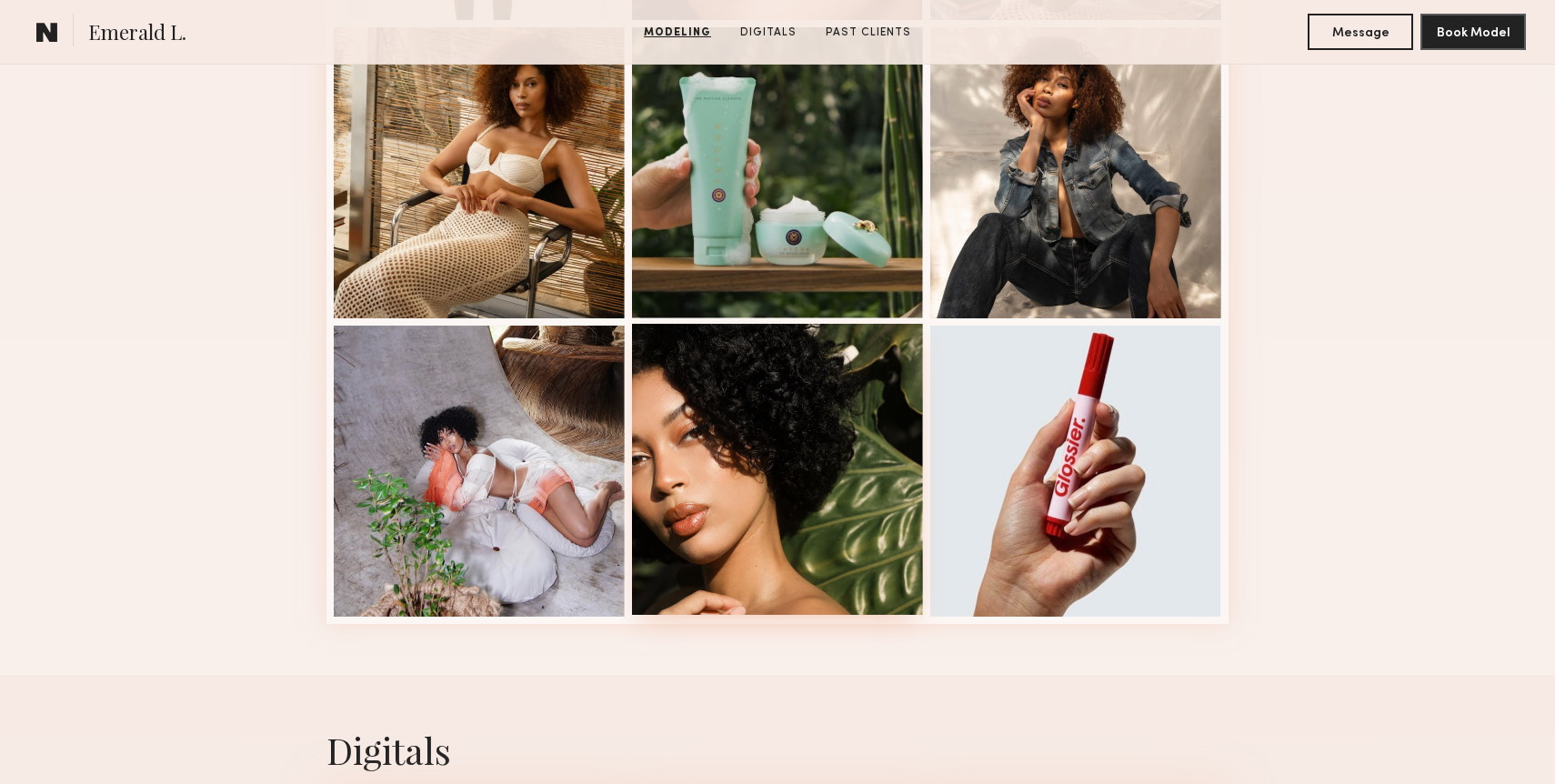
scroll to position [1436, 0]
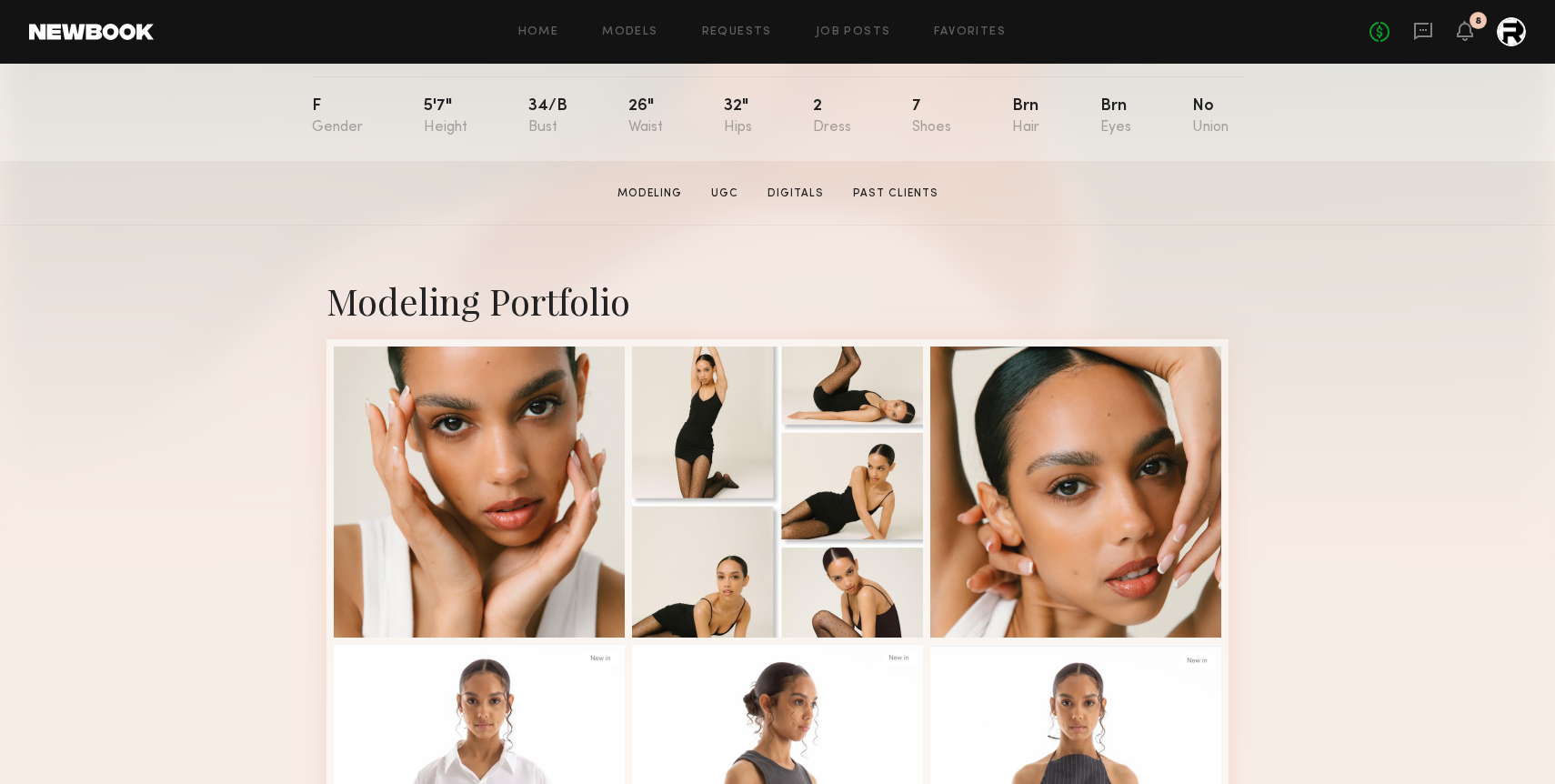
scroll to position [211, 0]
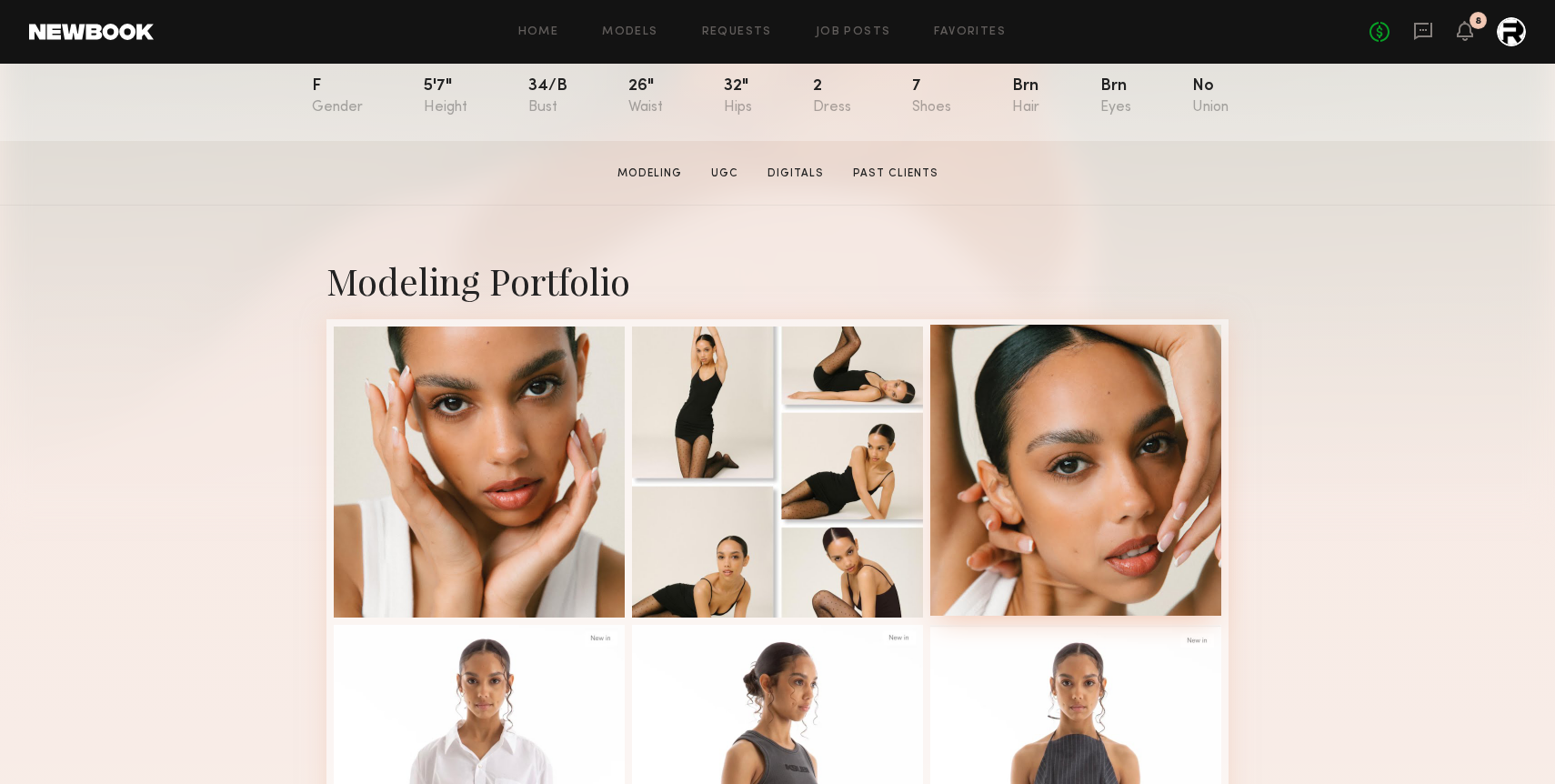
click at [1059, 516] on div at bounding box center [1075, 469] width 291 height 291
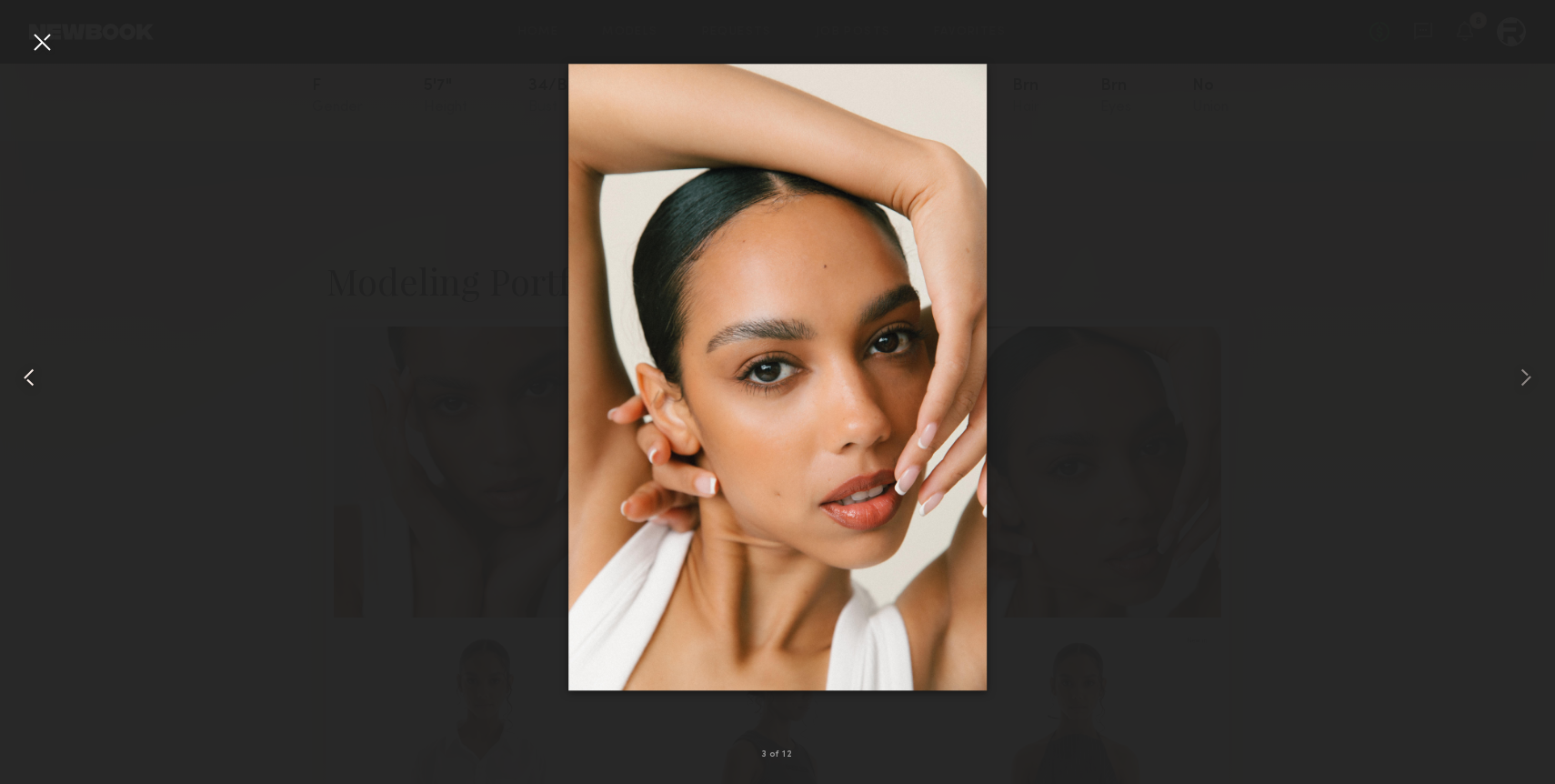
click at [19, 367] on common-icon at bounding box center [29, 377] width 30 height 30
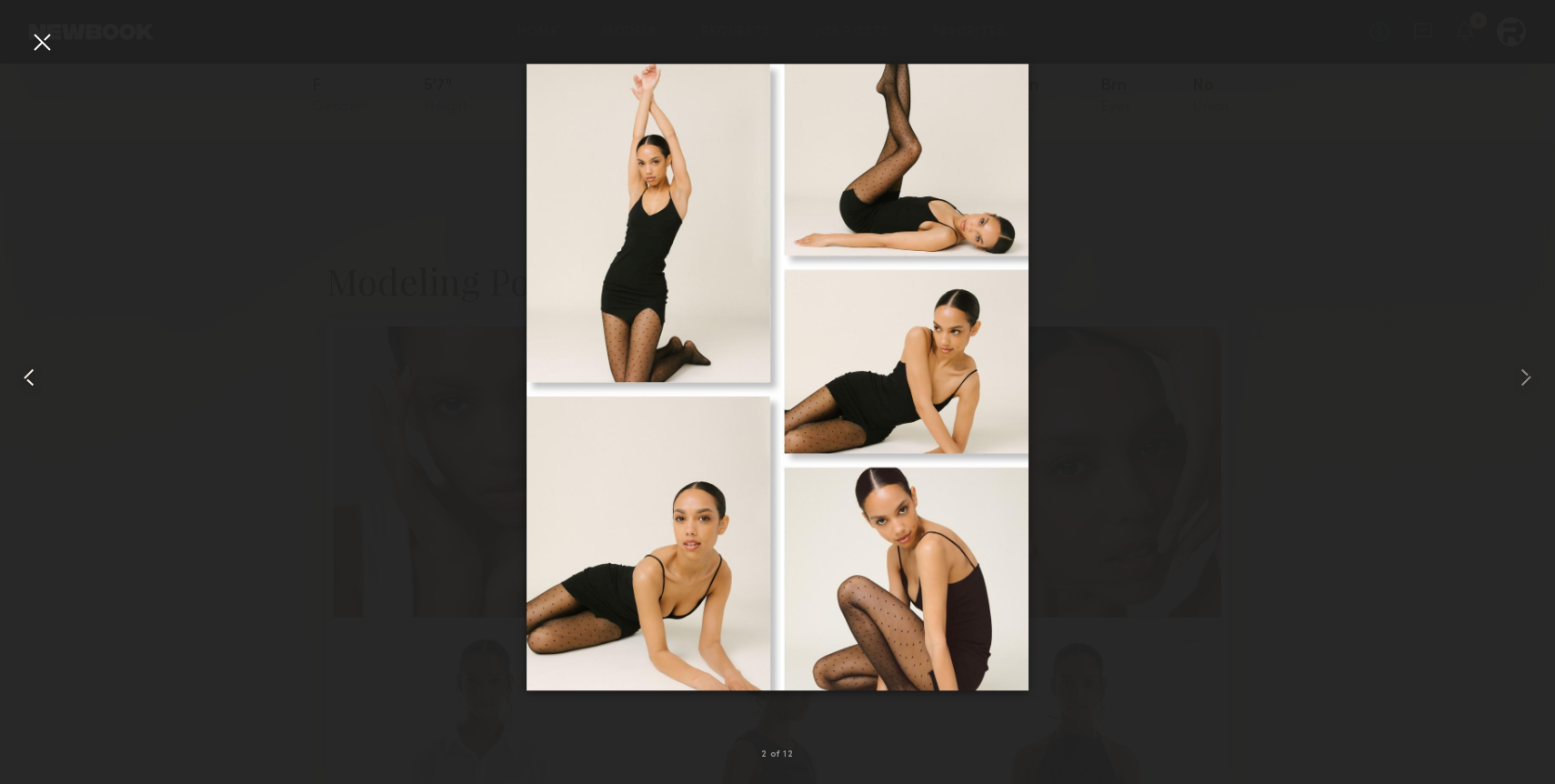
click at [19, 367] on common-icon at bounding box center [29, 377] width 30 height 30
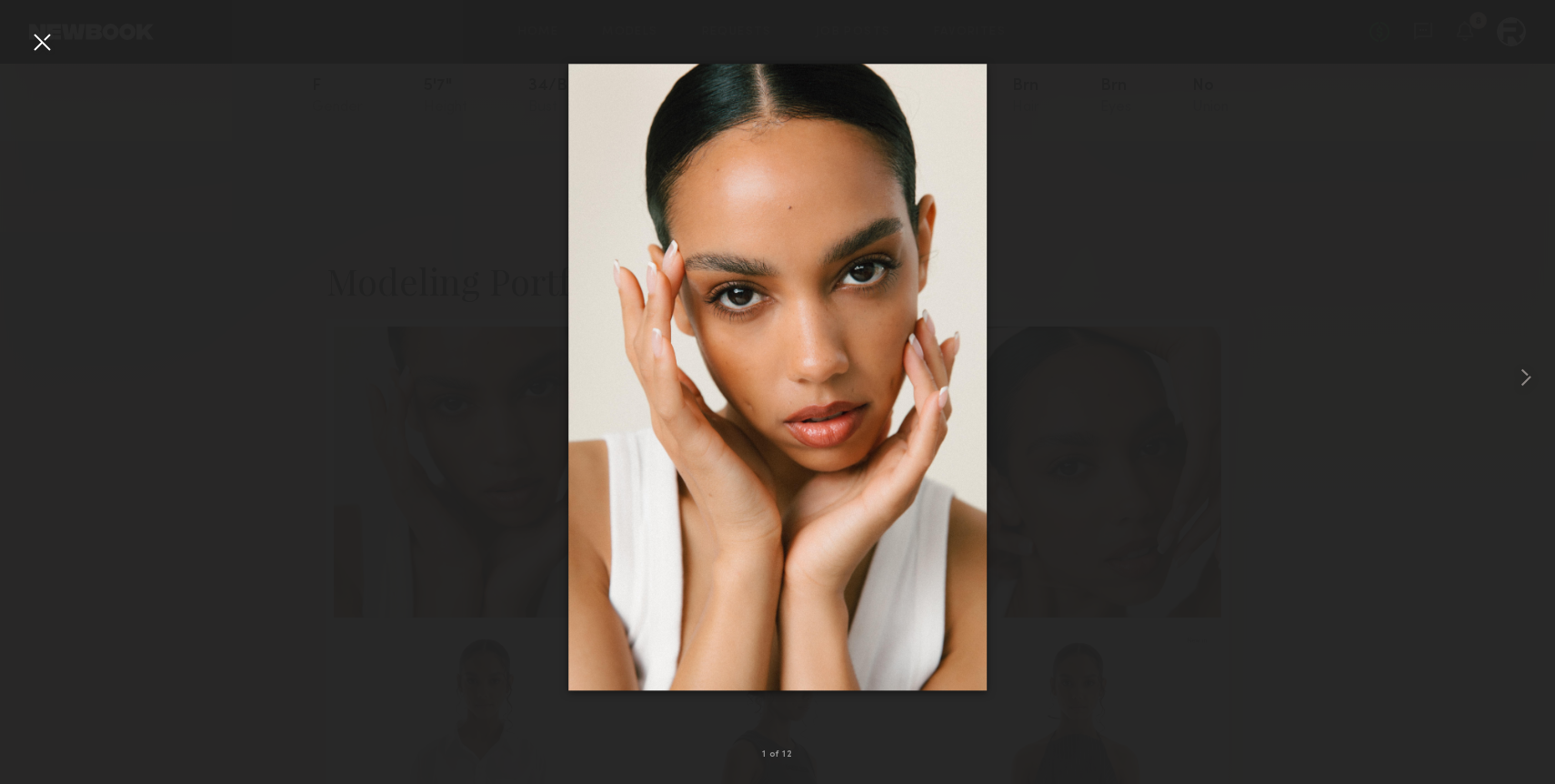
click at [49, 43] on div at bounding box center [42, 42] width 30 height 30
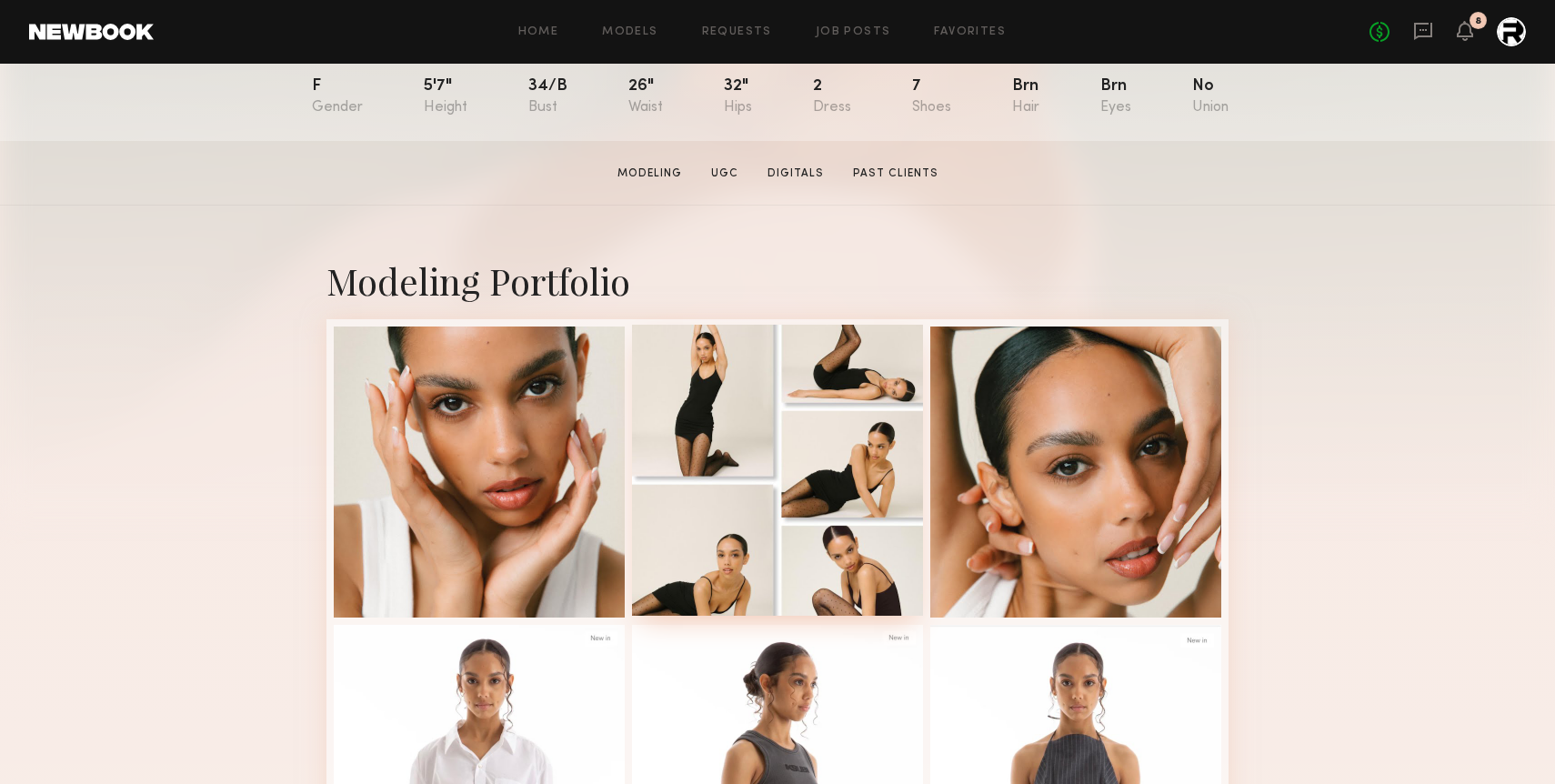
click at [823, 519] on div at bounding box center [777, 469] width 291 height 291
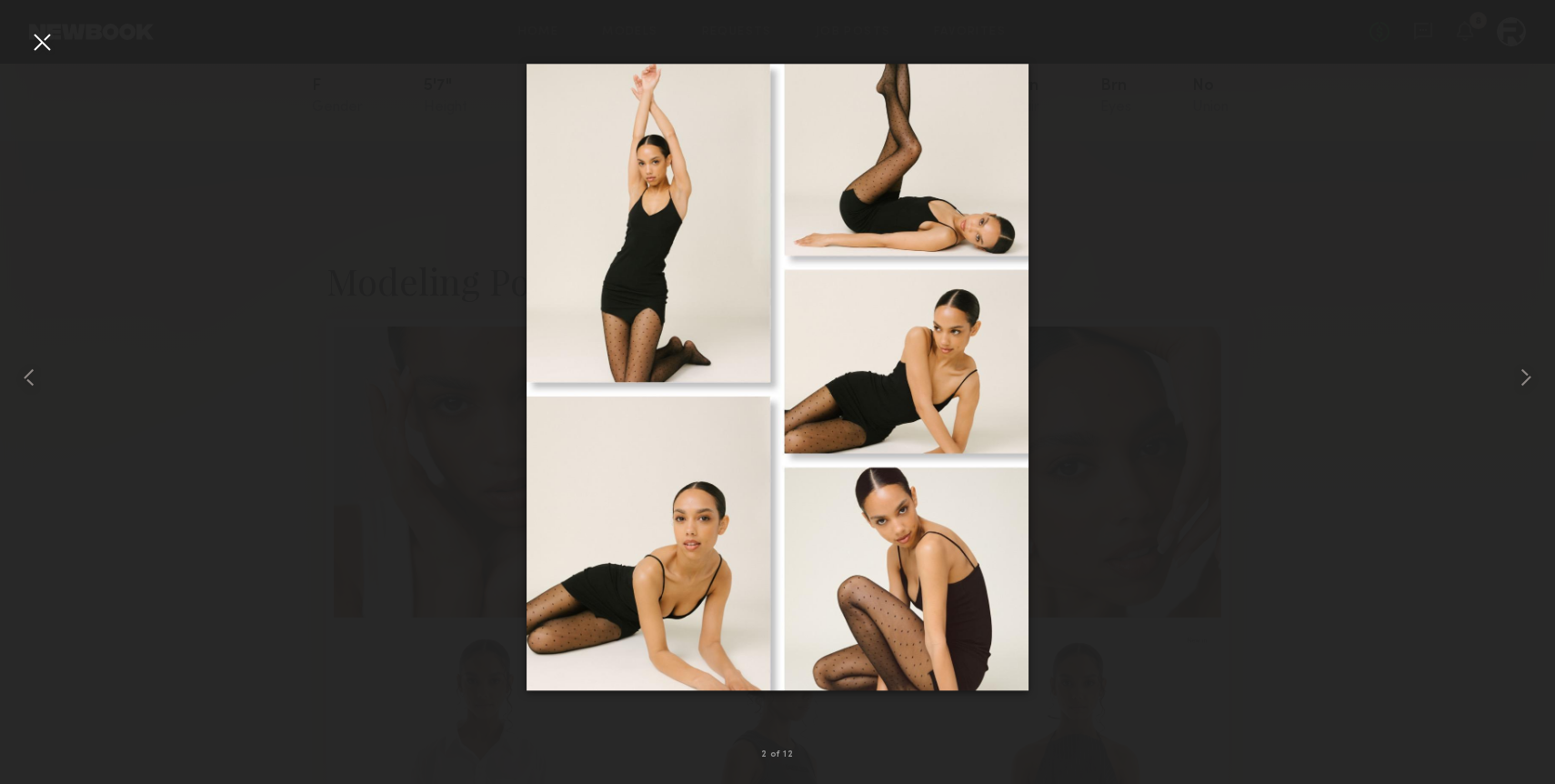
click at [47, 45] on div at bounding box center [42, 42] width 30 height 30
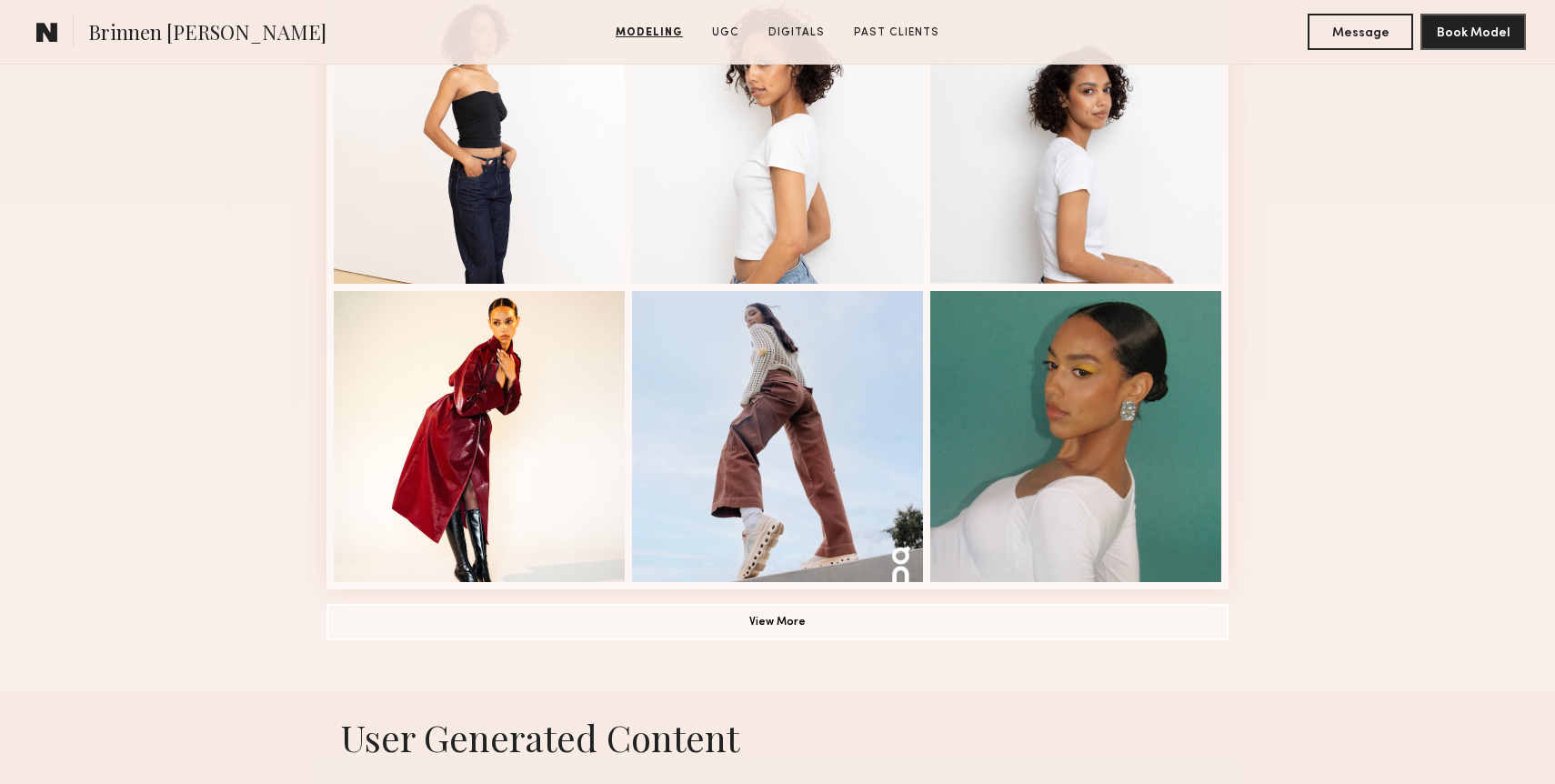
scroll to position [1144, 0]
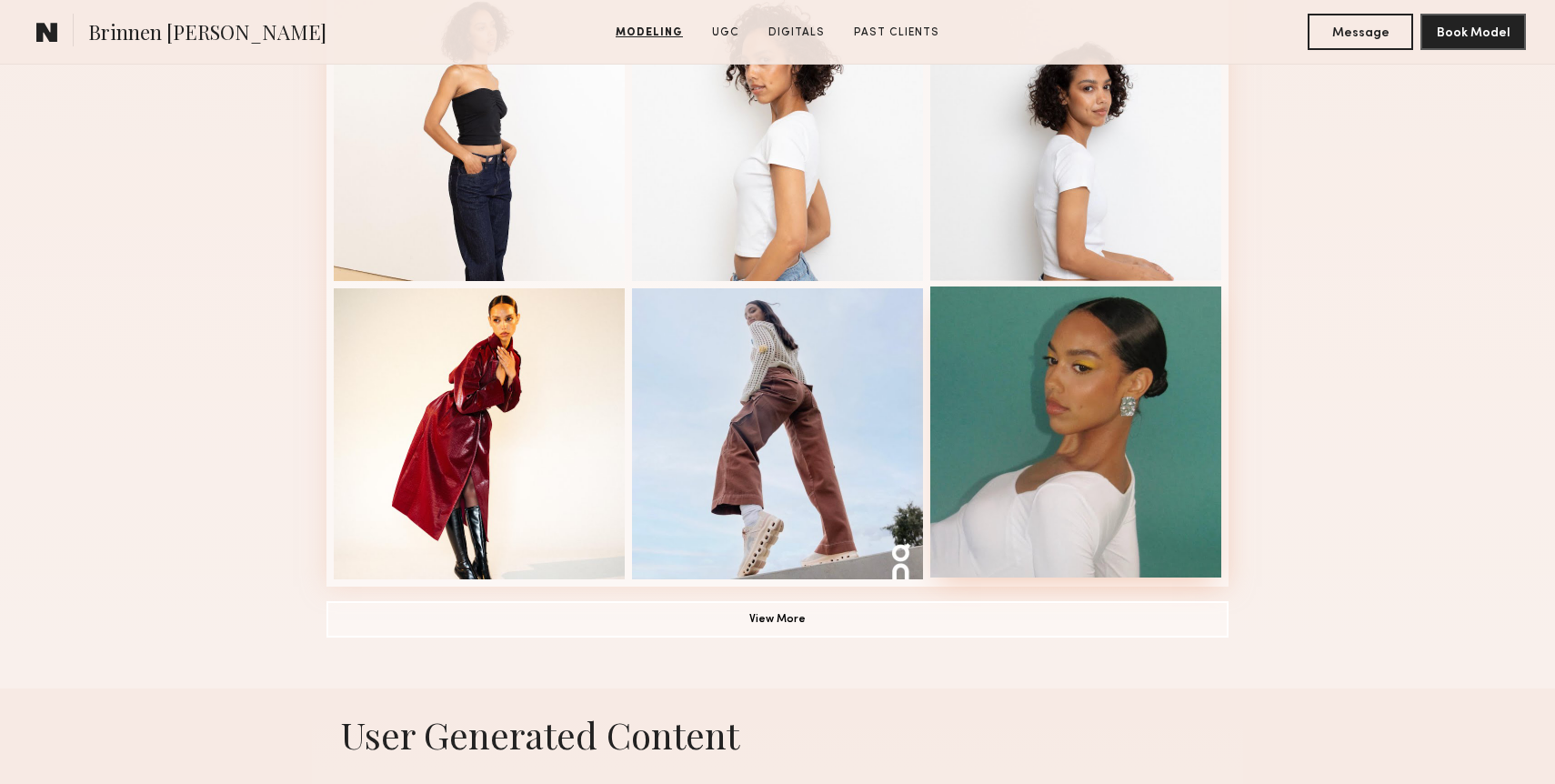
click at [1026, 479] on div at bounding box center [1075, 431] width 291 height 291
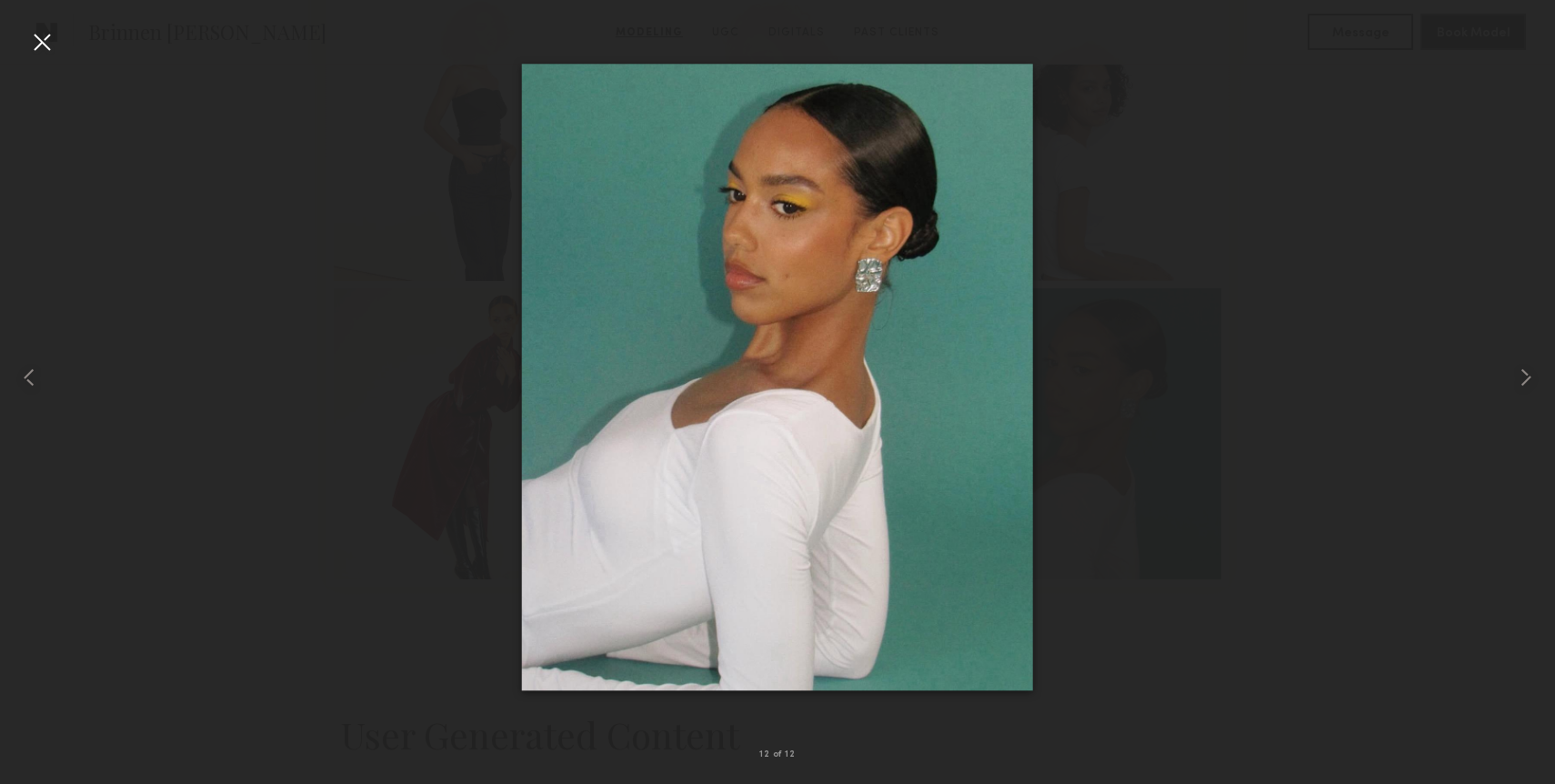
click at [50, 49] on div at bounding box center [42, 42] width 30 height 30
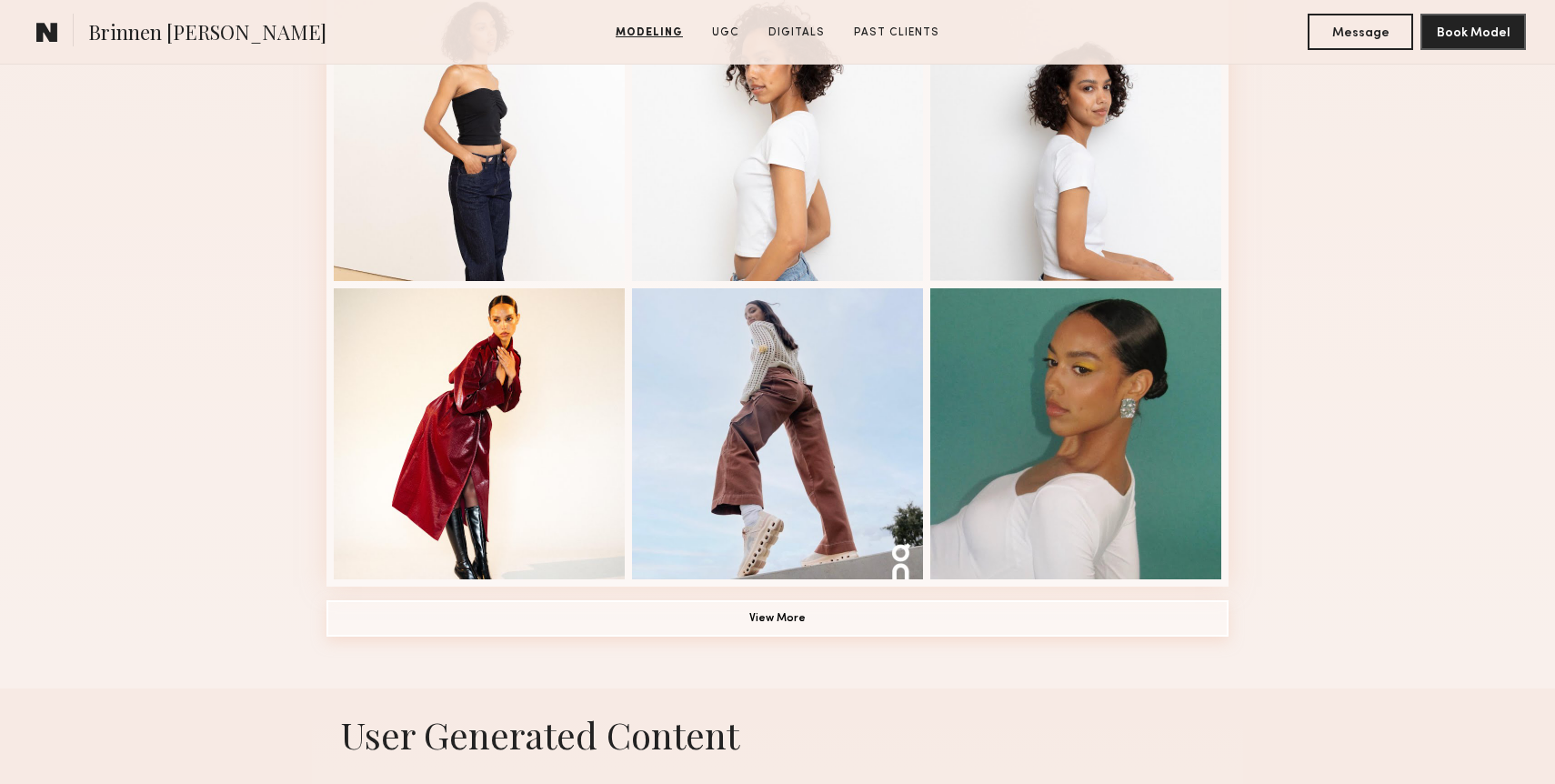
click at [767, 601] on button "View More" at bounding box center [778, 618] width 902 height 36
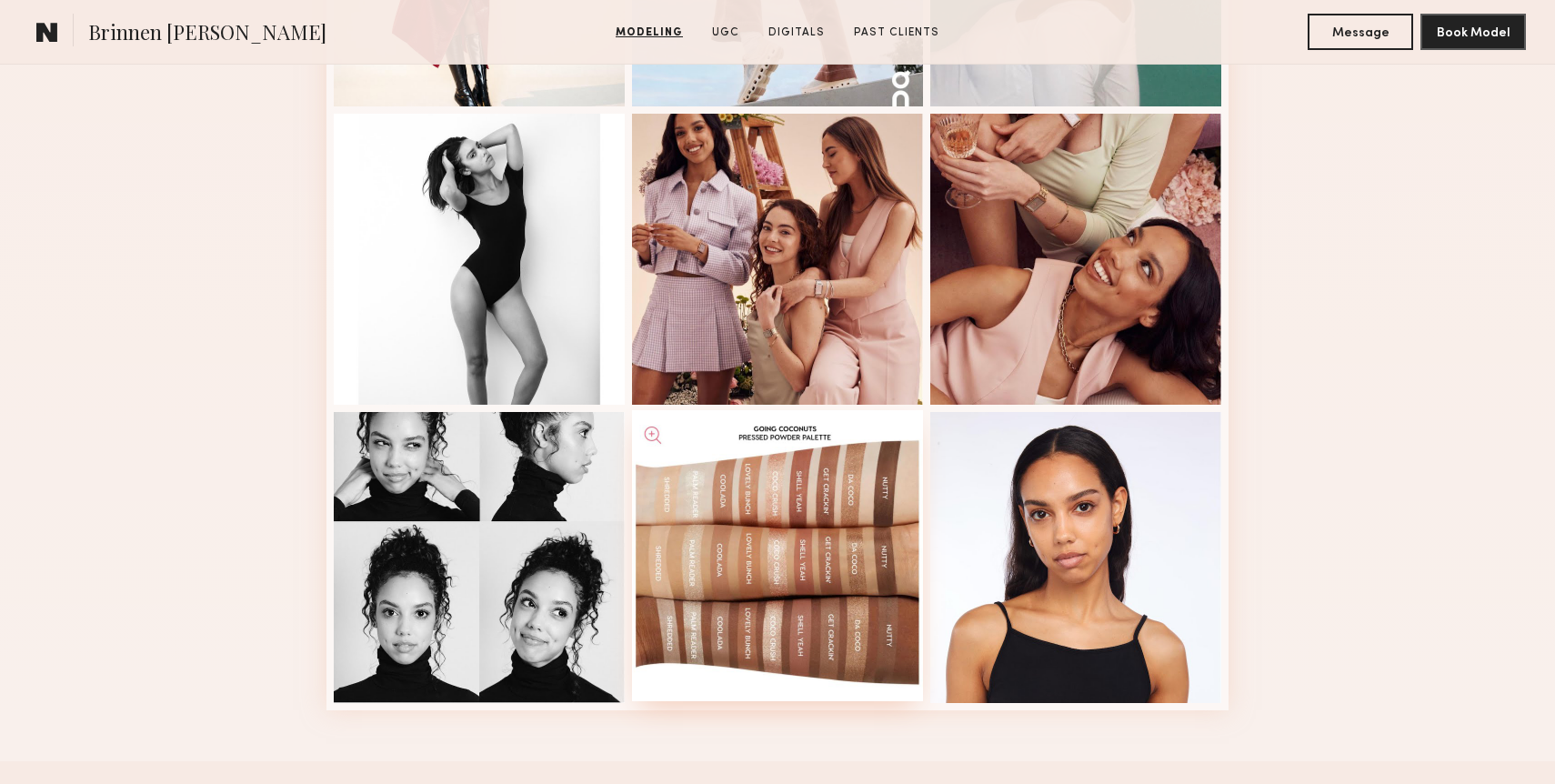
scroll to position [1615, 0]
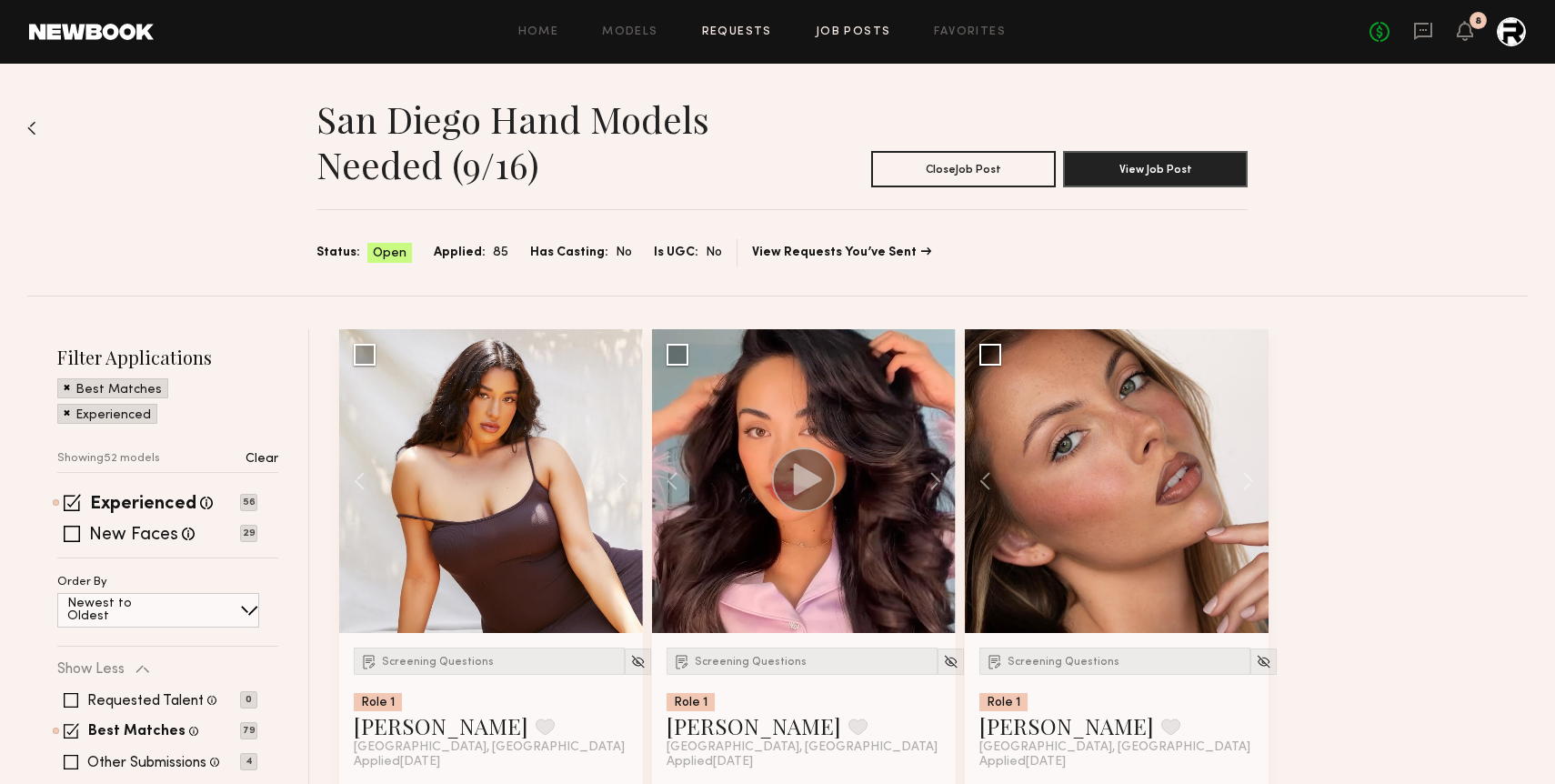
scroll to position [7585, 0]
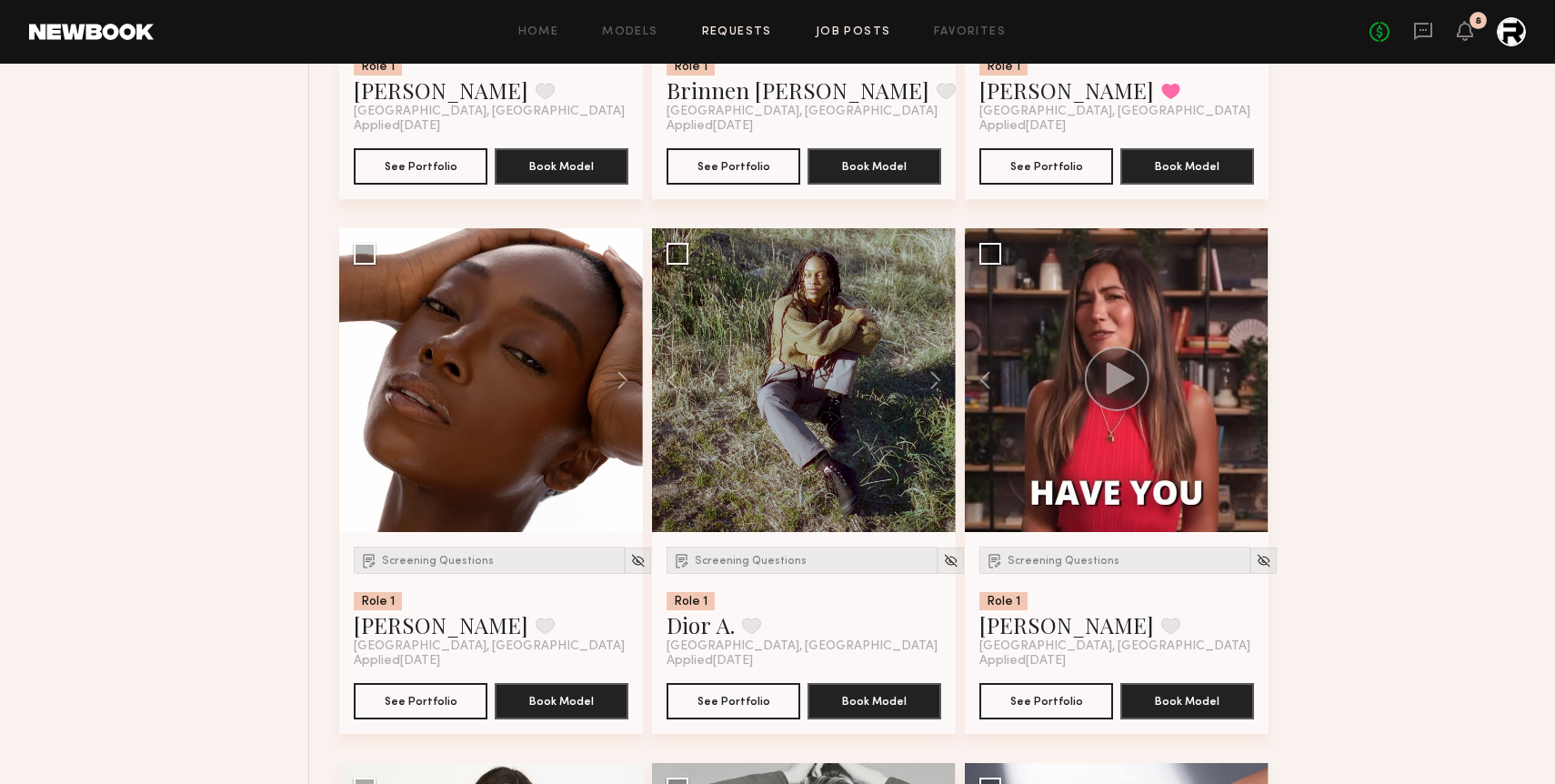
click at [736, 27] on link "Requests" at bounding box center [736, 32] width 70 height 11
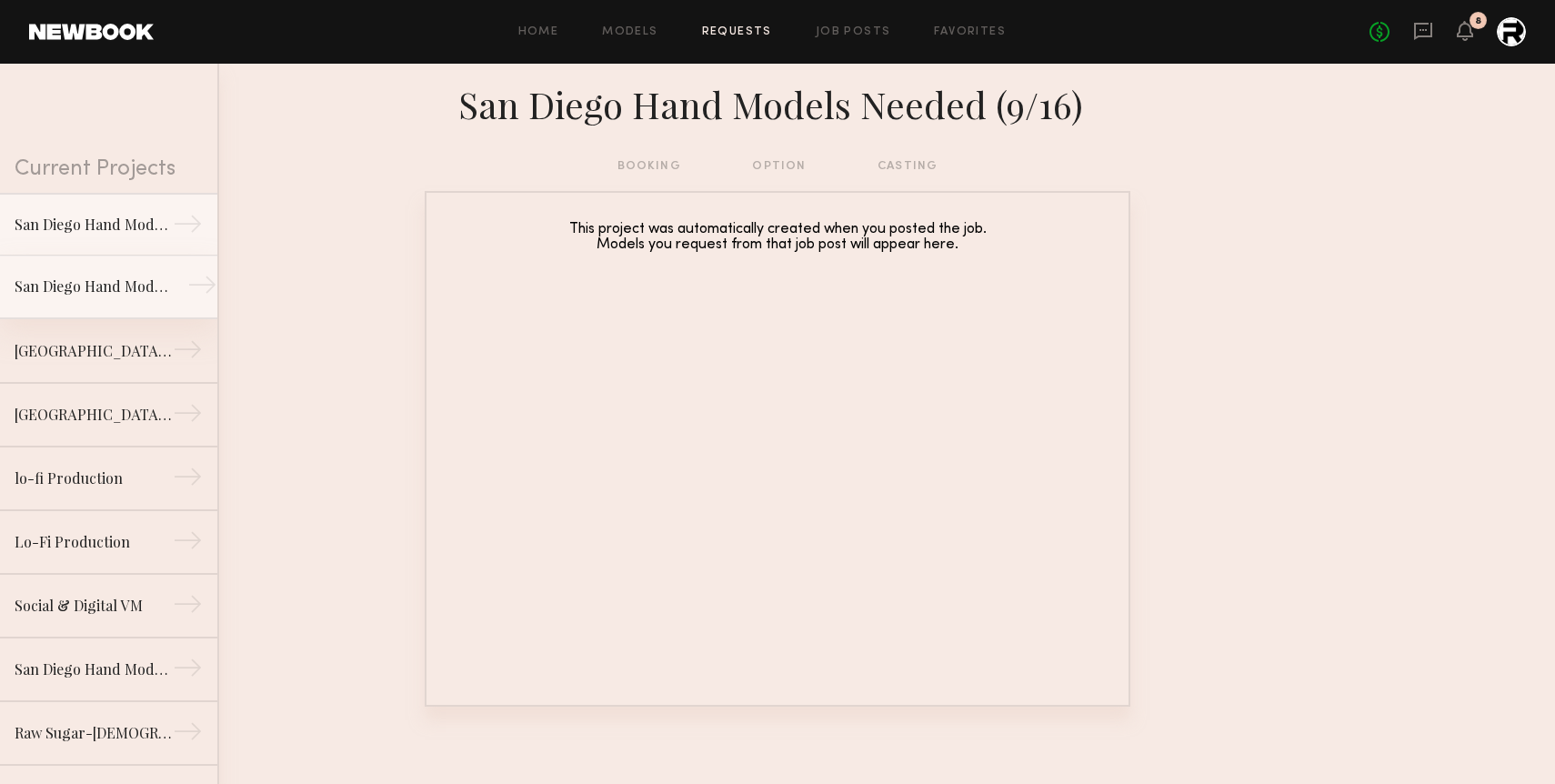
click at [138, 294] on div "San Diego Hand Models Needed (9/4)" at bounding box center [93, 286] width 158 height 22
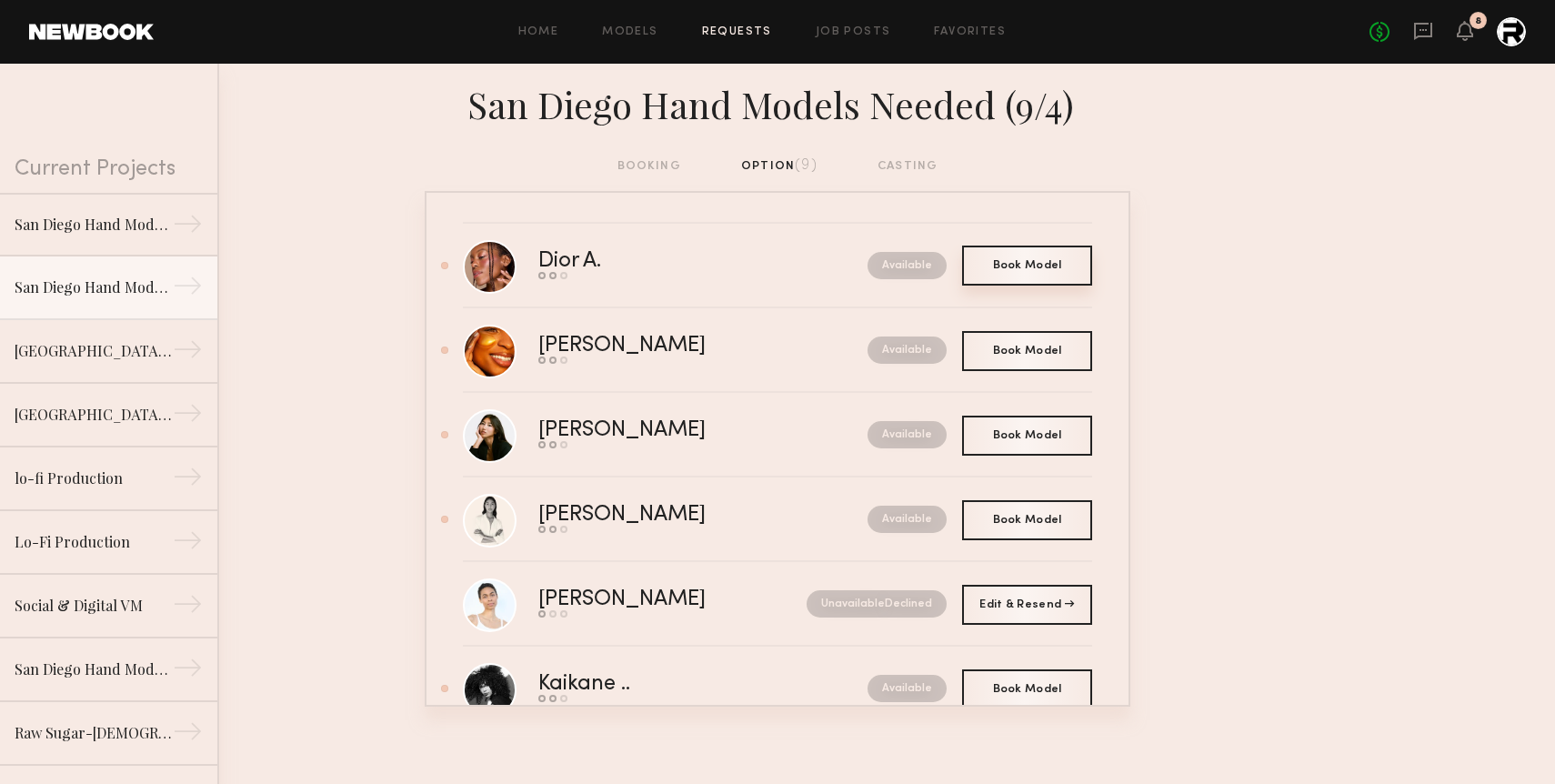
click at [1001, 271] on div "Book Model Book" at bounding box center [1026, 265] width 130 height 40
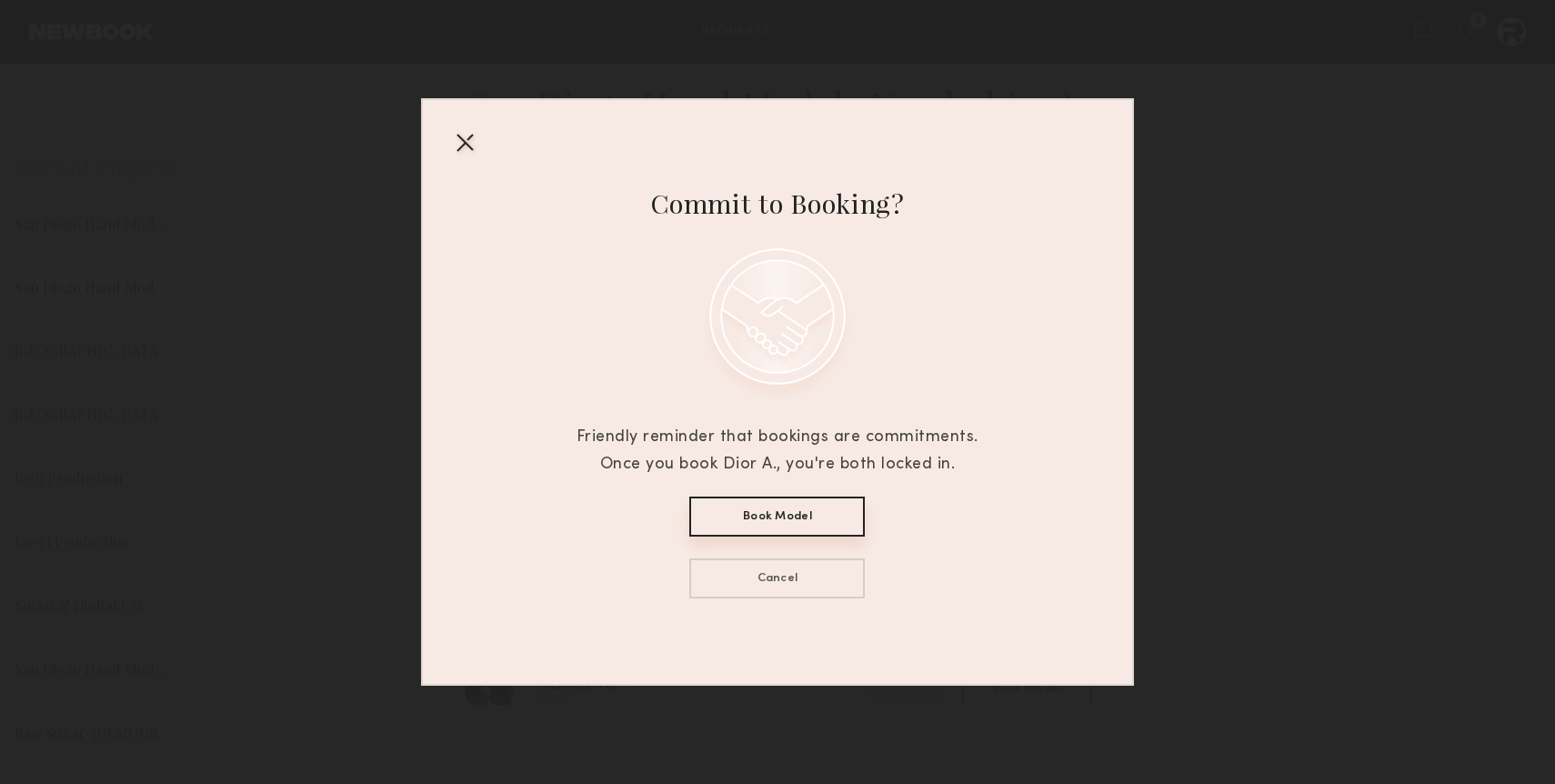
click at [465, 134] on div at bounding box center [465, 141] width 30 height 30
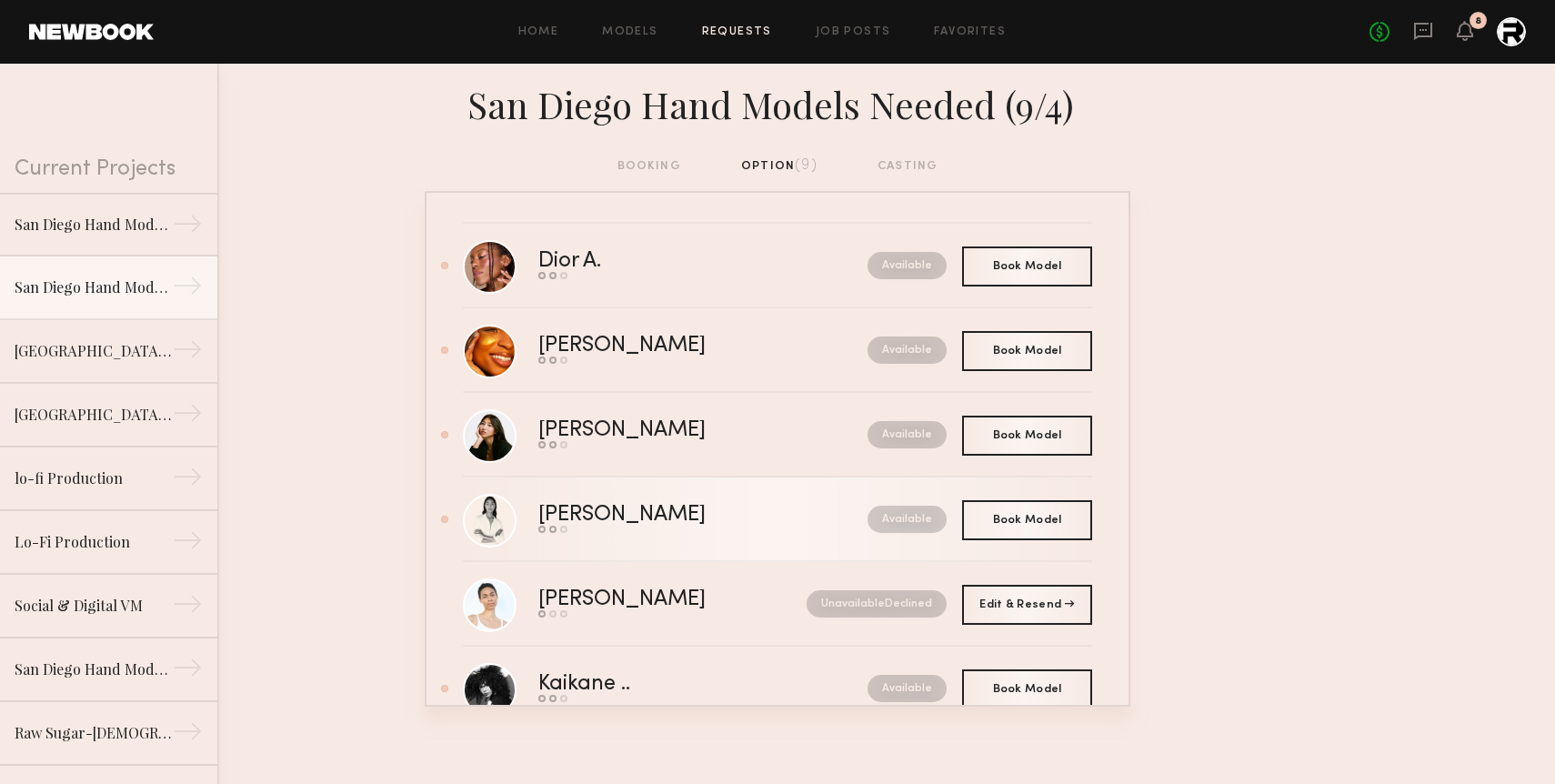
click at [575, 512] on div "[PERSON_NAME]" at bounding box center [662, 515] width 248 height 21
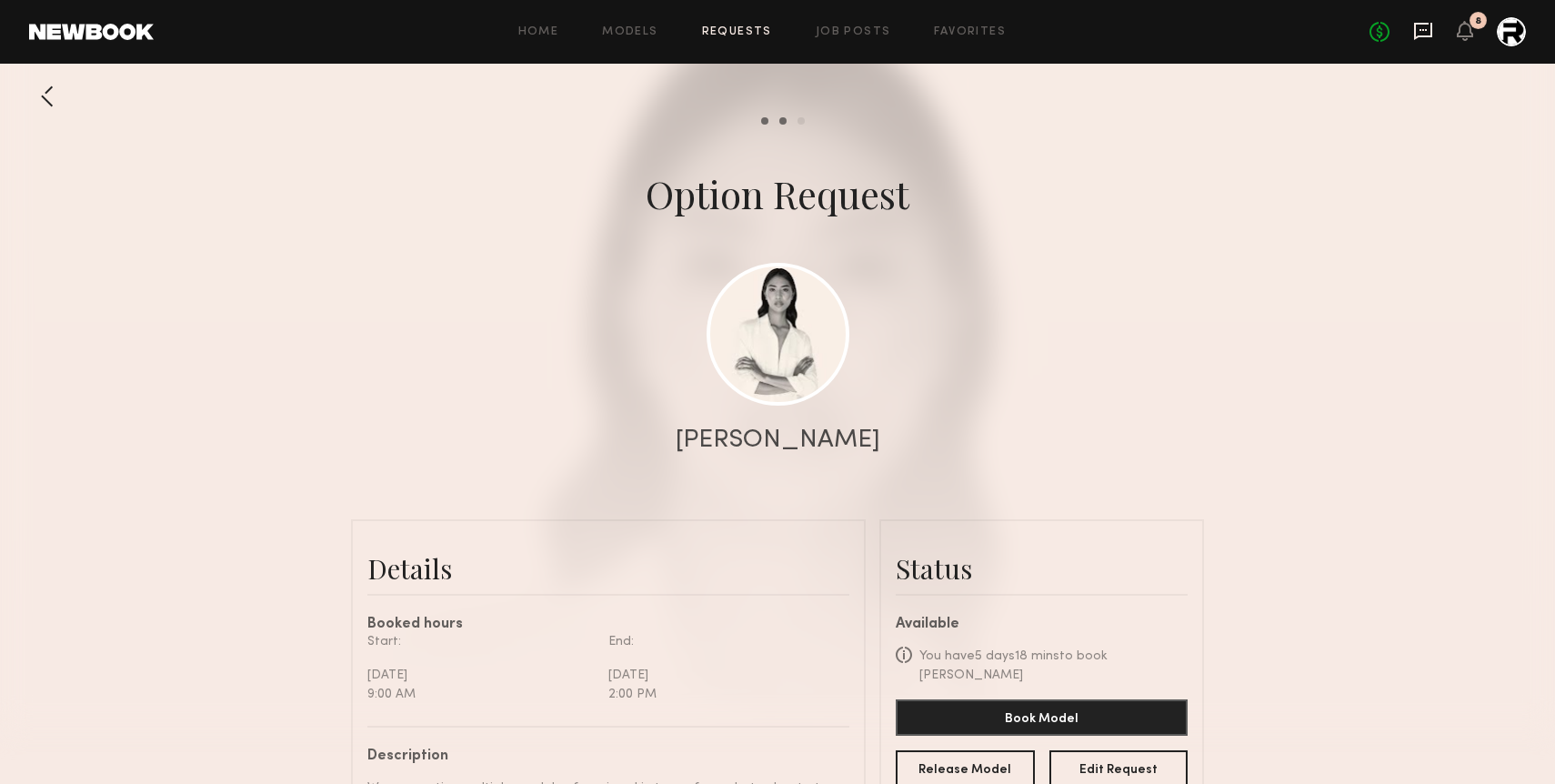
click at [1421, 31] on icon at bounding box center [1422, 31] width 20 height 20
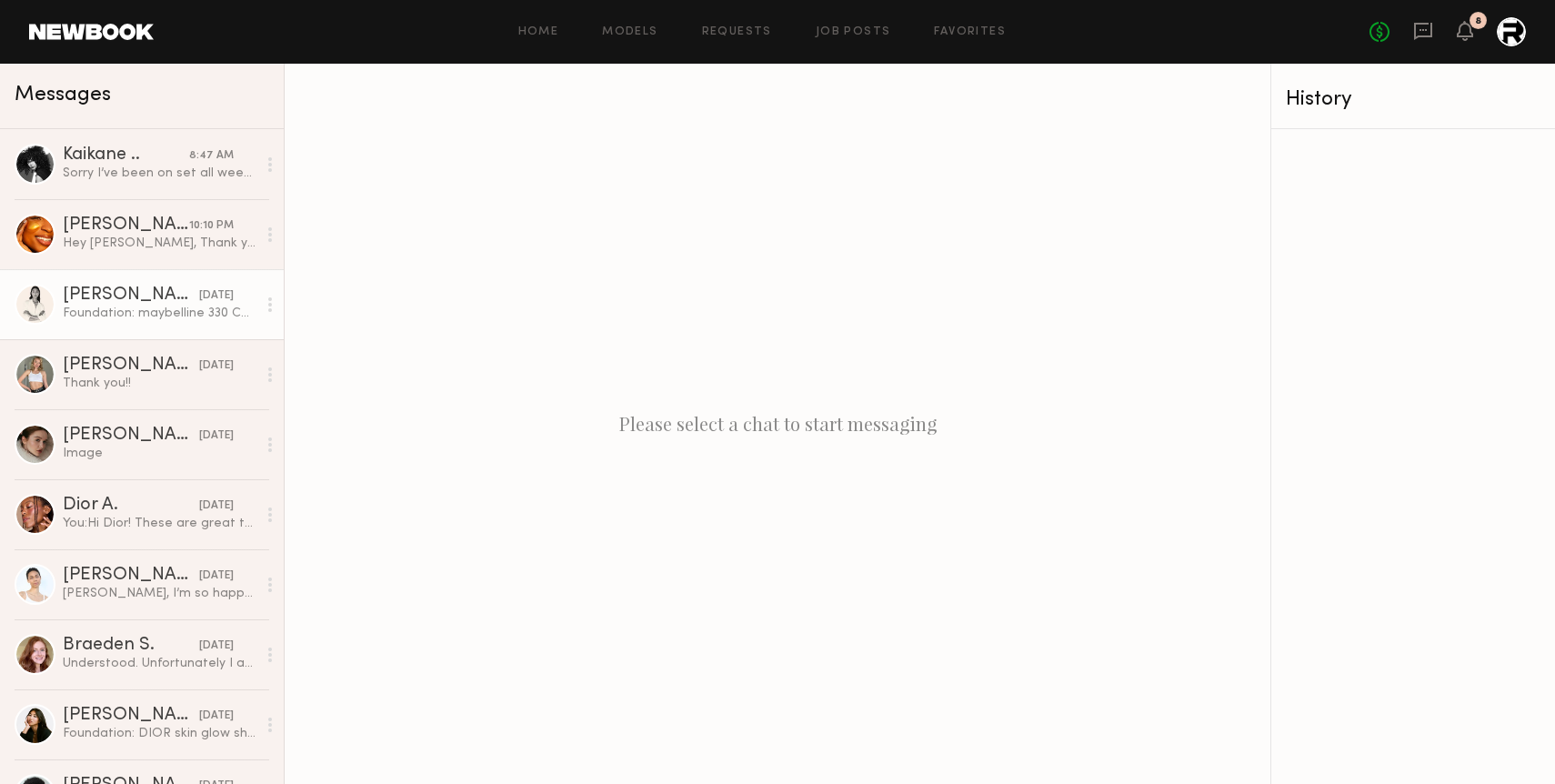
click at [93, 311] on div "Foundation: maybelline 330 Concealer: maybelline 040" at bounding box center [159, 313] width 194 height 17
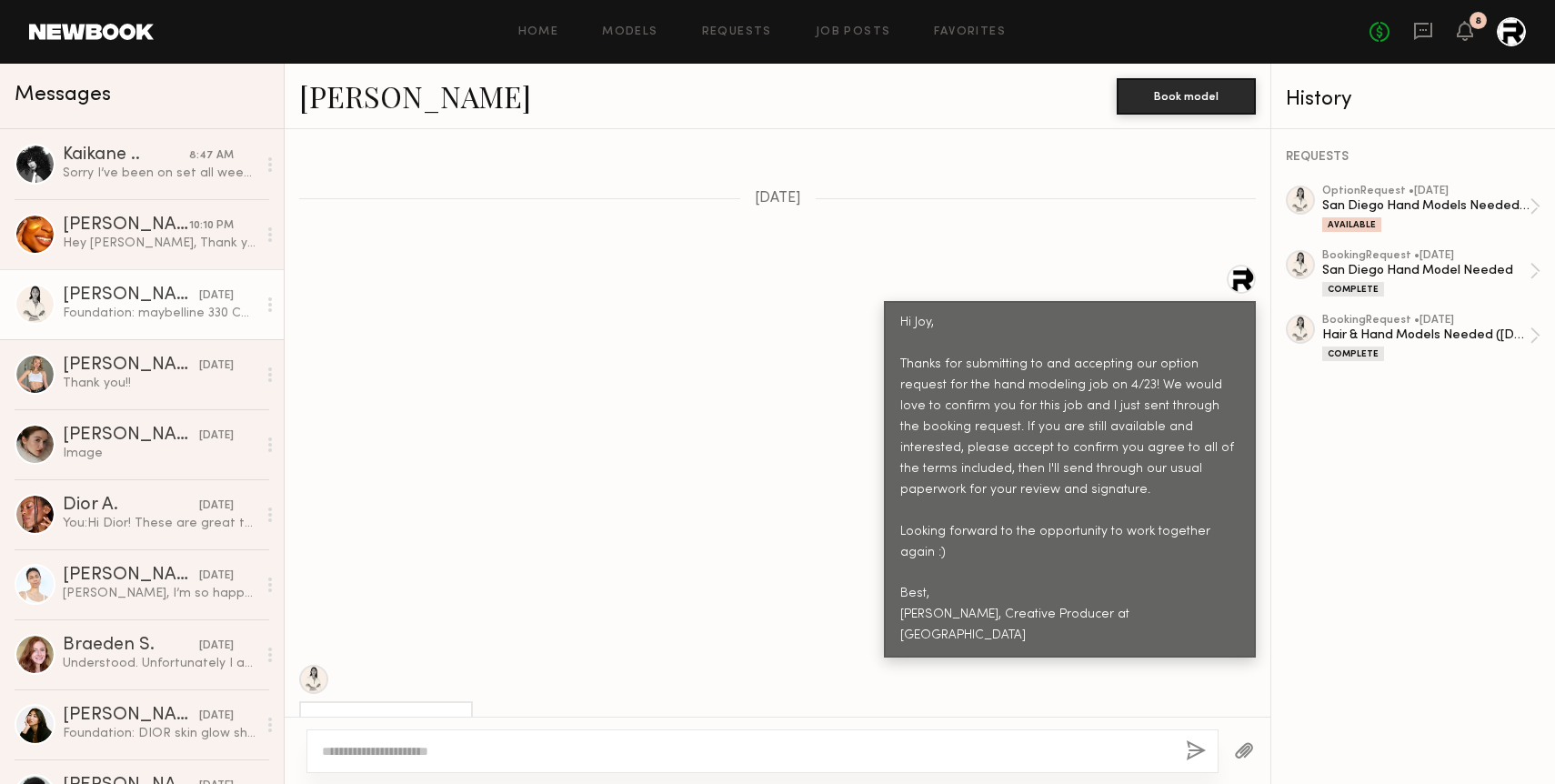
scroll to position [7006, 0]
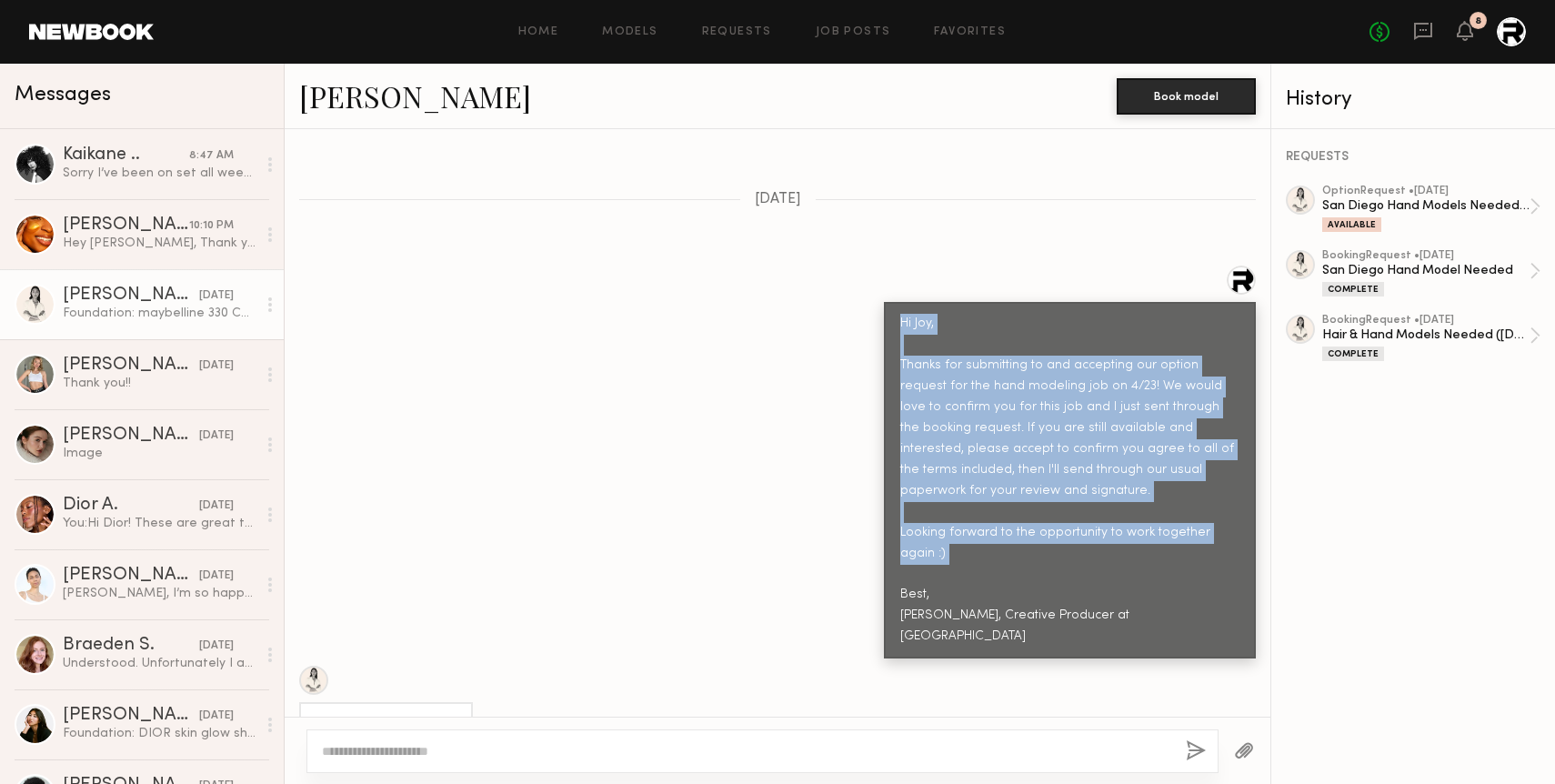
drag, startPoint x: 903, startPoint y: 209, endPoint x: 961, endPoint y: 469, distance: 266.4
click at [961, 469] on div "Hi Joy, Thanks for submitting to and accepting our option request for the hand …" at bounding box center [1070, 481] width 340 height 334
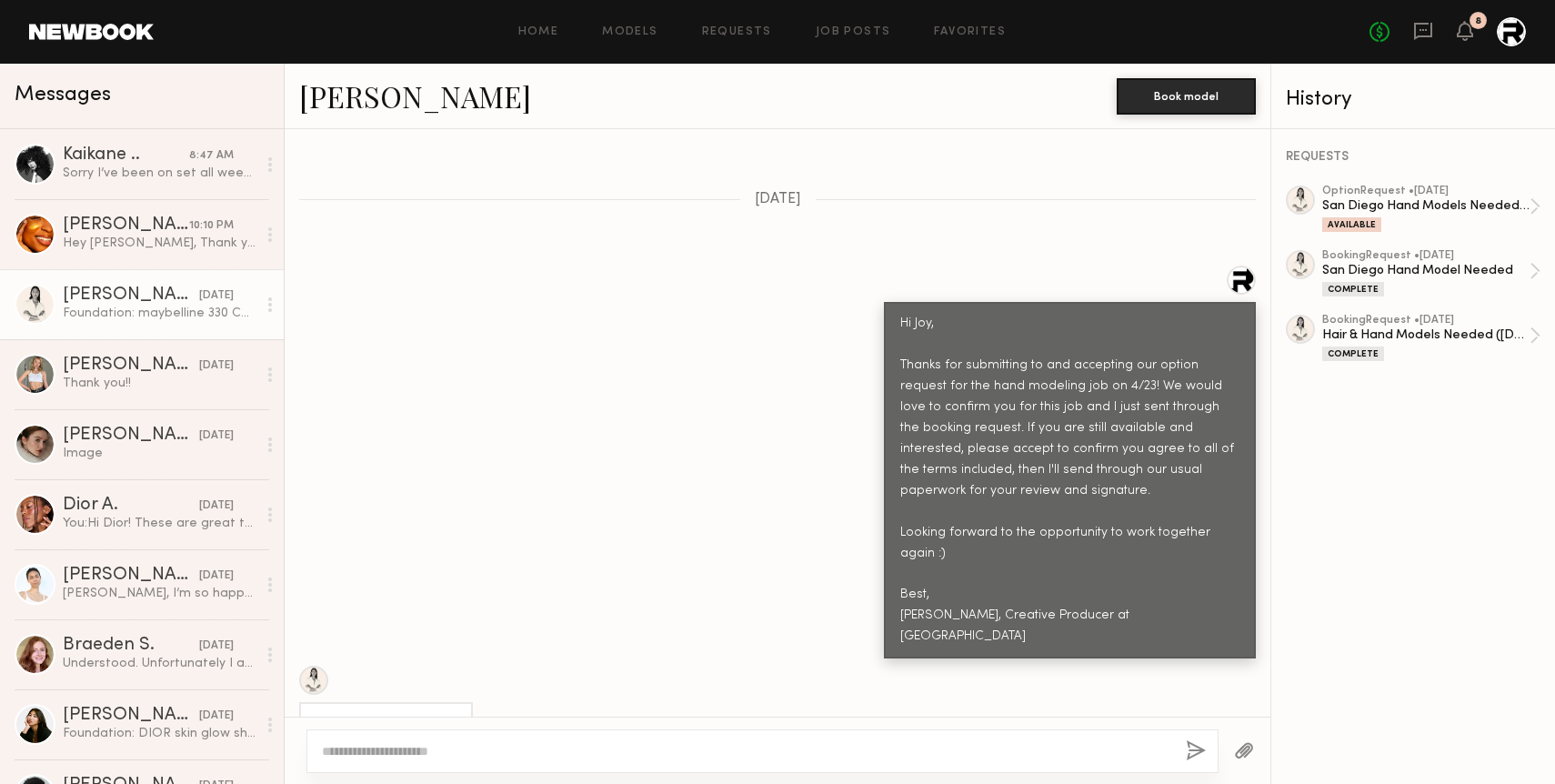
click at [943, 474] on div "Hi Joy, Thanks for submitting to and accepting our option request for the hand …" at bounding box center [1070, 481] width 340 height 334
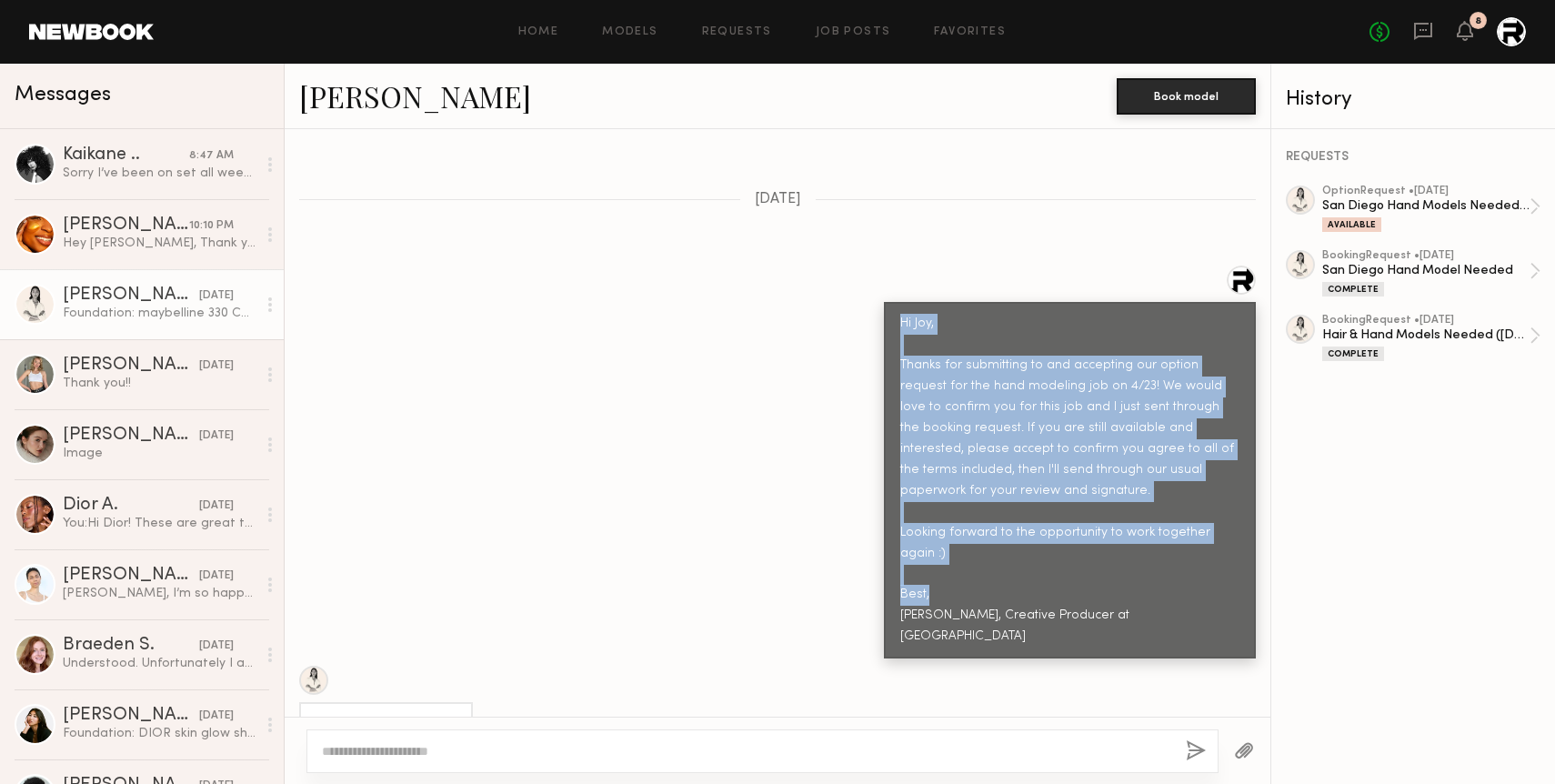
drag, startPoint x: 931, startPoint y: 478, endPoint x: 889, endPoint y: 204, distance: 277.2
click at [889, 301] on div "Hi Joy, Thanks for submitting to and accepting our option request for the hand …" at bounding box center [1070, 480] width 372 height 357
copy div "Hi Joy, Thanks for submitting to and accepting our option request for the hand …"
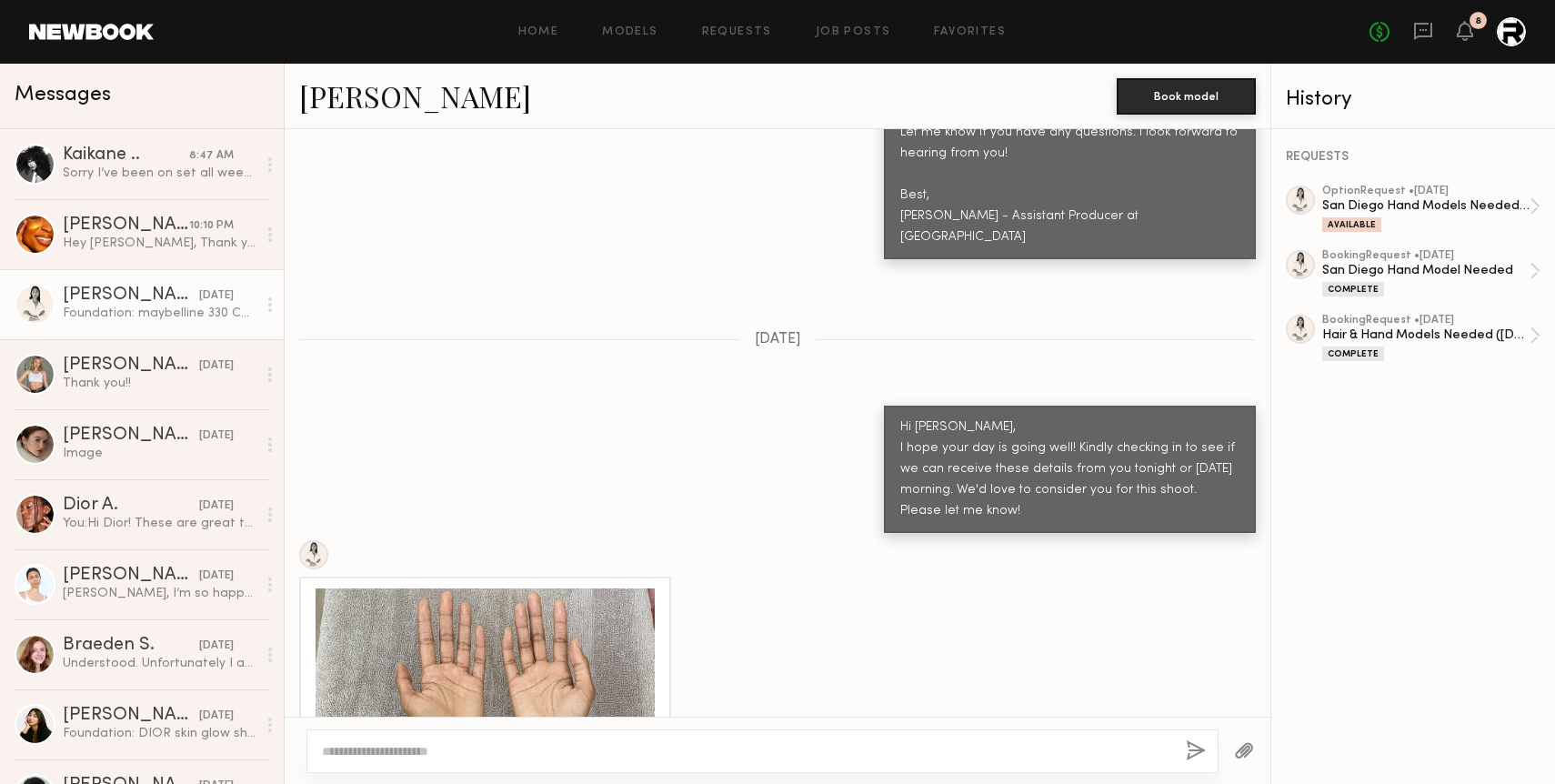
scroll to position [11729, 0]
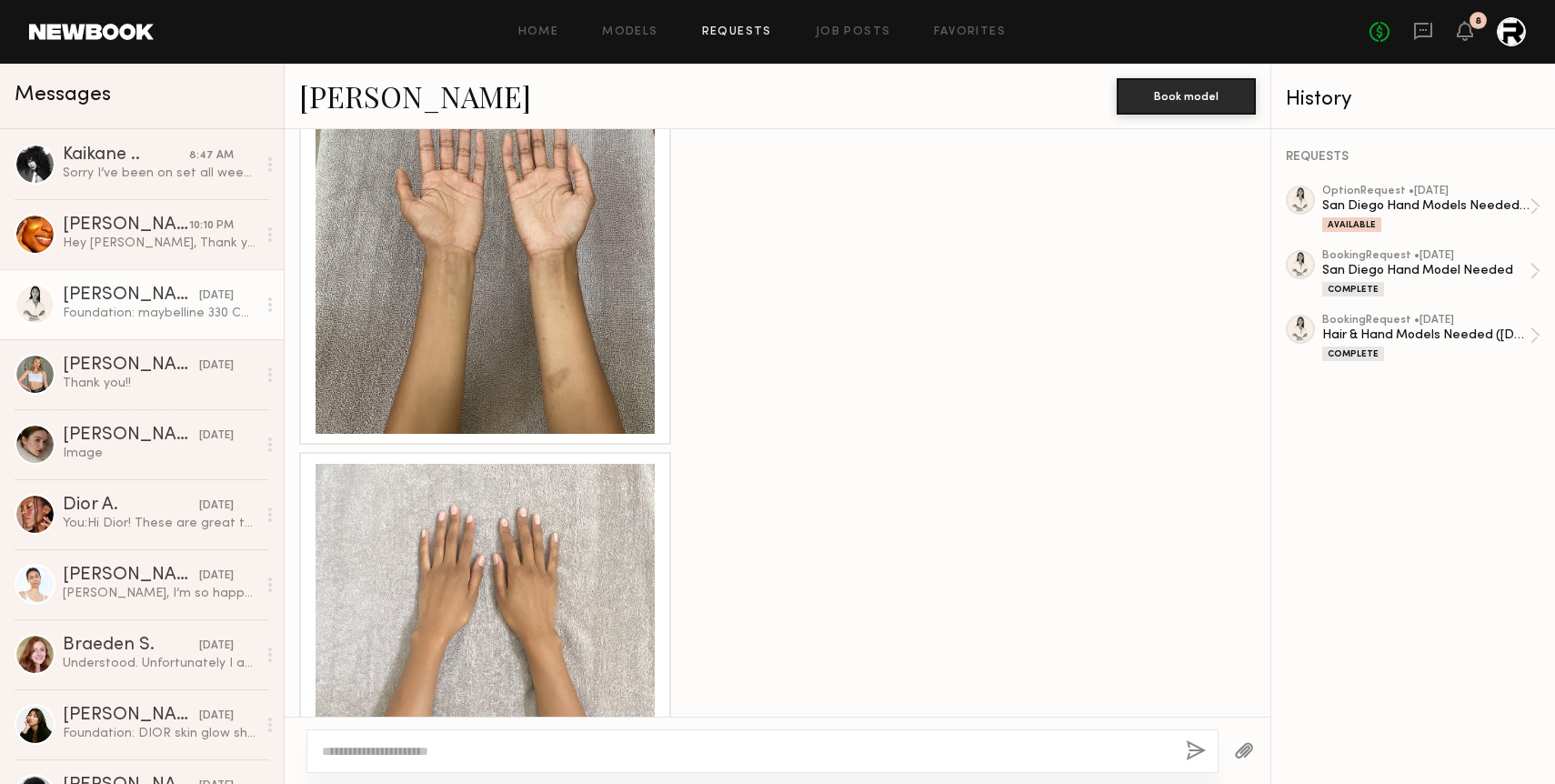
click at [750, 28] on link "Requests" at bounding box center [736, 32] width 70 height 11
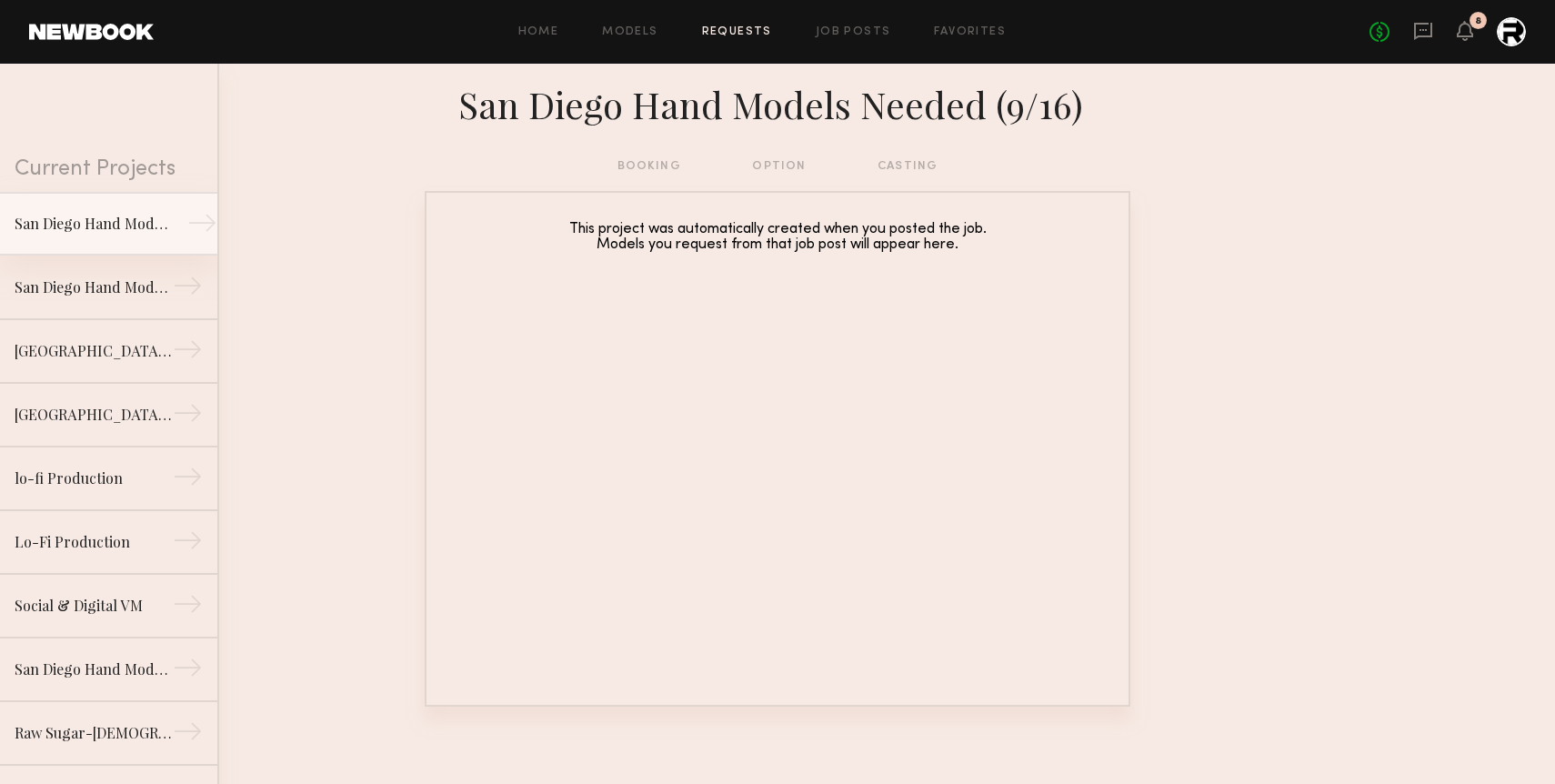
click at [102, 222] on div "San Diego Hand Models Needed (9/16)" at bounding box center [93, 223] width 158 height 22
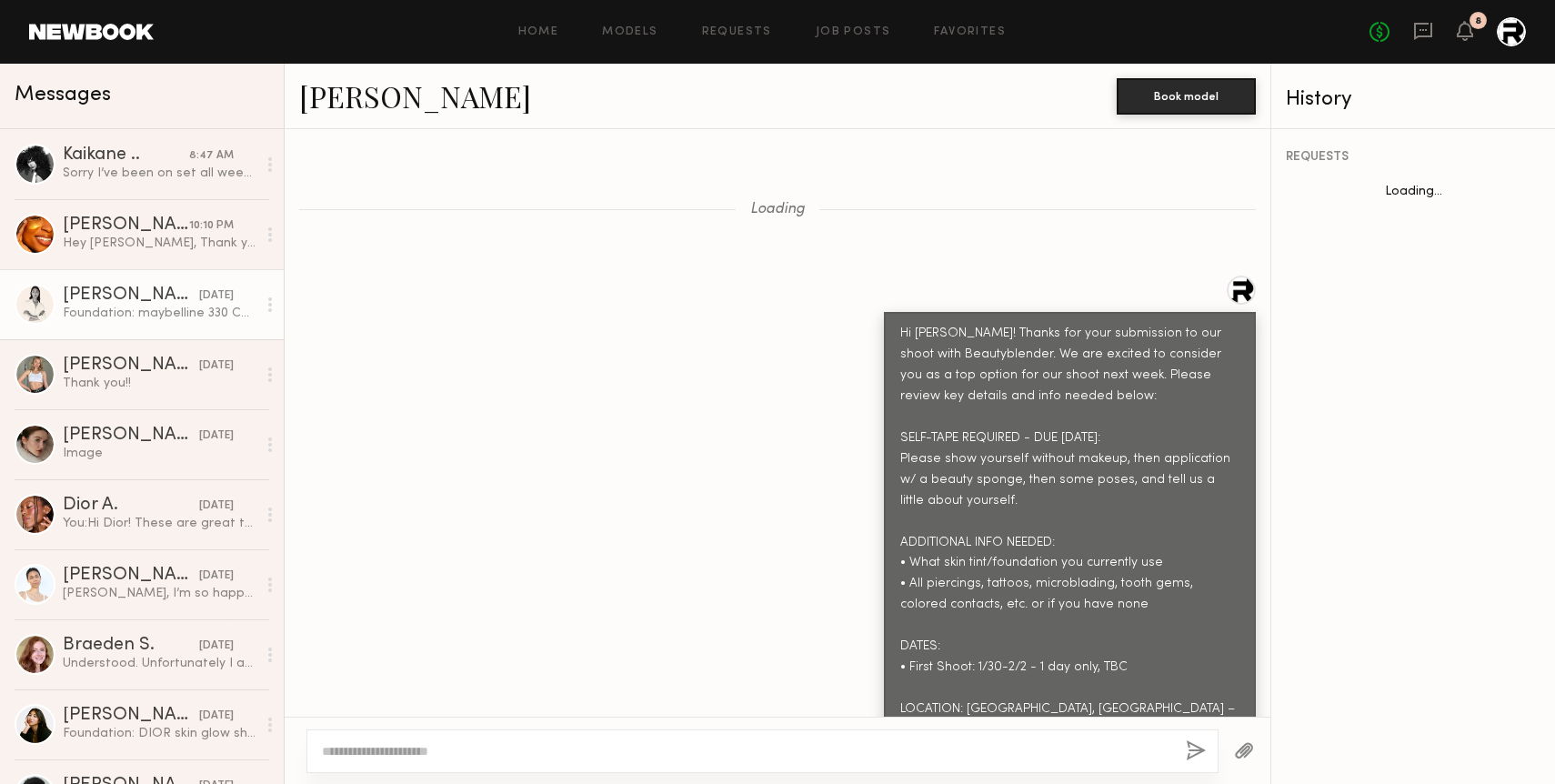
scroll to position [11729, 0]
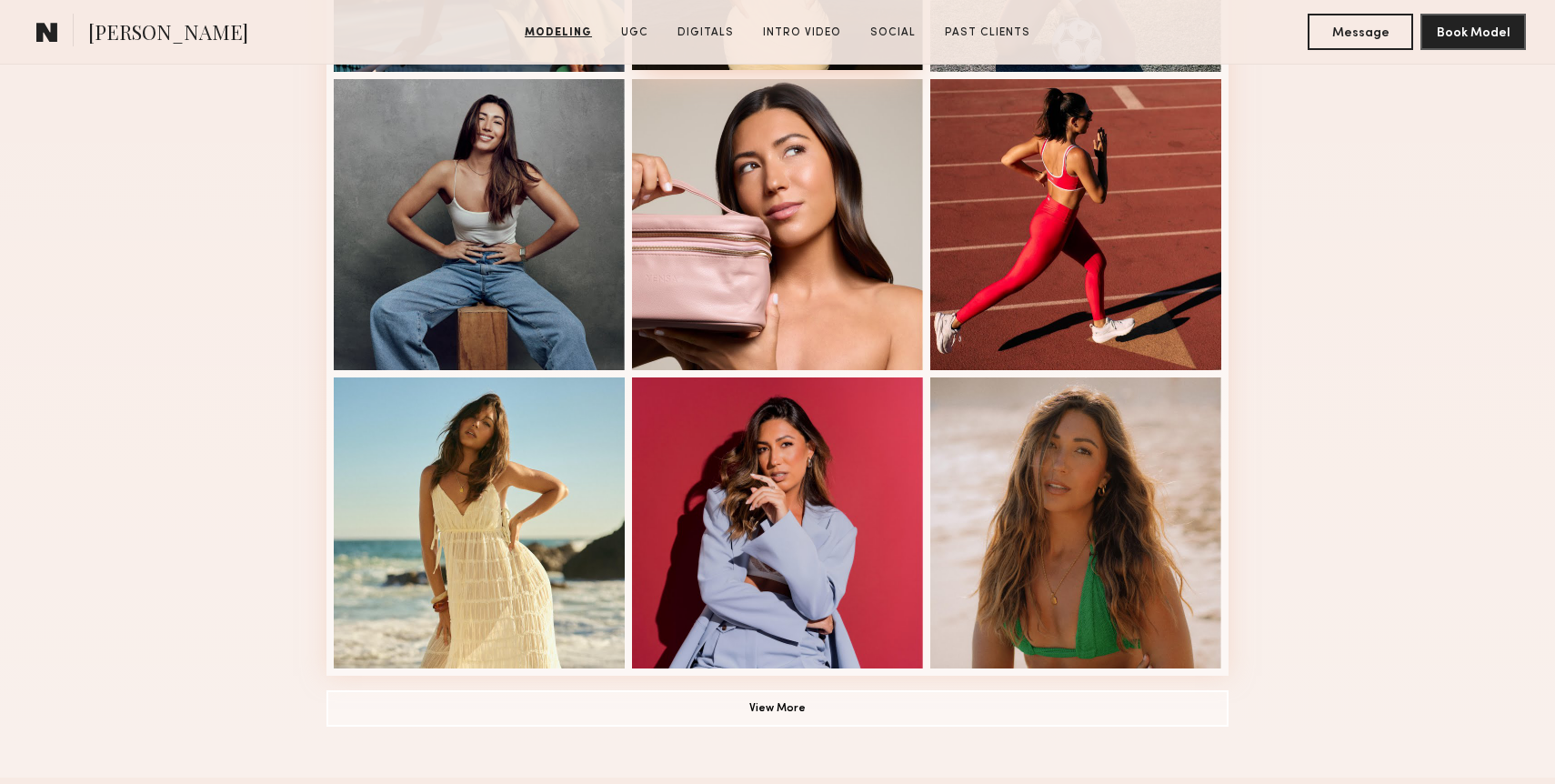
scroll to position [1059, 0]
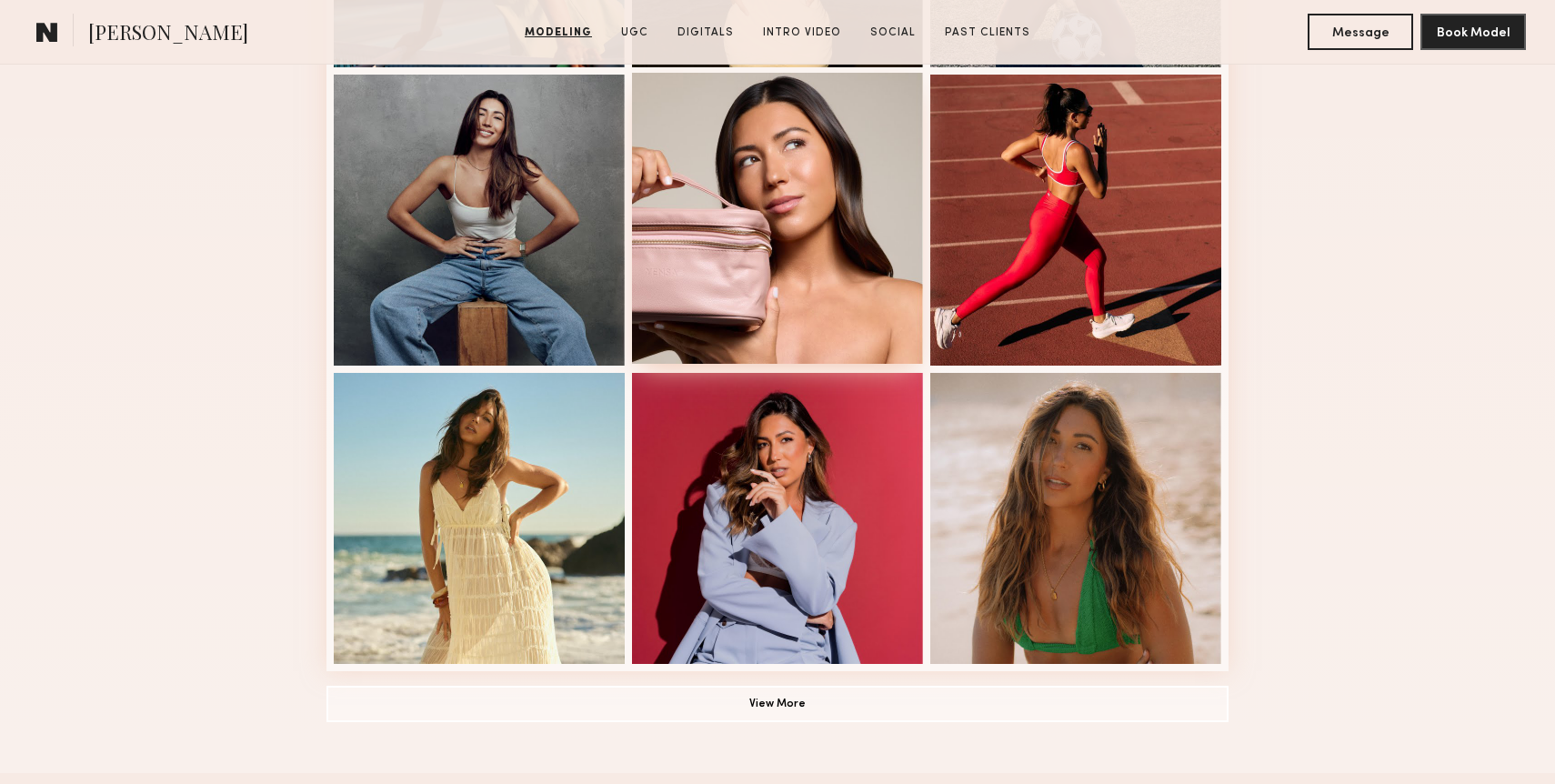
click at [751, 237] on div at bounding box center [777, 217] width 291 height 291
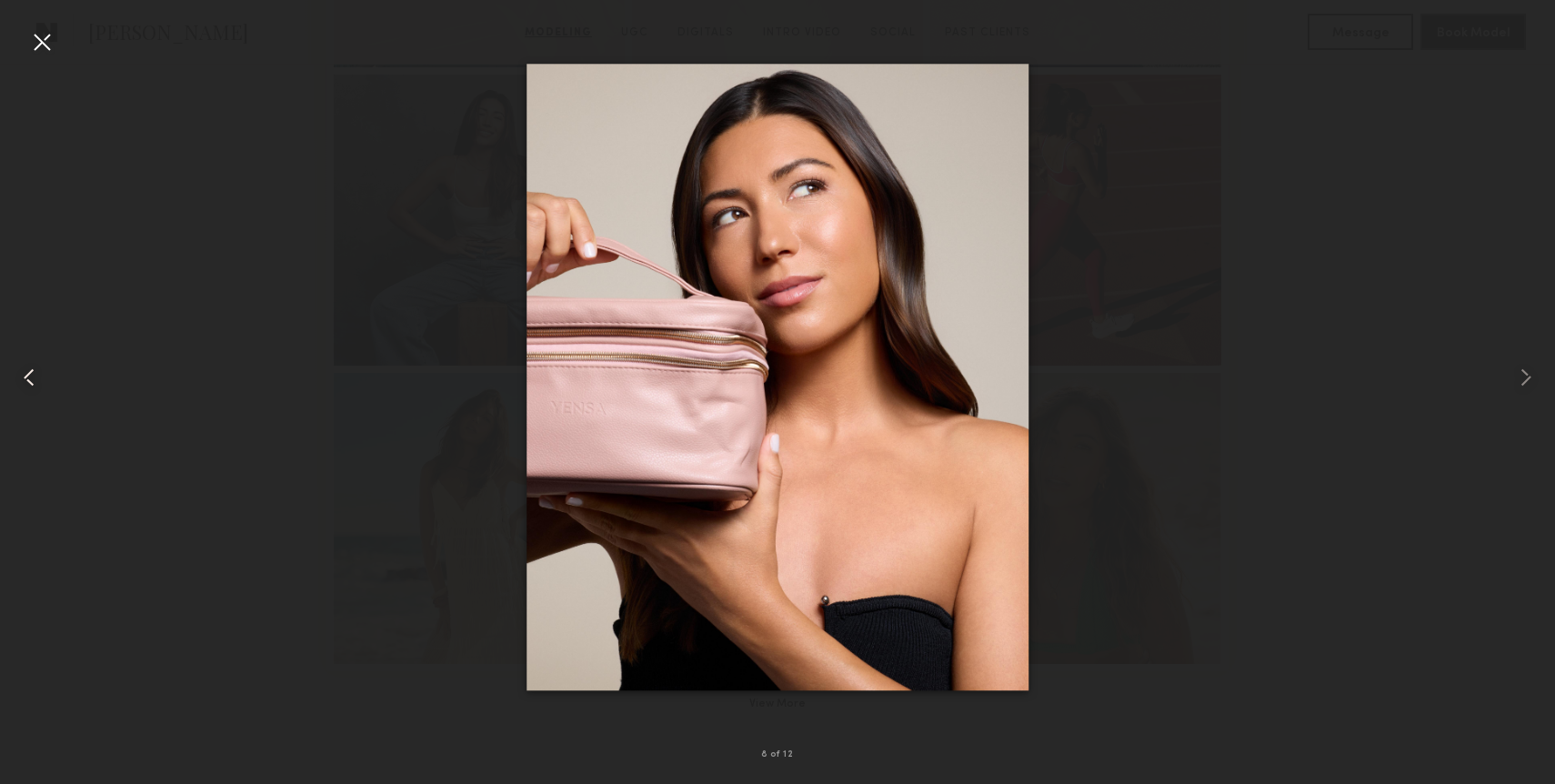
click at [35, 56] on div at bounding box center [31, 378] width 62 height 696
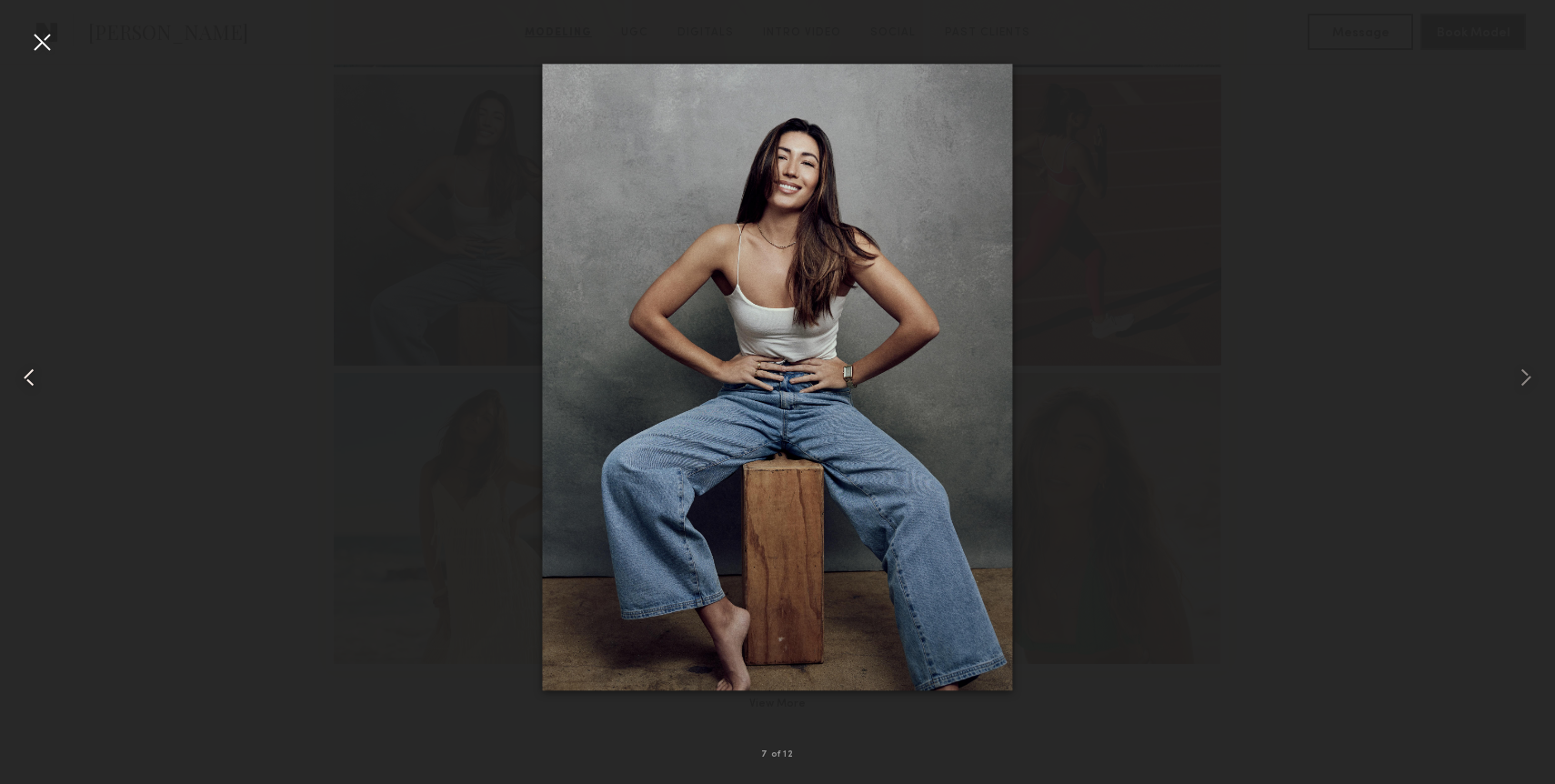
click at [23, 45] on div at bounding box center [31, 378] width 62 height 696
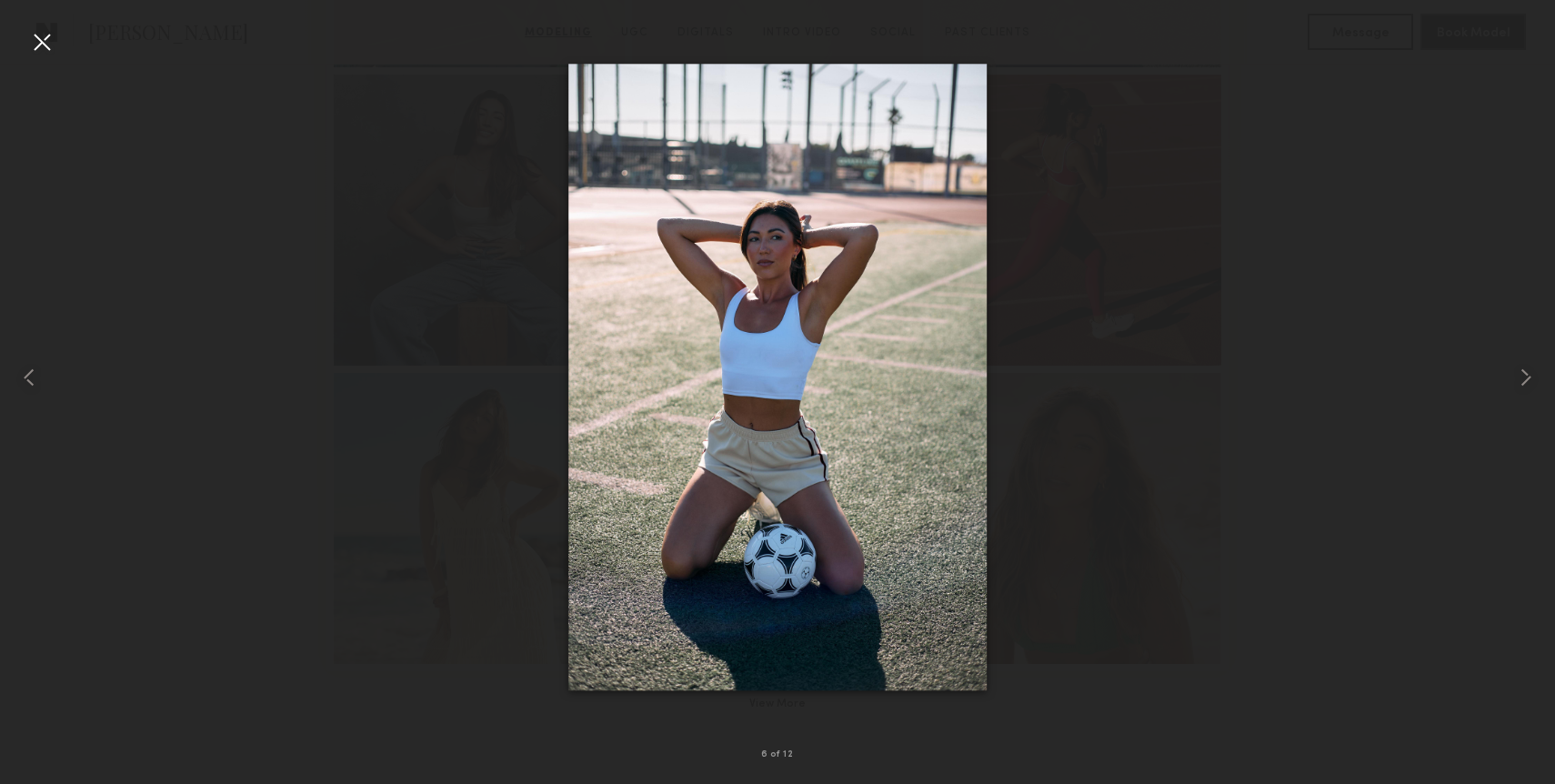
click at [35, 40] on div at bounding box center [42, 42] width 30 height 30
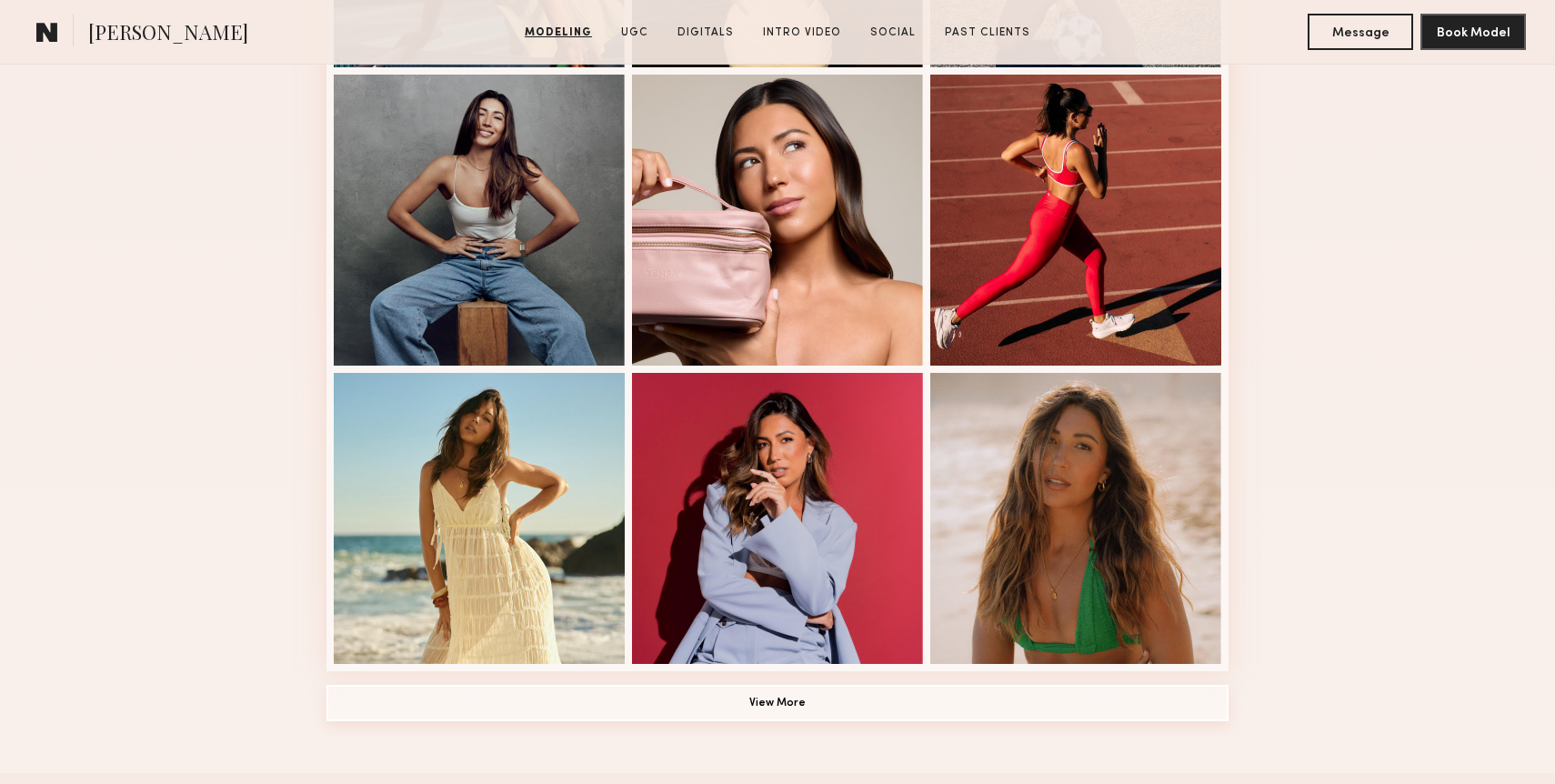
click at [709, 698] on button "View More" at bounding box center [778, 703] width 902 height 36
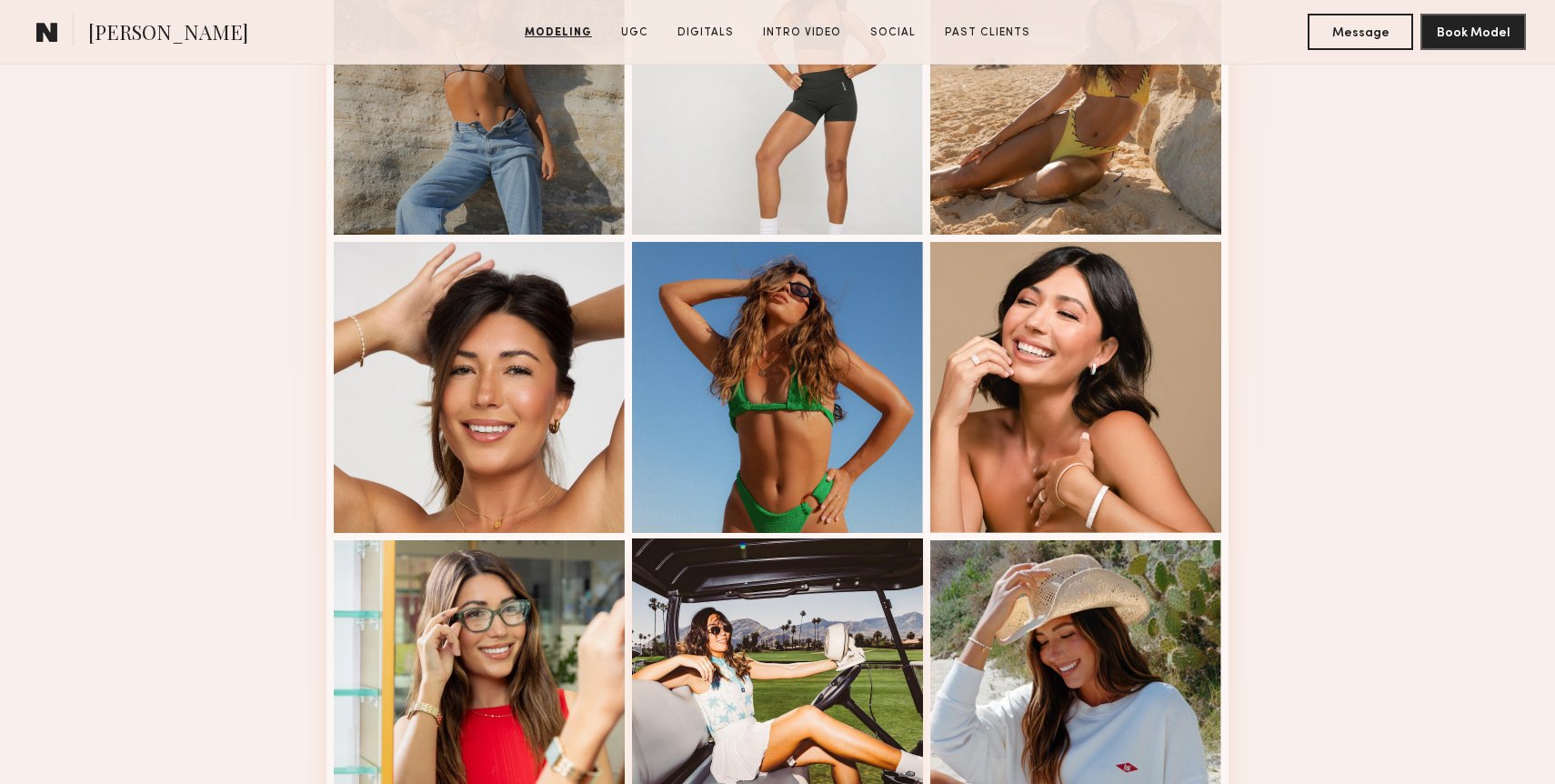
scroll to position [2084, 0]
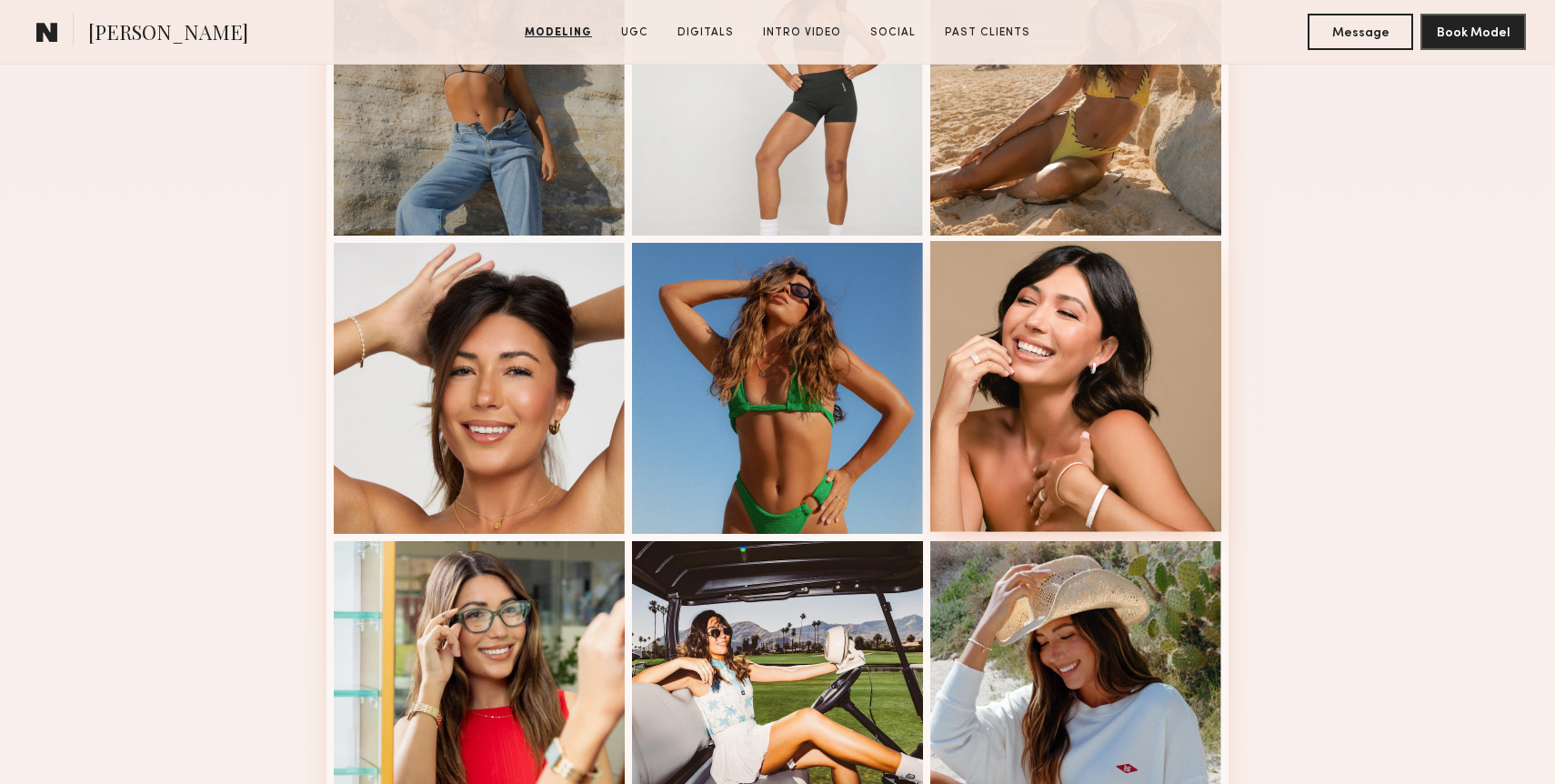
click at [1163, 454] on div at bounding box center [1075, 386] width 291 height 291
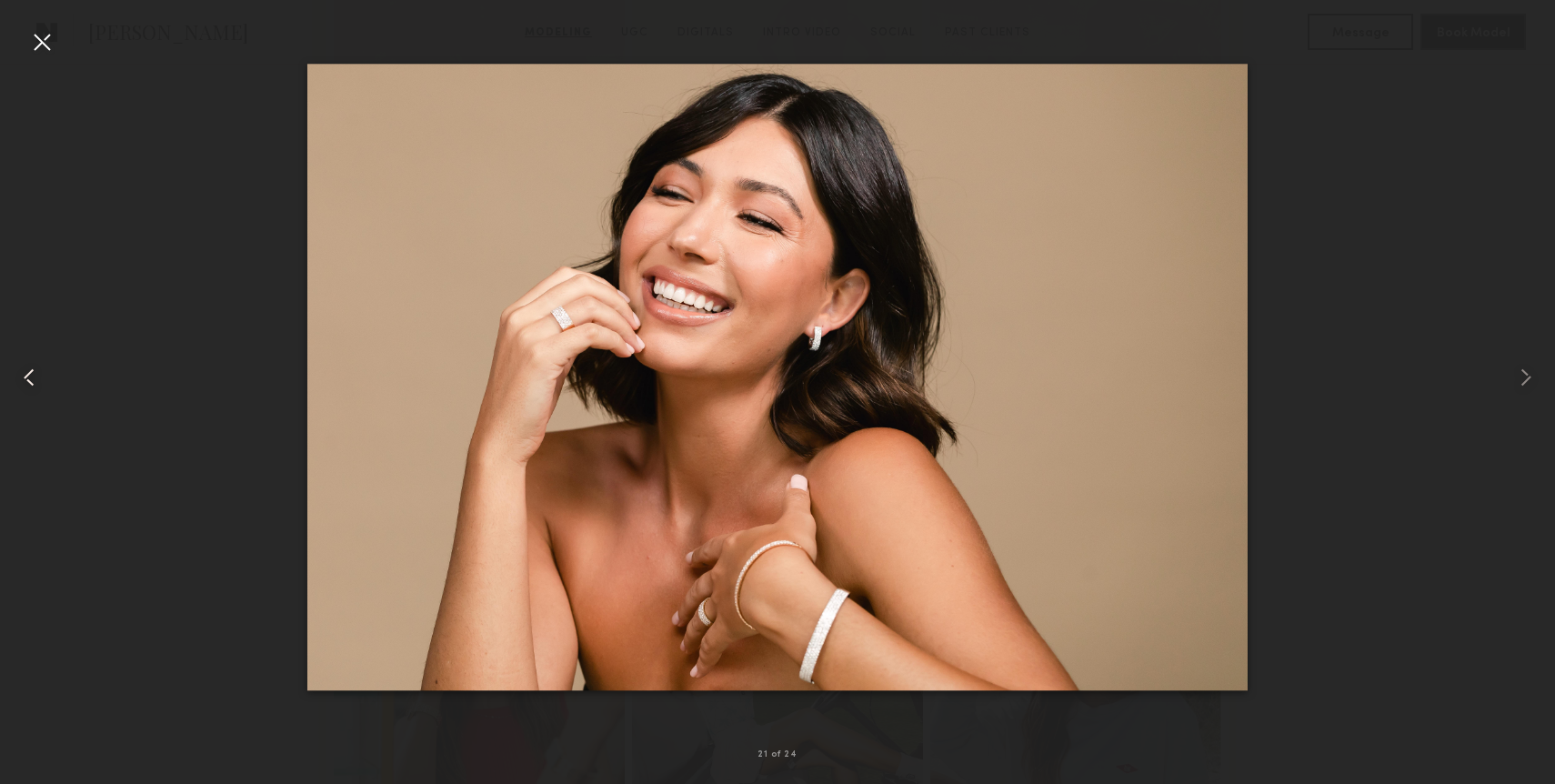
click at [46, 49] on div at bounding box center [42, 42] width 30 height 30
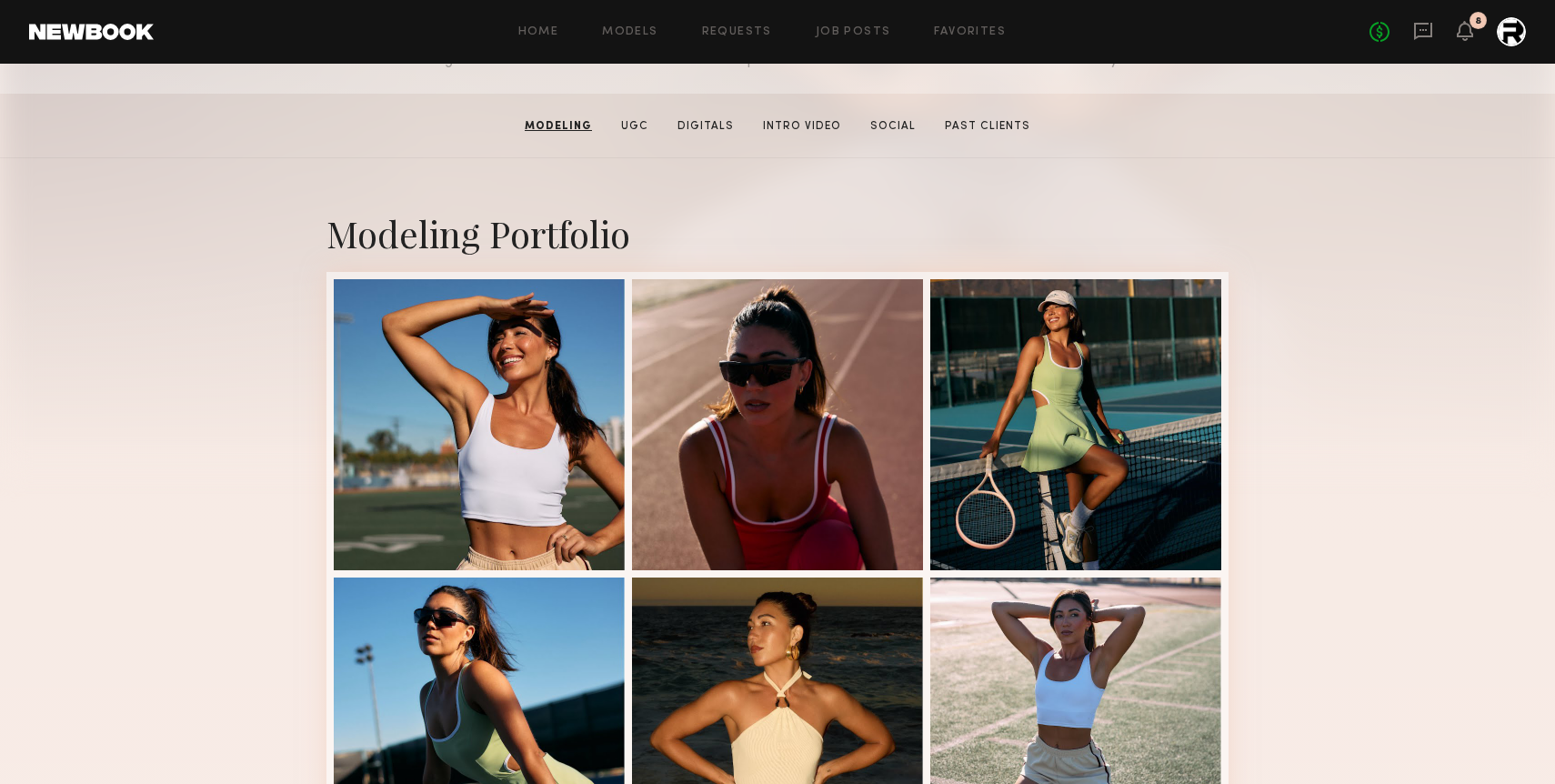
scroll to position [206, 0]
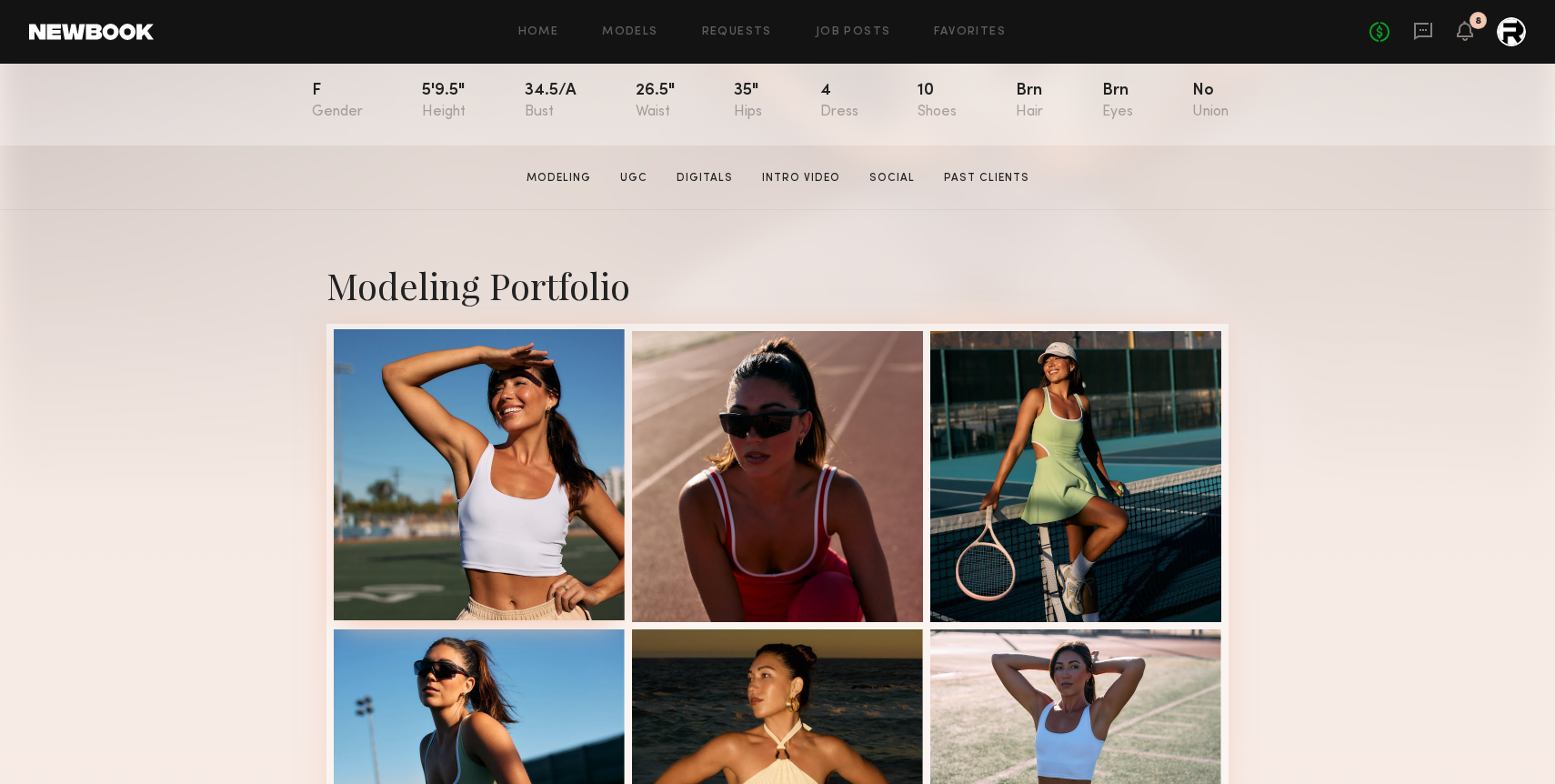
click at [484, 452] on div at bounding box center [479, 474] width 291 height 291
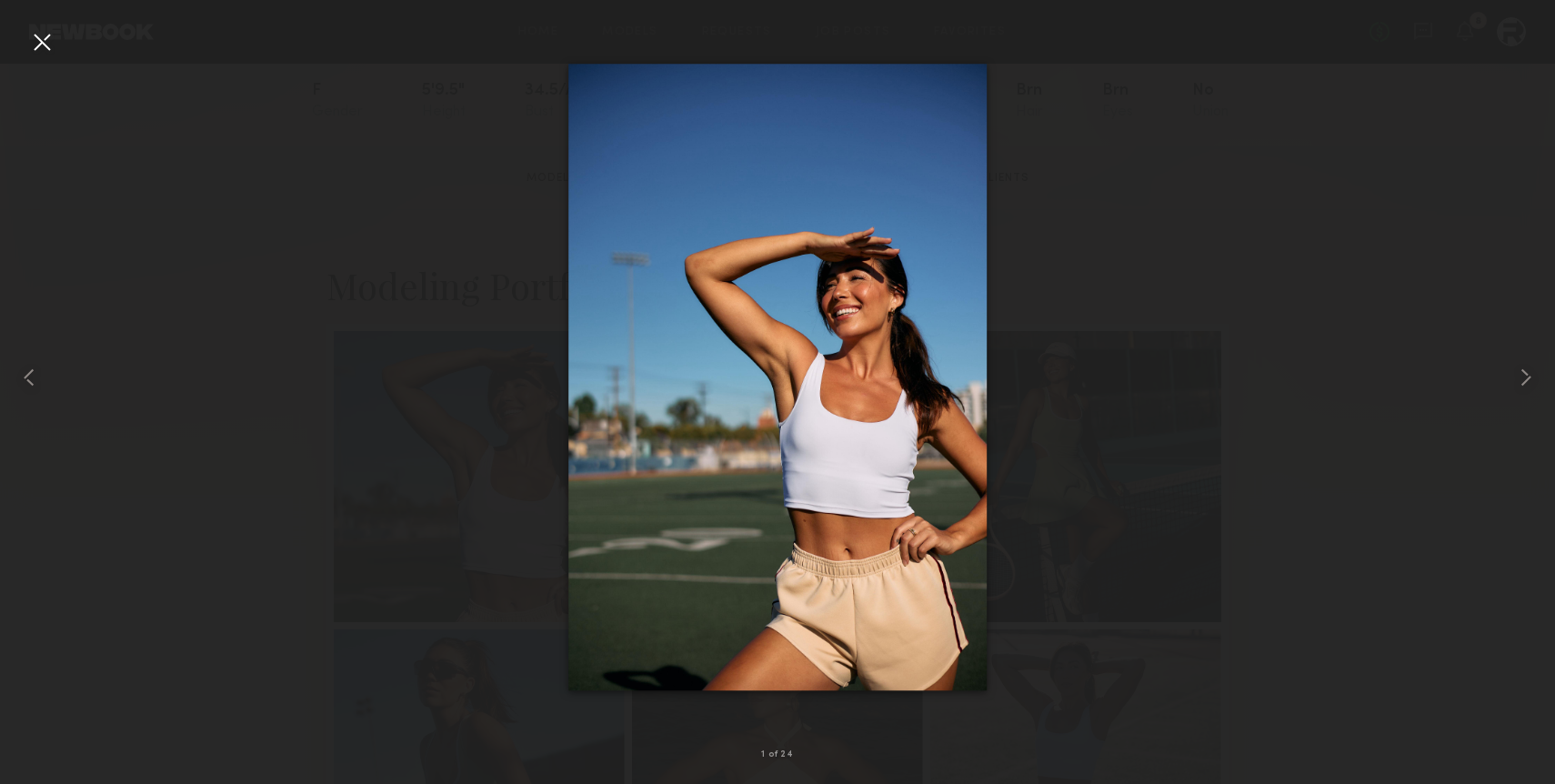
click at [32, 53] on div at bounding box center [42, 42] width 30 height 30
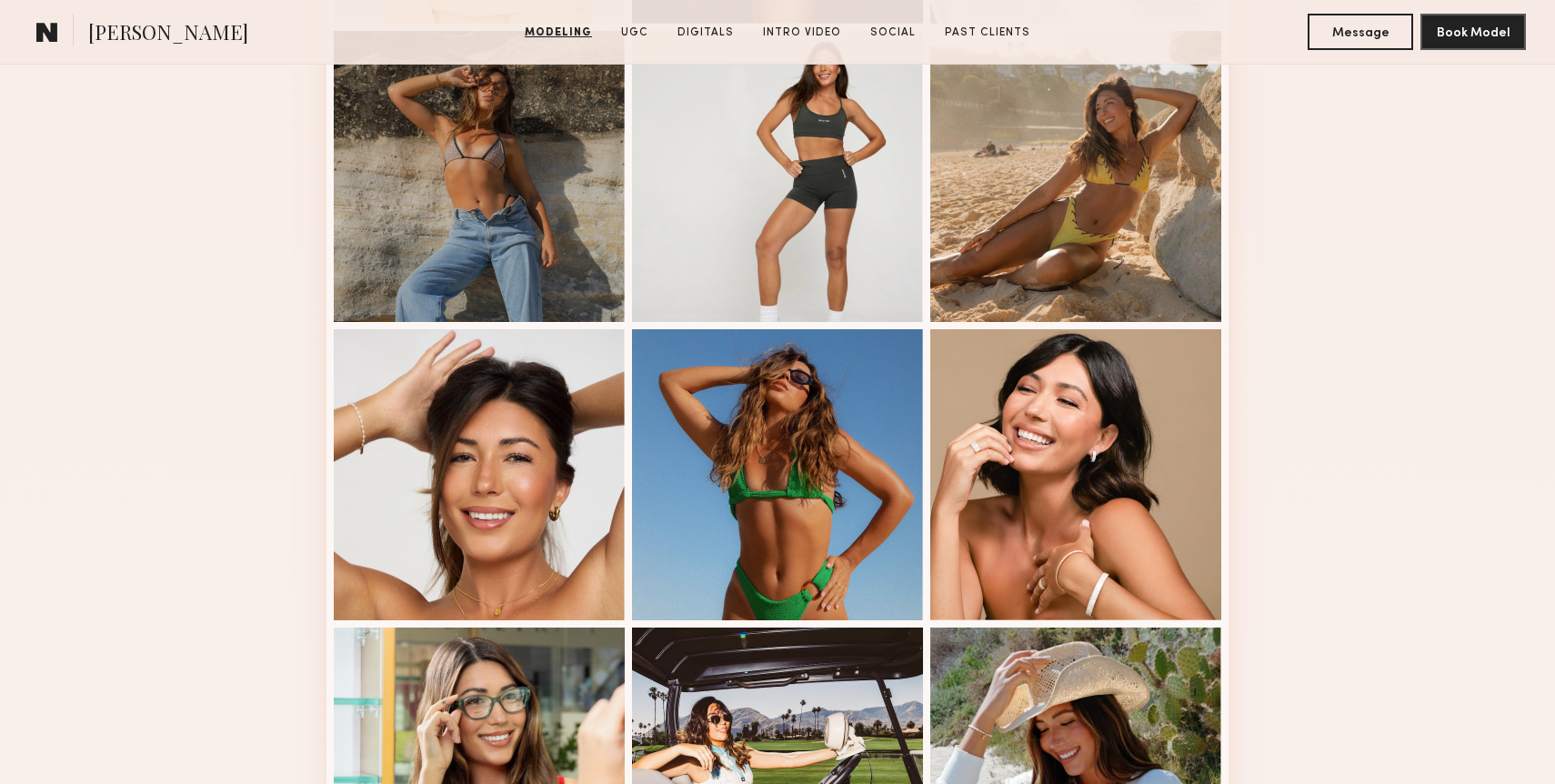
scroll to position [2011, 0]
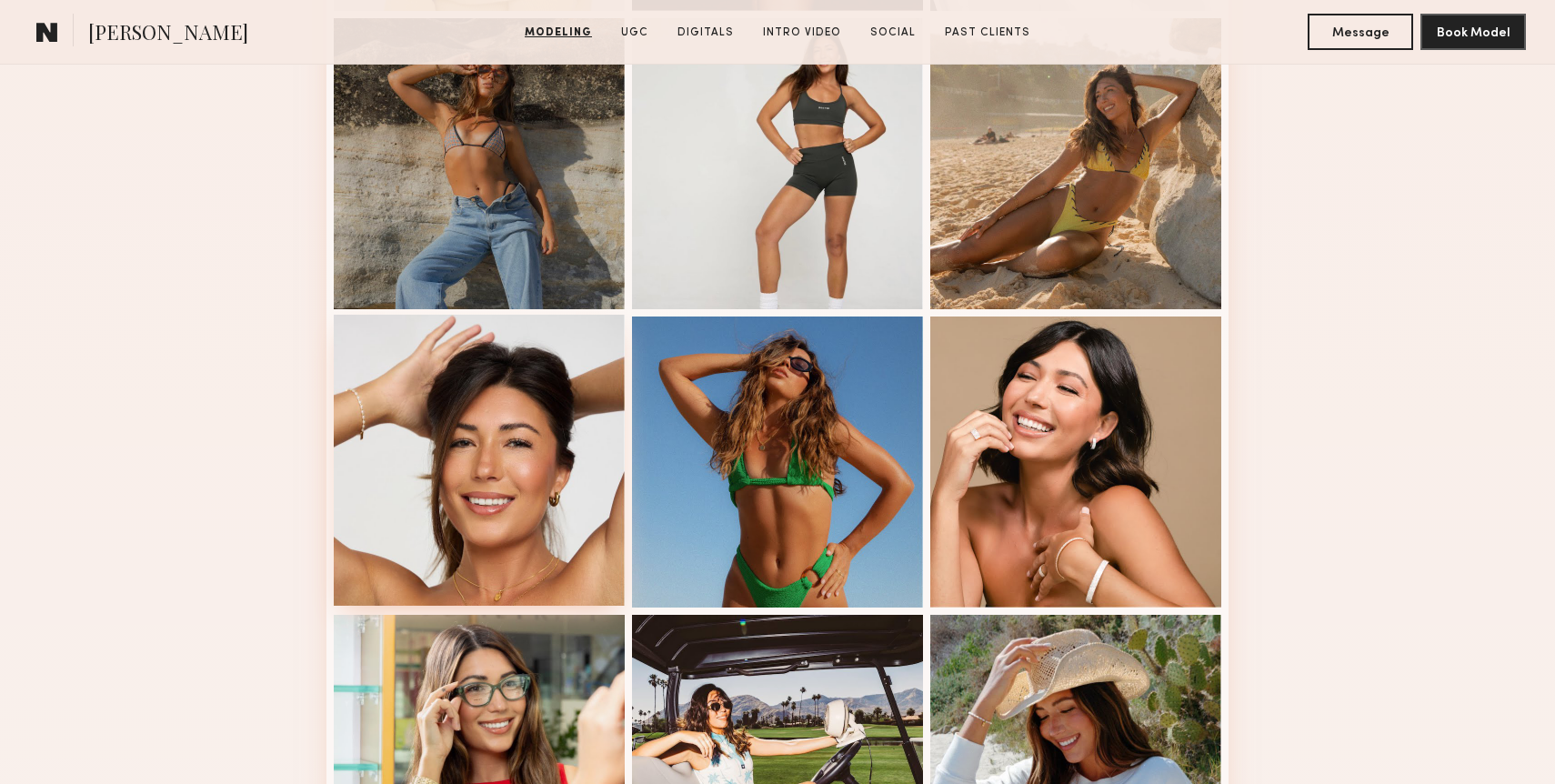
click at [422, 495] on div at bounding box center [479, 460] width 291 height 291
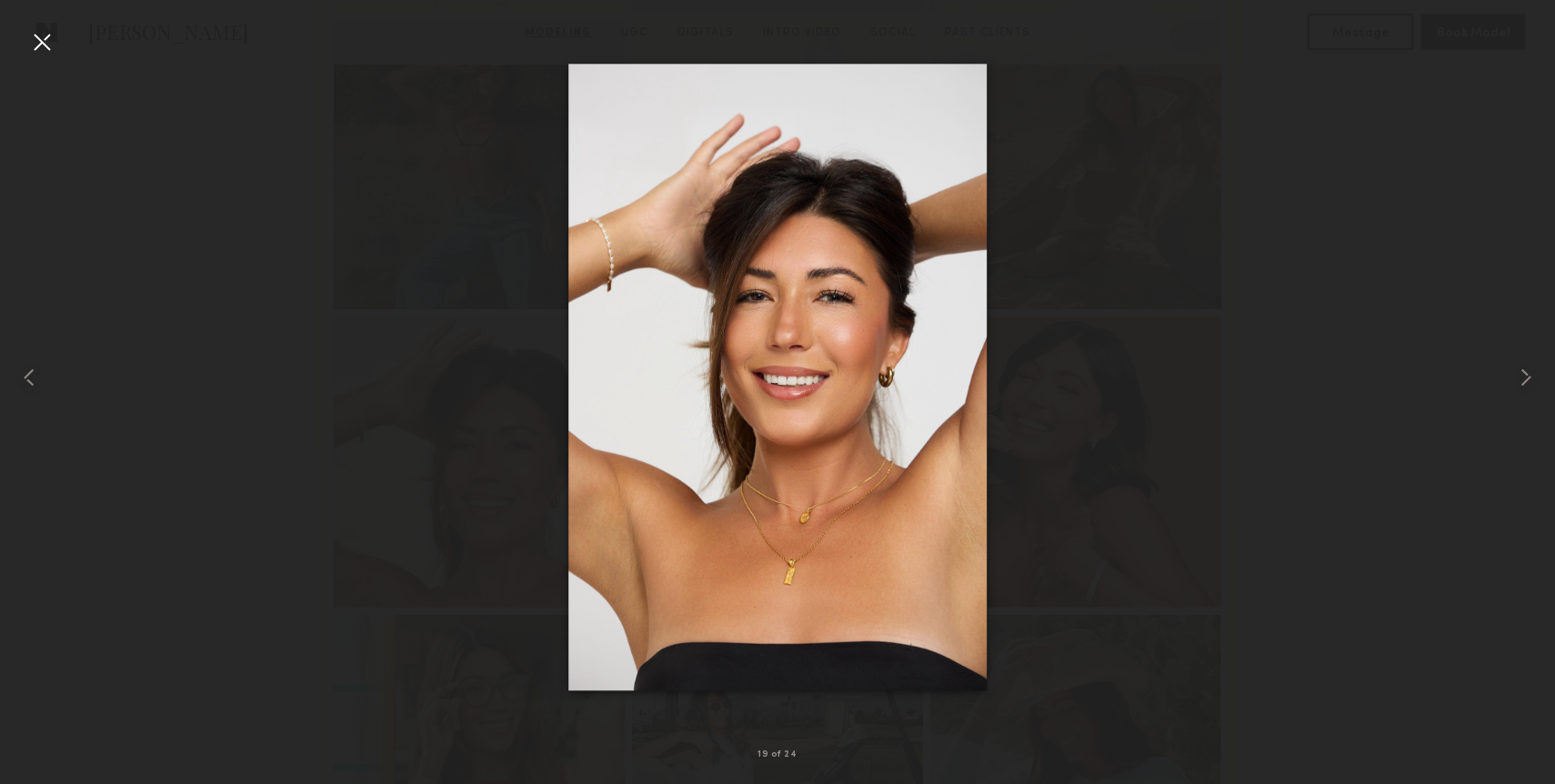
click at [40, 37] on div at bounding box center [42, 42] width 30 height 30
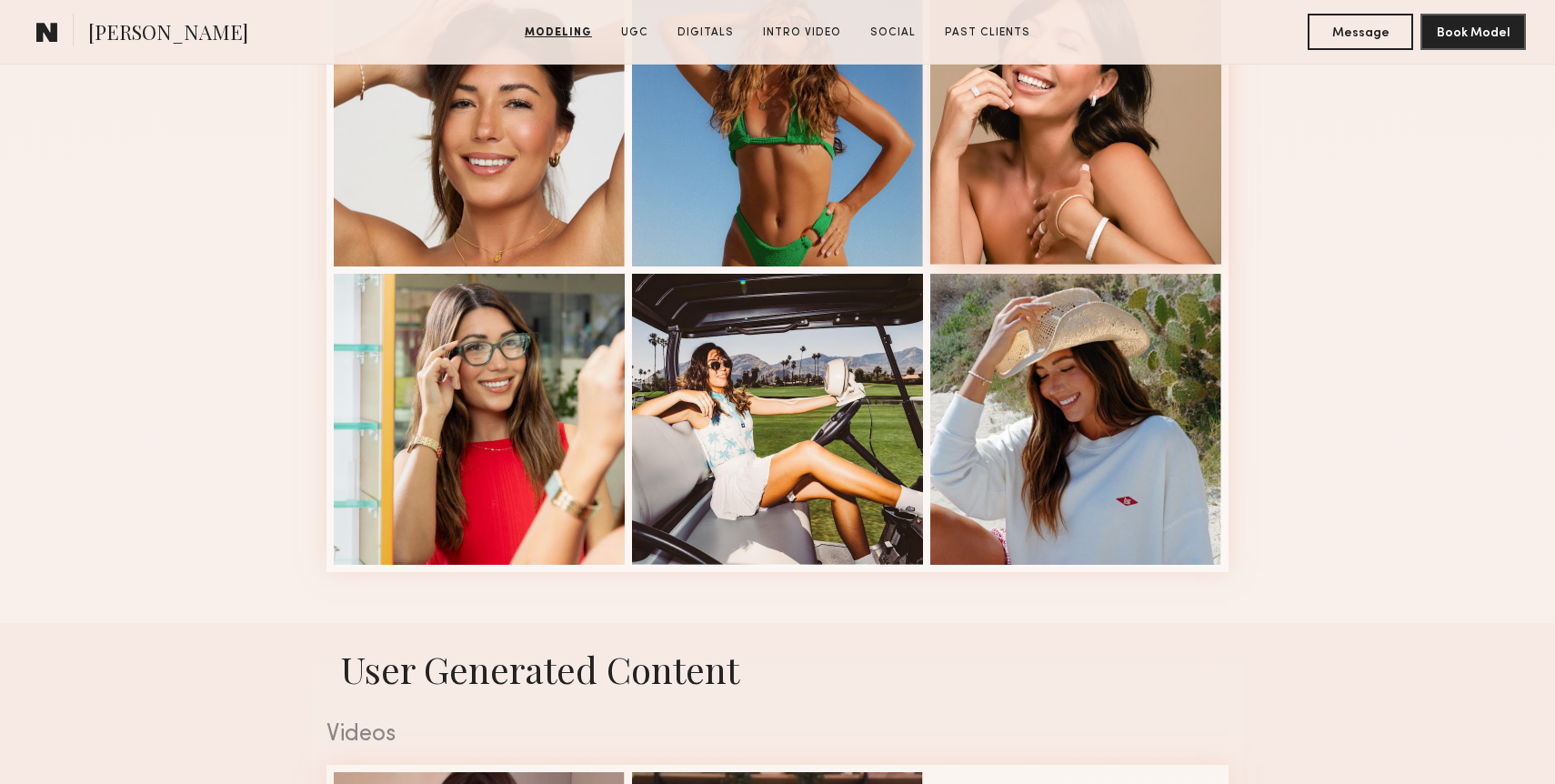
scroll to position [2352, 0]
click at [1042, 136] on div at bounding box center [1075, 117] width 291 height 291
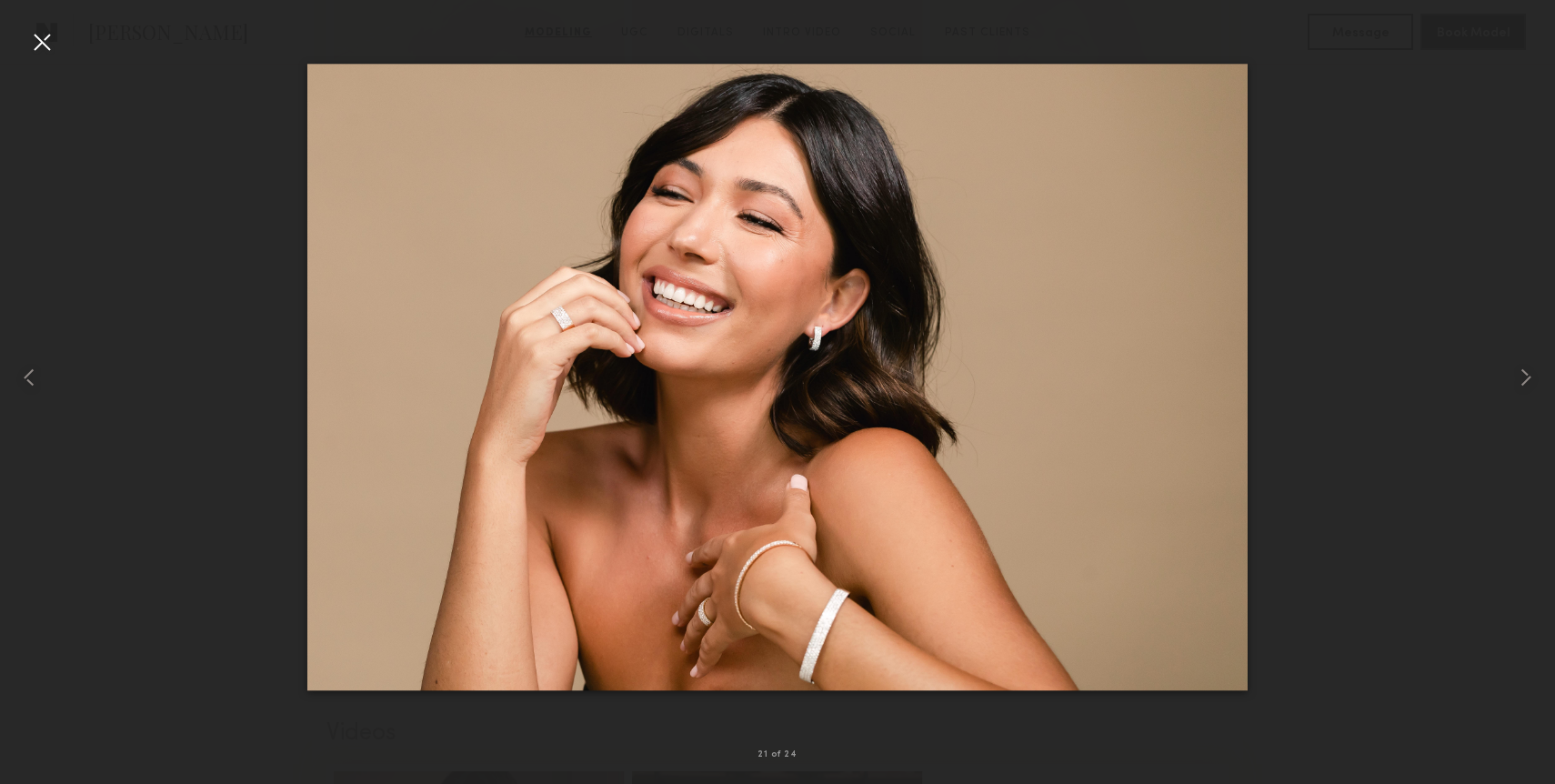
click at [45, 37] on div at bounding box center [42, 42] width 30 height 30
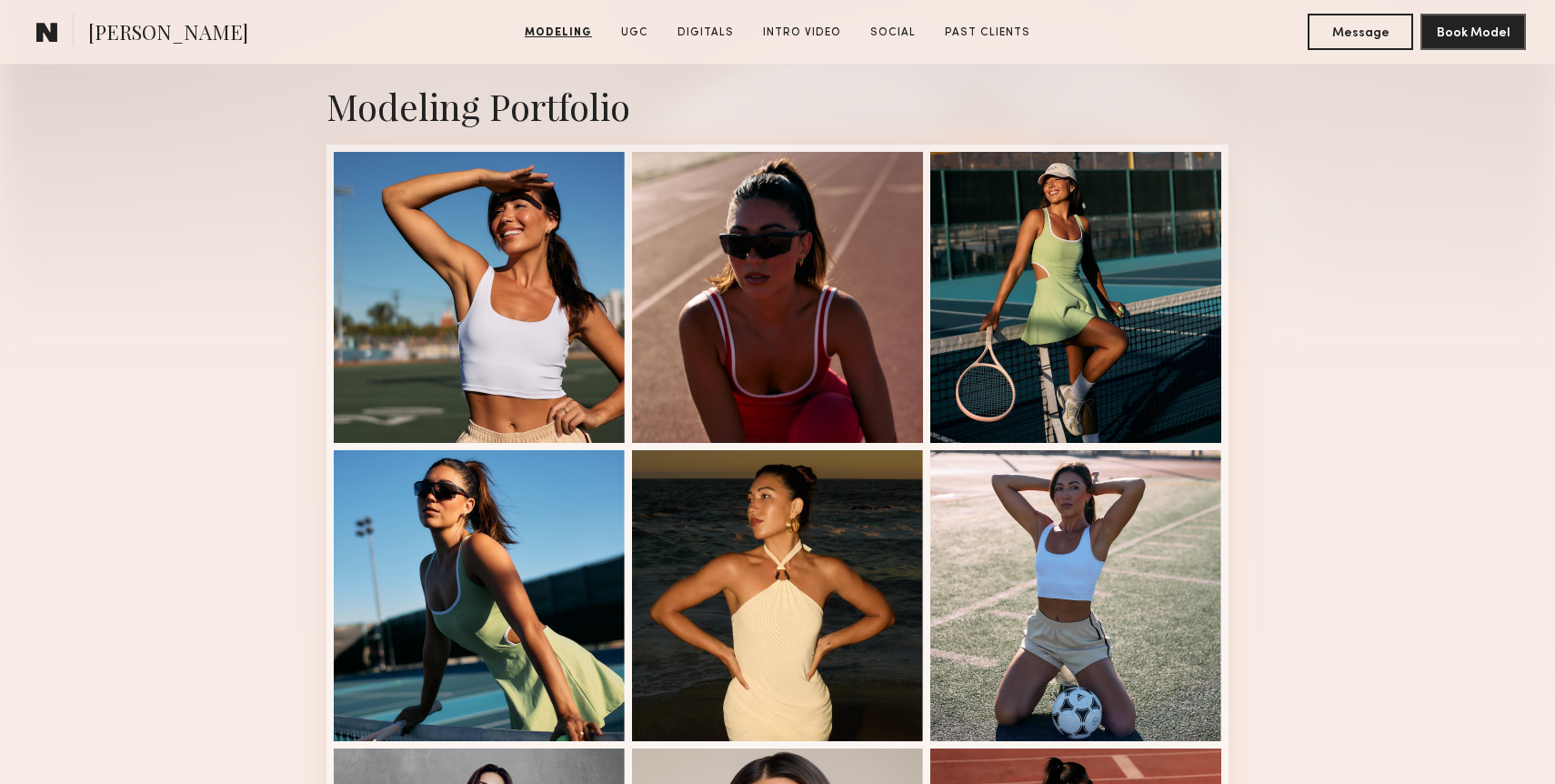
scroll to position [26, 0]
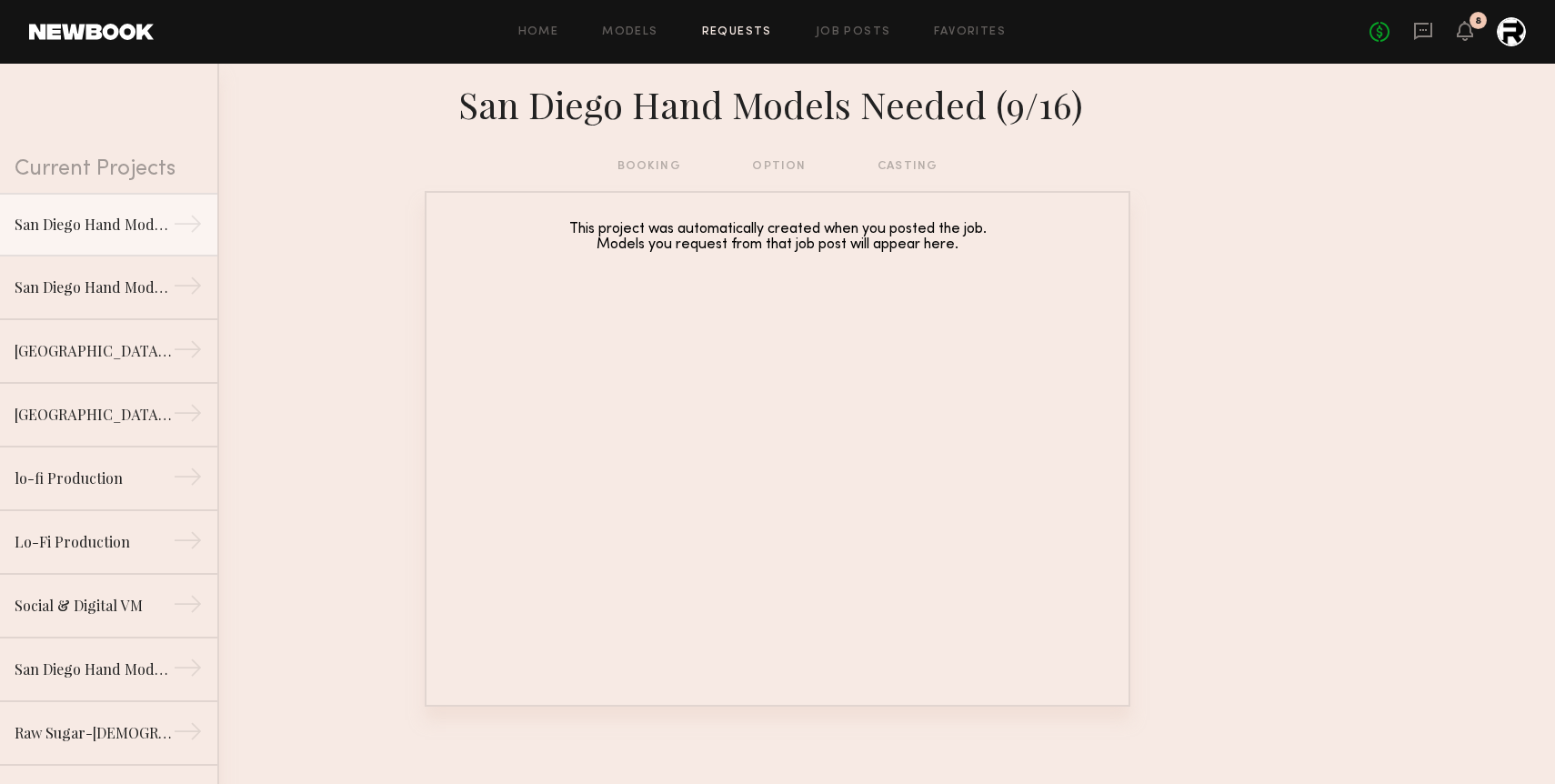
click at [134, 34] on link at bounding box center [92, 31] width 125 height 16
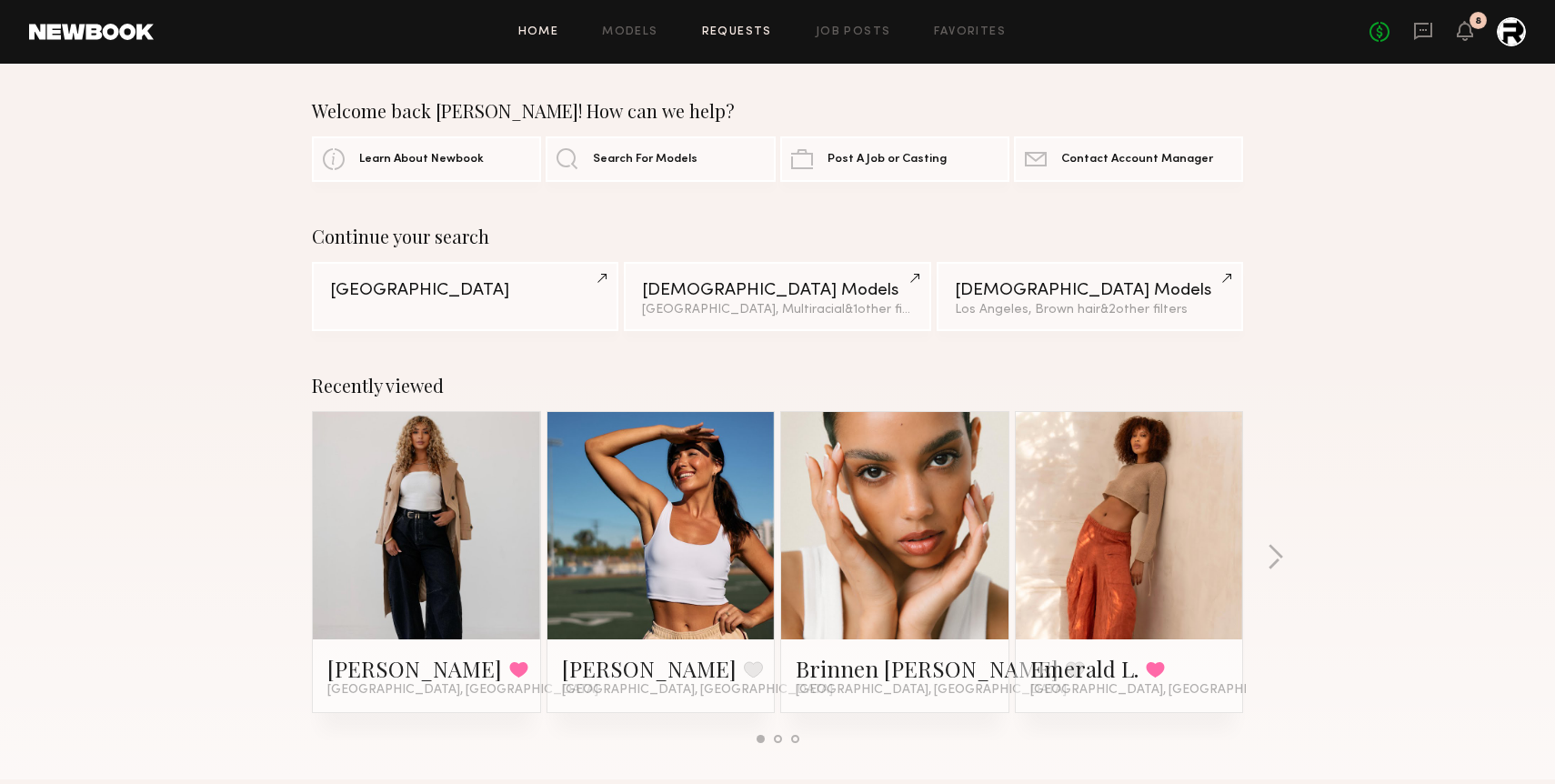
click at [737, 36] on link "Requests" at bounding box center [736, 32] width 70 height 11
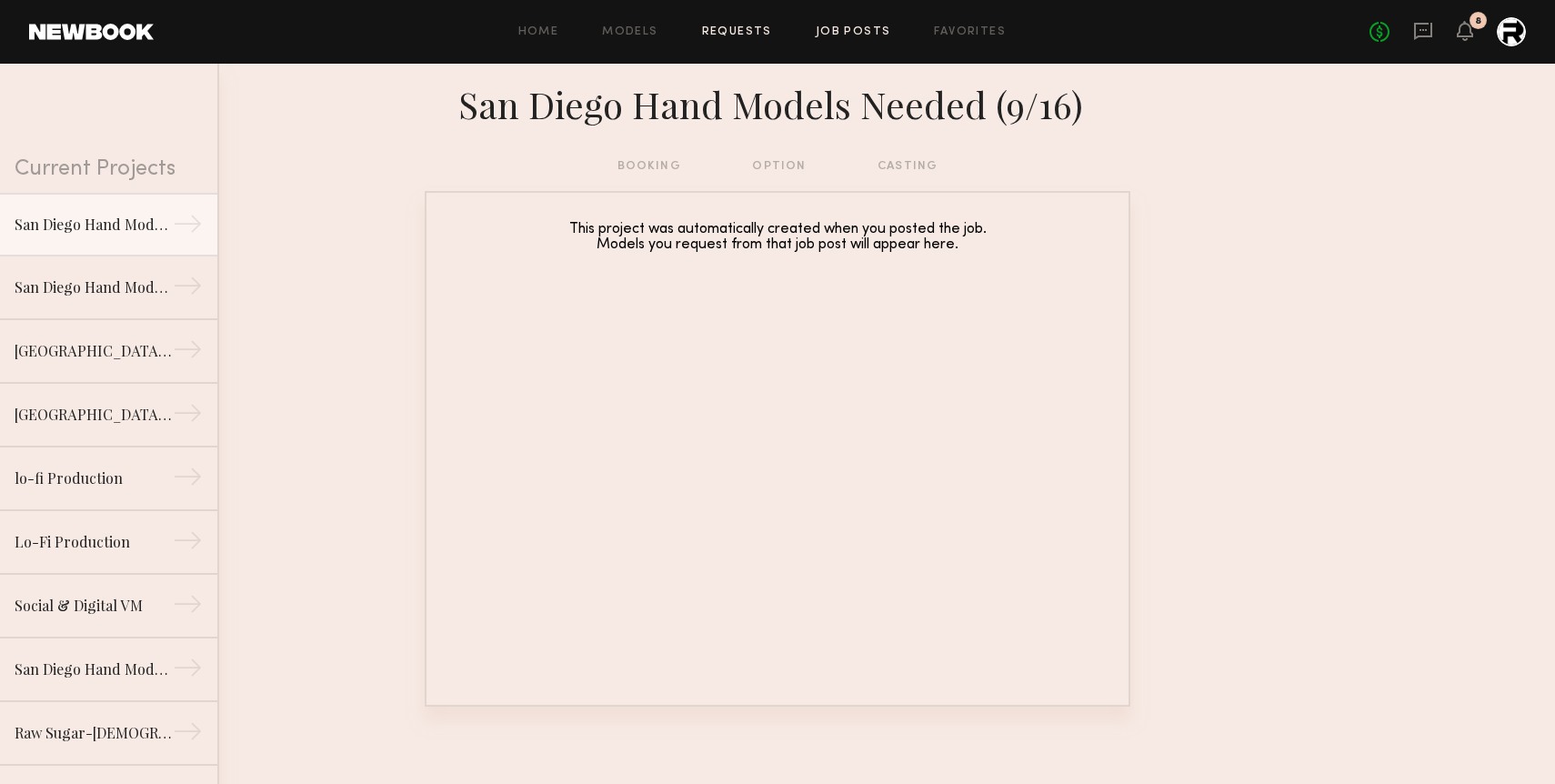
click at [860, 32] on link "Job Posts" at bounding box center [853, 32] width 75 height 11
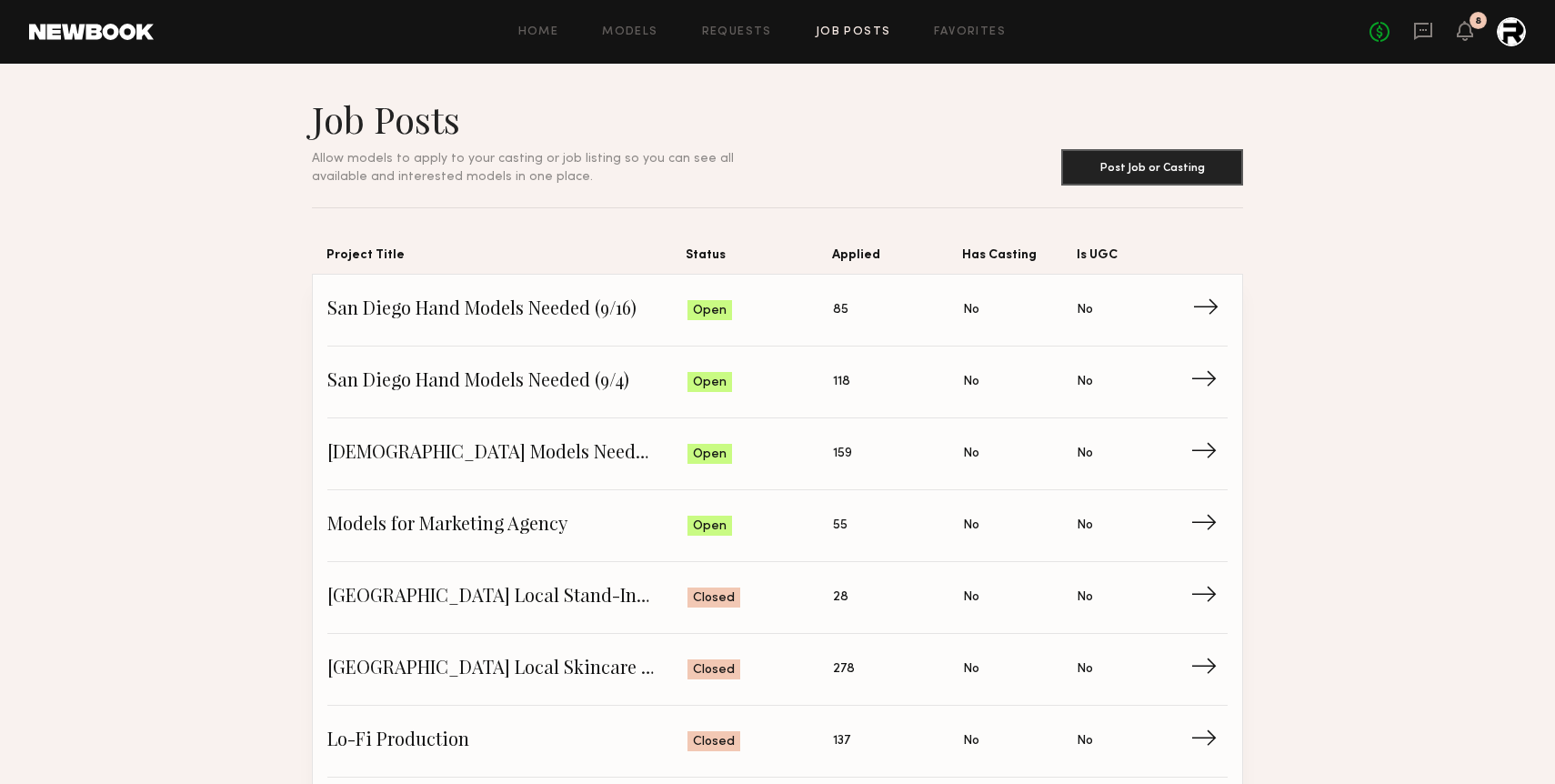
click at [1212, 311] on span "→" at bounding box center [1211, 310] width 37 height 28
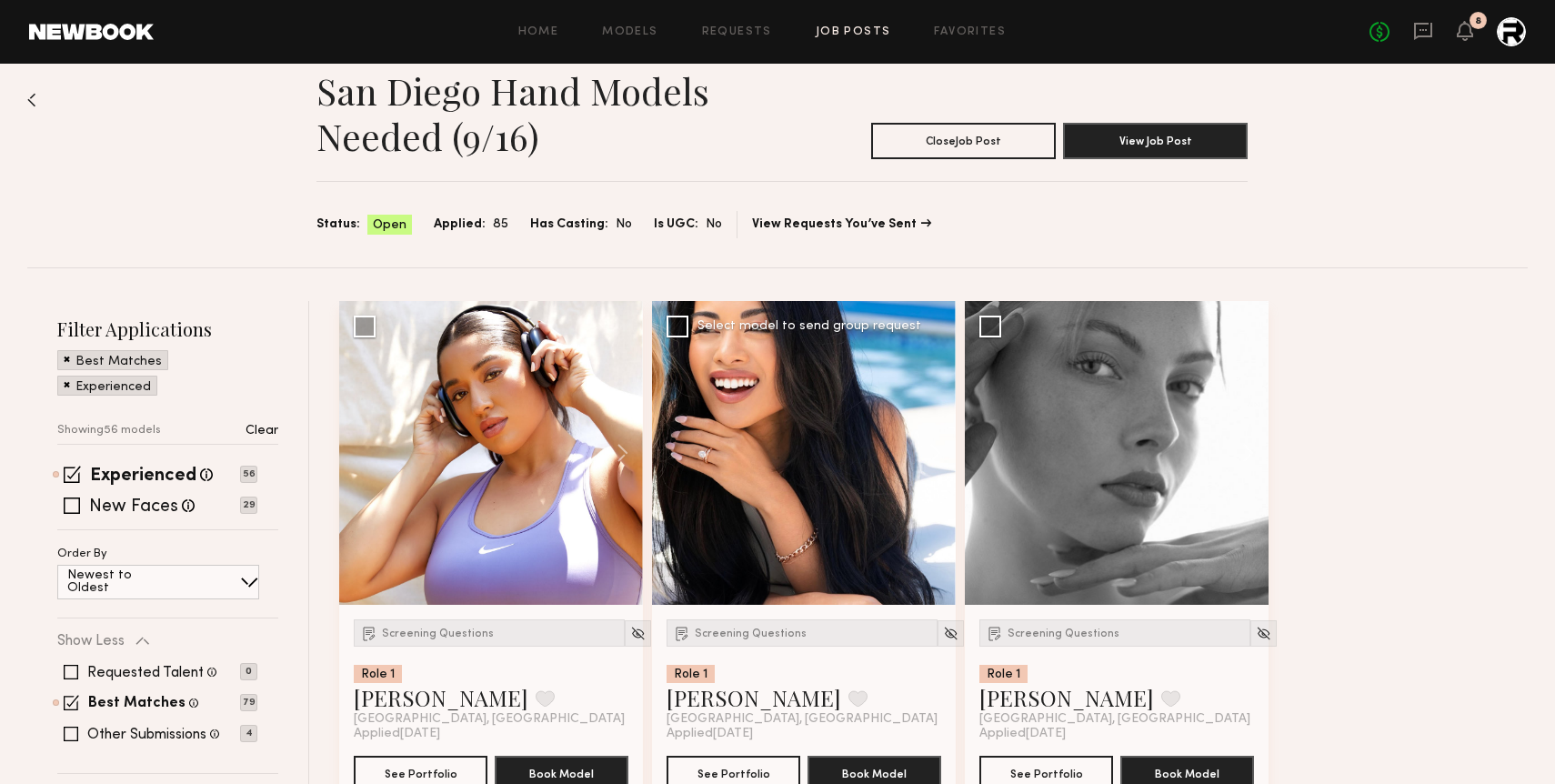
scroll to position [31, 0]
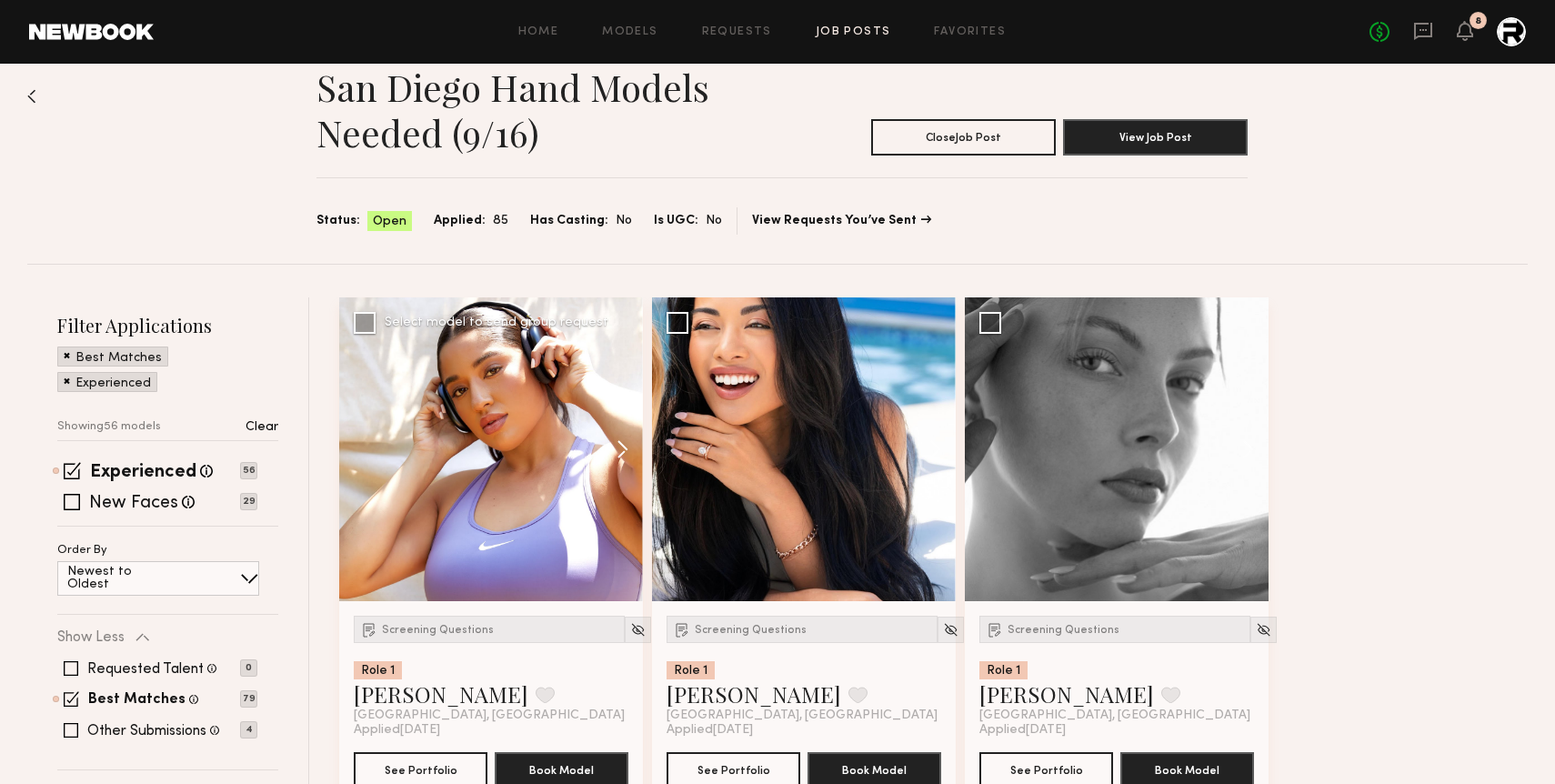
click at [620, 446] on button at bounding box center [613, 449] width 58 height 303
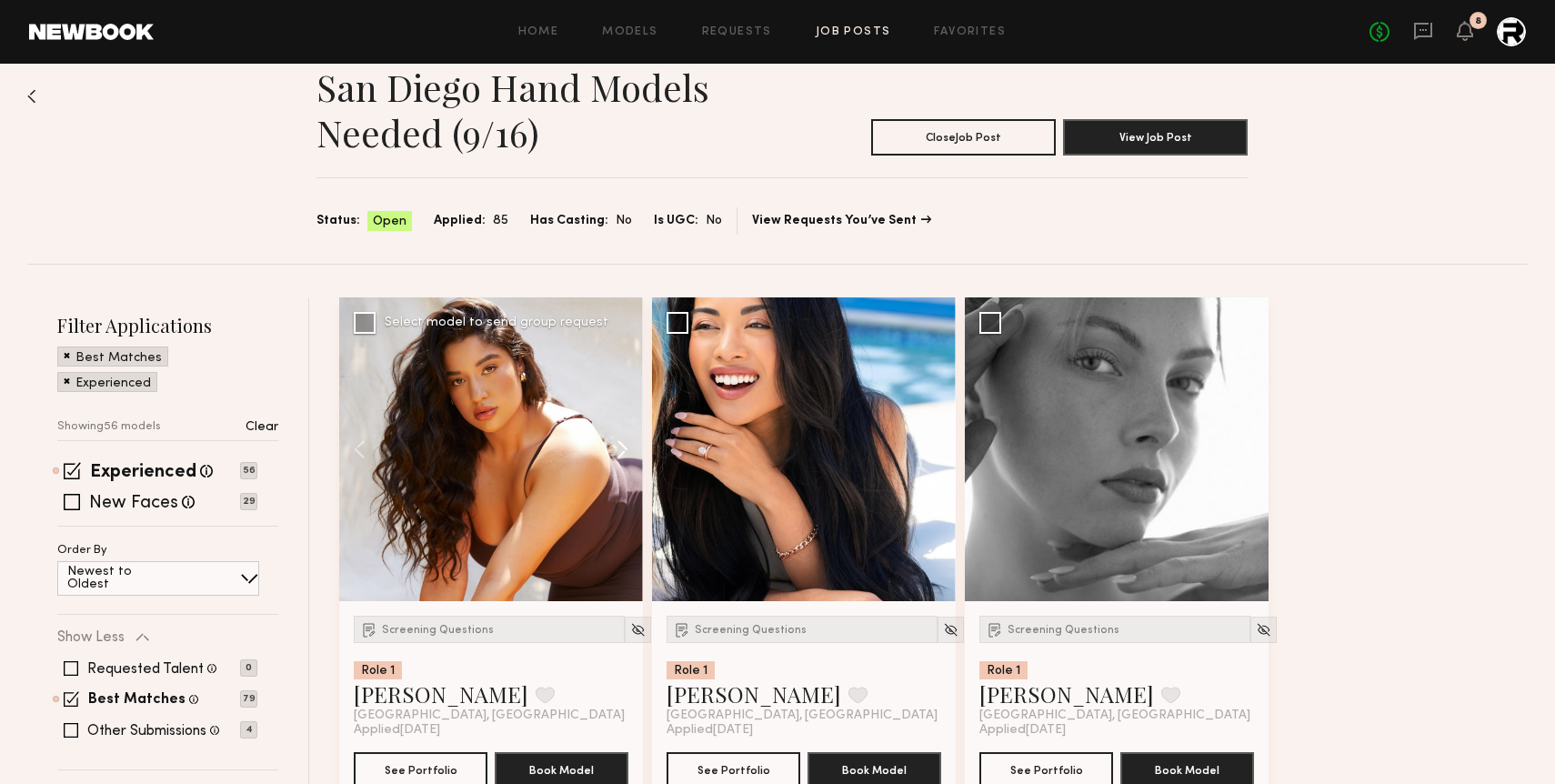
click at [620, 446] on button at bounding box center [613, 449] width 58 height 303
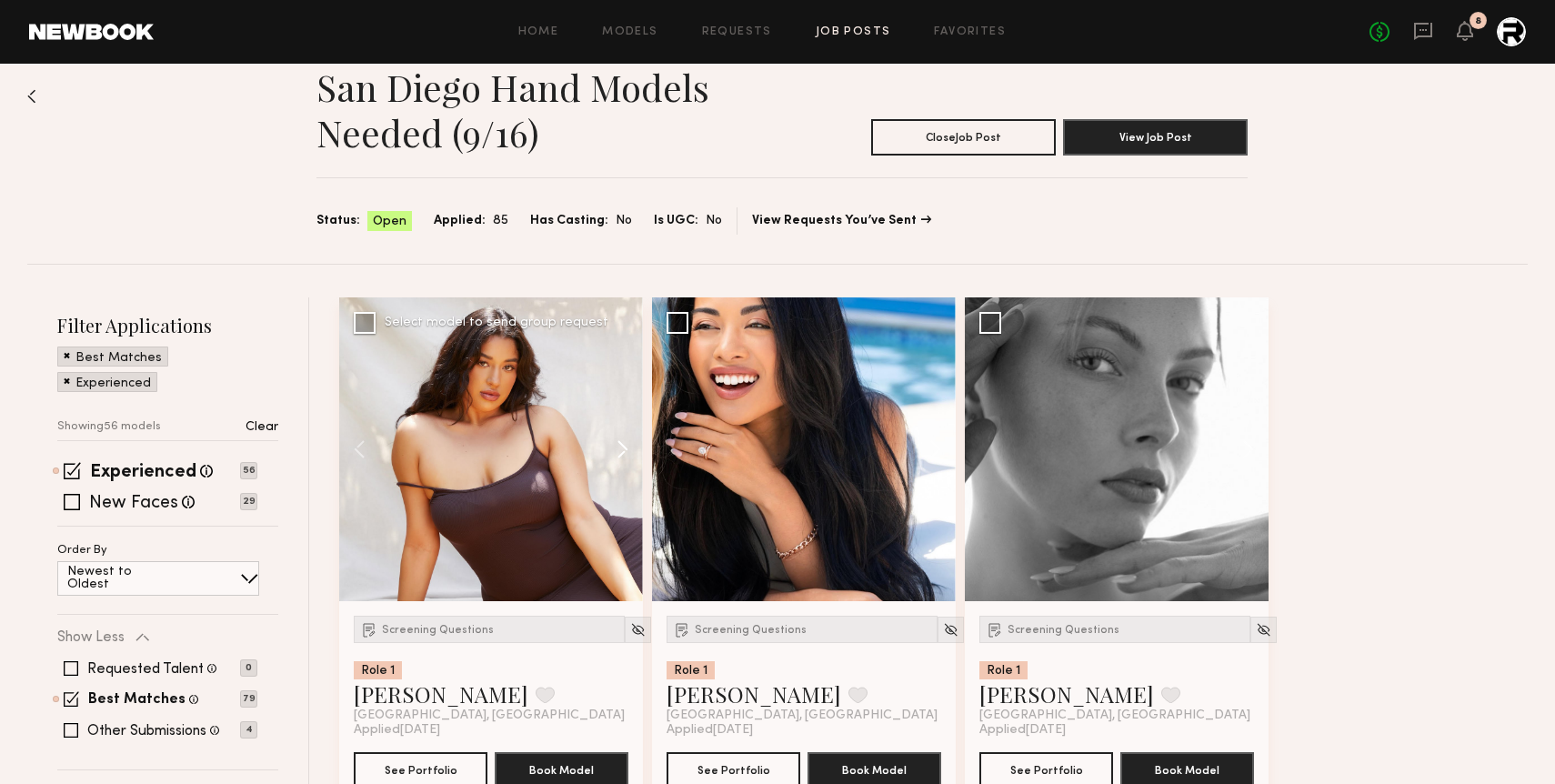
click at [620, 446] on button at bounding box center [613, 449] width 58 height 303
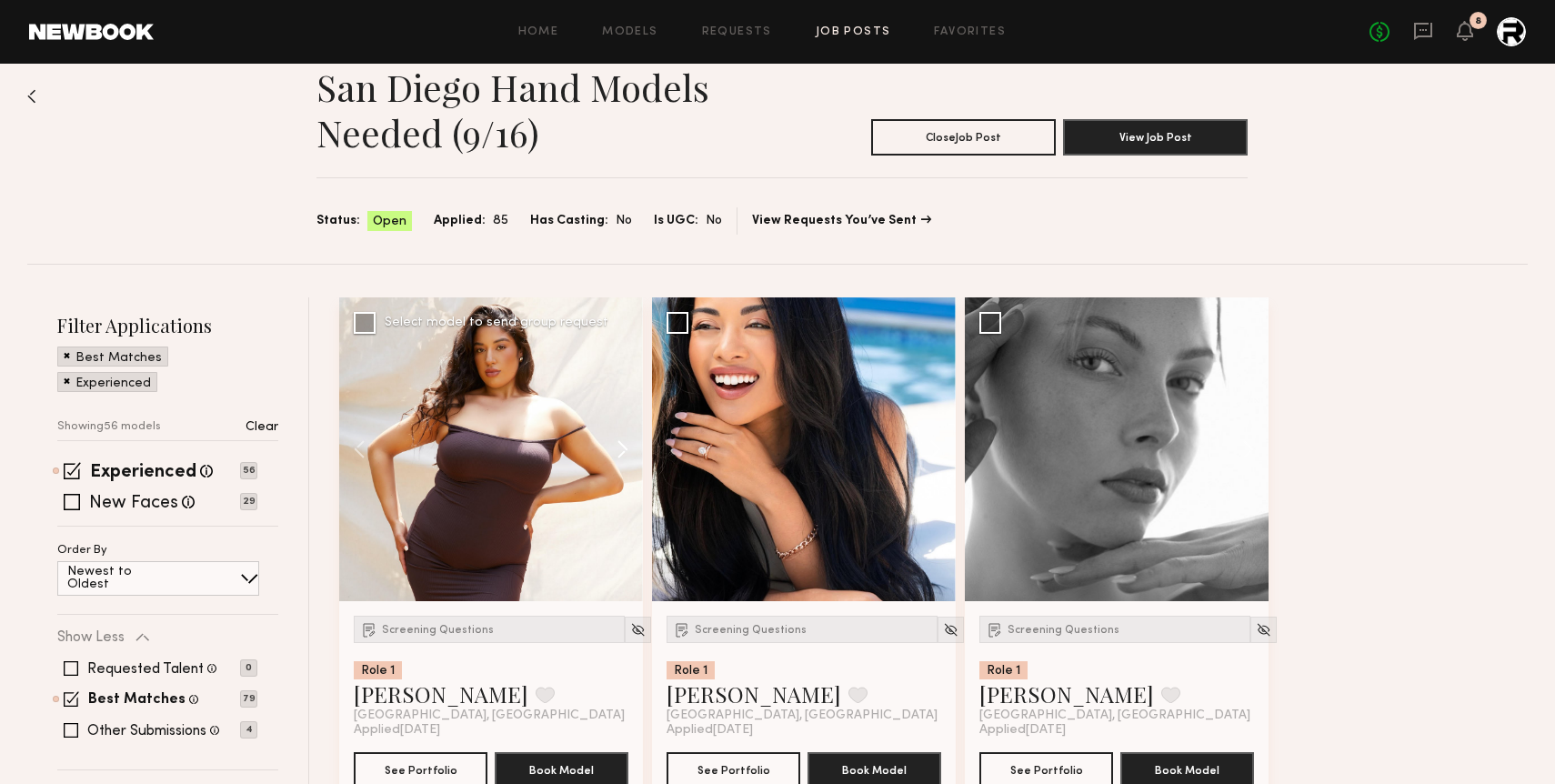
click at [620, 446] on button at bounding box center [613, 449] width 58 height 303
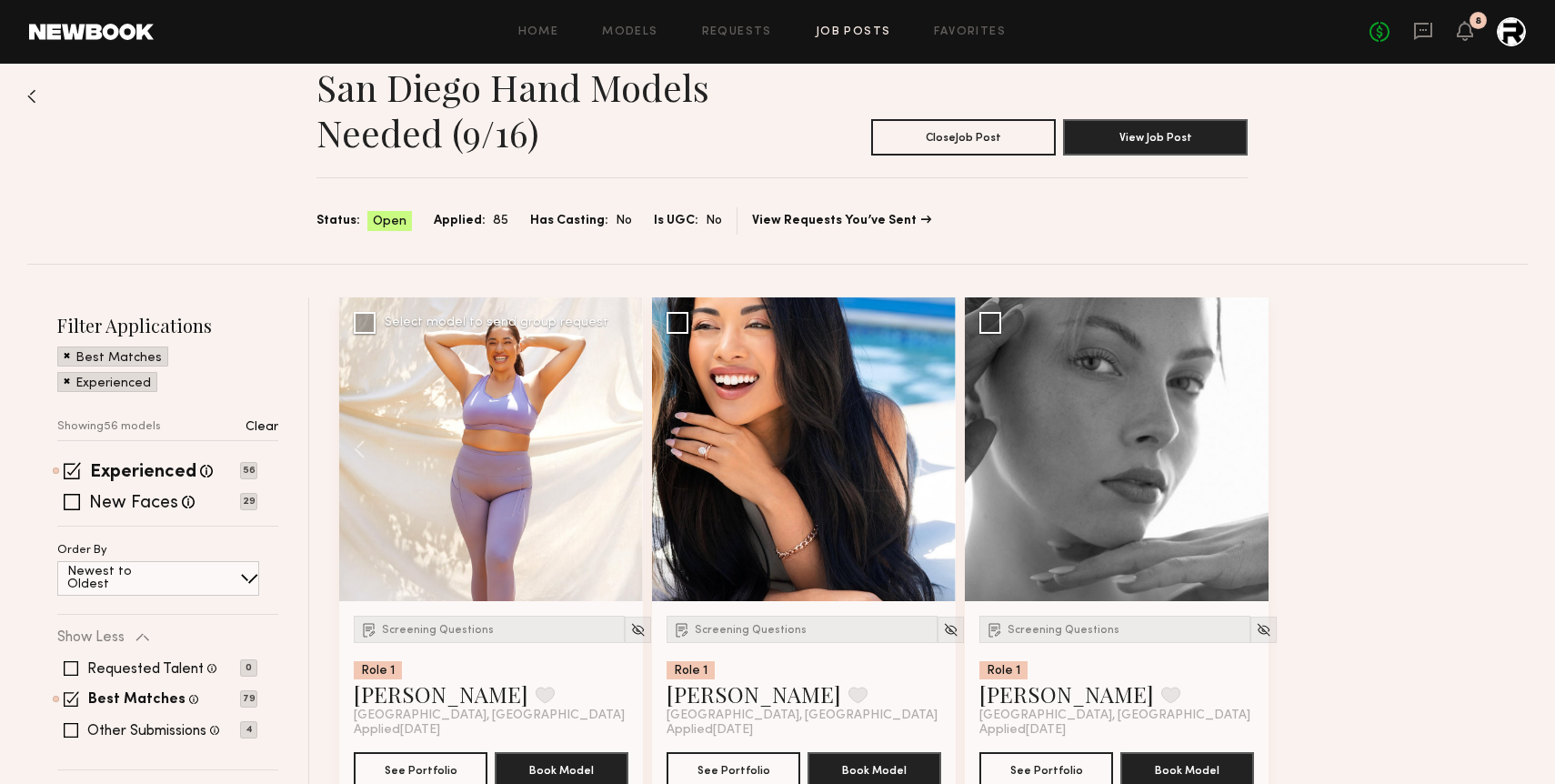
click at [620, 446] on div at bounding box center [491, 449] width 303 height 303
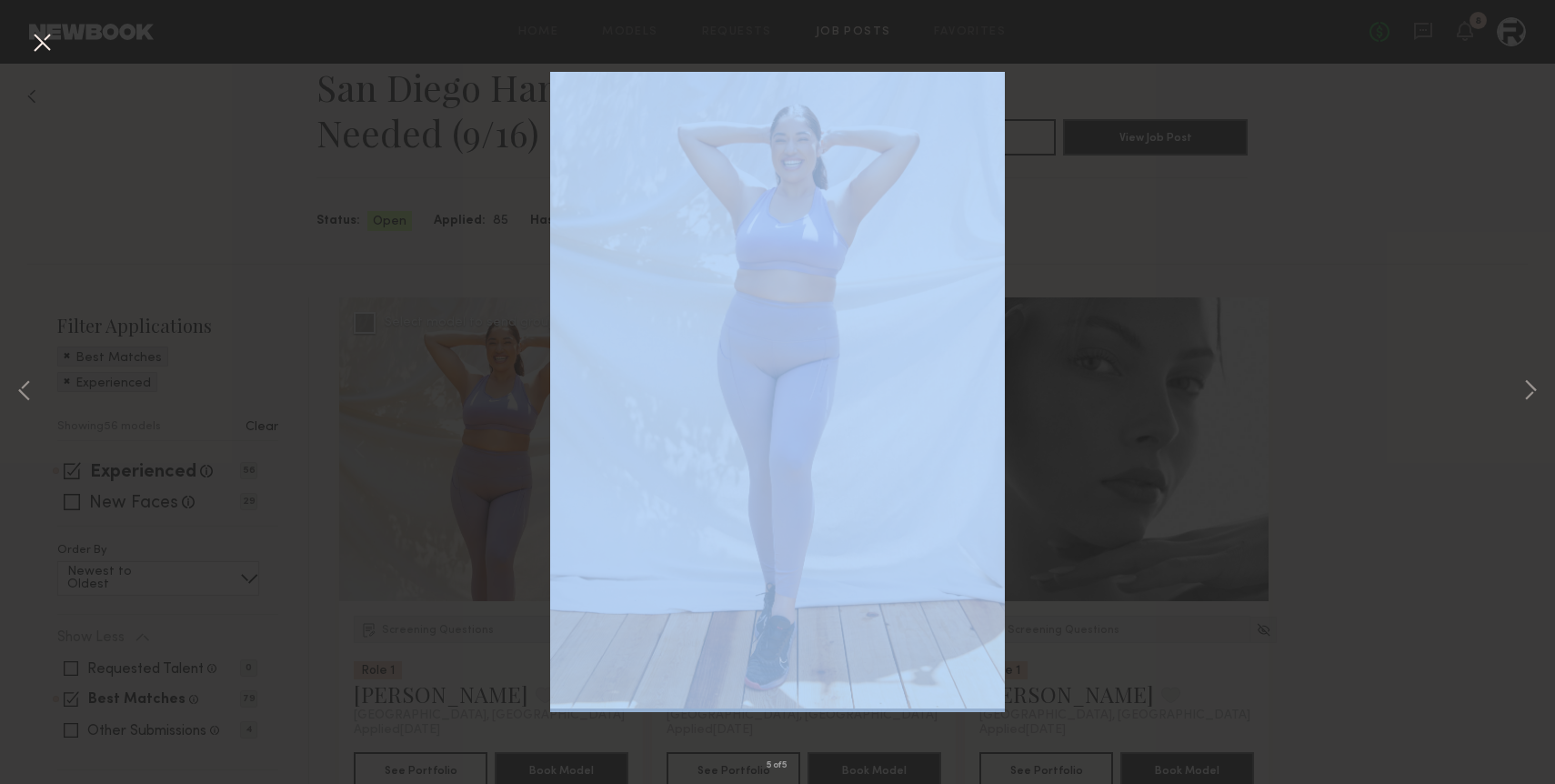
click at [620, 446] on div "5 of 5" at bounding box center [778, 392] width 1555 height 784
click at [332, 243] on div "5 of 5" at bounding box center [778, 392] width 1555 height 784
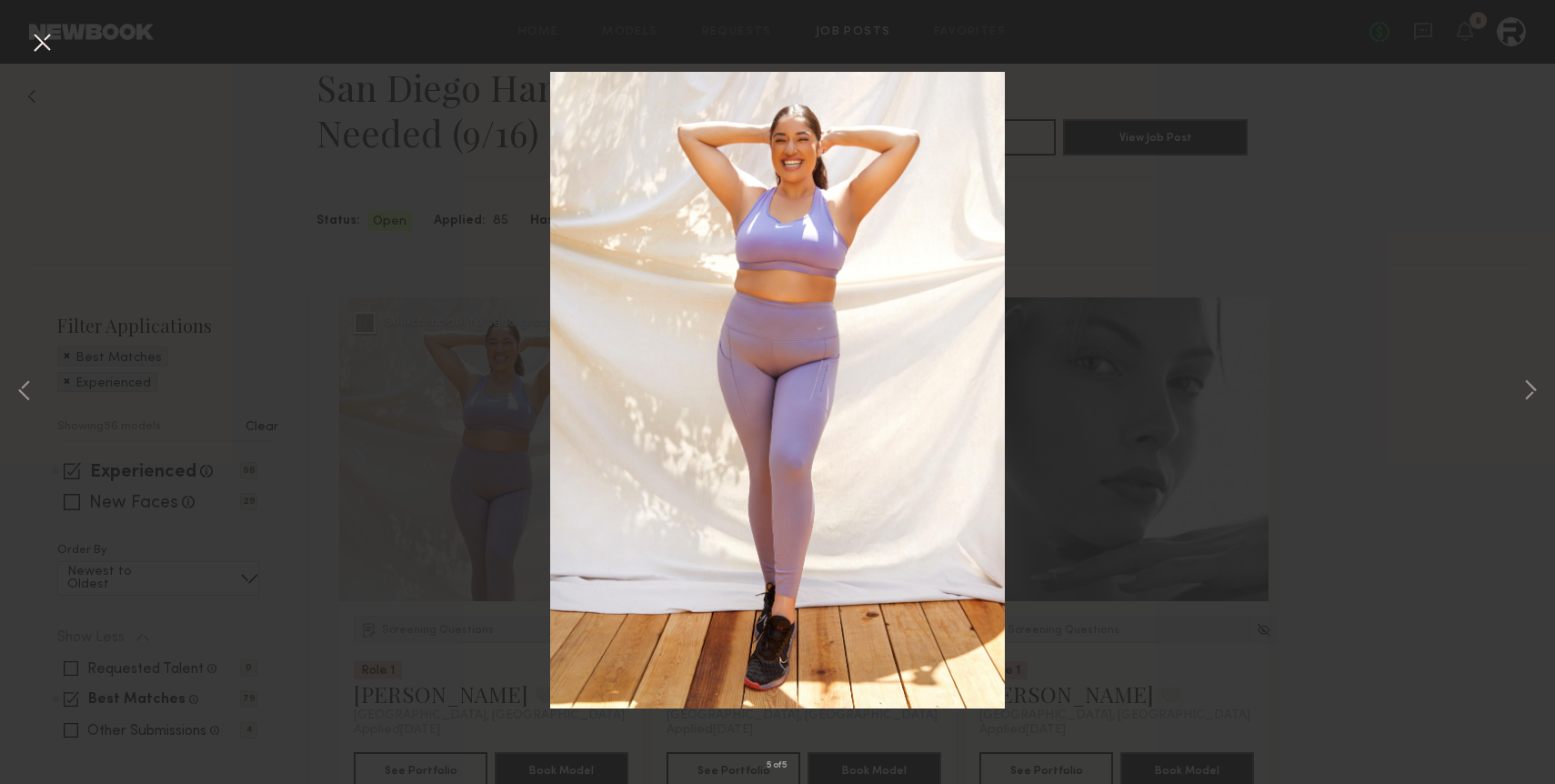
click at [38, 42] on button at bounding box center [42, 44] width 30 height 32
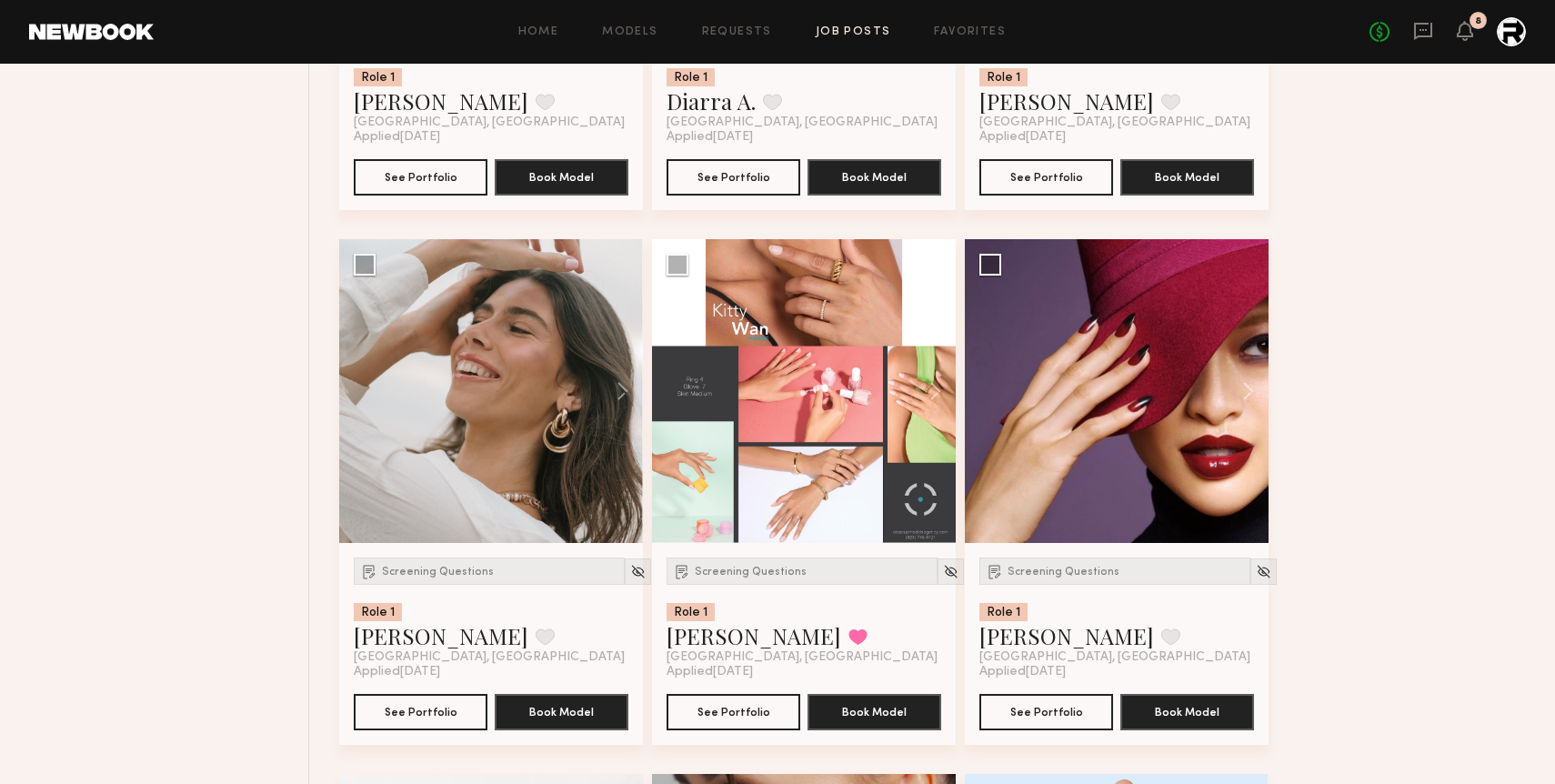
scroll to position [5955, 0]
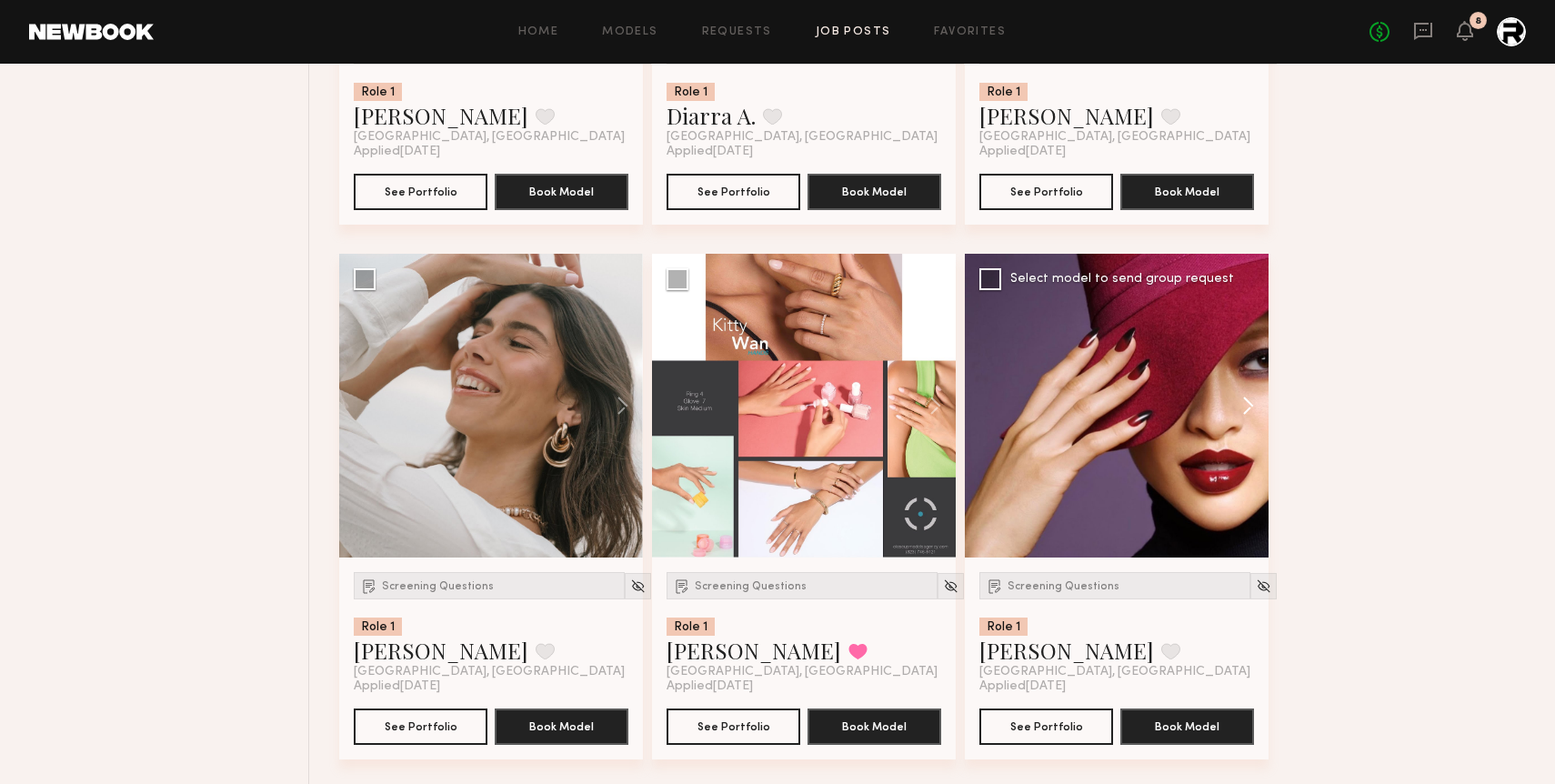
click at [1250, 408] on button at bounding box center [1239, 405] width 58 height 303
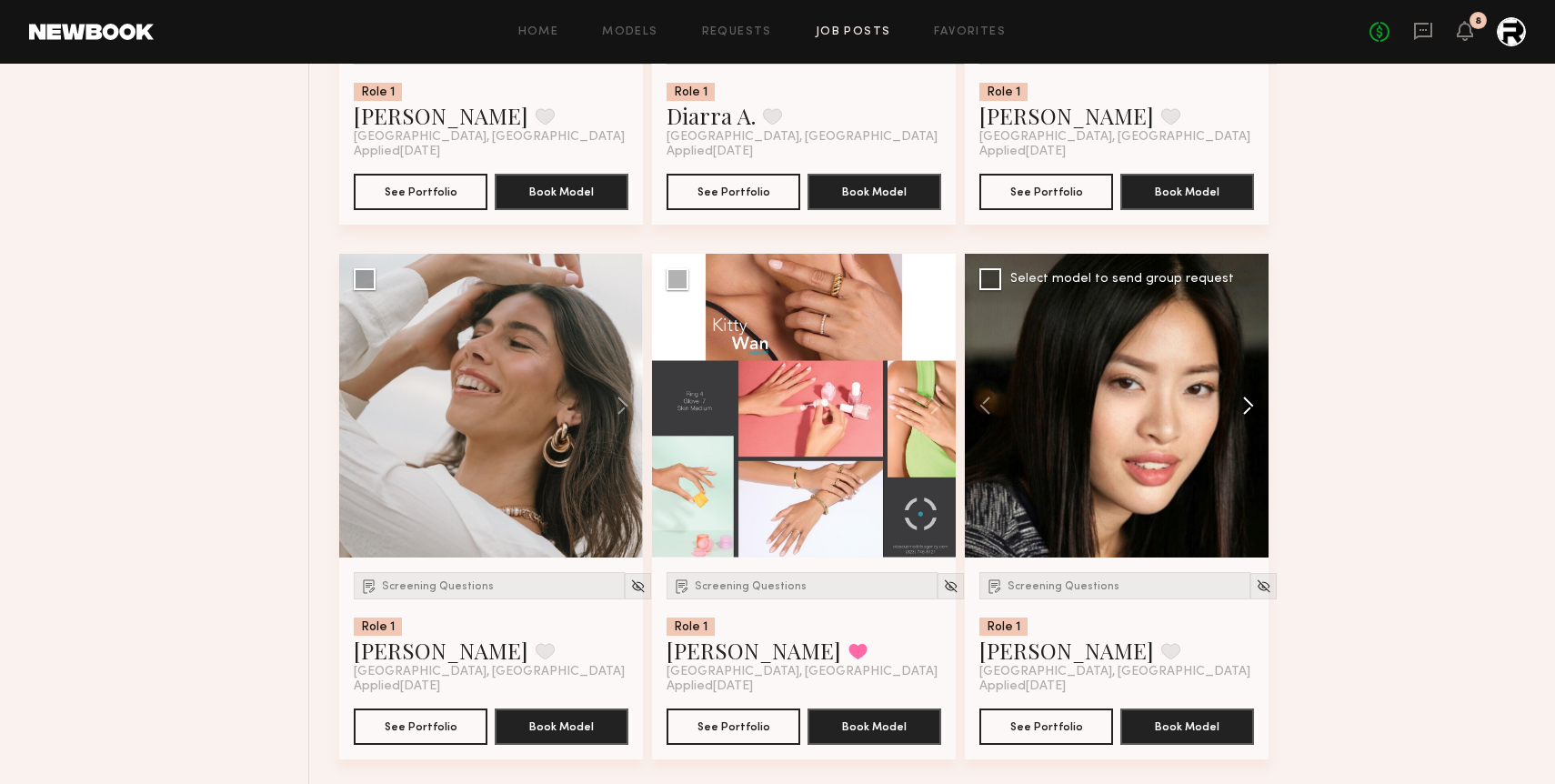
click at [1250, 408] on button at bounding box center [1239, 405] width 58 height 303
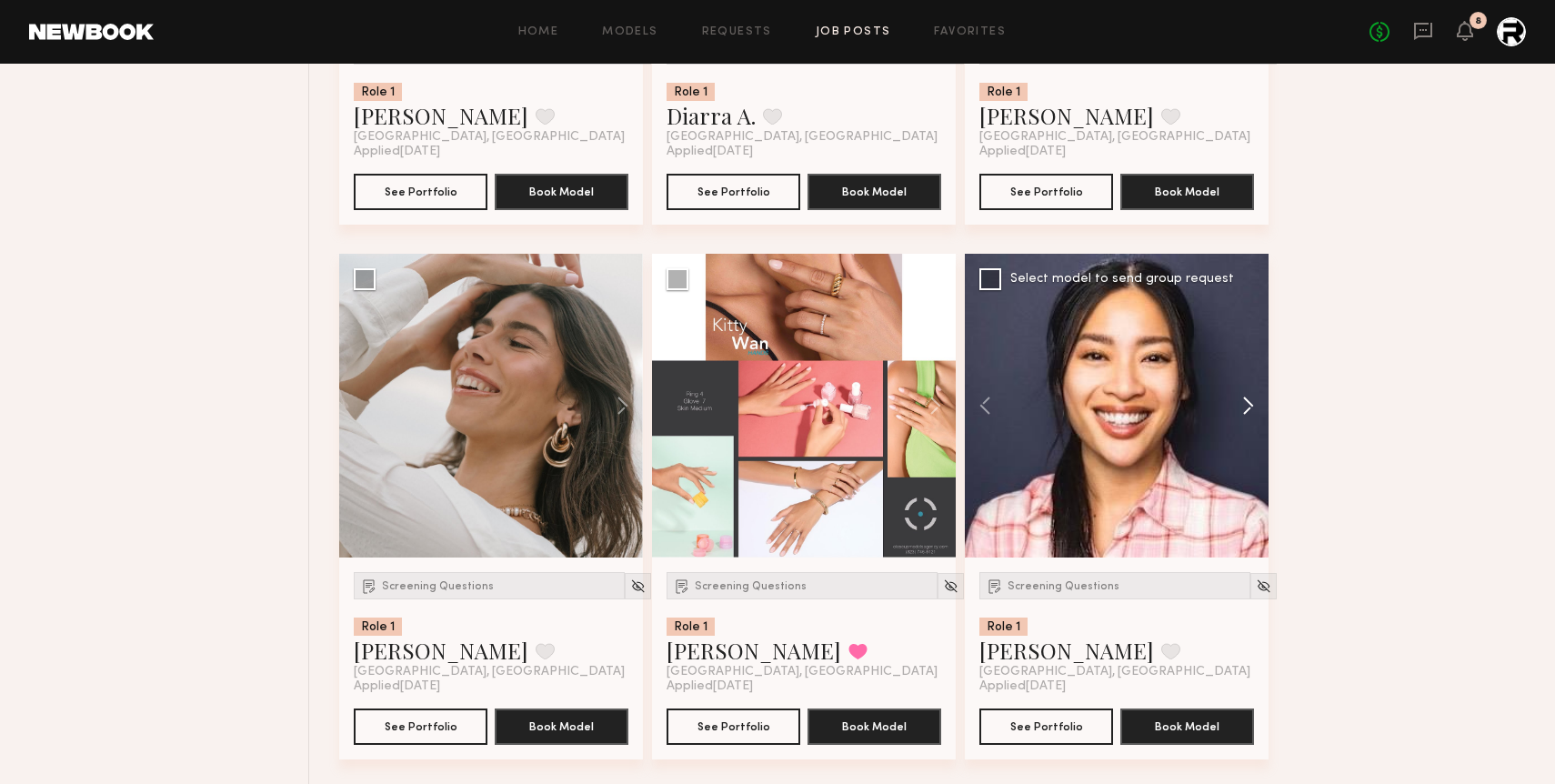
click at [1250, 408] on button at bounding box center [1239, 405] width 58 height 303
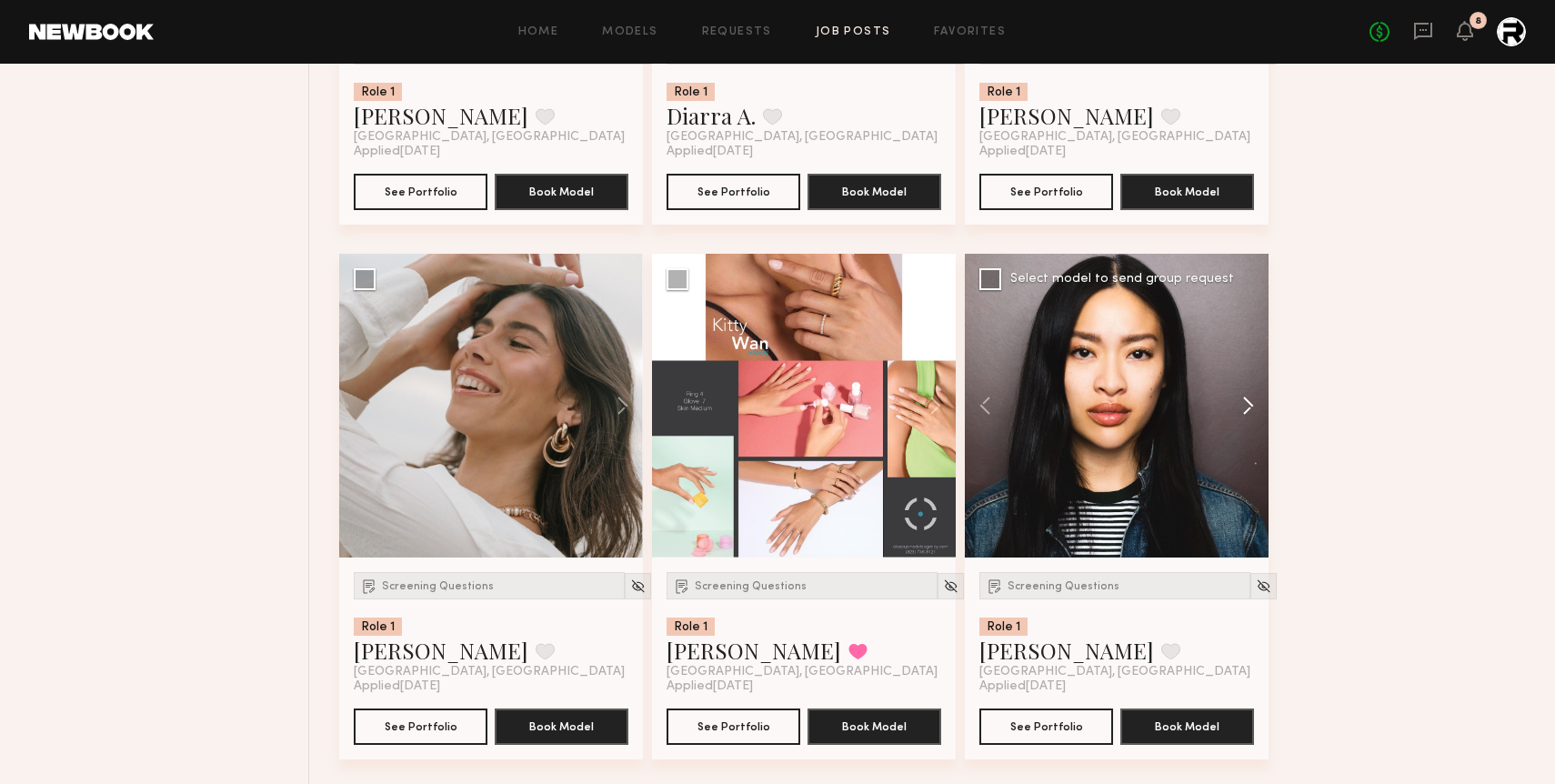
click at [1250, 408] on button at bounding box center [1239, 405] width 58 height 303
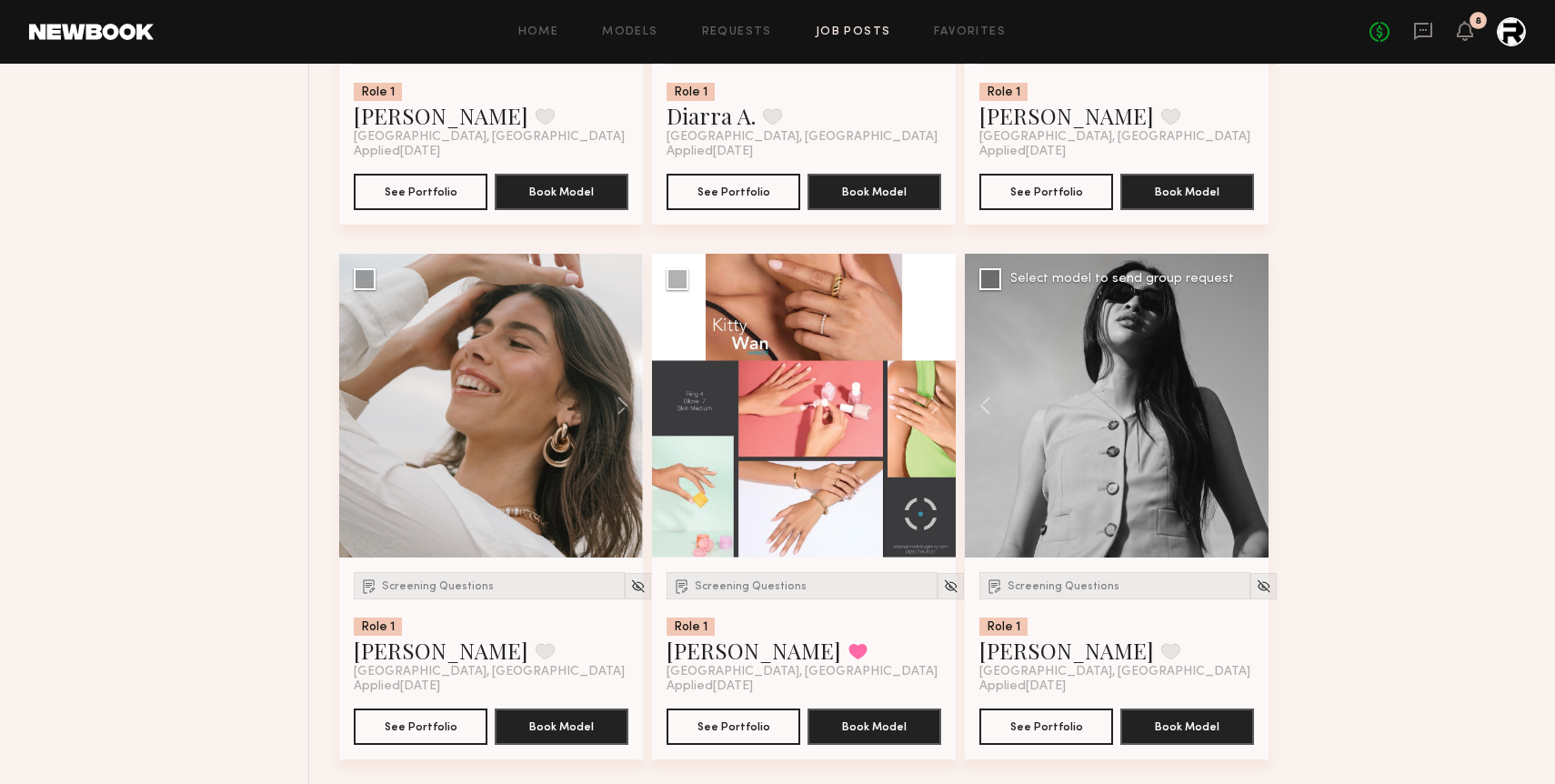
click at [1250, 408] on div at bounding box center [1116, 405] width 303 height 303
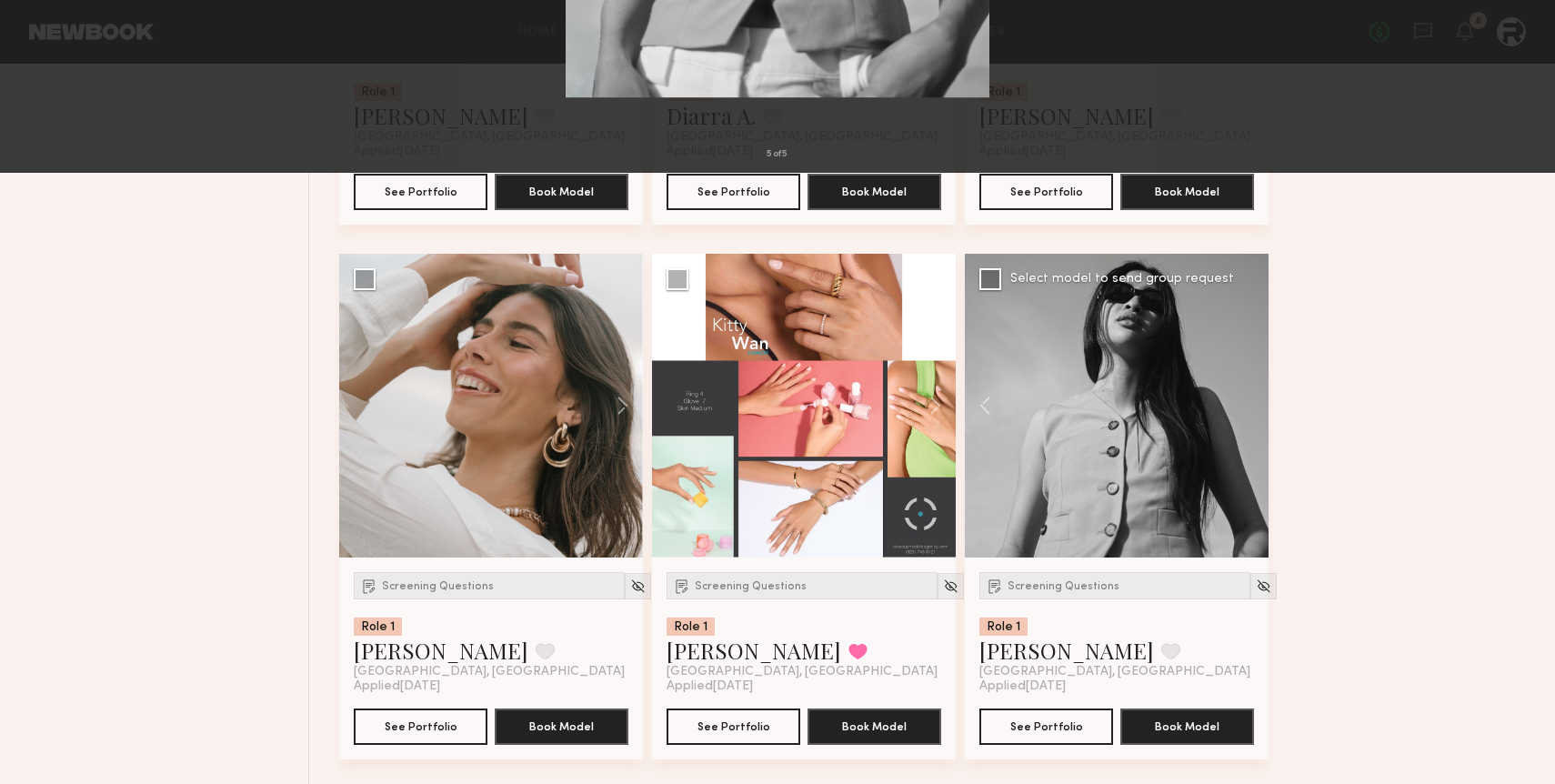
click at [39, 41] on button at bounding box center [42, 44] width 30 height 32
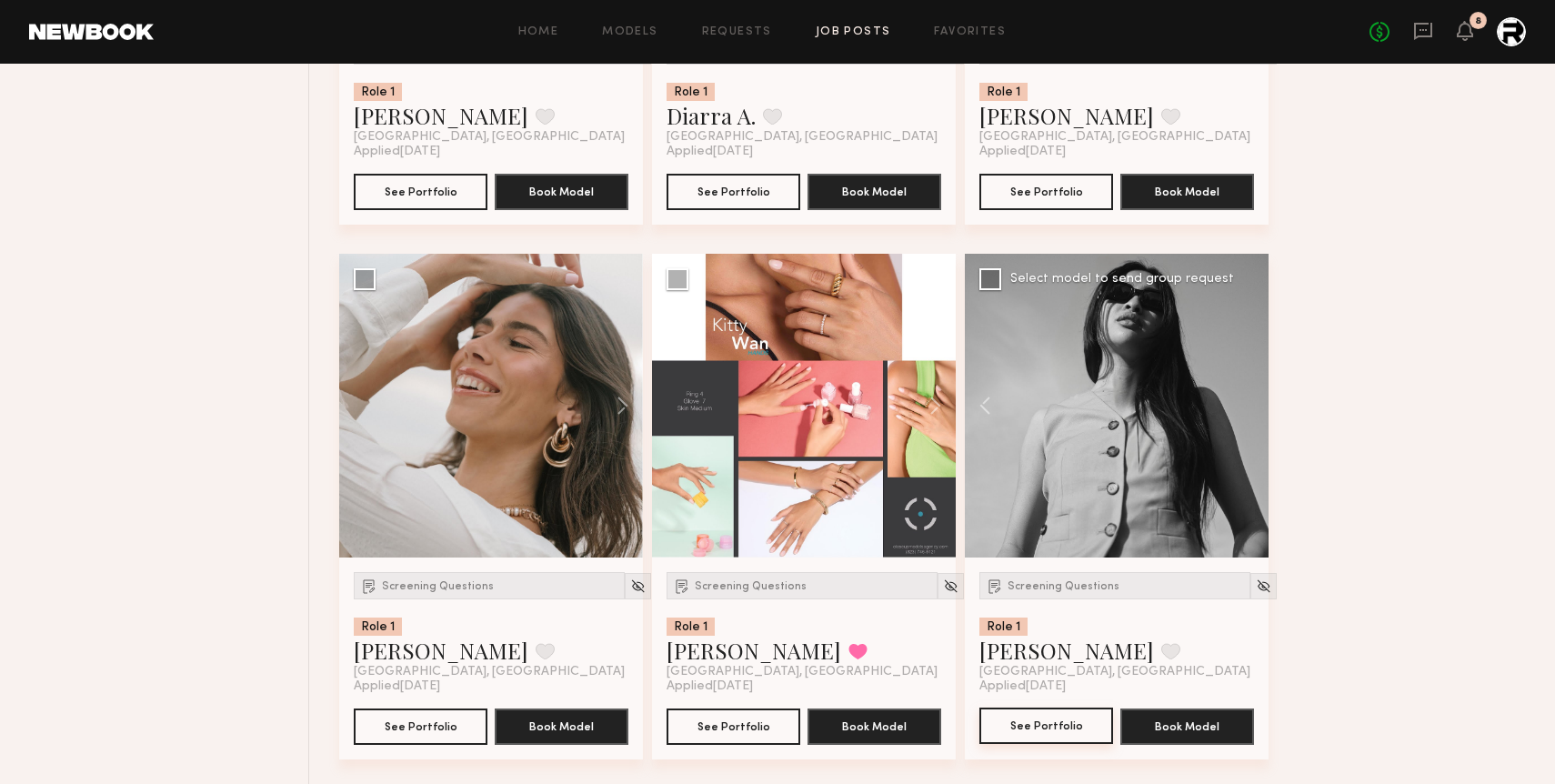
click at [1029, 728] on button "See Portfolio" at bounding box center [1047, 726] width 134 height 36
click at [1074, 596] on div "Screening Questions" at bounding box center [1115, 586] width 271 height 28
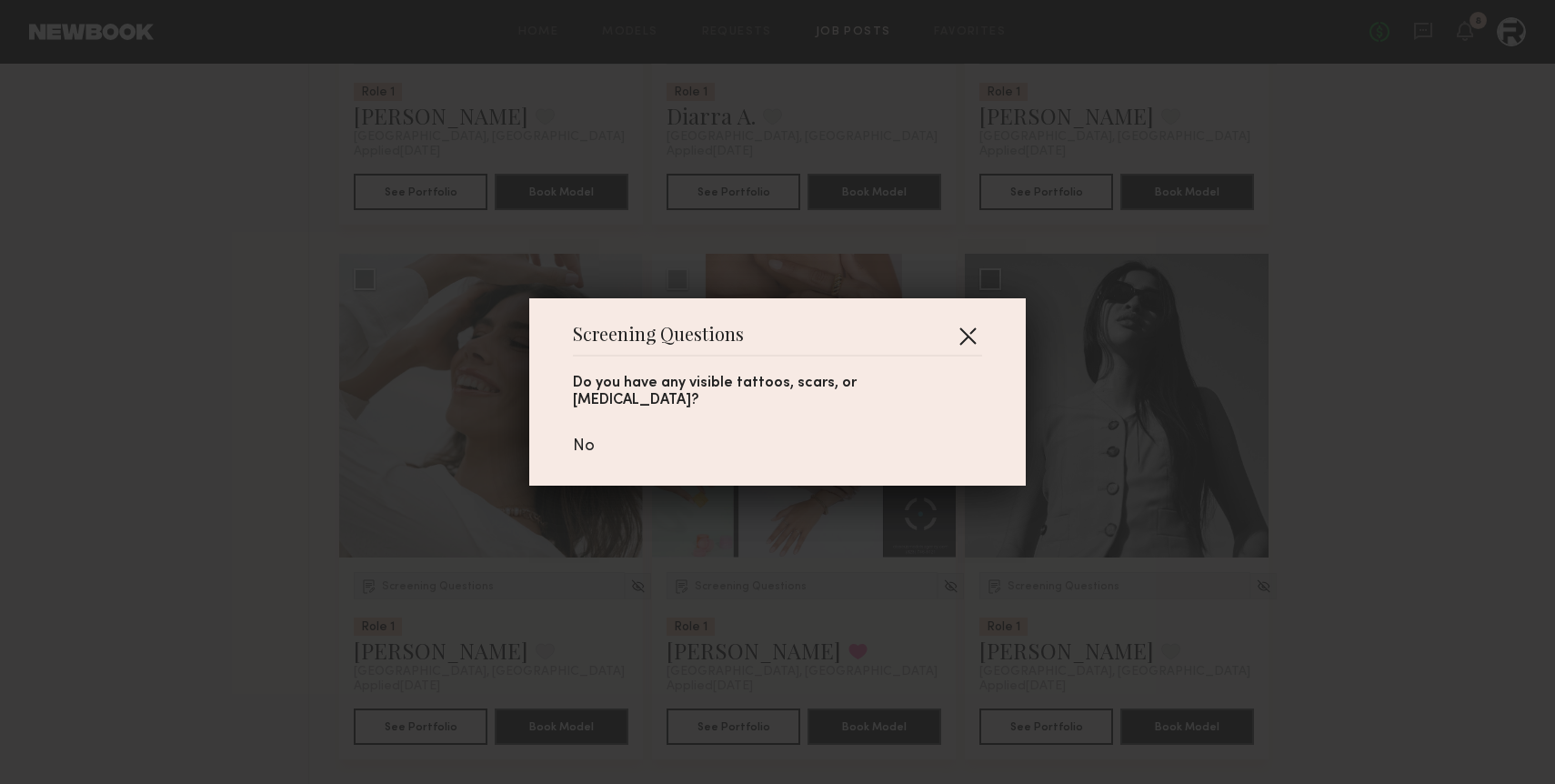
click at [953, 345] on button "button" at bounding box center [967, 335] width 30 height 30
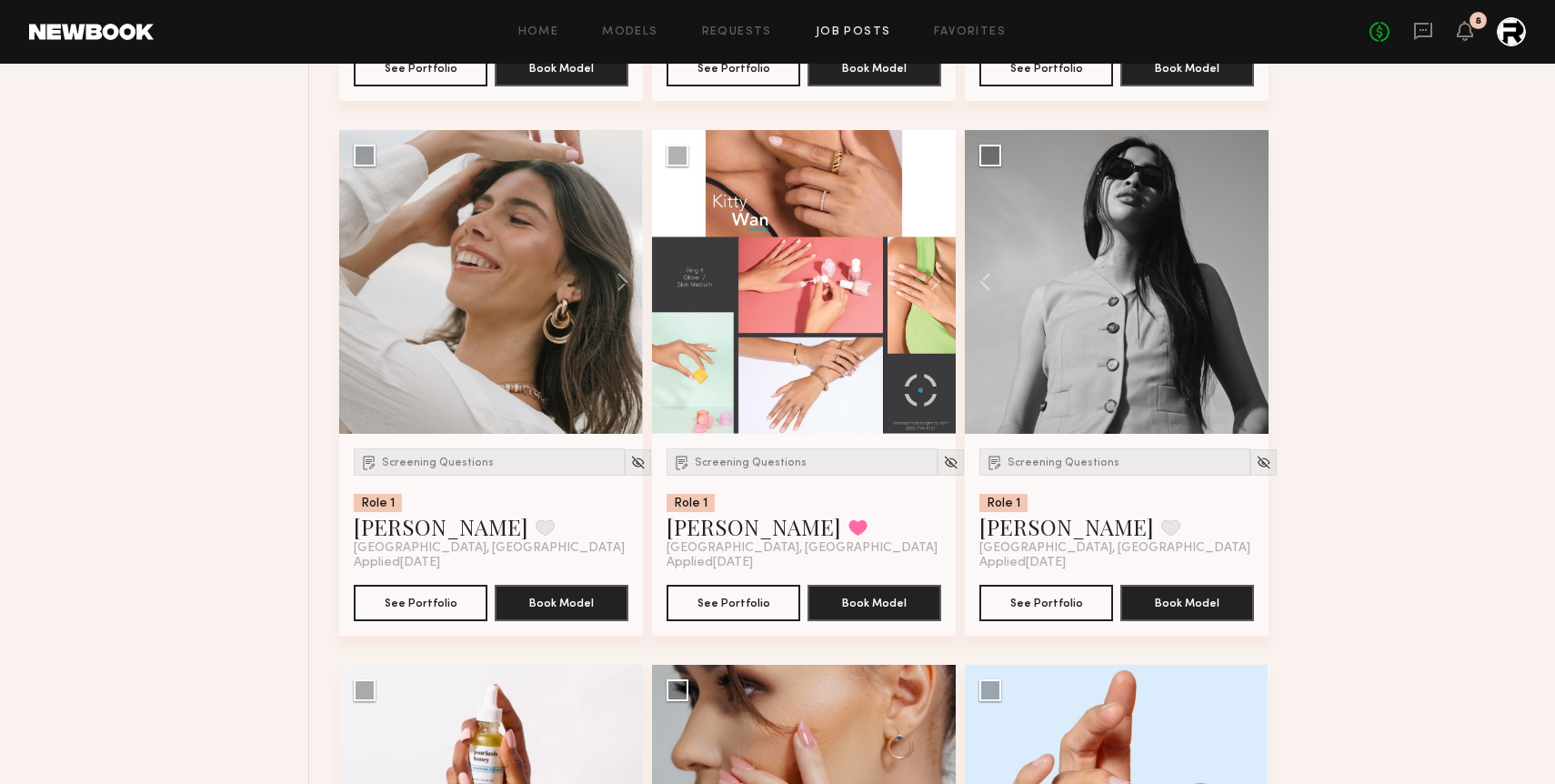
scroll to position [6060, 0]
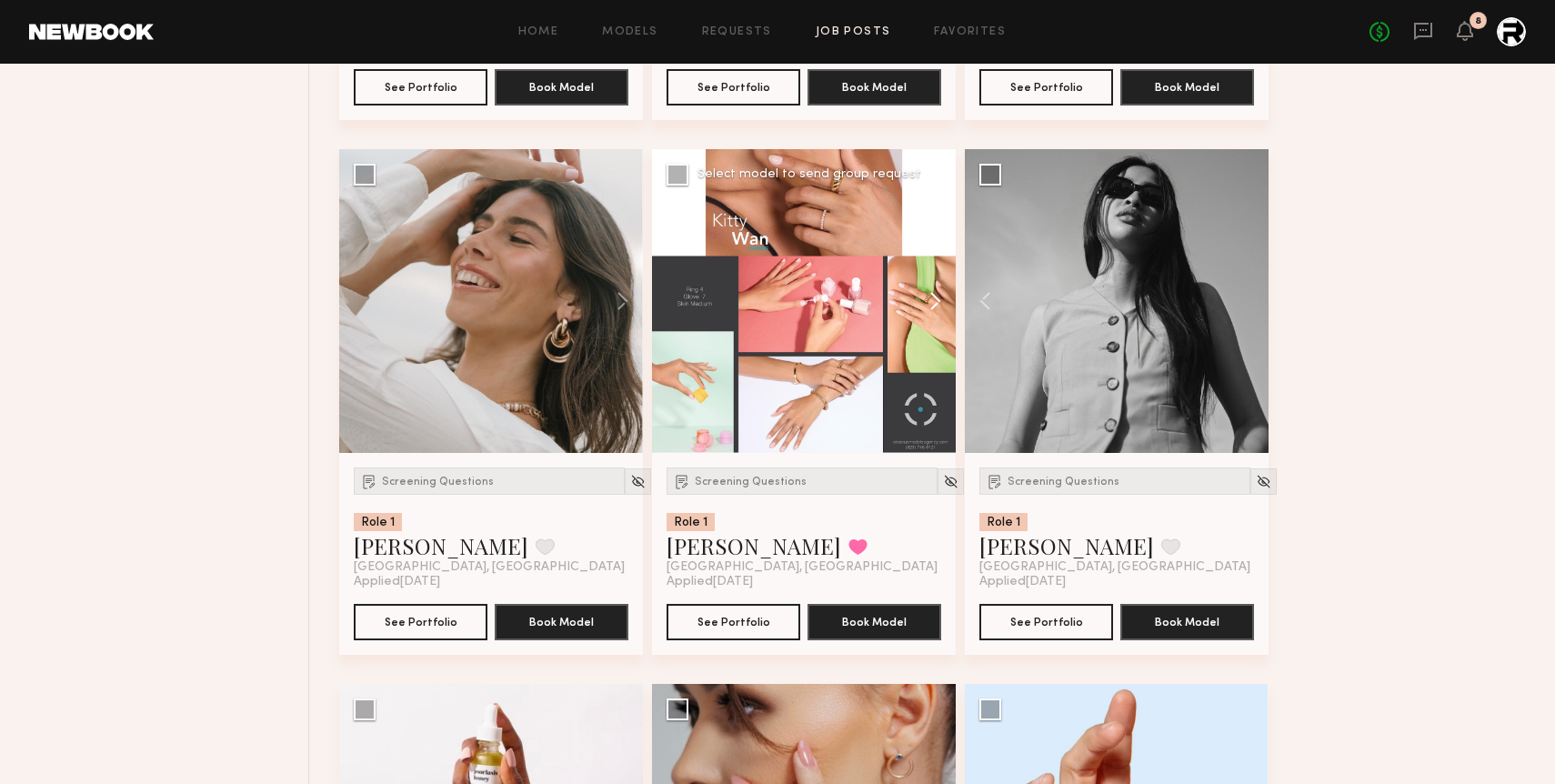
click at [936, 302] on button at bounding box center [926, 300] width 58 height 303
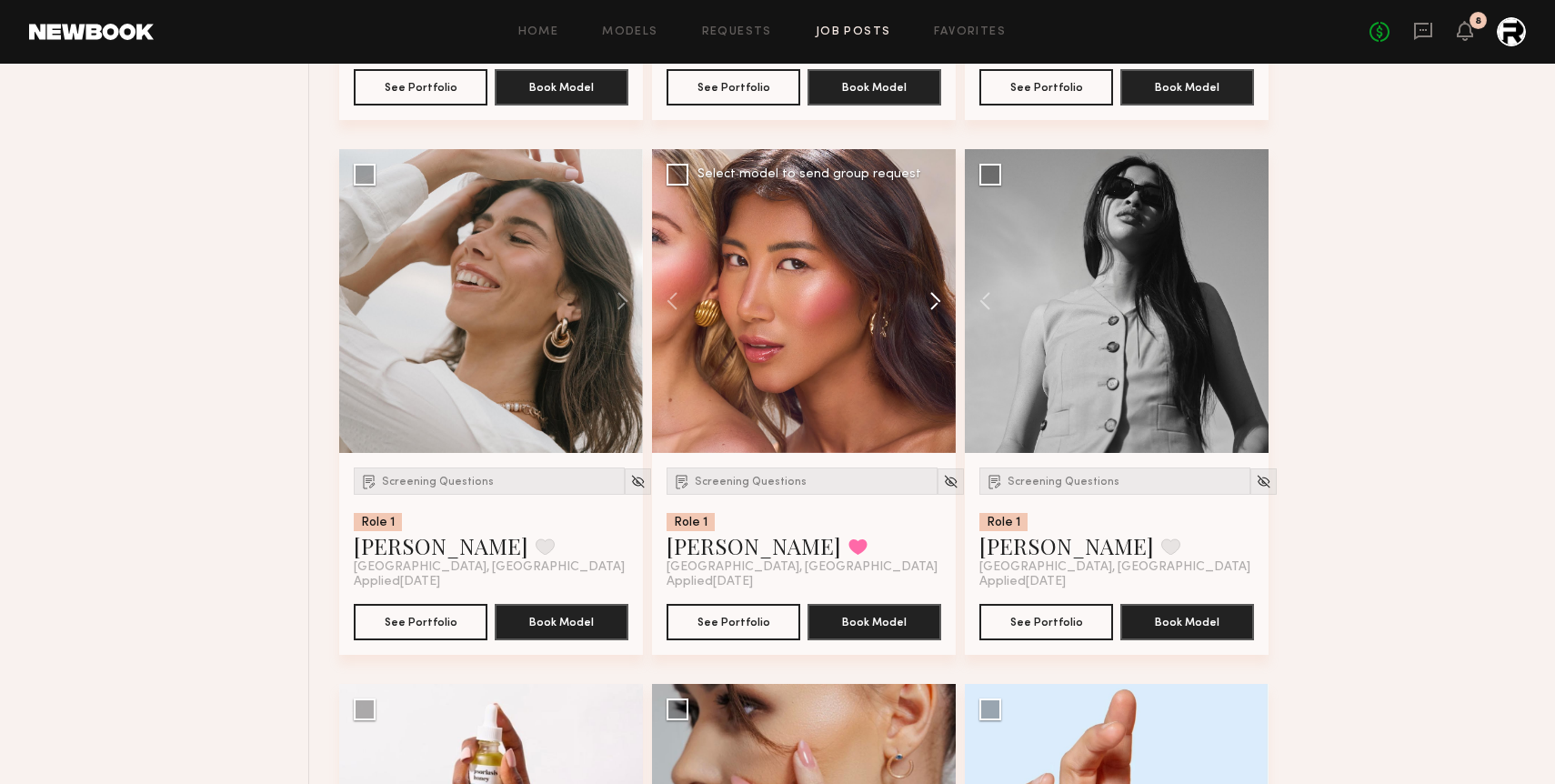
click at [936, 302] on button at bounding box center [926, 300] width 58 height 303
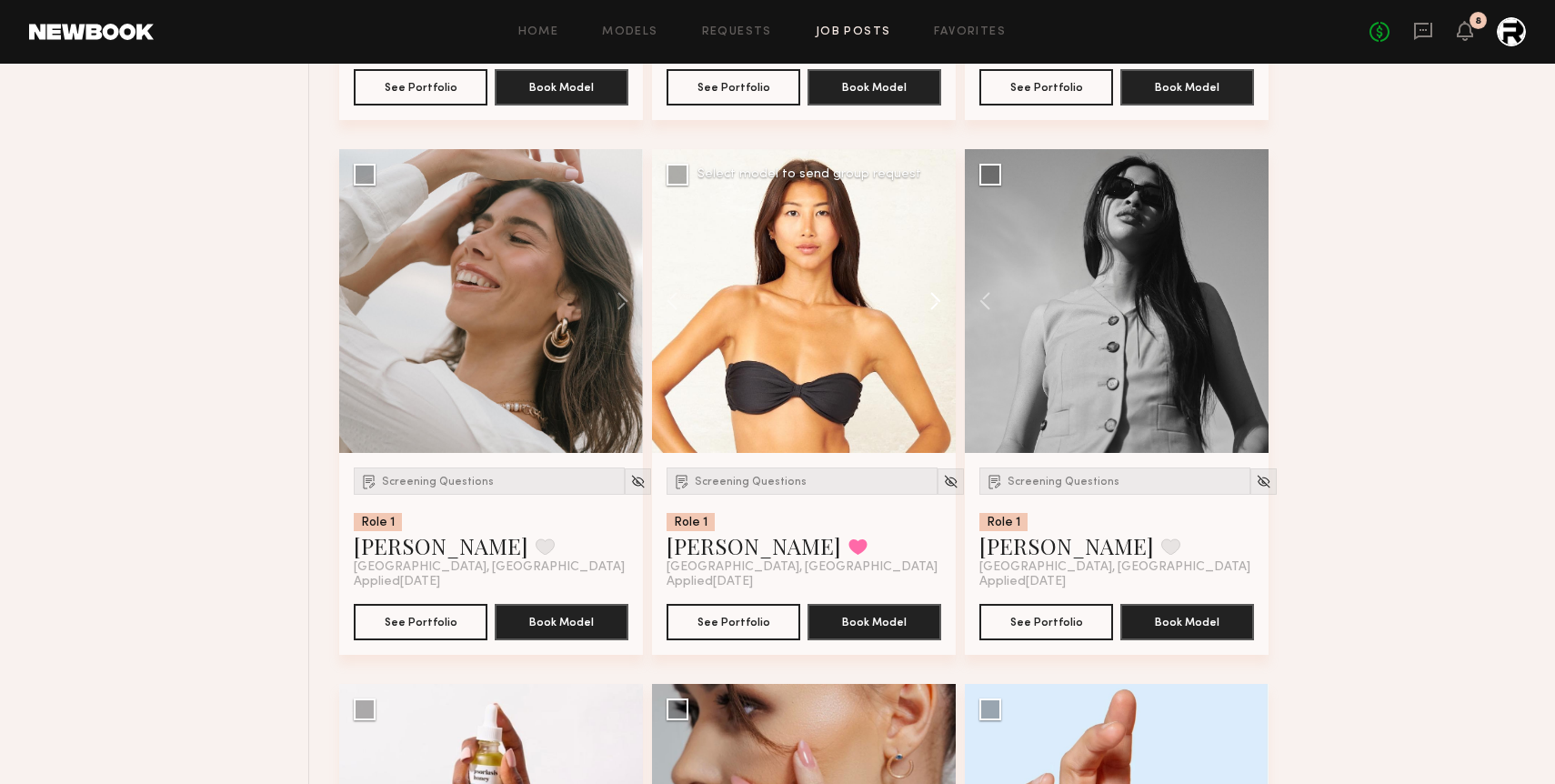
click at [936, 302] on button at bounding box center [926, 300] width 58 height 303
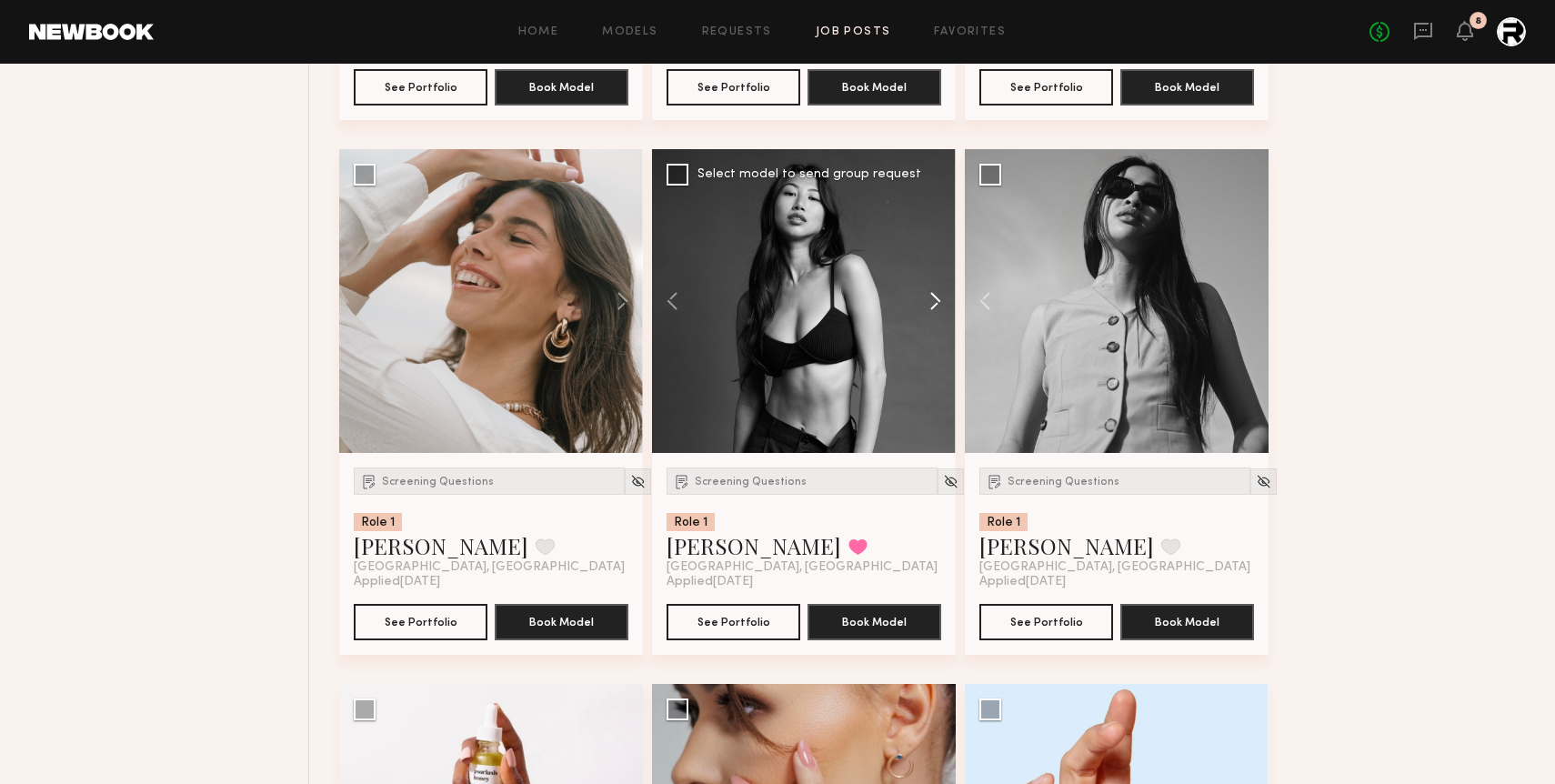
click at [936, 302] on button at bounding box center [926, 300] width 58 height 303
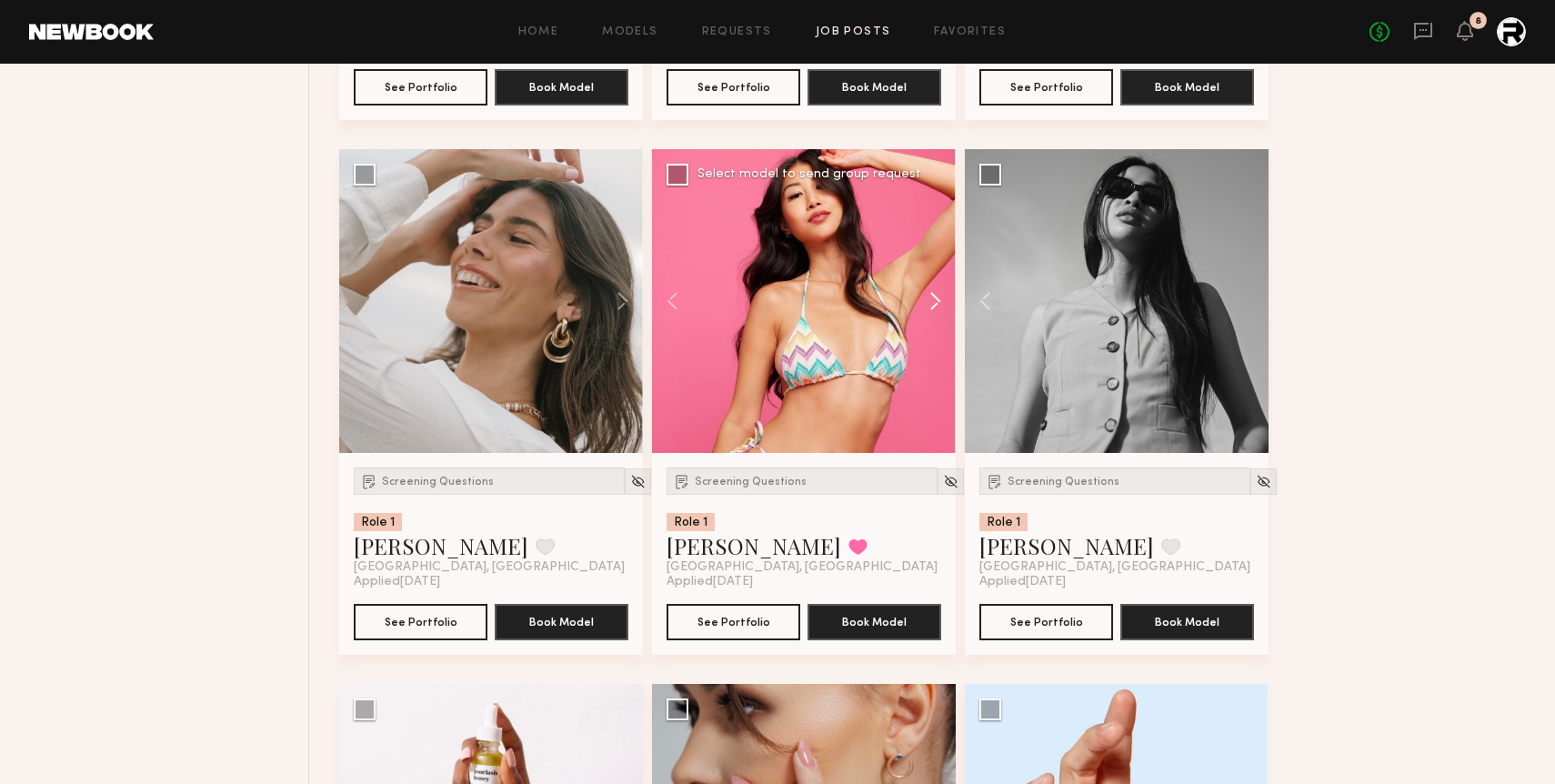
click at [936, 302] on button at bounding box center [926, 300] width 58 height 303
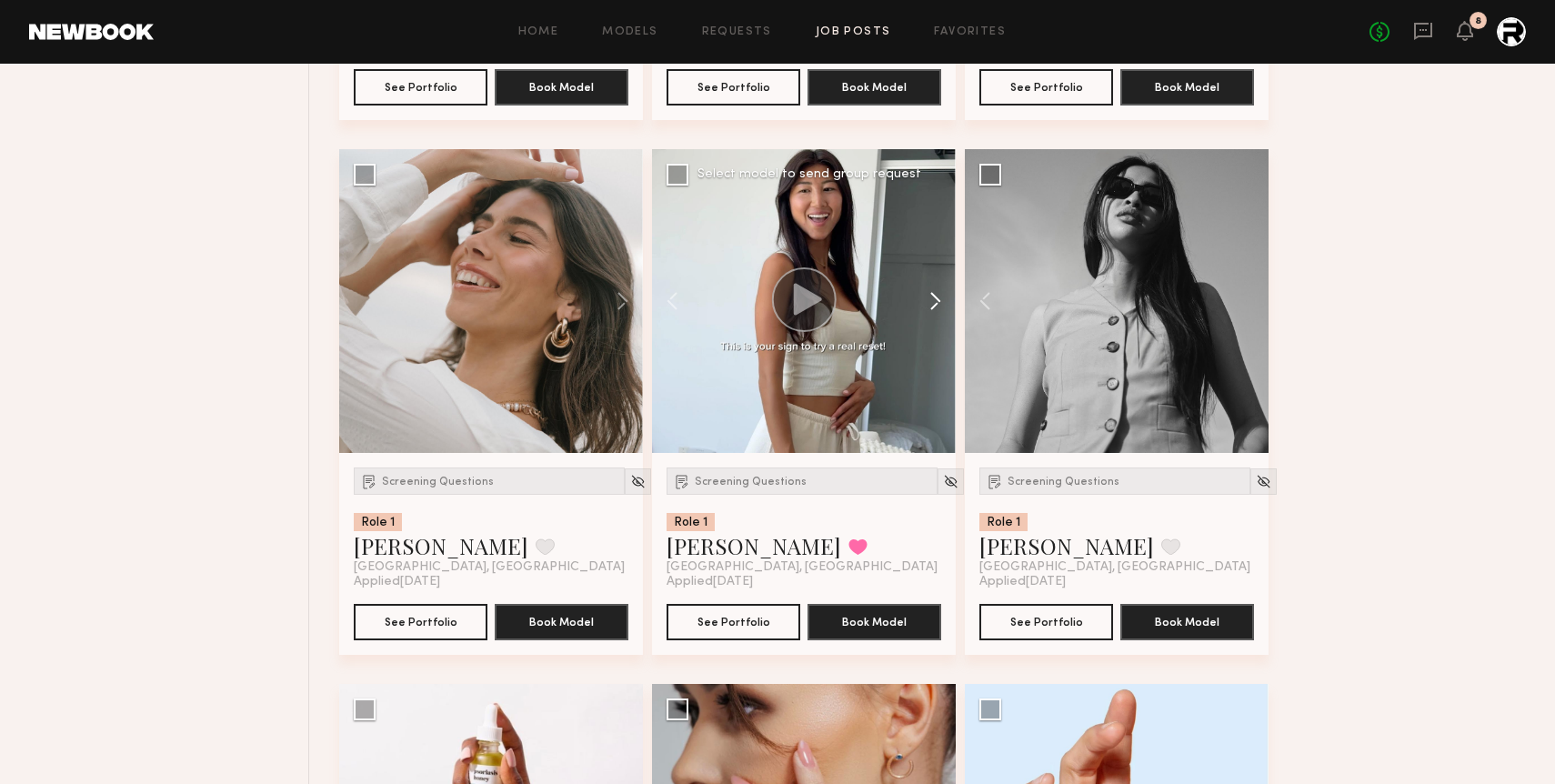
click at [936, 302] on button at bounding box center [926, 300] width 58 height 303
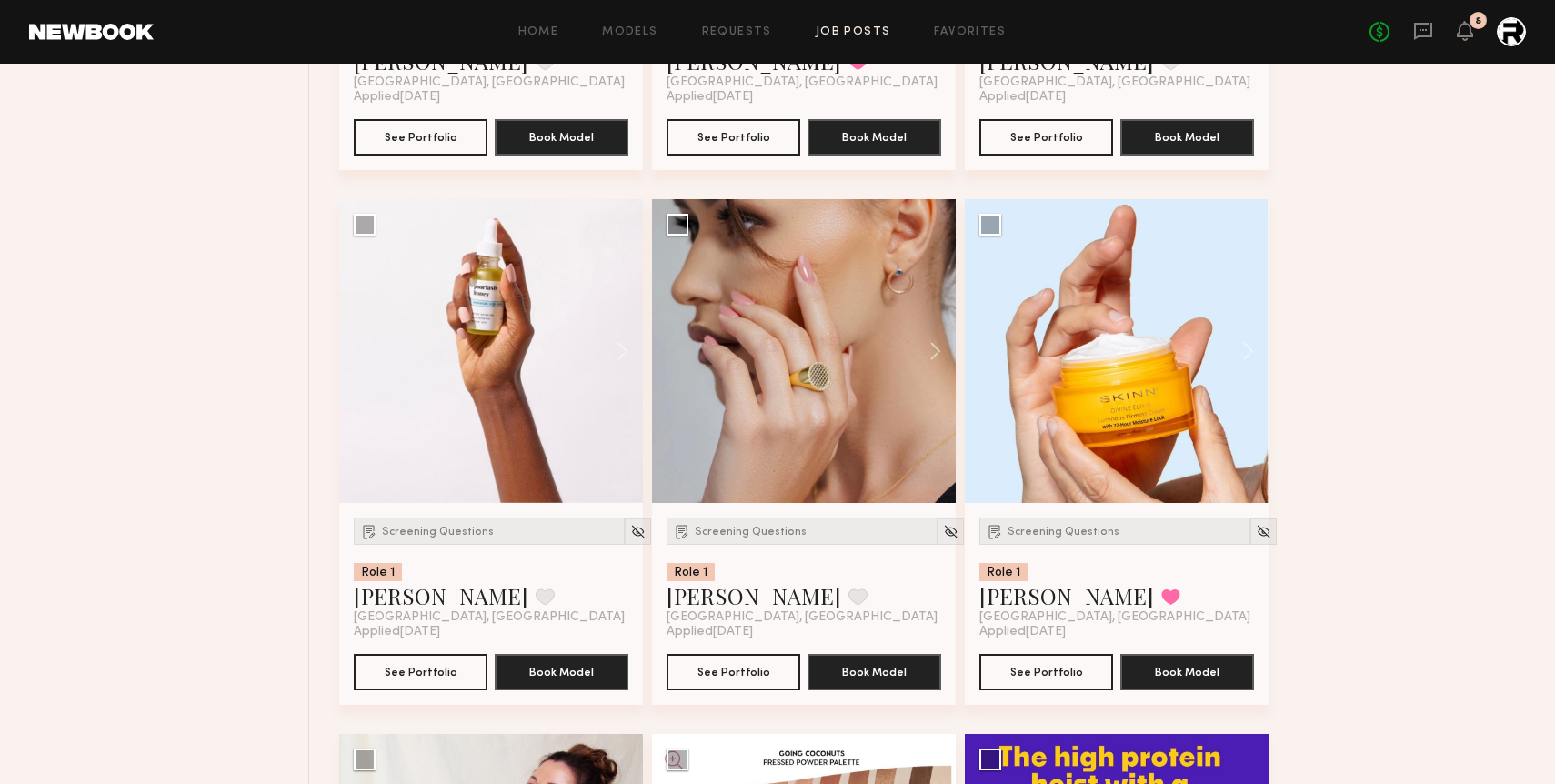
scroll to position [6547, 0]
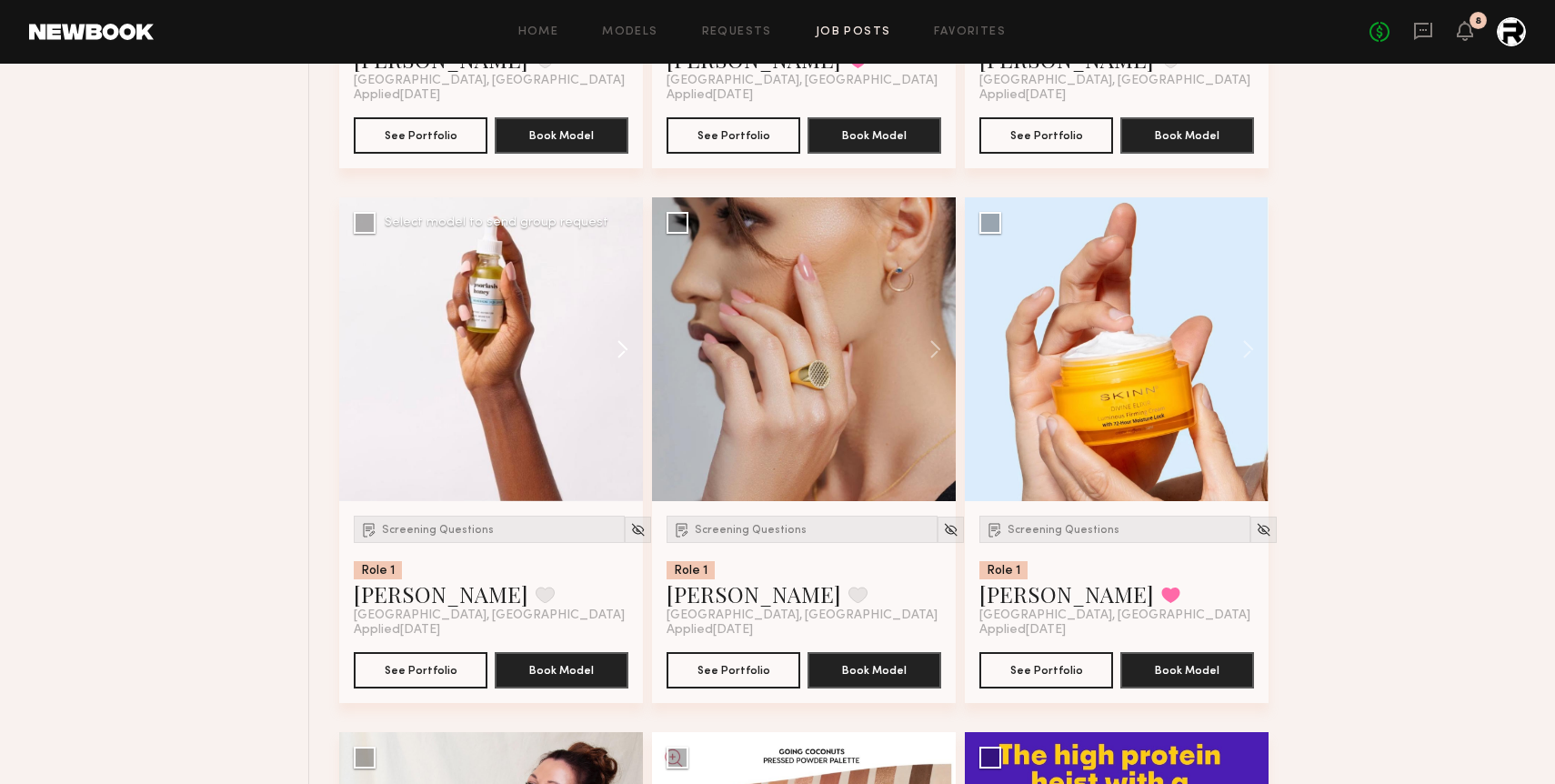
click at [621, 344] on button at bounding box center [613, 349] width 58 height 303
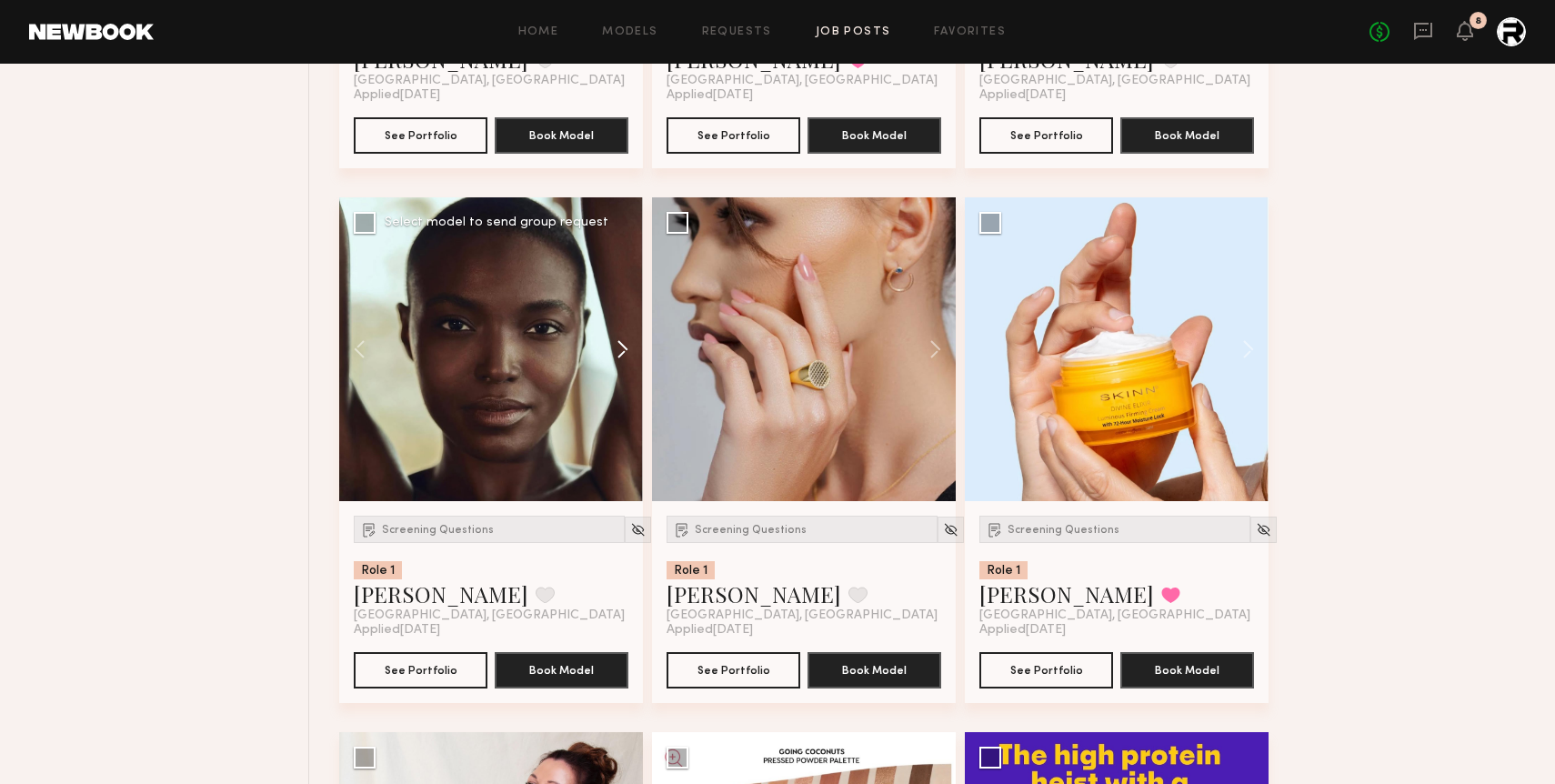
click at [621, 344] on button at bounding box center [613, 349] width 58 height 303
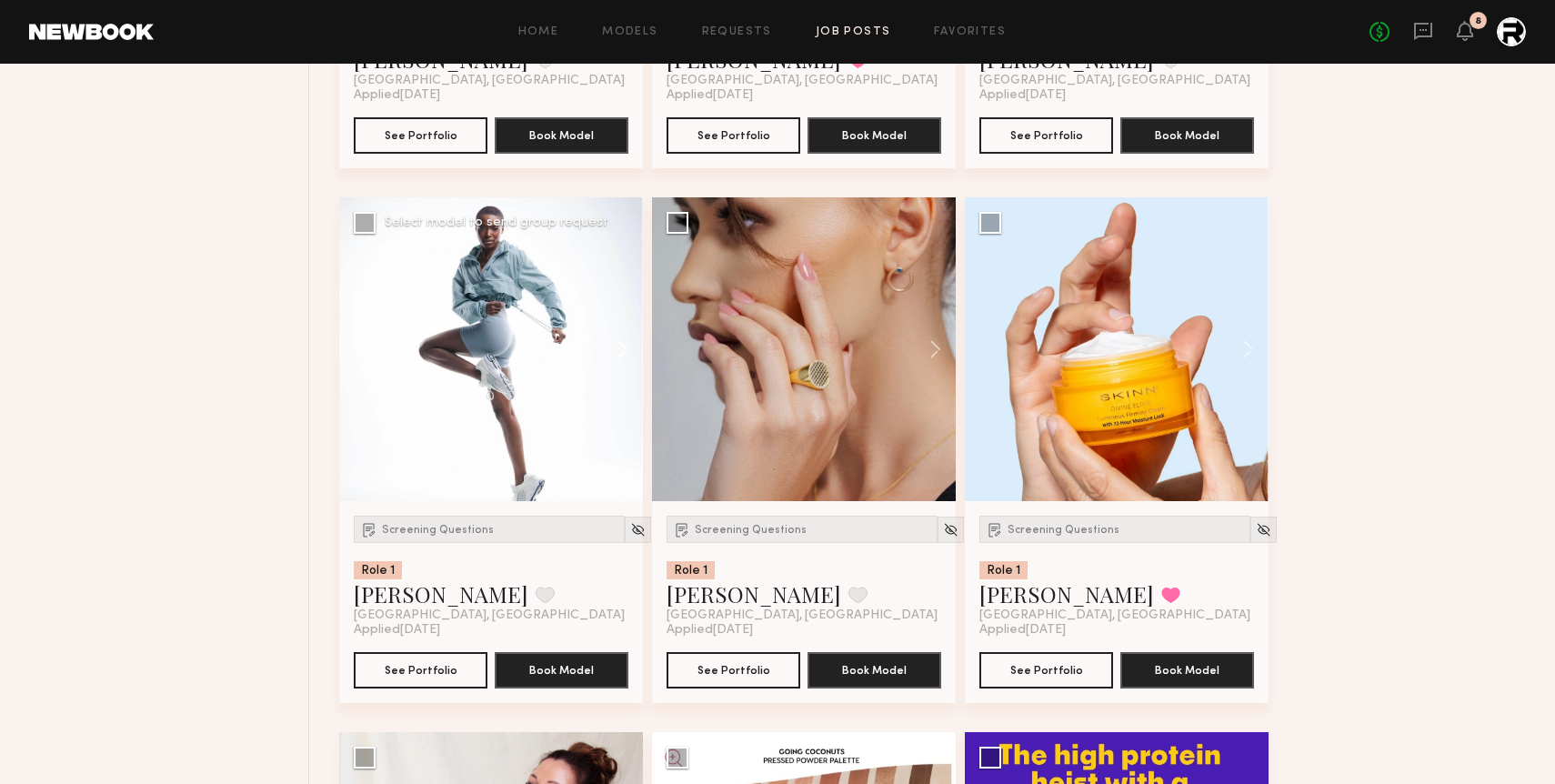
click at [621, 344] on button at bounding box center [613, 349] width 58 height 303
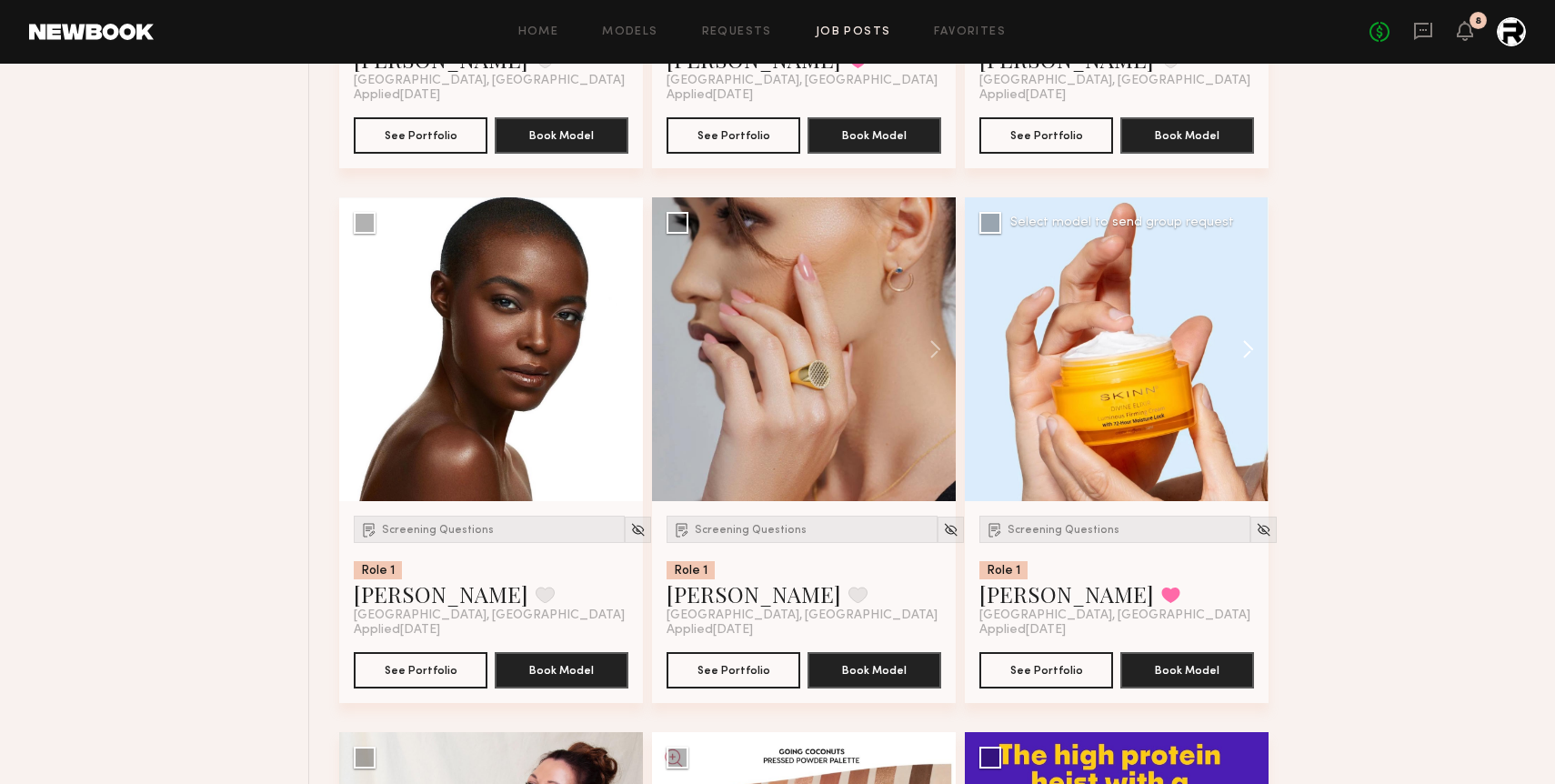
click at [1248, 361] on button at bounding box center [1239, 349] width 58 height 303
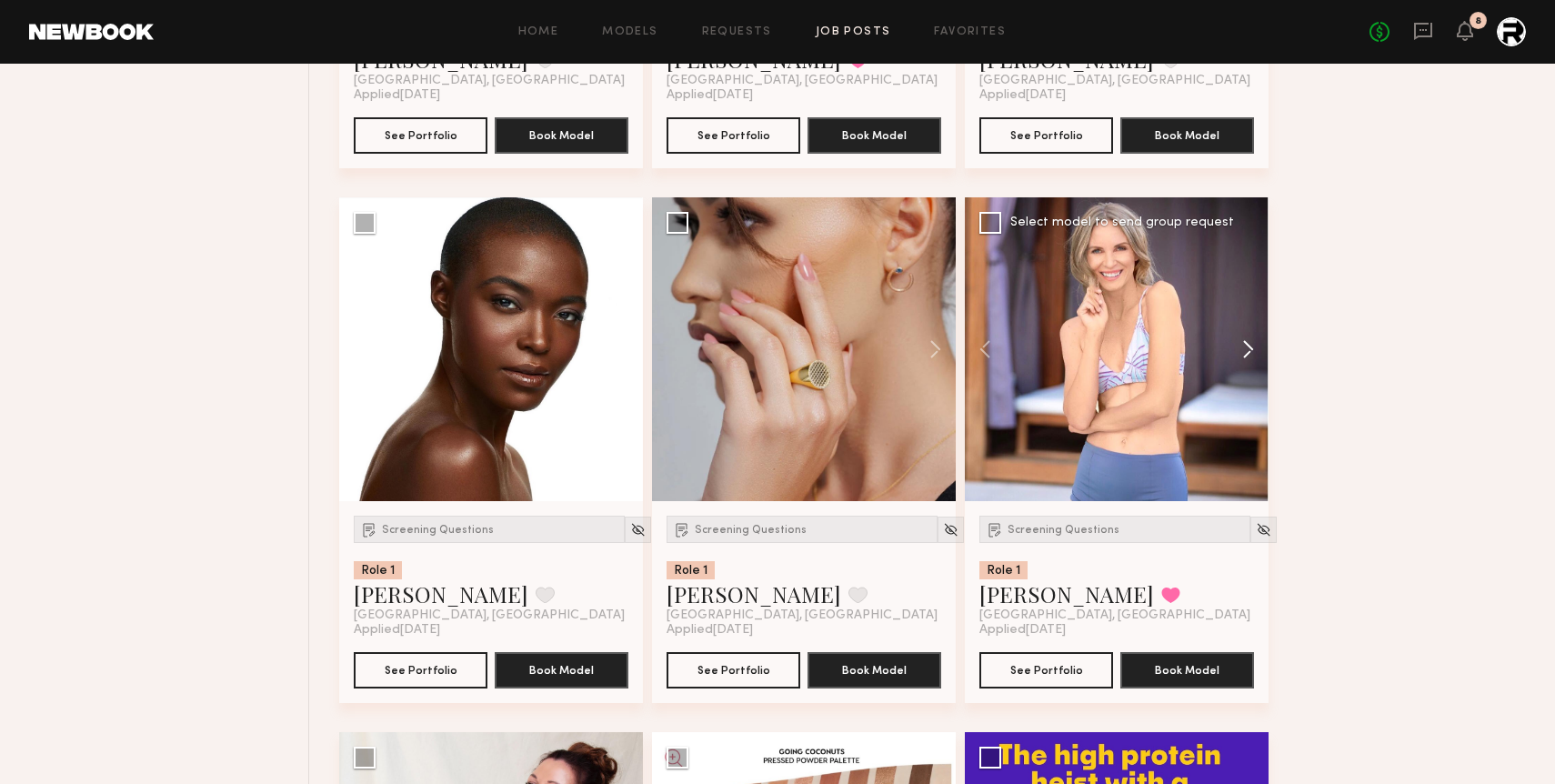
click at [1248, 361] on button at bounding box center [1239, 349] width 58 height 303
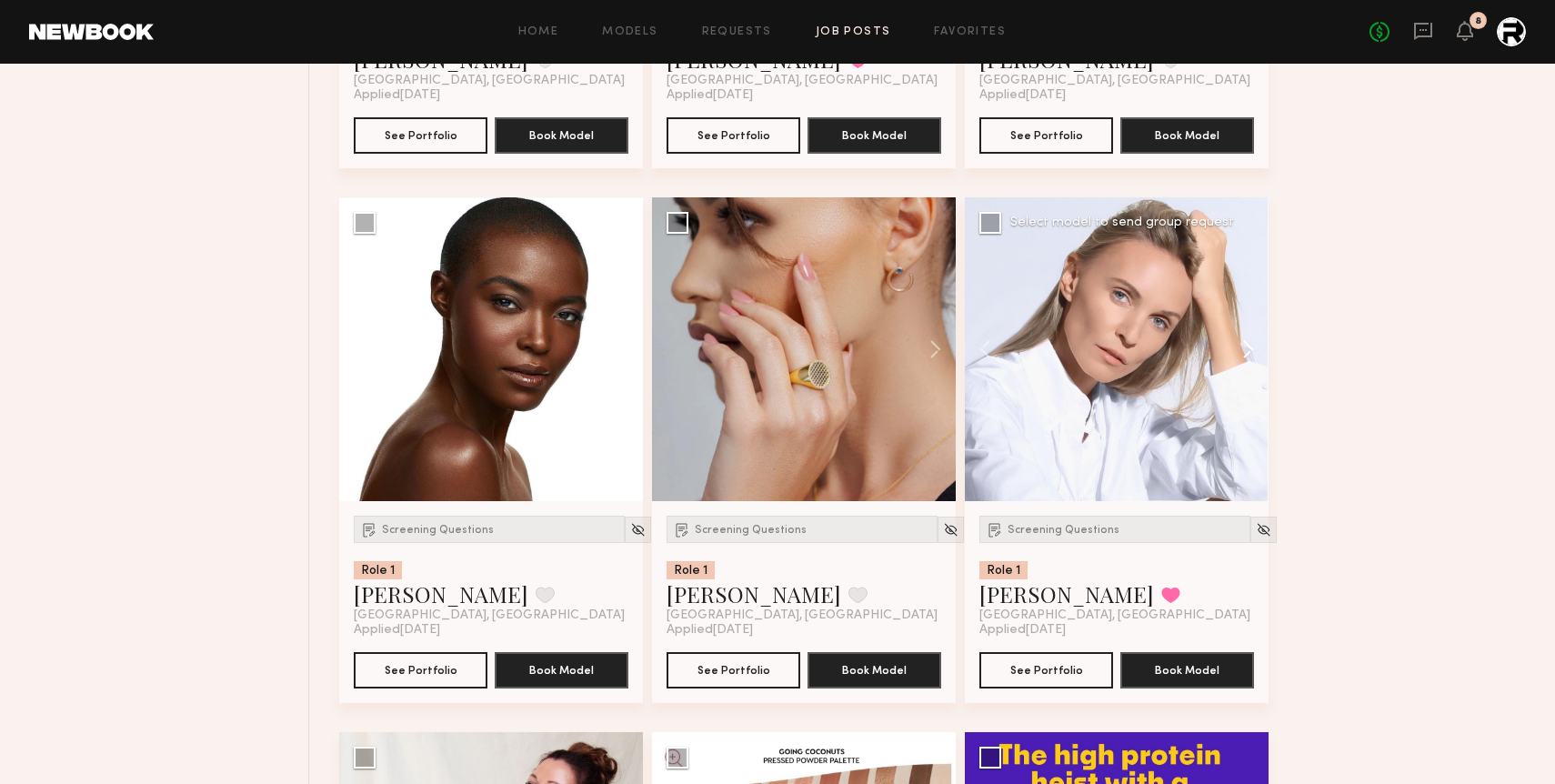
click at [1248, 361] on button at bounding box center [1239, 349] width 58 height 303
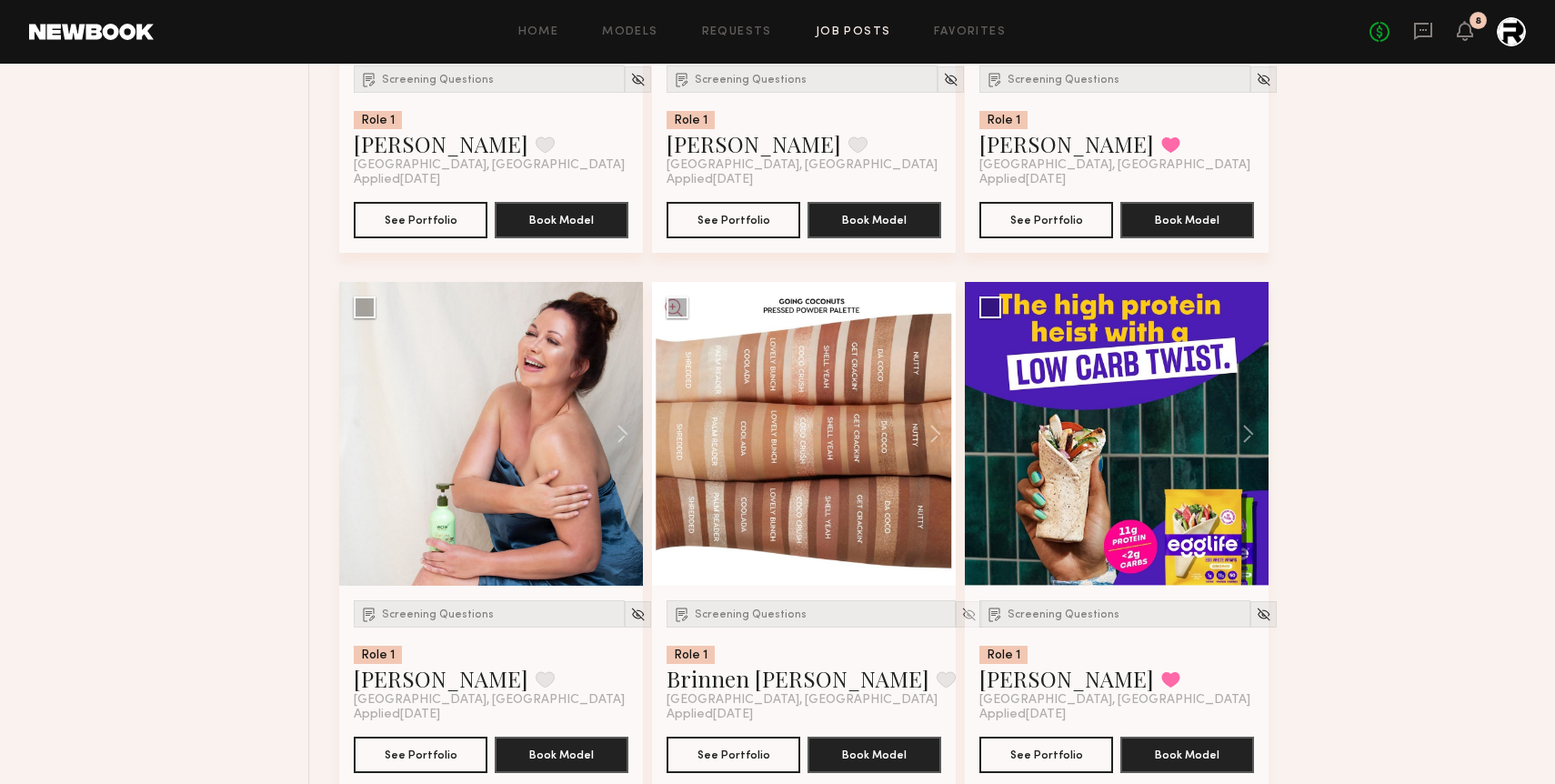
scroll to position [7004, 0]
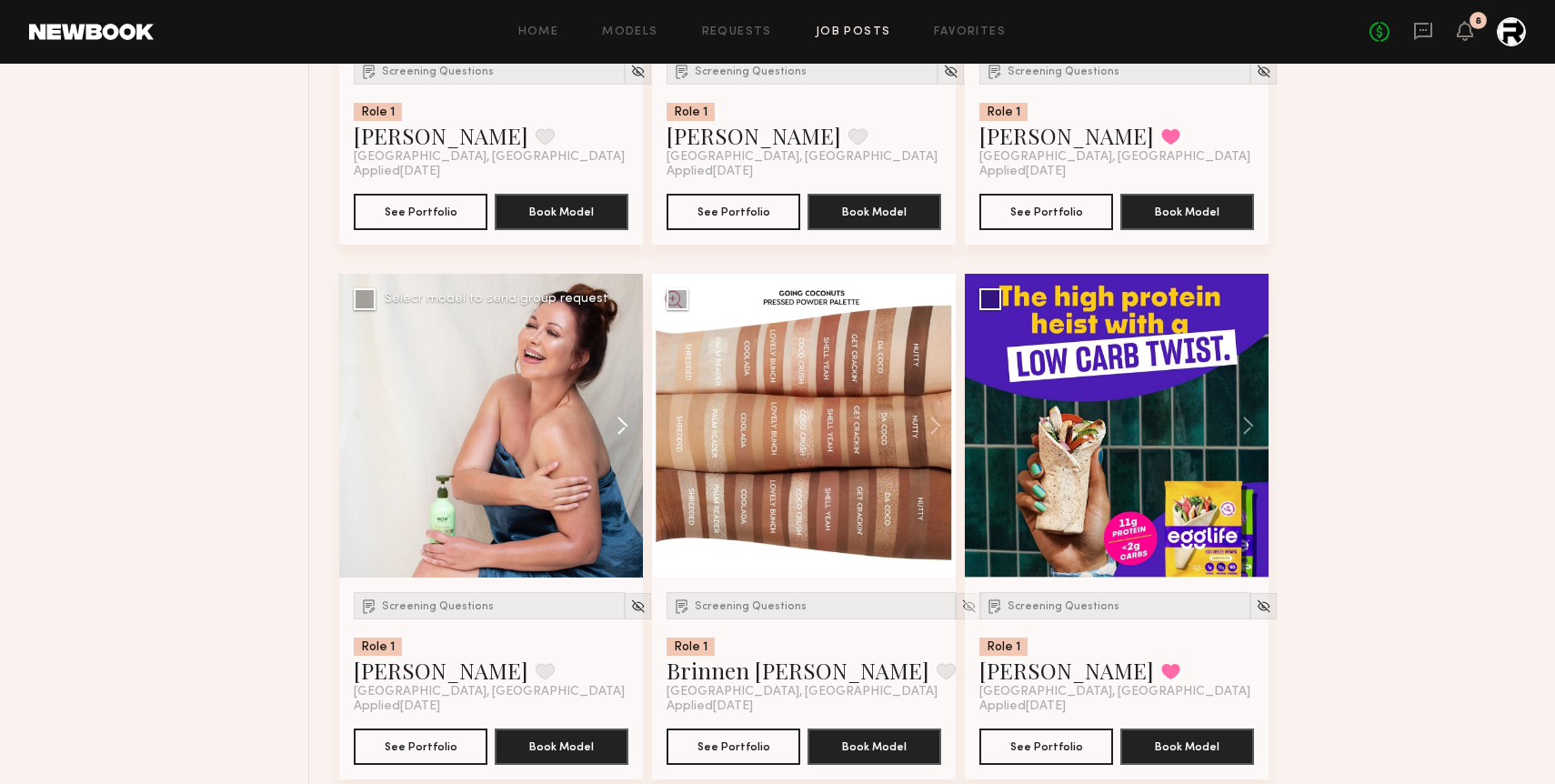
click at [620, 425] on button at bounding box center [613, 425] width 58 height 303
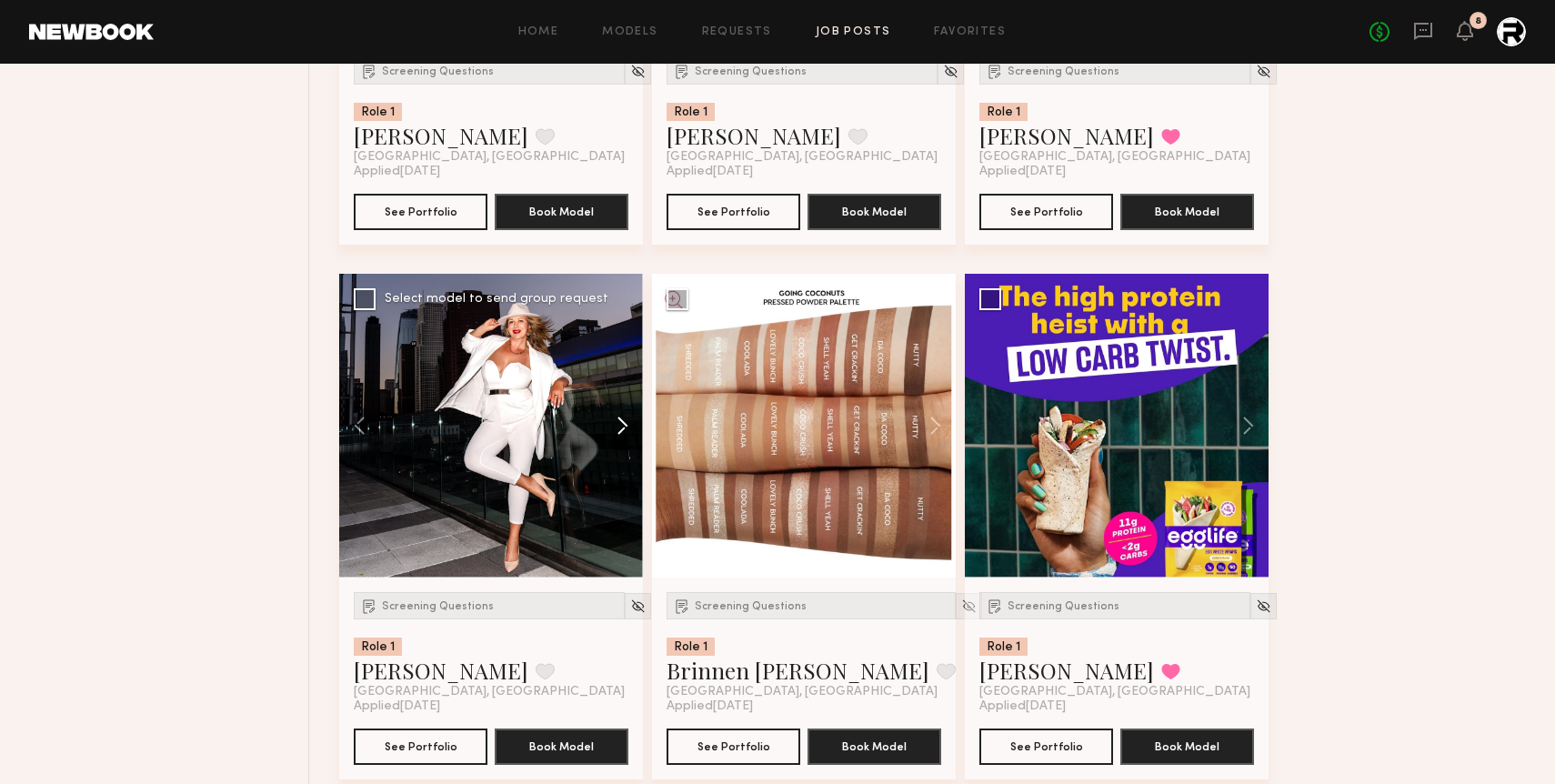
click at [620, 425] on button at bounding box center [613, 425] width 58 height 303
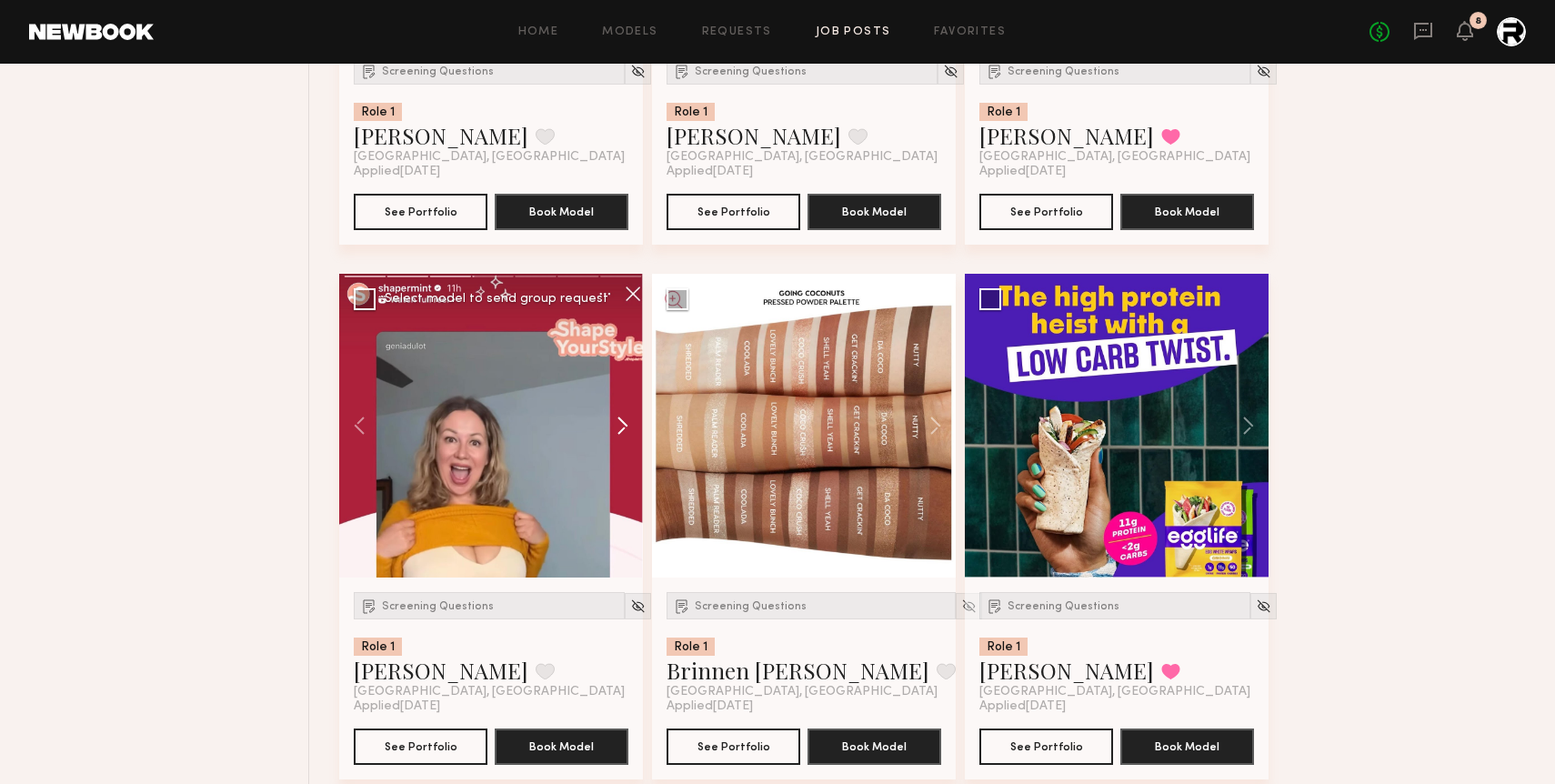
click at [620, 425] on button at bounding box center [613, 425] width 58 height 303
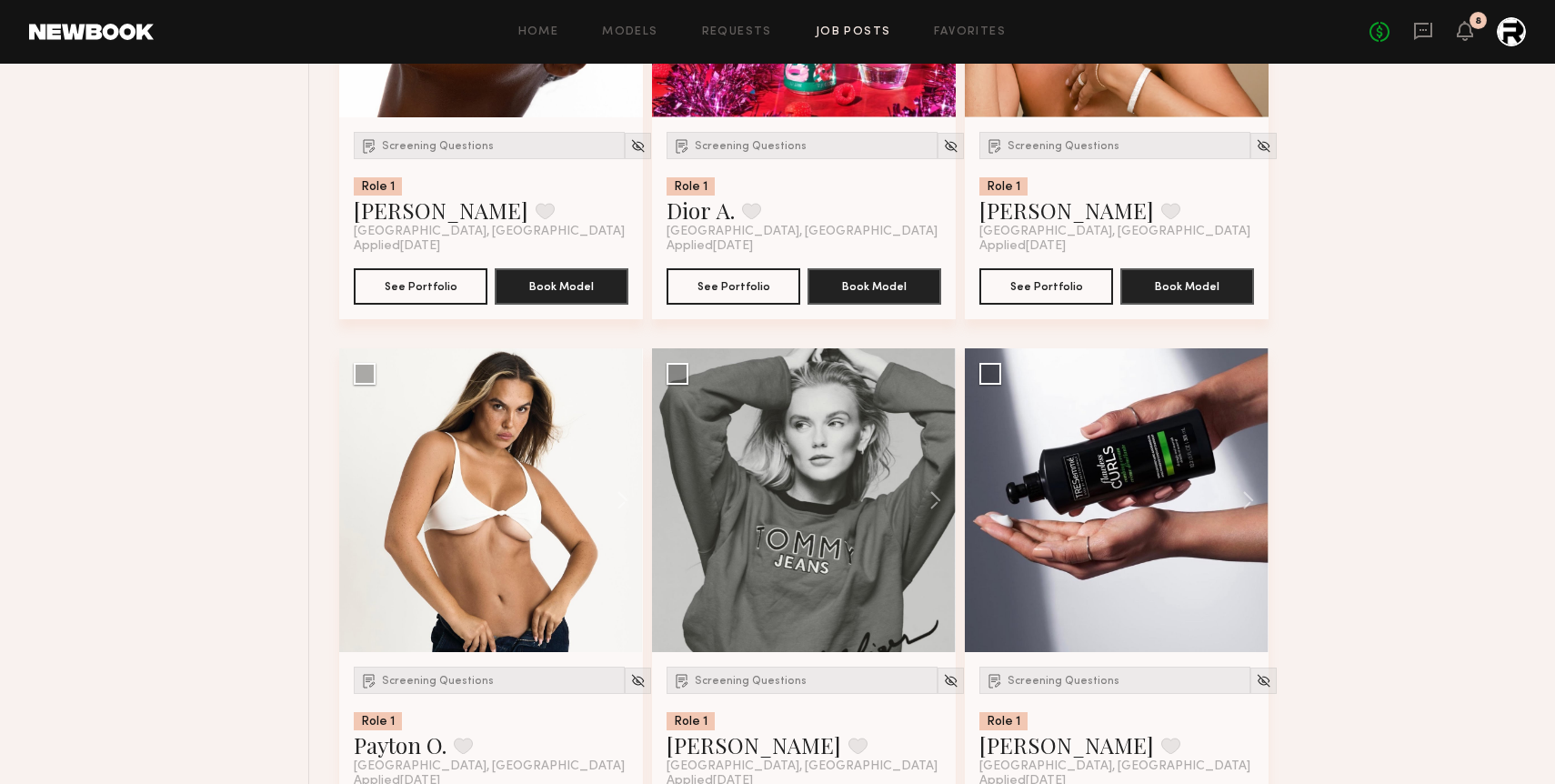
scroll to position [8000, 0]
click at [623, 506] on button at bounding box center [613, 499] width 58 height 303
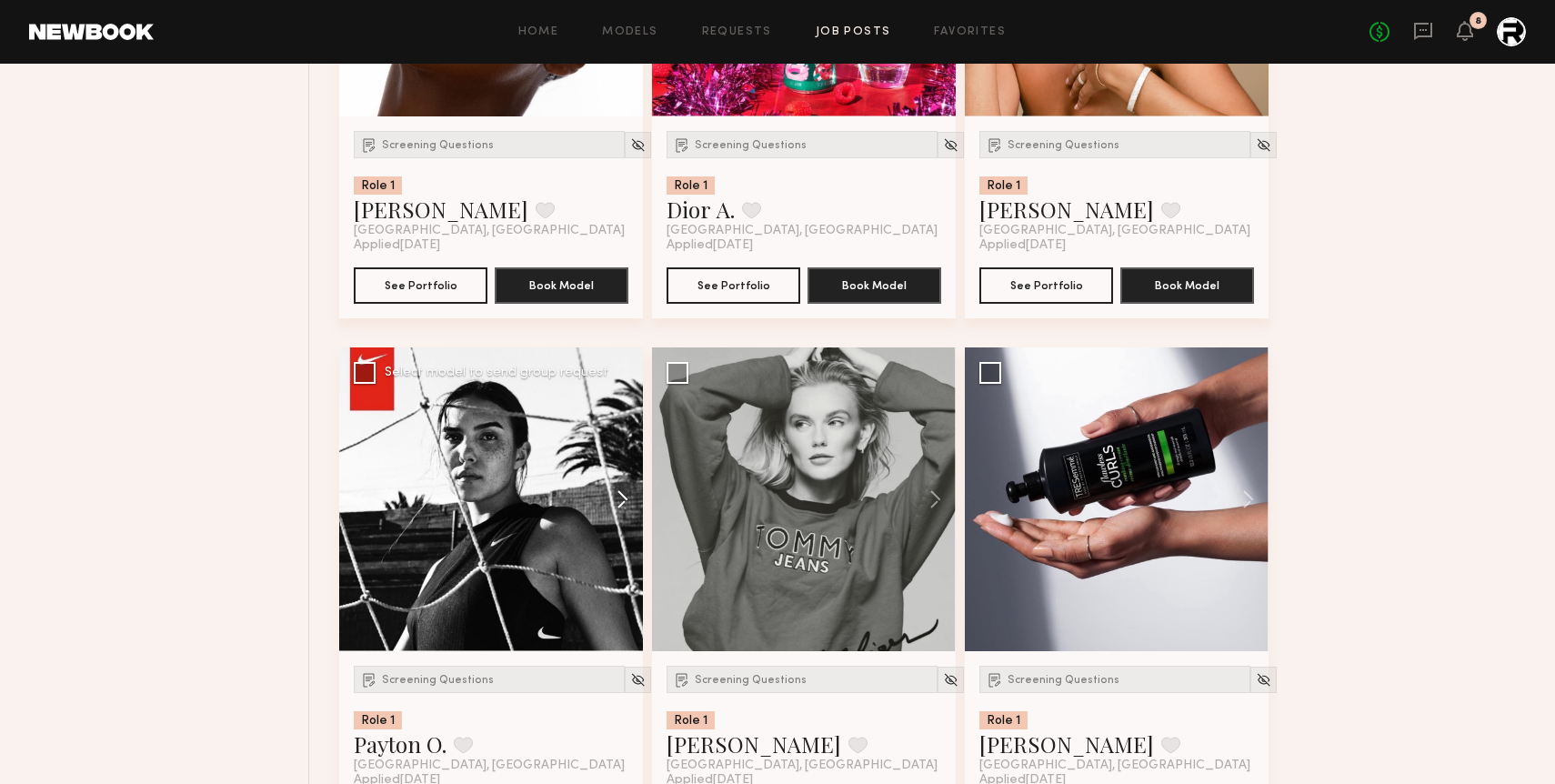
click at [623, 506] on button at bounding box center [613, 499] width 58 height 303
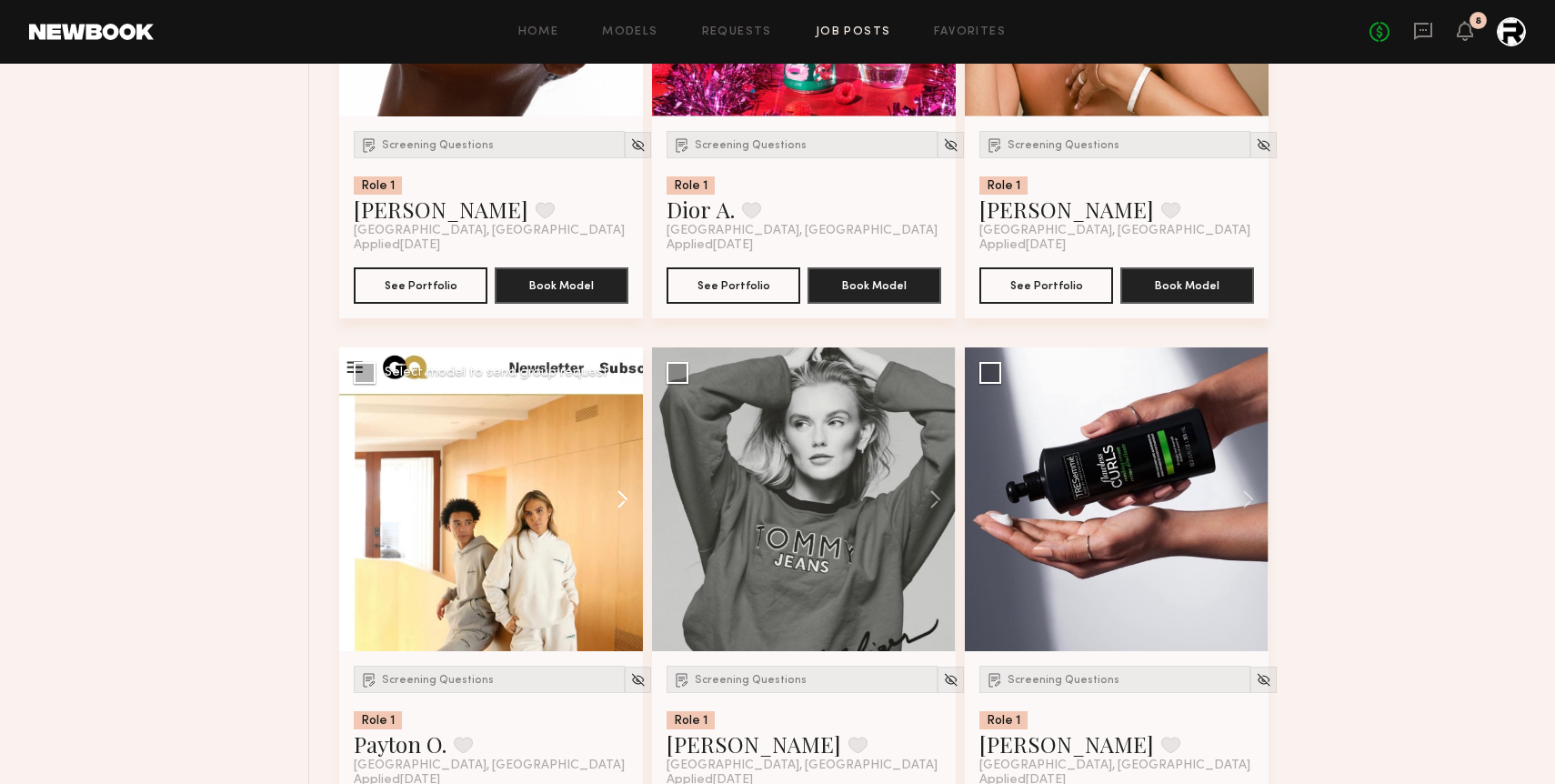
click at [623, 506] on button at bounding box center [613, 499] width 58 height 303
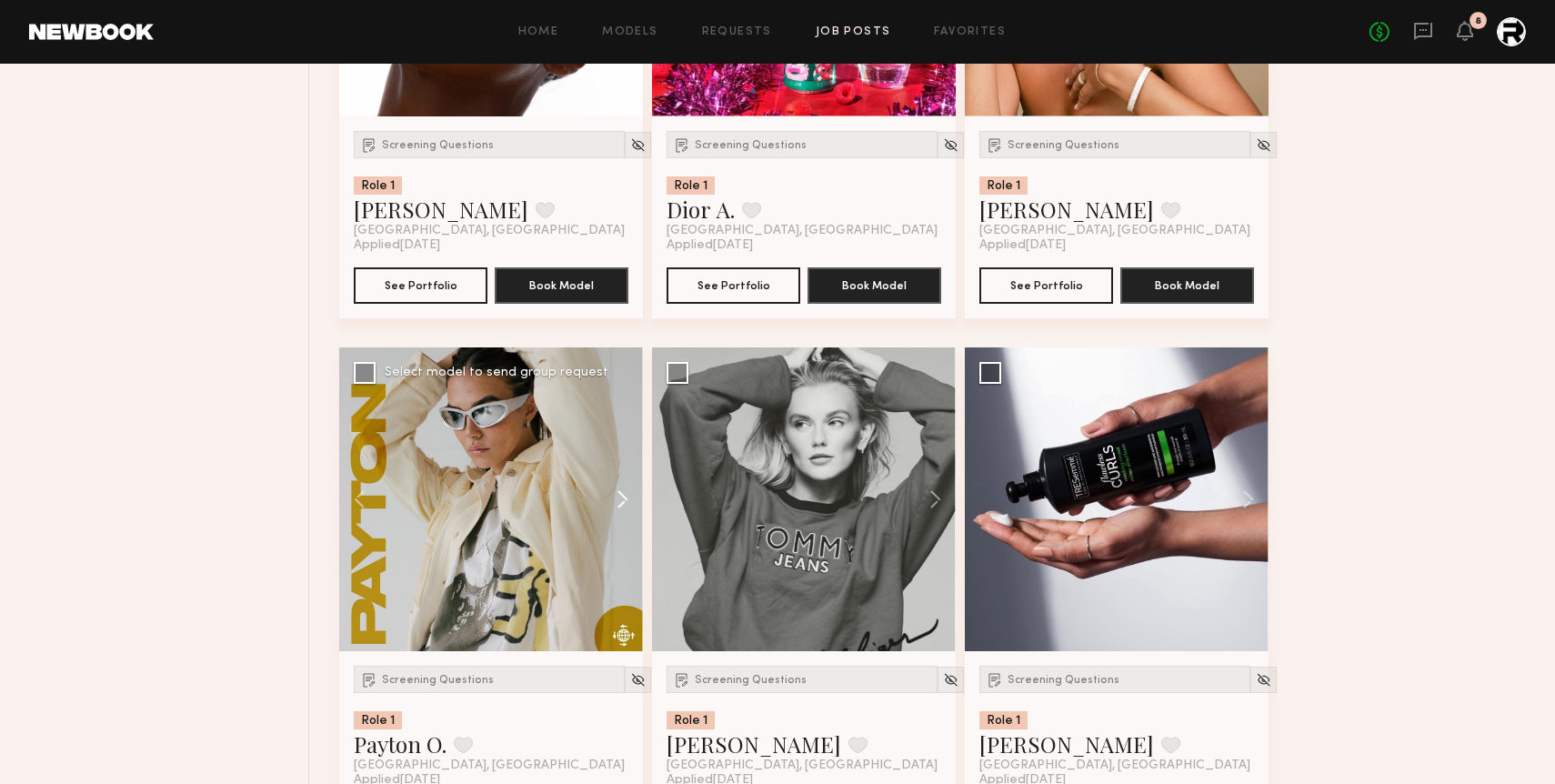
click at [623, 506] on button at bounding box center [613, 499] width 58 height 303
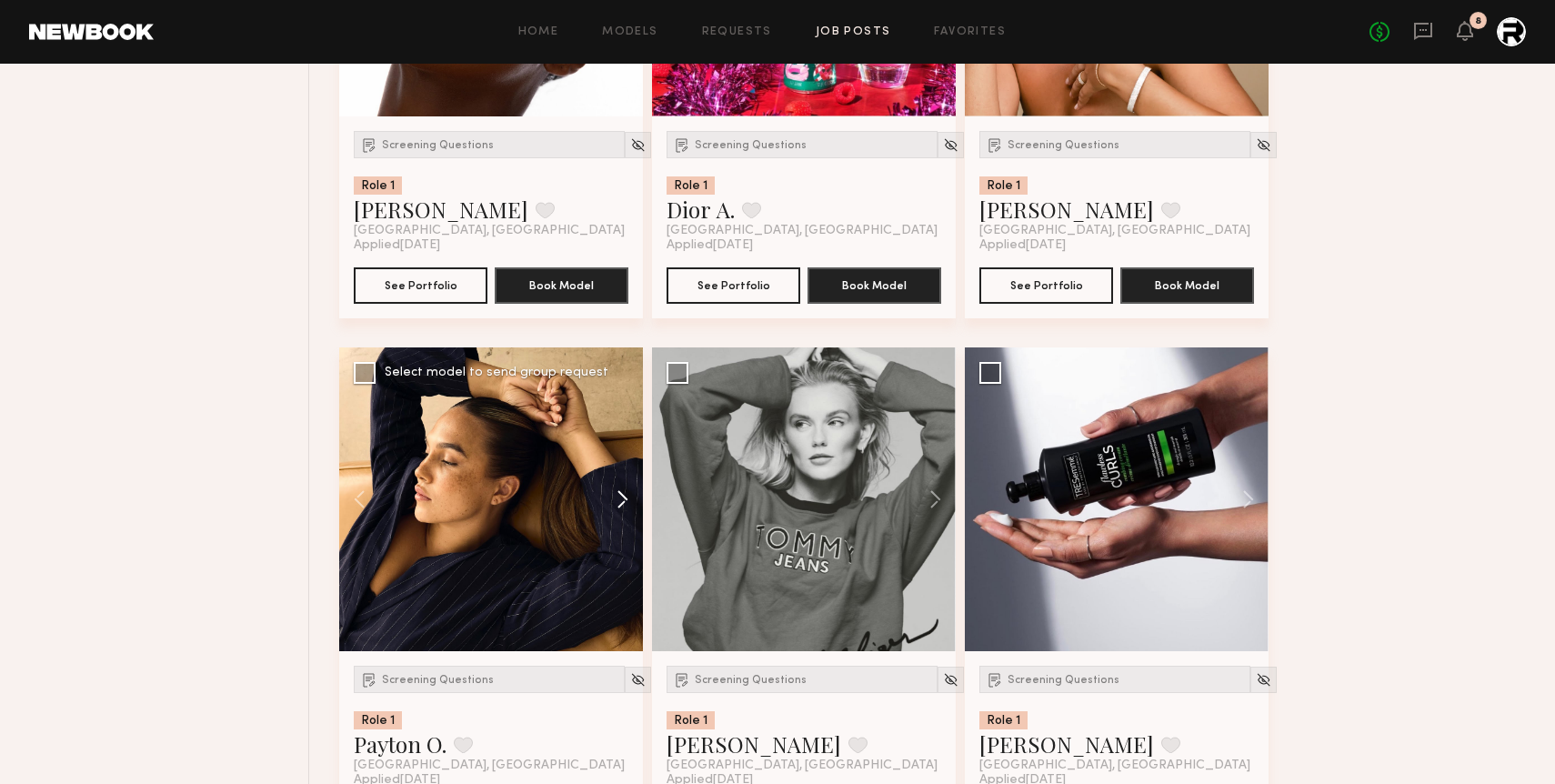
click at [623, 506] on button at bounding box center [613, 499] width 58 height 303
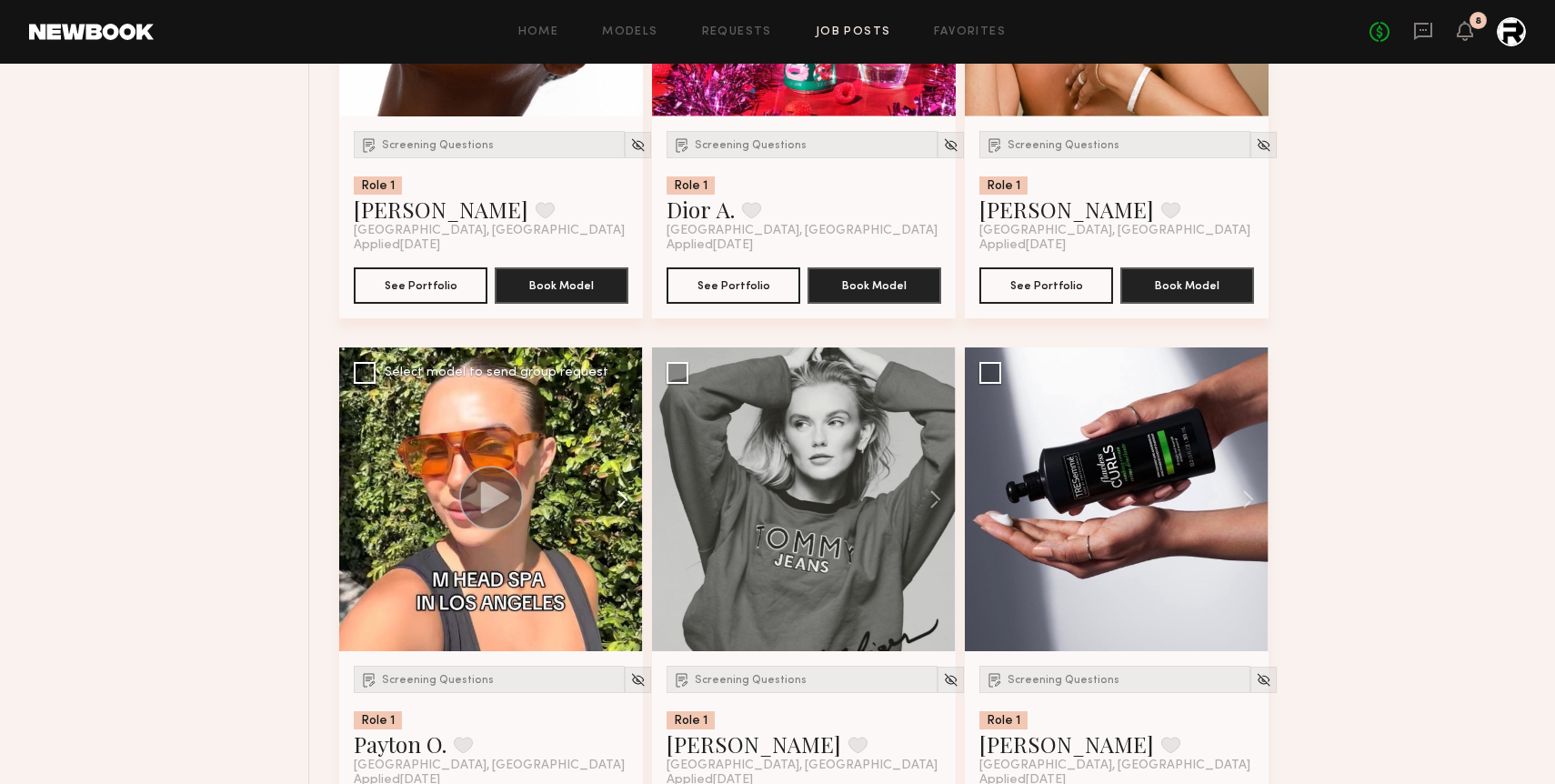
click at [623, 506] on button at bounding box center [613, 499] width 58 height 303
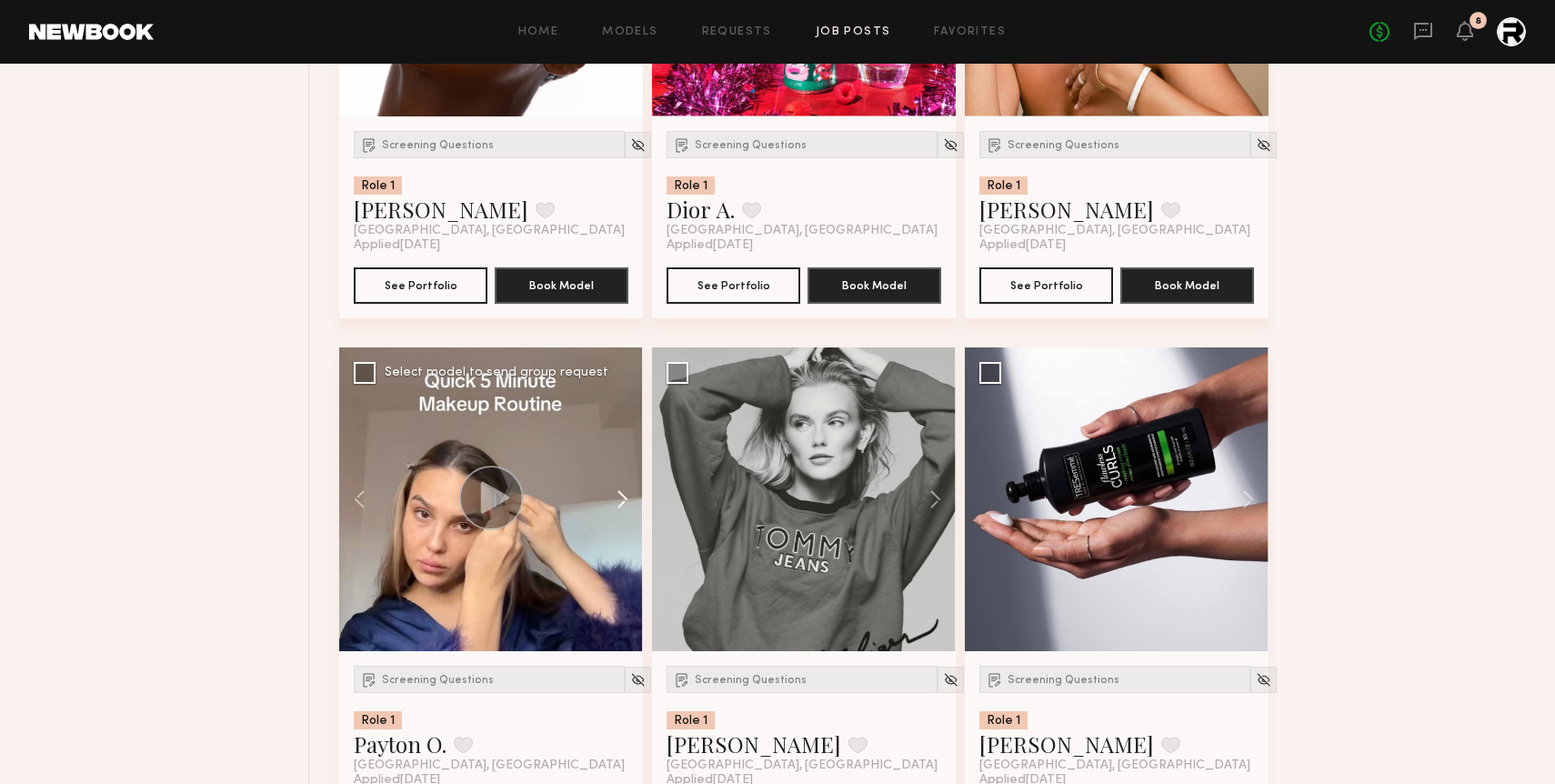
click at [623, 506] on button at bounding box center [613, 499] width 58 height 303
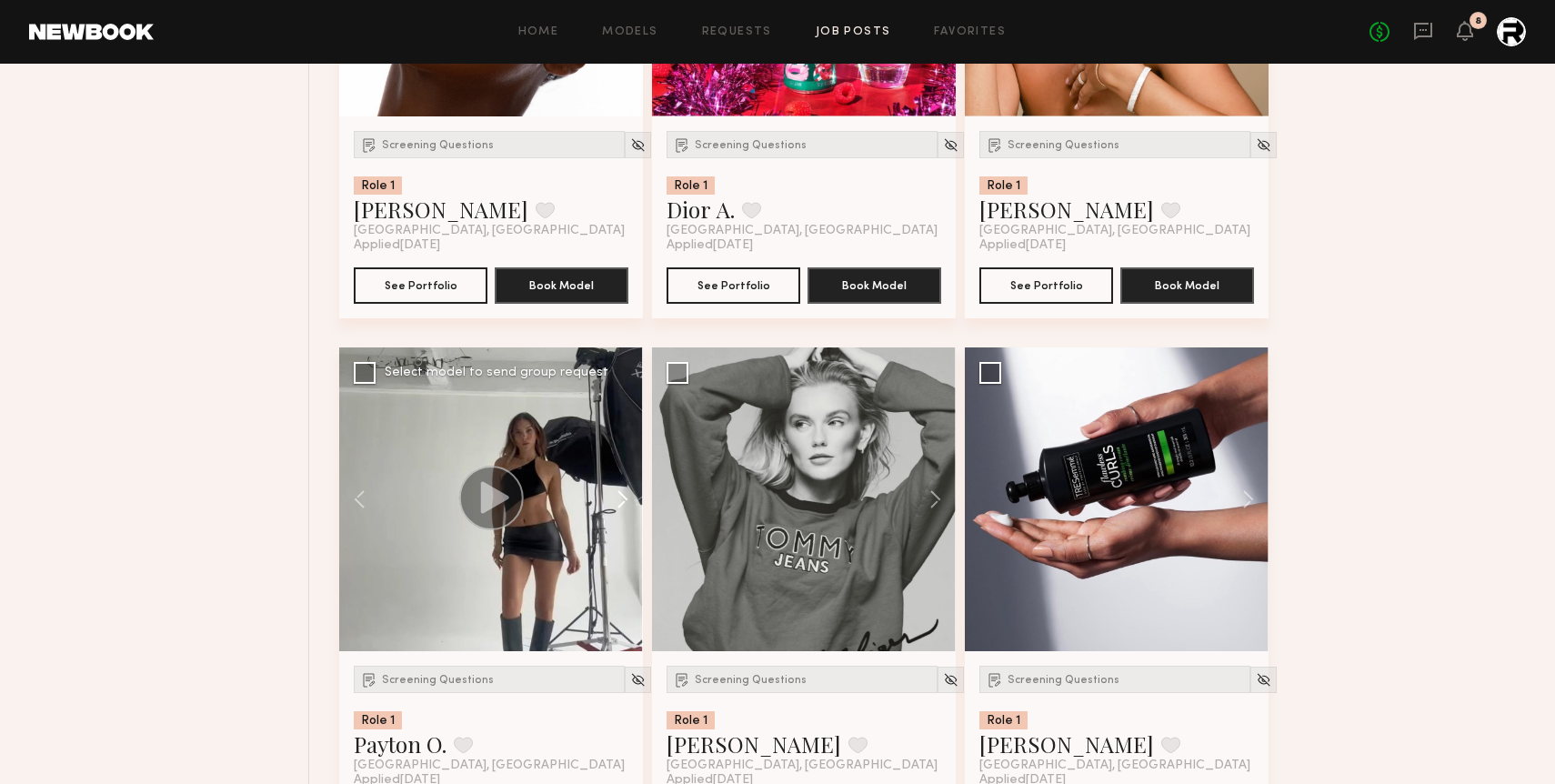
click at [623, 506] on button at bounding box center [613, 499] width 58 height 303
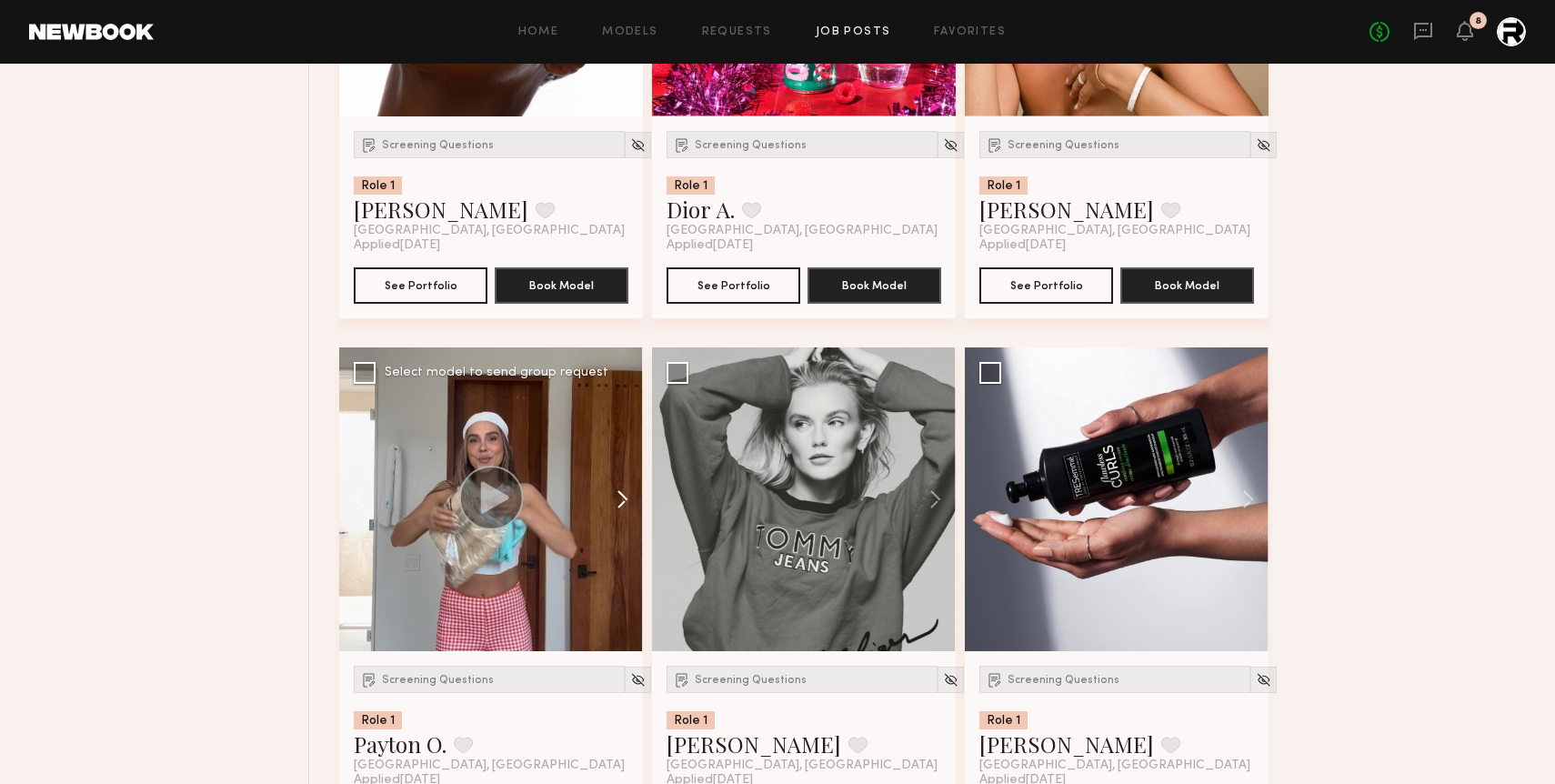
click at [623, 506] on button at bounding box center [613, 499] width 58 height 303
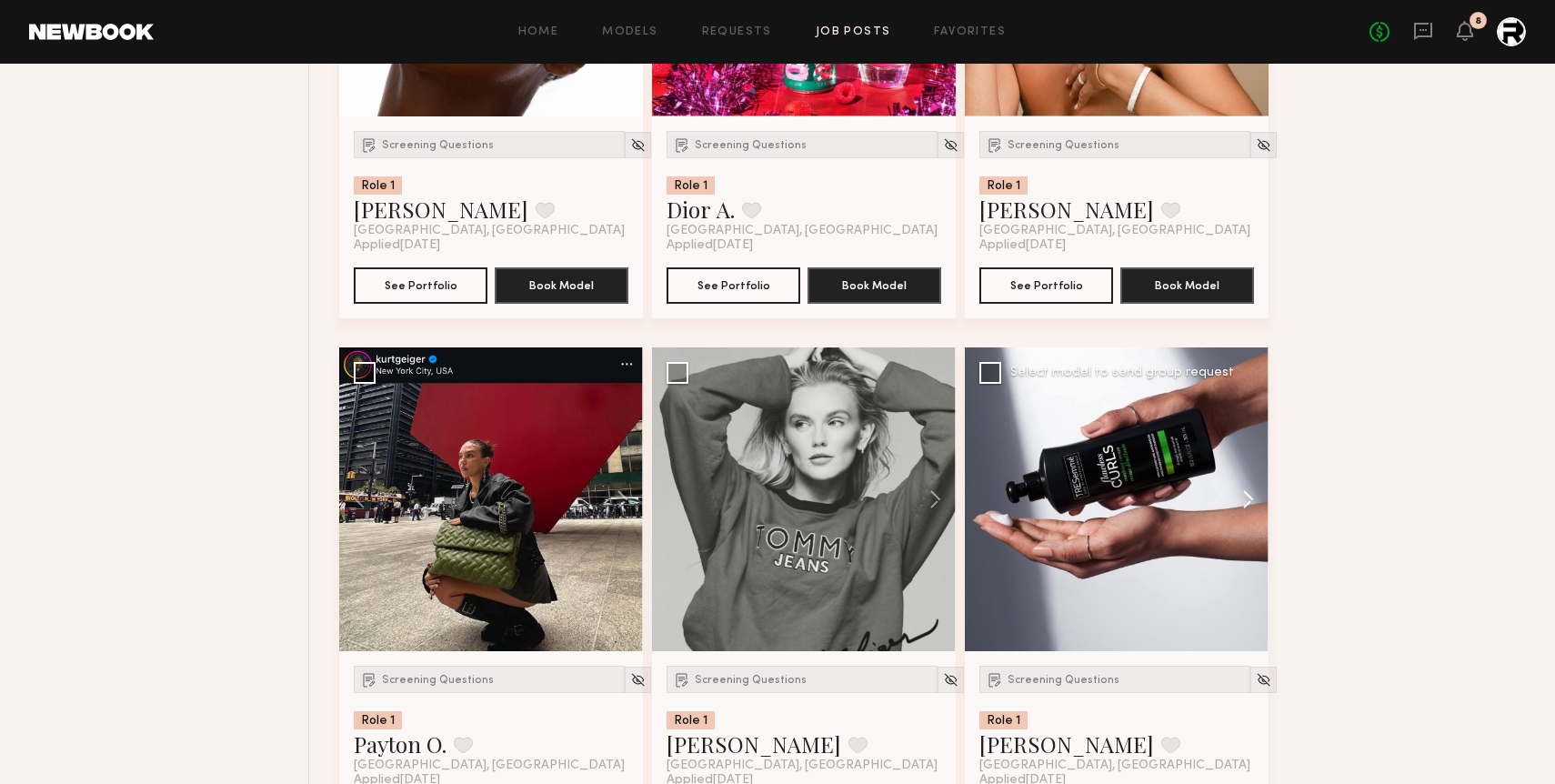
click at [1242, 505] on button at bounding box center [1239, 499] width 58 height 303
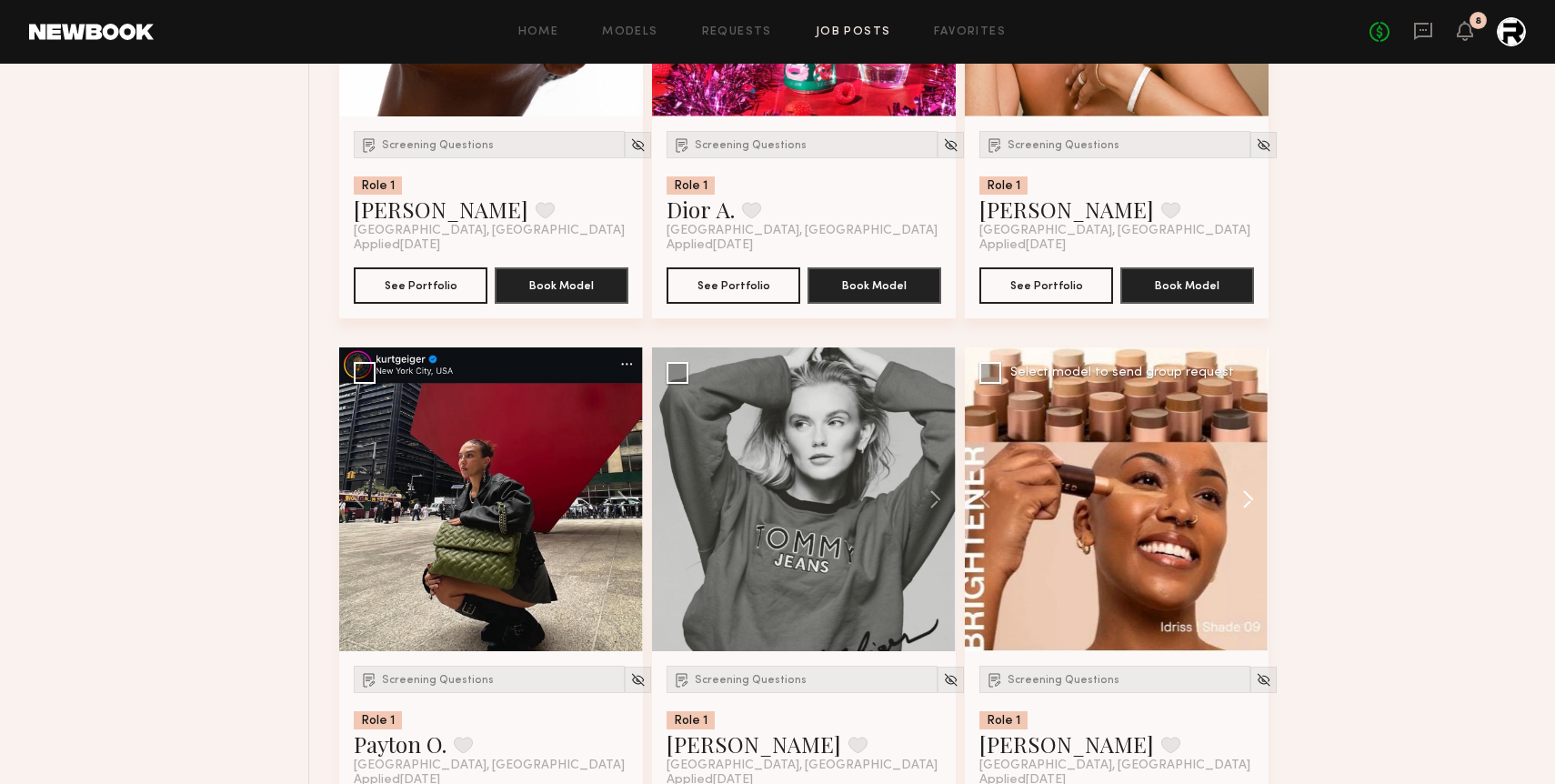
click at [1242, 505] on button at bounding box center [1239, 499] width 58 height 303
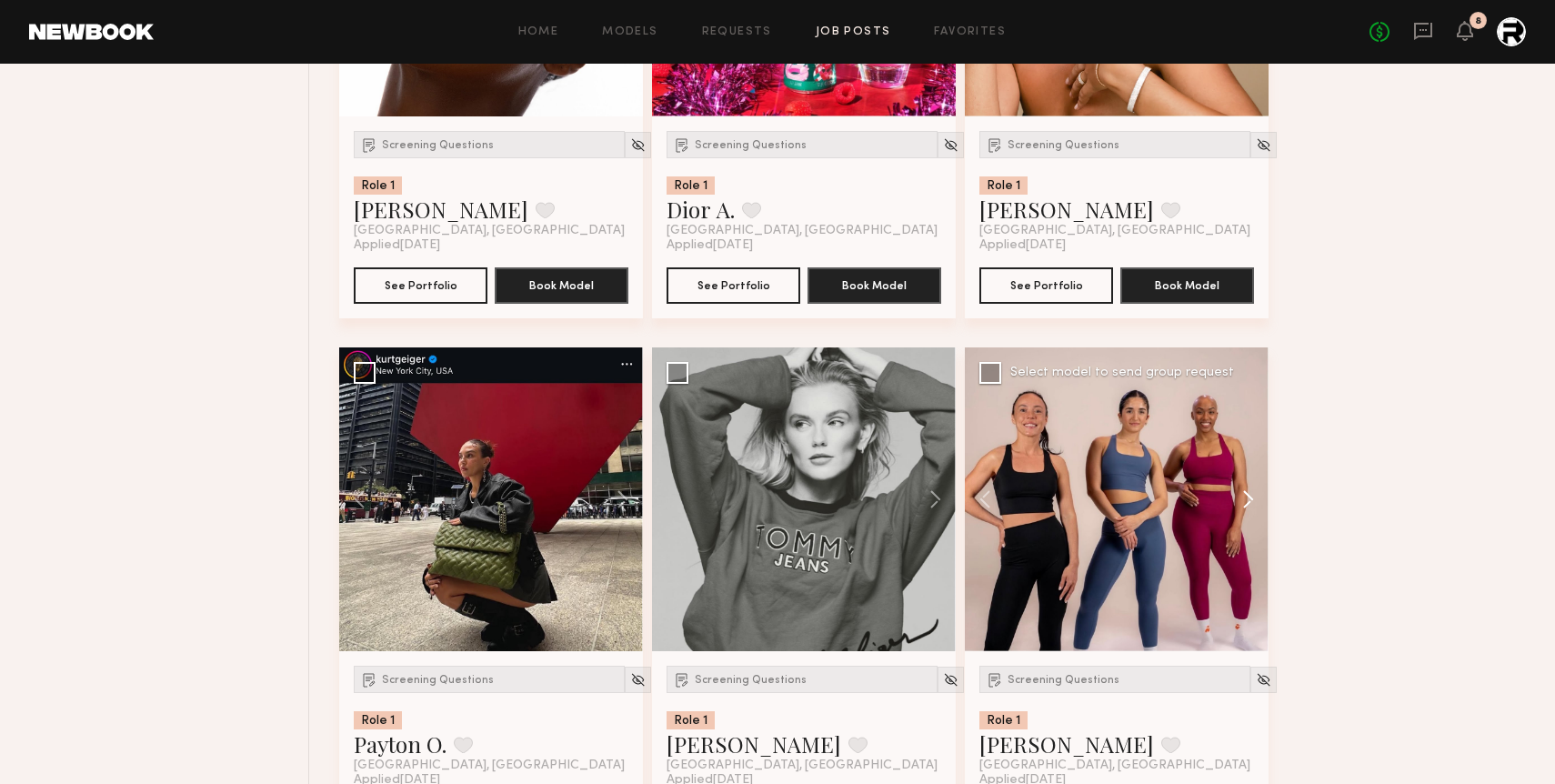
click at [1242, 505] on button at bounding box center [1239, 499] width 58 height 303
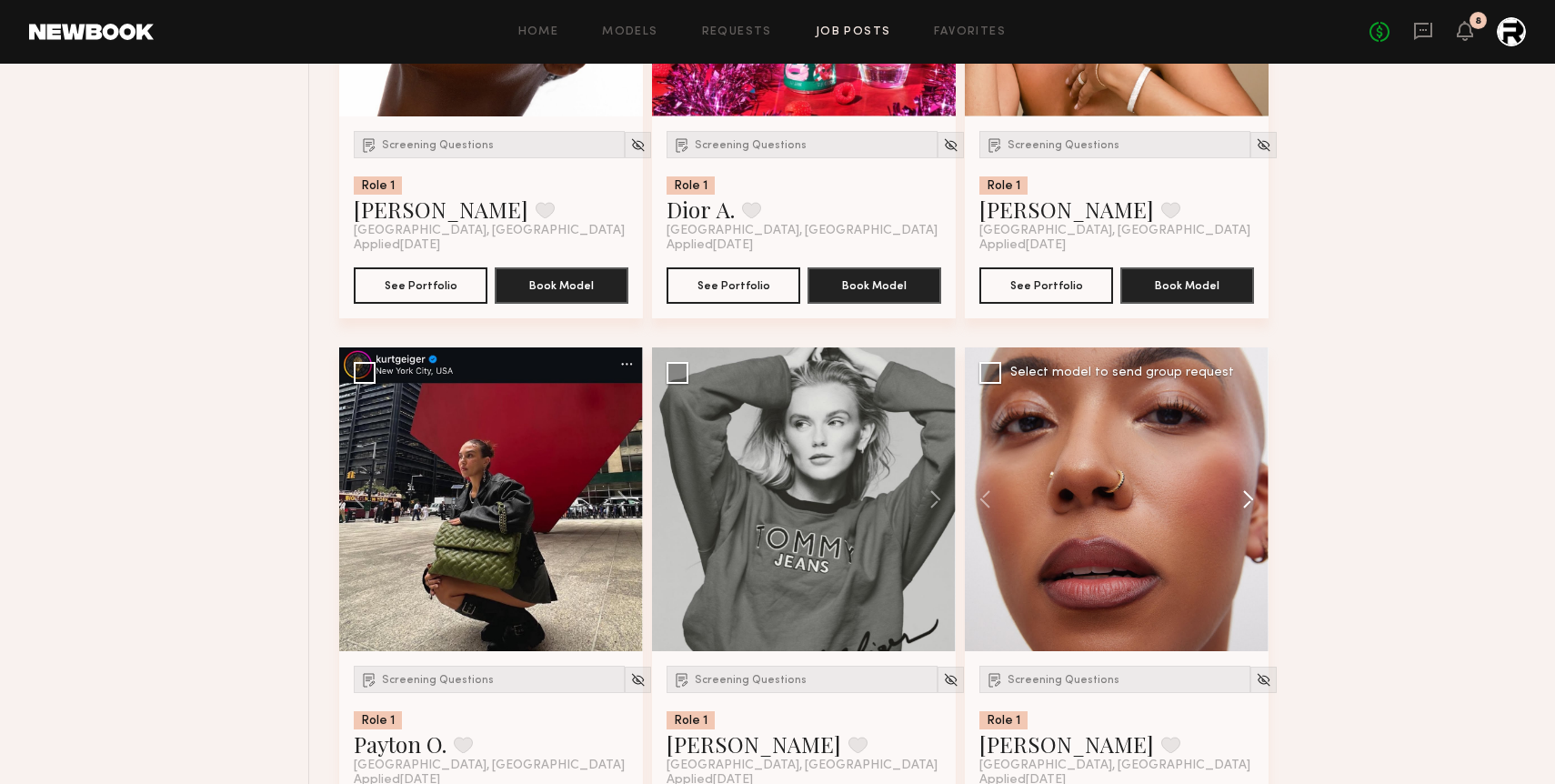
click at [1242, 505] on button at bounding box center [1239, 499] width 58 height 303
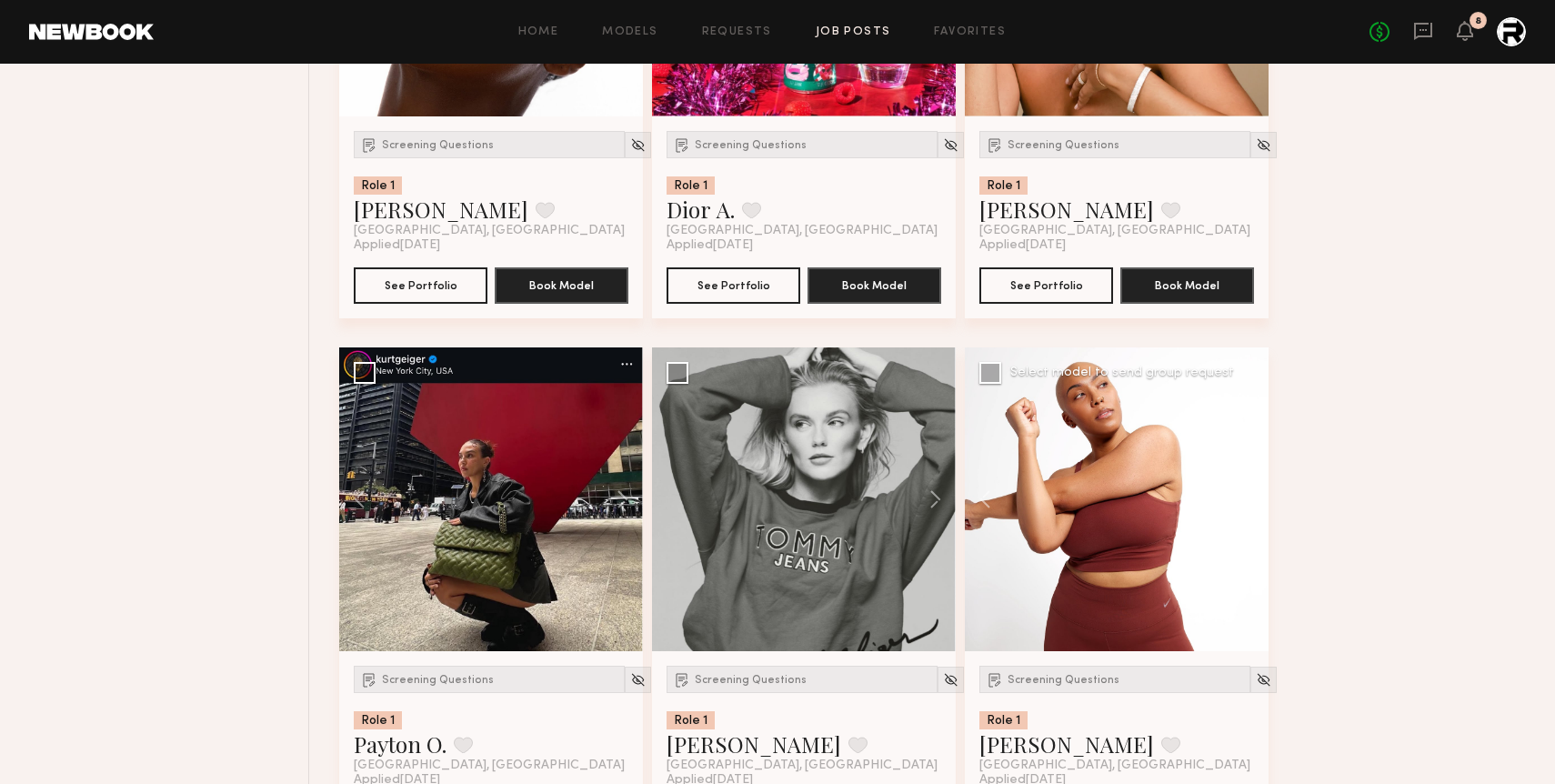
click at [1242, 505] on button at bounding box center [1239, 499] width 58 height 303
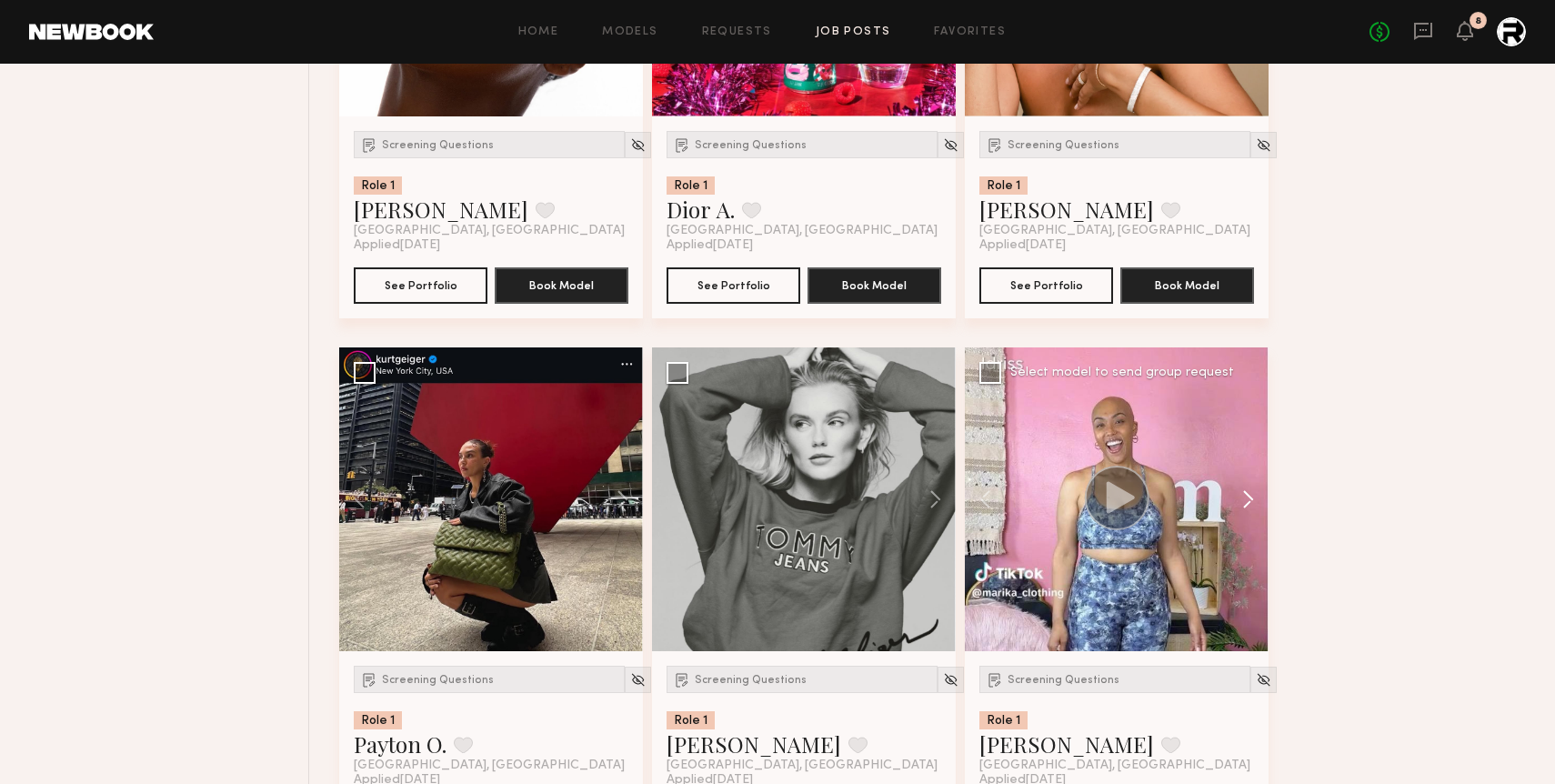
click at [1242, 505] on button at bounding box center [1239, 499] width 58 height 303
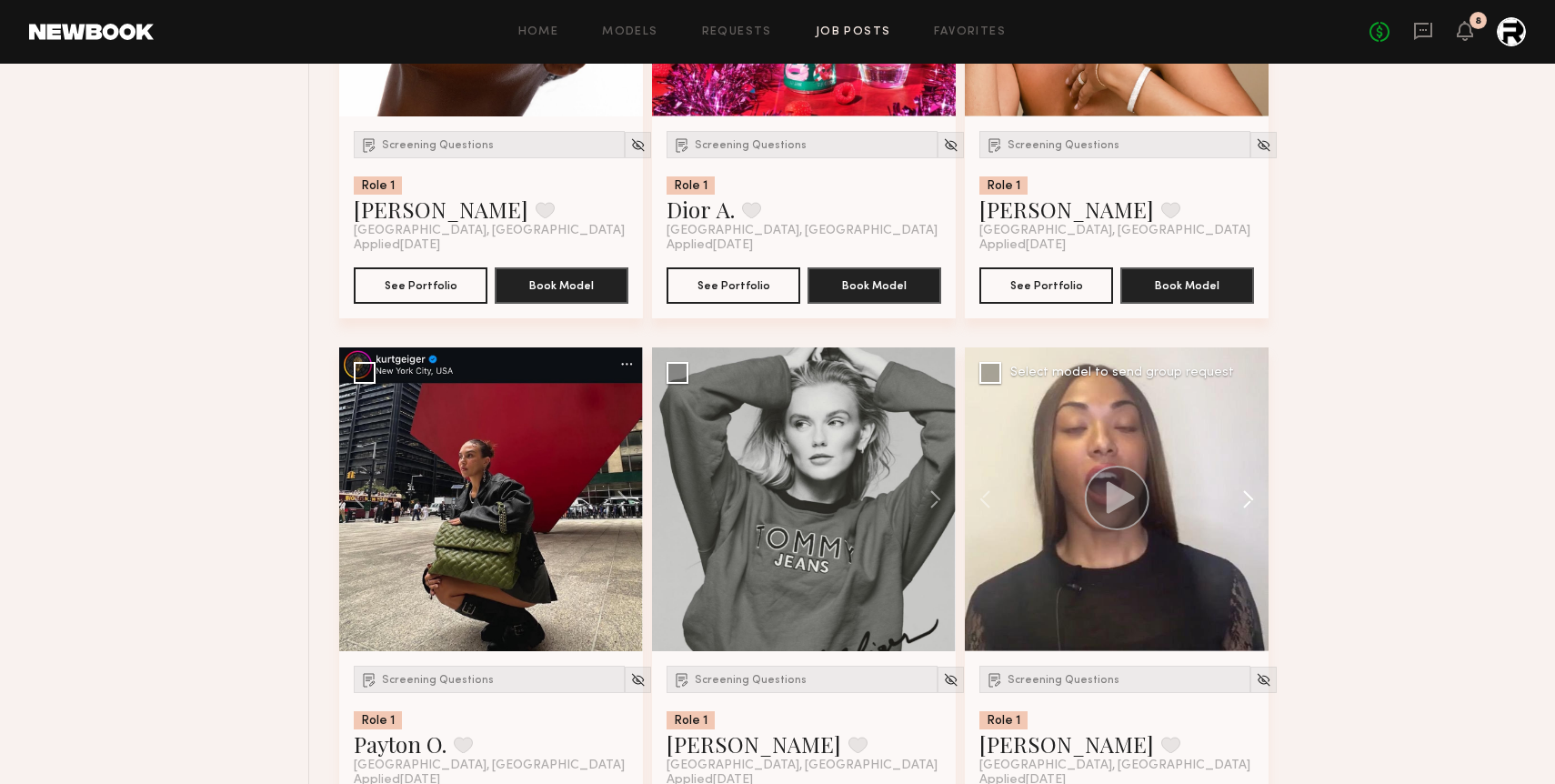
click at [1242, 505] on button at bounding box center [1239, 499] width 58 height 303
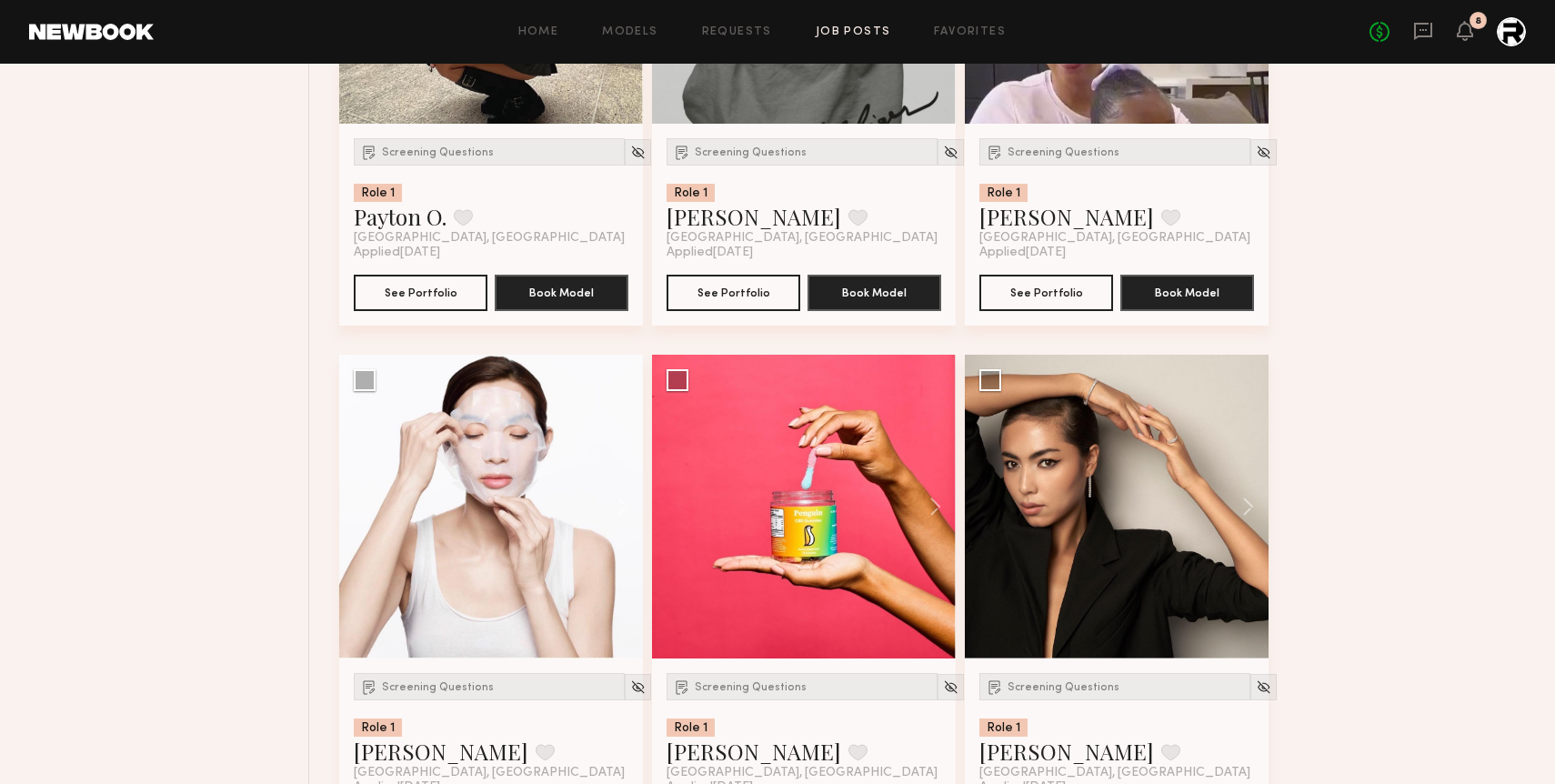
scroll to position [8530, 0]
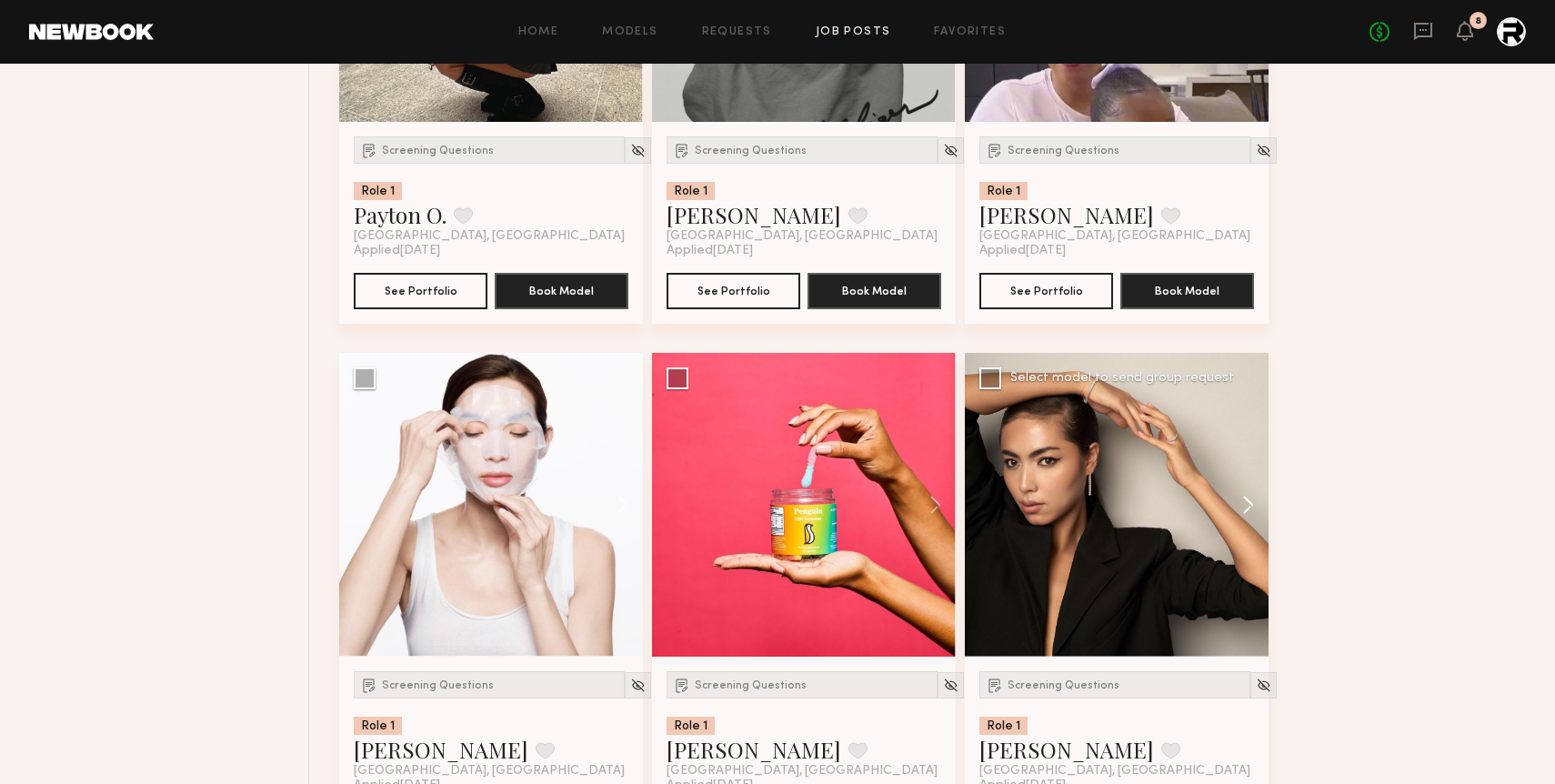
click at [1252, 505] on button at bounding box center [1239, 505] width 58 height 303
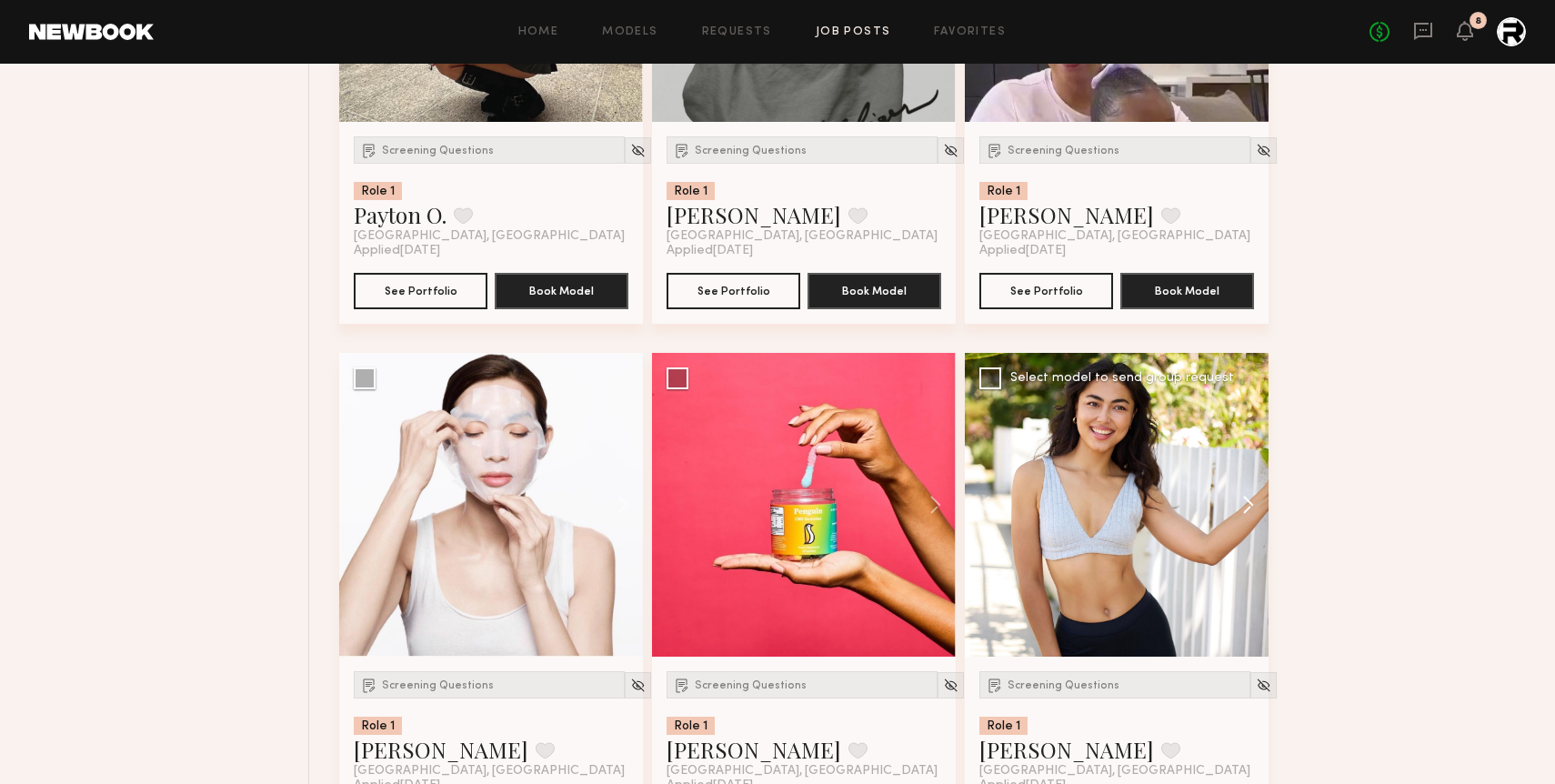
click at [1252, 505] on button at bounding box center [1239, 505] width 58 height 303
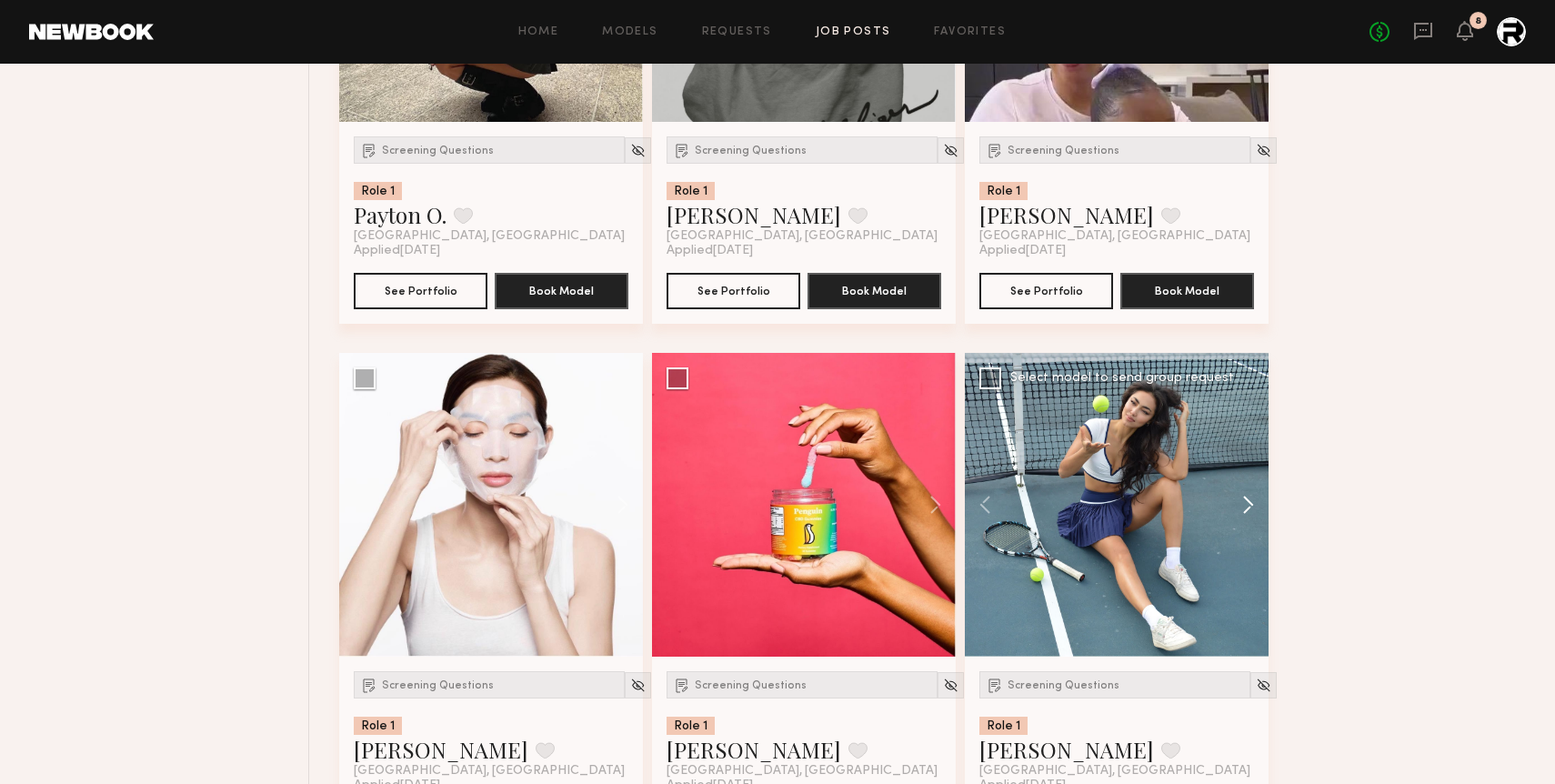
click at [1252, 505] on button at bounding box center [1239, 505] width 58 height 303
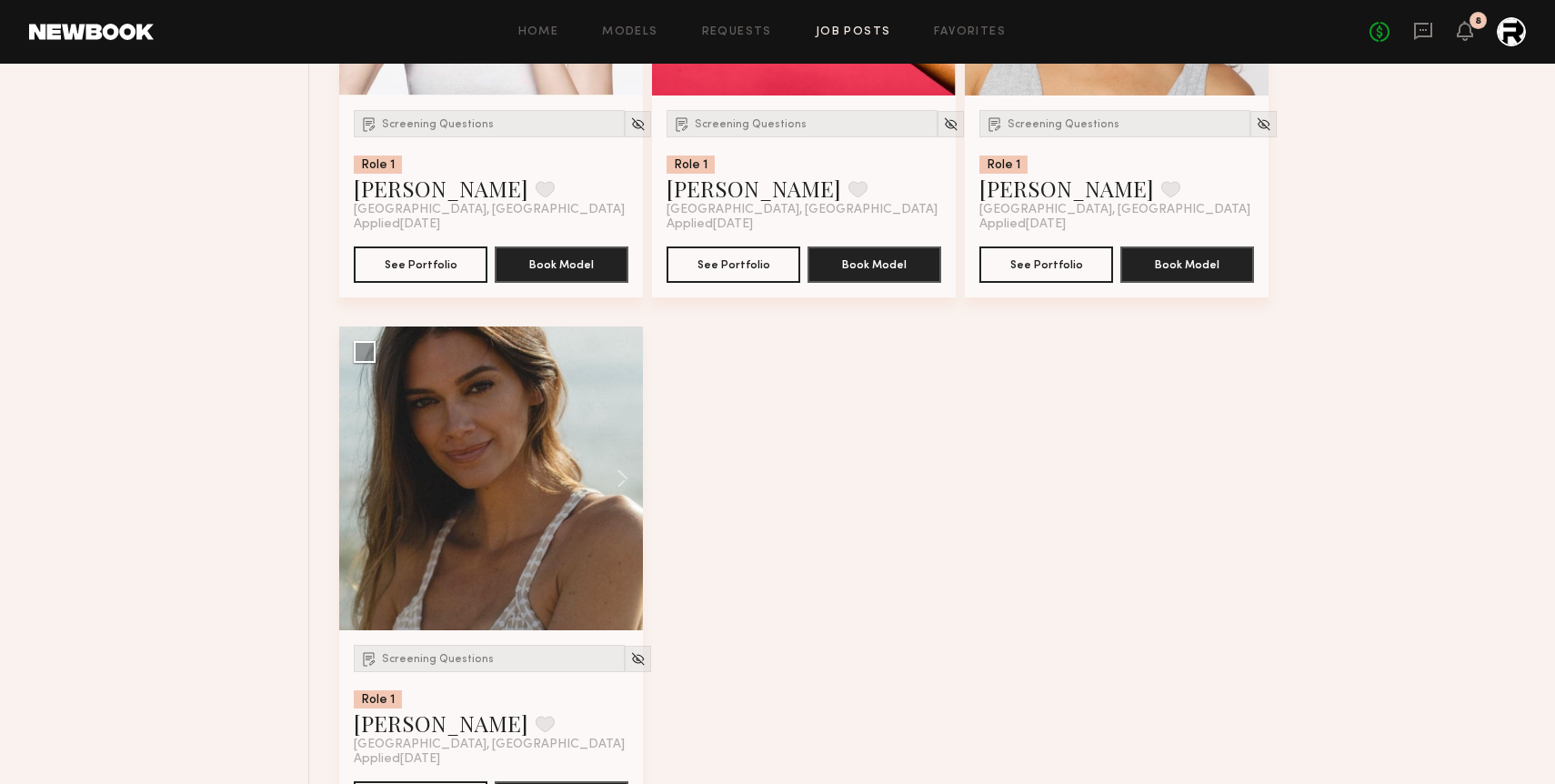
scroll to position [9106, 0]
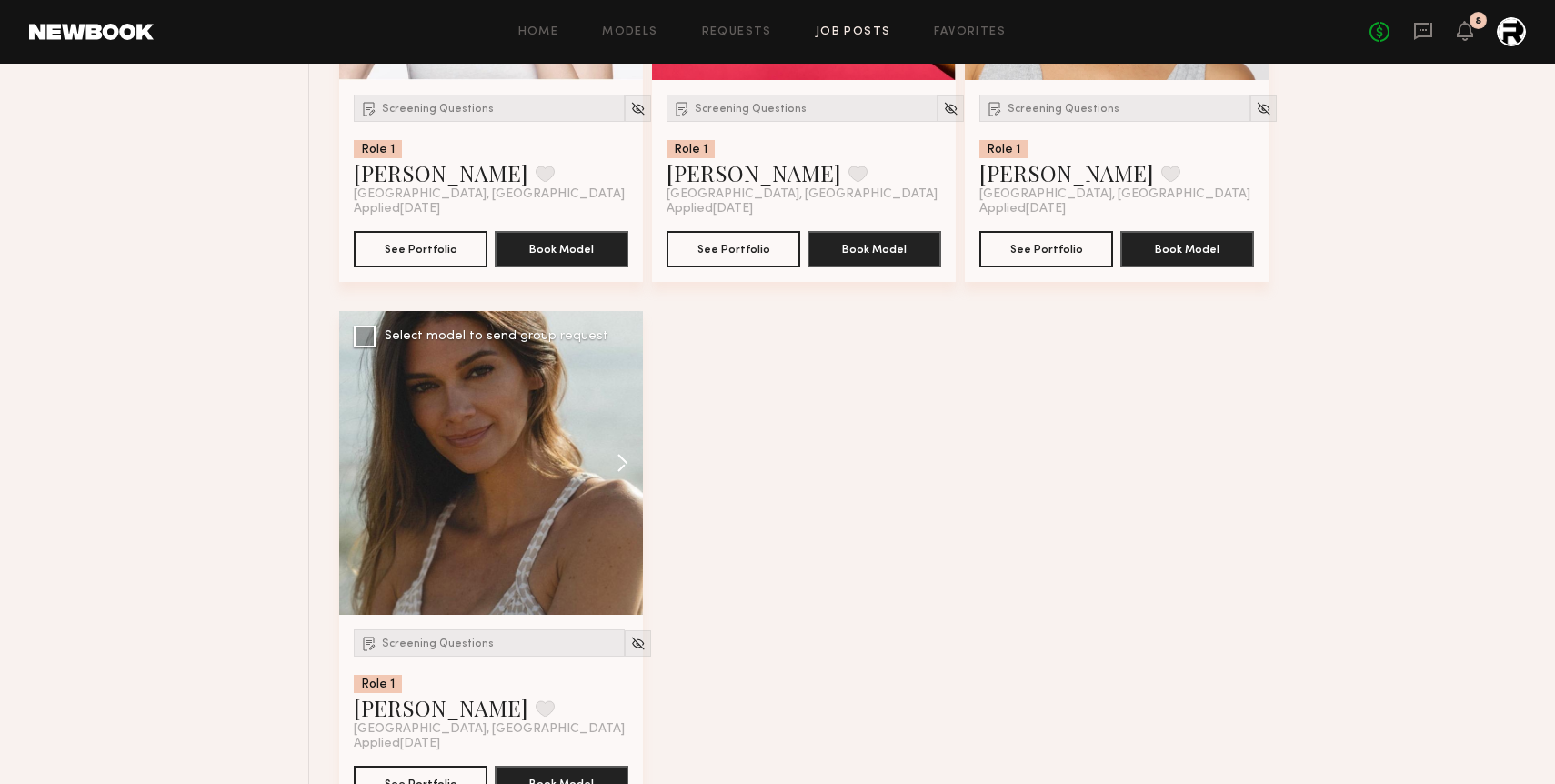
click at [626, 470] on button at bounding box center [613, 463] width 58 height 303
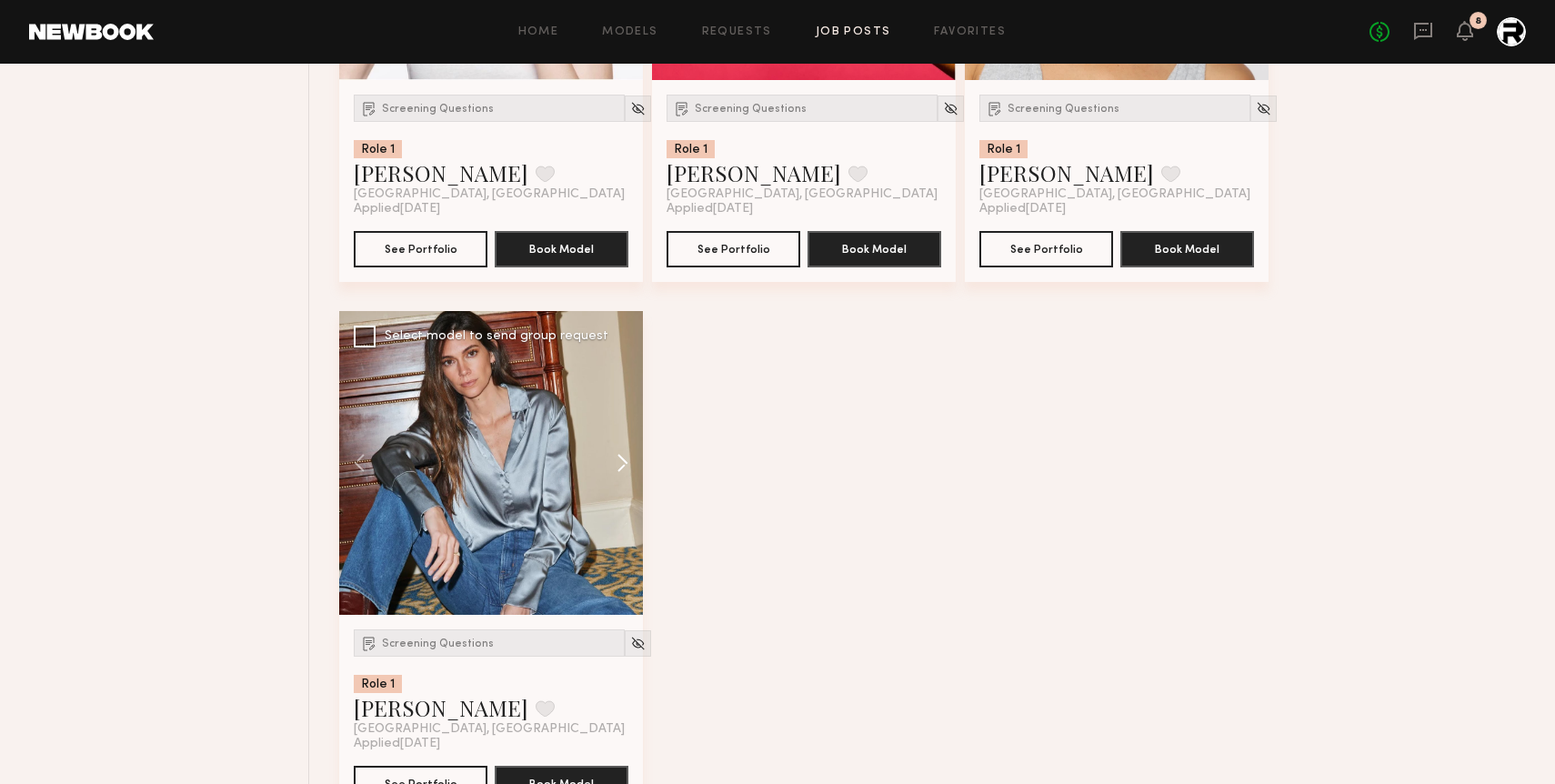
click at [626, 470] on button at bounding box center [613, 463] width 58 height 303
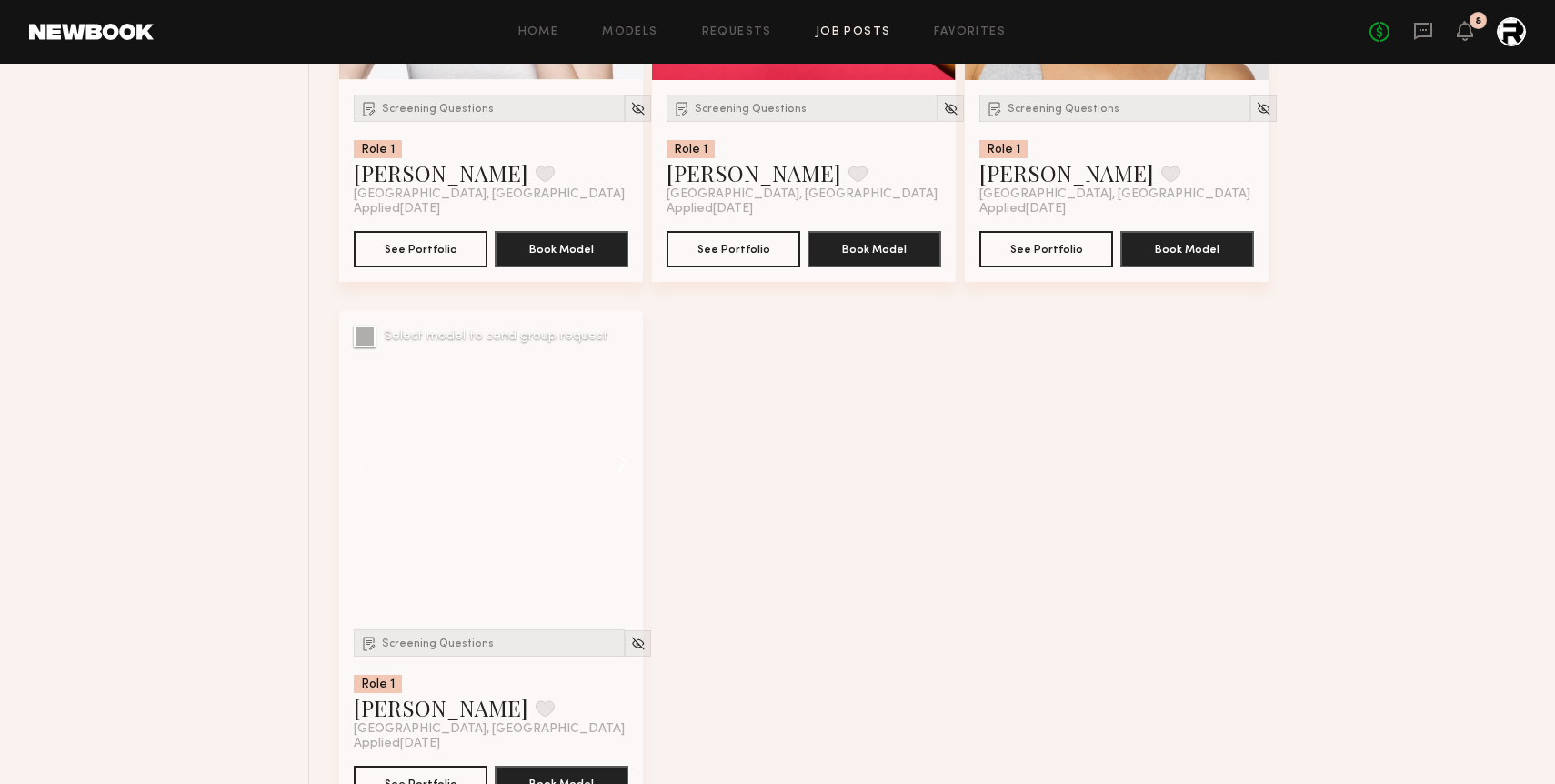
click at [626, 470] on button at bounding box center [613, 463] width 58 height 303
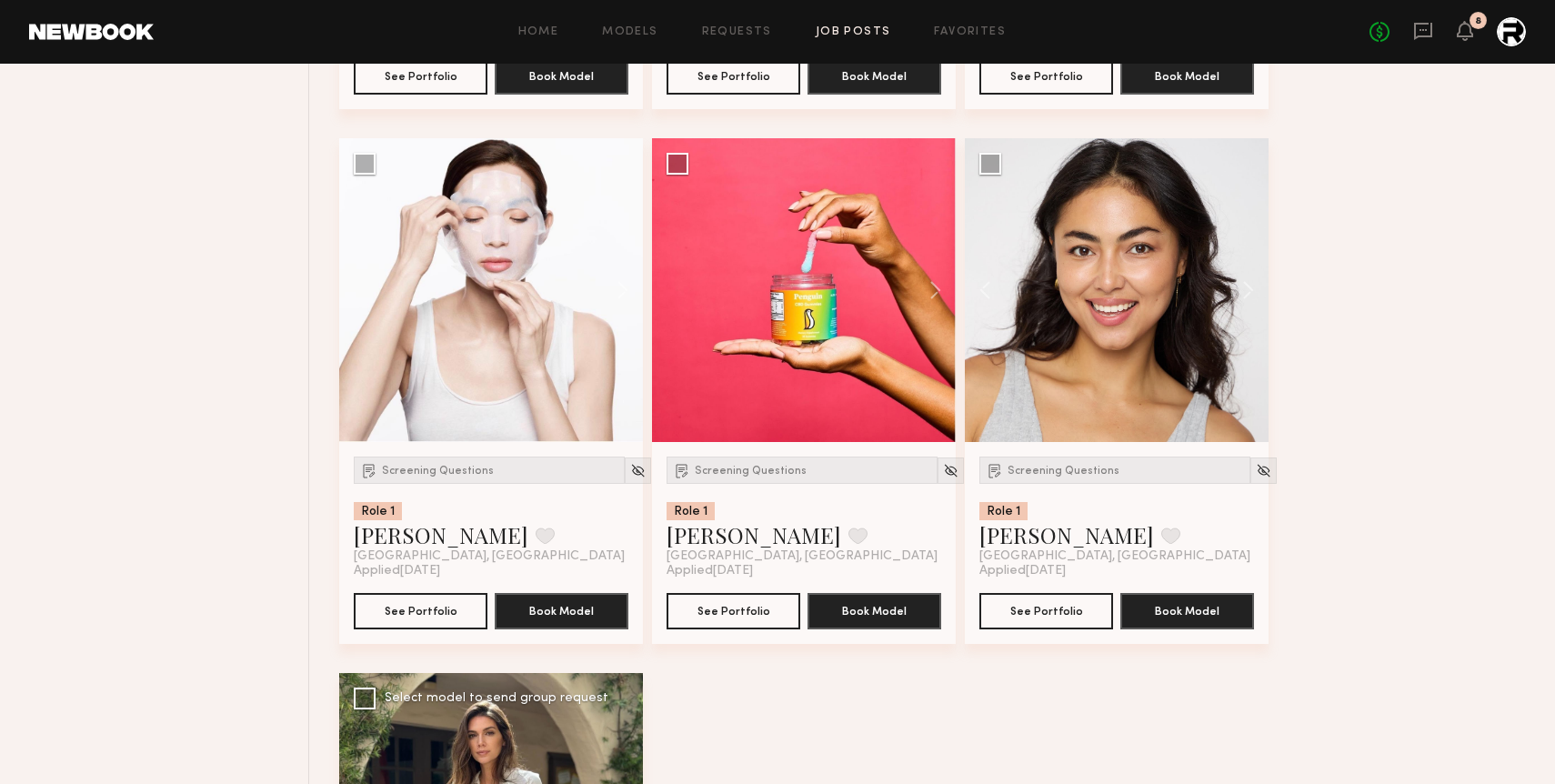
scroll to position [8734, 0]
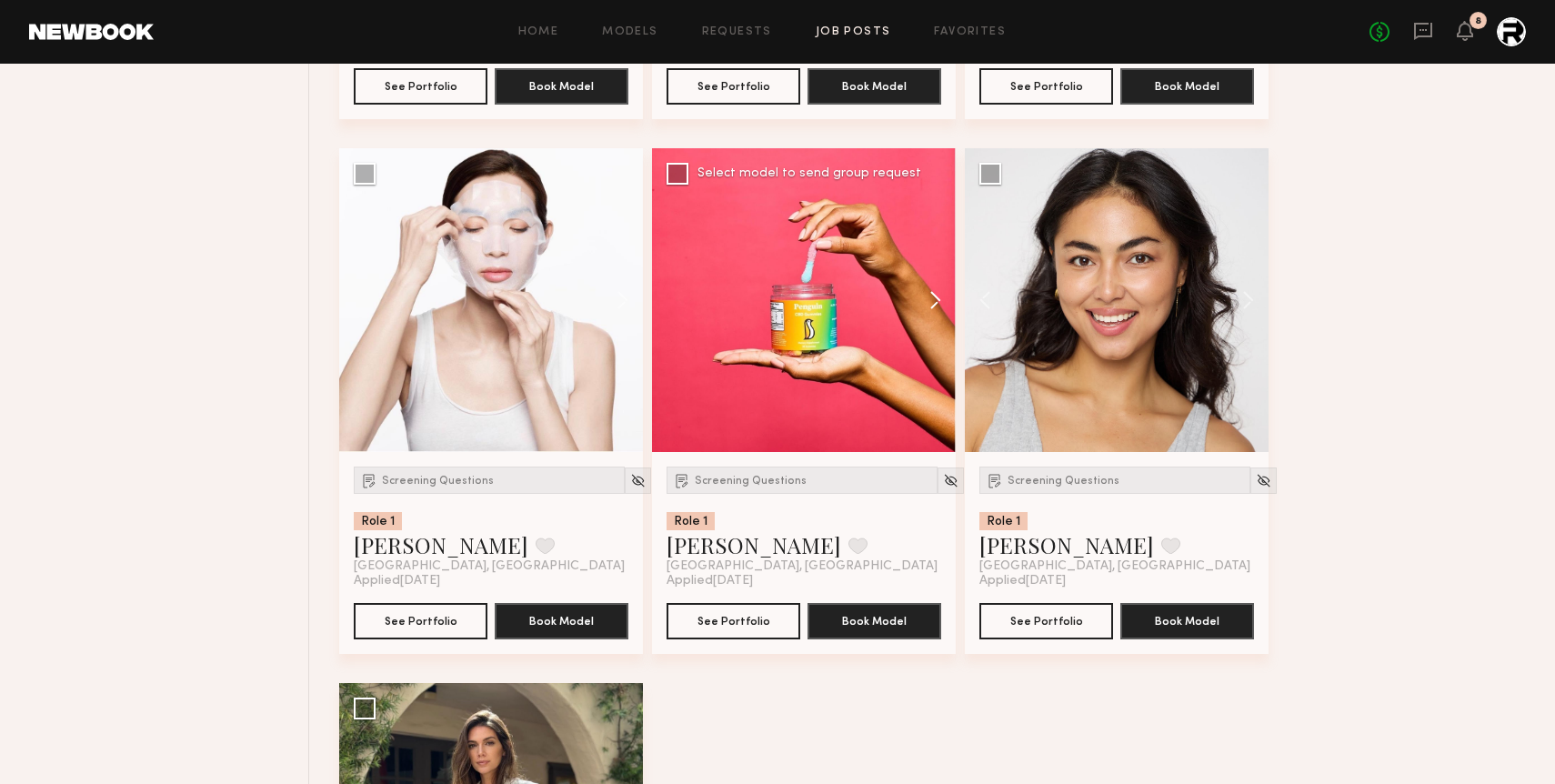
click at [934, 307] on button at bounding box center [926, 299] width 58 height 303
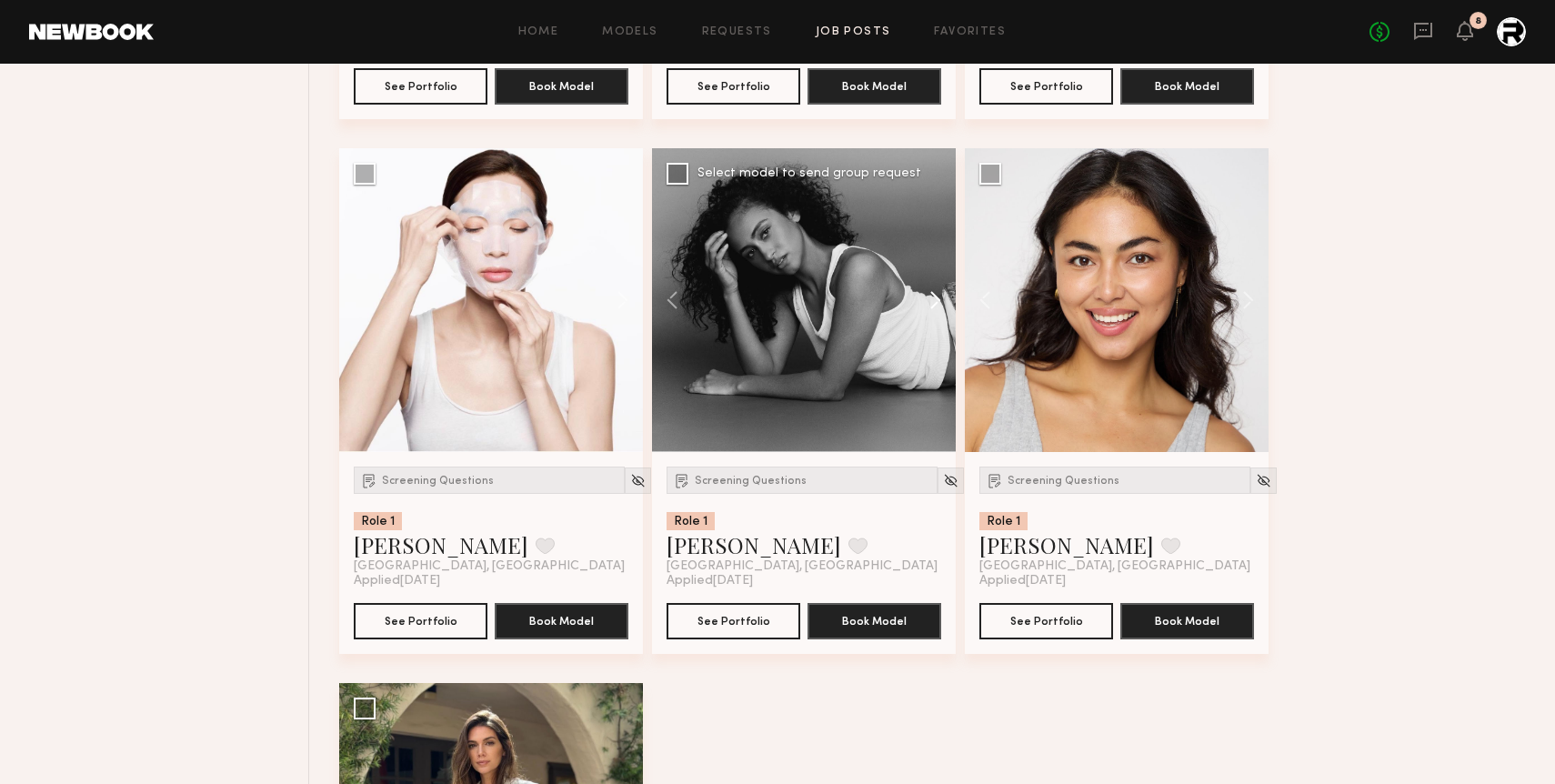
click at [934, 307] on button at bounding box center [926, 299] width 58 height 303
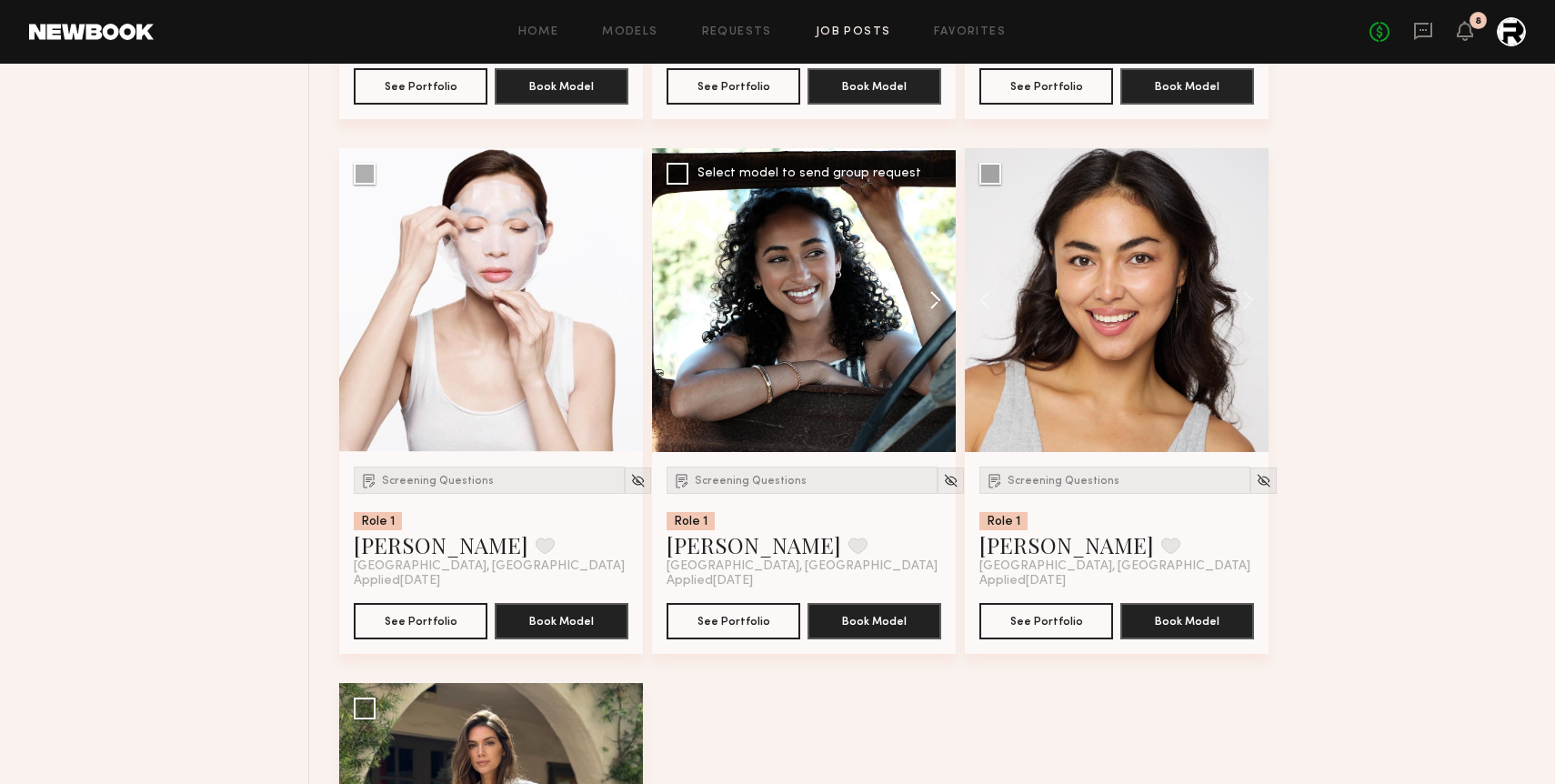
click at [934, 307] on button at bounding box center [926, 299] width 58 height 303
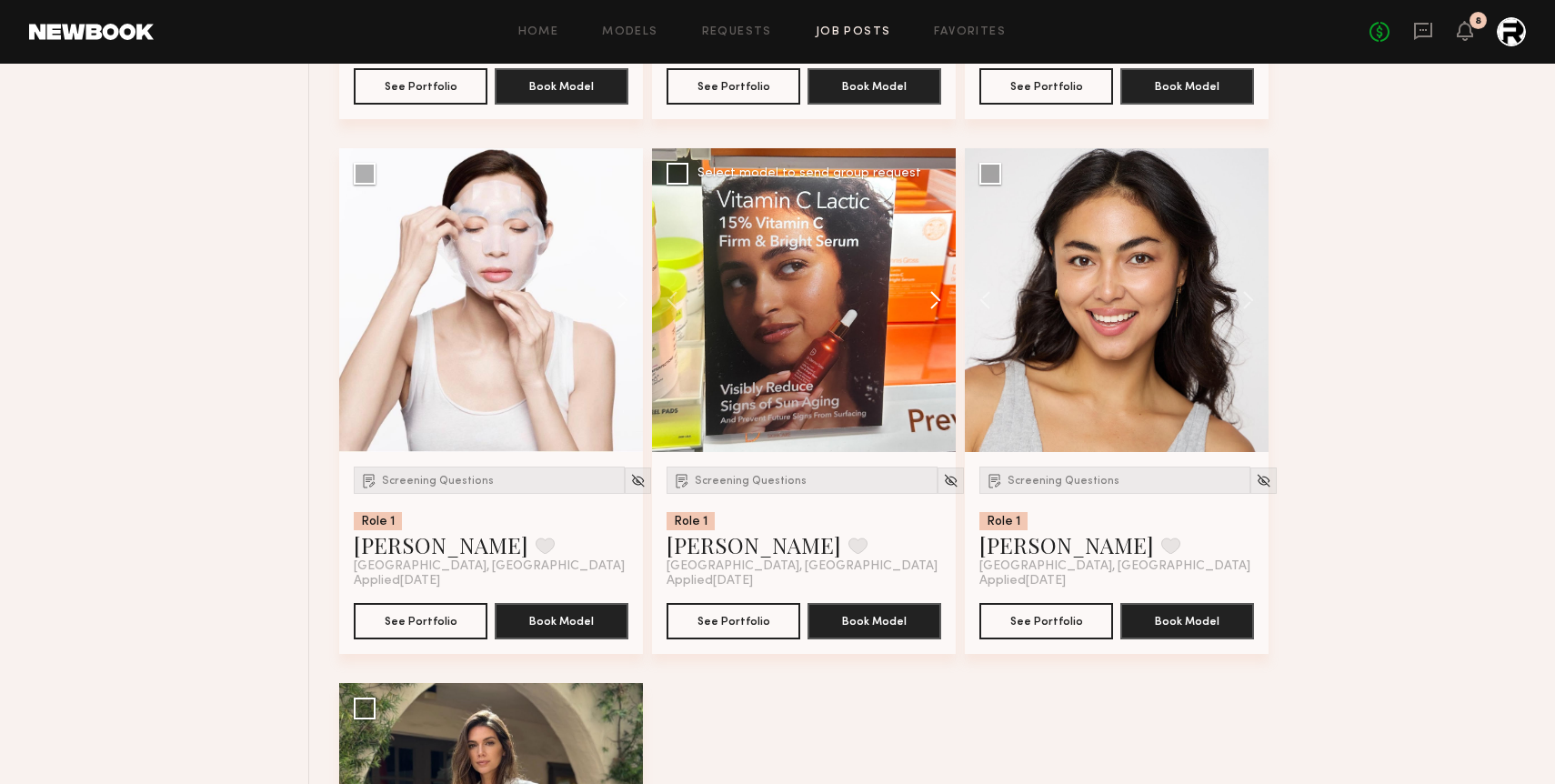
click at [934, 307] on button at bounding box center [926, 299] width 58 height 303
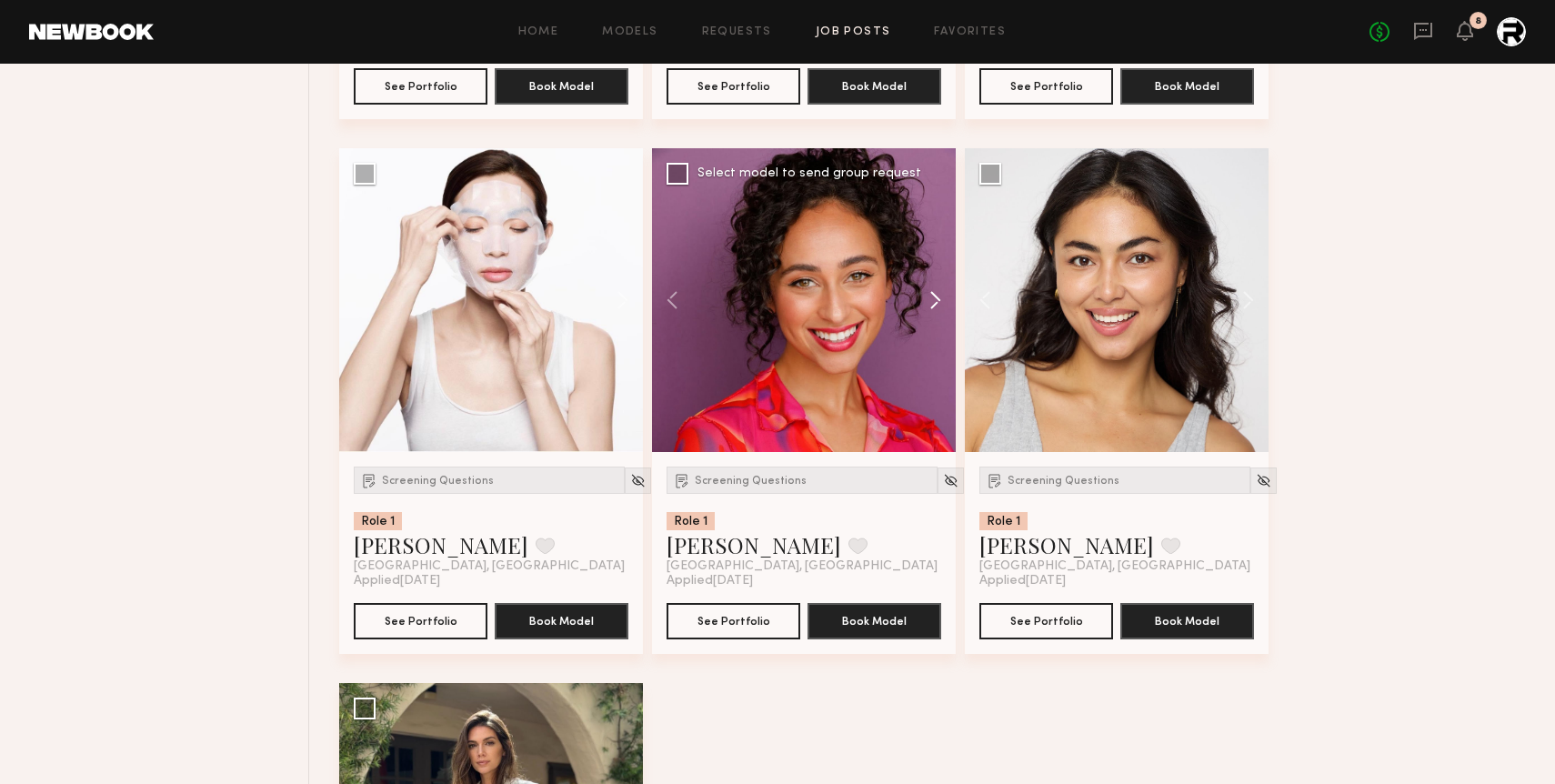
click at [934, 307] on button at bounding box center [926, 299] width 58 height 303
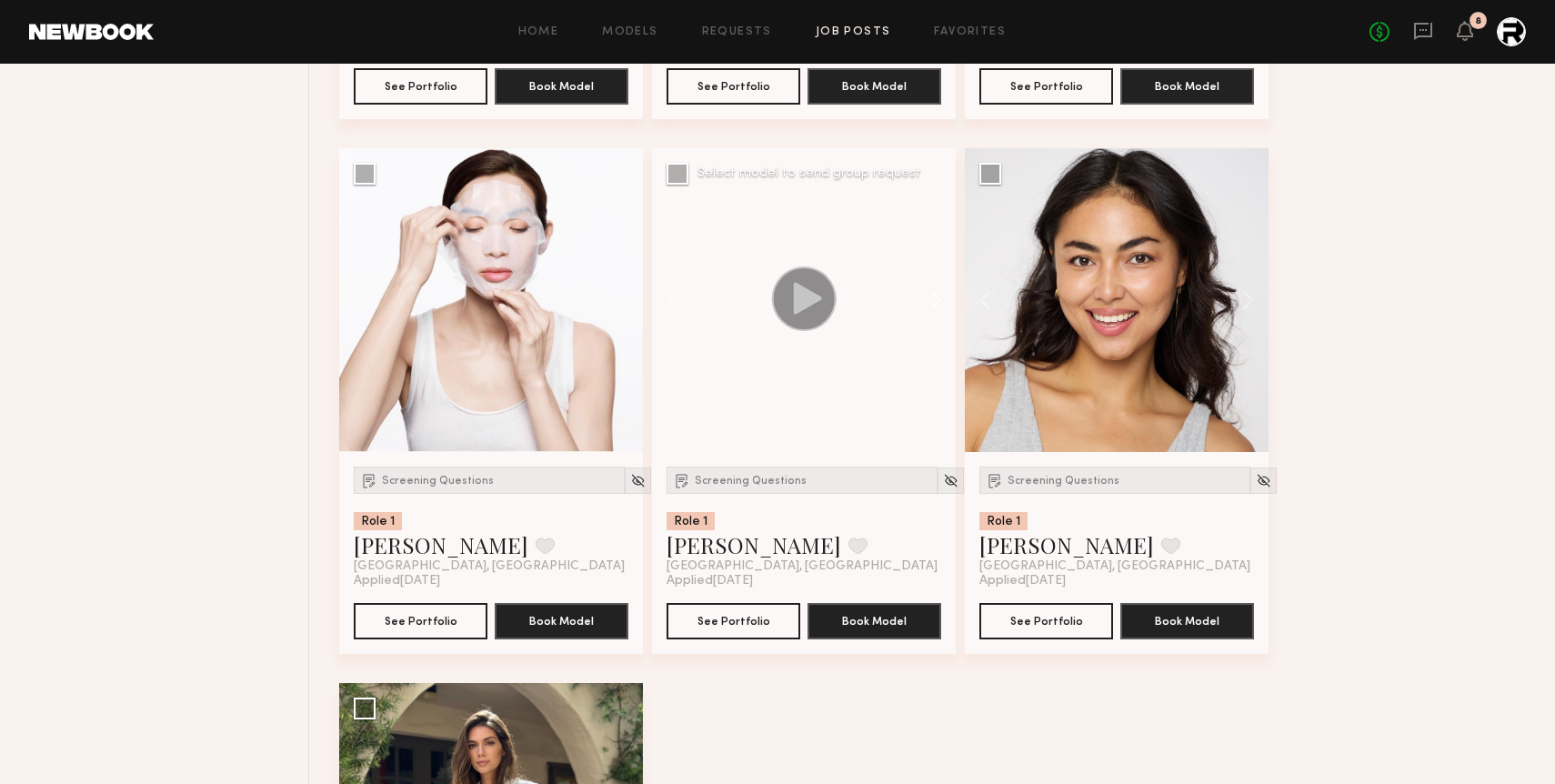
click at [934, 307] on button at bounding box center [926, 299] width 58 height 303
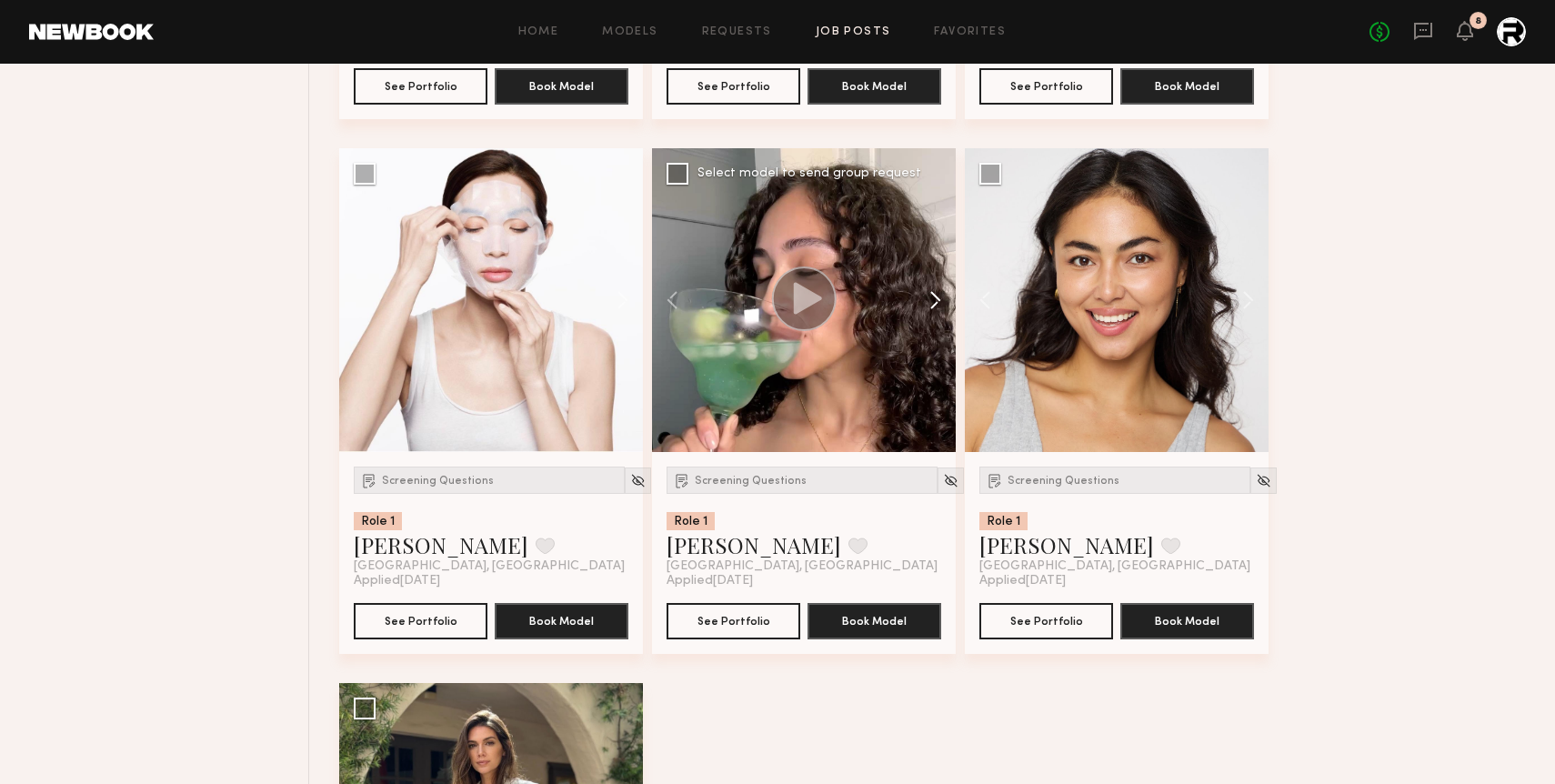
click at [934, 307] on button at bounding box center [926, 299] width 58 height 303
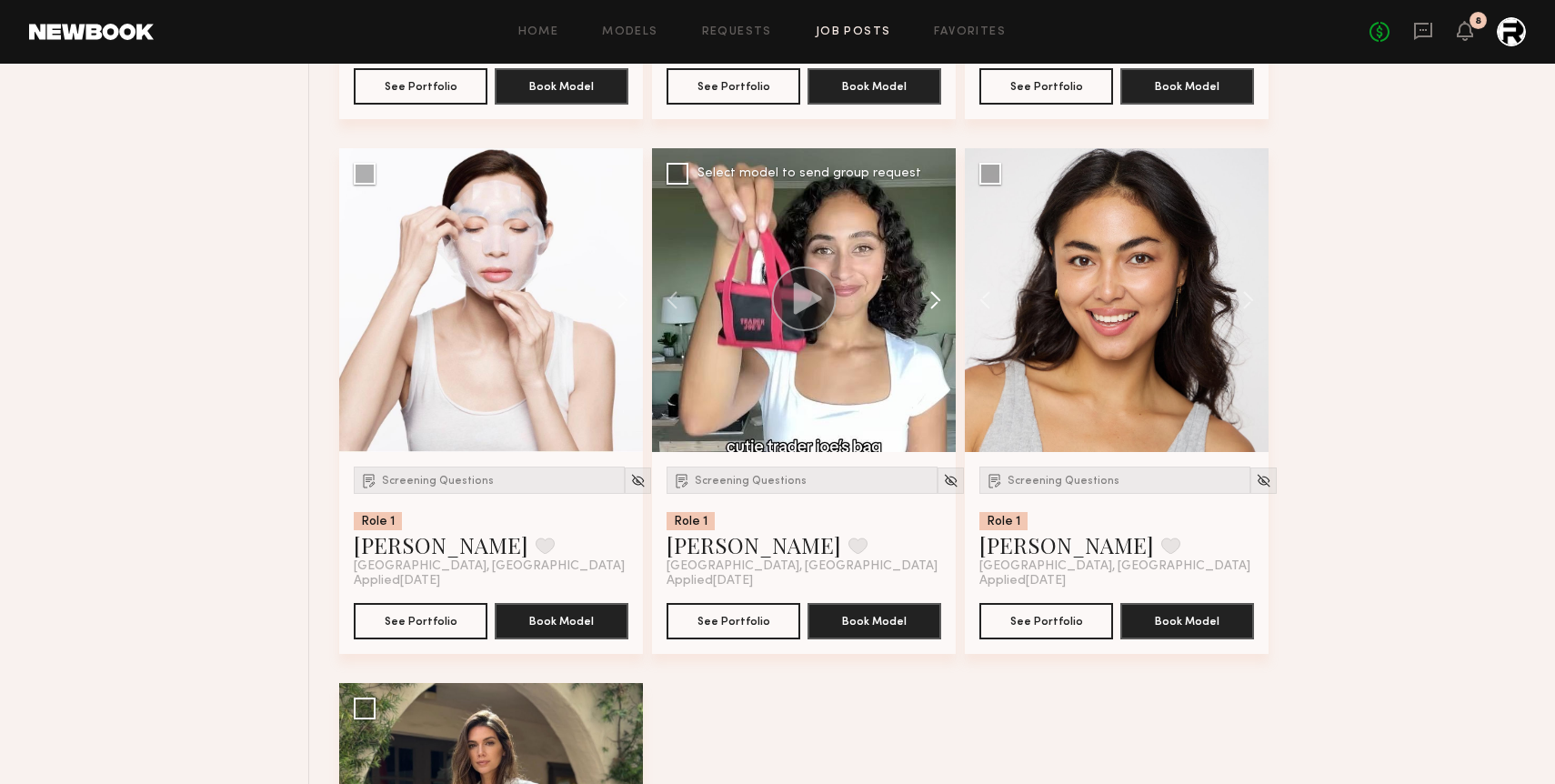
click at [934, 307] on button at bounding box center [926, 299] width 58 height 303
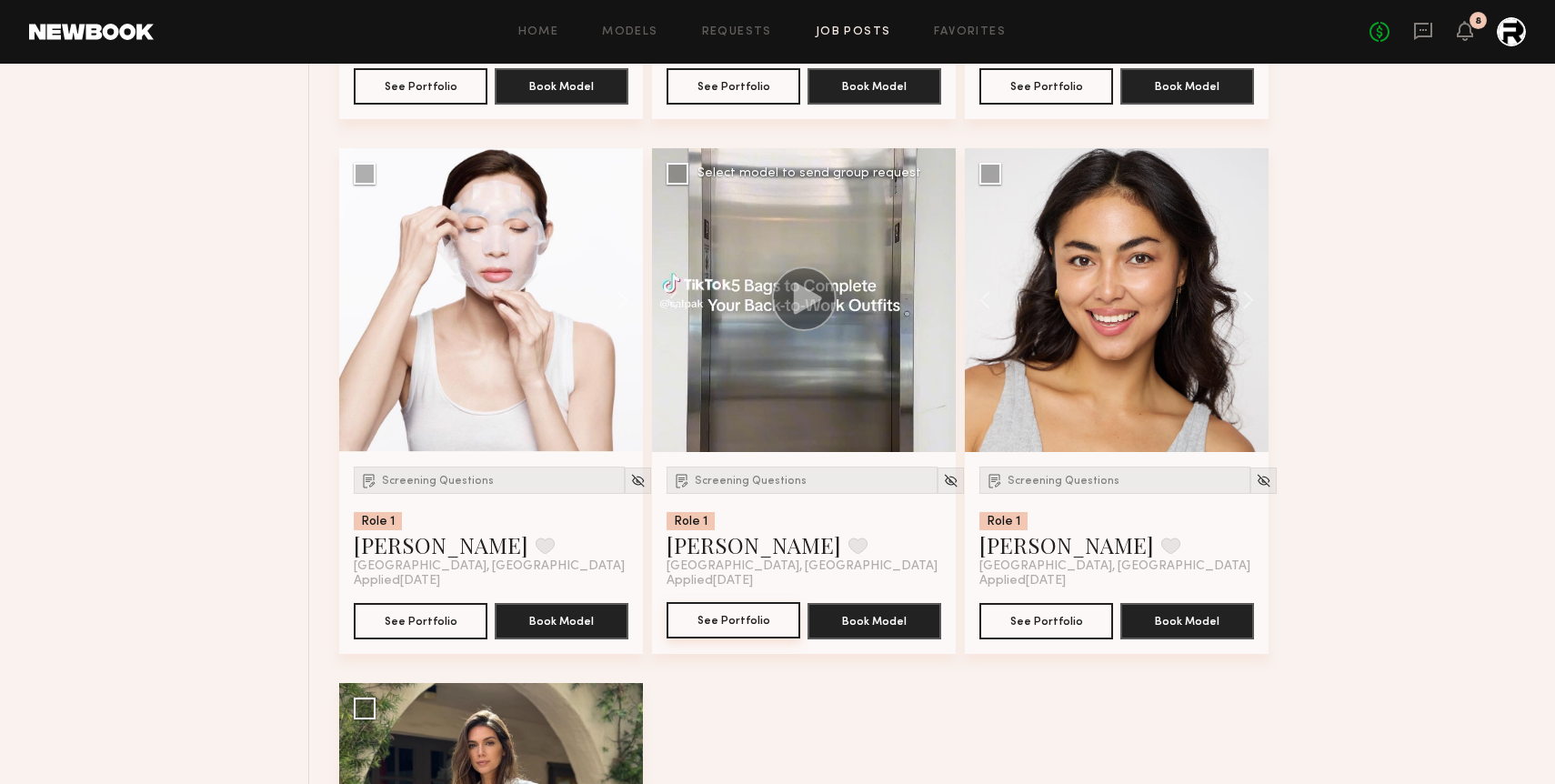
click at [719, 626] on button "See Portfolio" at bounding box center [734, 620] width 134 height 36
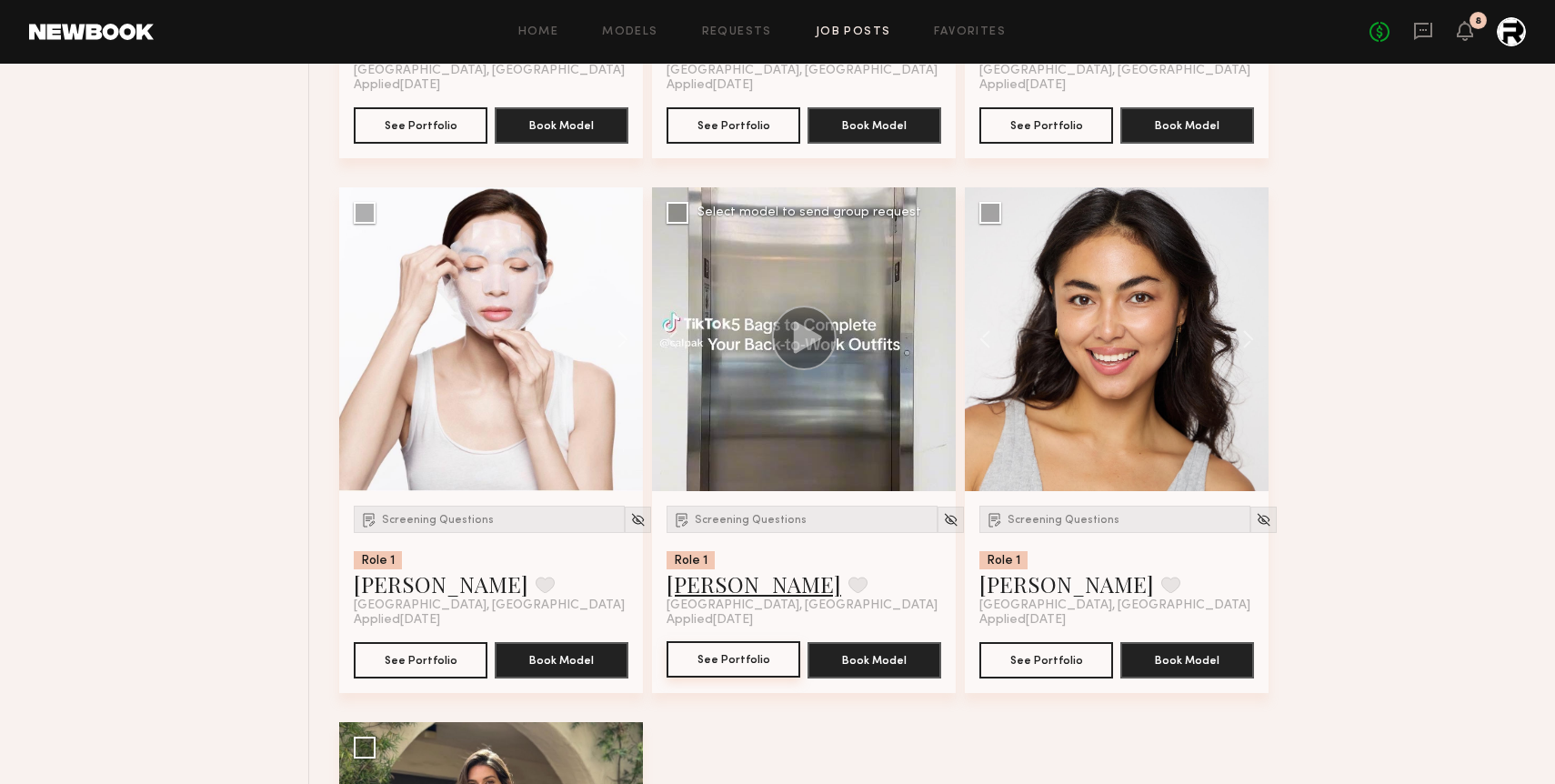
scroll to position [8696, 0]
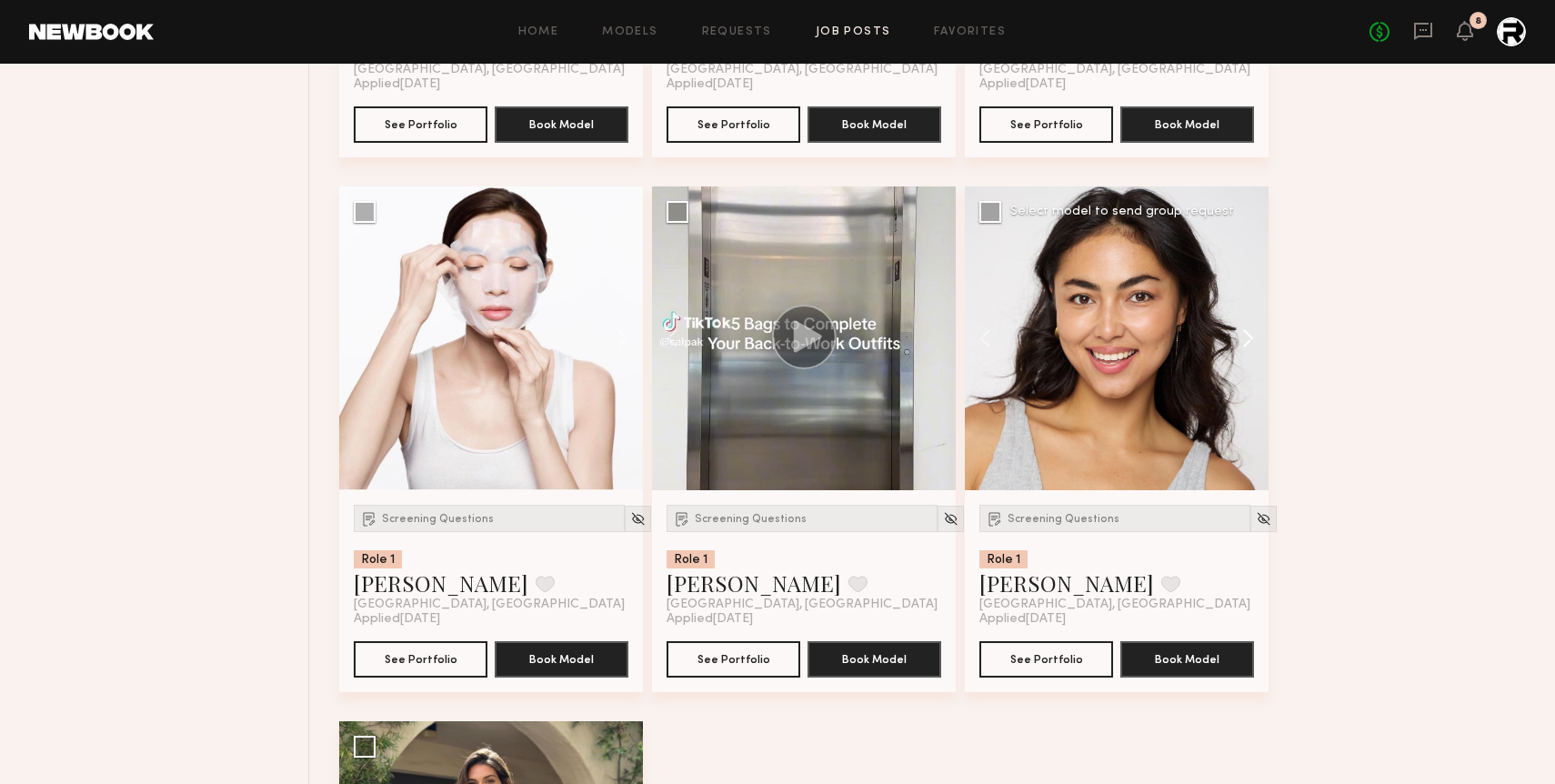
click at [1250, 340] on button at bounding box center [1239, 338] width 58 height 303
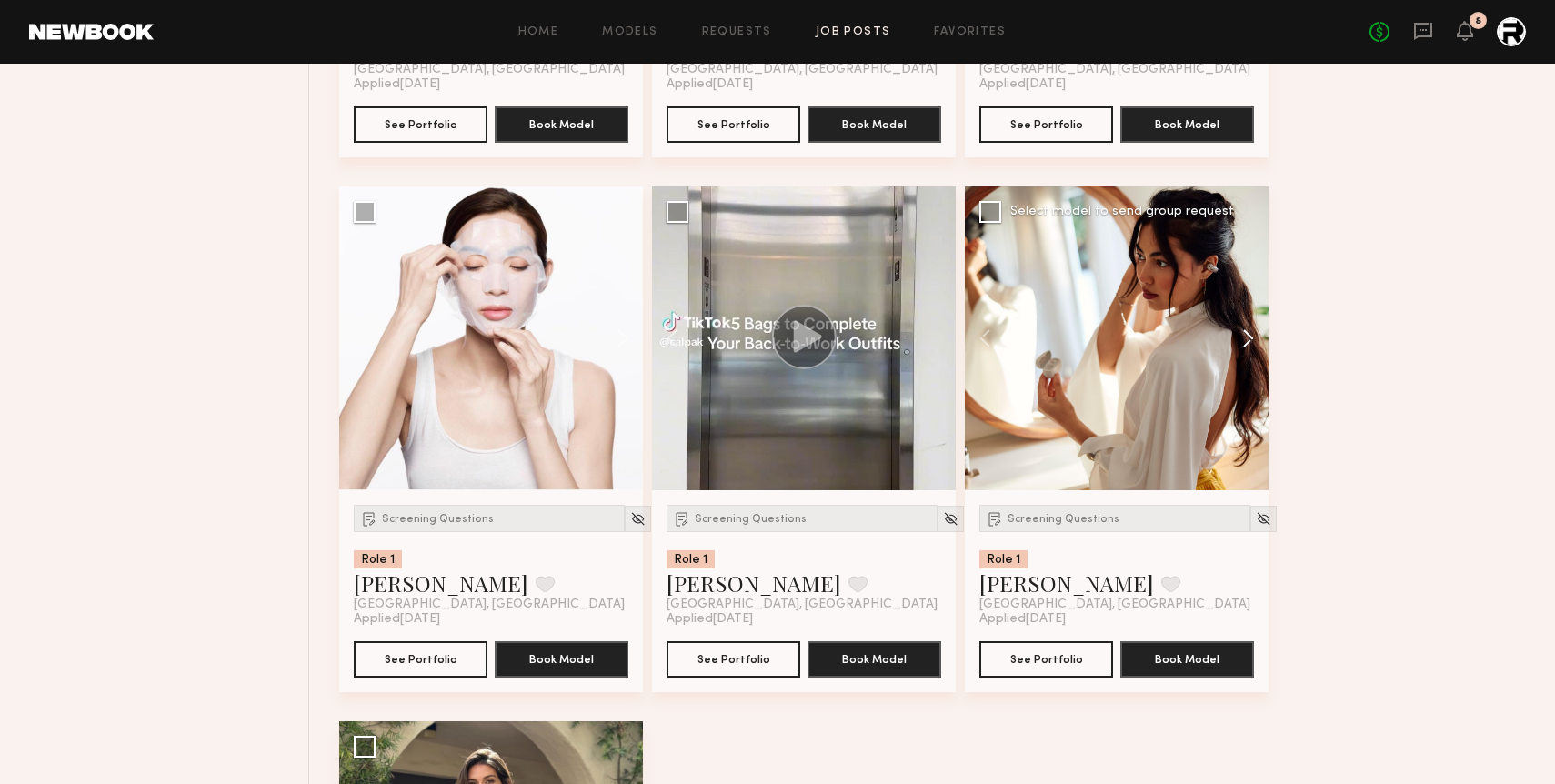
click at [1250, 340] on button at bounding box center [1239, 338] width 58 height 303
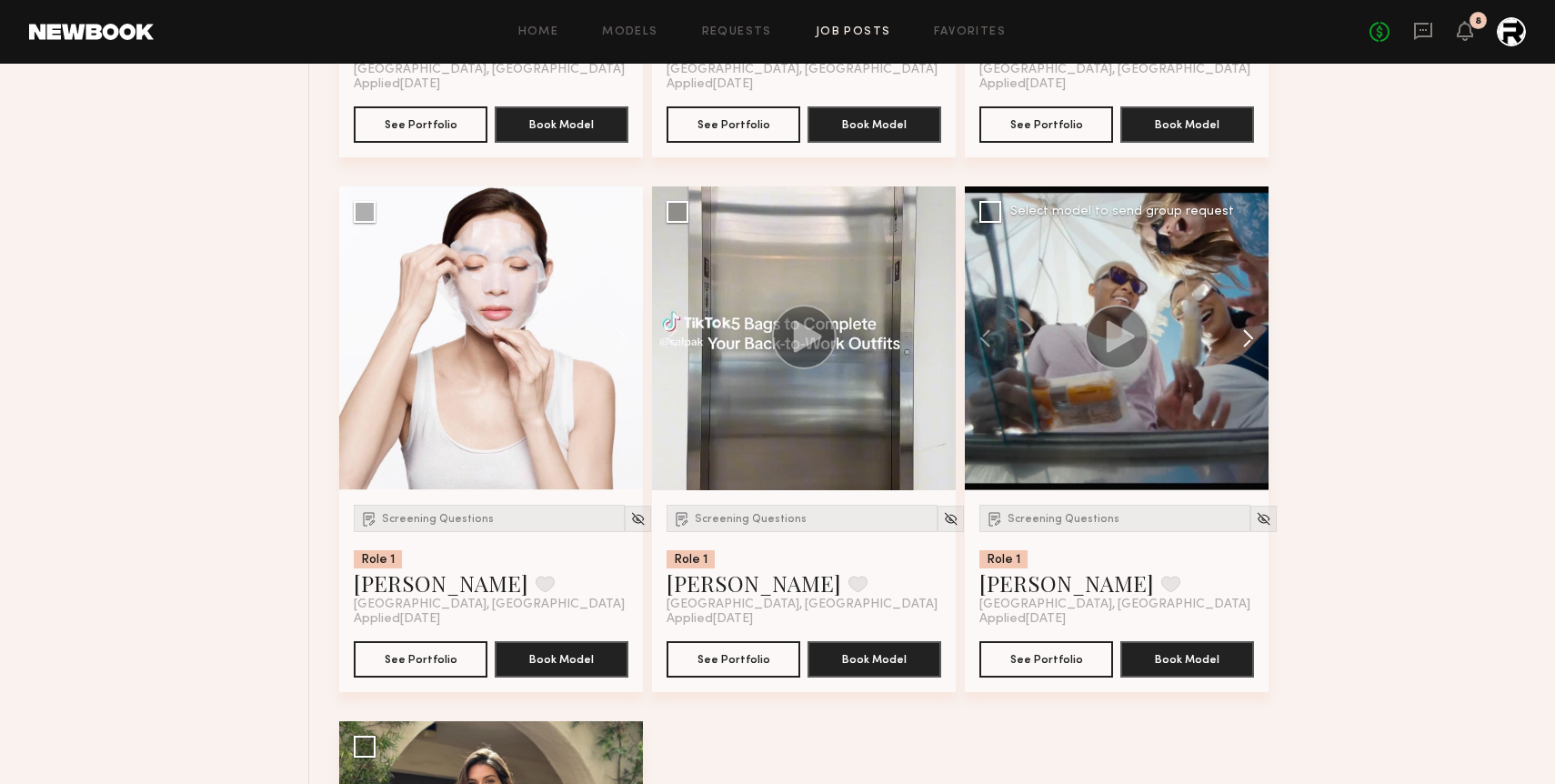
click at [1250, 338] on button at bounding box center [1239, 338] width 58 height 303
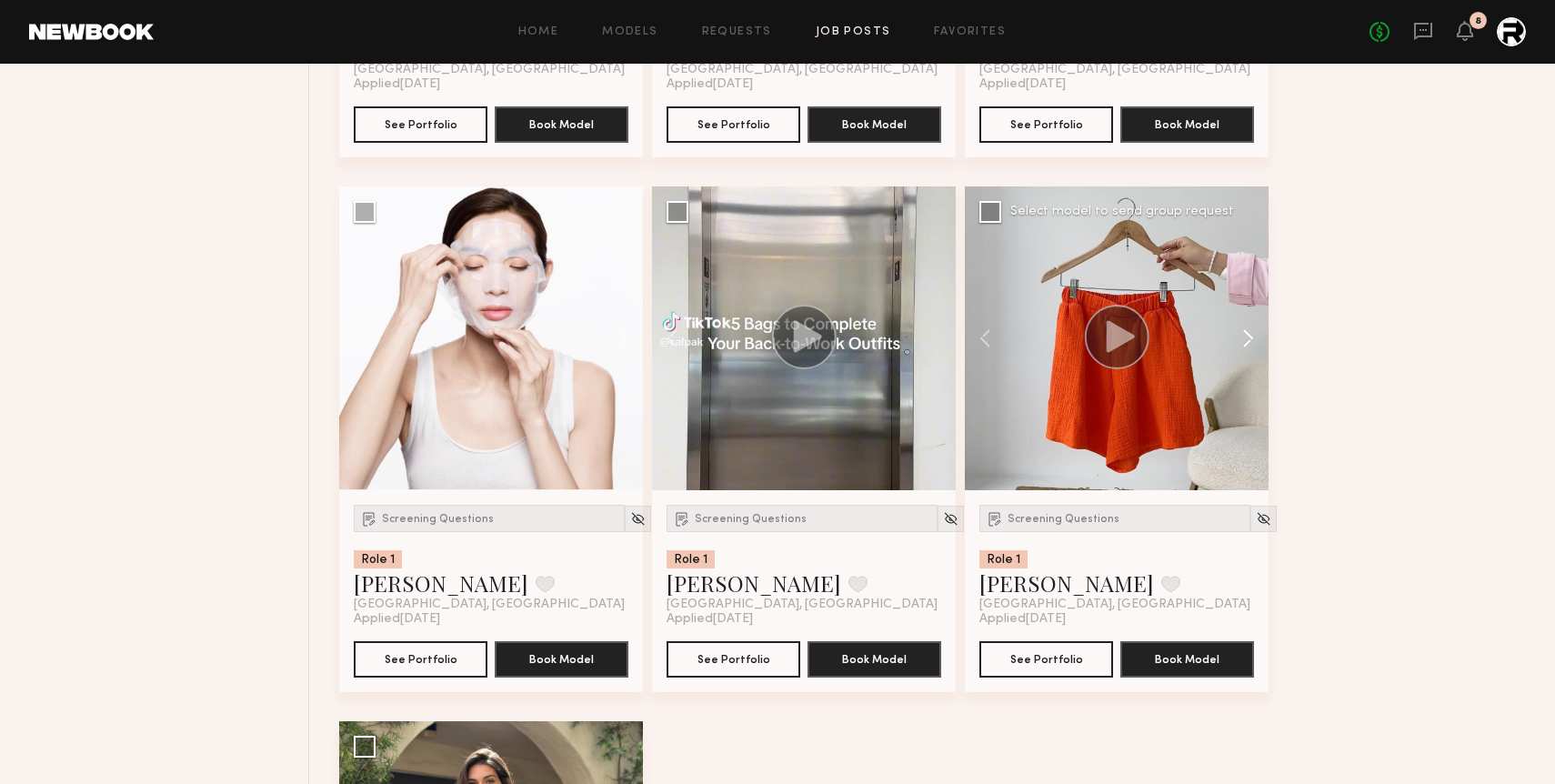
click at [1250, 338] on button at bounding box center [1239, 338] width 58 height 303
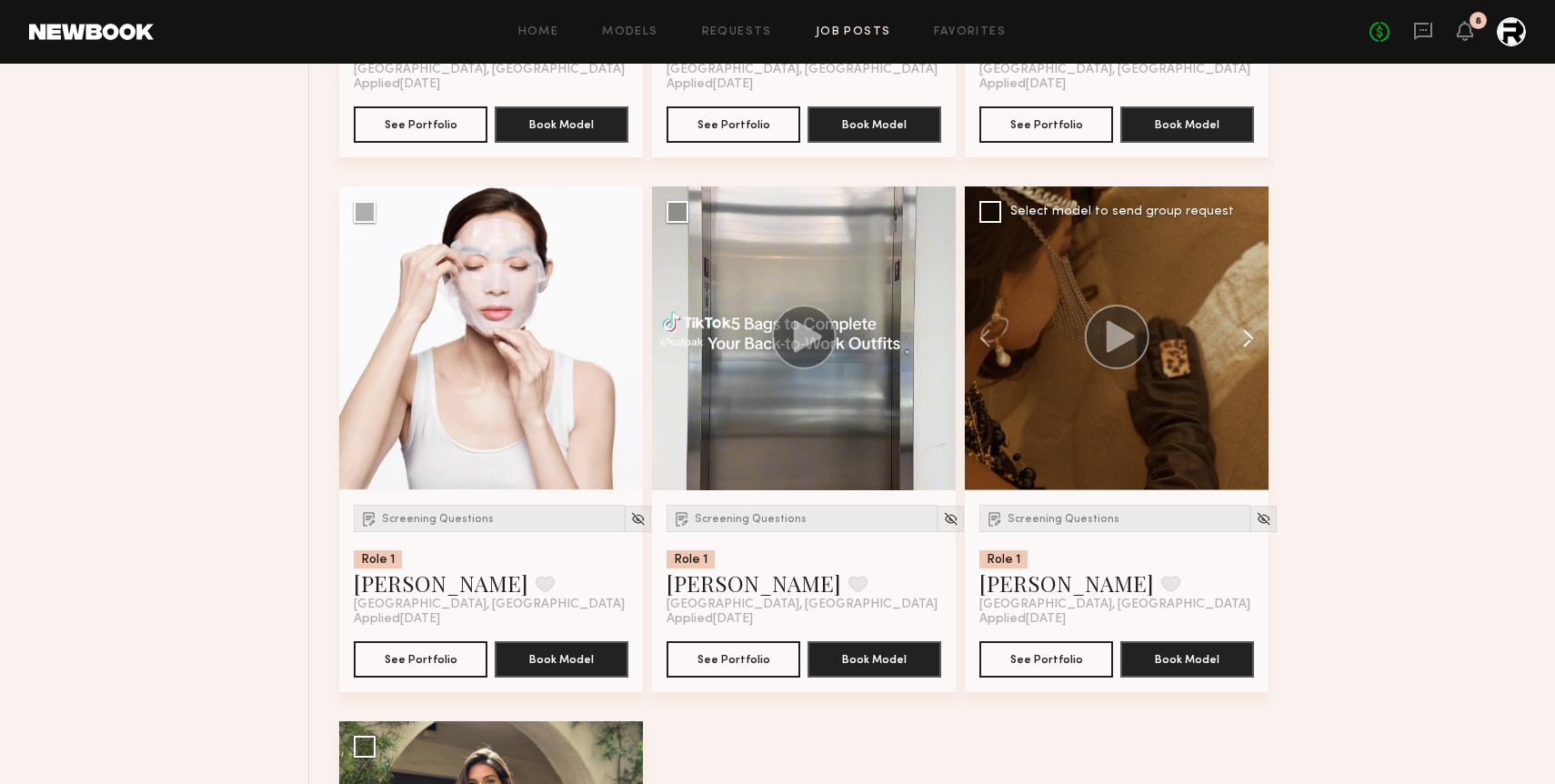
click at [1250, 338] on button at bounding box center [1239, 338] width 58 height 303
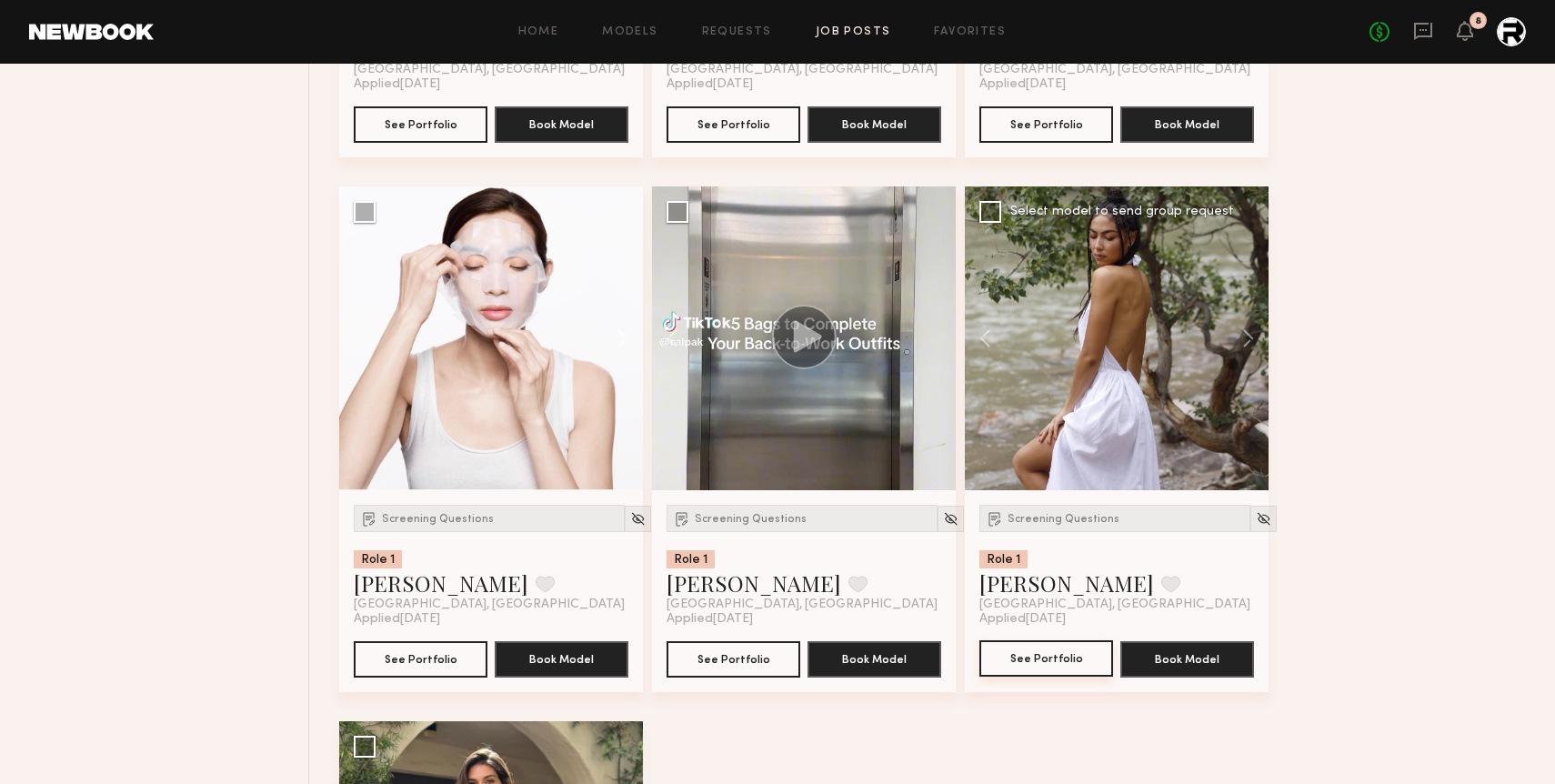
click at [1054, 649] on button "See Portfolio" at bounding box center [1047, 658] width 134 height 36
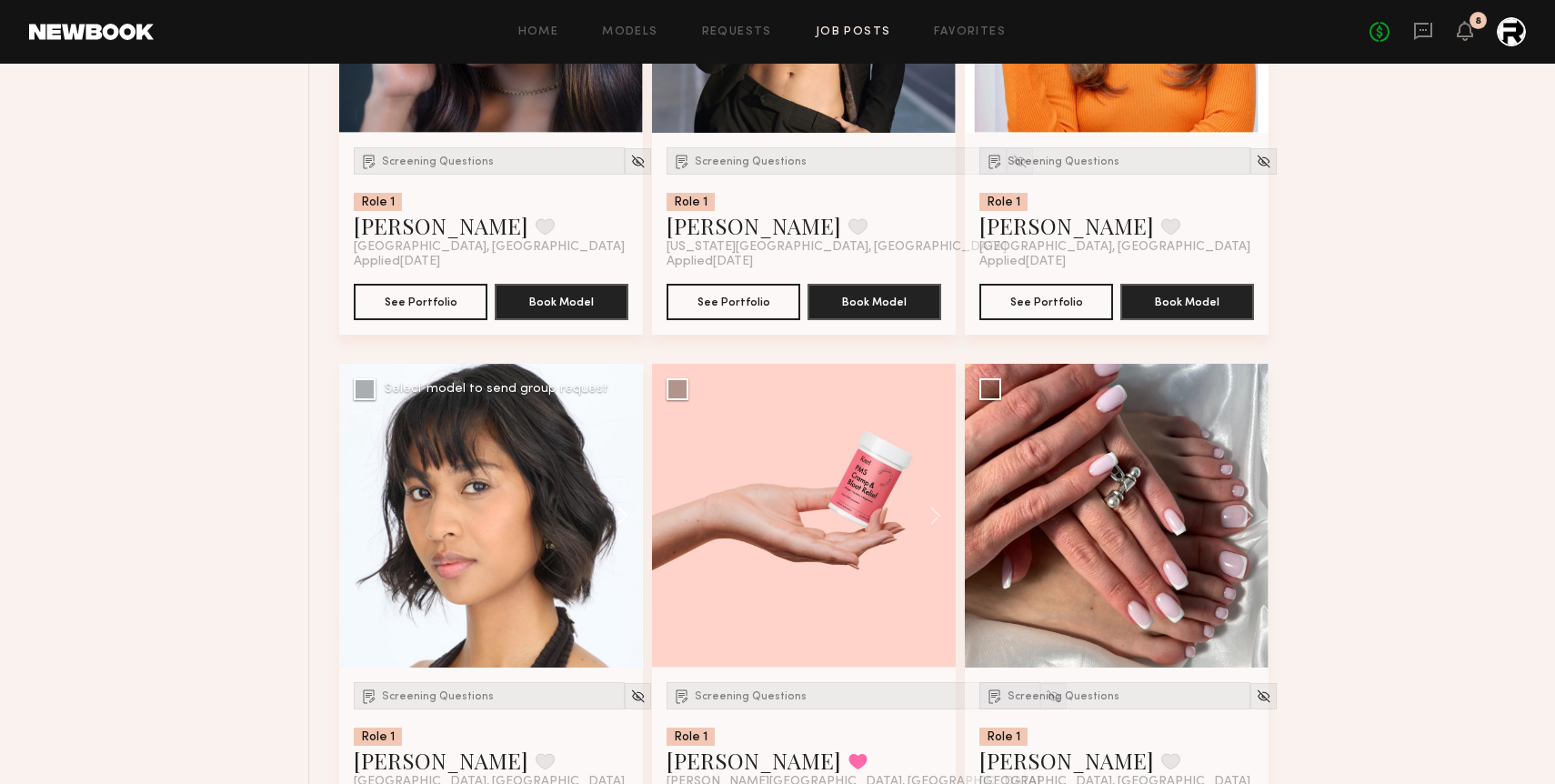
scroll to position [1051, 0]
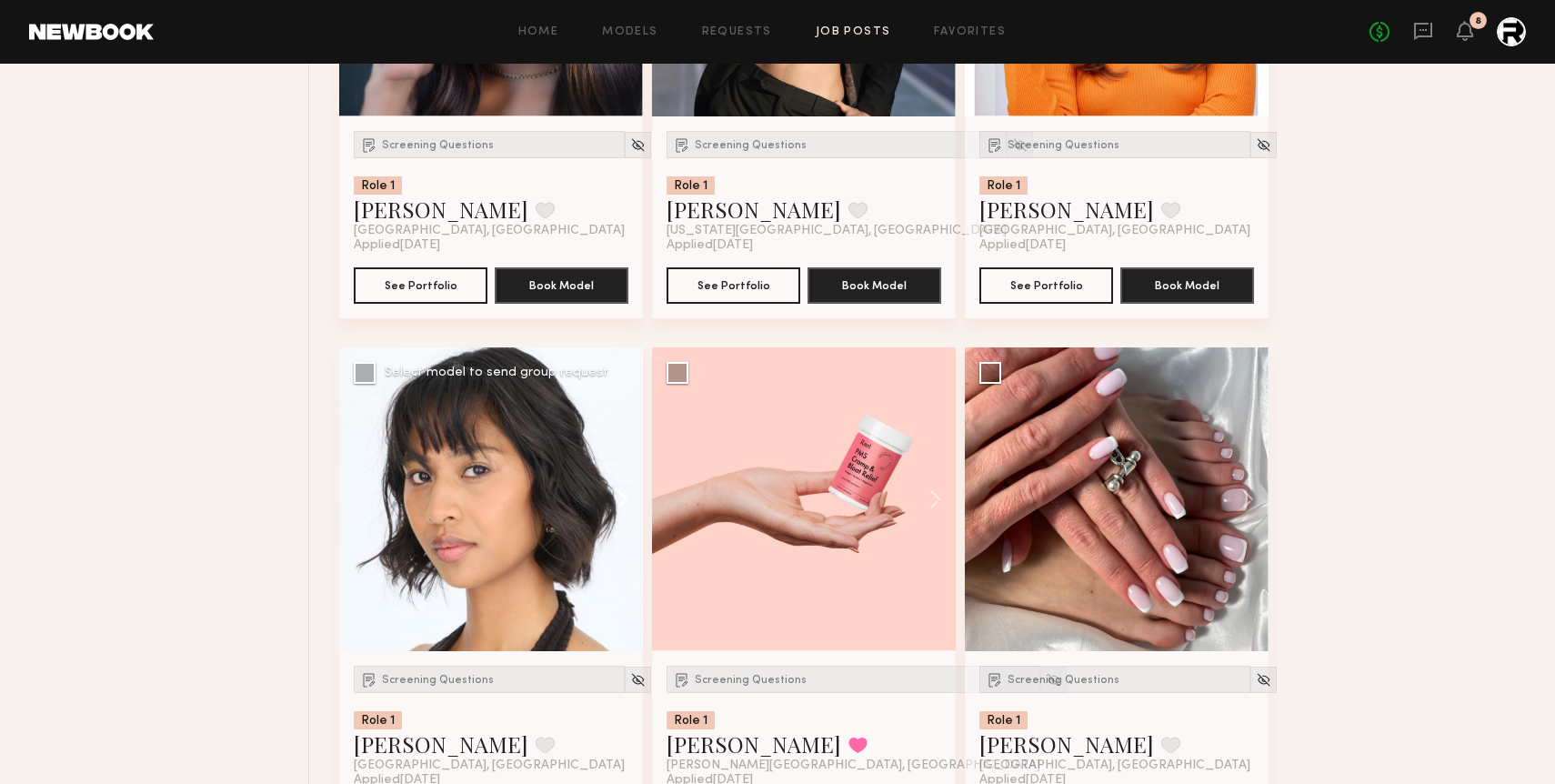
click at [619, 501] on button at bounding box center [613, 499] width 58 height 303
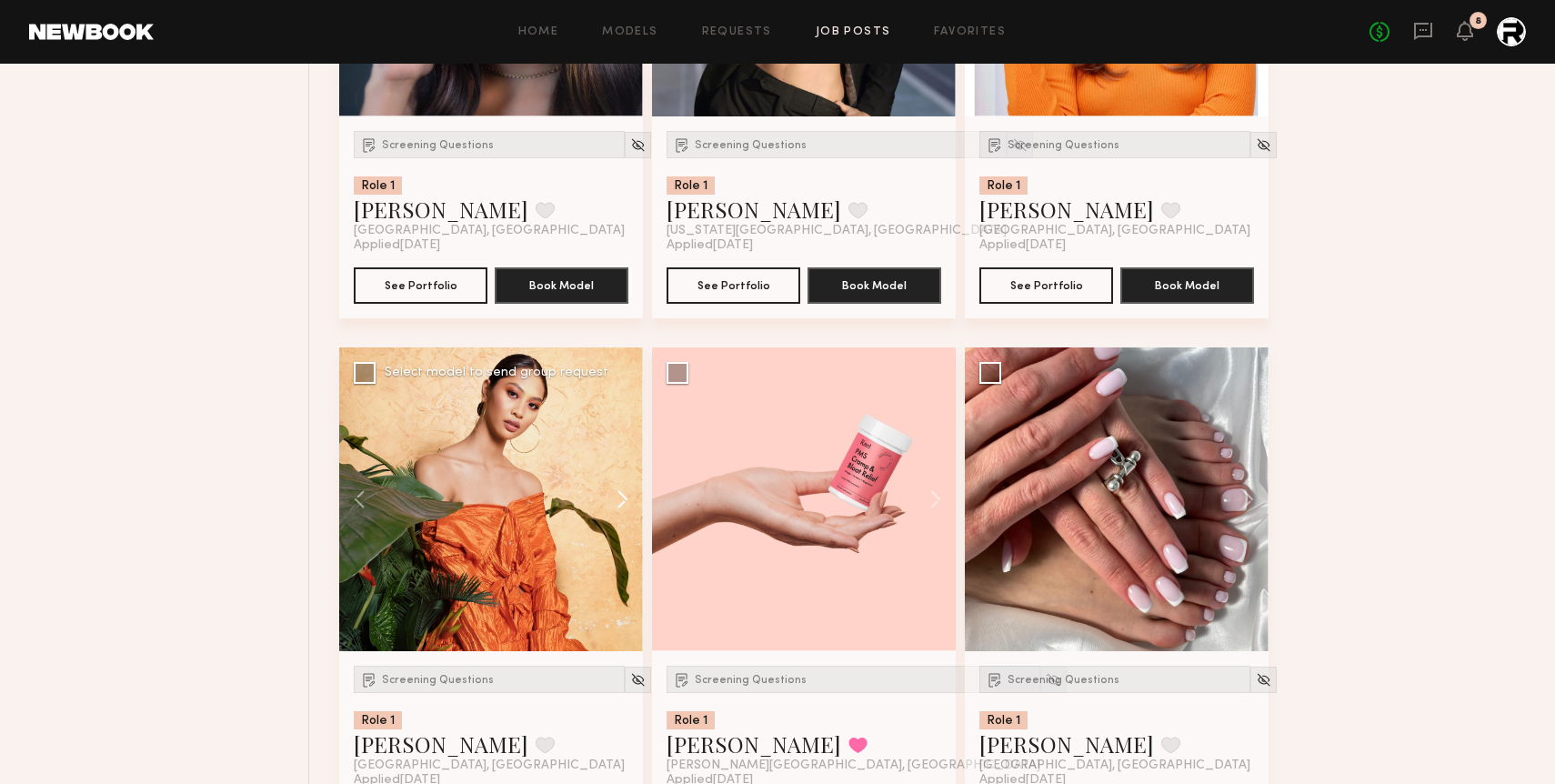
click at [619, 501] on button at bounding box center [613, 499] width 58 height 303
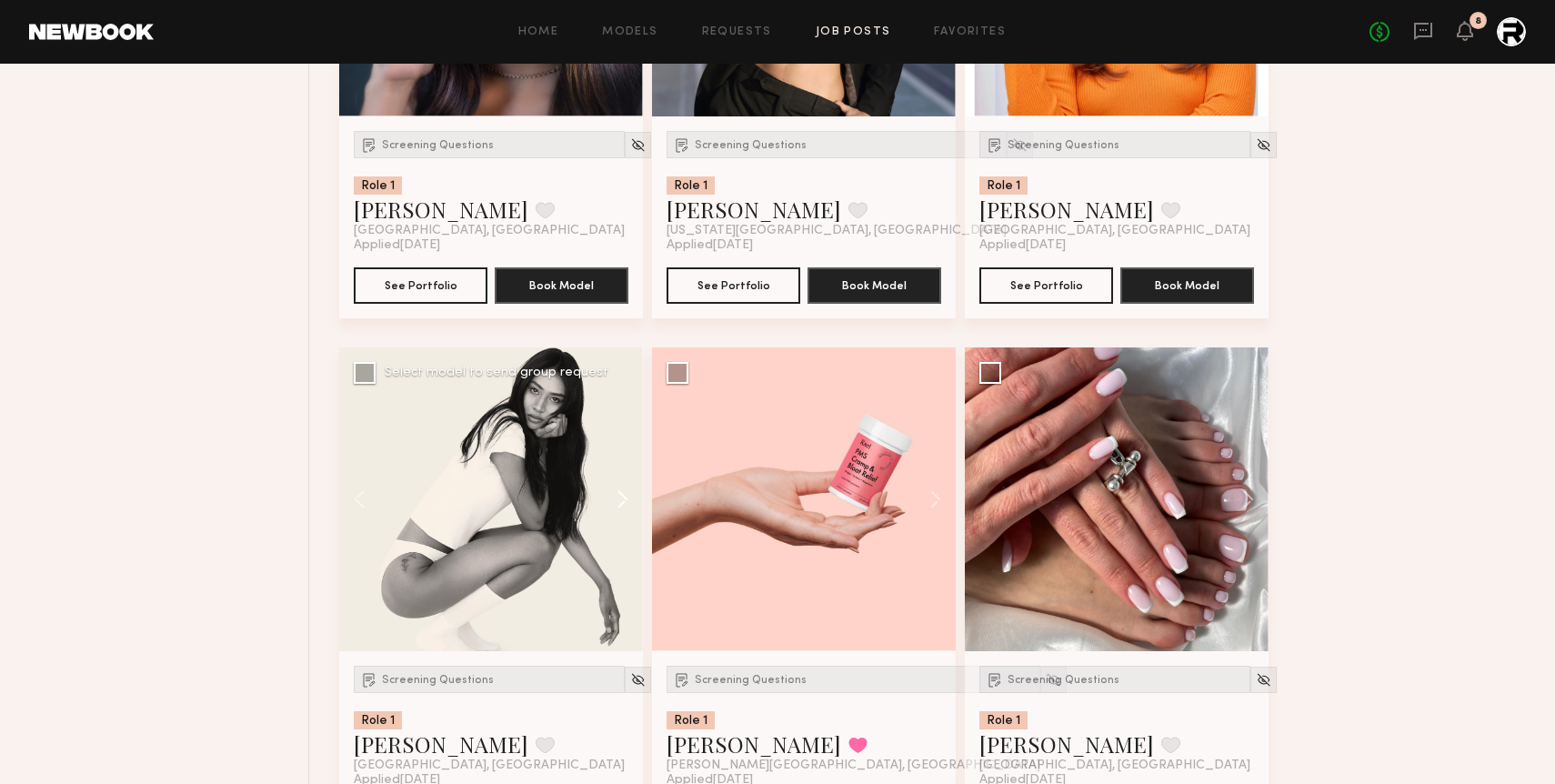
click at [619, 501] on button at bounding box center [613, 499] width 58 height 303
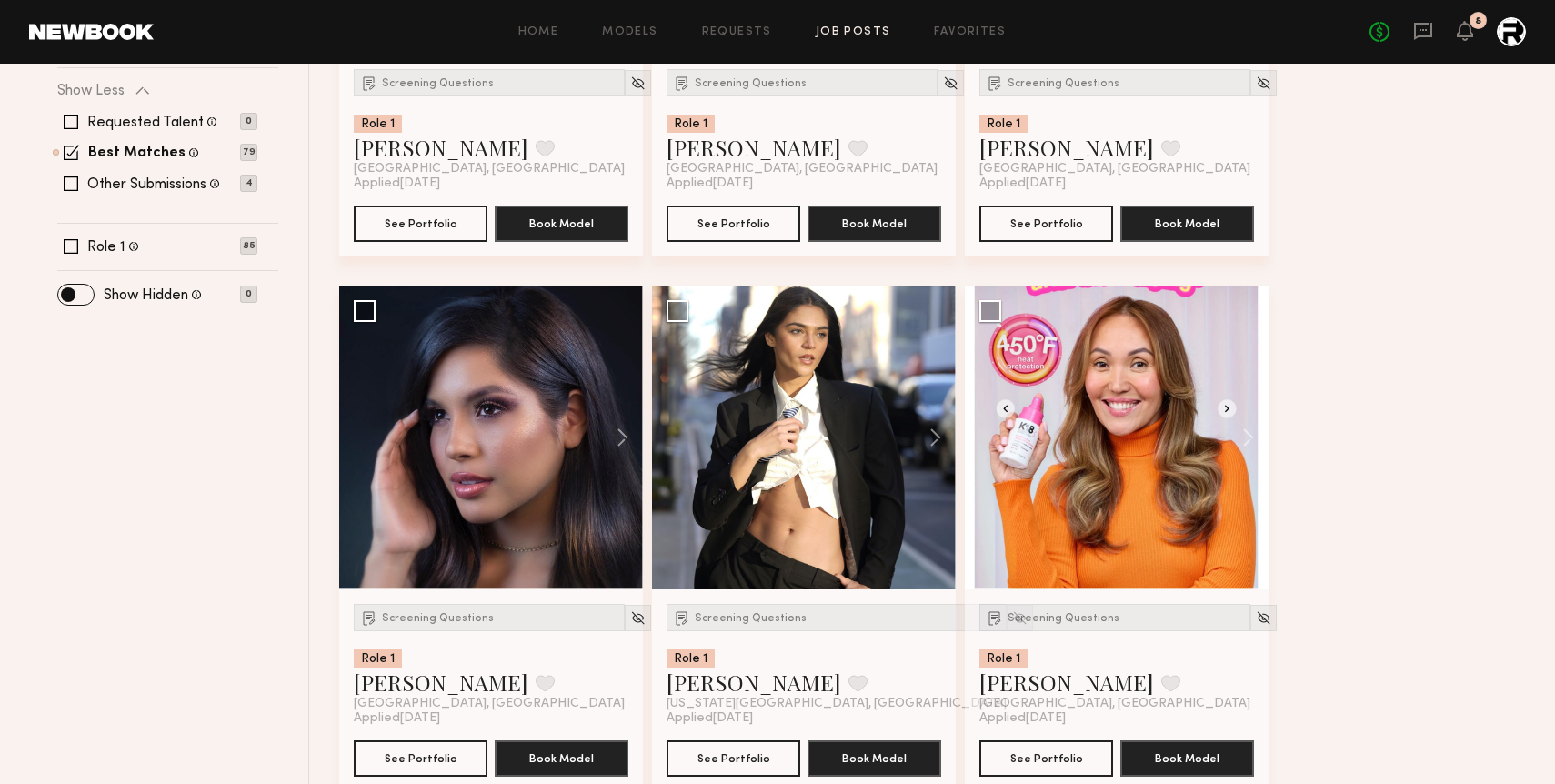
scroll to position [572, 0]
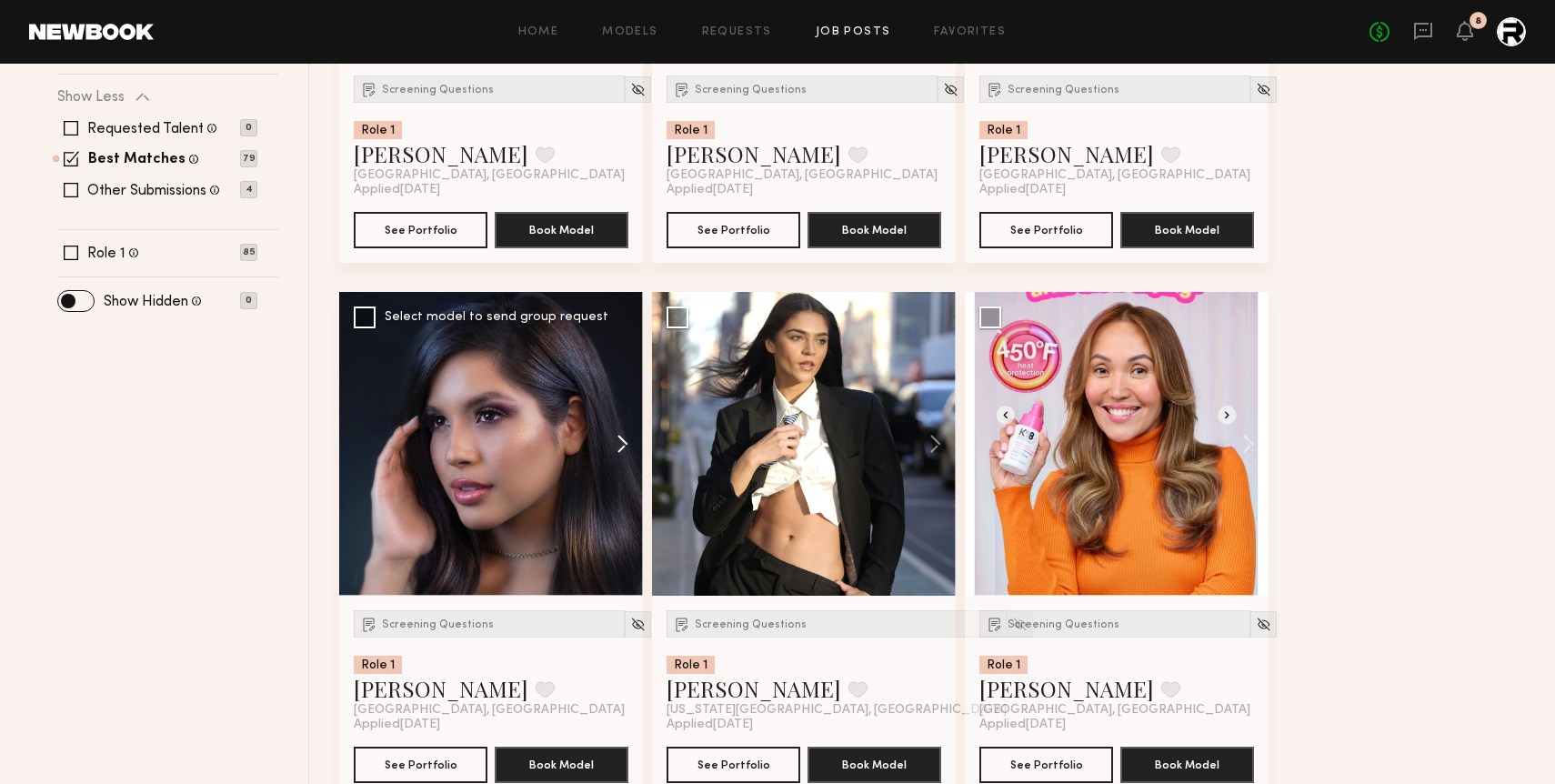
click at [627, 440] on button at bounding box center [613, 444] width 58 height 303
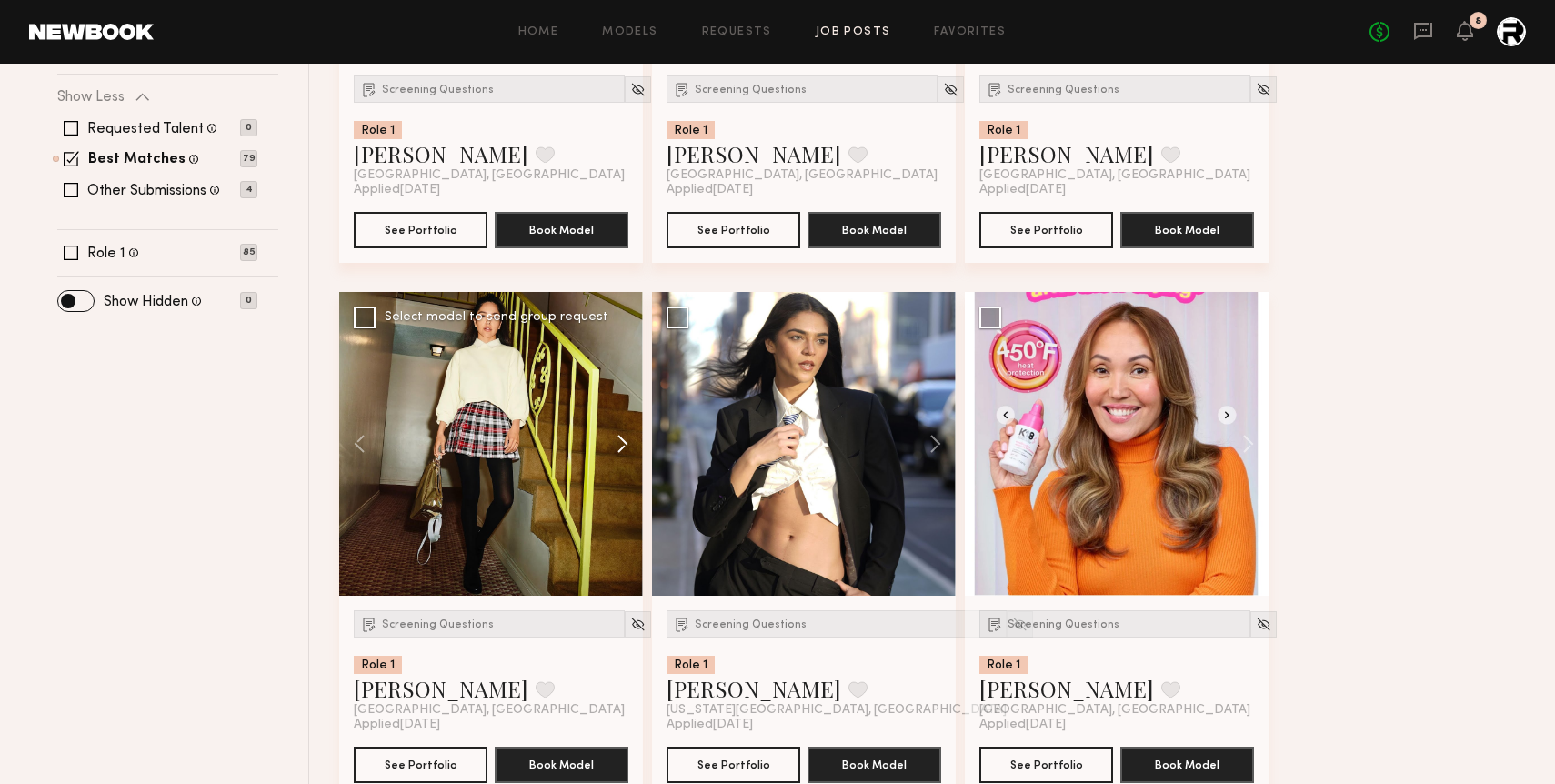
click at [627, 440] on button at bounding box center [613, 444] width 58 height 303
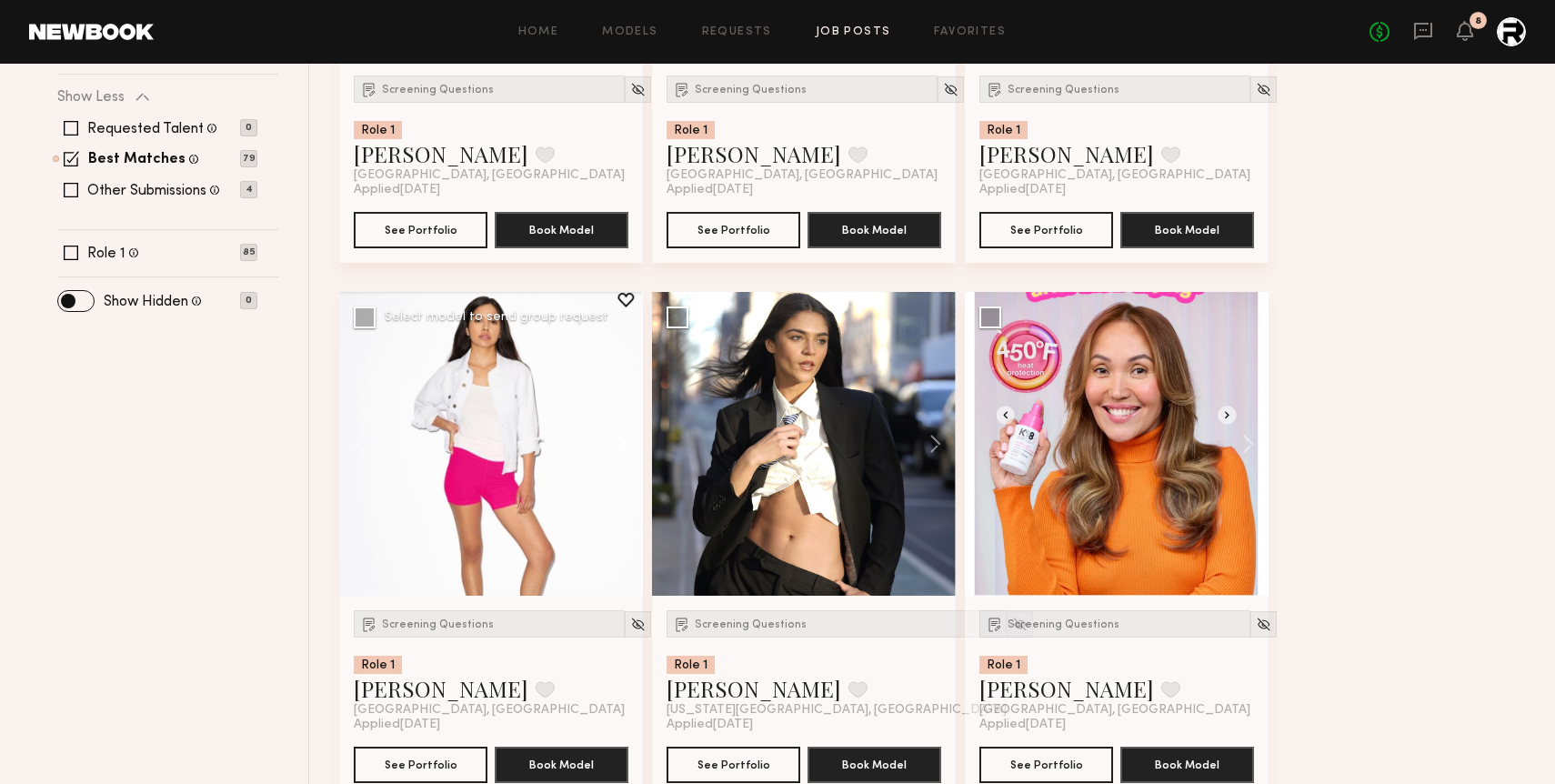
click at [627, 440] on button at bounding box center [613, 444] width 58 height 303
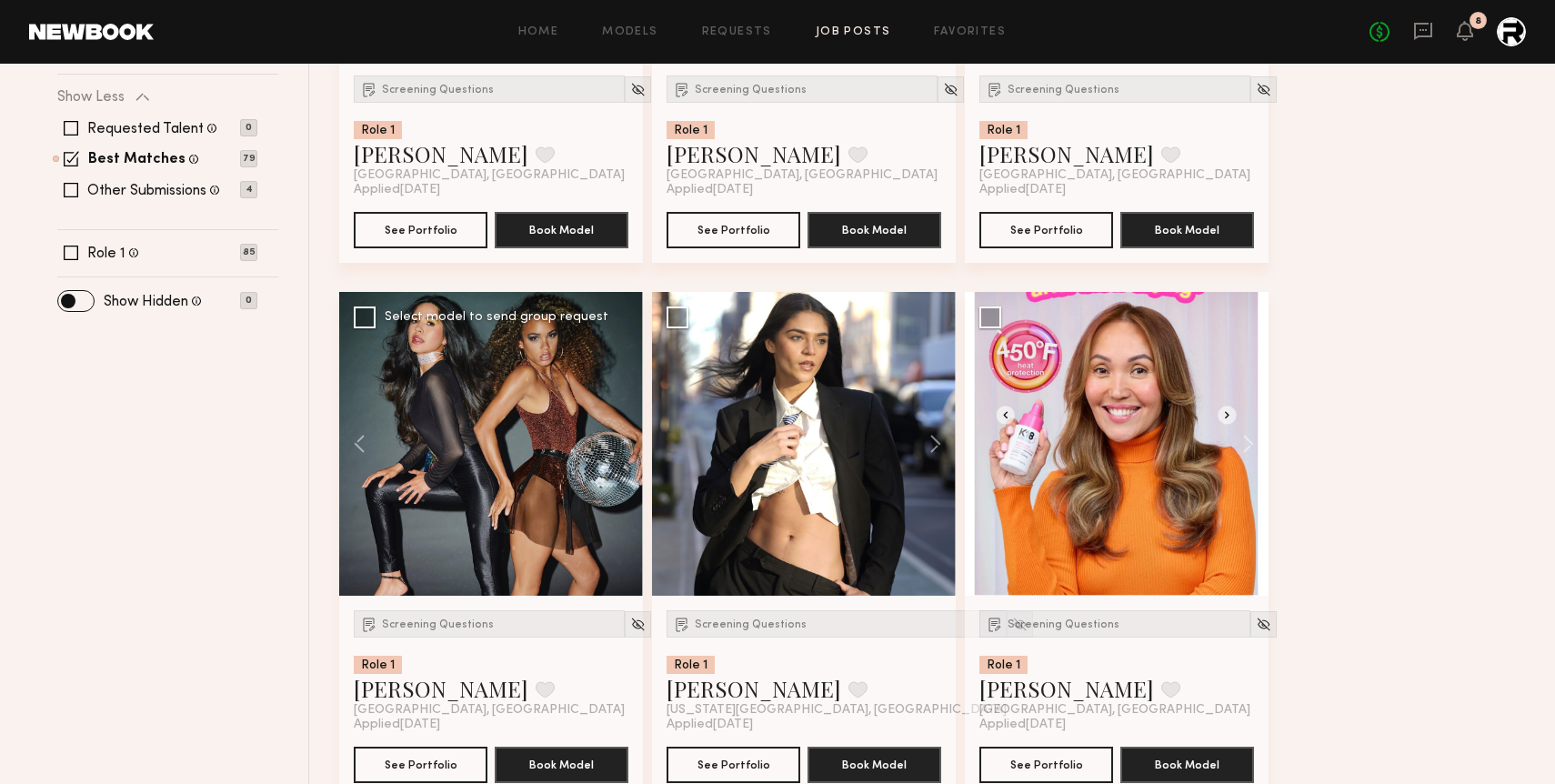
click at [627, 440] on div at bounding box center [491, 444] width 303 height 303
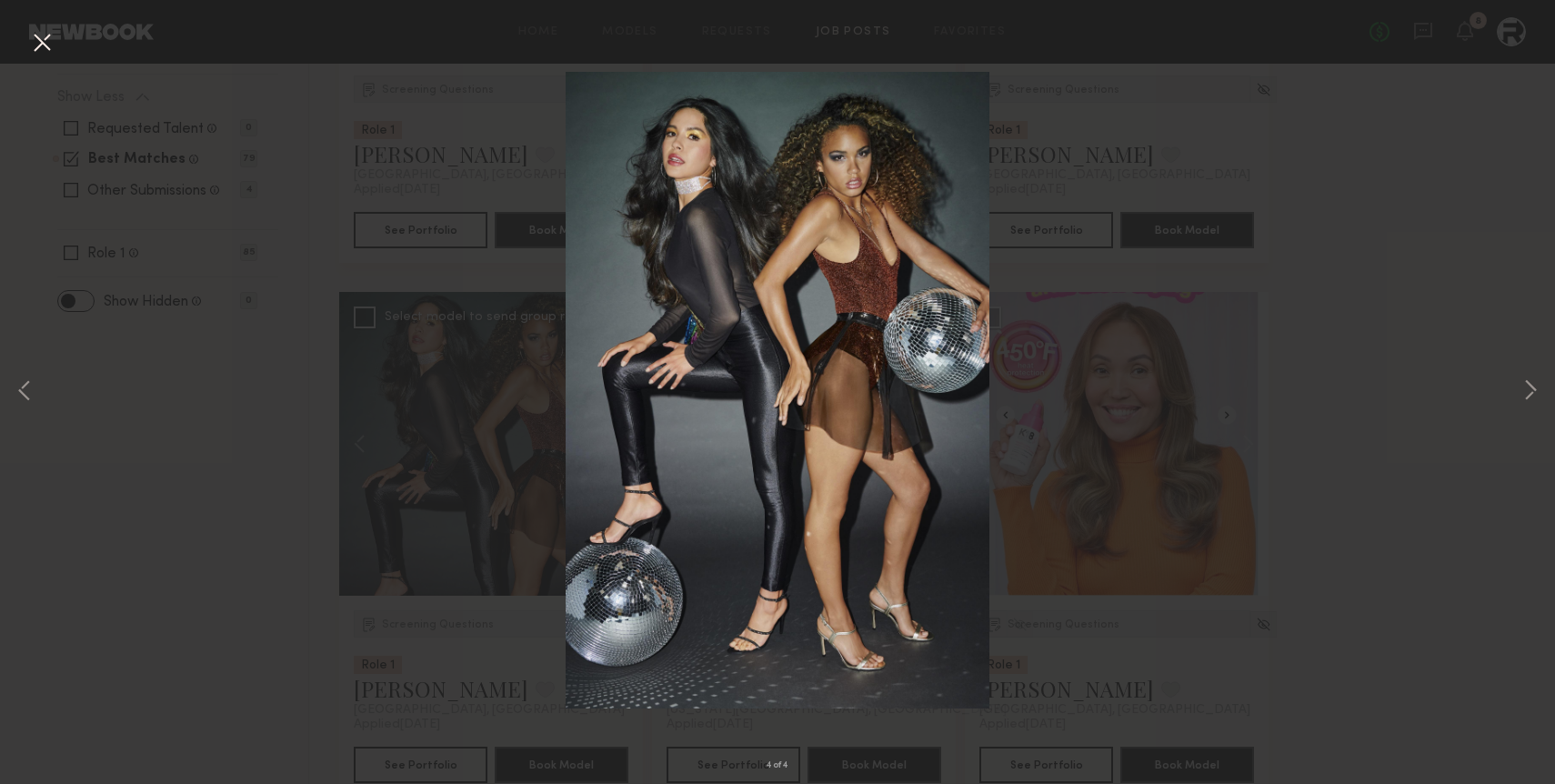
click at [39, 41] on button at bounding box center [42, 44] width 30 height 32
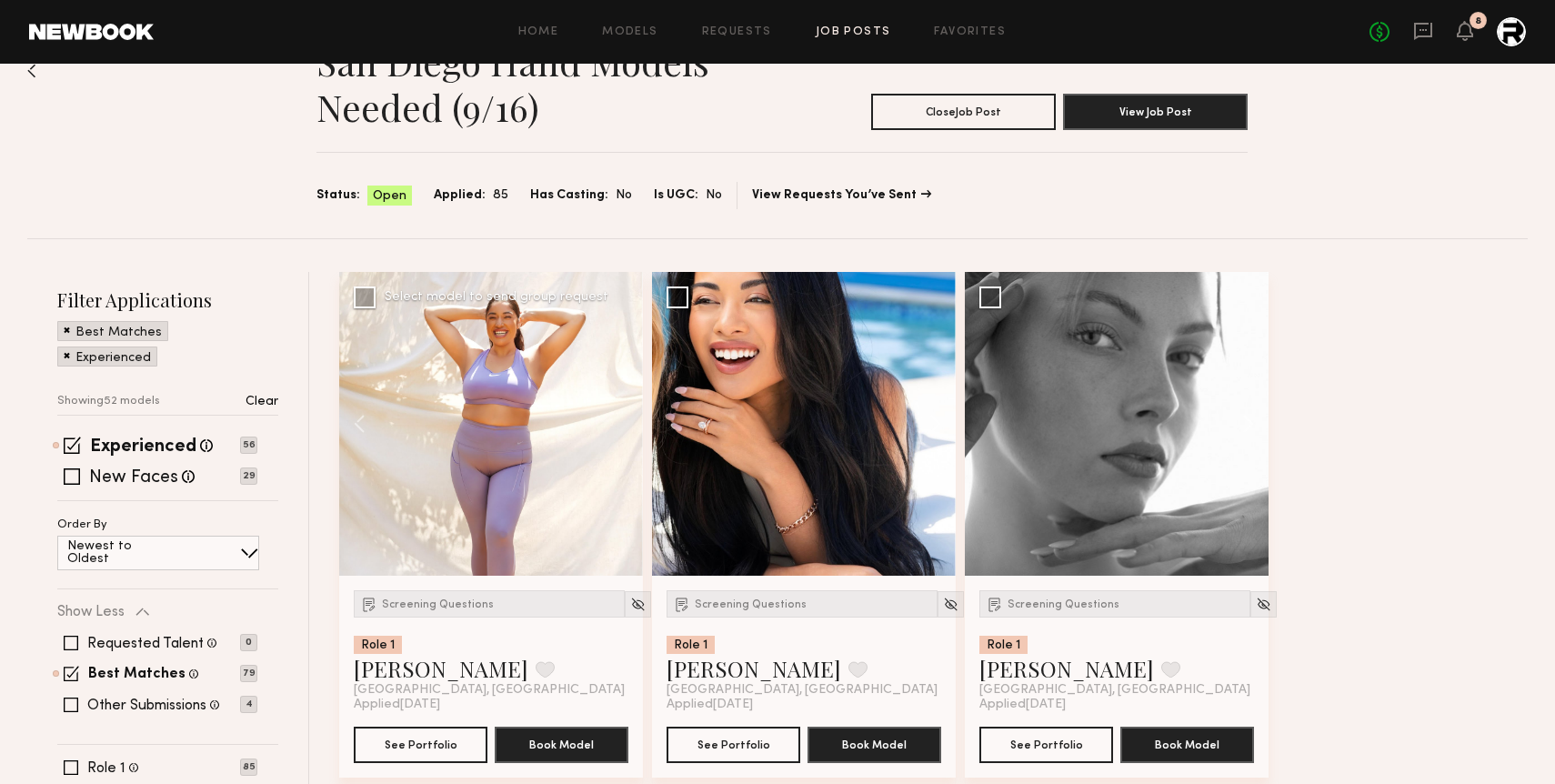
scroll to position [49, 0]
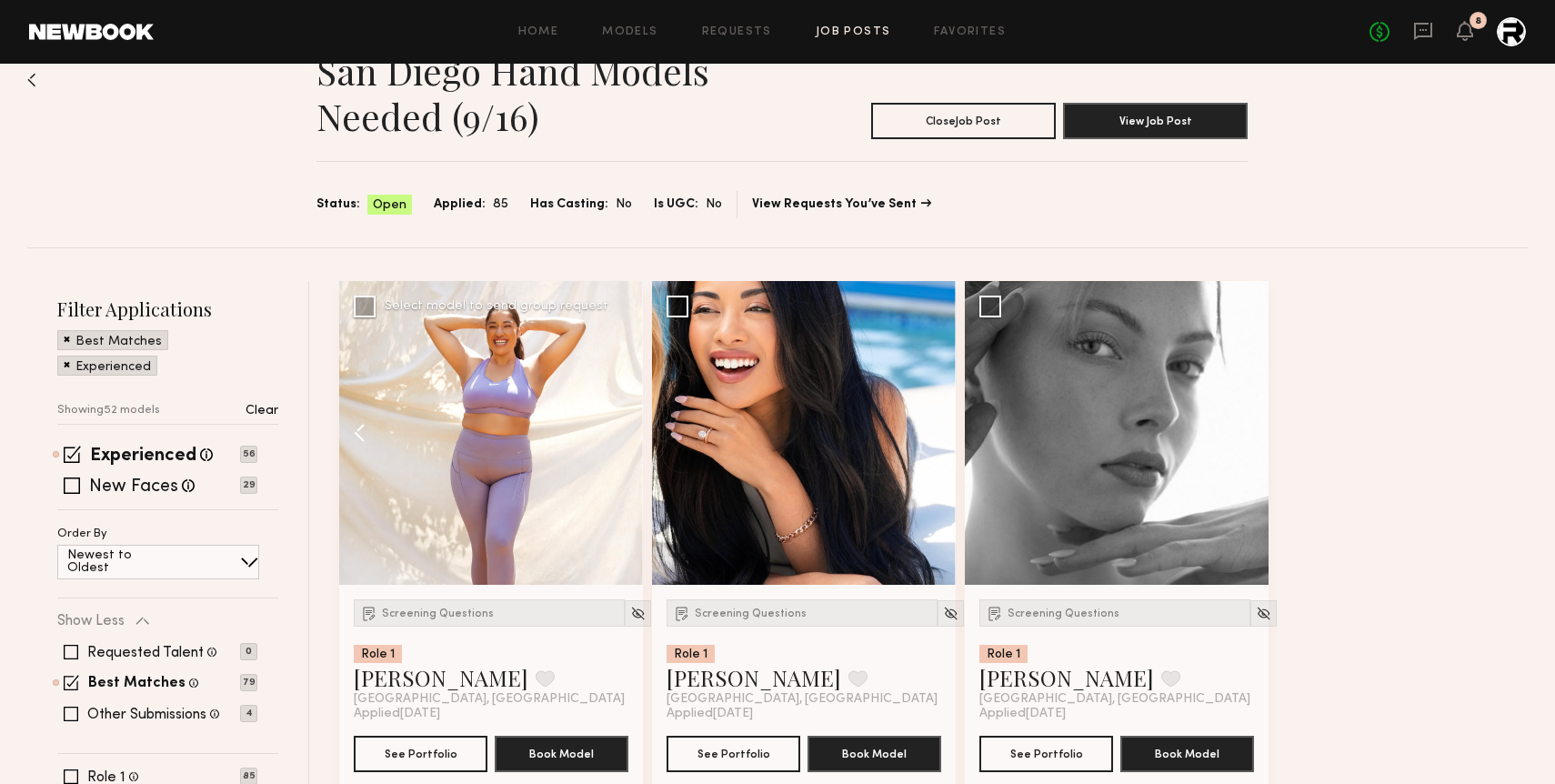
click at [363, 431] on button at bounding box center [368, 433] width 58 height 303
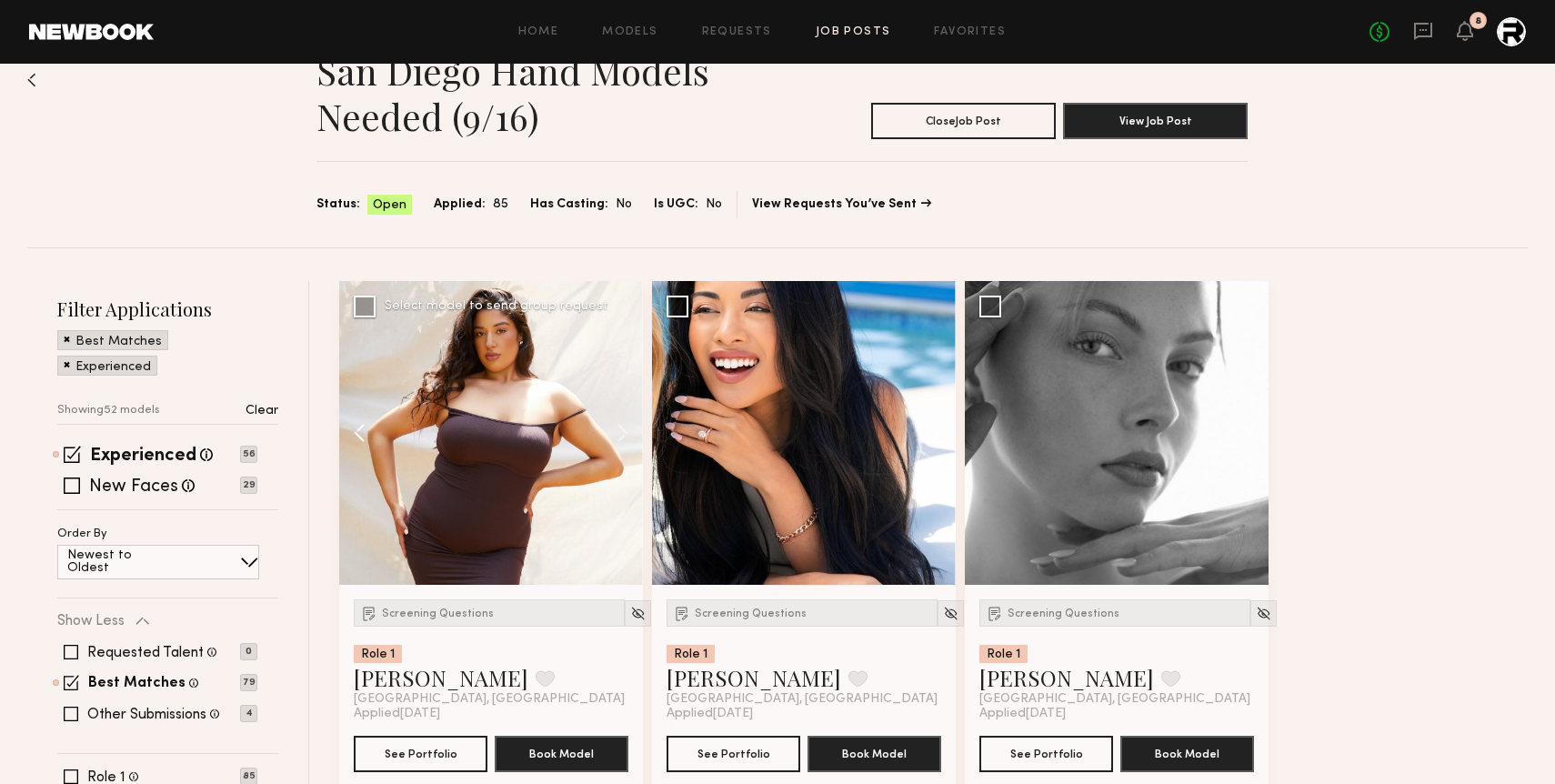
click at [363, 431] on button at bounding box center [368, 433] width 58 height 303
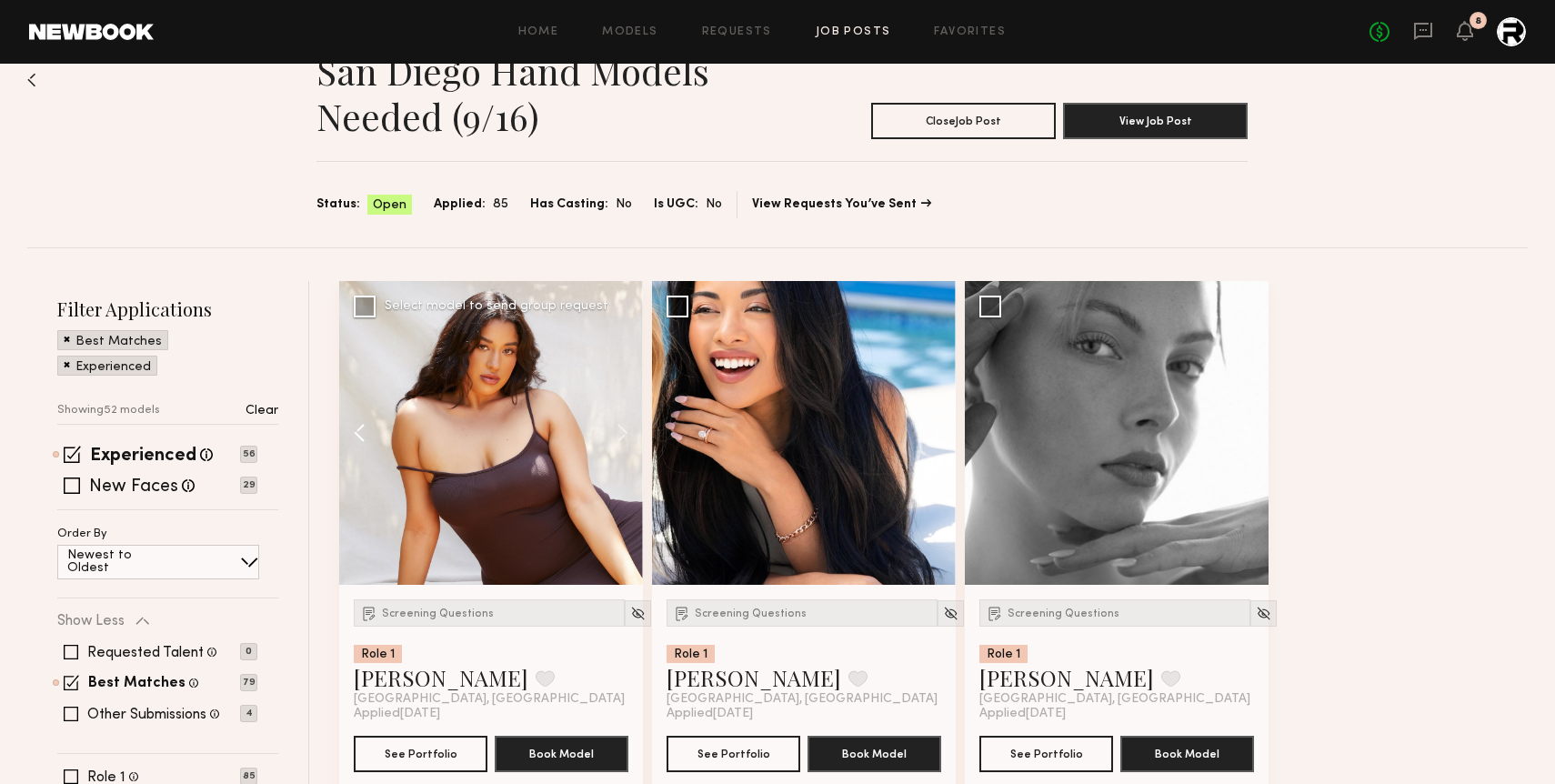
click at [363, 431] on button at bounding box center [368, 433] width 58 height 303
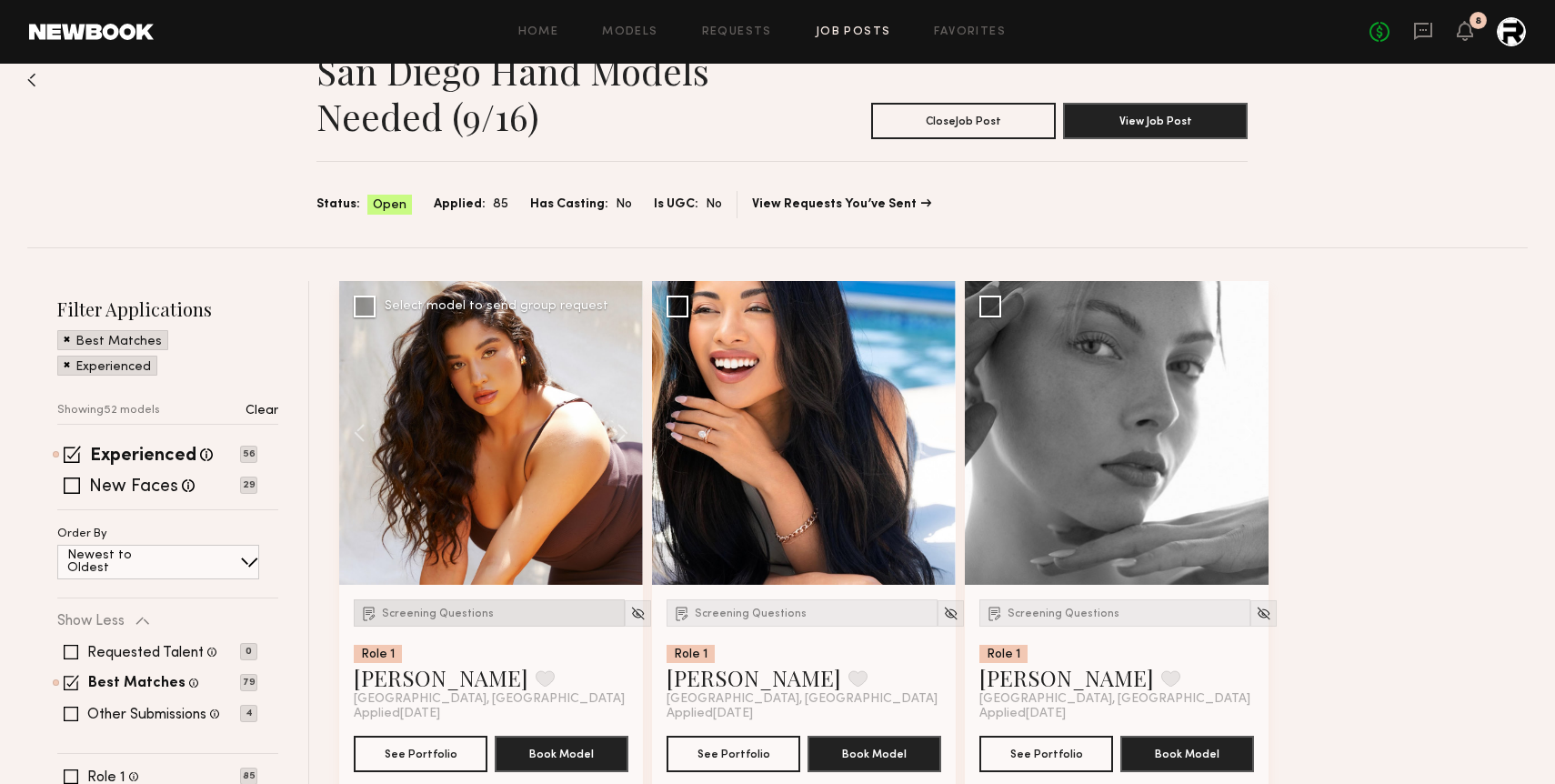
click at [436, 605] on div "Screening Questions" at bounding box center [489, 612] width 271 height 28
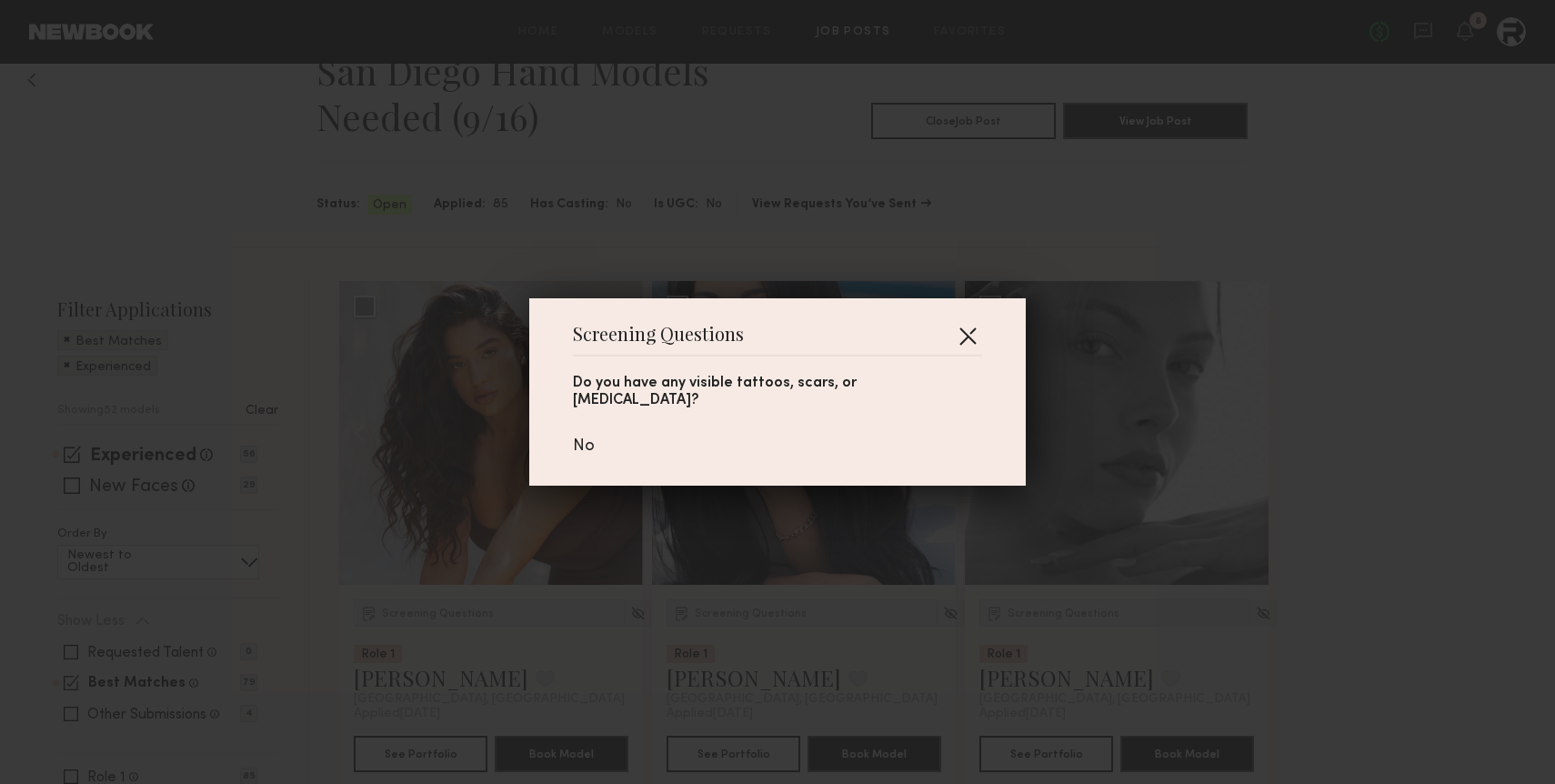
click at [953, 347] on button "button" at bounding box center [967, 335] width 30 height 30
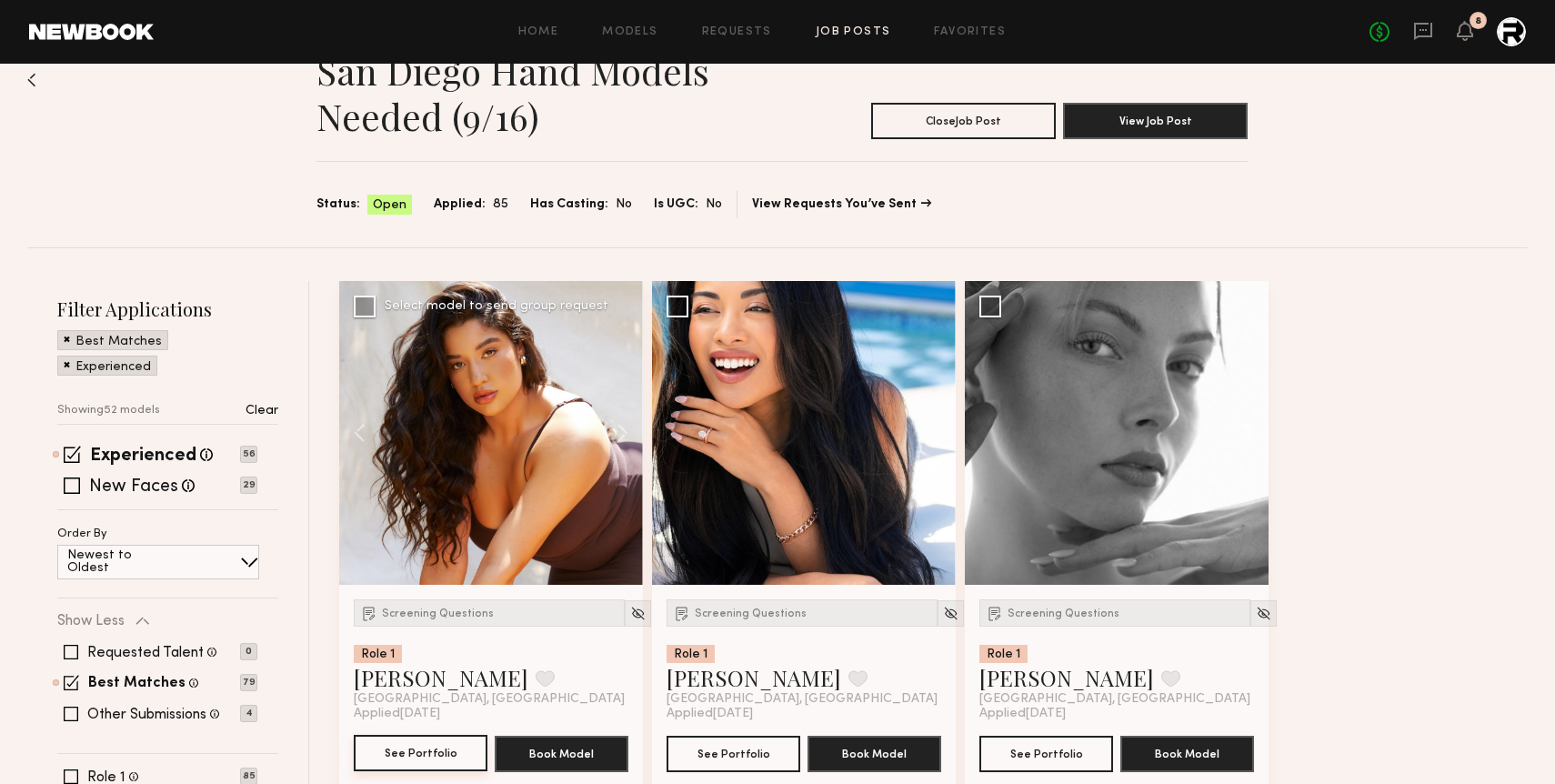
click at [436, 749] on button "See Portfolio" at bounding box center [421, 753] width 134 height 36
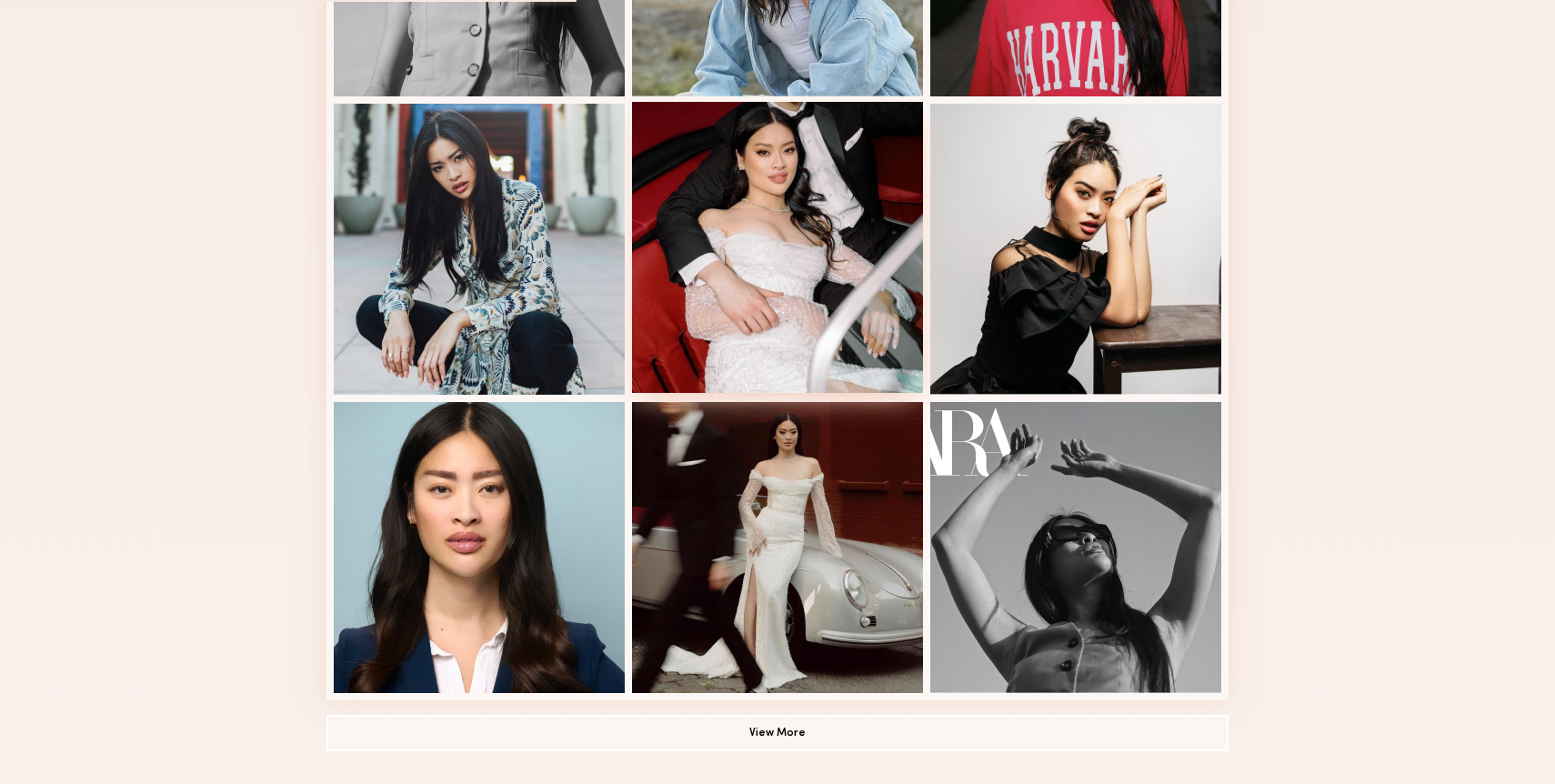
scroll to position [1013, 0]
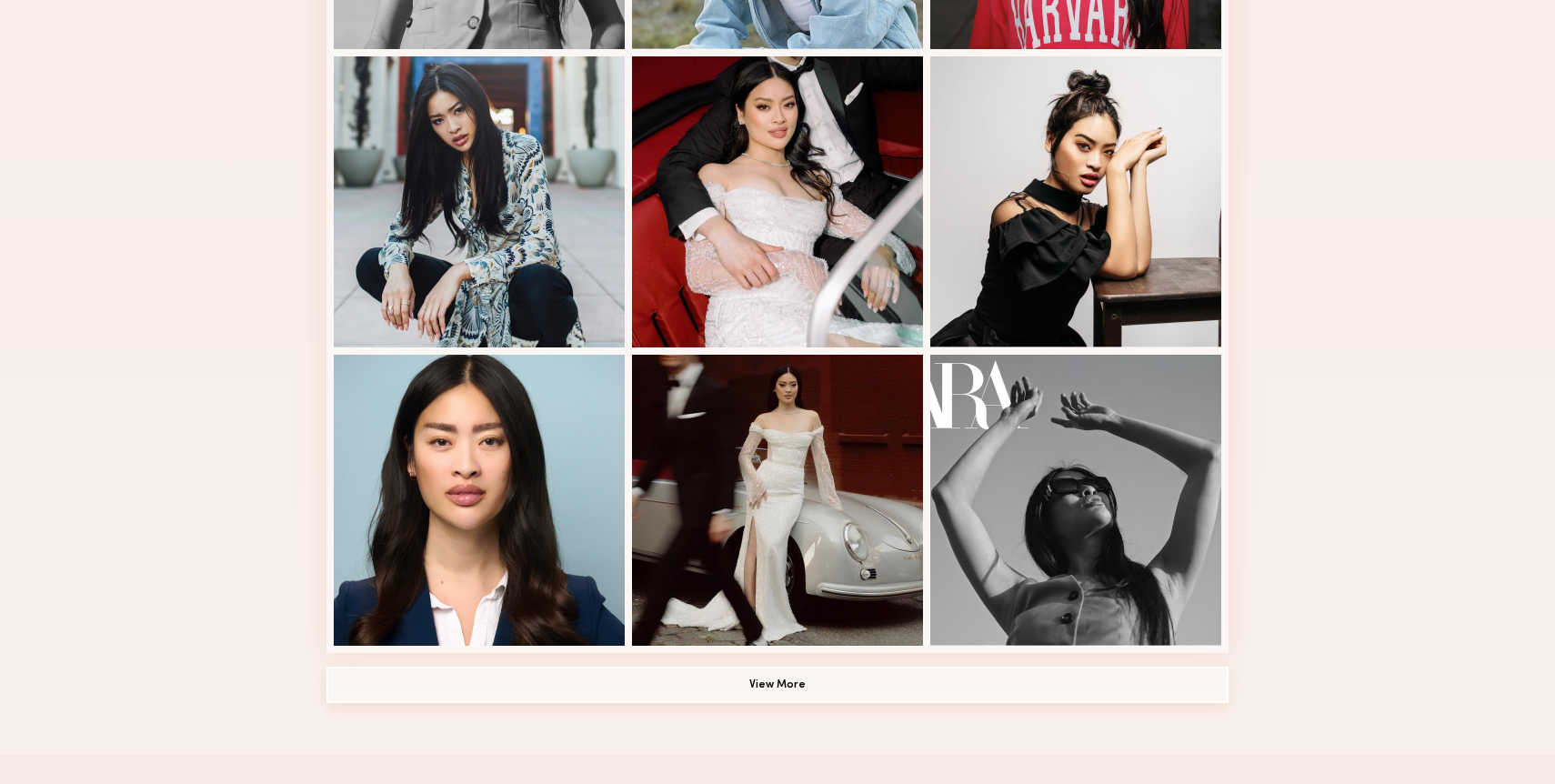
click at [765, 685] on button "View More" at bounding box center [778, 685] width 902 height 36
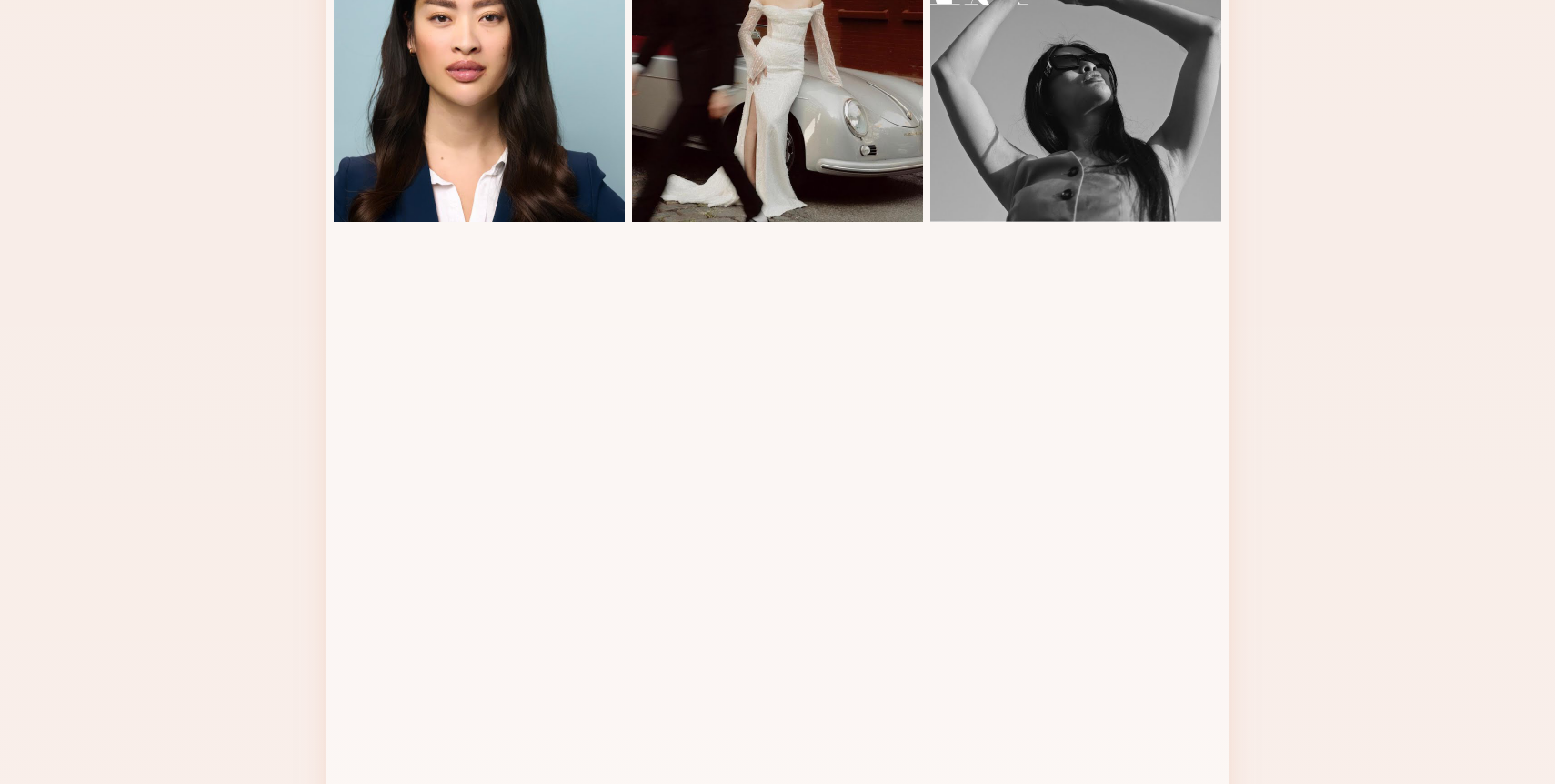
scroll to position [1440, 0]
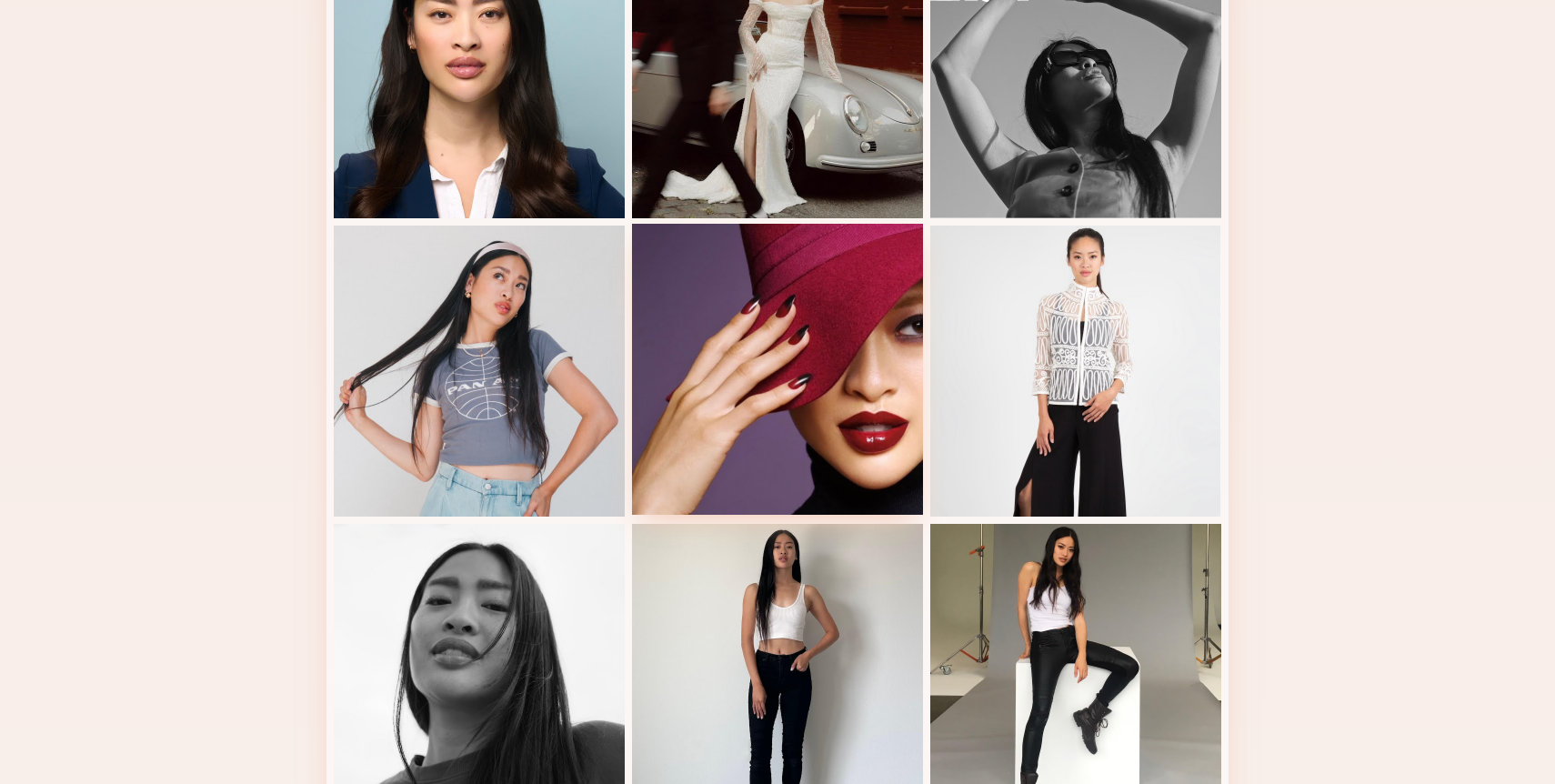
click at [742, 463] on div at bounding box center [777, 368] width 291 height 291
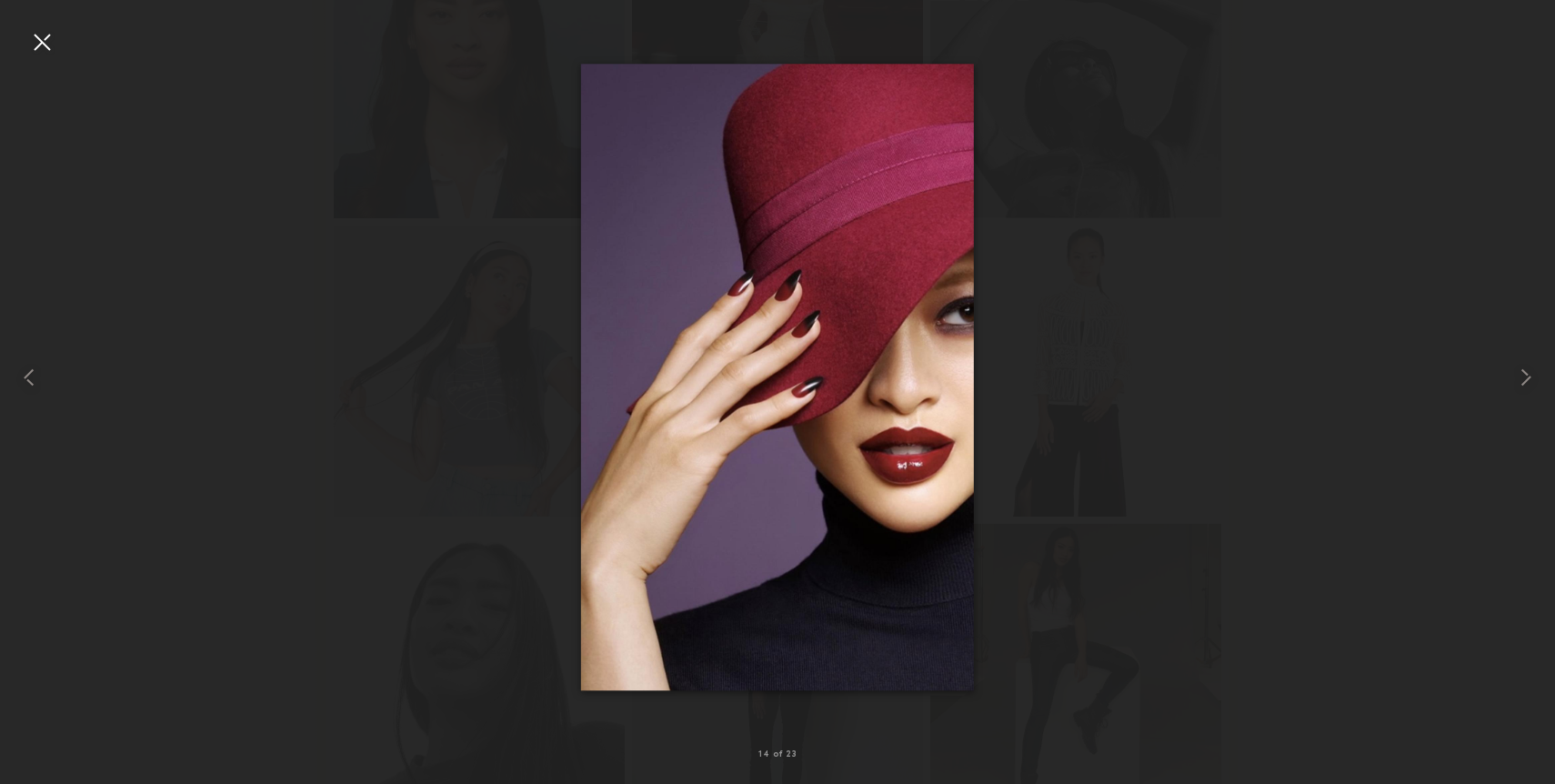
click at [51, 42] on div at bounding box center [42, 42] width 30 height 30
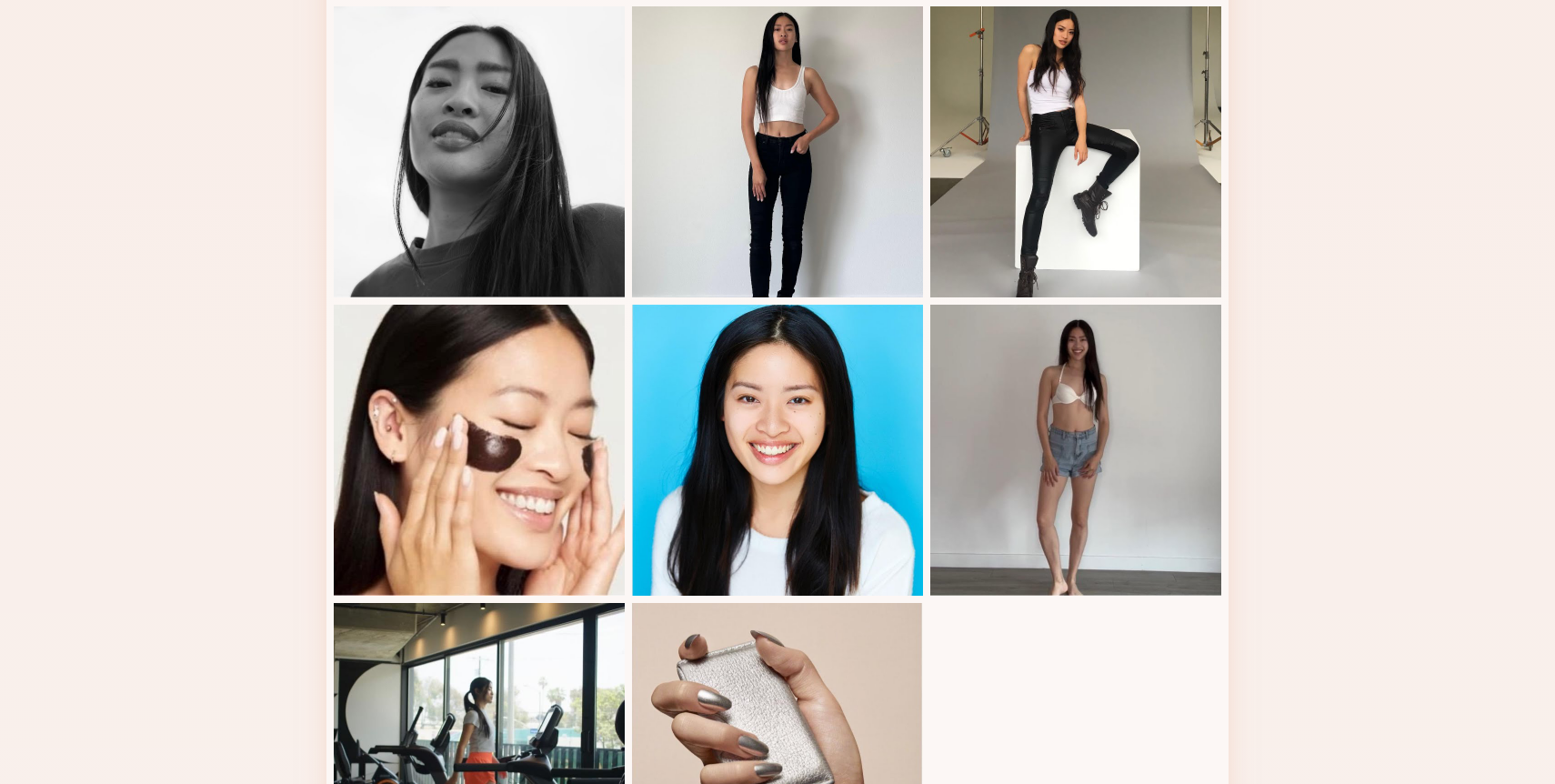
scroll to position [2042, 0]
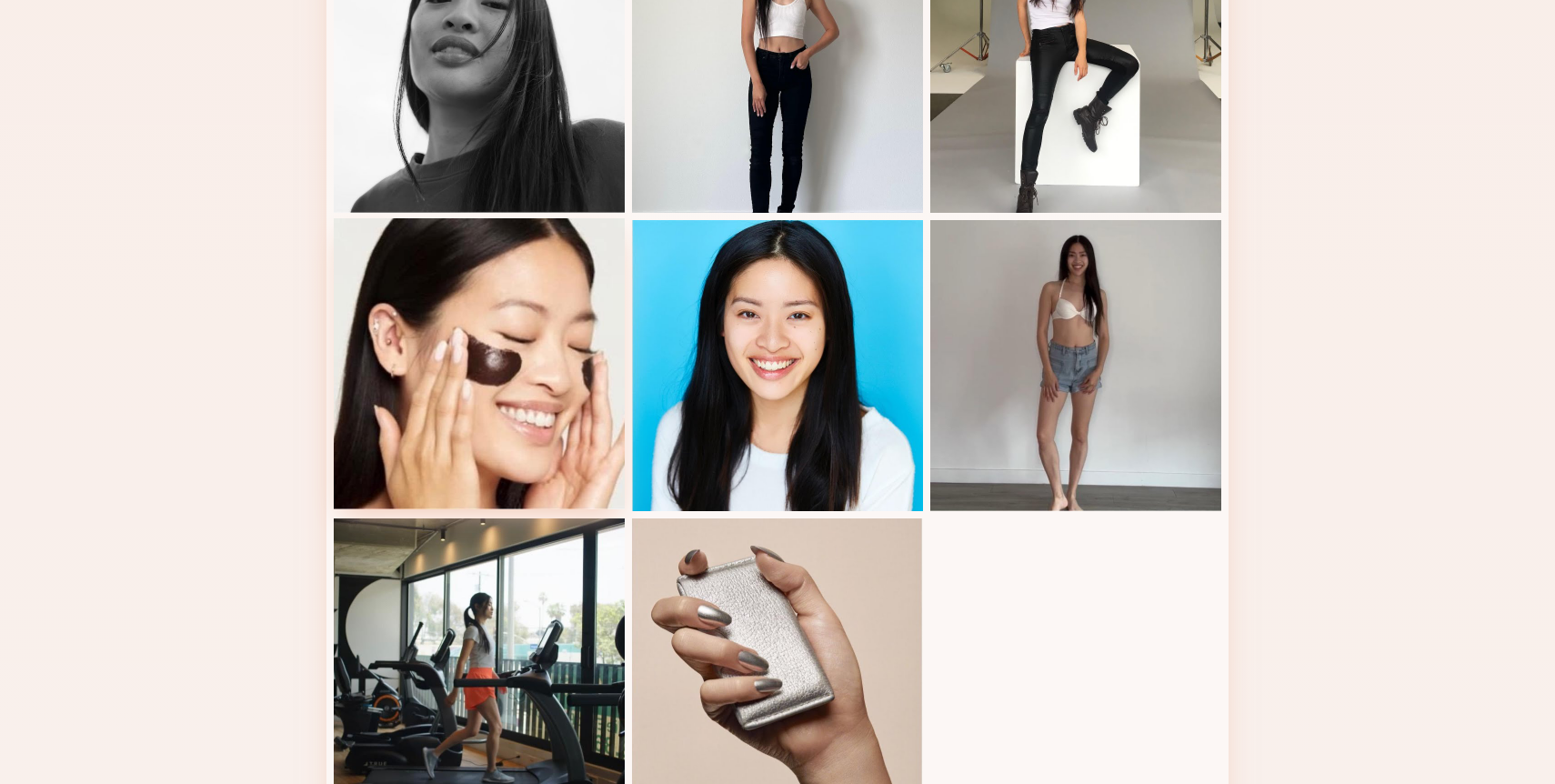
click at [549, 399] on div at bounding box center [479, 363] width 291 height 291
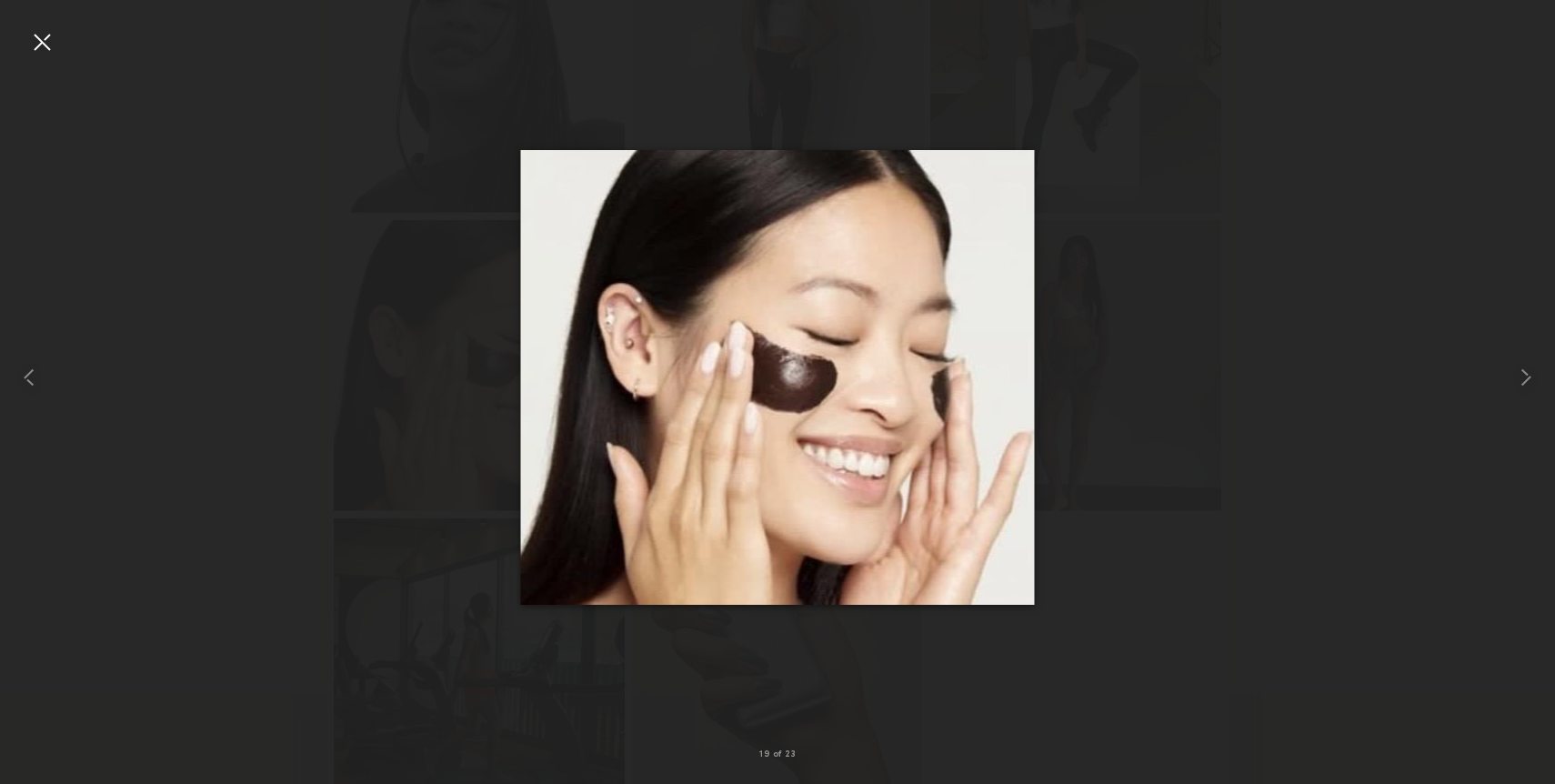
click at [41, 42] on div at bounding box center [42, 42] width 30 height 30
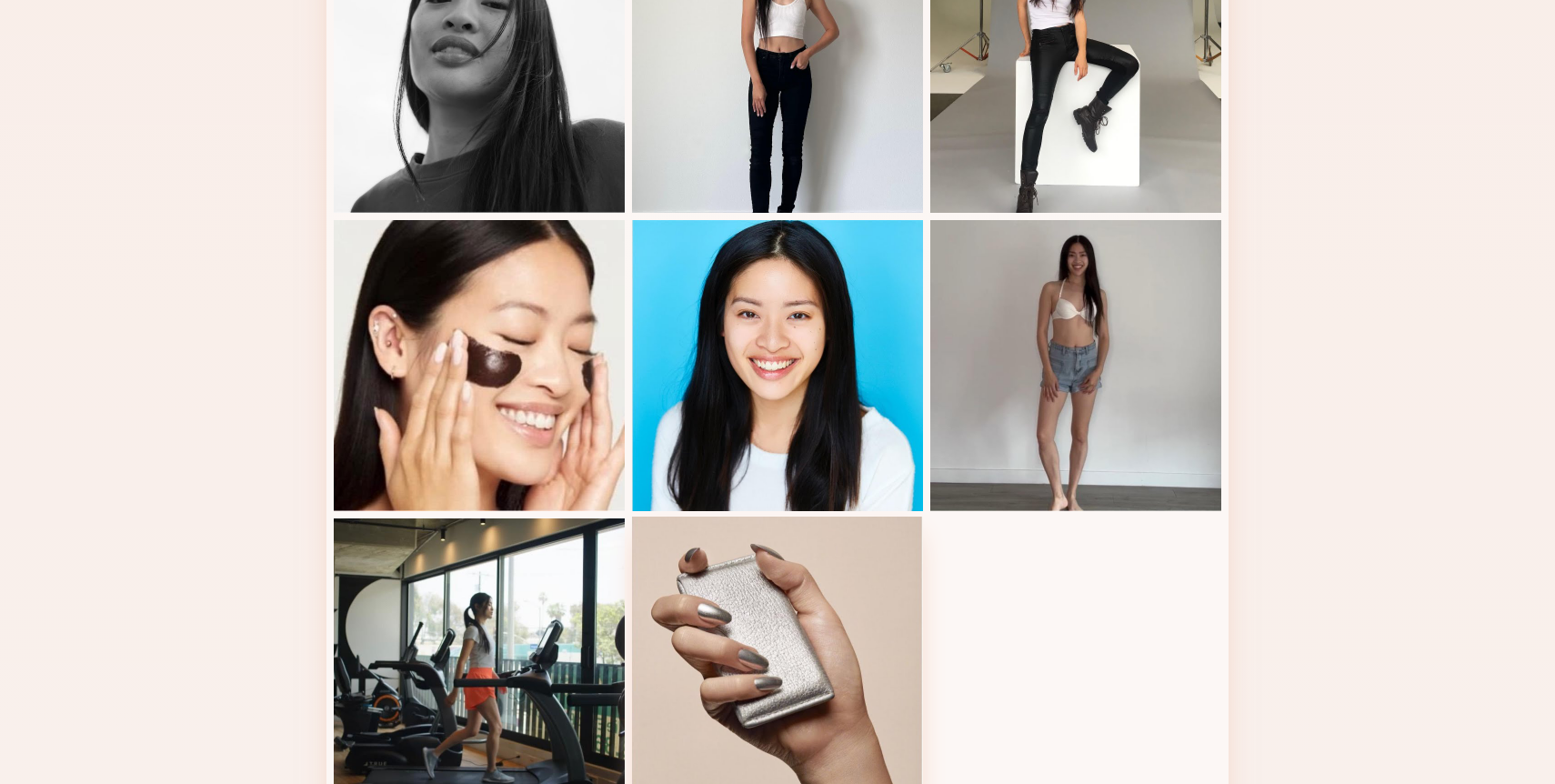
click at [753, 617] on div at bounding box center [777, 661] width 291 height 291
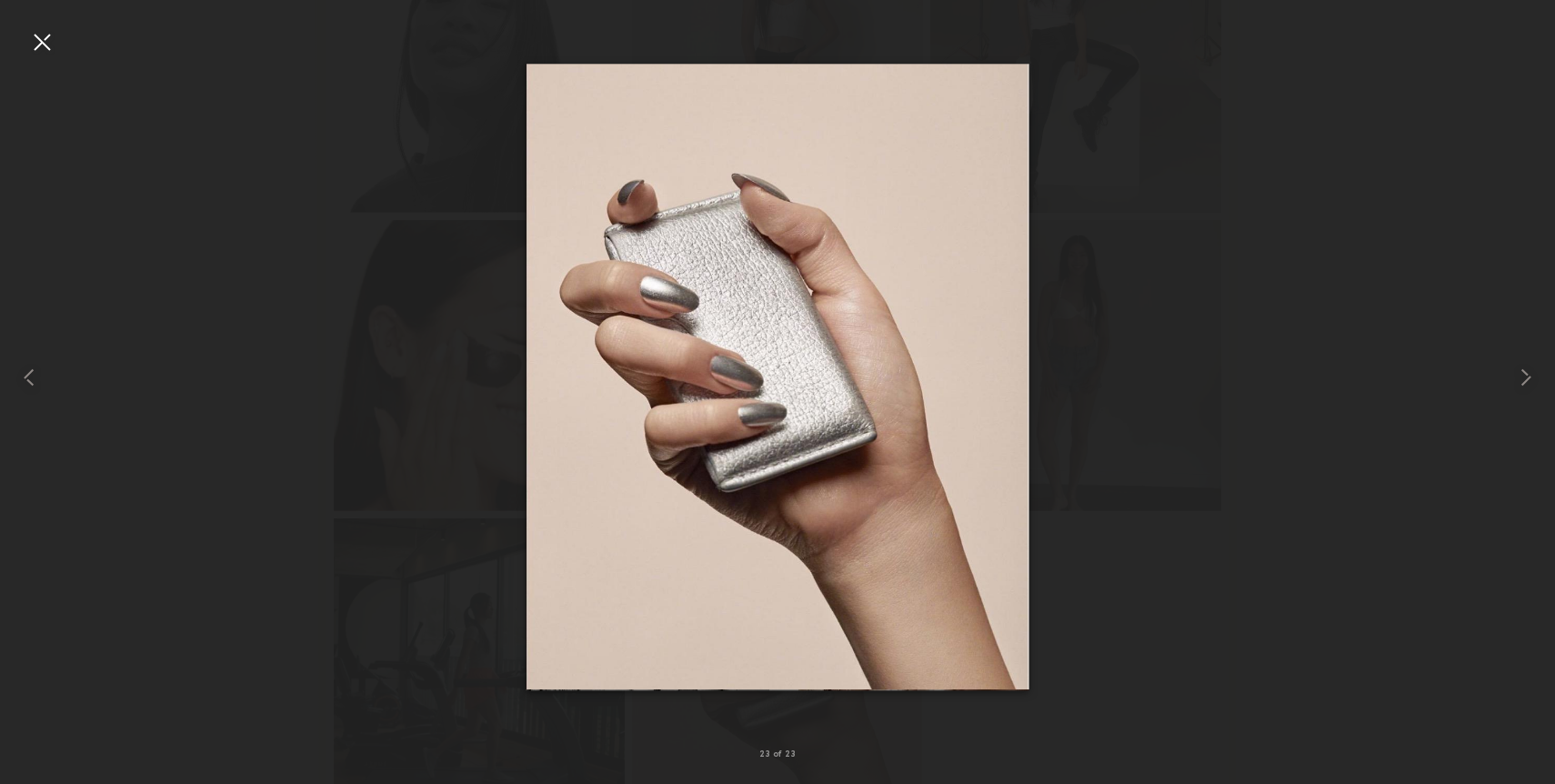
click at [48, 40] on div at bounding box center [42, 42] width 30 height 30
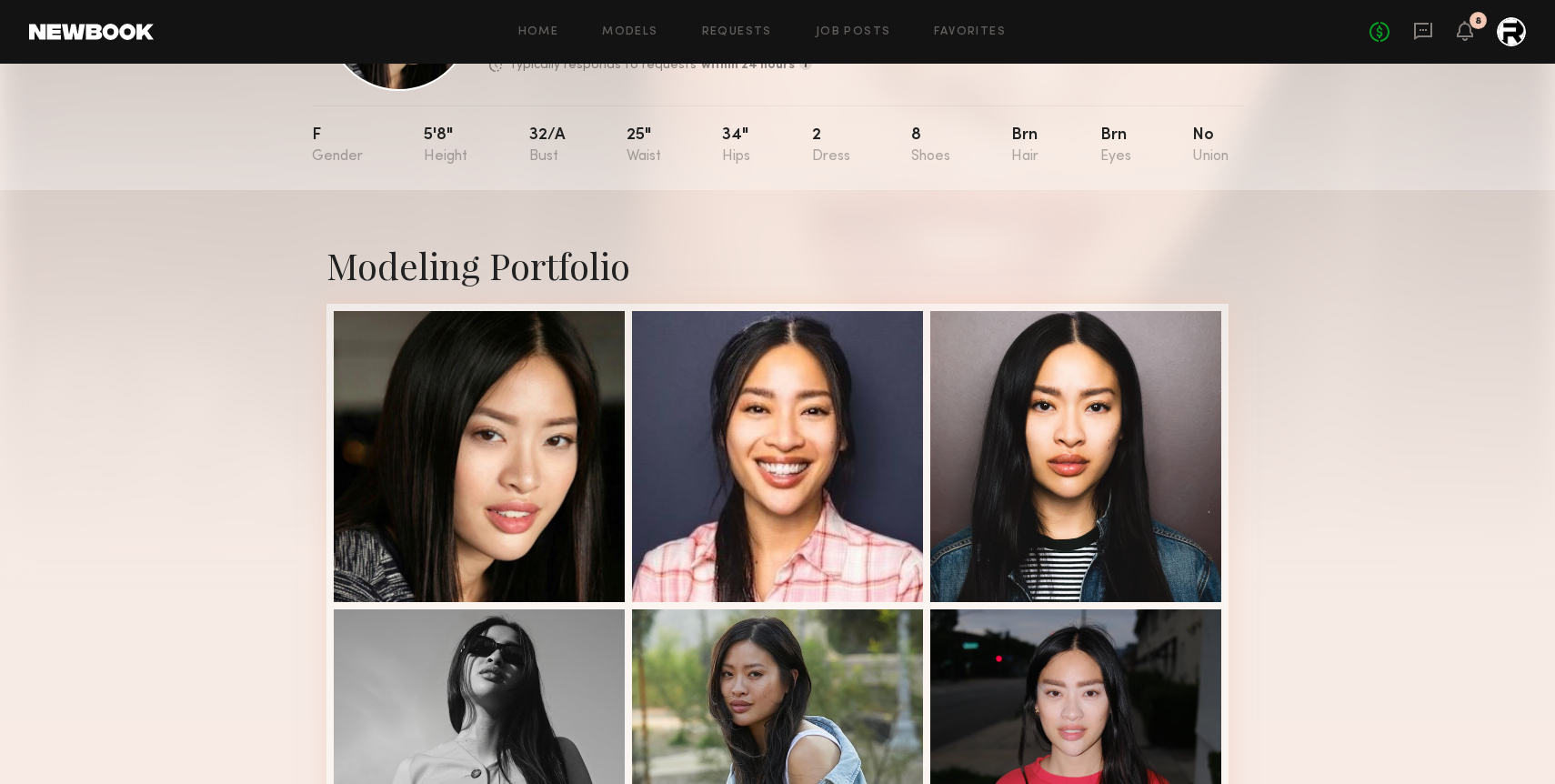
scroll to position [156, 0]
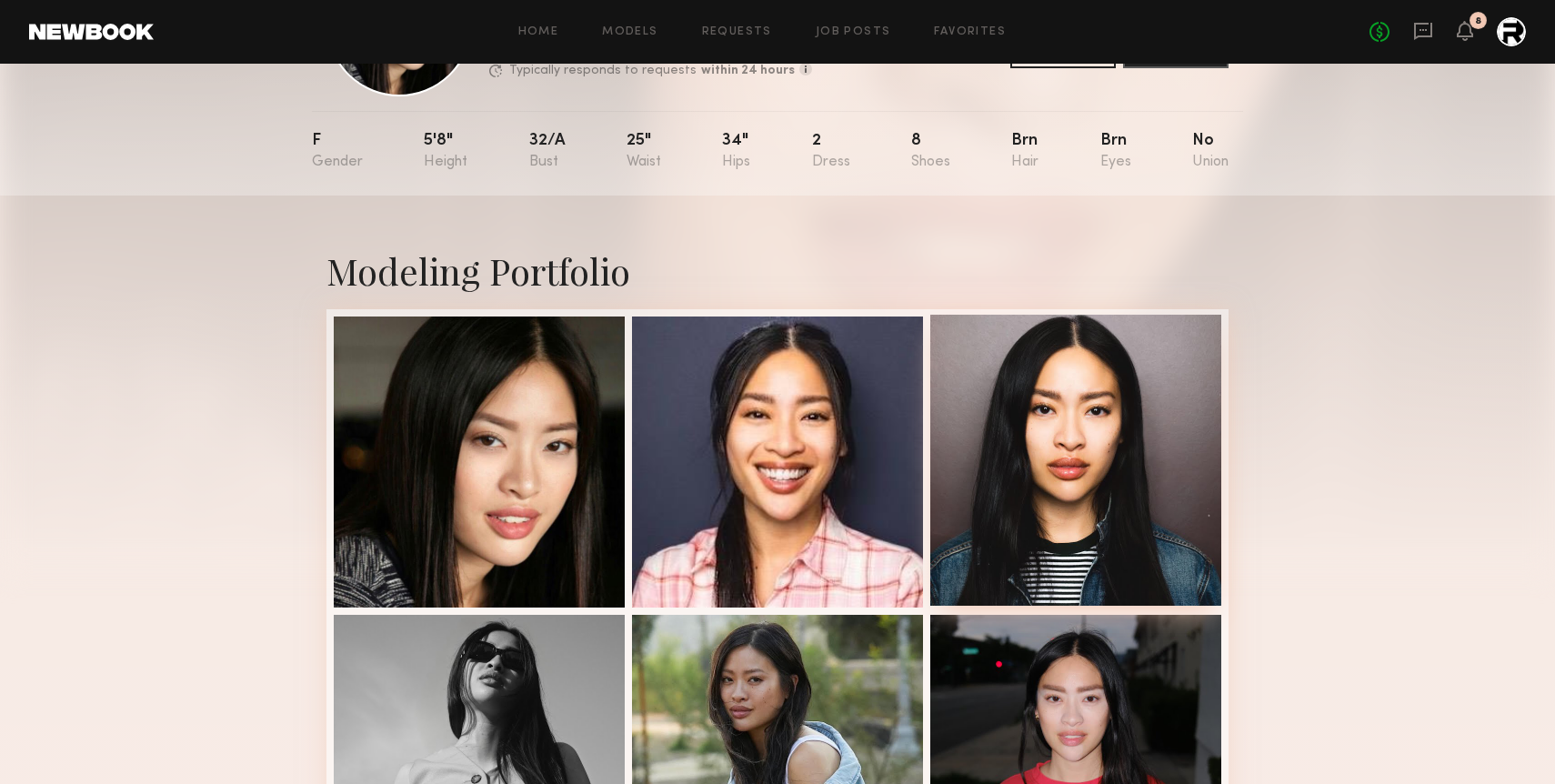
click at [1079, 473] on div at bounding box center [1075, 460] width 291 height 291
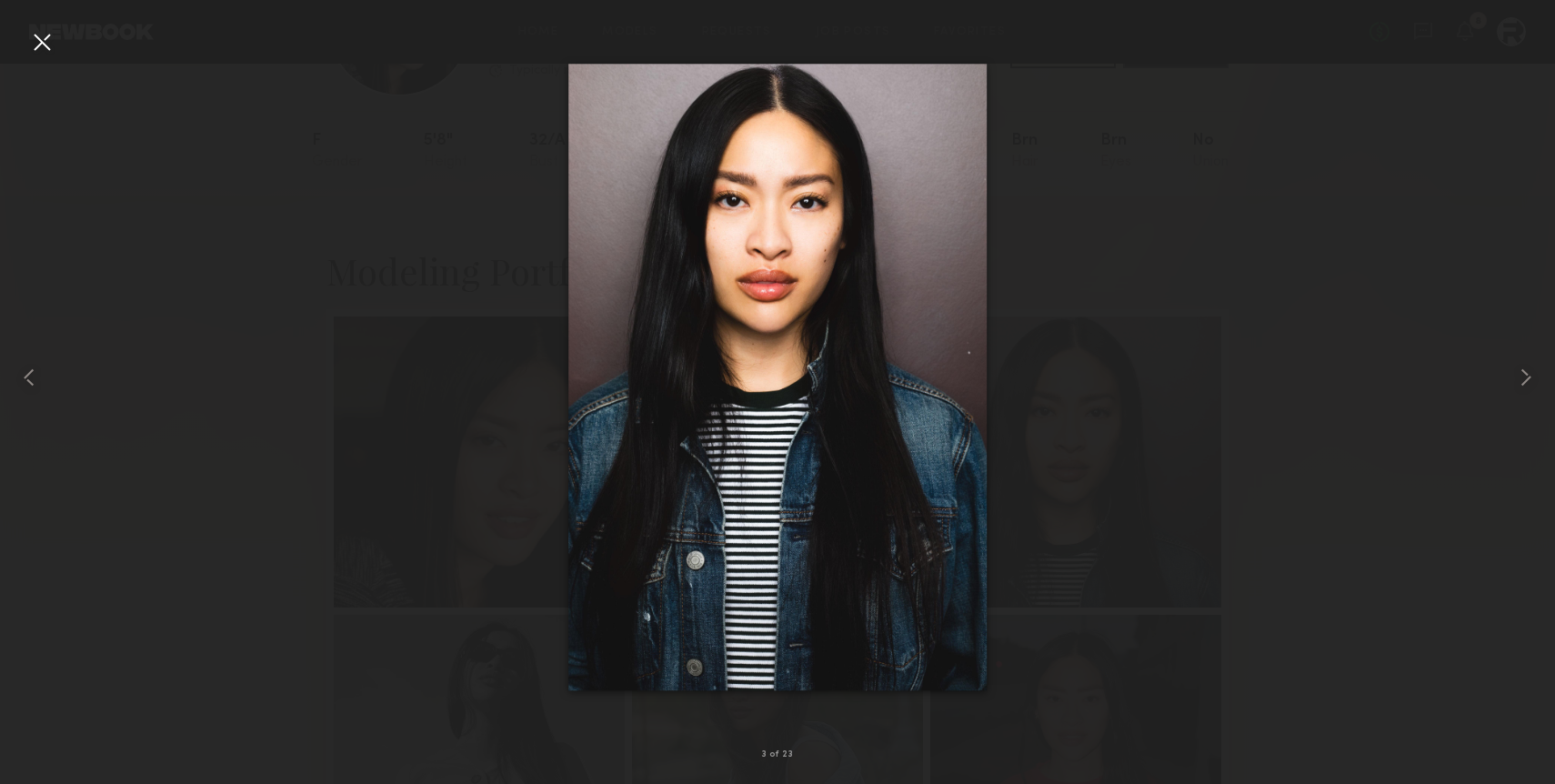
click at [40, 38] on div at bounding box center [42, 42] width 30 height 30
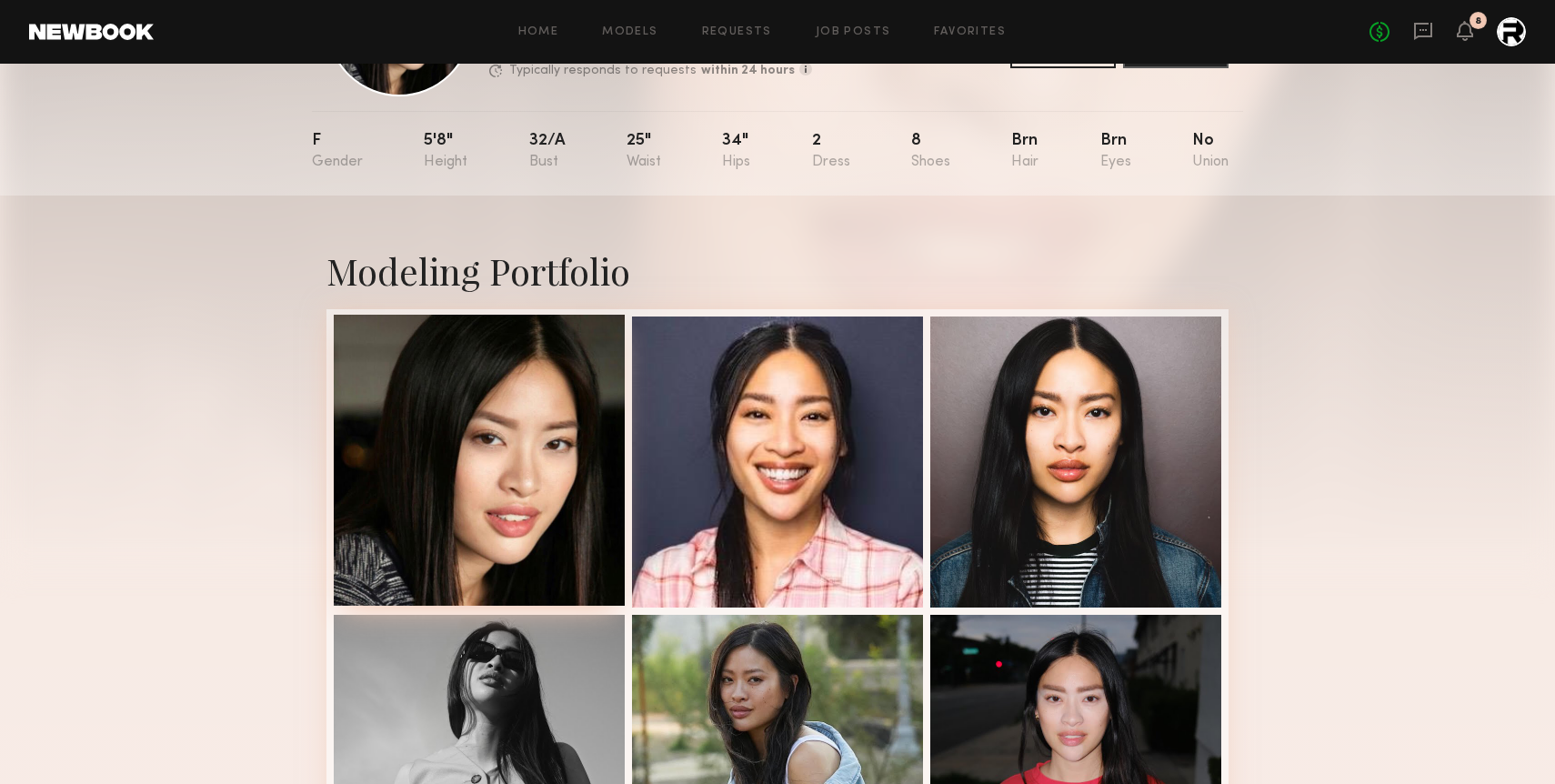
scroll to position [0, 0]
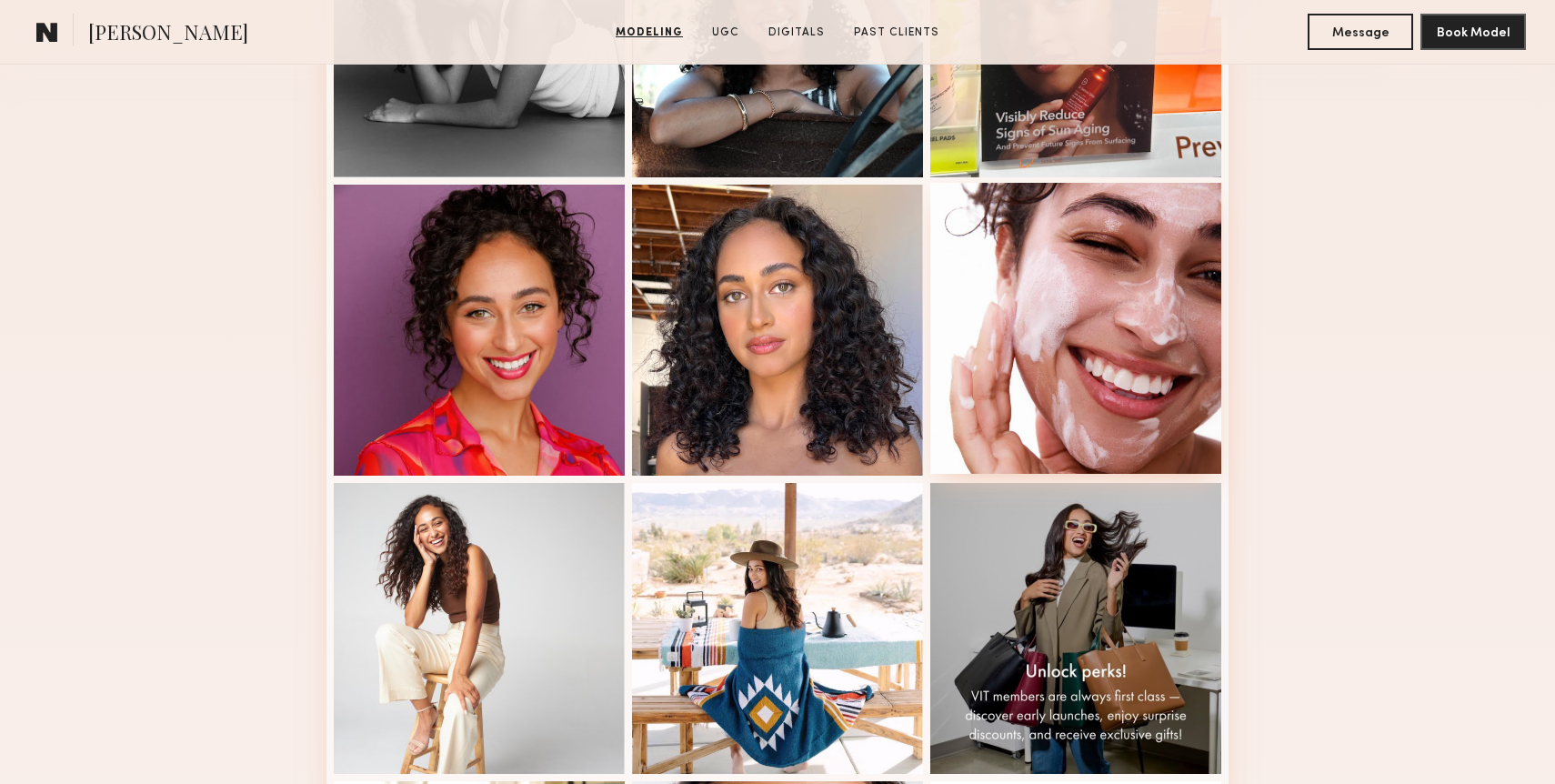
scroll to position [650, 0]
click at [1064, 389] on div at bounding box center [1075, 329] width 291 height 291
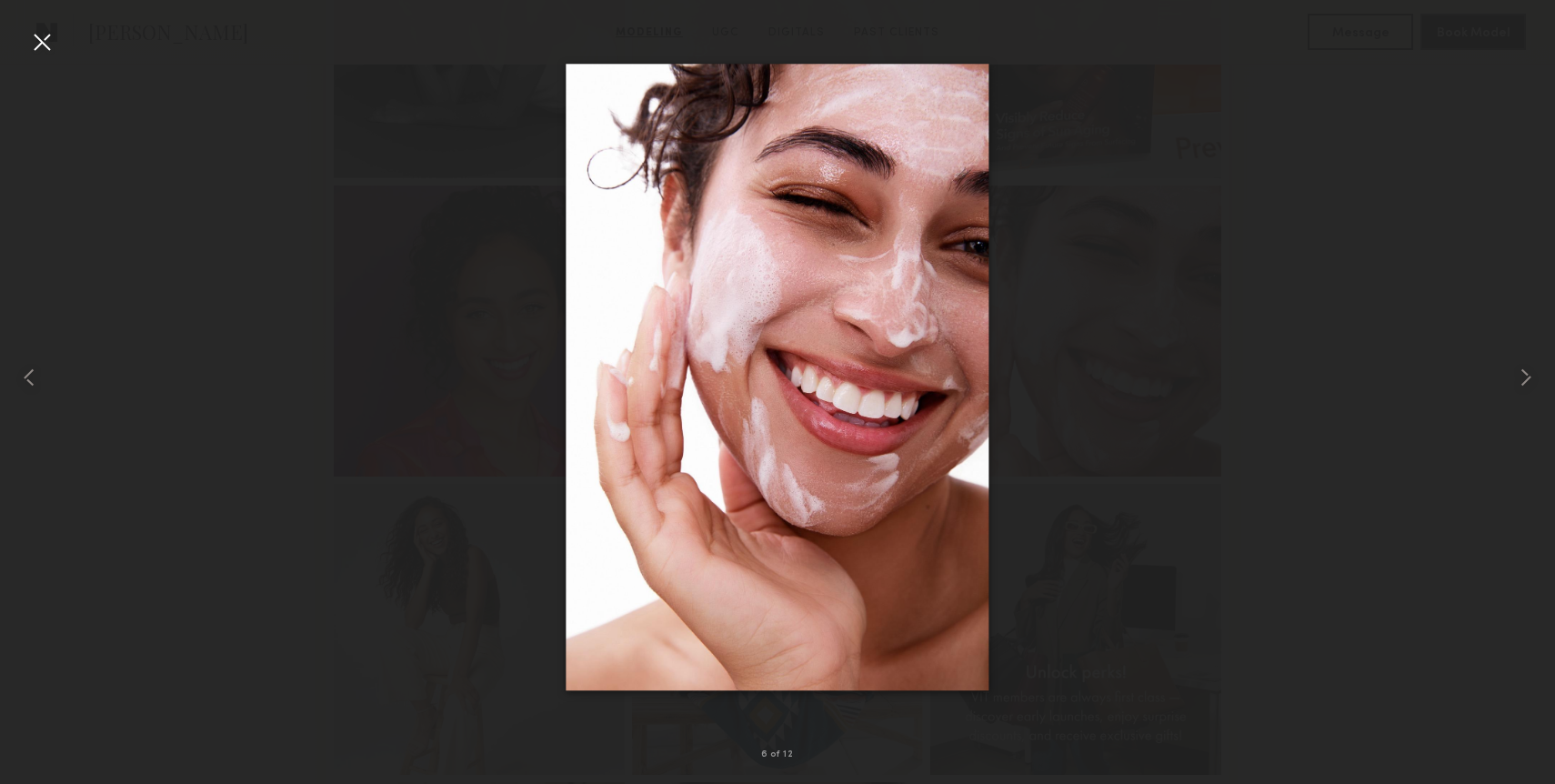
click at [30, 32] on div at bounding box center [42, 42] width 30 height 30
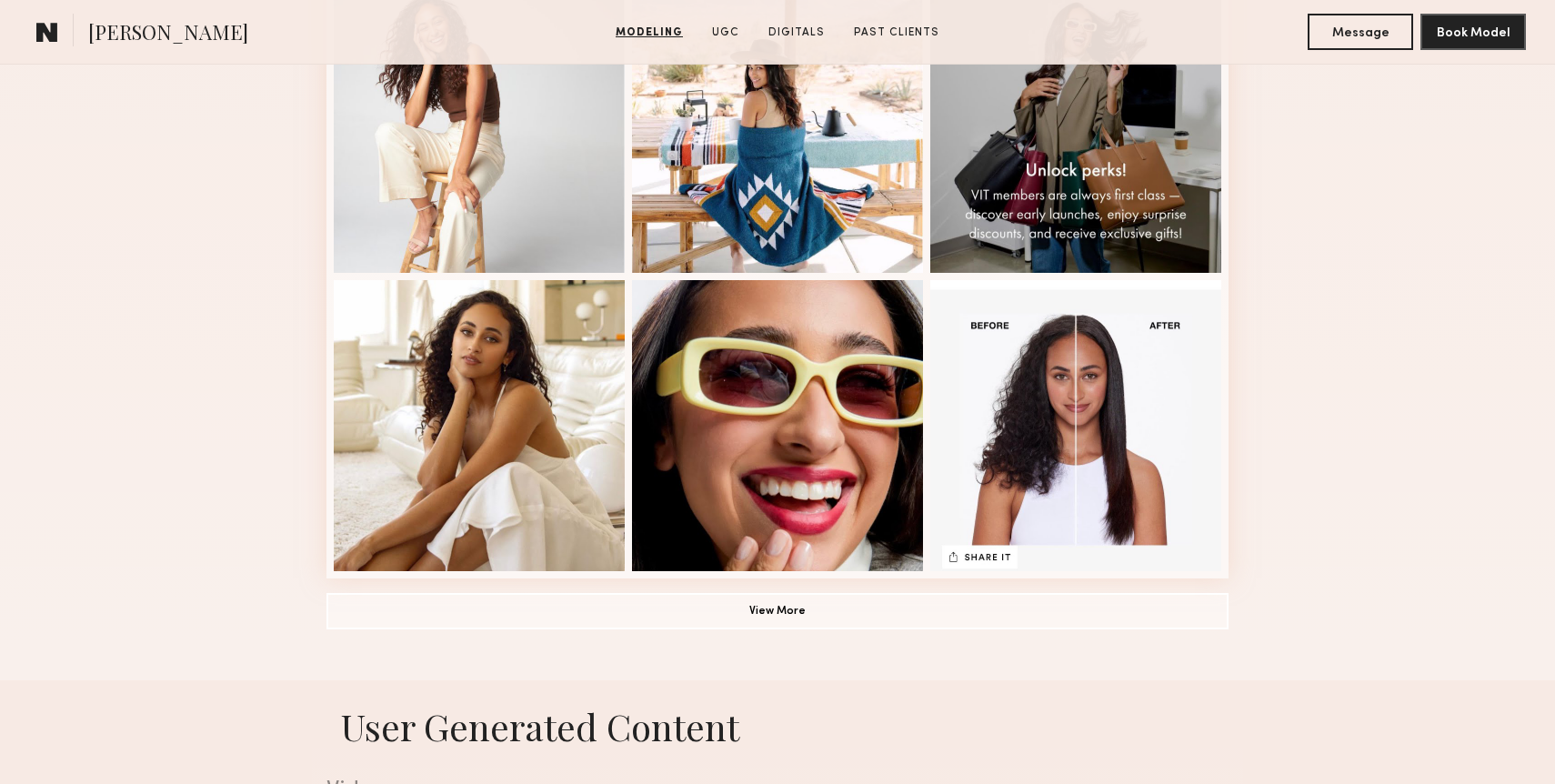
scroll to position [1161, 0]
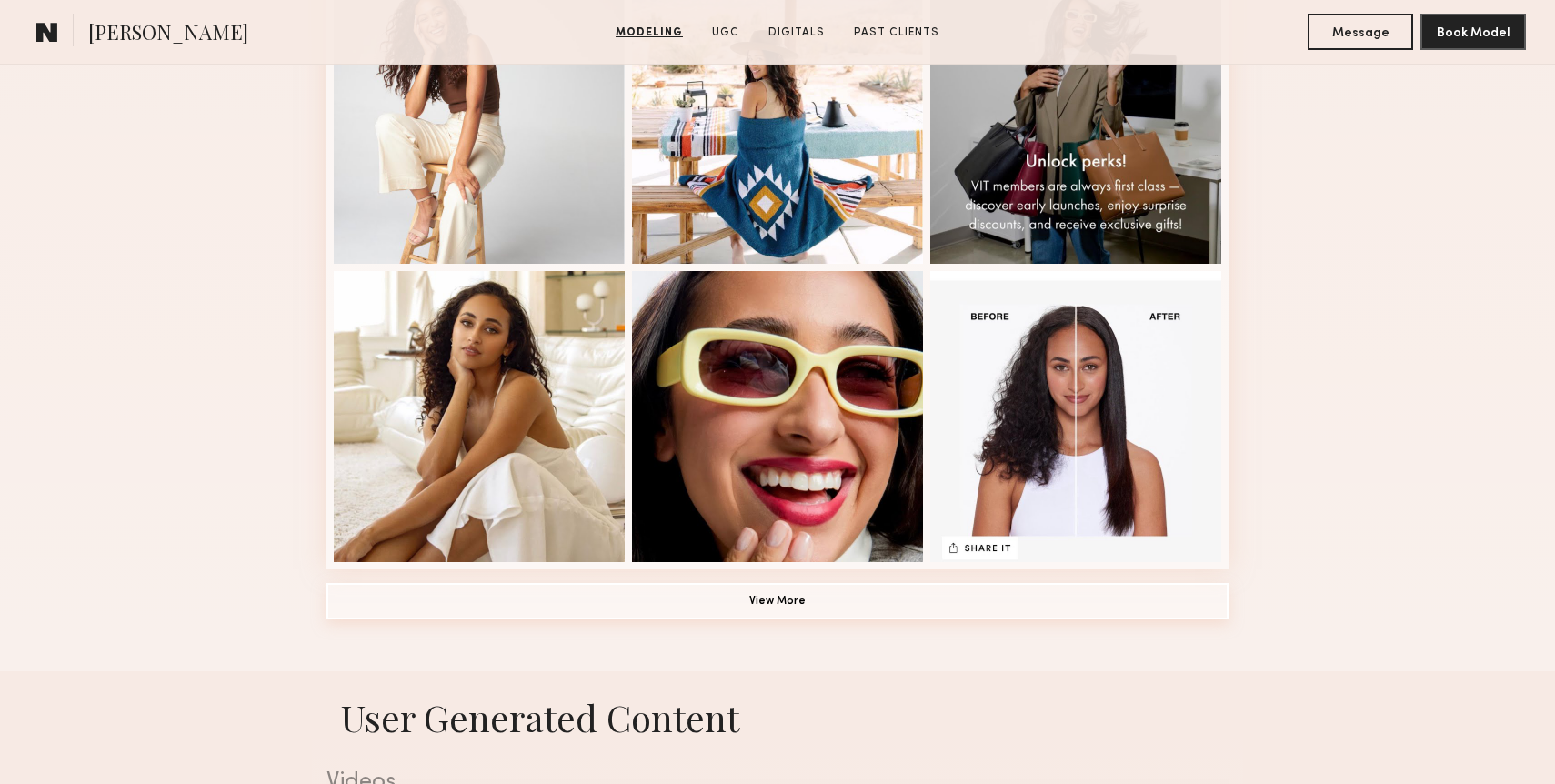
click at [766, 608] on button "View More" at bounding box center [778, 601] width 902 height 36
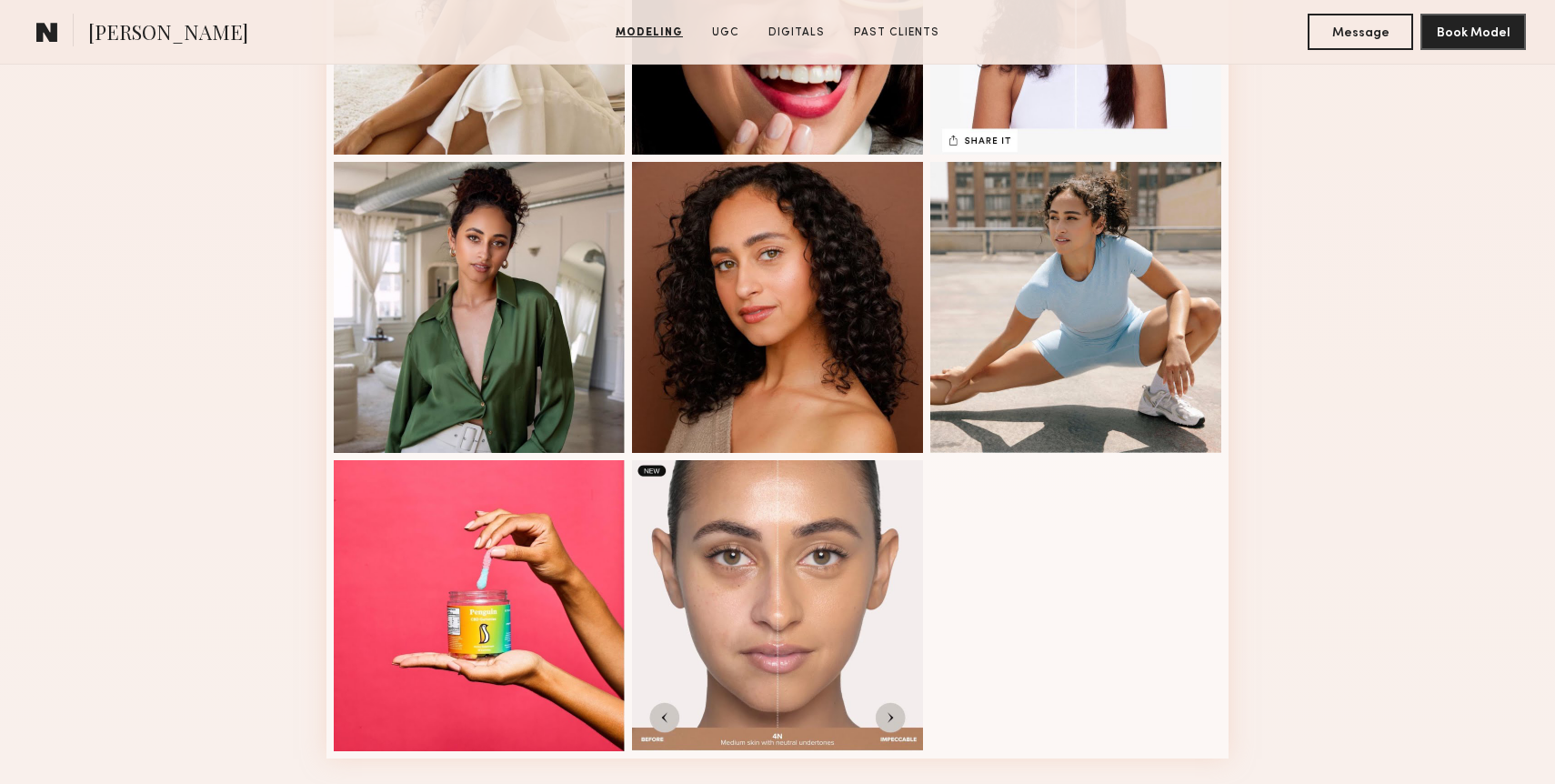
scroll to position [1583, 0]
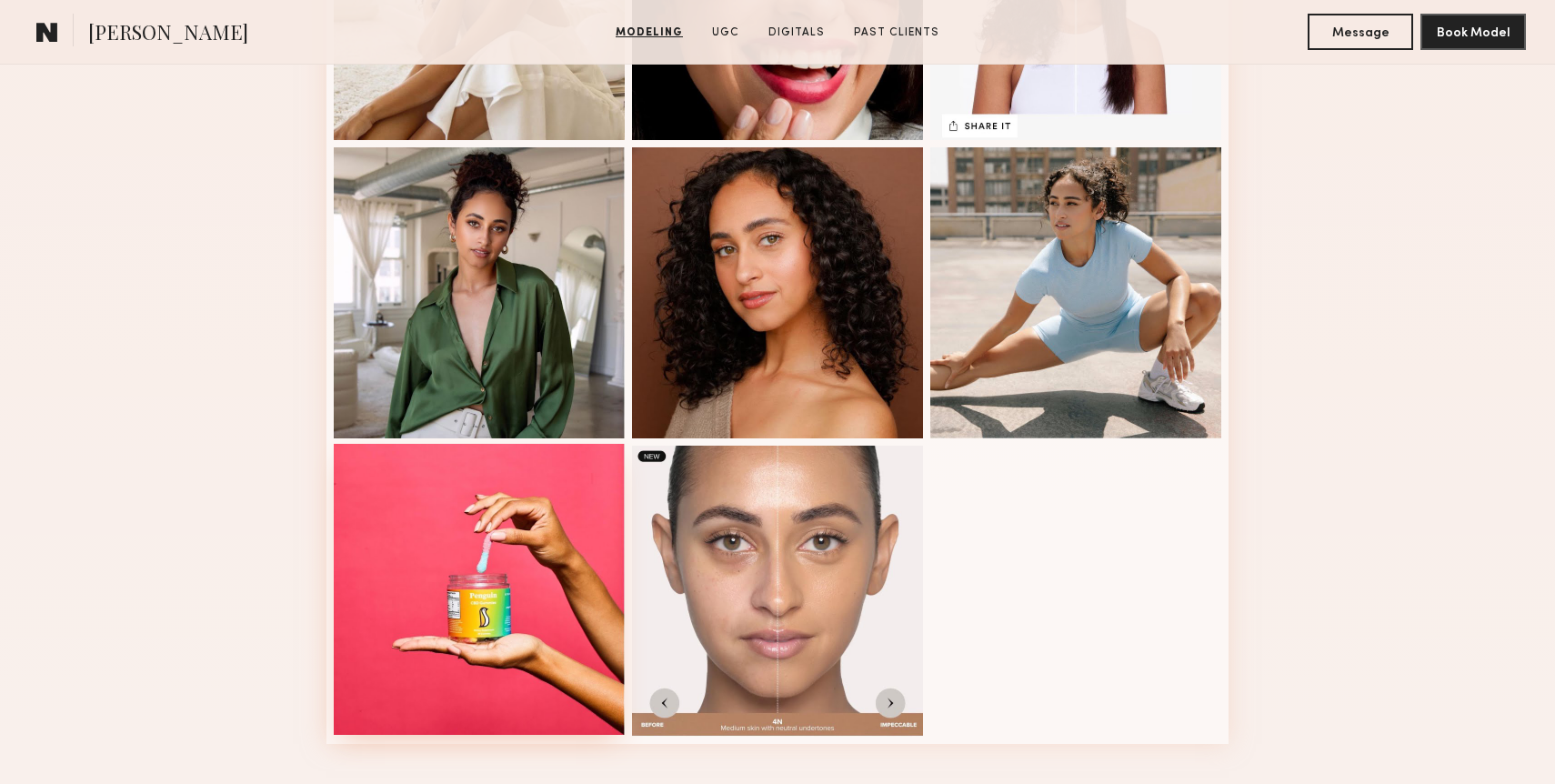
click at [495, 573] on div at bounding box center [479, 588] width 291 height 291
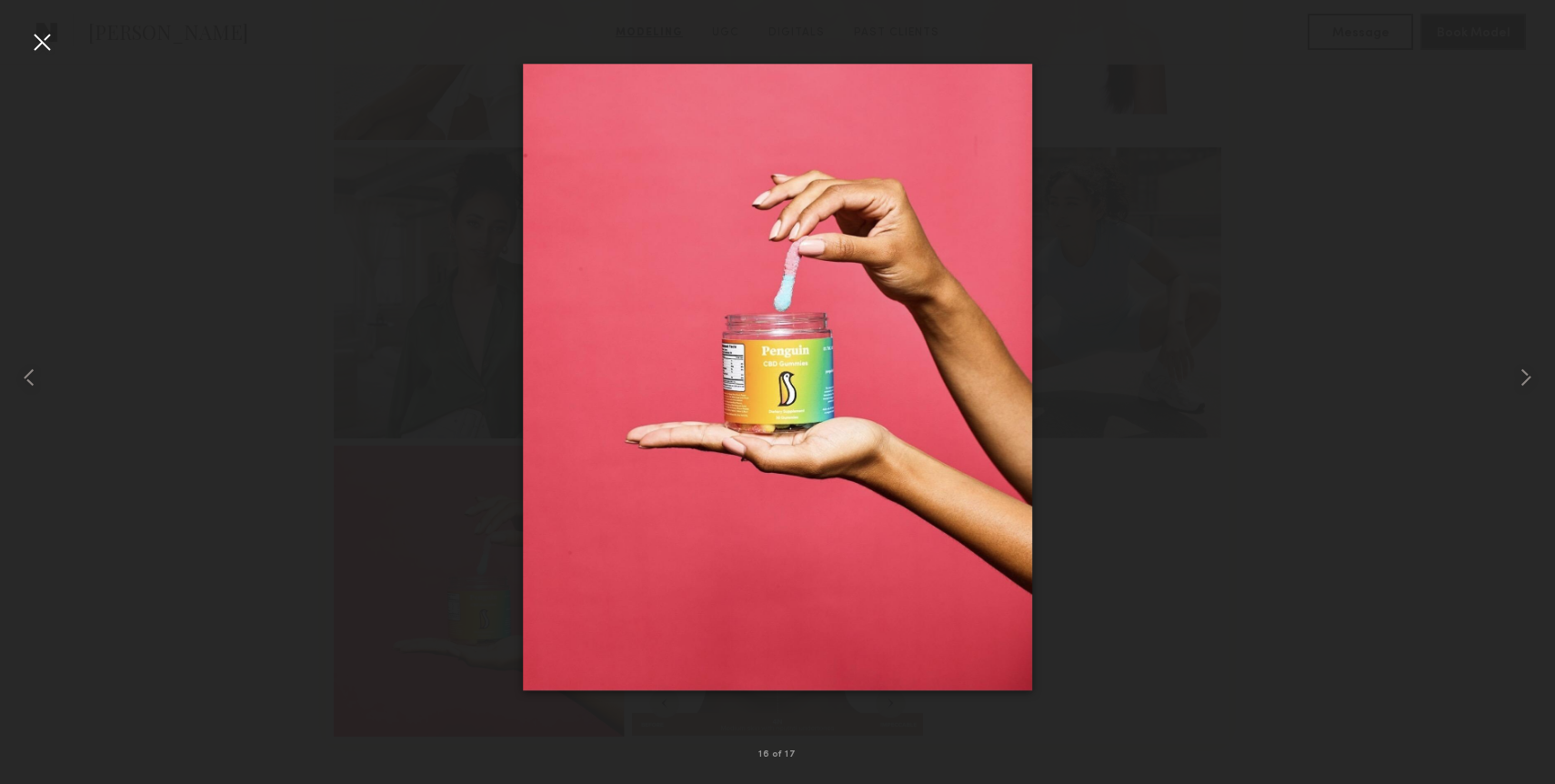
click at [31, 29] on div at bounding box center [42, 42] width 30 height 30
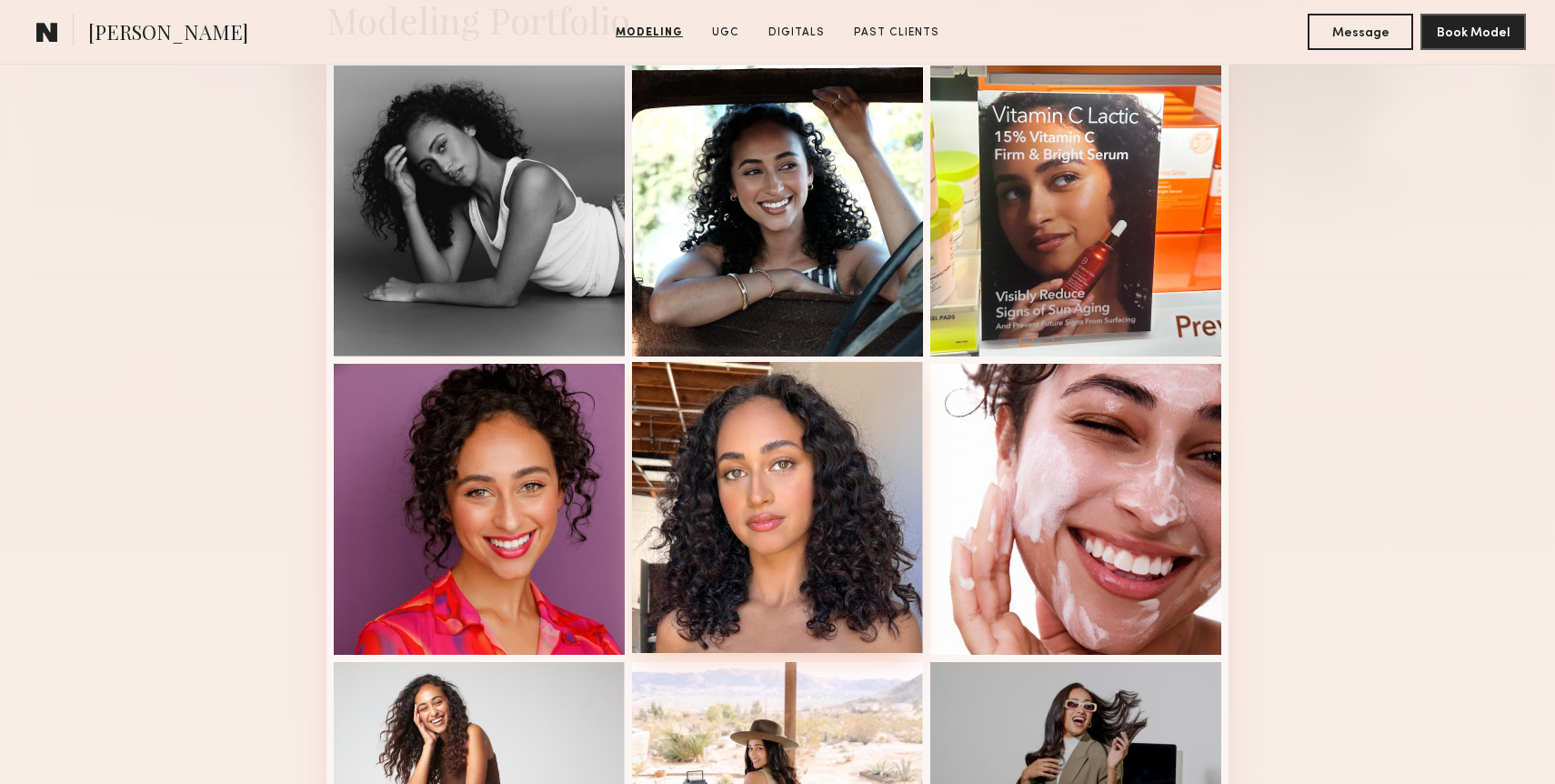
scroll to position [471, 0]
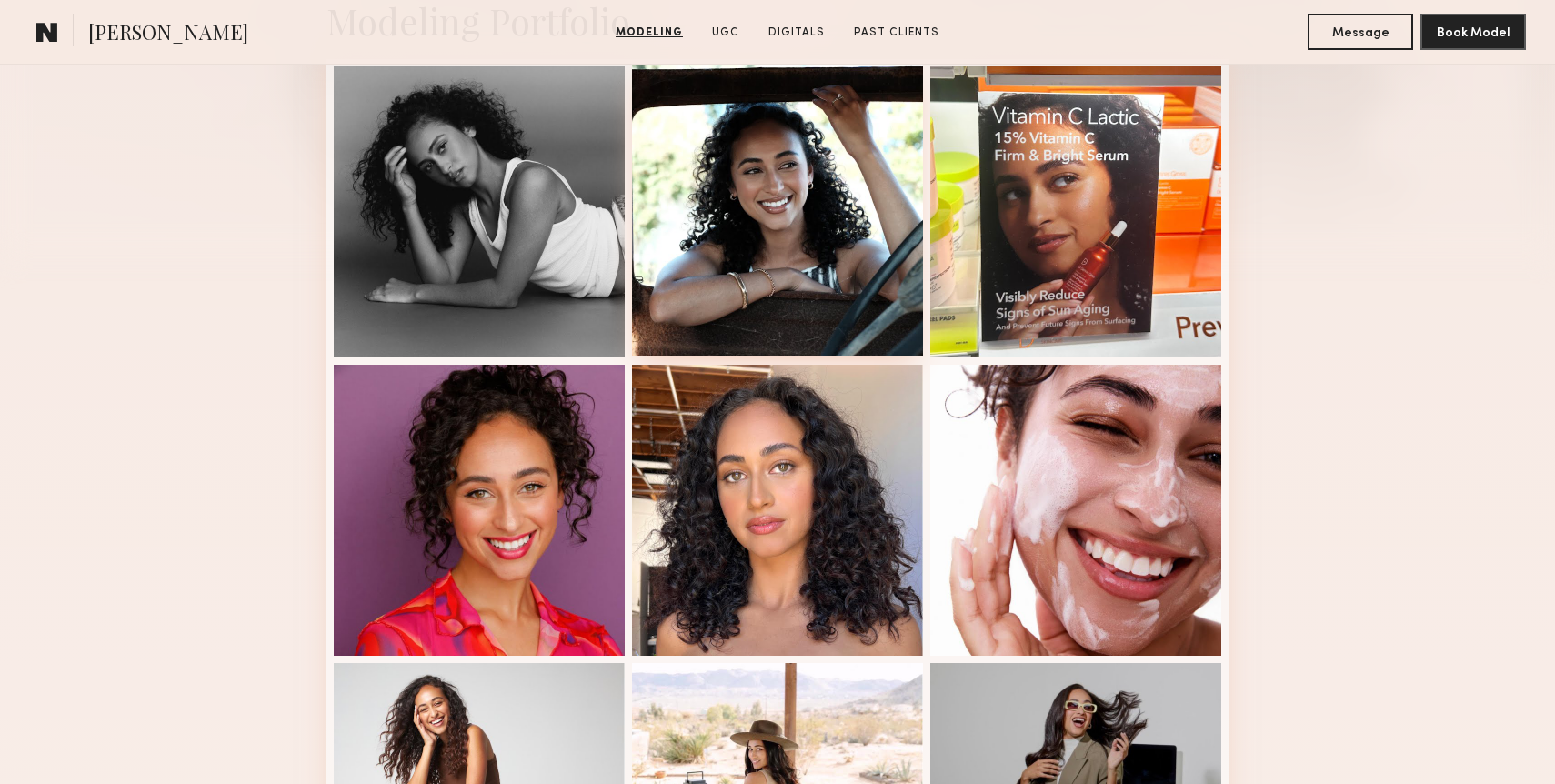
click at [780, 211] on div at bounding box center [777, 210] width 291 height 291
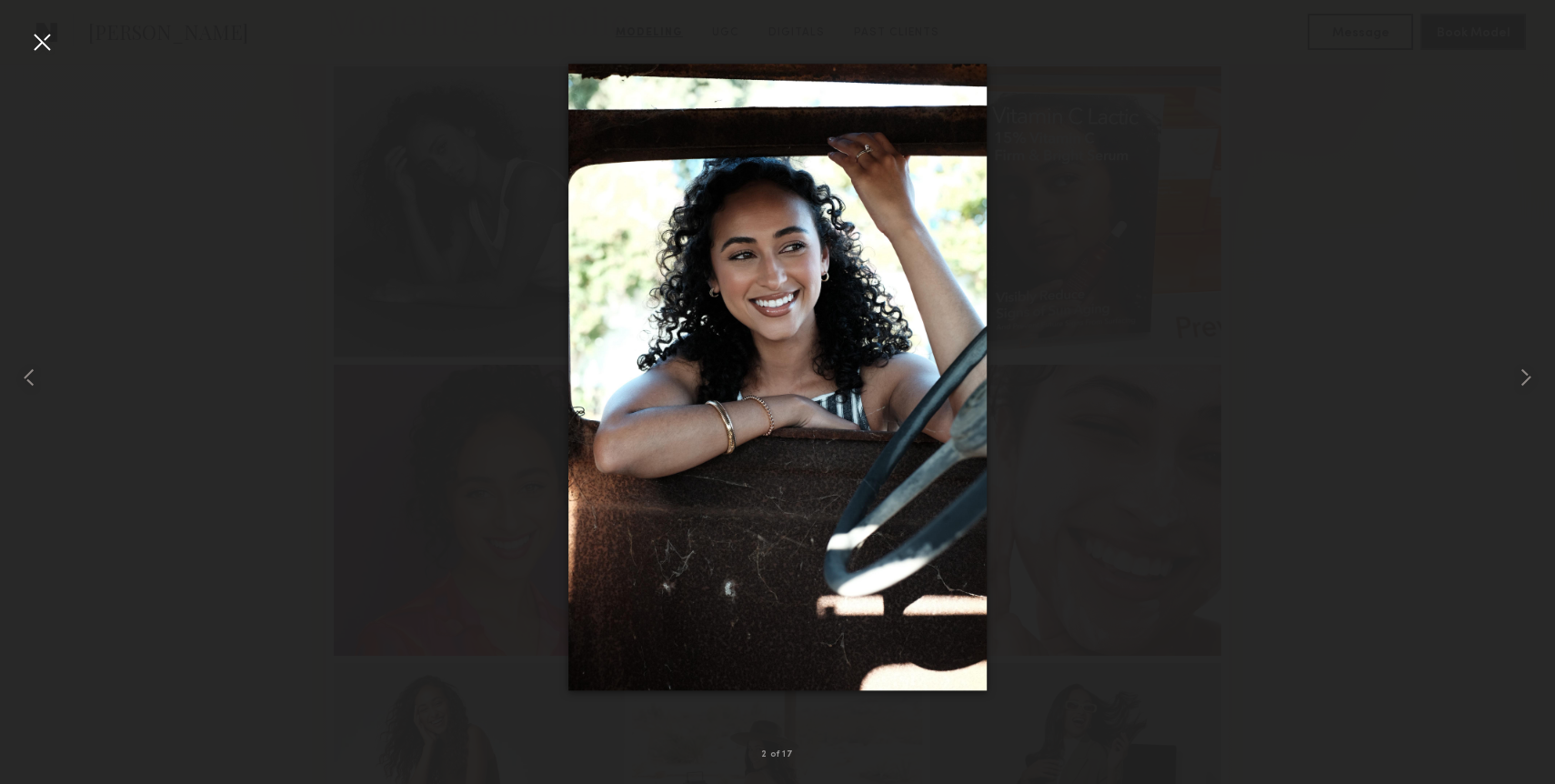
click at [54, 44] on div at bounding box center [42, 42] width 30 height 30
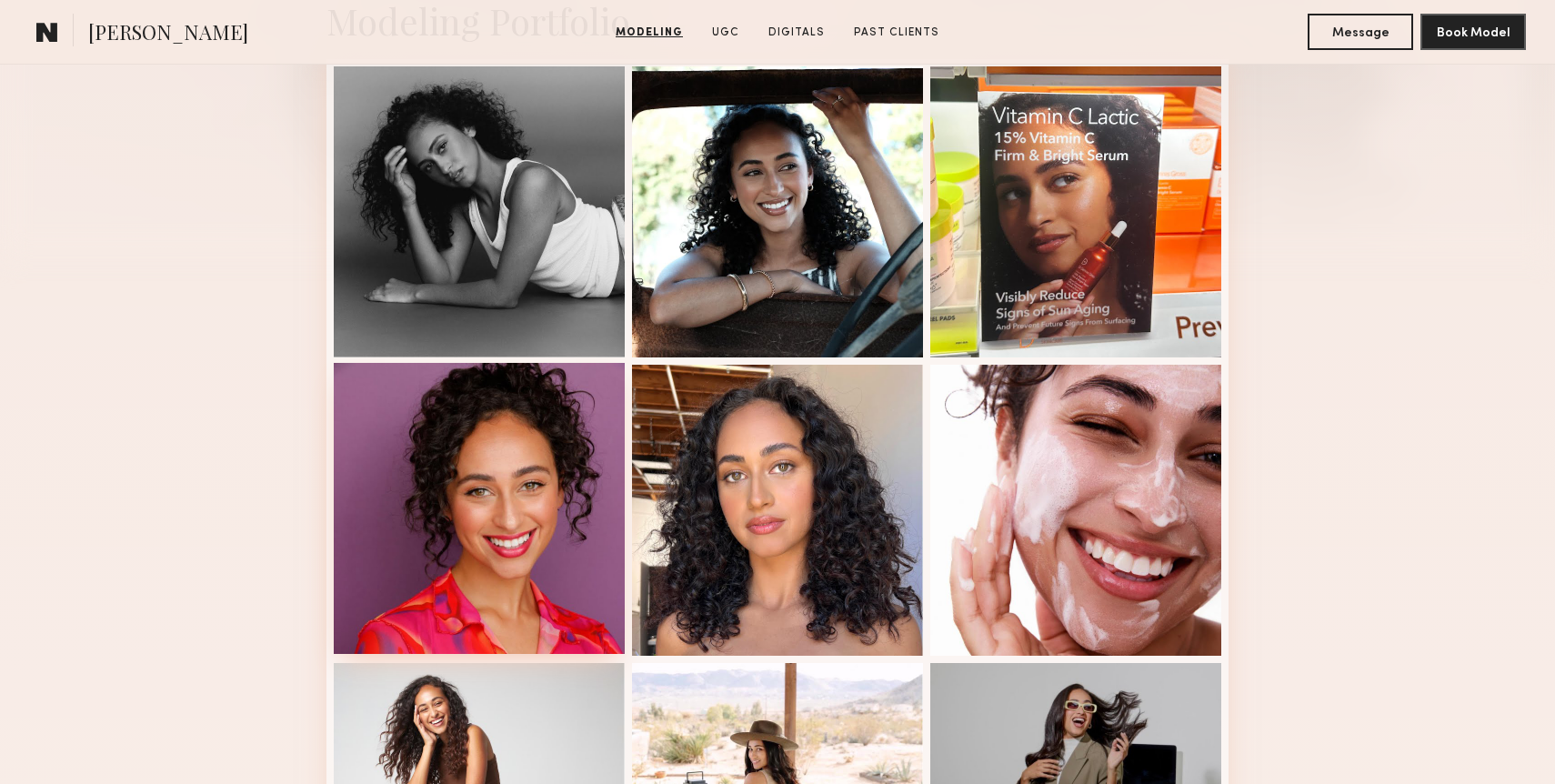
click at [494, 485] on div at bounding box center [479, 507] width 291 height 291
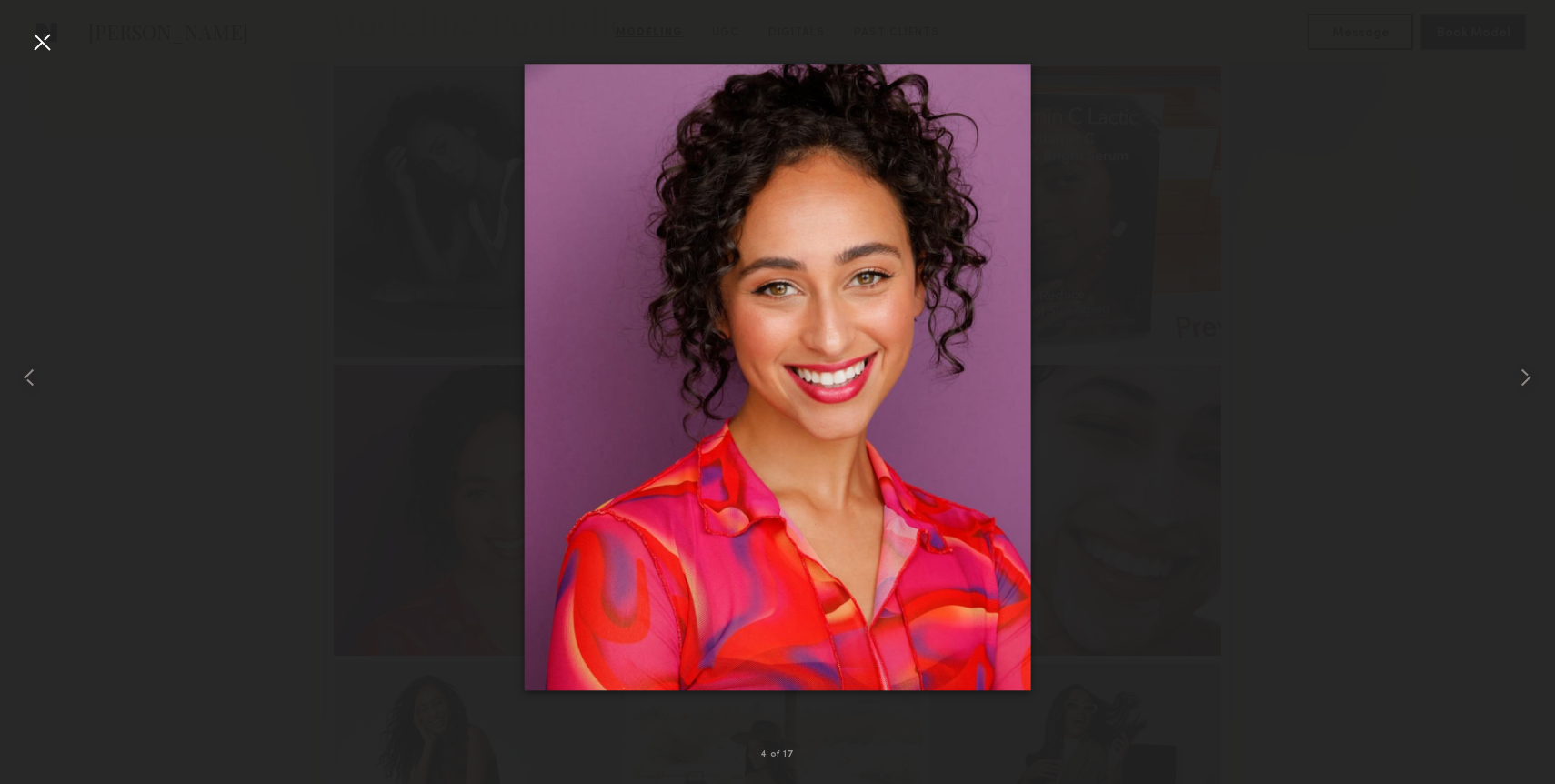
click at [42, 46] on div at bounding box center [42, 42] width 30 height 30
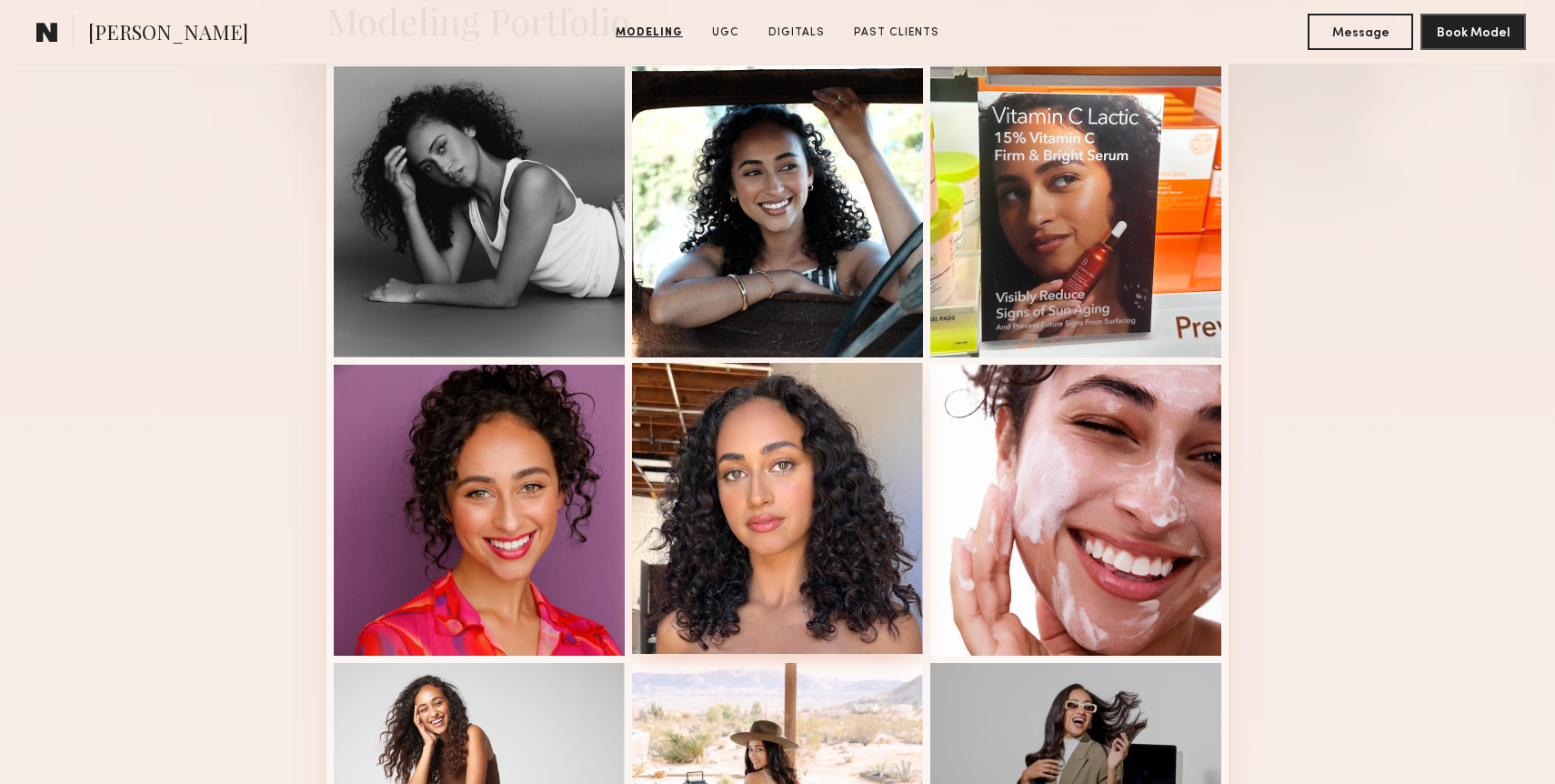
click at [699, 592] on div at bounding box center [777, 507] width 291 height 291
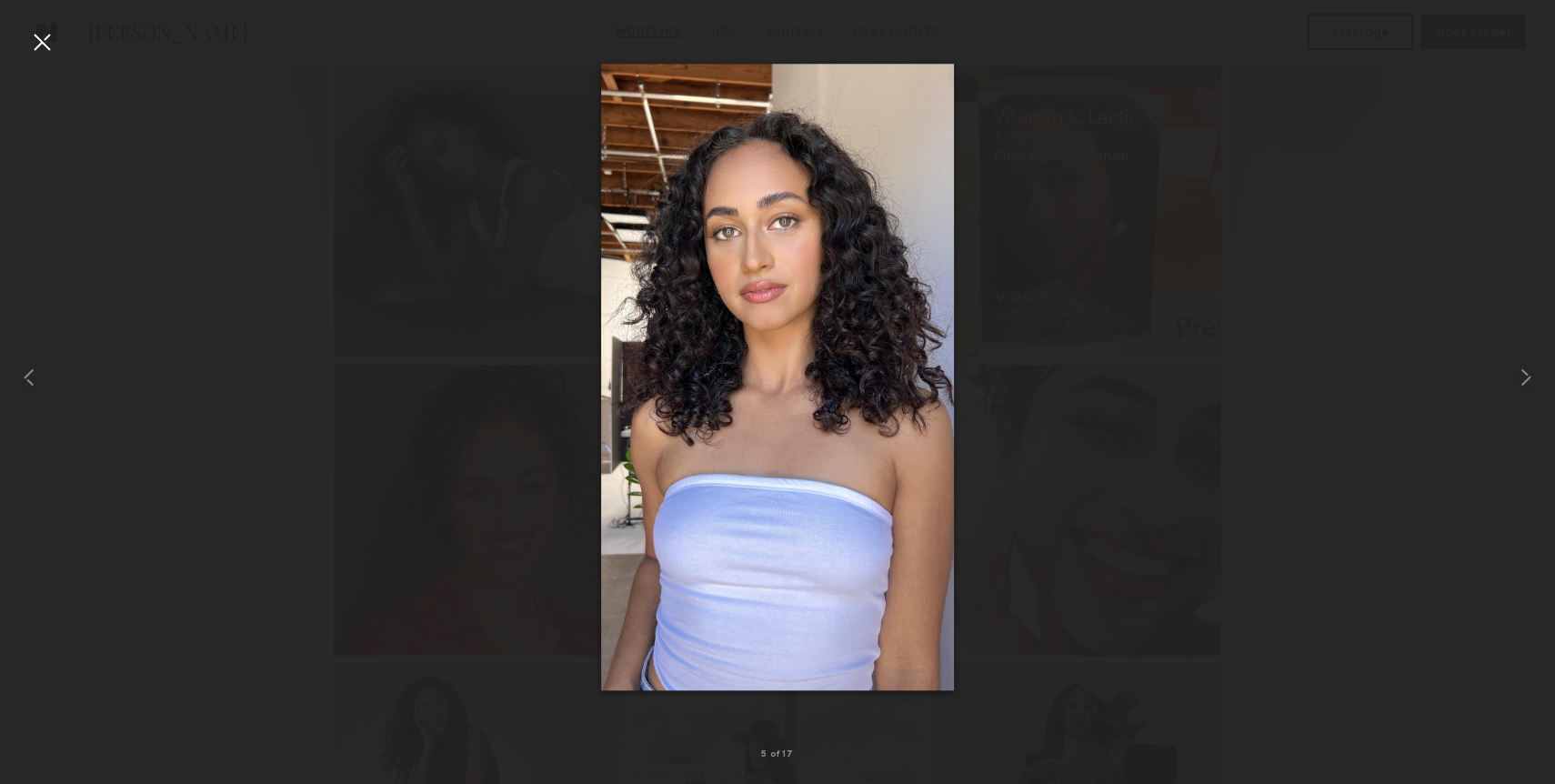
click at [34, 38] on div at bounding box center [42, 42] width 30 height 30
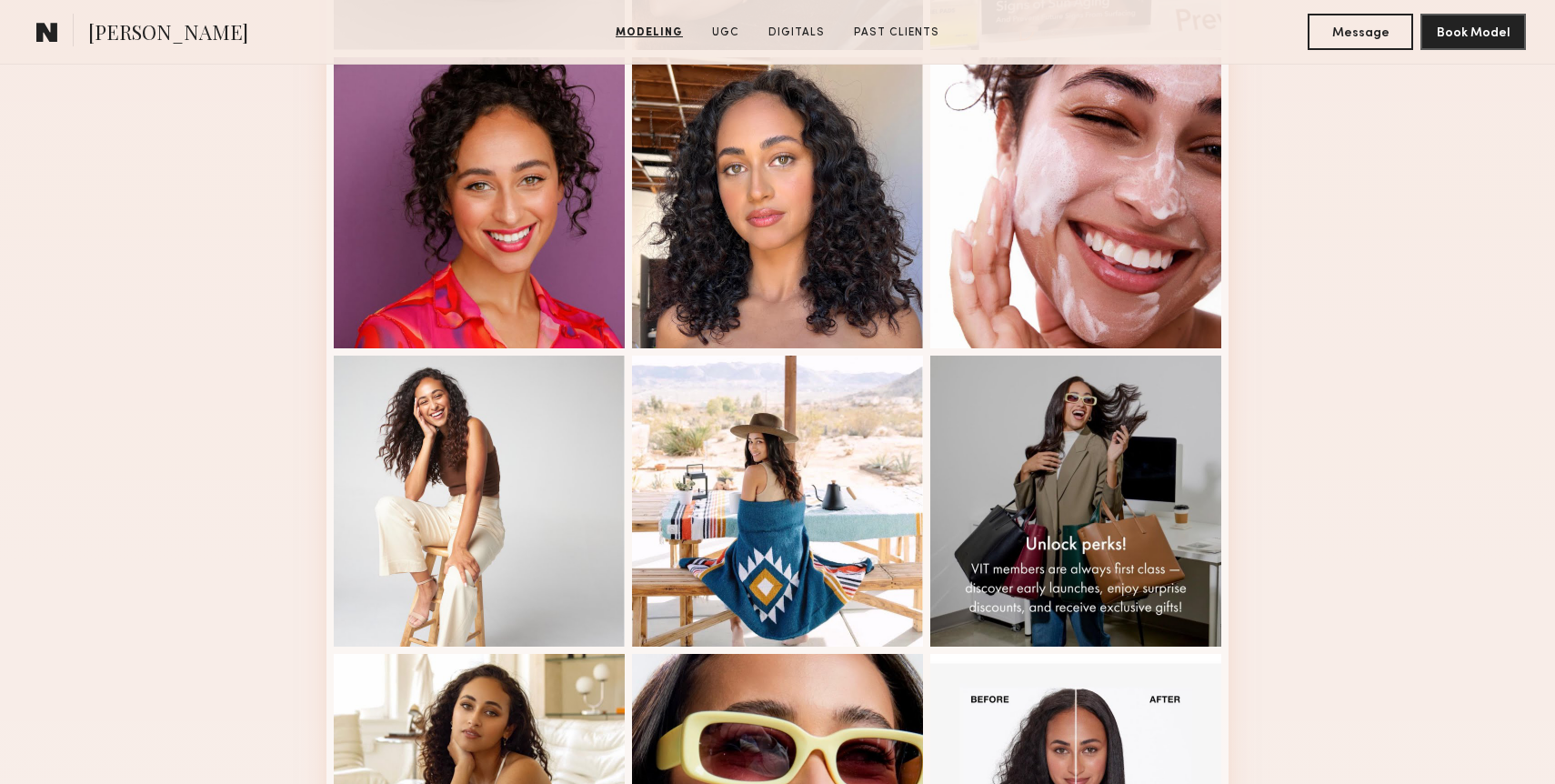
scroll to position [787, 0]
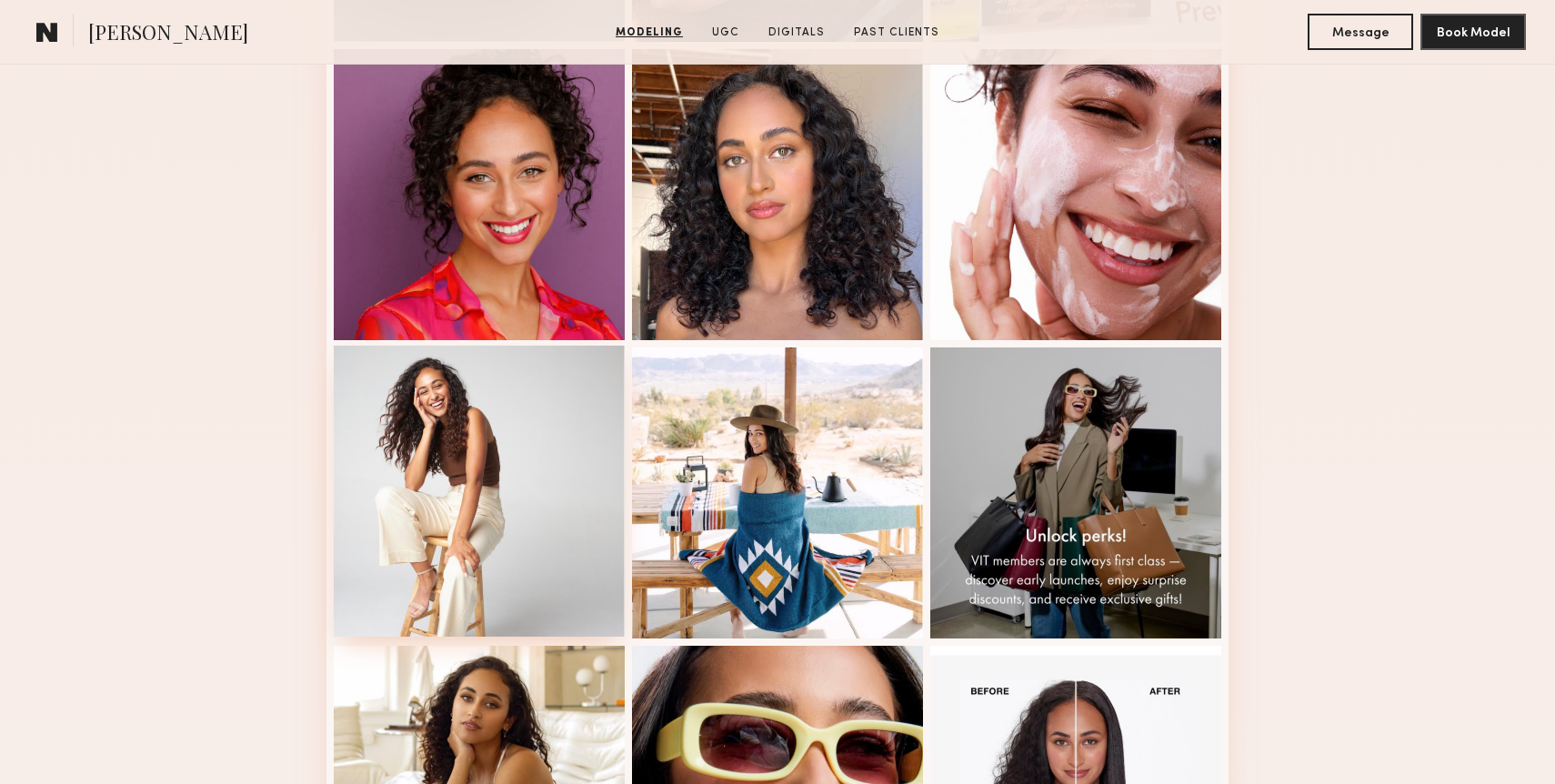
click at [517, 503] on div at bounding box center [479, 490] width 291 height 291
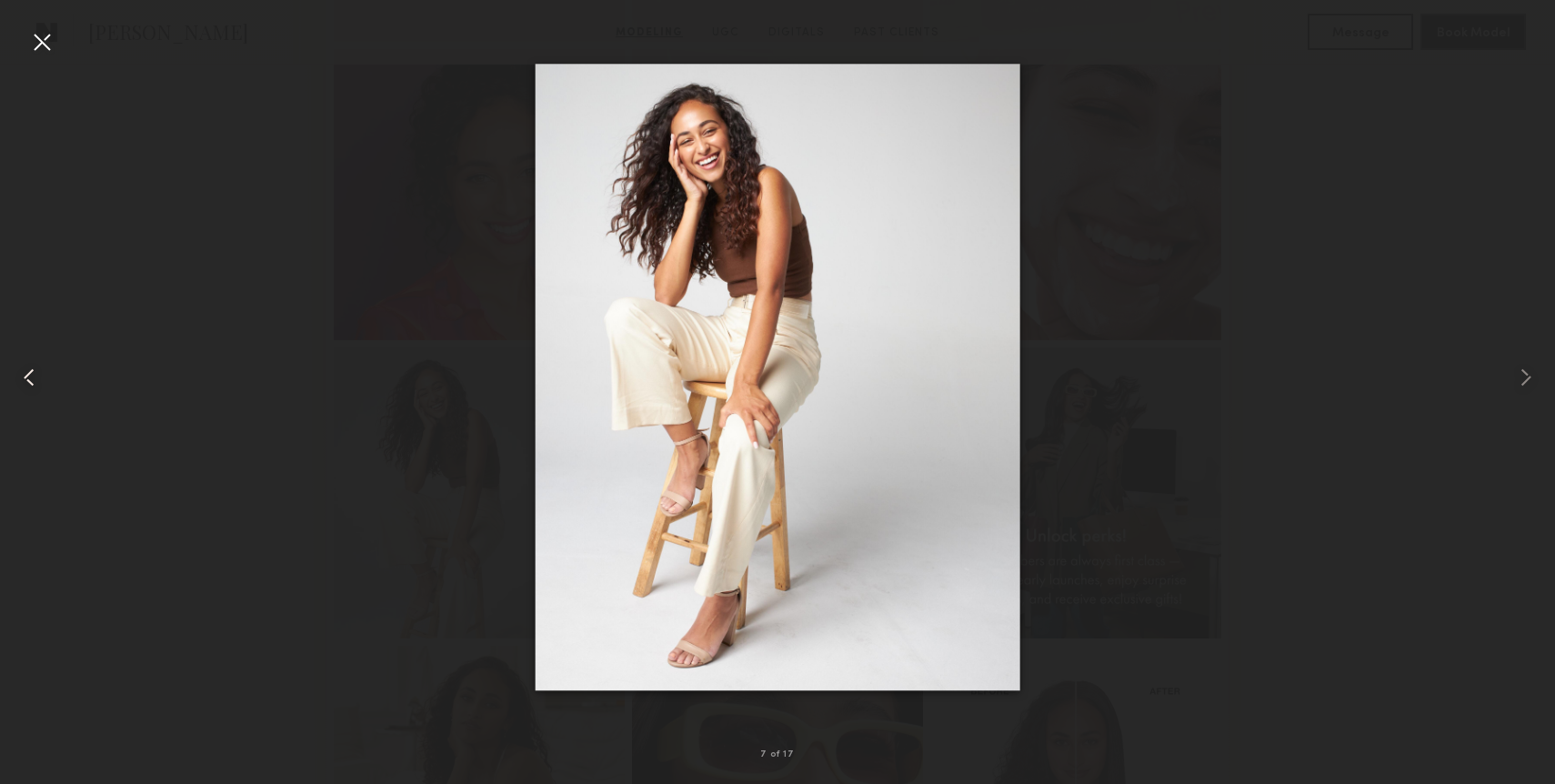
click at [58, 34] on div at bounding box center [31, 378] width 62 height 696
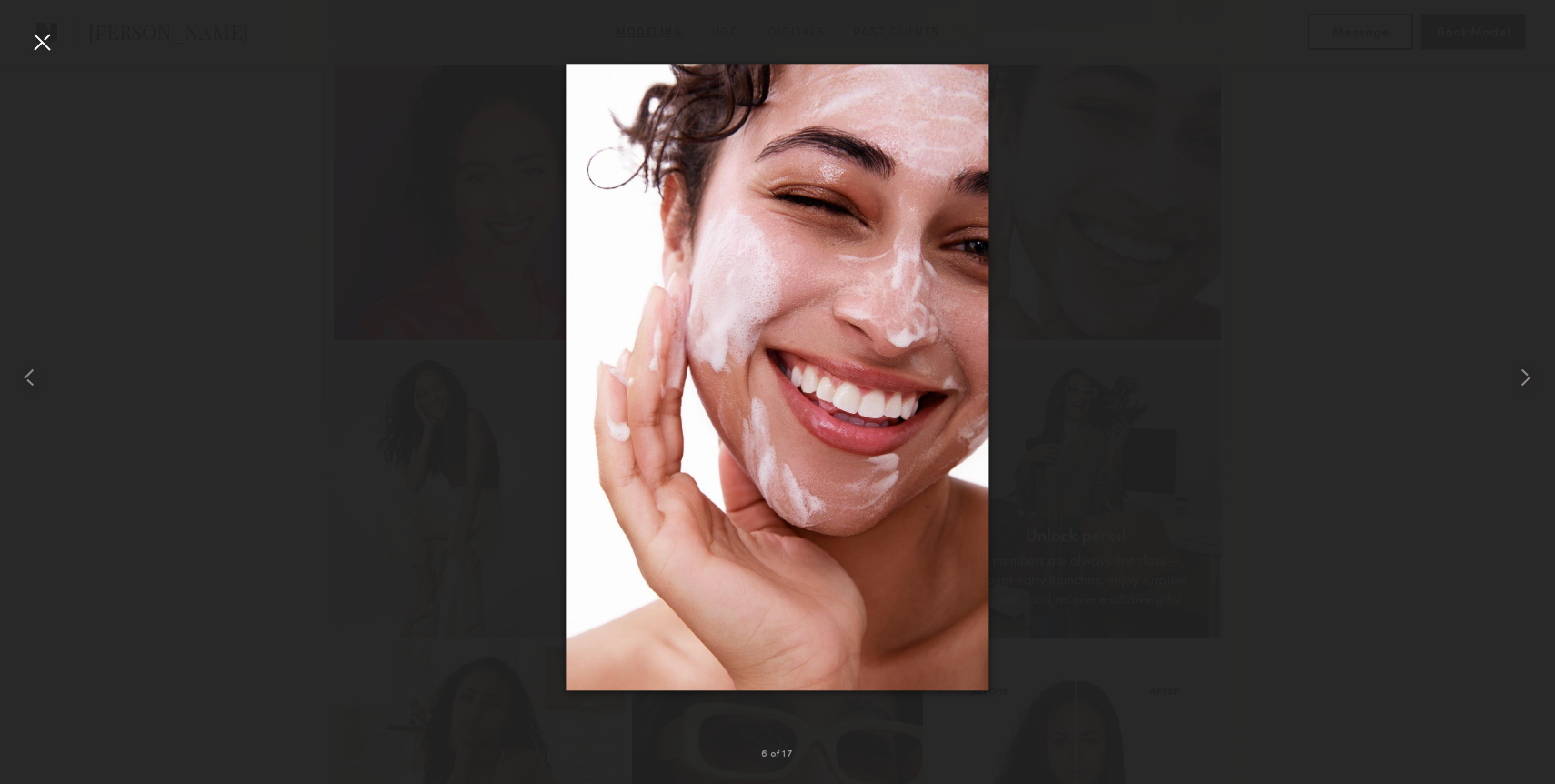
click at [48, 42] on div at bounding box center [42, 42] width 30 height 30
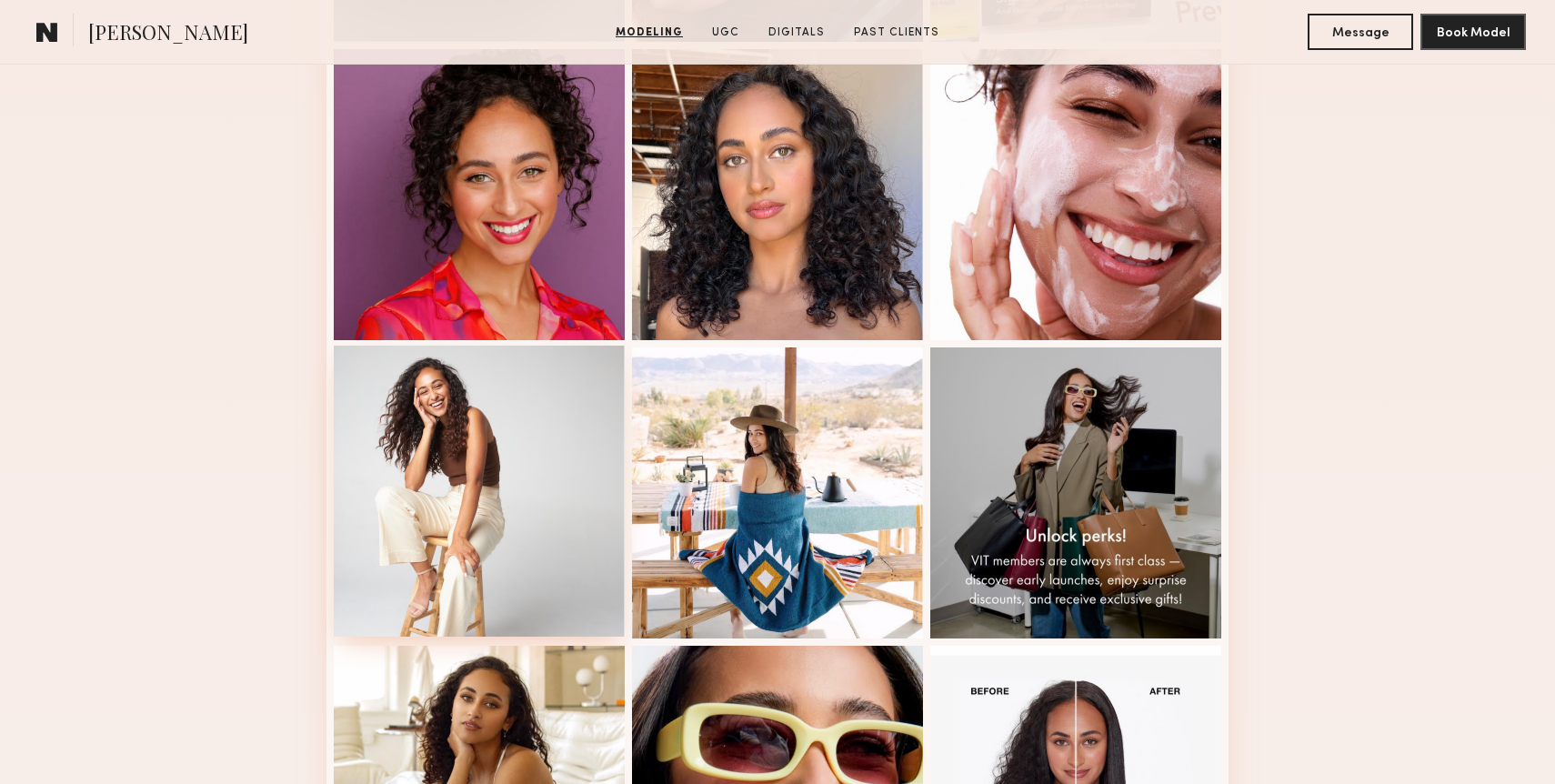
click at [473, 415] on div at bounding box center [479, 490] width 291 height 291
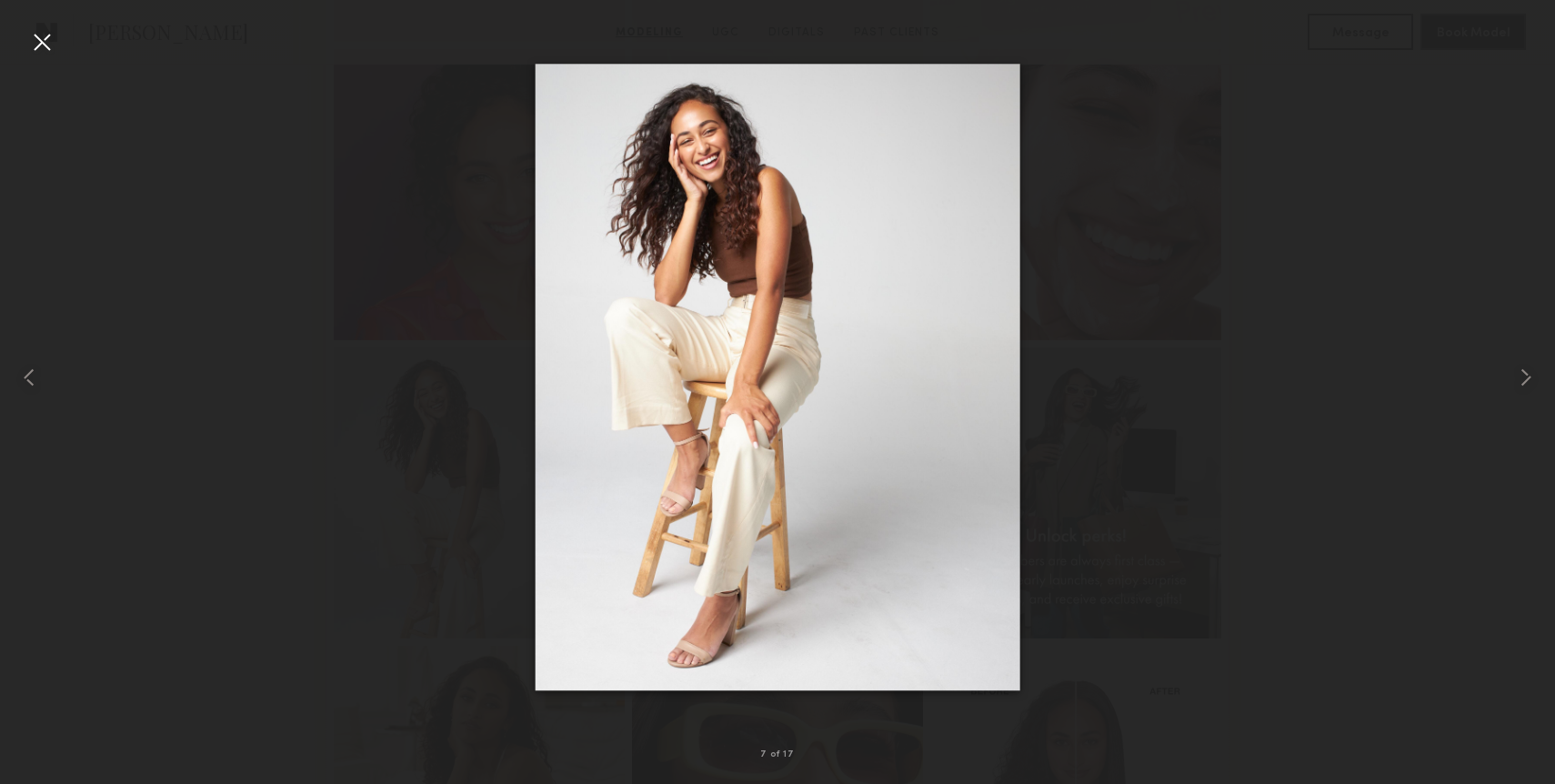
click at [44, 40] on div at bounding box center [42, 42] width 30 height 30
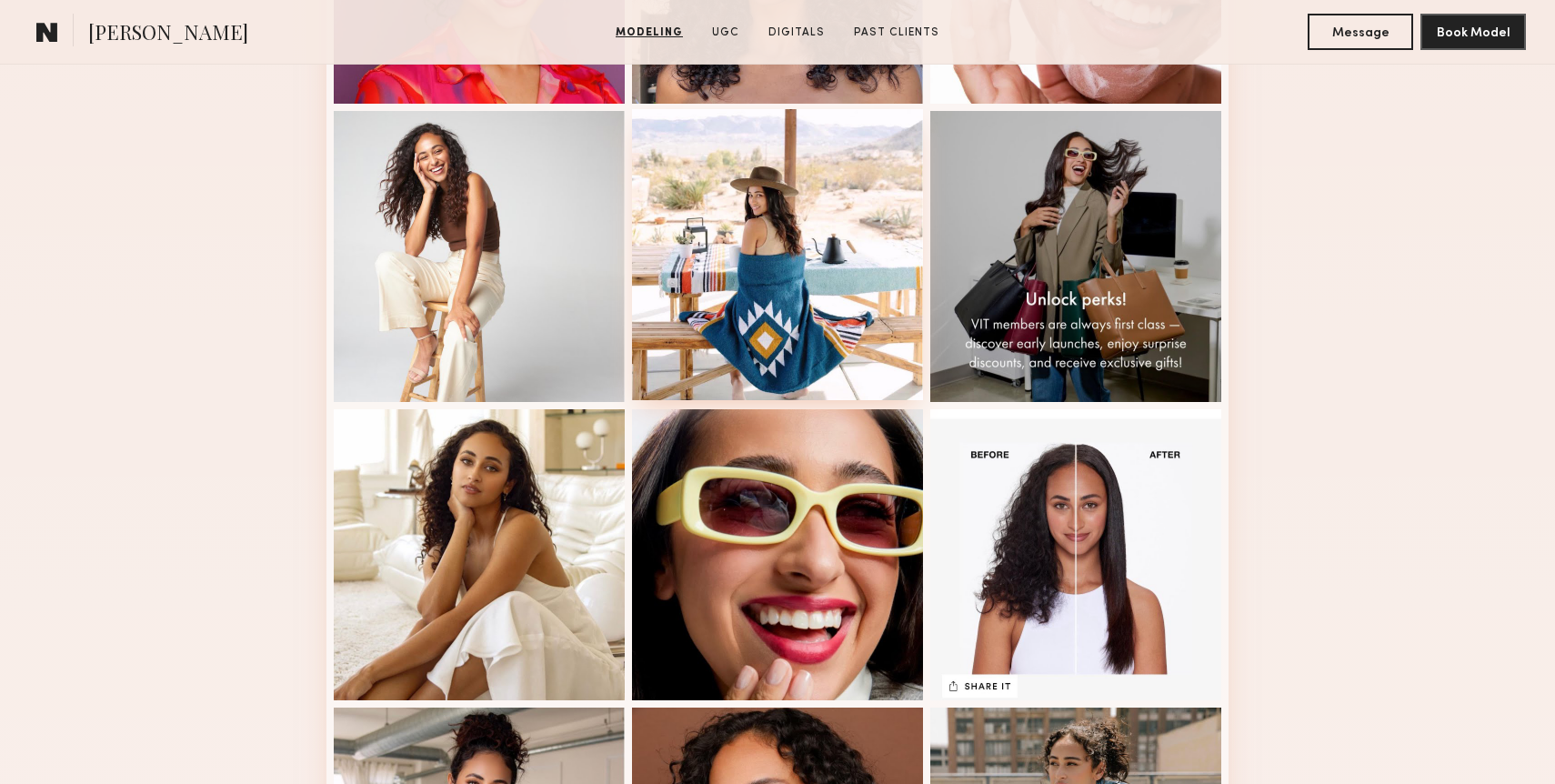
scroll to position [1021, 0]
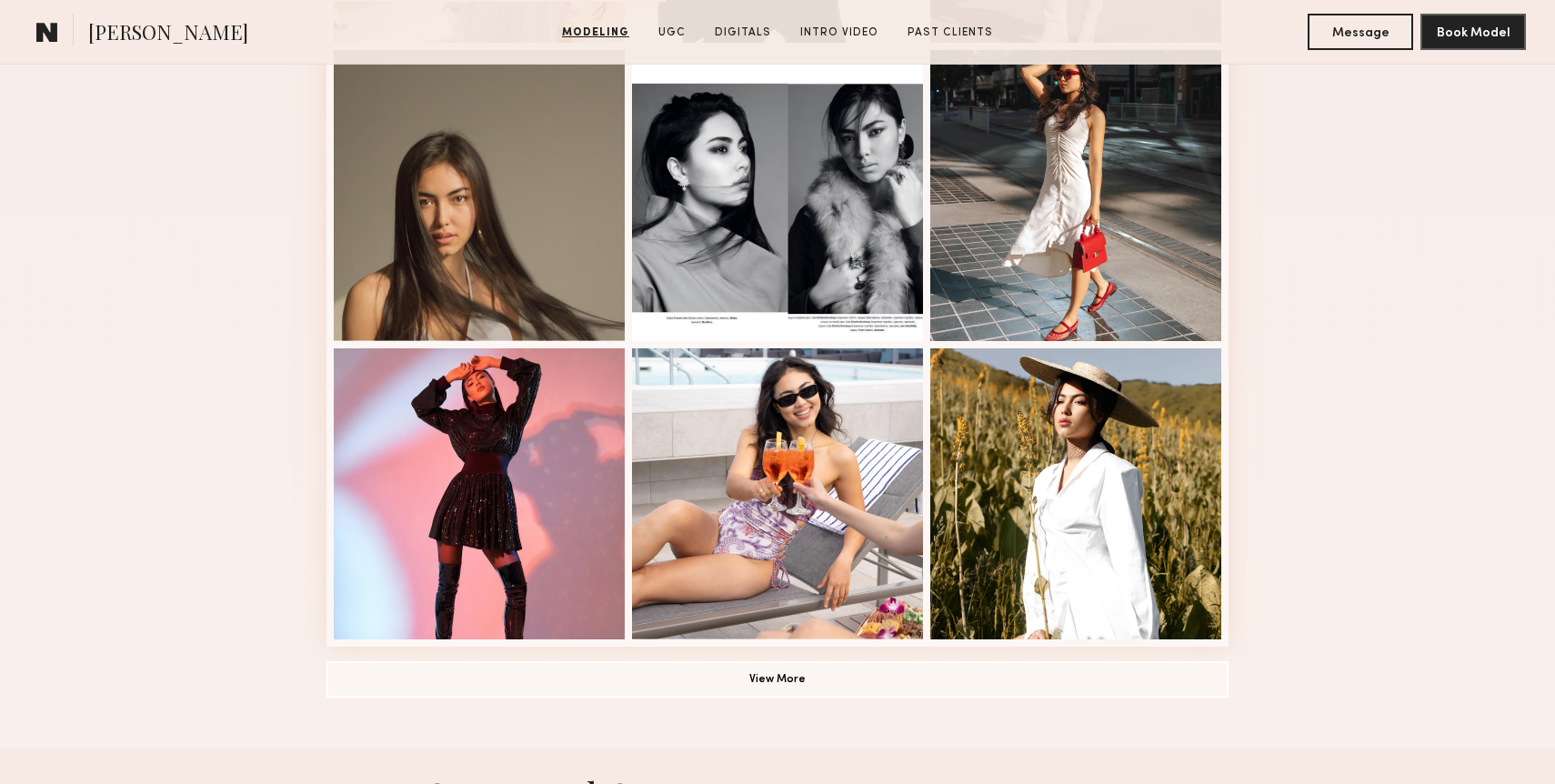
scroll to position [1086, 0]
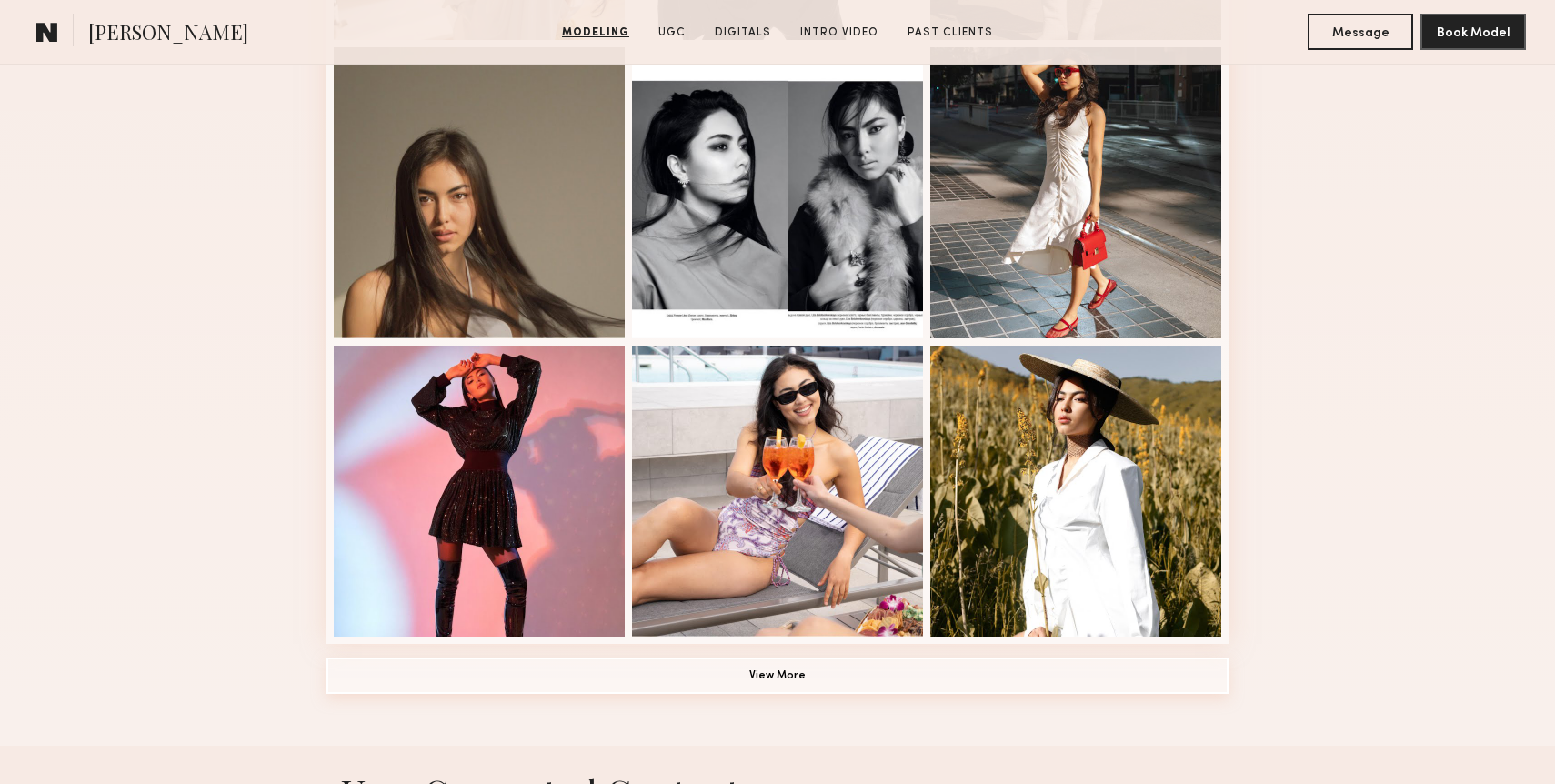
click at [828, 668] on button "View More" at bounding box center [778, 675] width 902 height 36
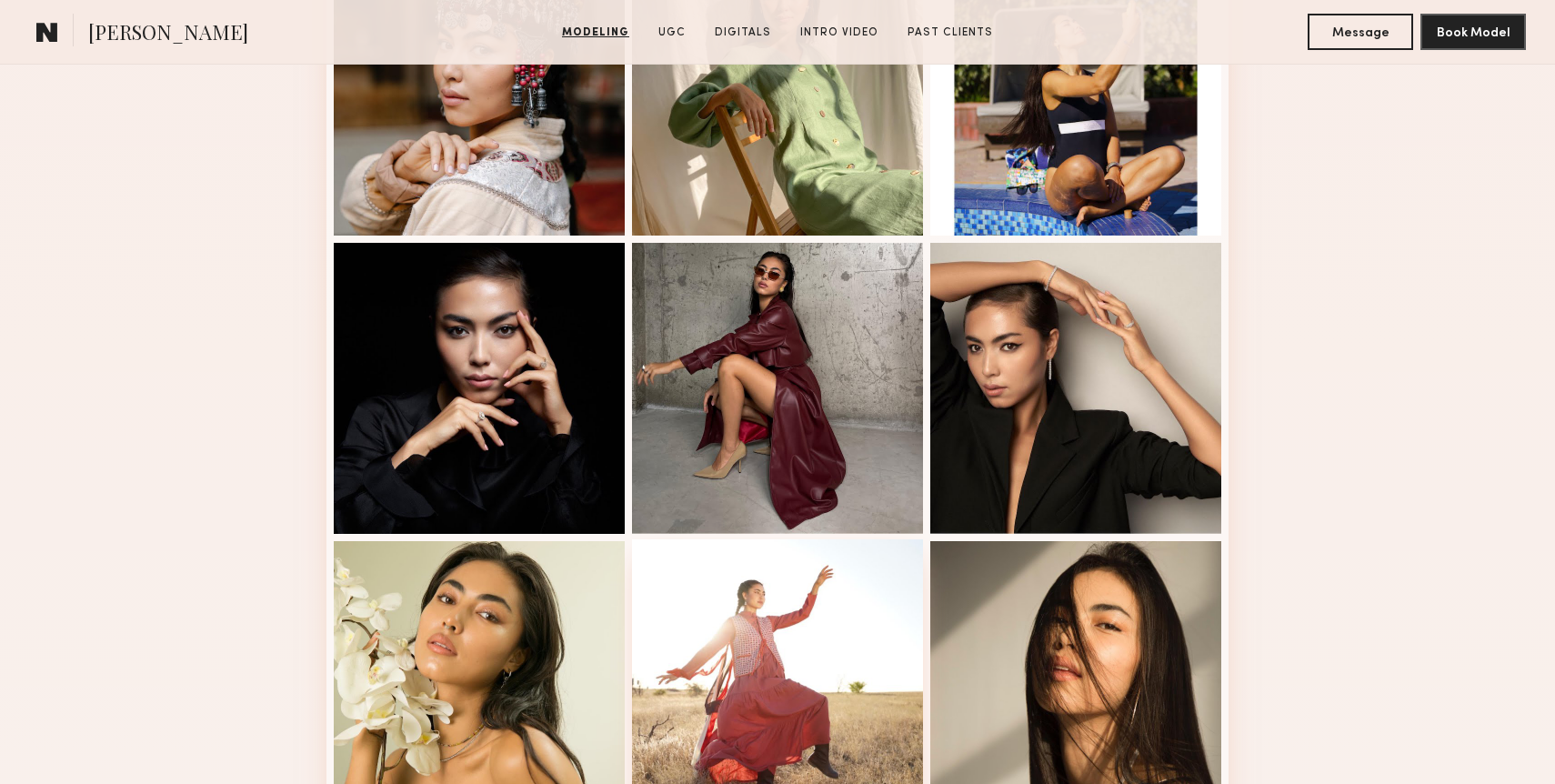
scroll to position [2080, 0]
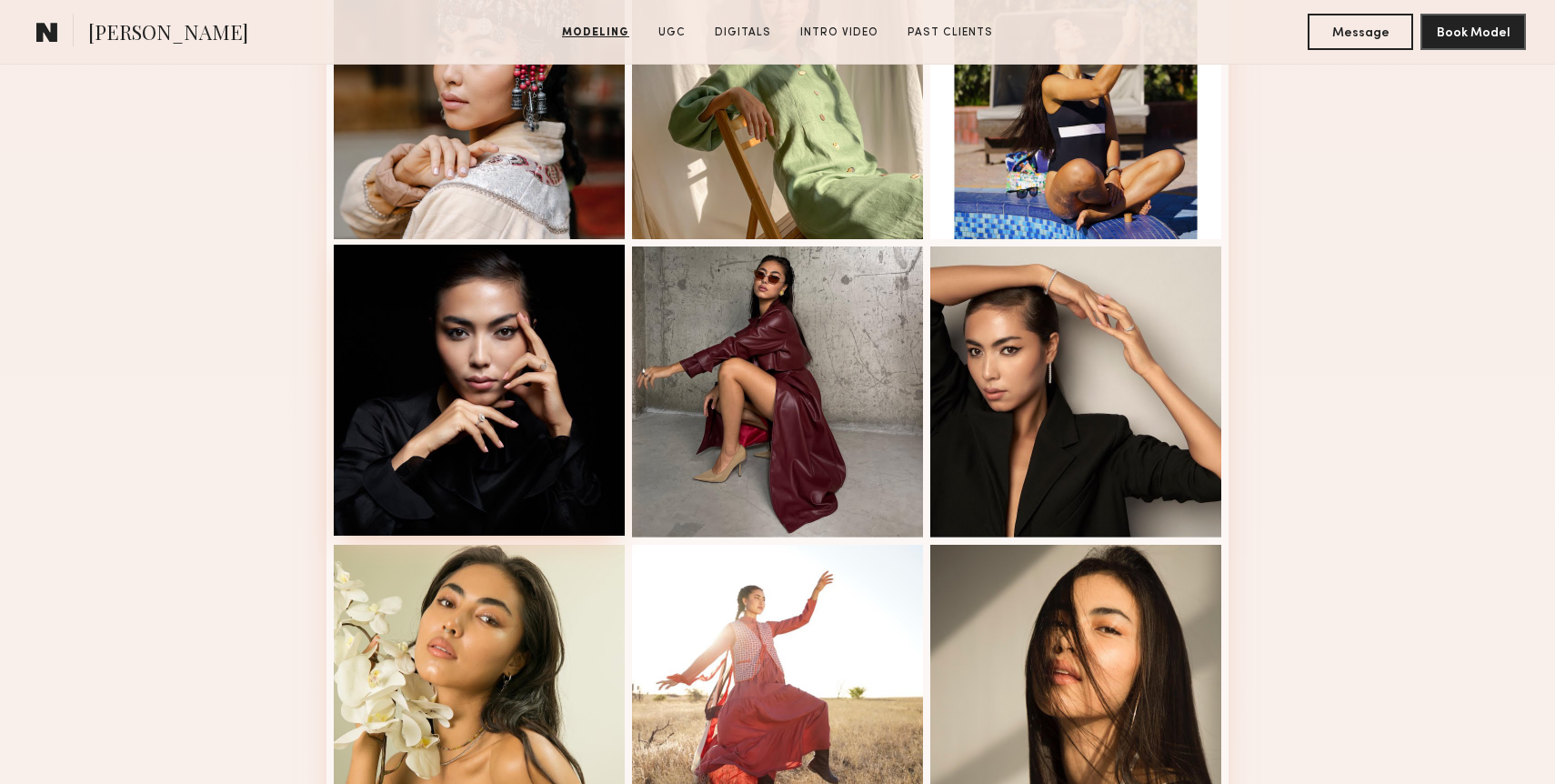
click at [463, 424] on div at bounding box center [479, 389] width 291 height 291
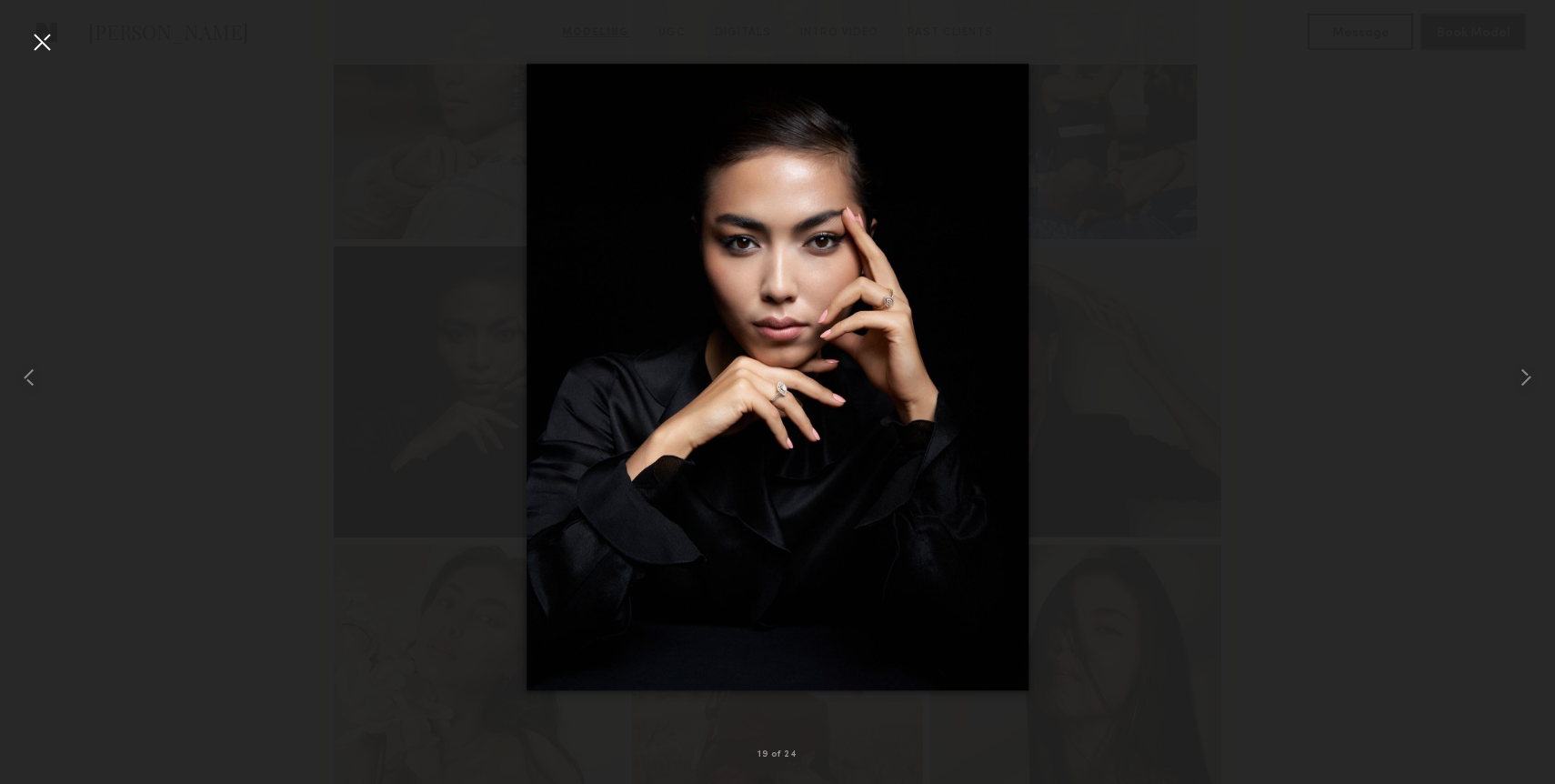
click at [48, 46] on div at bounding box center [42, 42] width 30 height 30
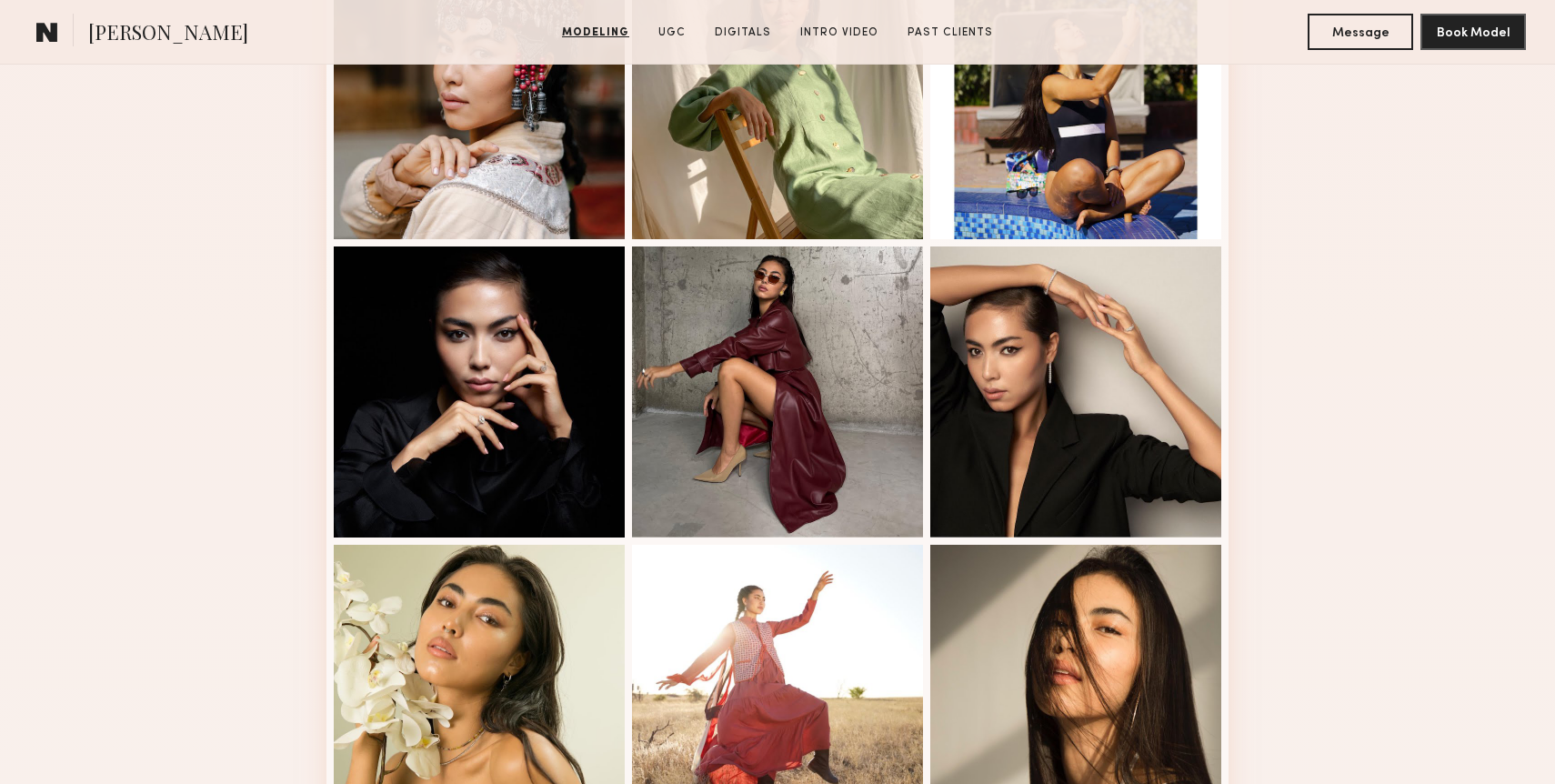
scroll to position [2266, 0]
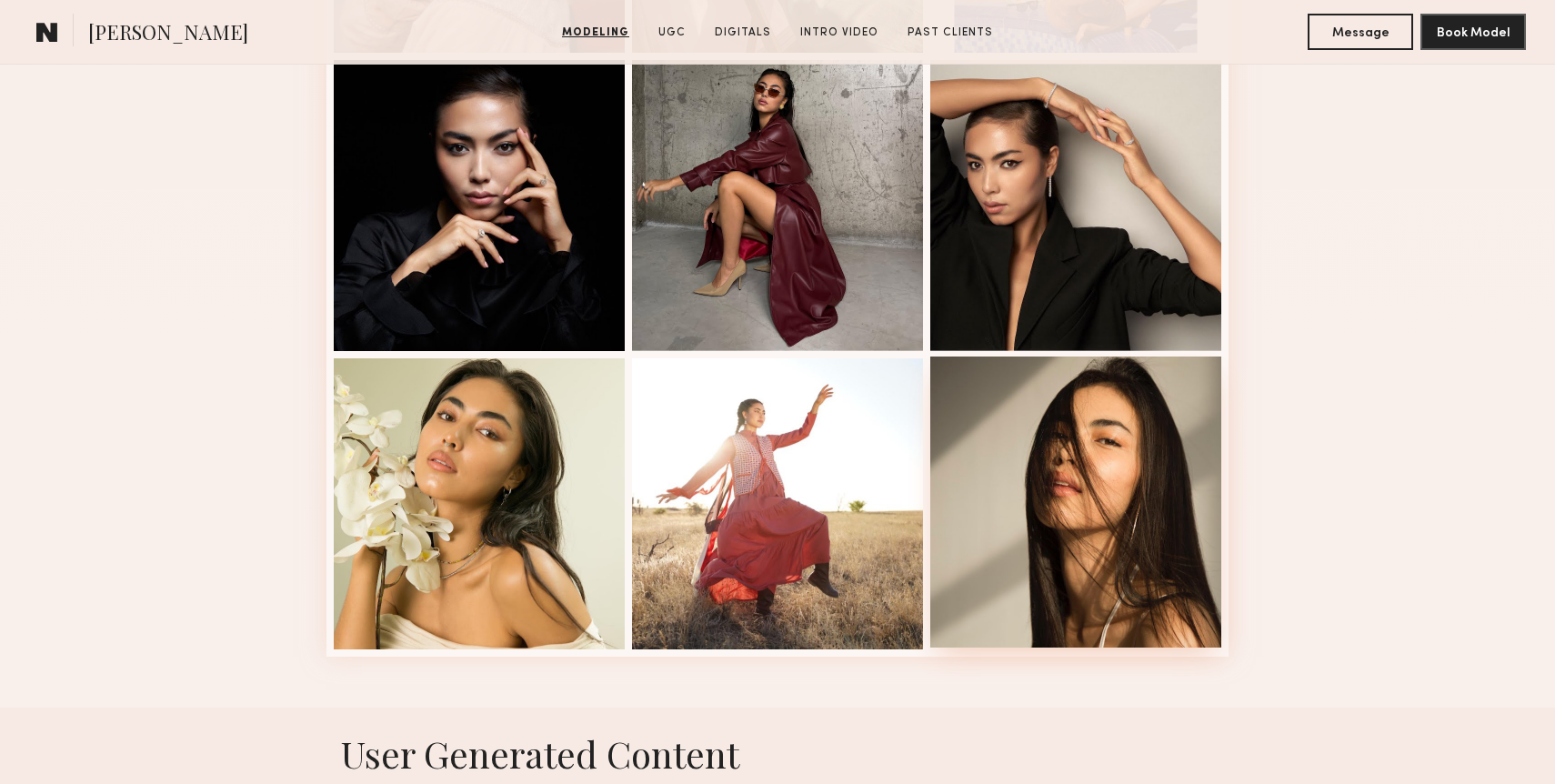
click at [1036, 546] on div at bounding box center [1075, 502] width 291 height 291
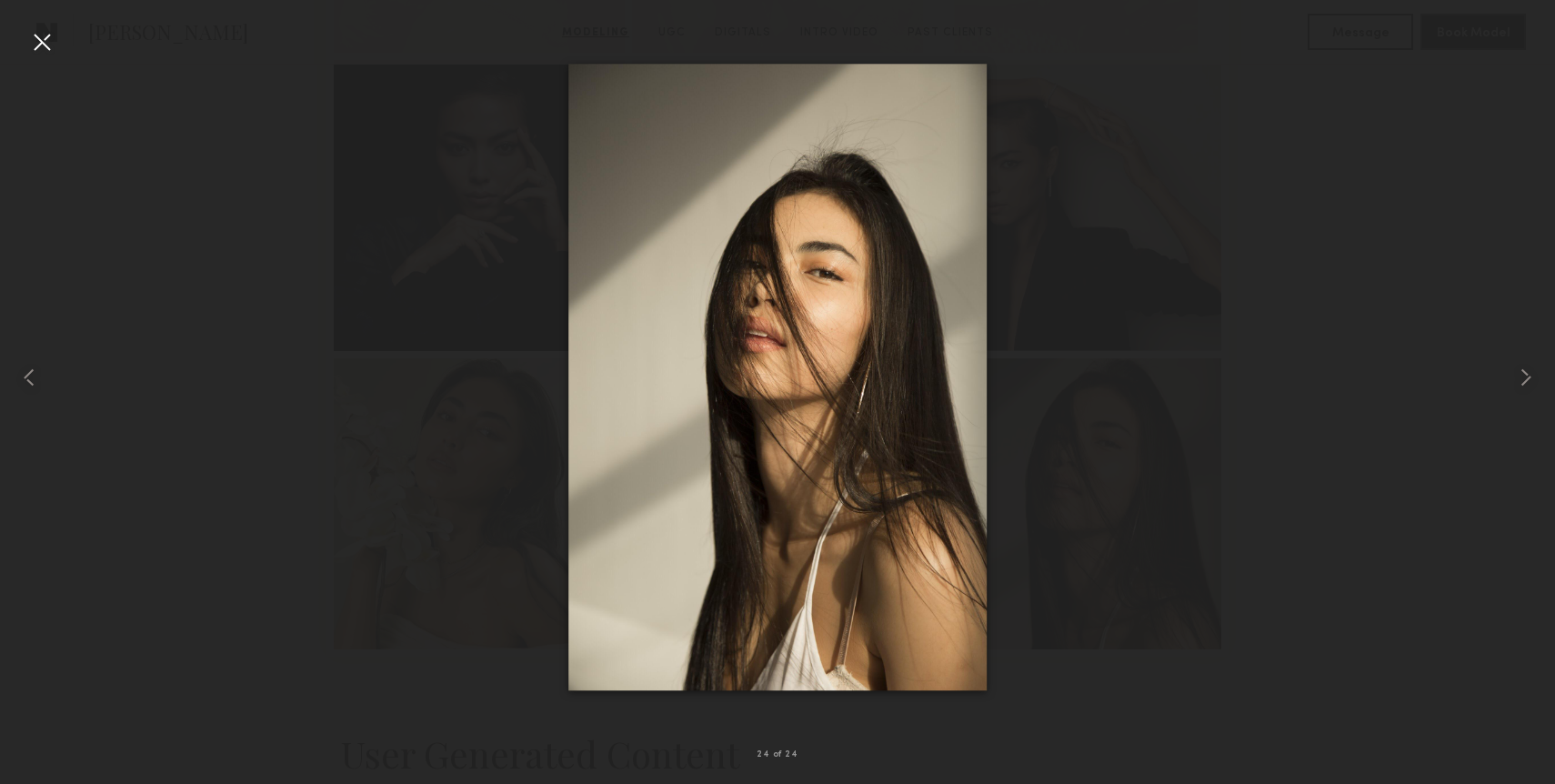
click at [40, 42] on div at bounding box center [42, 42] width 30 height 30
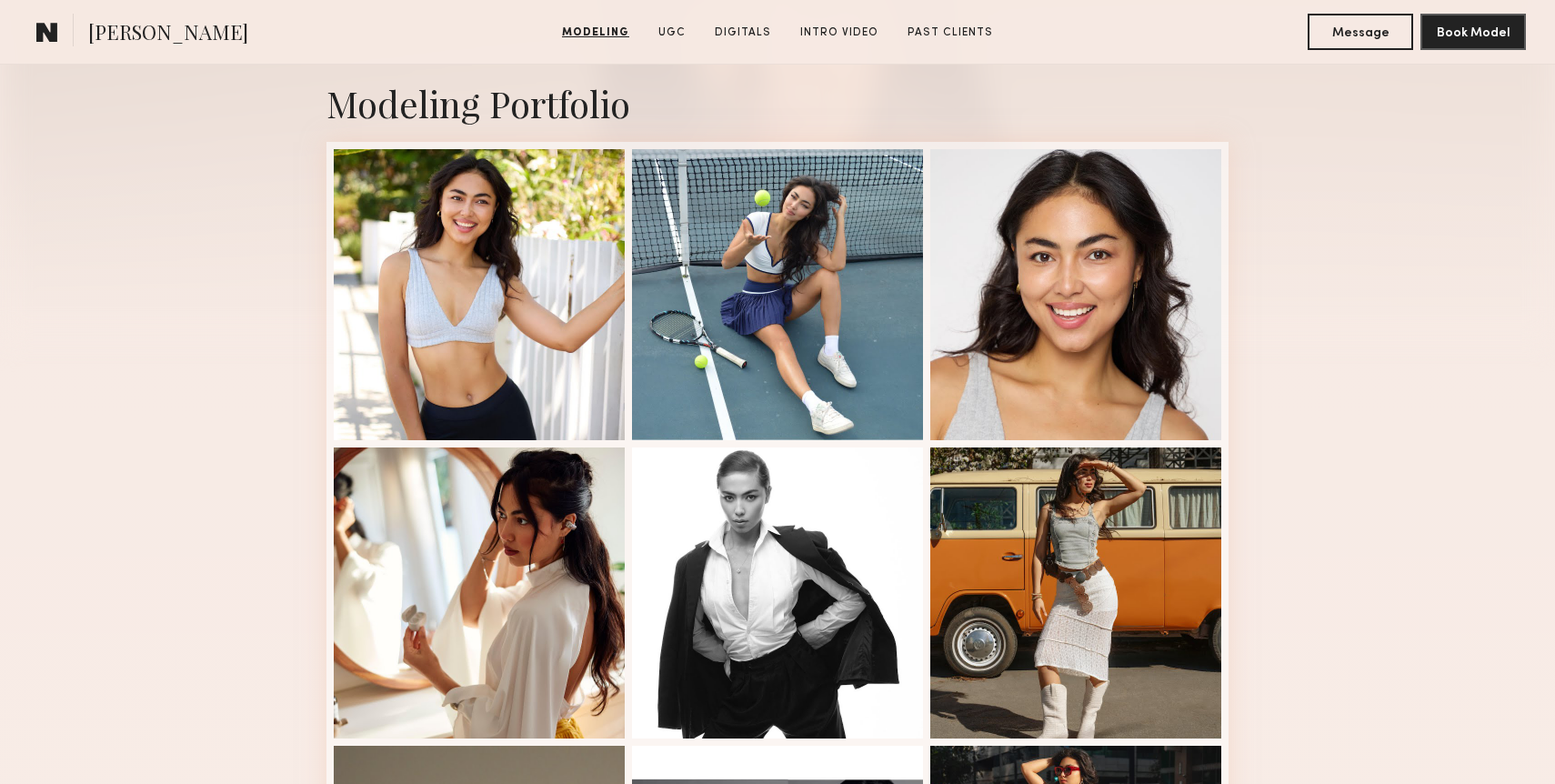
scroll to position [418, 0]
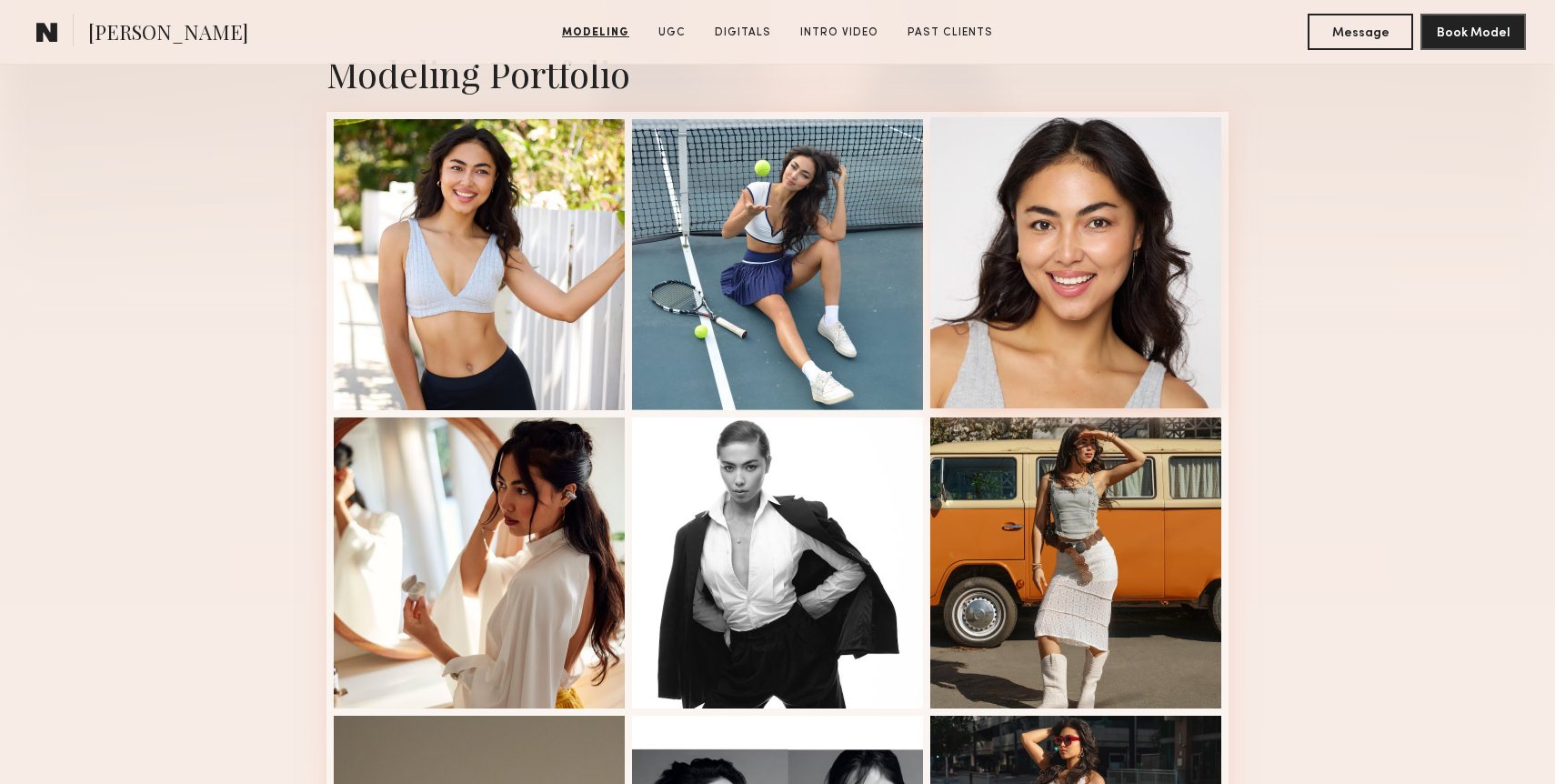
click at [1079, 288] on div at bounding box center [1075, 262] width 291 height 291
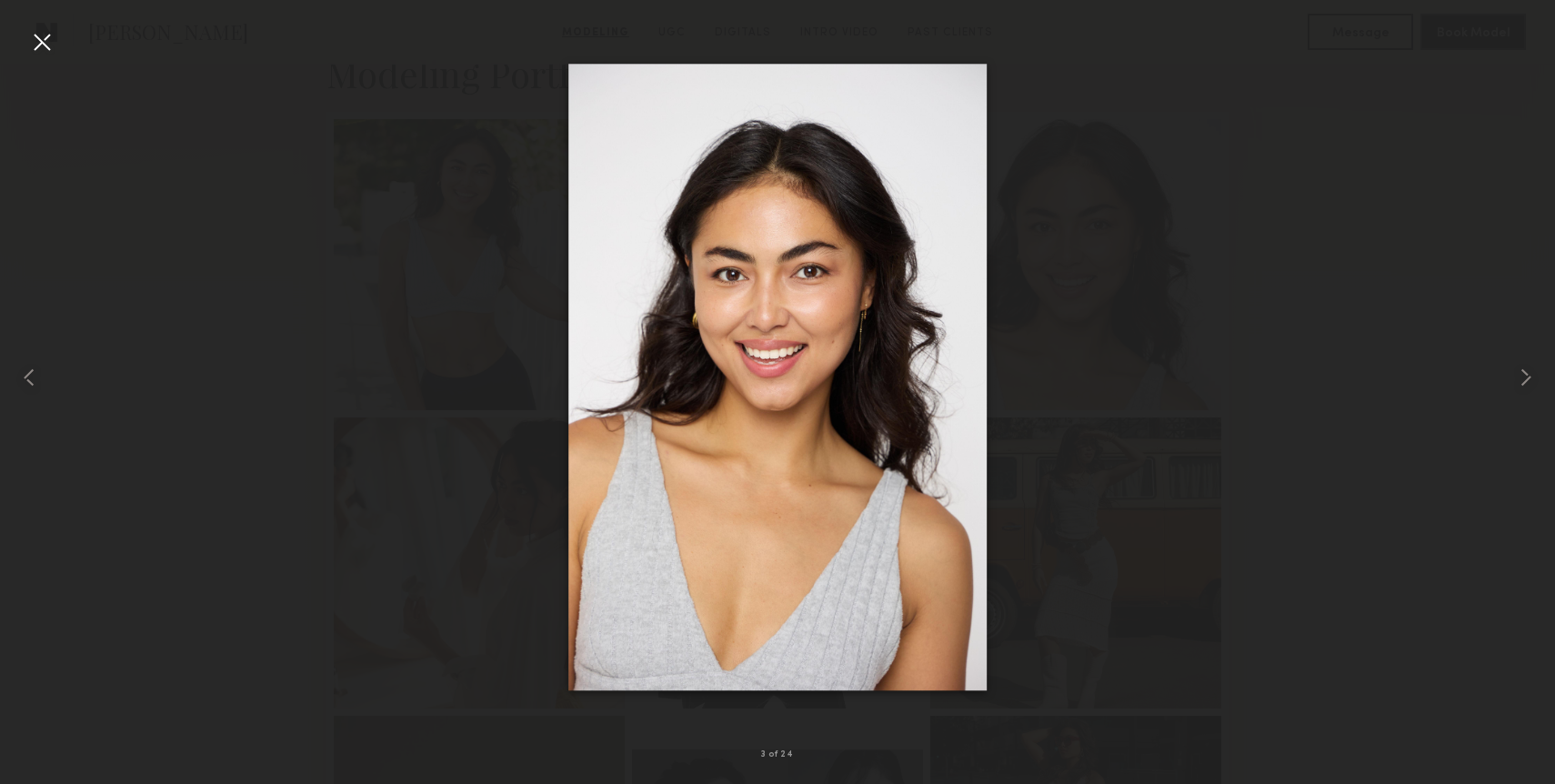
click at [49, 44] on div at bounding box center [42, 42] width 30 height 30
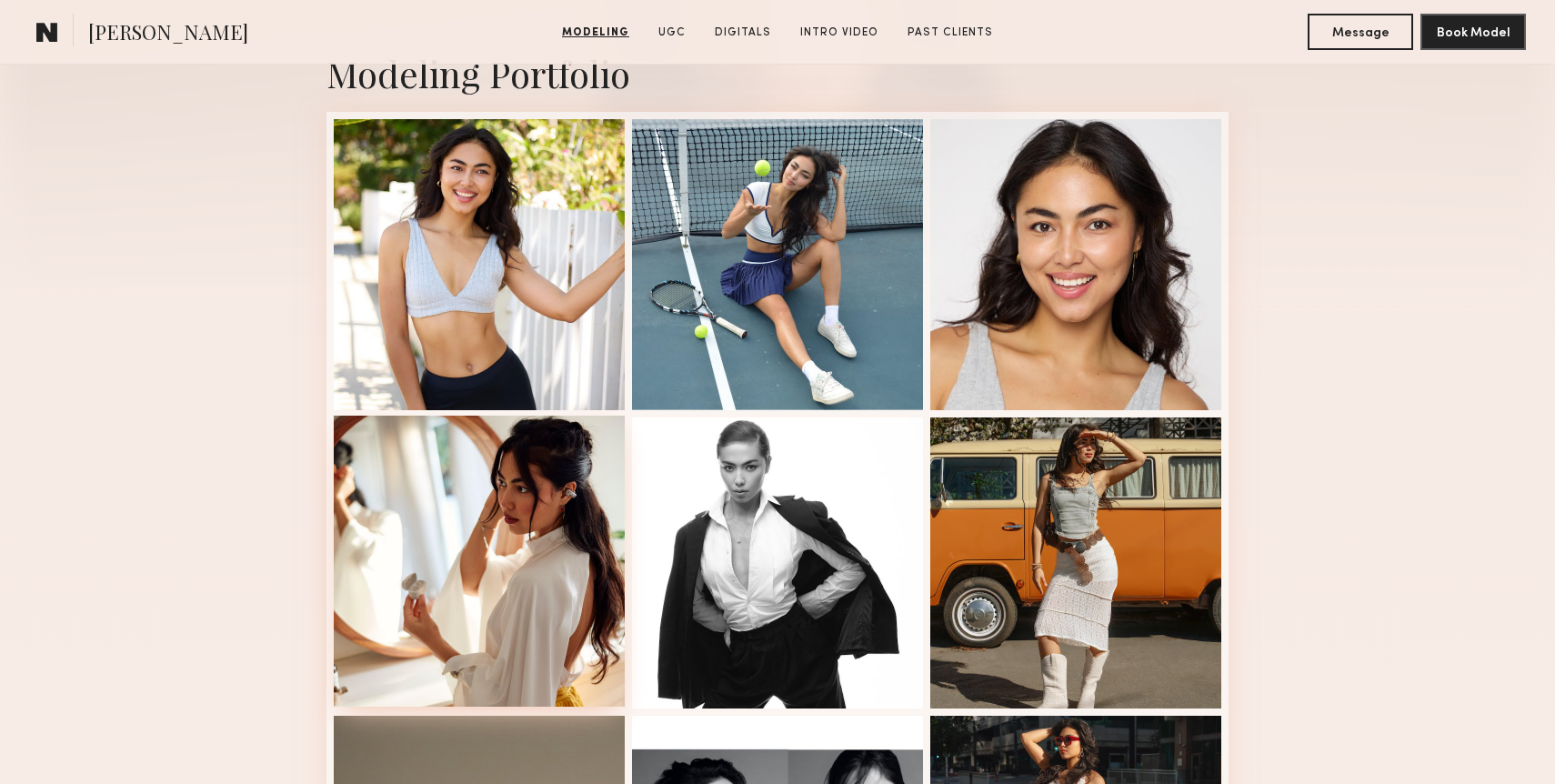
scroll to position [0, 0]
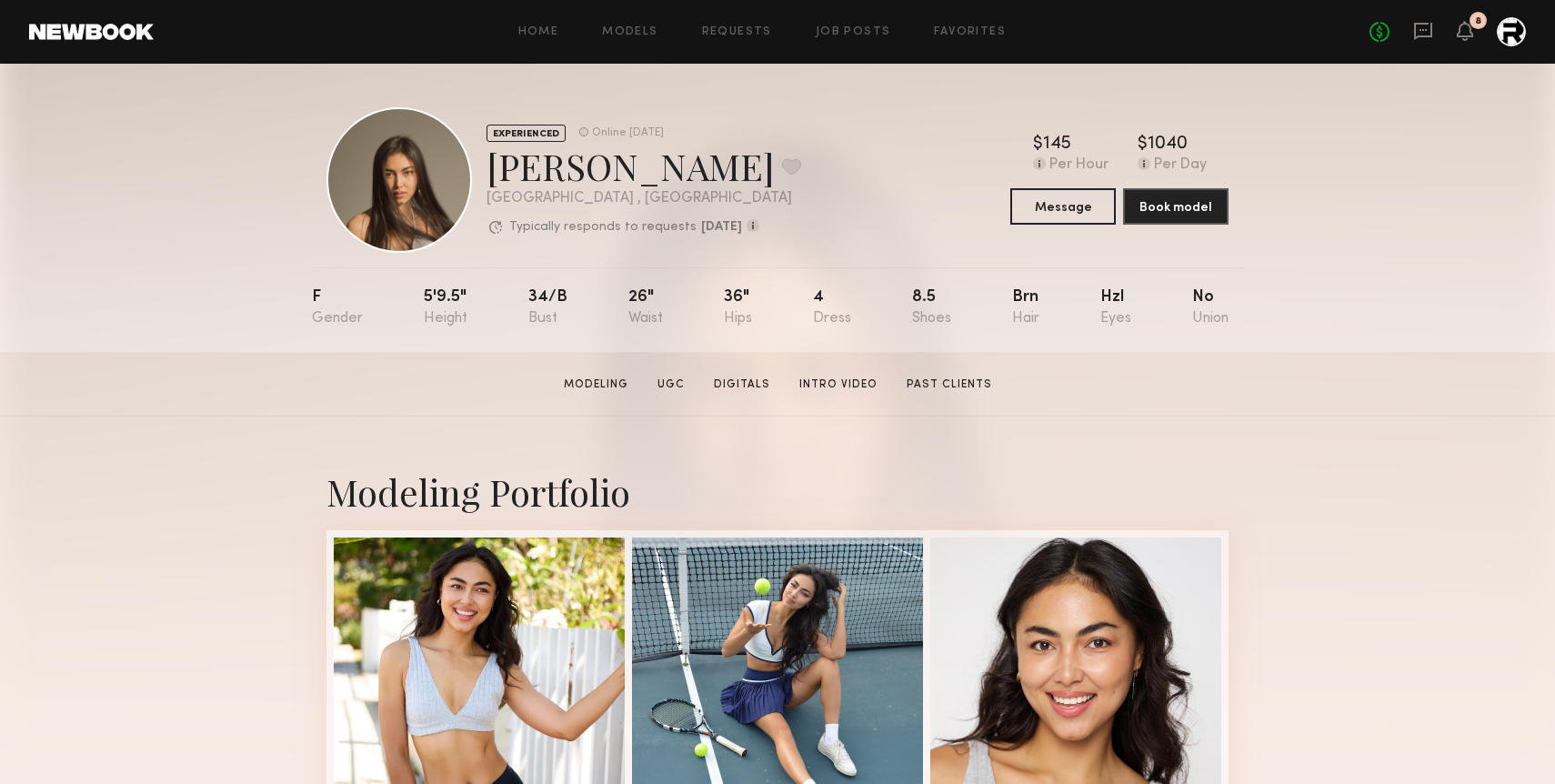
click at [150, 387] on section "[PERSON_NAME] Modeling UGC Digitals Intro Video Past Clients Message Book Model" at bounding box center [778, 384] width 1555 height 65
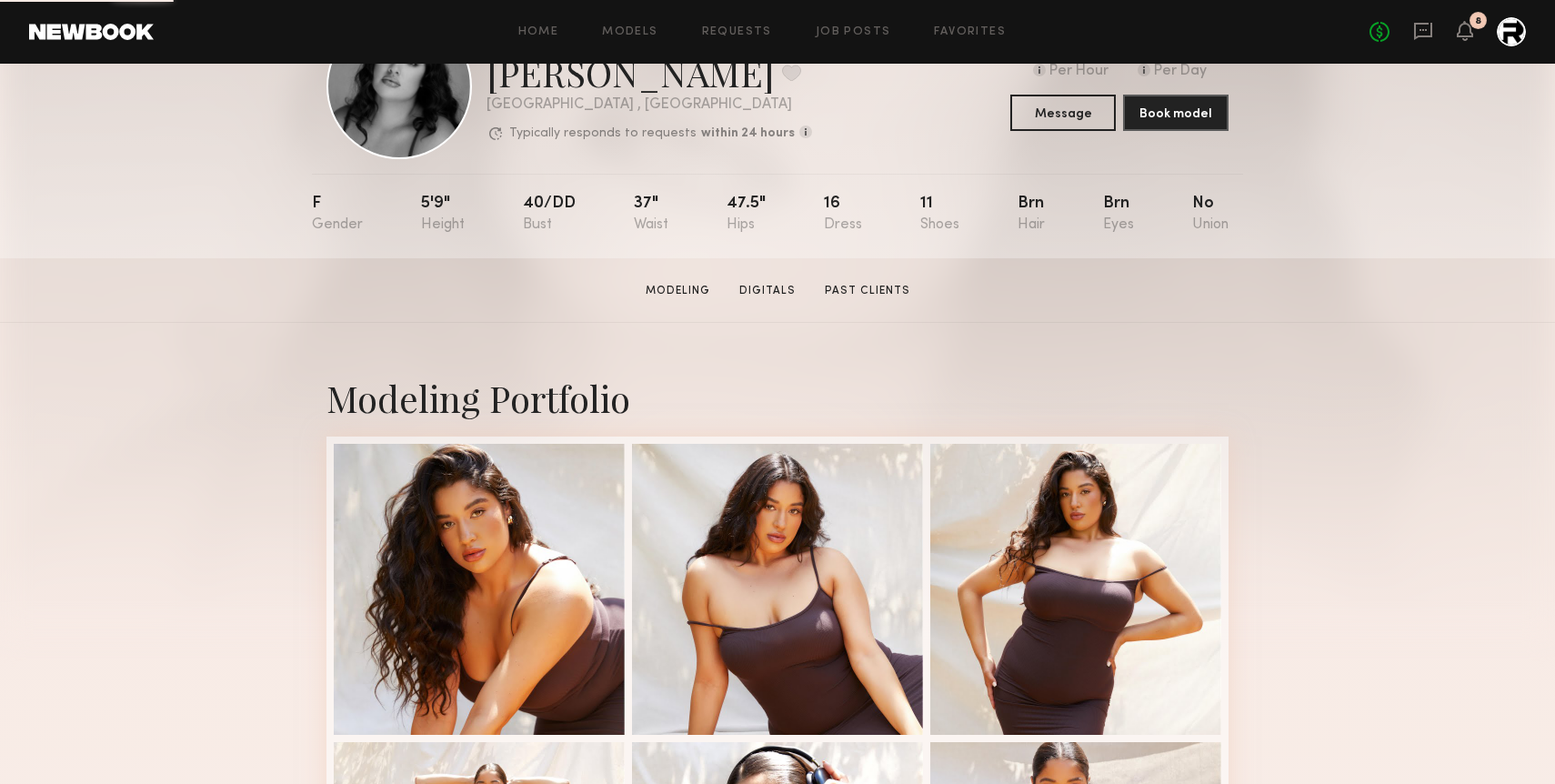
scroll to position [101, 0]
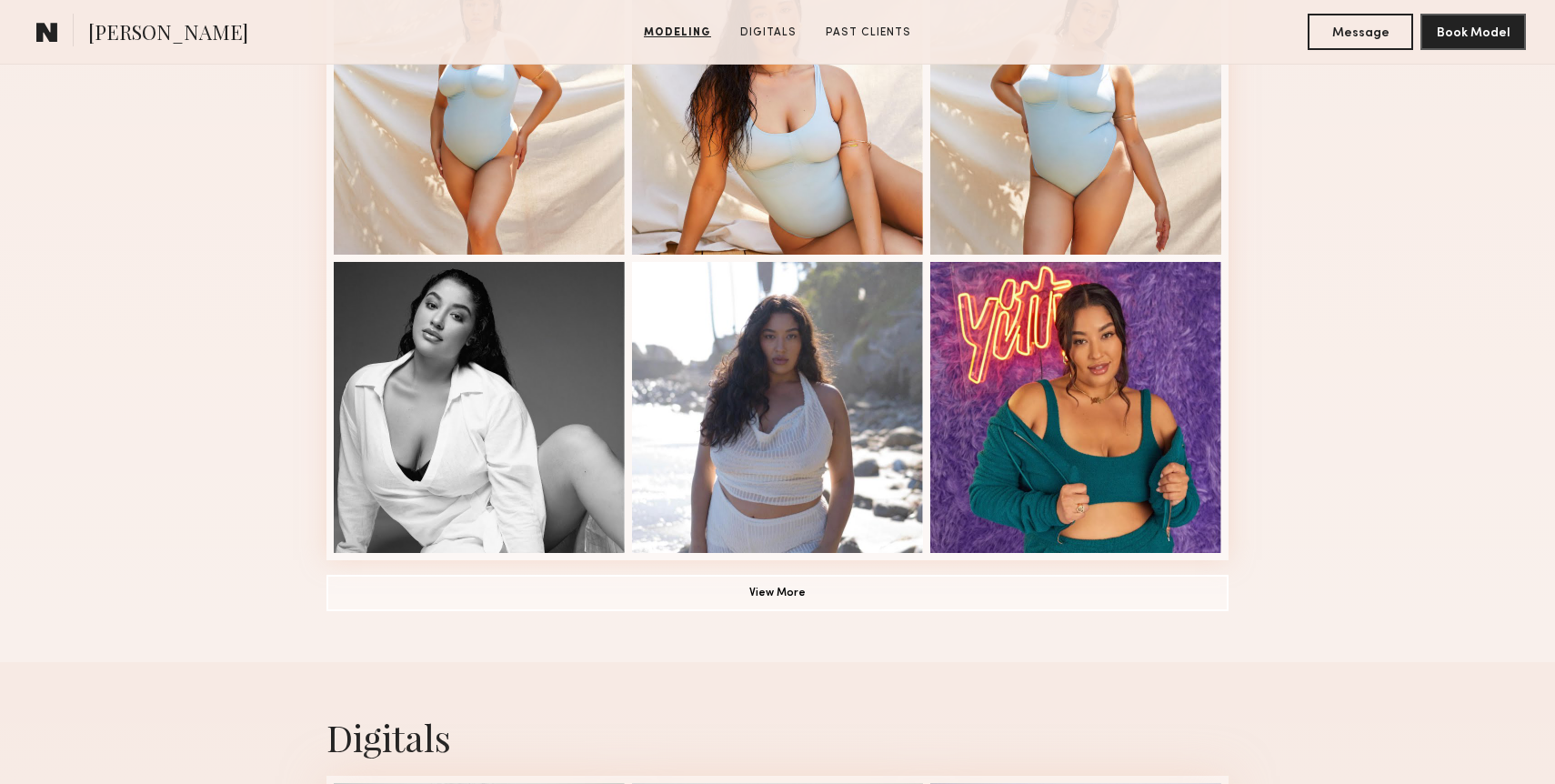
scroll to position [1137, 0]
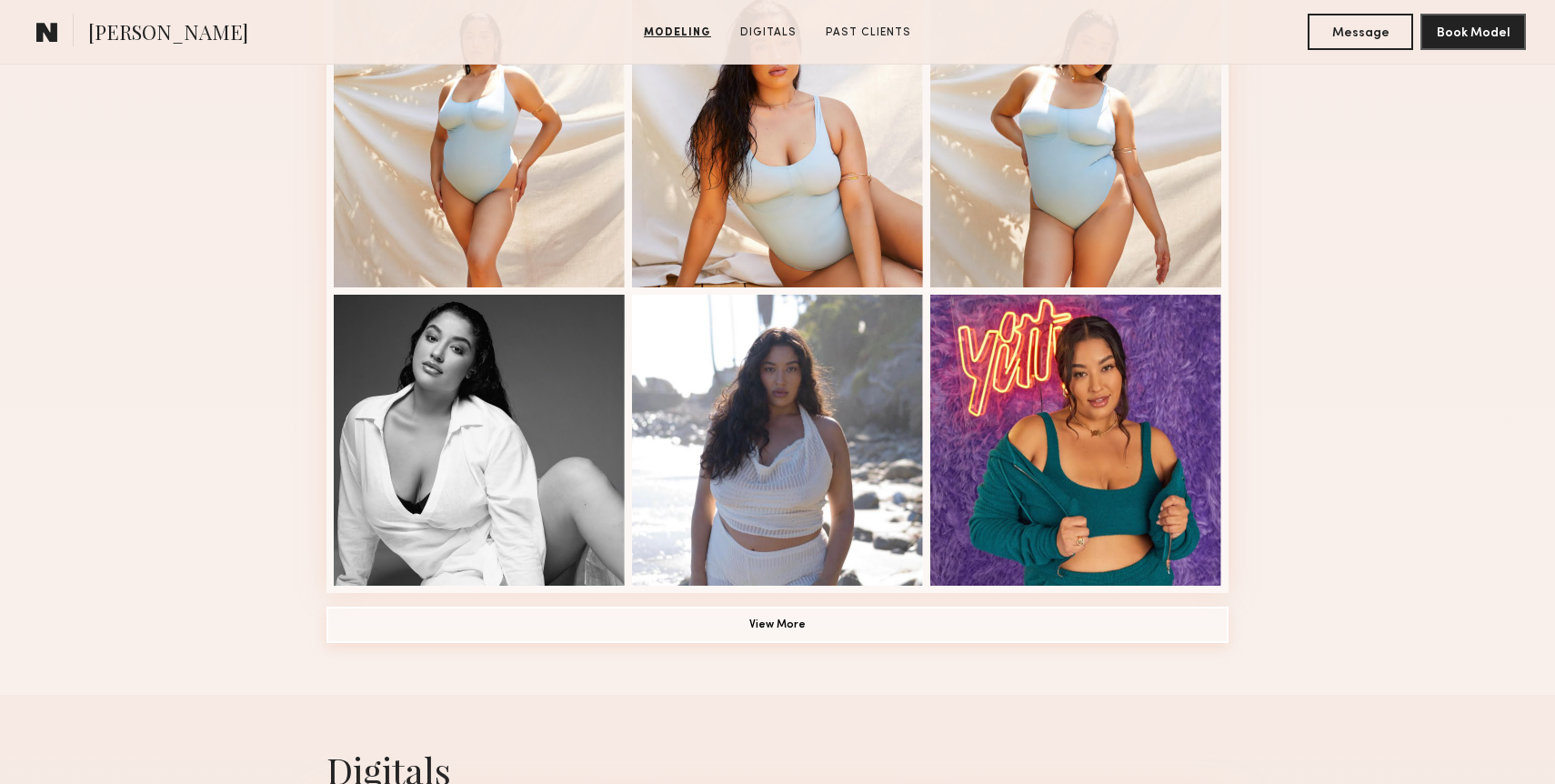
click at [757, 619] on button "View More" at bounding box center [778, 625] width 902 height 36
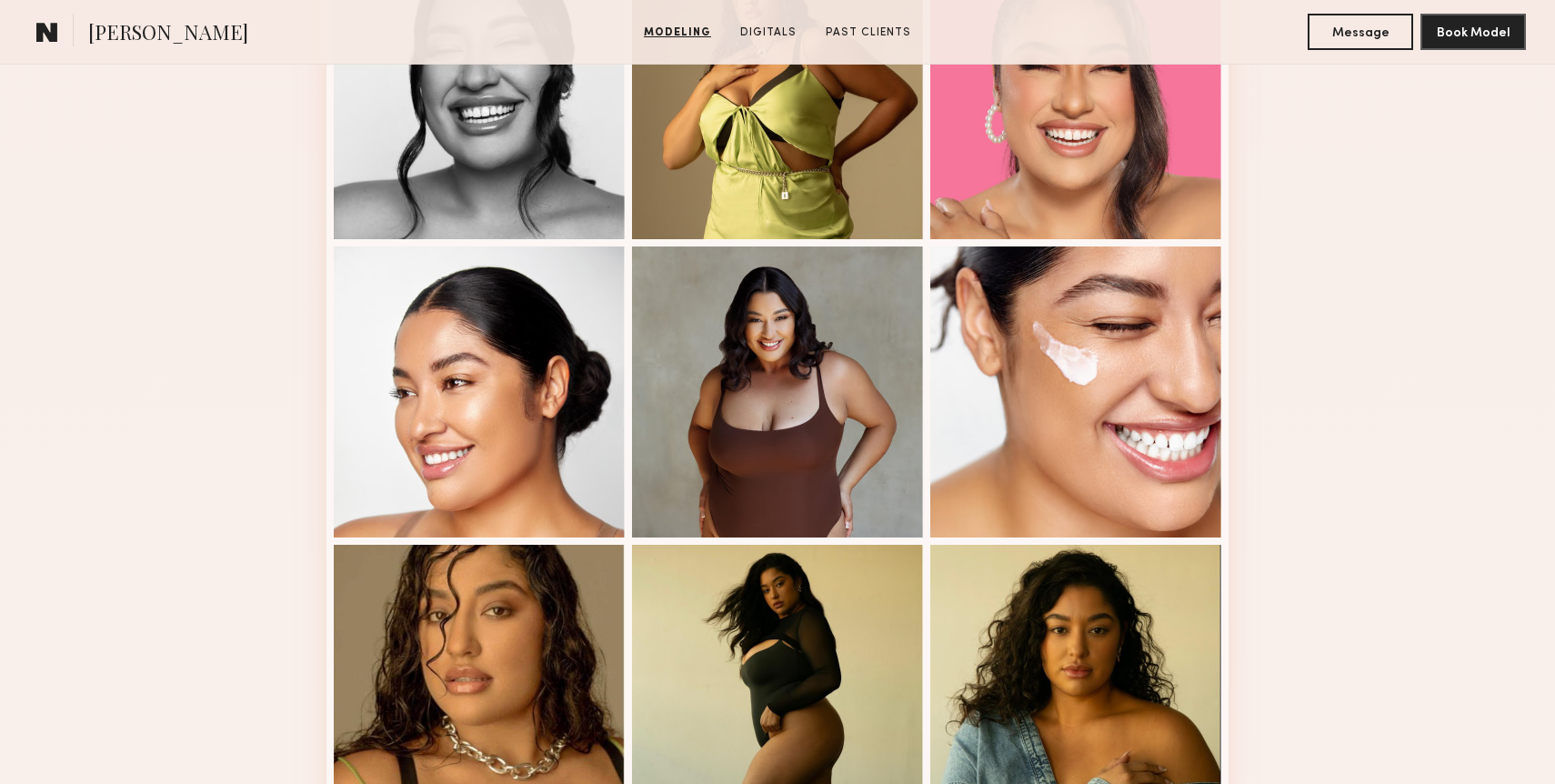
scroll to position [2046, 0]
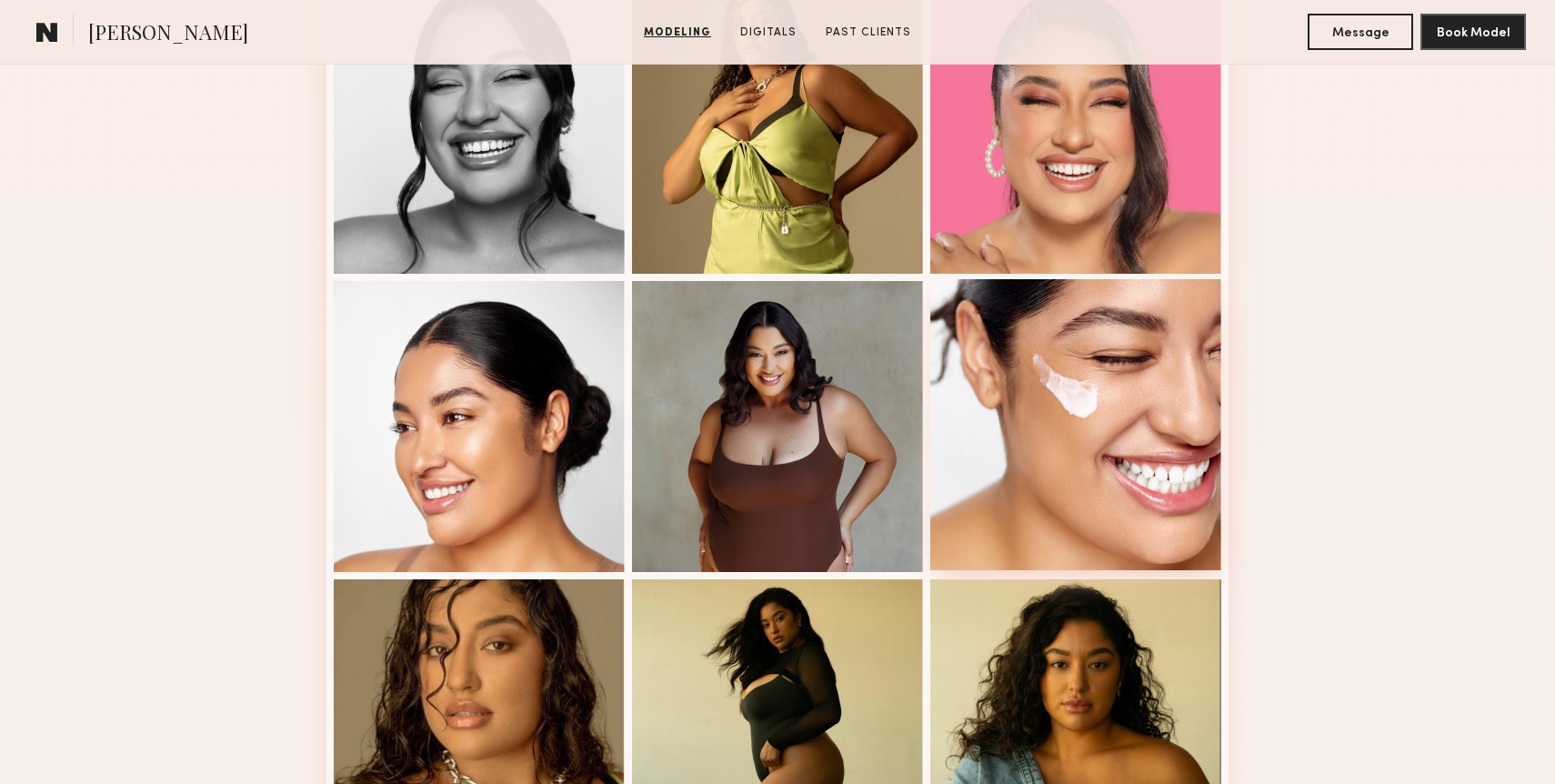
click at [1042, 466] on div at bounding box center [1075, 424] width 291 height 291
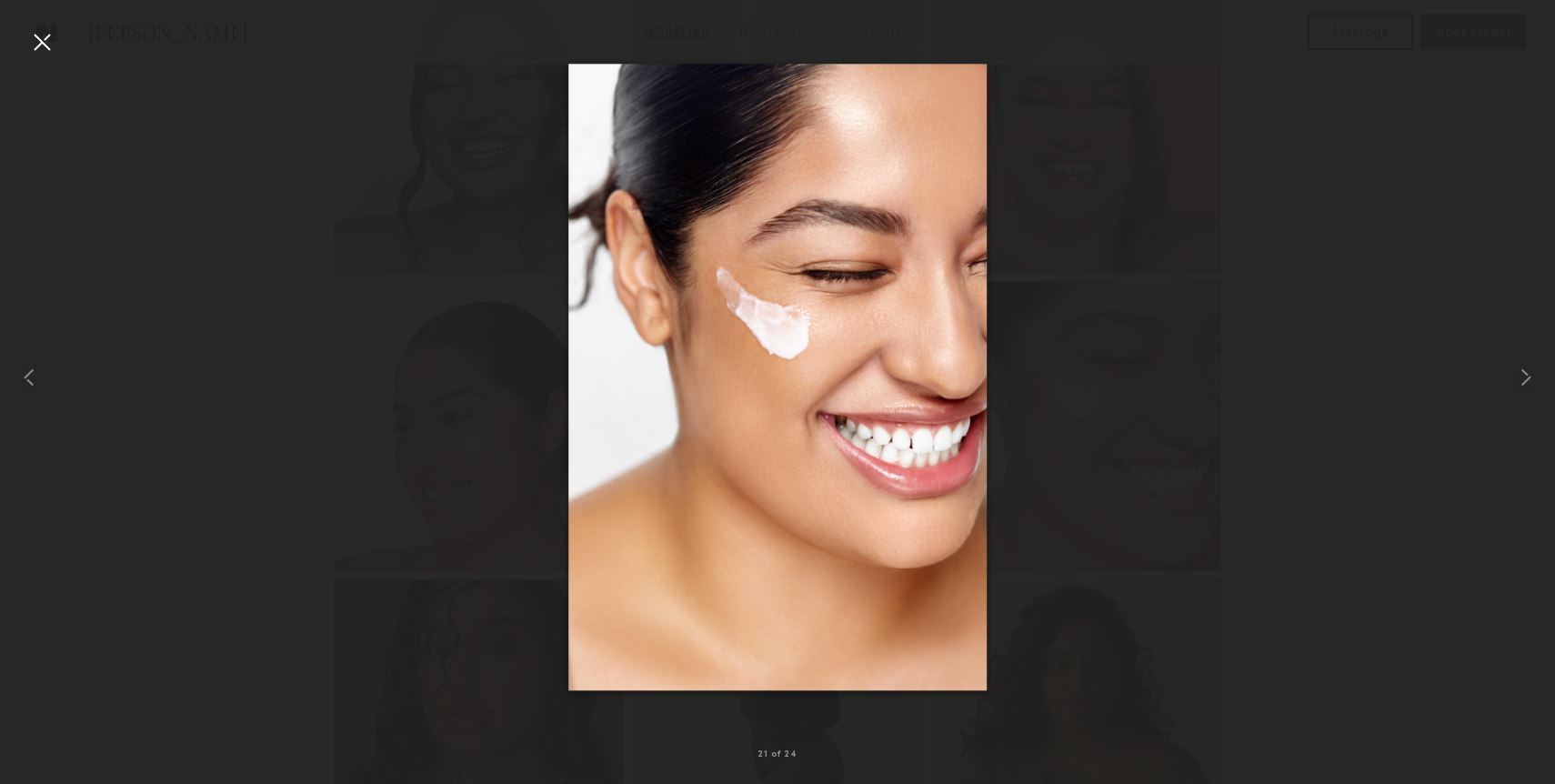
click at [33, 24] on nb-gallery-light "21 of 24" at bounding box center [778, 392] width 1555 height 784
click at [41, 38] on div at bounding box center [42, 42] width 30 height 30
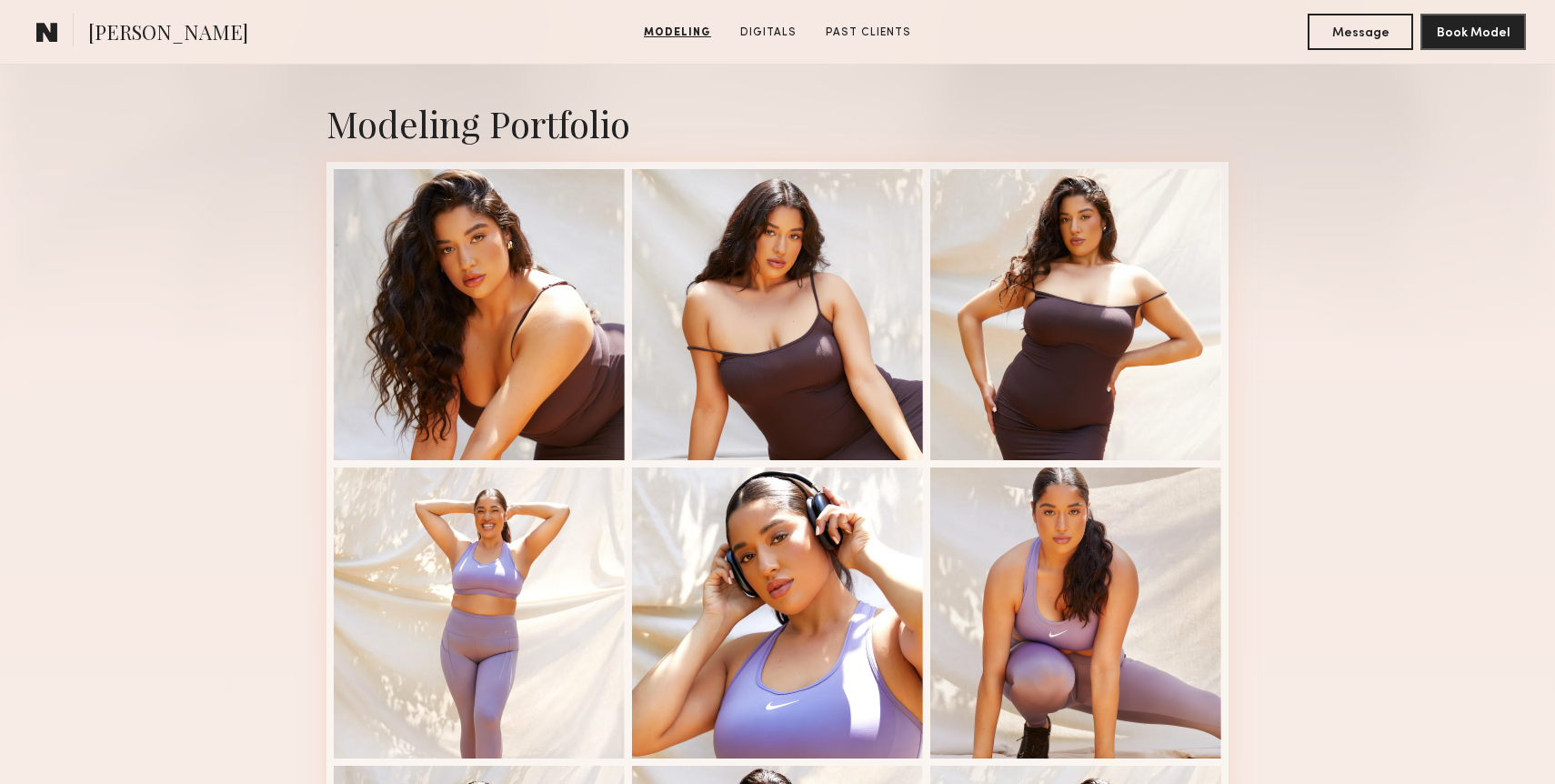
scroll to position [367, 0]
click at [484, 371] on div at bounding box center [479, 313] width 291 height 291
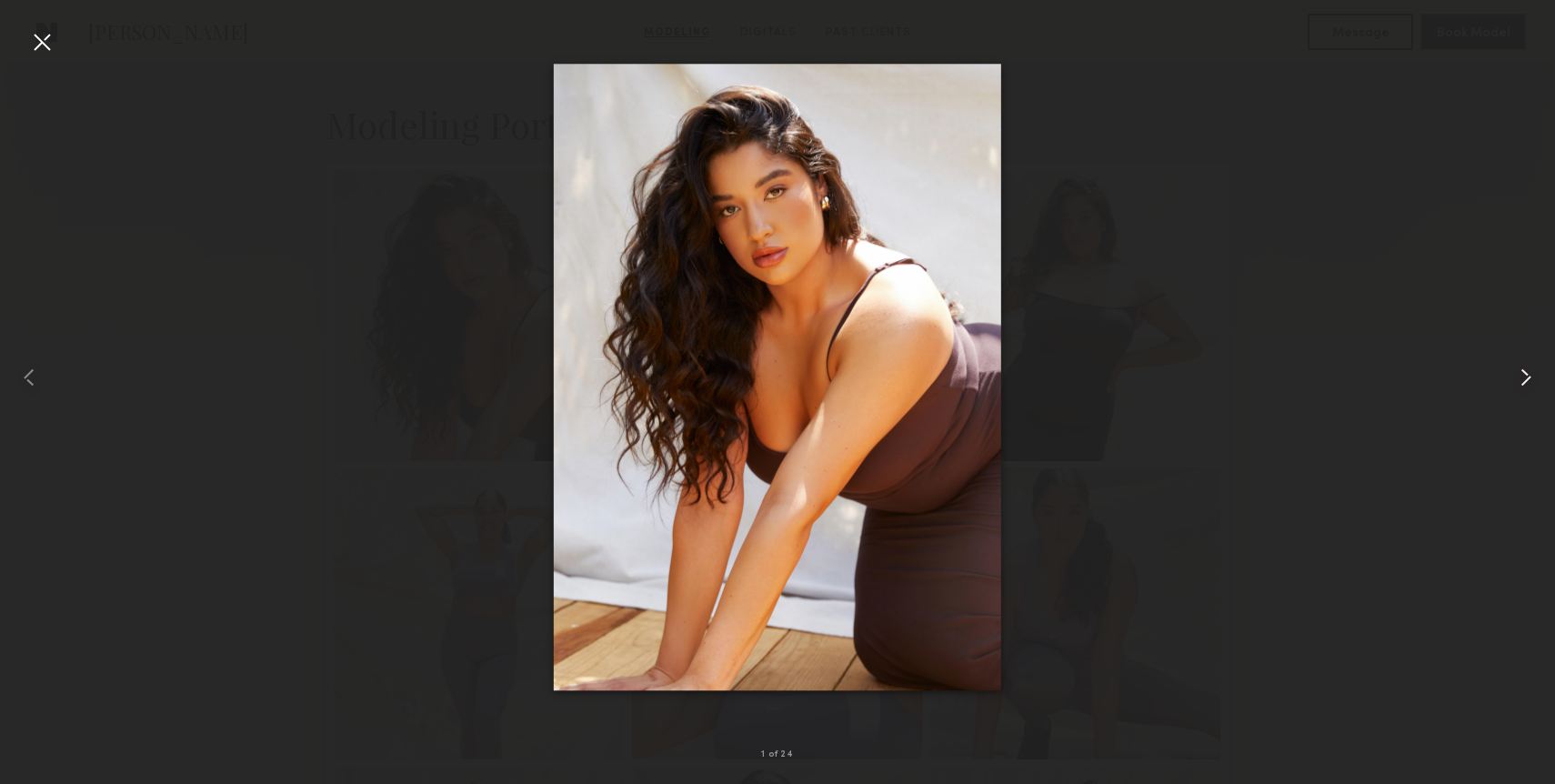
click at [36, 40] on div at bounding box center [42, 42] width 30 height 30
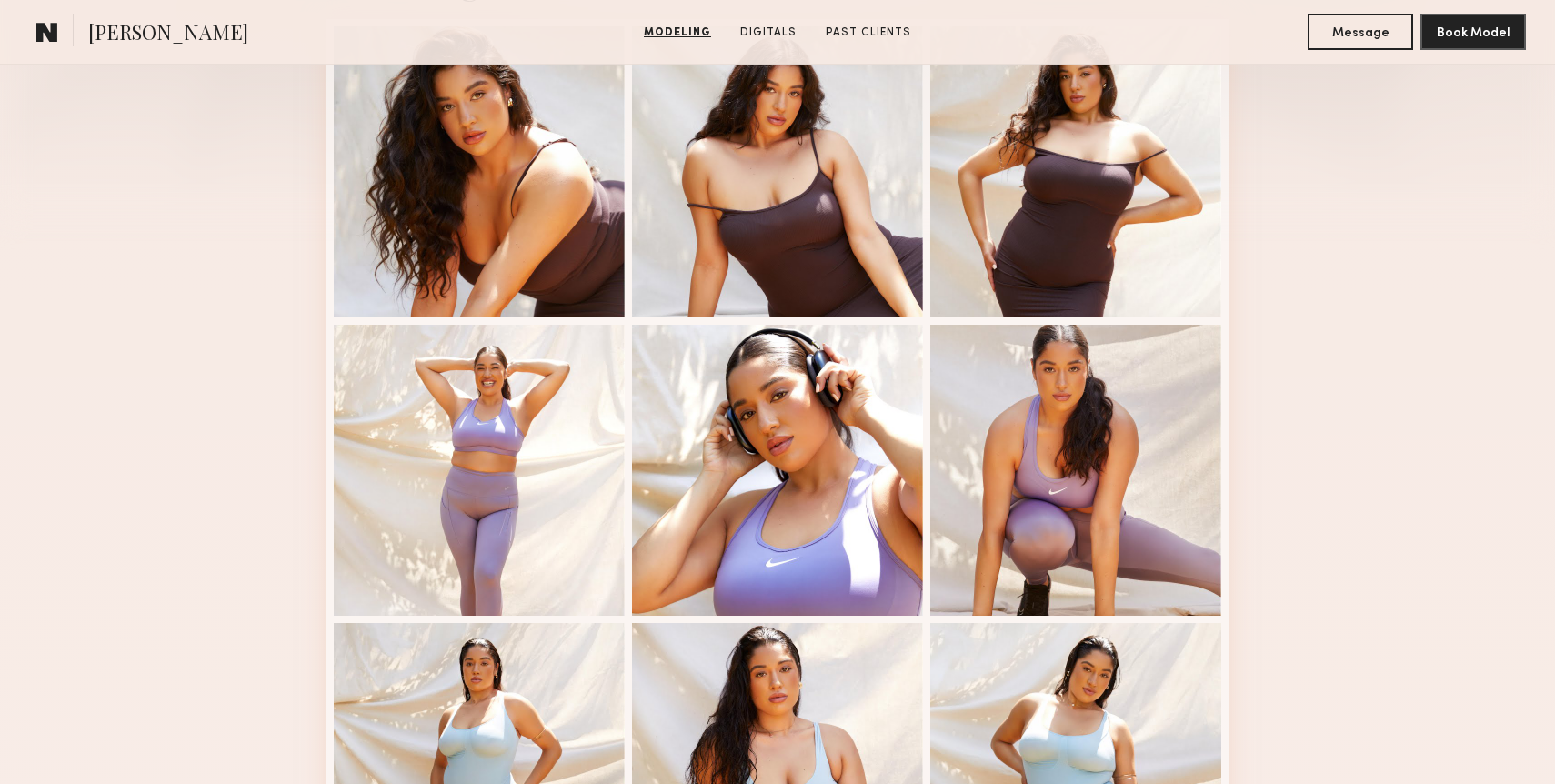
scroll to position [510, 0]
click at [792, 458] on div at bounding box center [777, 468] width 291 height 291
